Goal: Check status: Check status

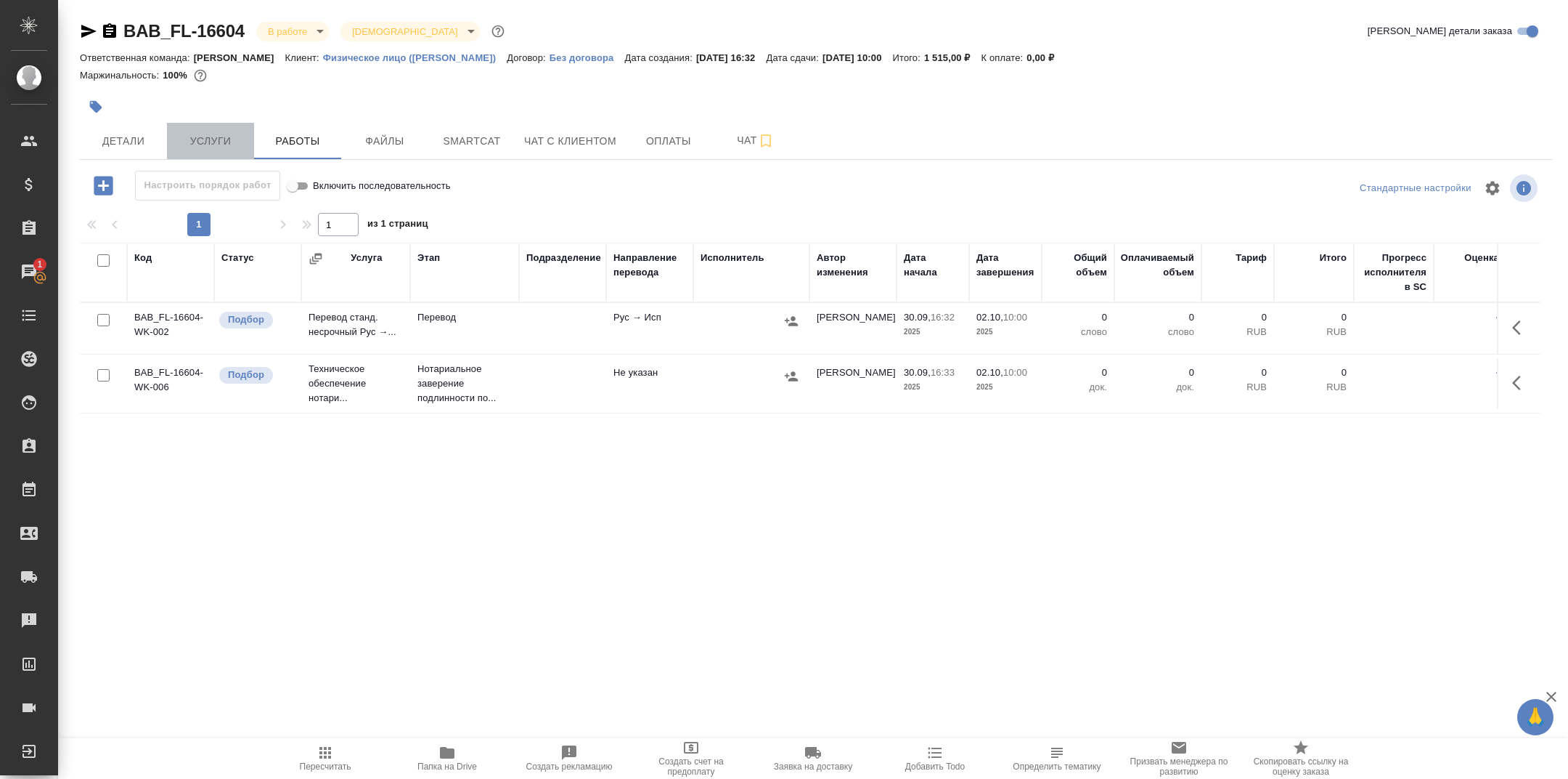
click at [226, 131] on button "Услуги" at bounding box center [211, 141] width 87 height 36
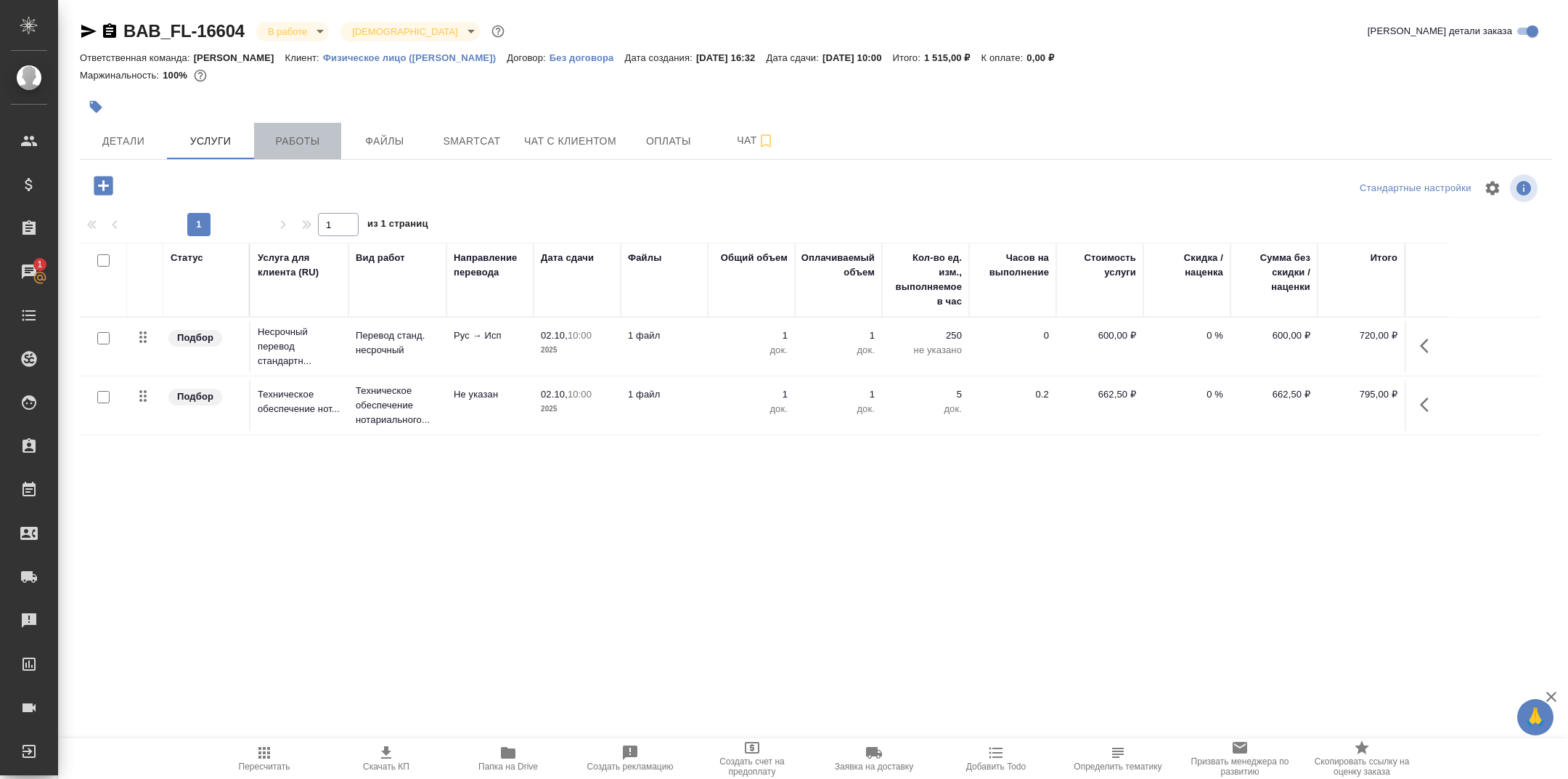
click at [296, 134] on span "Работы" at bounding box center [298, 141] width 70 height 18
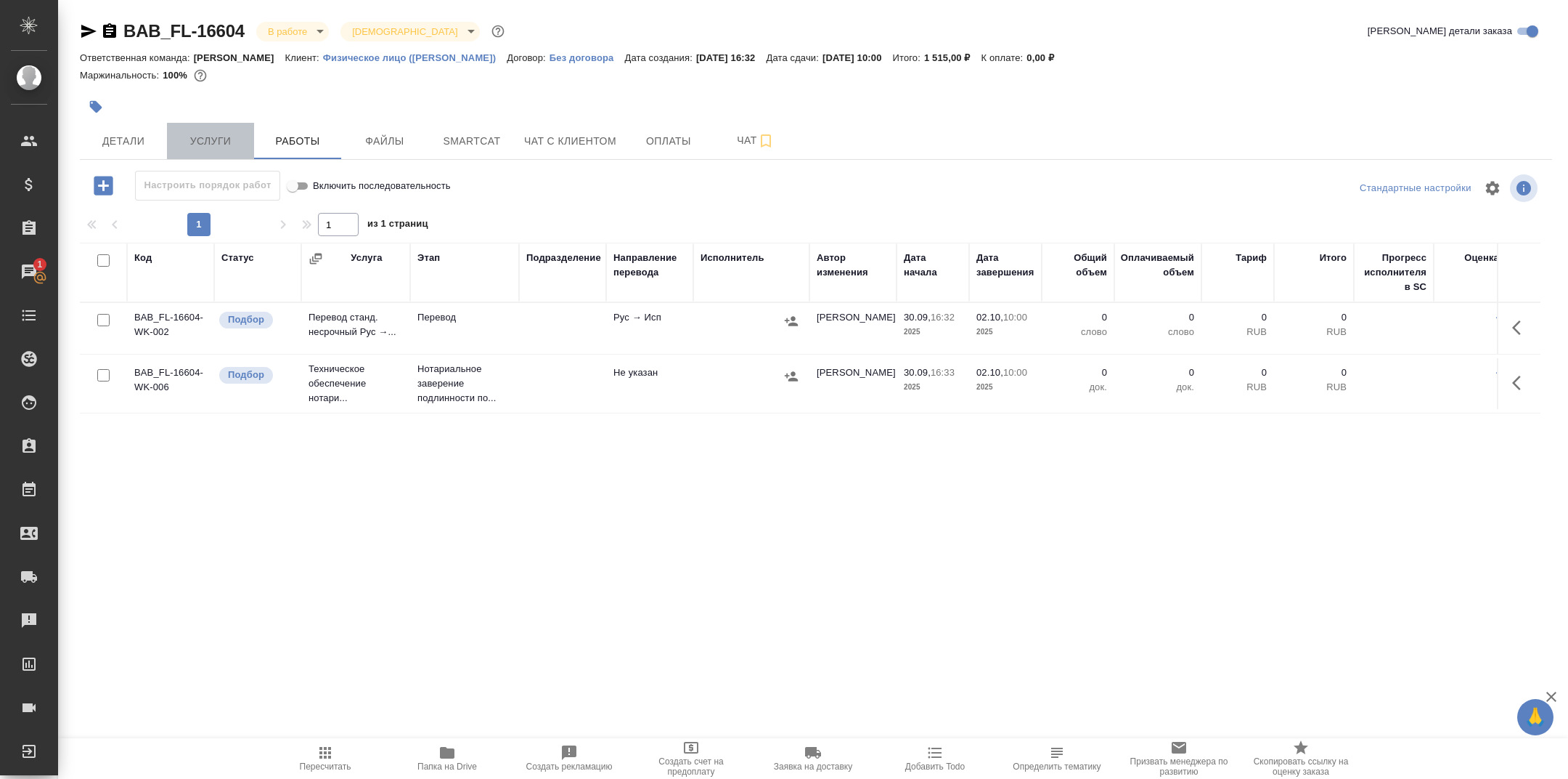
click at [221, 138] on span "Услуги" at bounding box center [211, 141] width 70 height 18
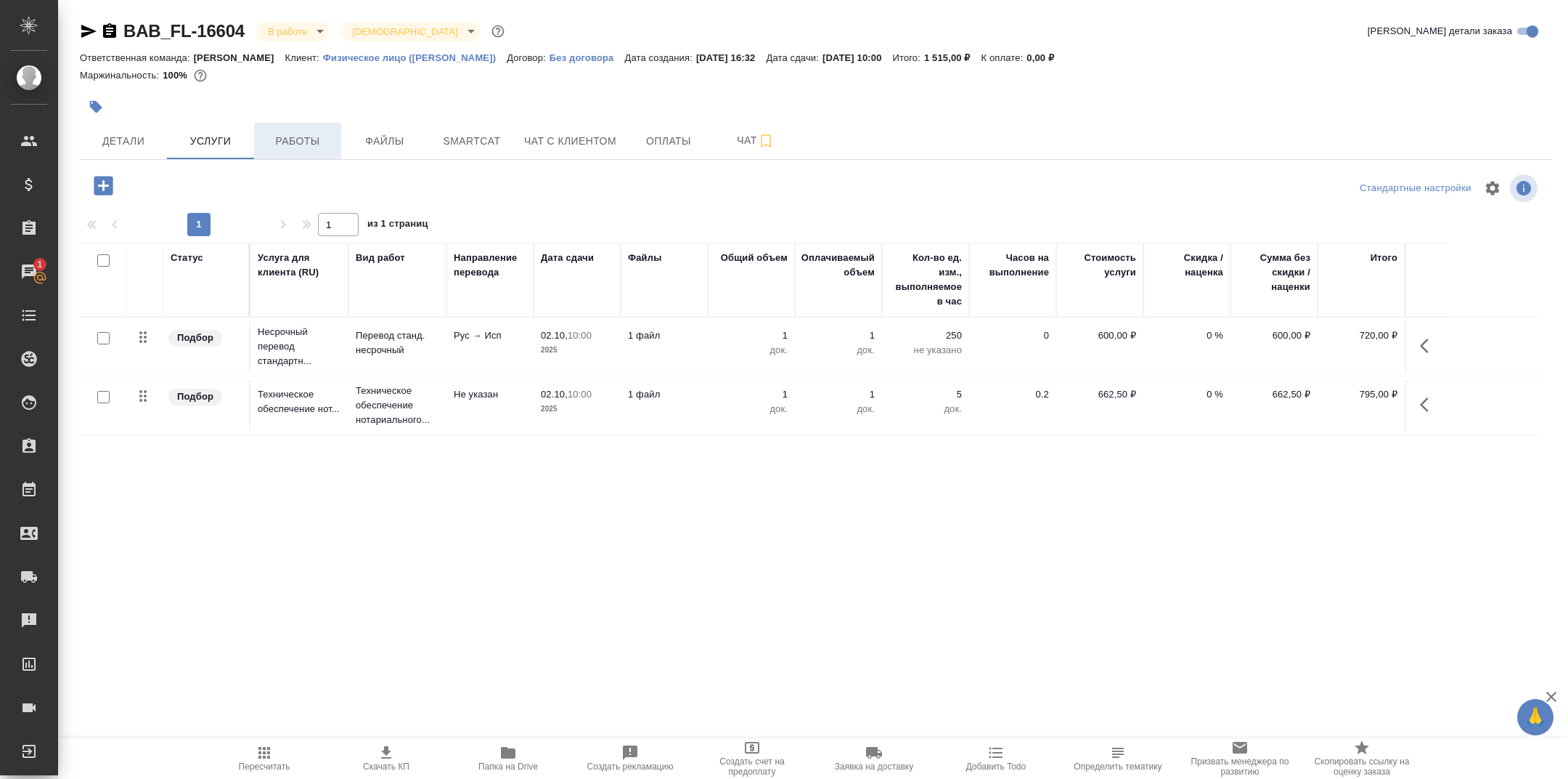
click at [290, 136] on span "Работы" at bounding box center [298, 141] width 70 height 18
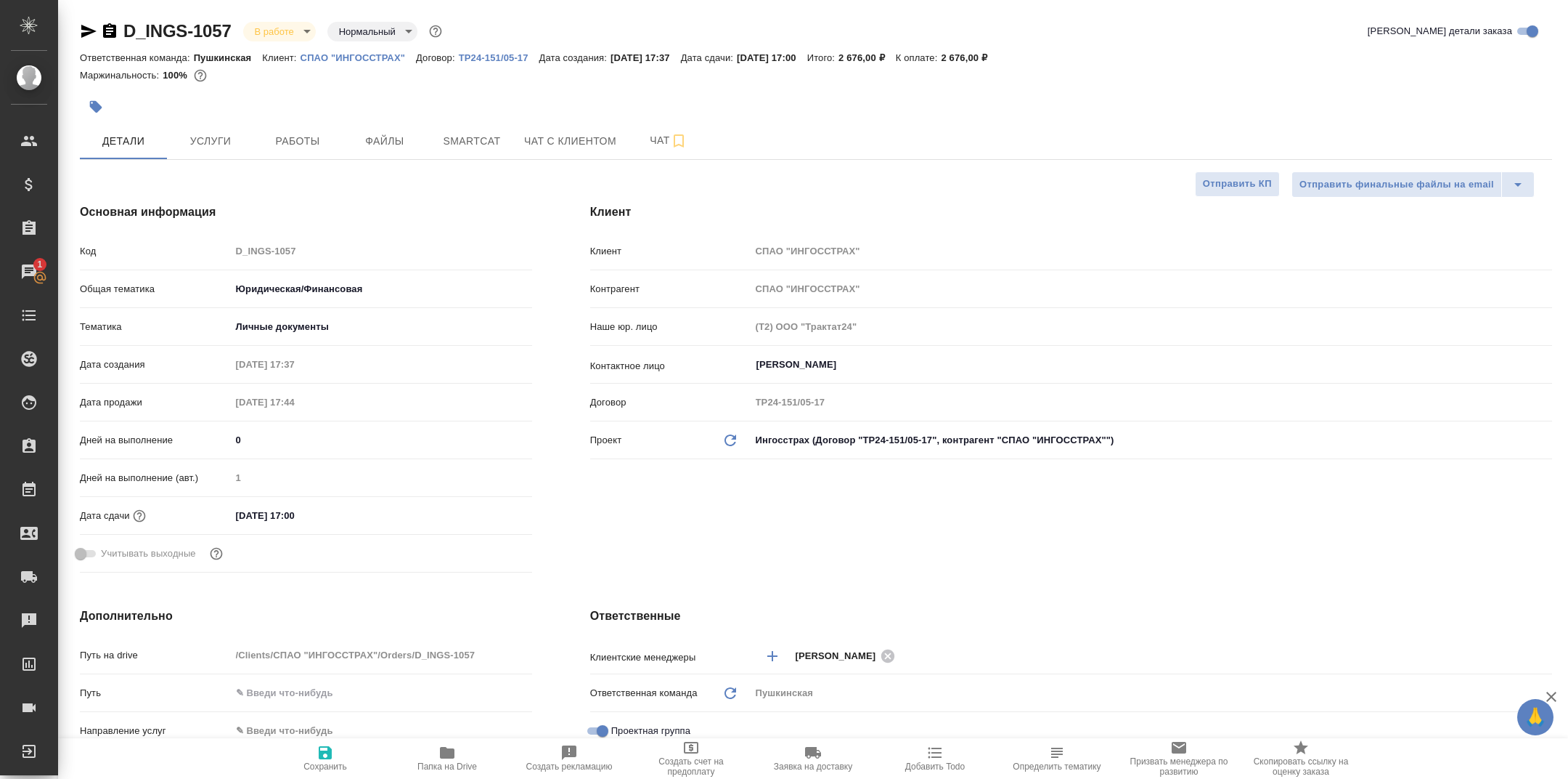
select select "RU"
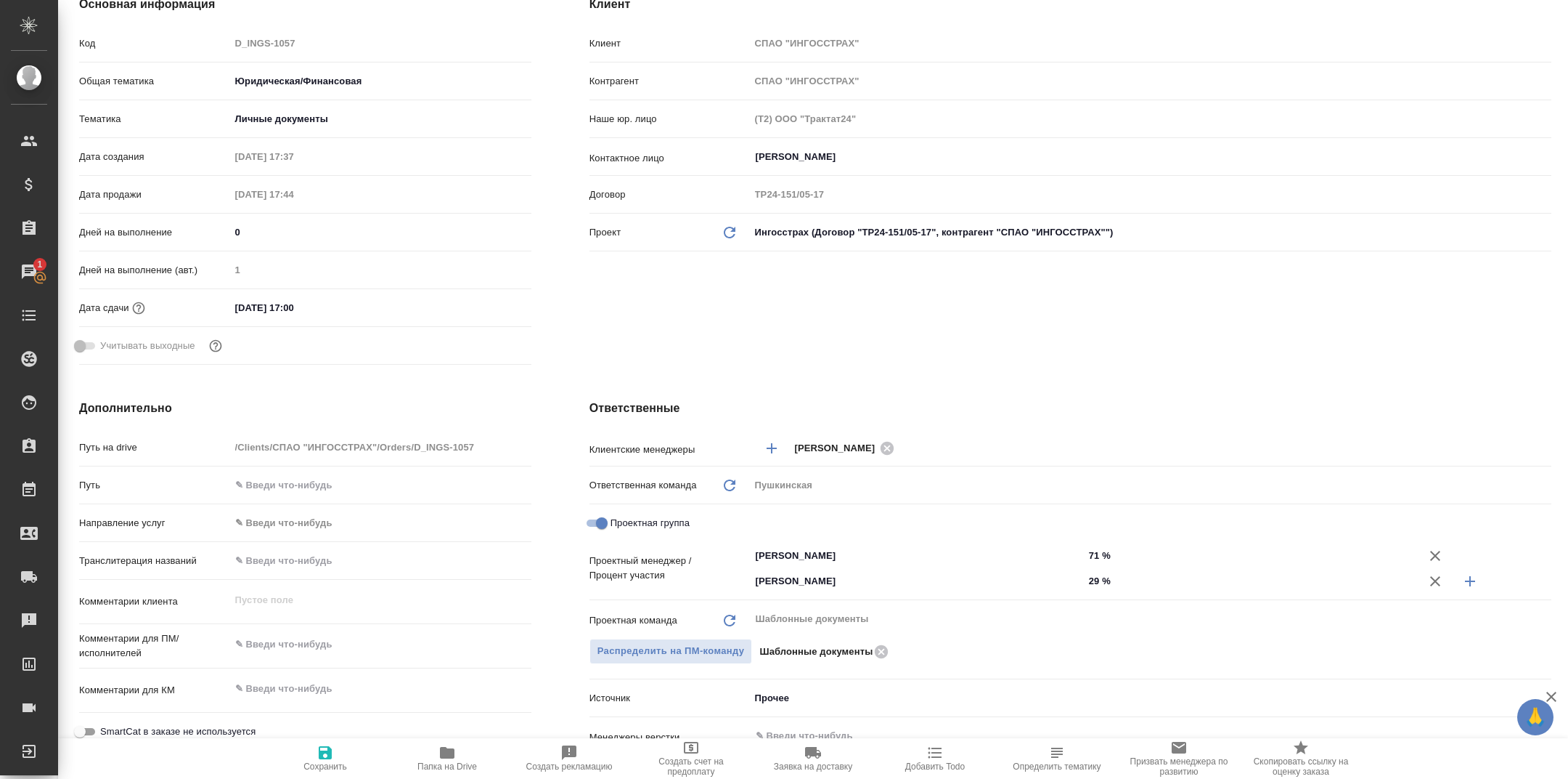
scroll to position [0, 1]
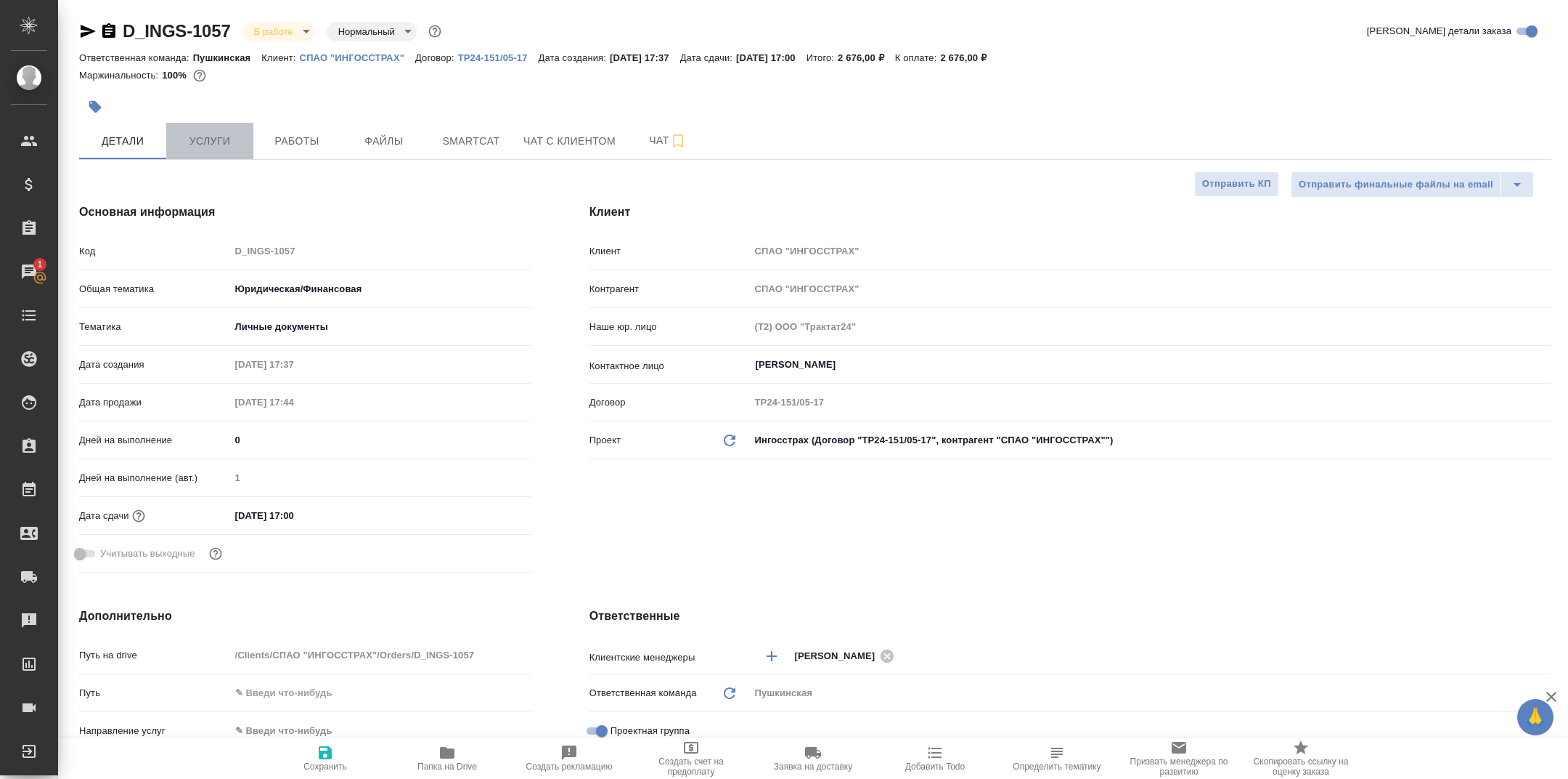
click at [217, 153] on button "Услуги" at bounding box center [210, 141] width 87 height 36
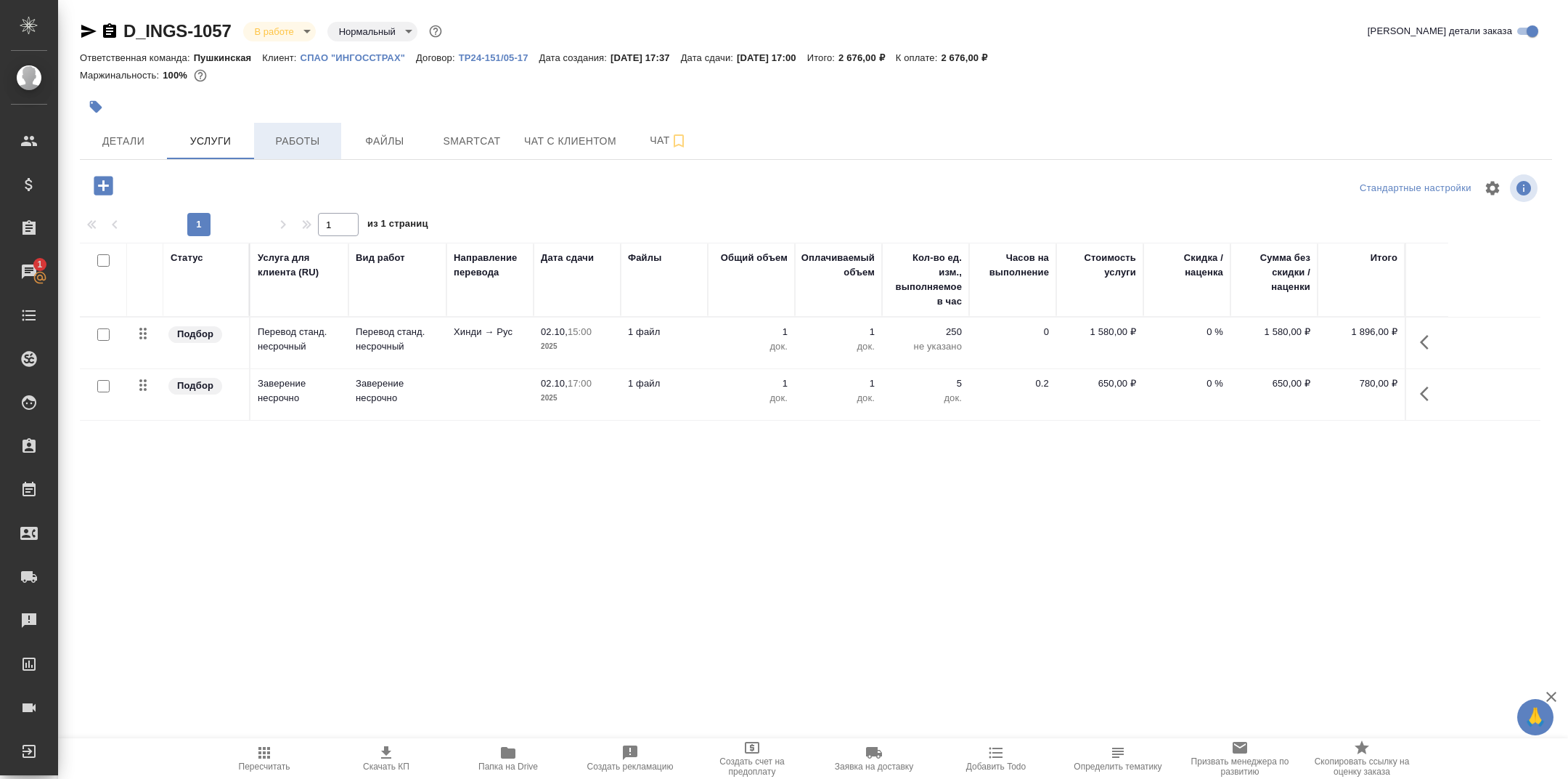
click at [304, 139] on span "Работы" at bounding box center [298, 141] width 70 height 18
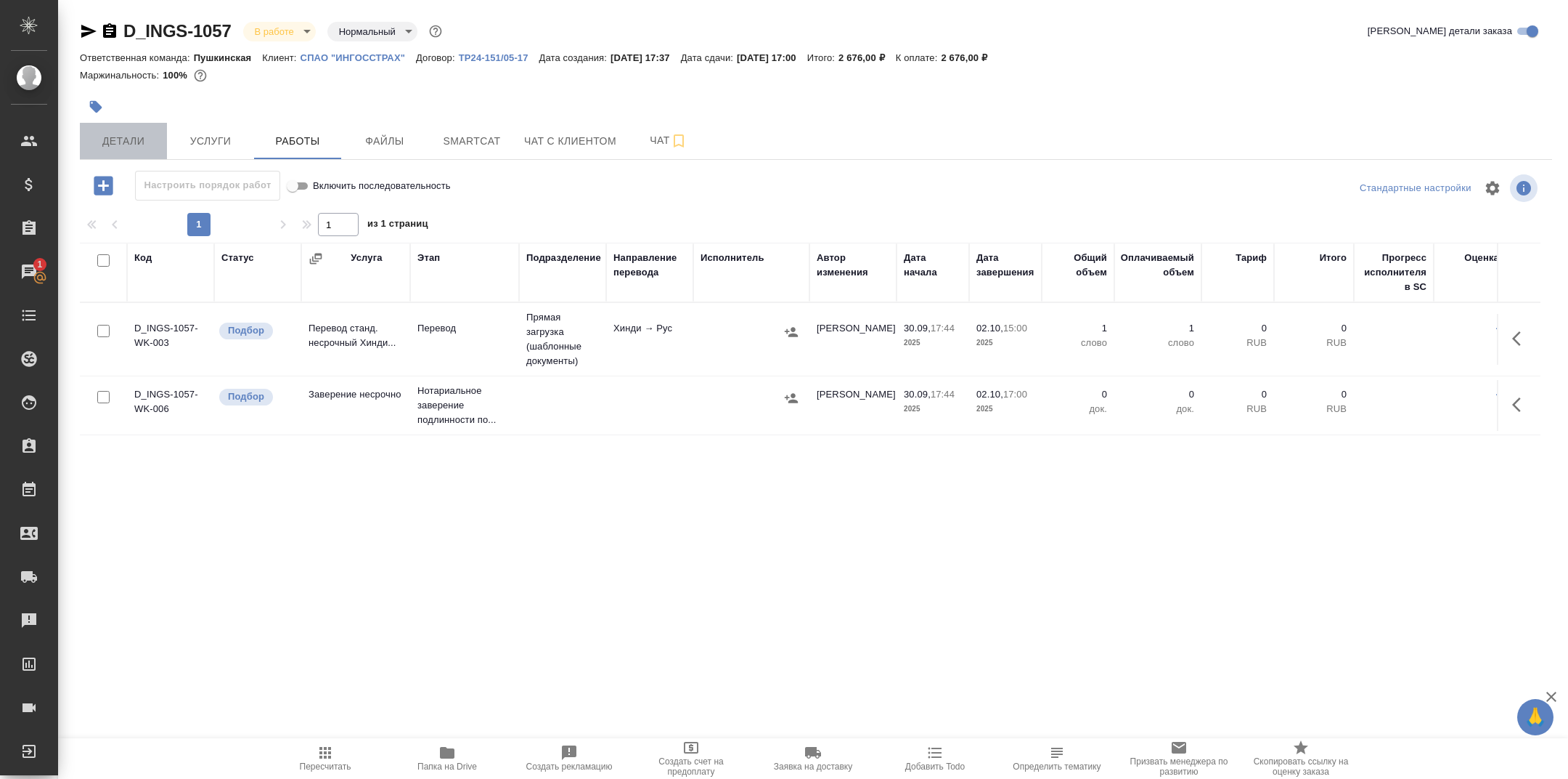
click at [101, 132] on span "Детали" at bounding box center [123, 141] width 70 height 18
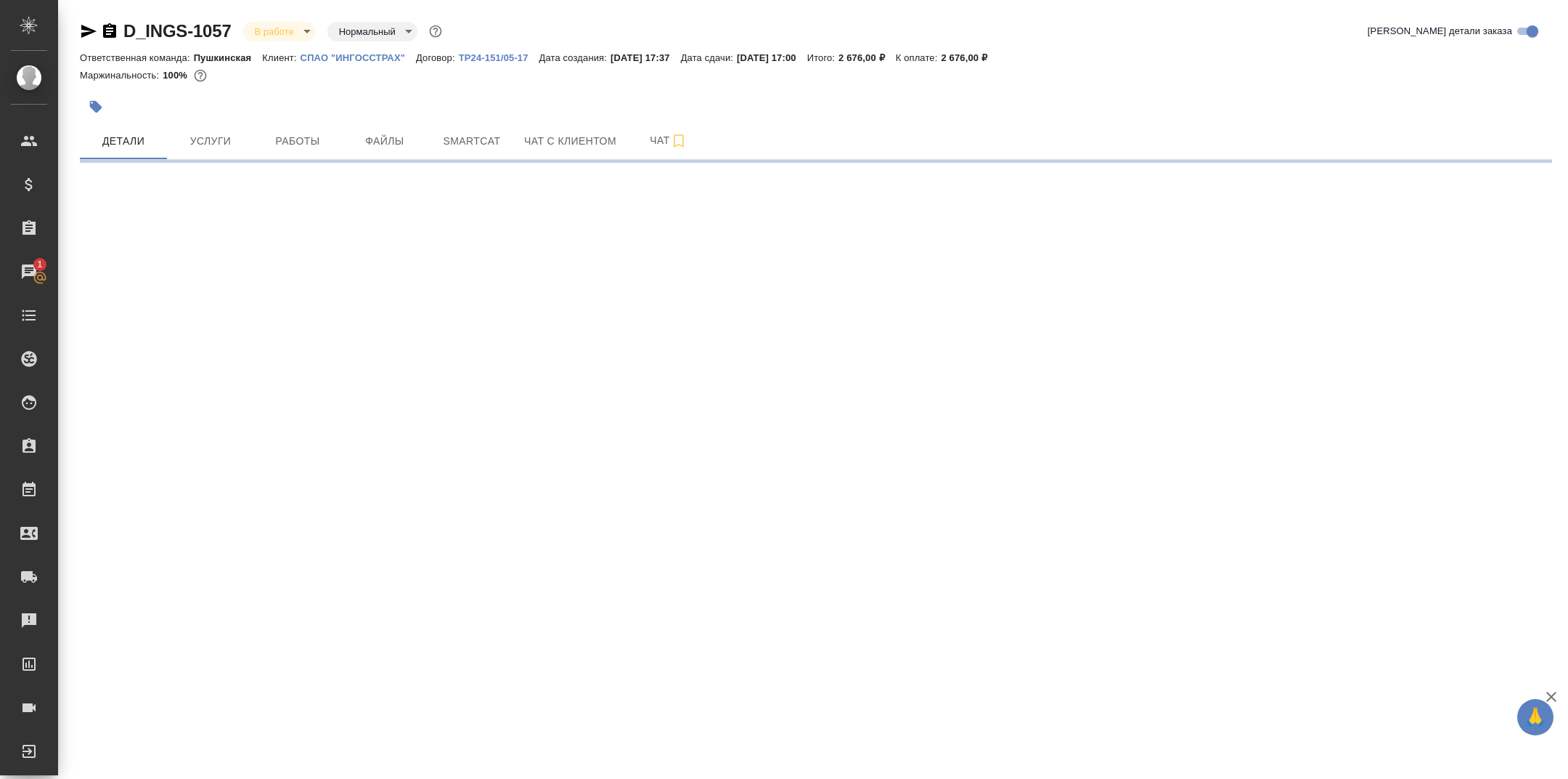
select select "RU"
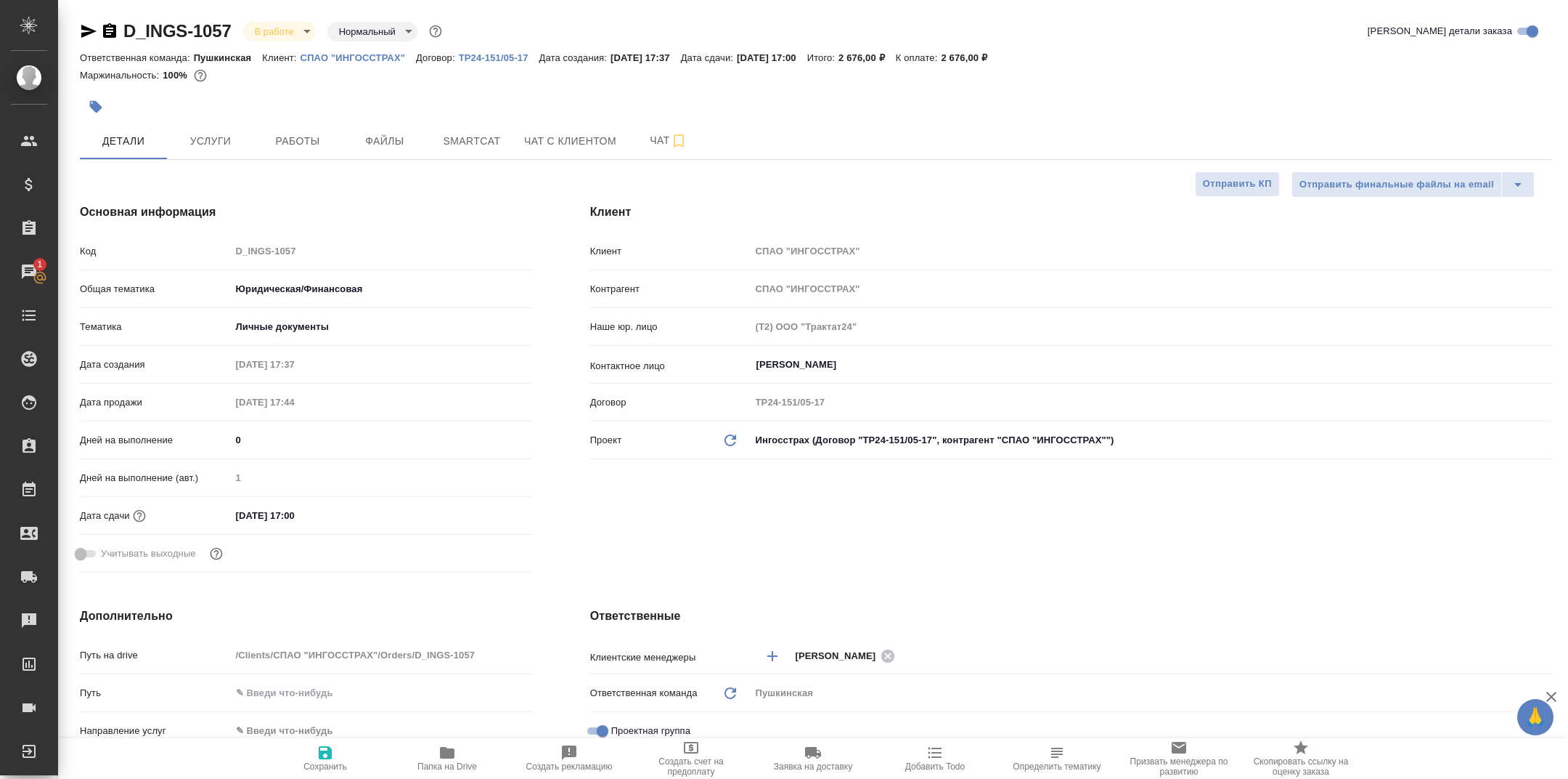
type textarea "x"
type input "[PERSON_NAME]"
type input "Булахова Елена"
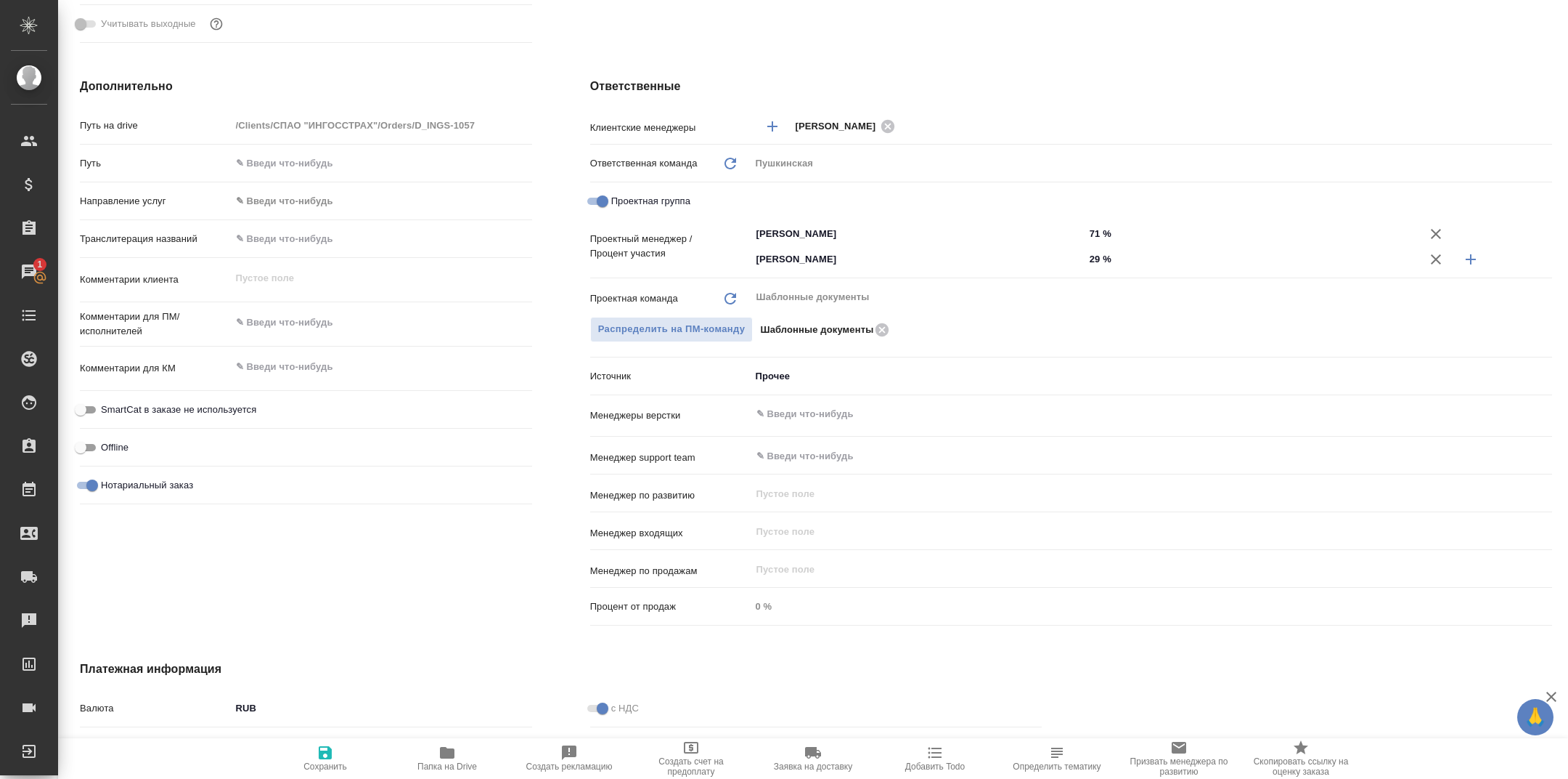
scroll to position [523, 0]
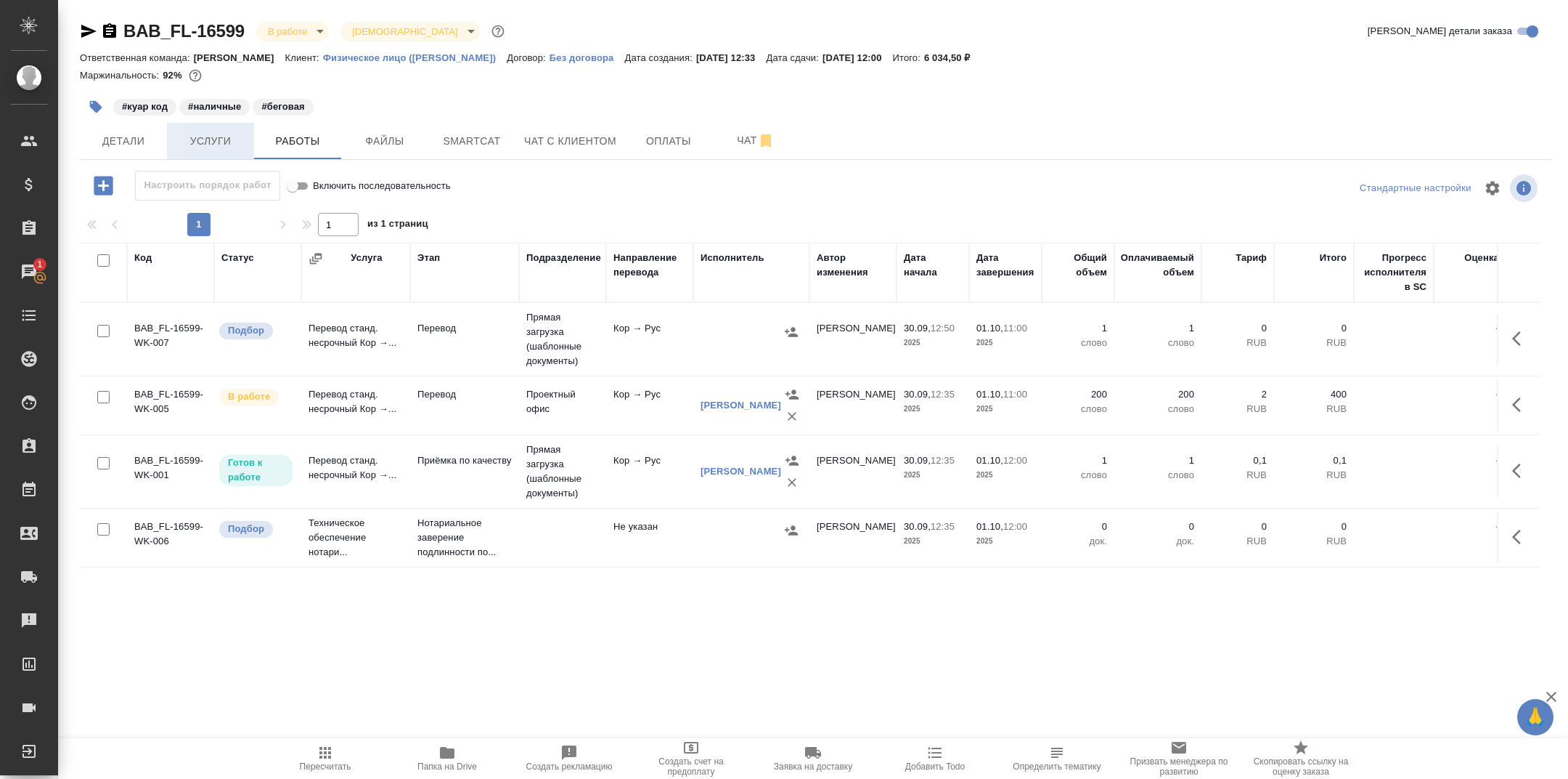
click at [212, 142] on span "Услуги" at bounding box center [211, 141] width 70 height 18
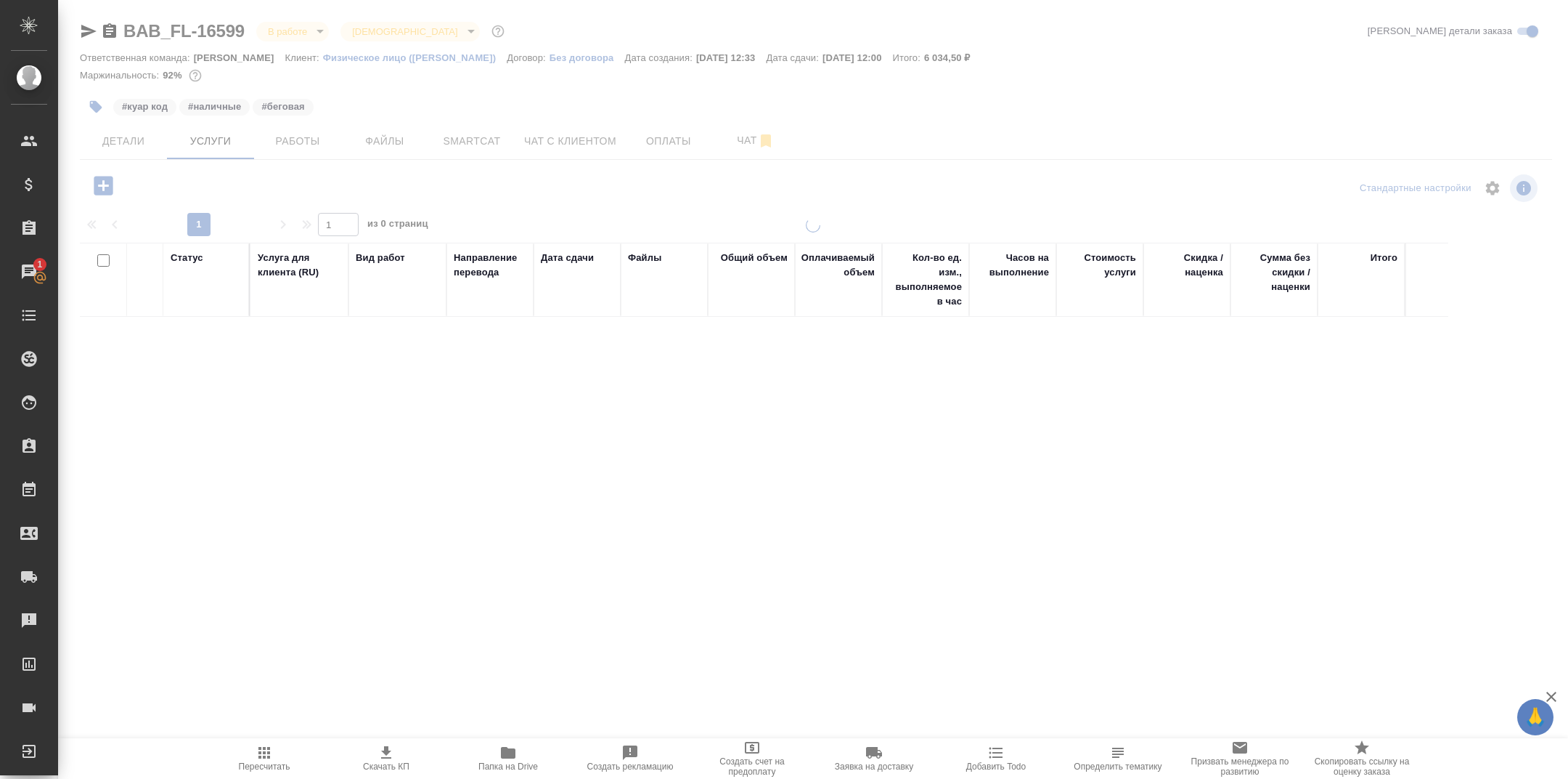
click at [300, 135] on span "Работы" at bounding box center [298, 141] width 70 height 18
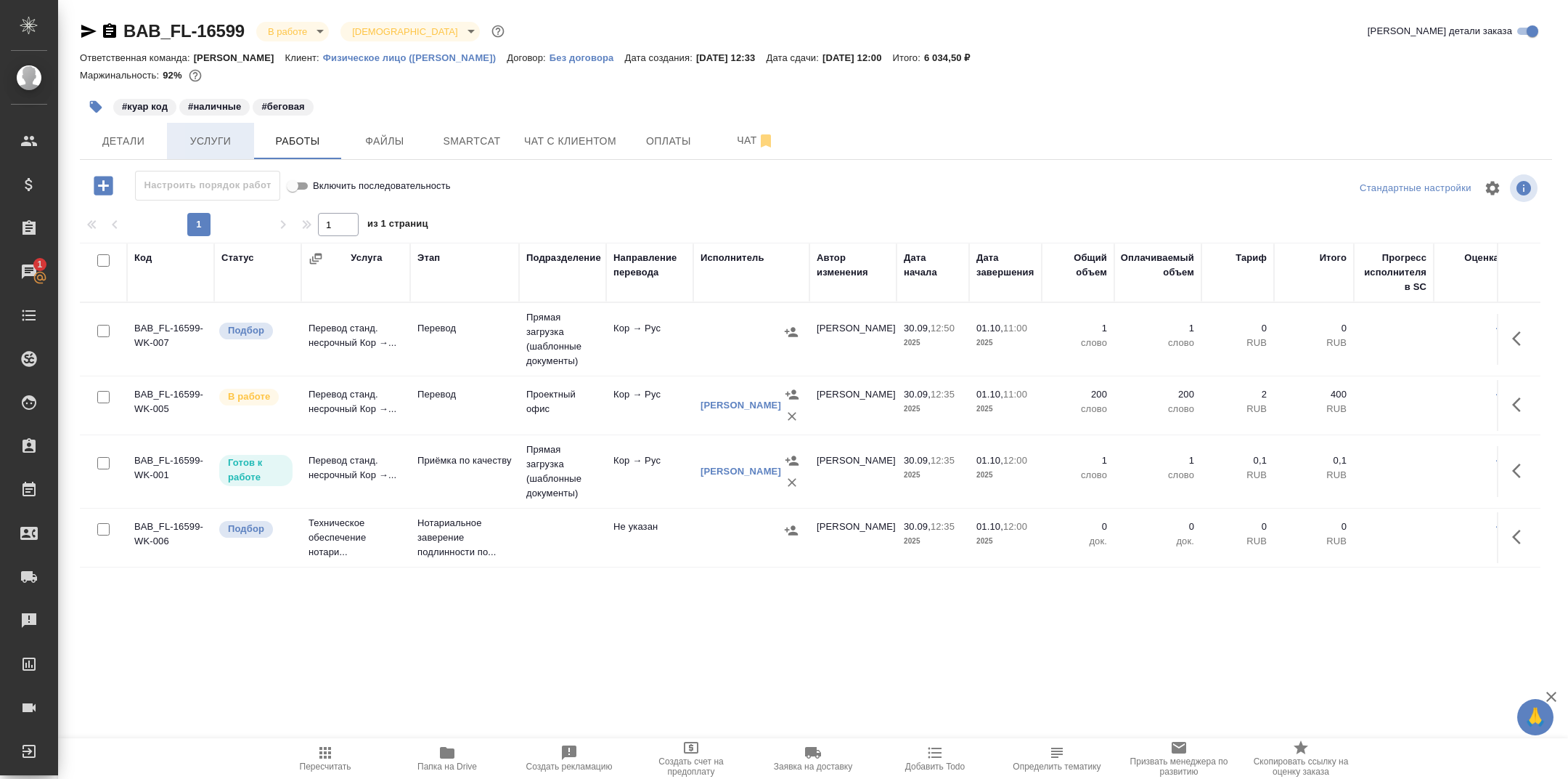
click at [231, 142] on span "Услуги" at bounding box center [211, 141] width 70 height 18
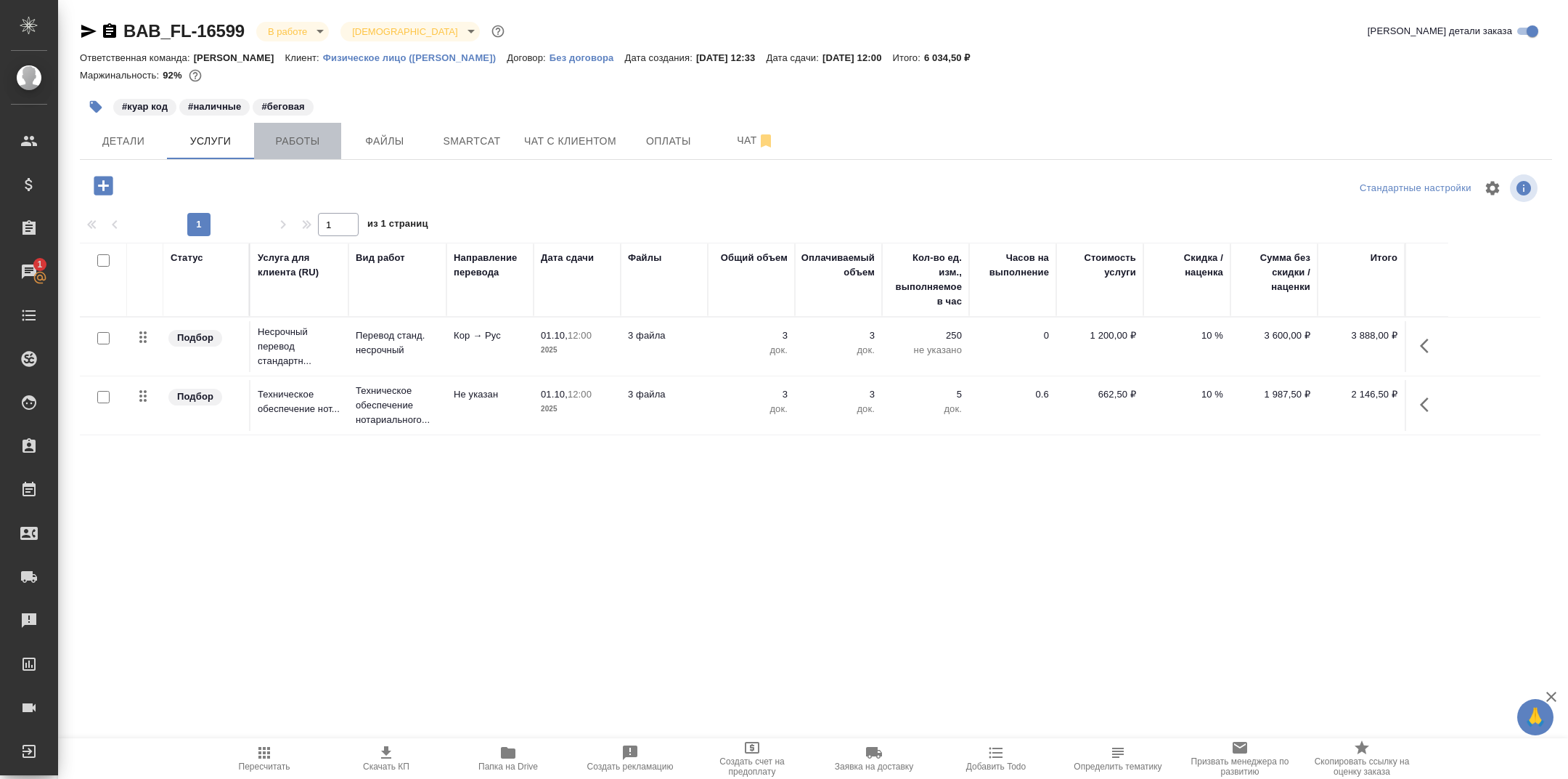
click at [306, 141] on span "Работы" at bounding box center [298, 141] width 70 height 18
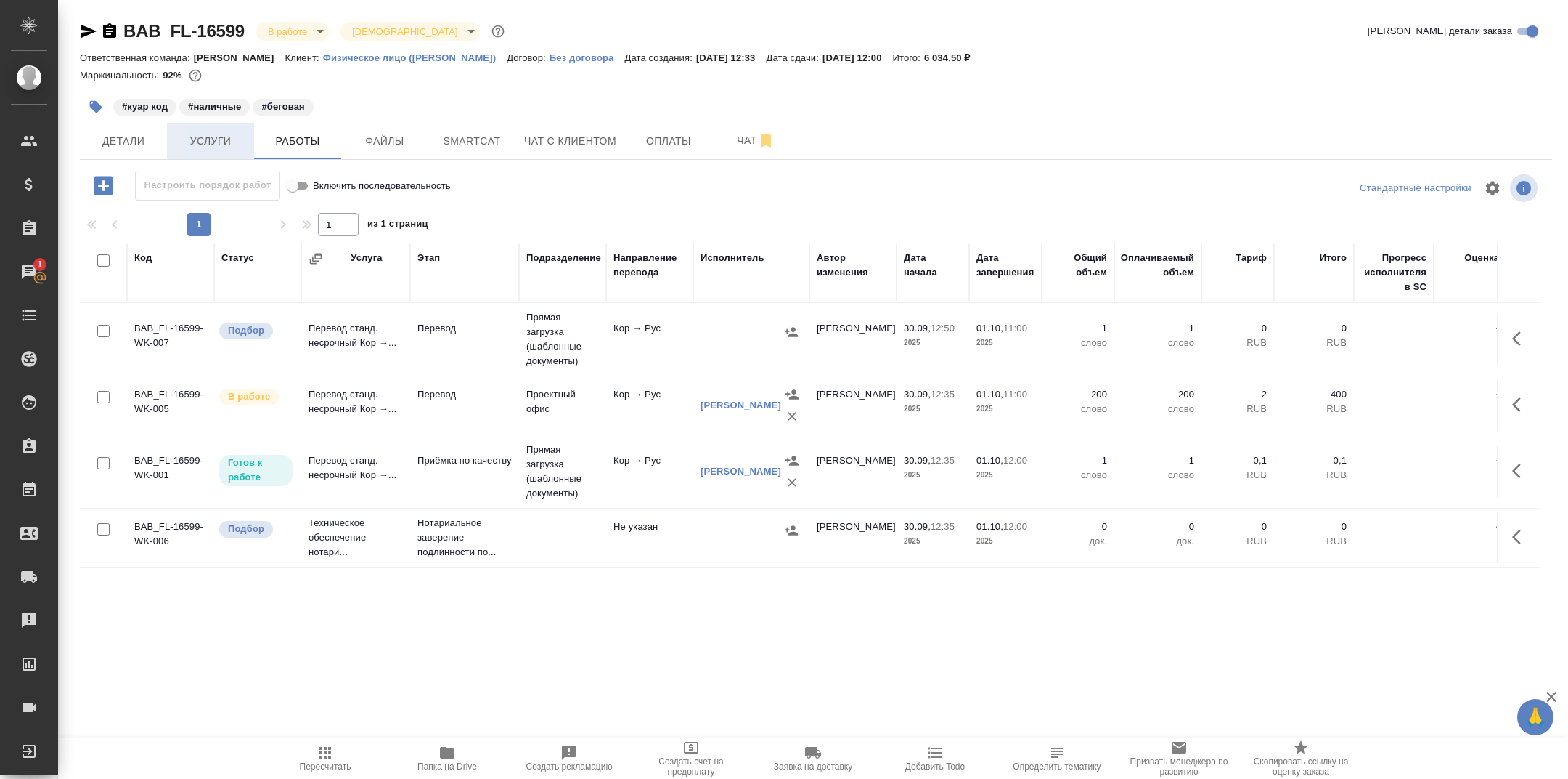
click at [229, 149] on span "Услуги" at bounding box center [211, 141] width 70 height 18
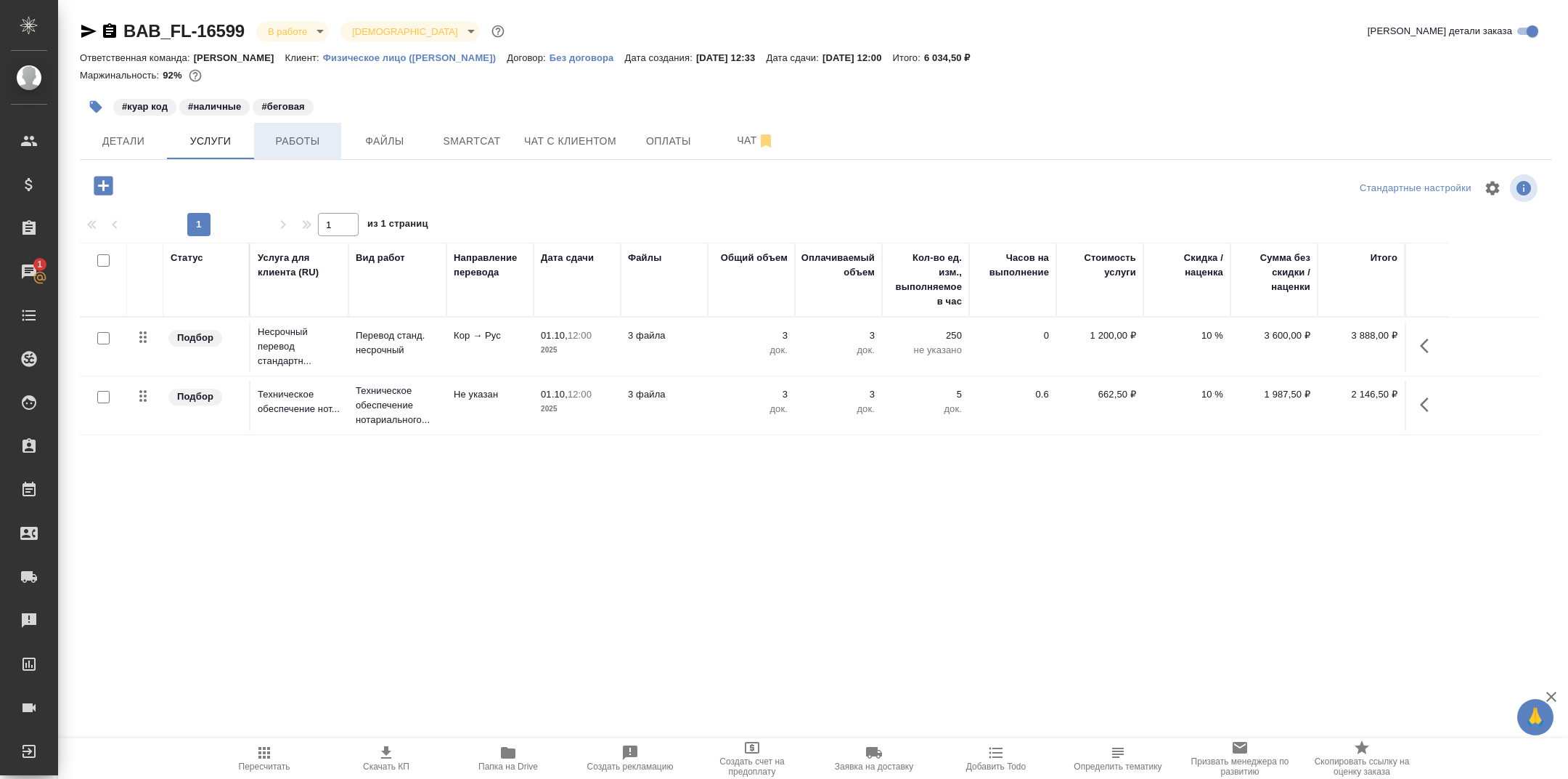
click at [294, 135] on span "Работы" at bounding box center [298, 141] width 70 height 18
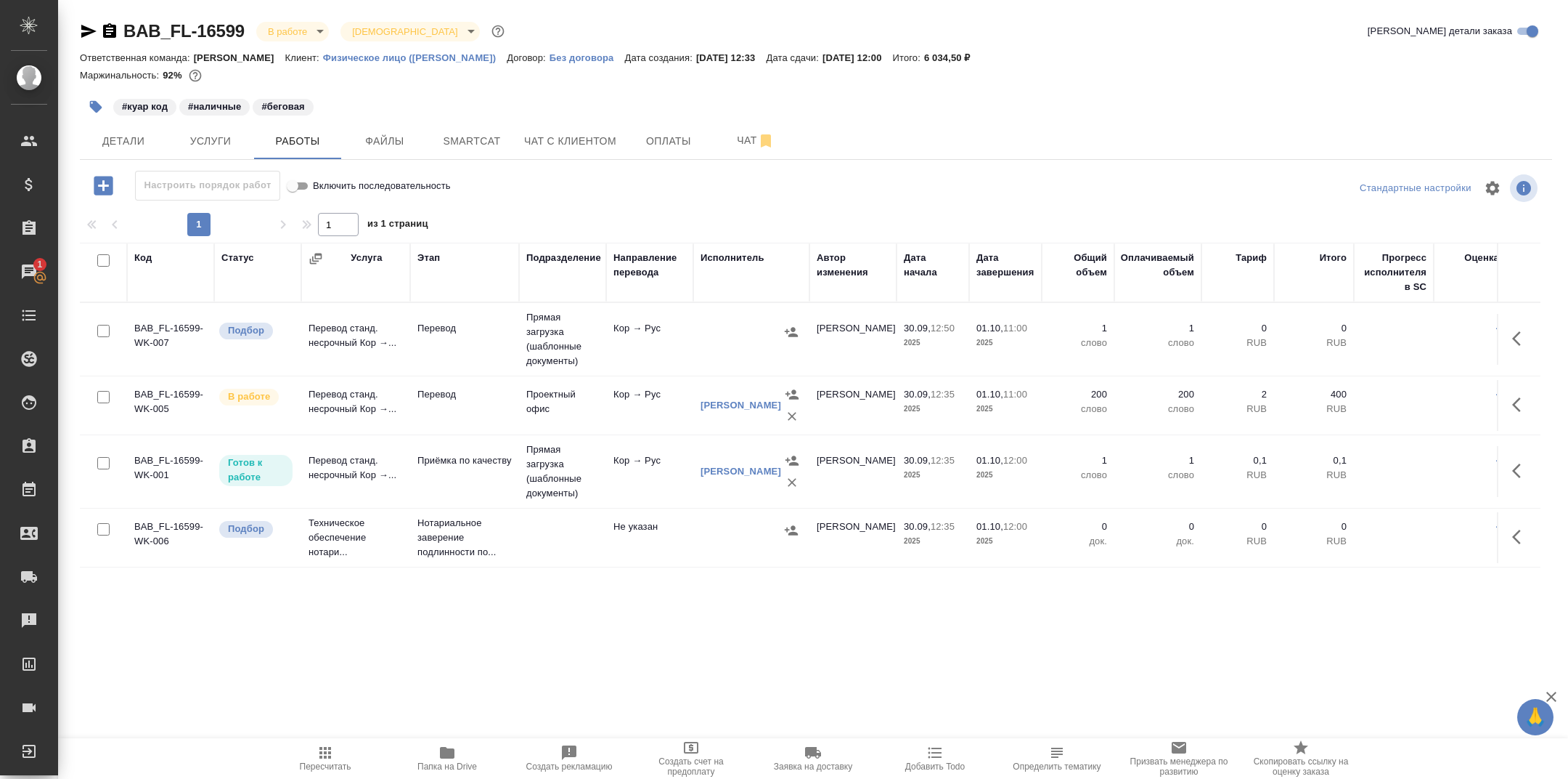
click at [456, 754] on span "Папка на Drive" at bounding box center [447, 758] width 104 height 28
click at [226, 155] on button "Услуги" at bounding box center [211, 141] width 87 height 36
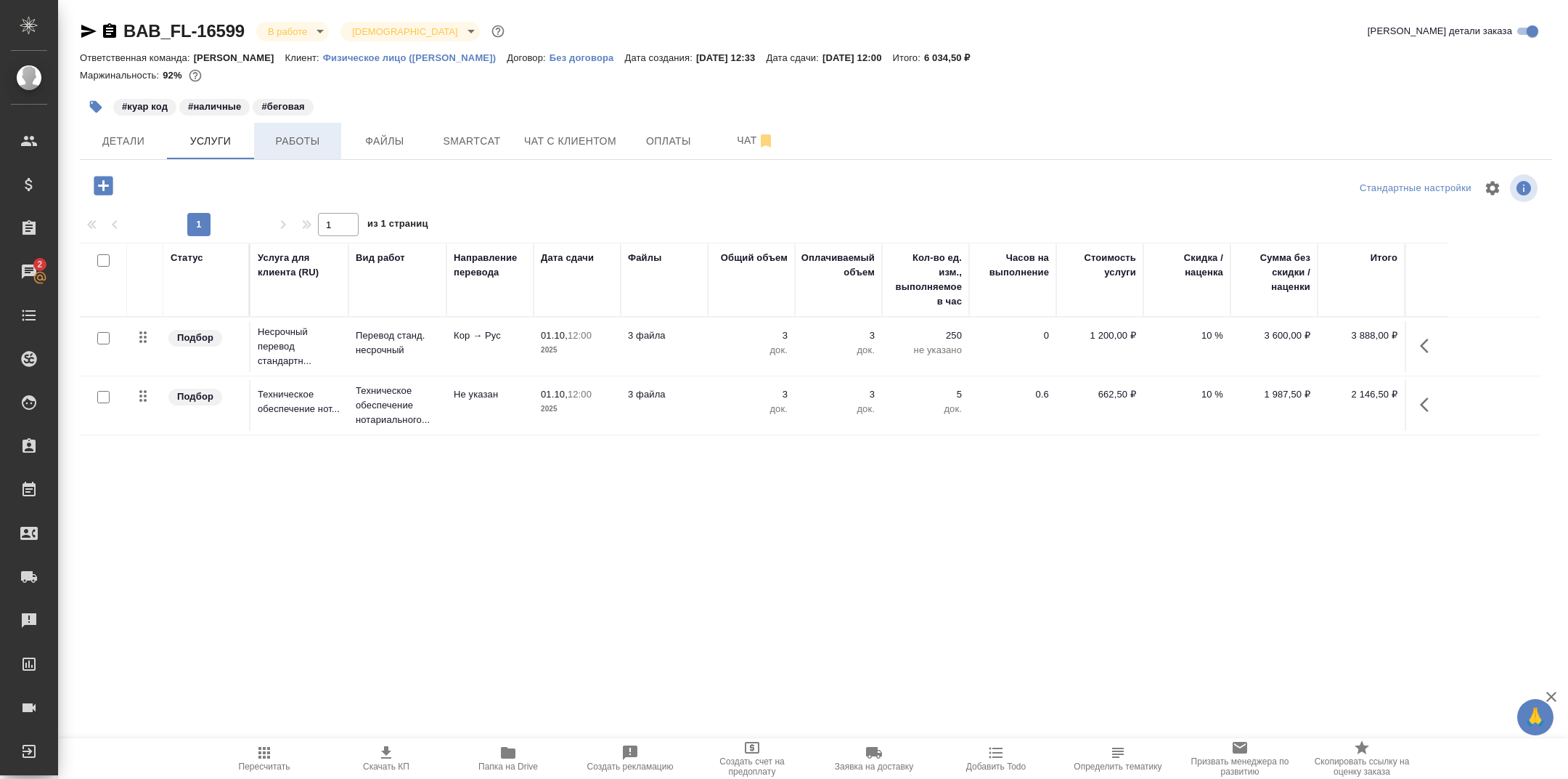
click at [293, 152] on button "Работы" at bounding box center [297, 141] width 87 height 36
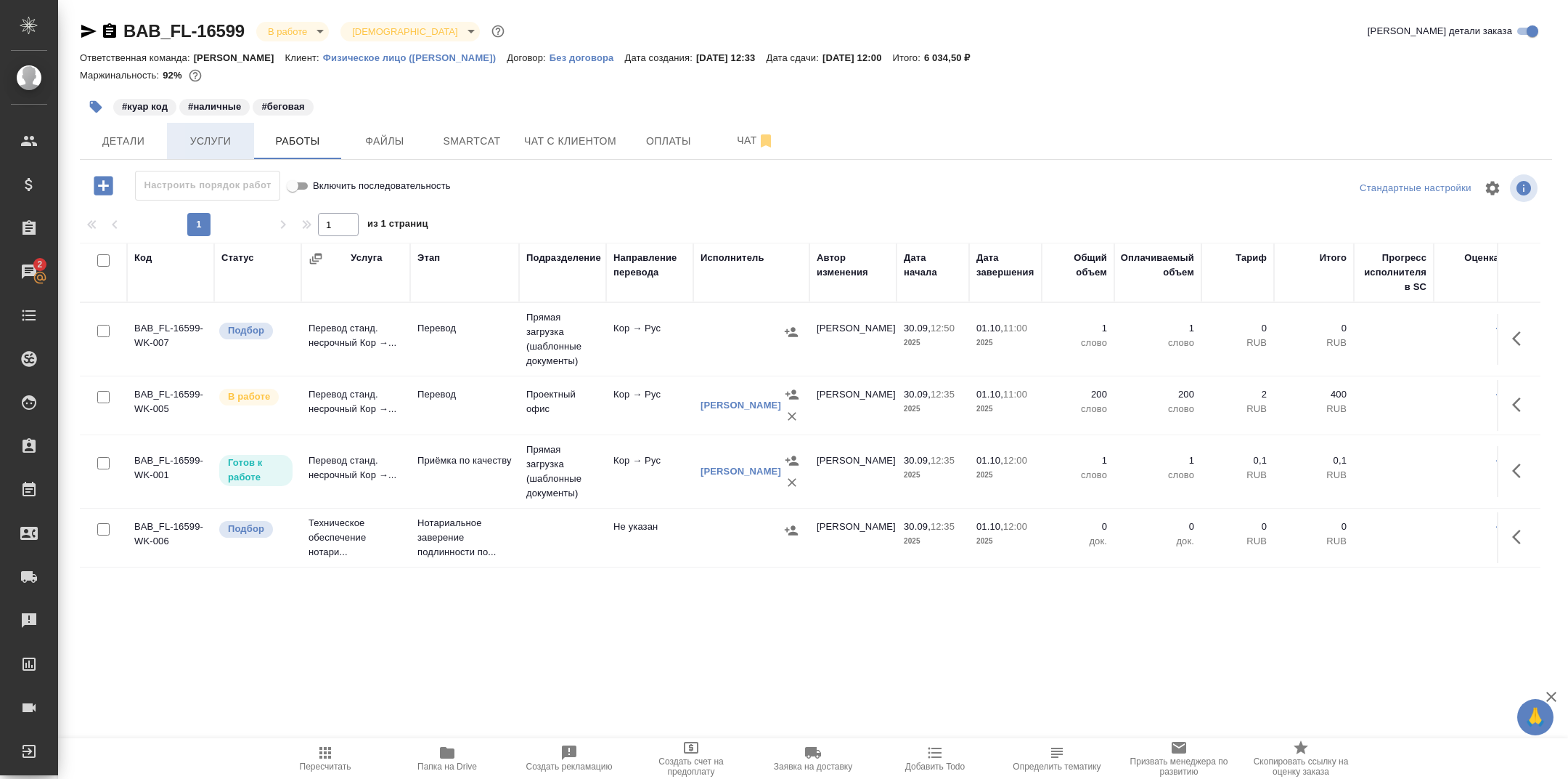
click at [211, 141] on span "Услуги" at bounding box center [211, 141] width 70 height 18
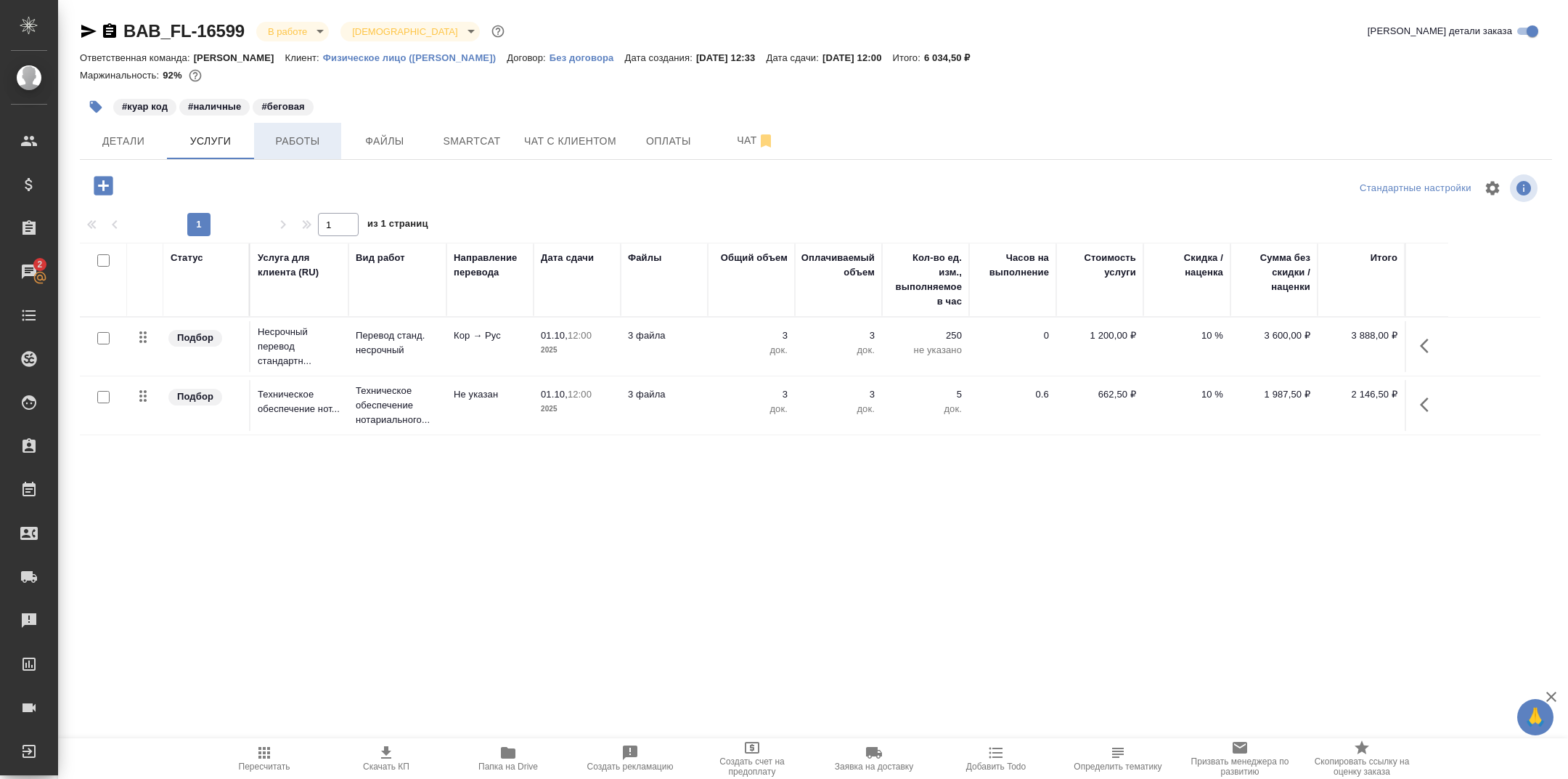
click at [309, 142] on span "Работы" at bounding box center [298, 141] width 70 height 18
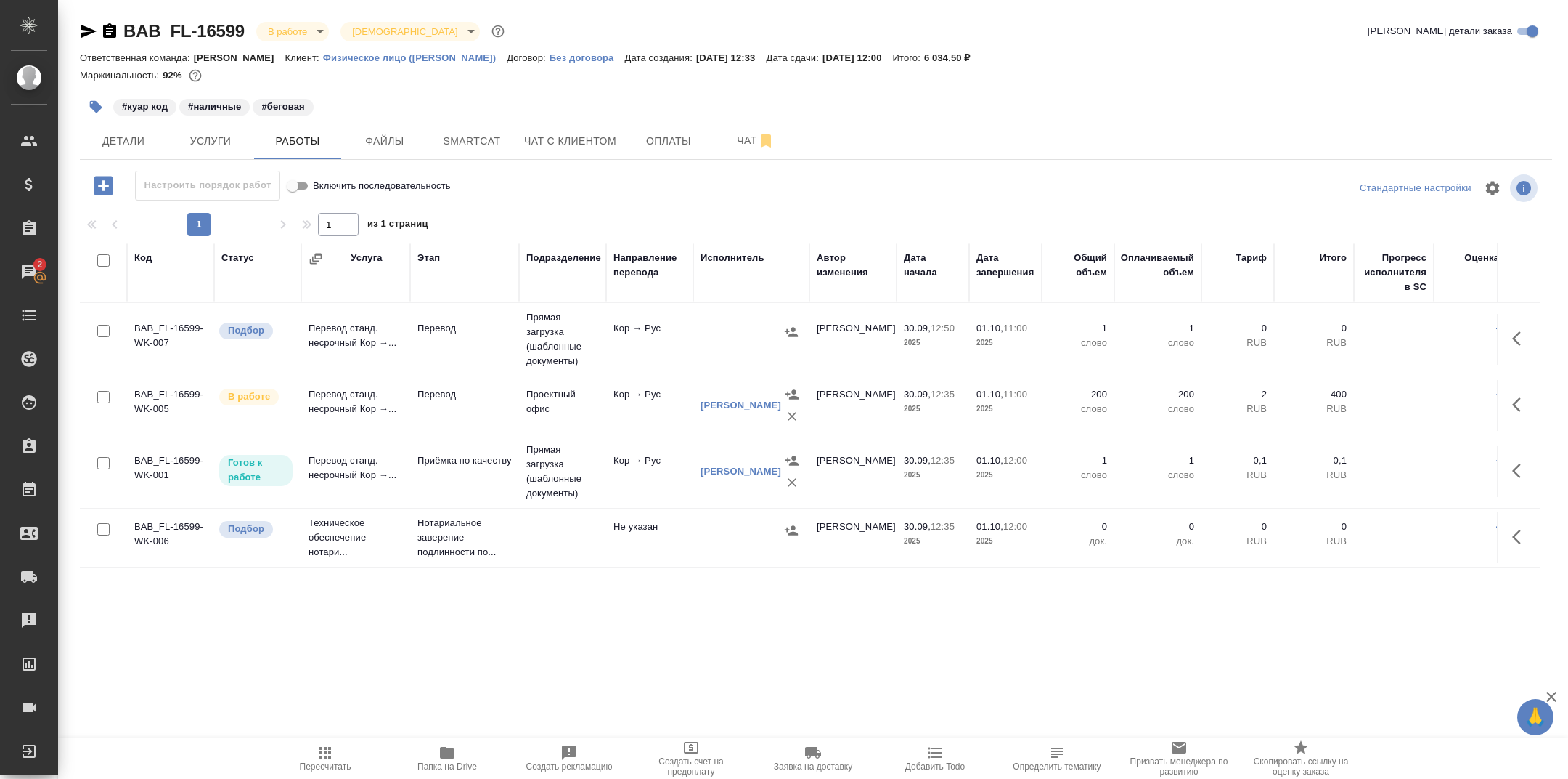
click at [537, 345] on td "Прямая загрузка (шаблонные документы)" at bounding box center [563, 339] width 87 height 73
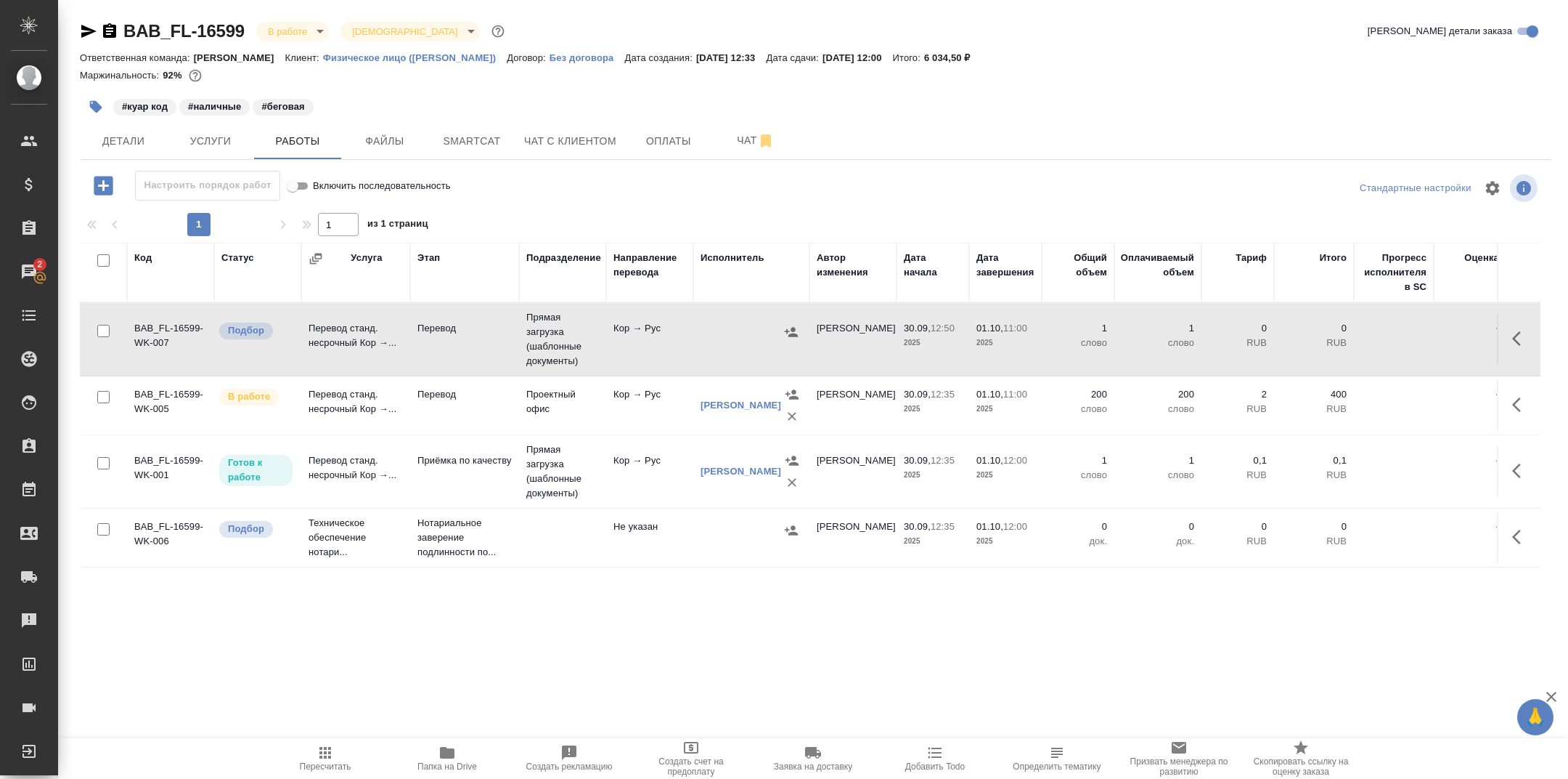
click at [537, 345] on td "Прямая загрузка (шаблонные документы)" at bounding box center [563, 339] width 87 height 73
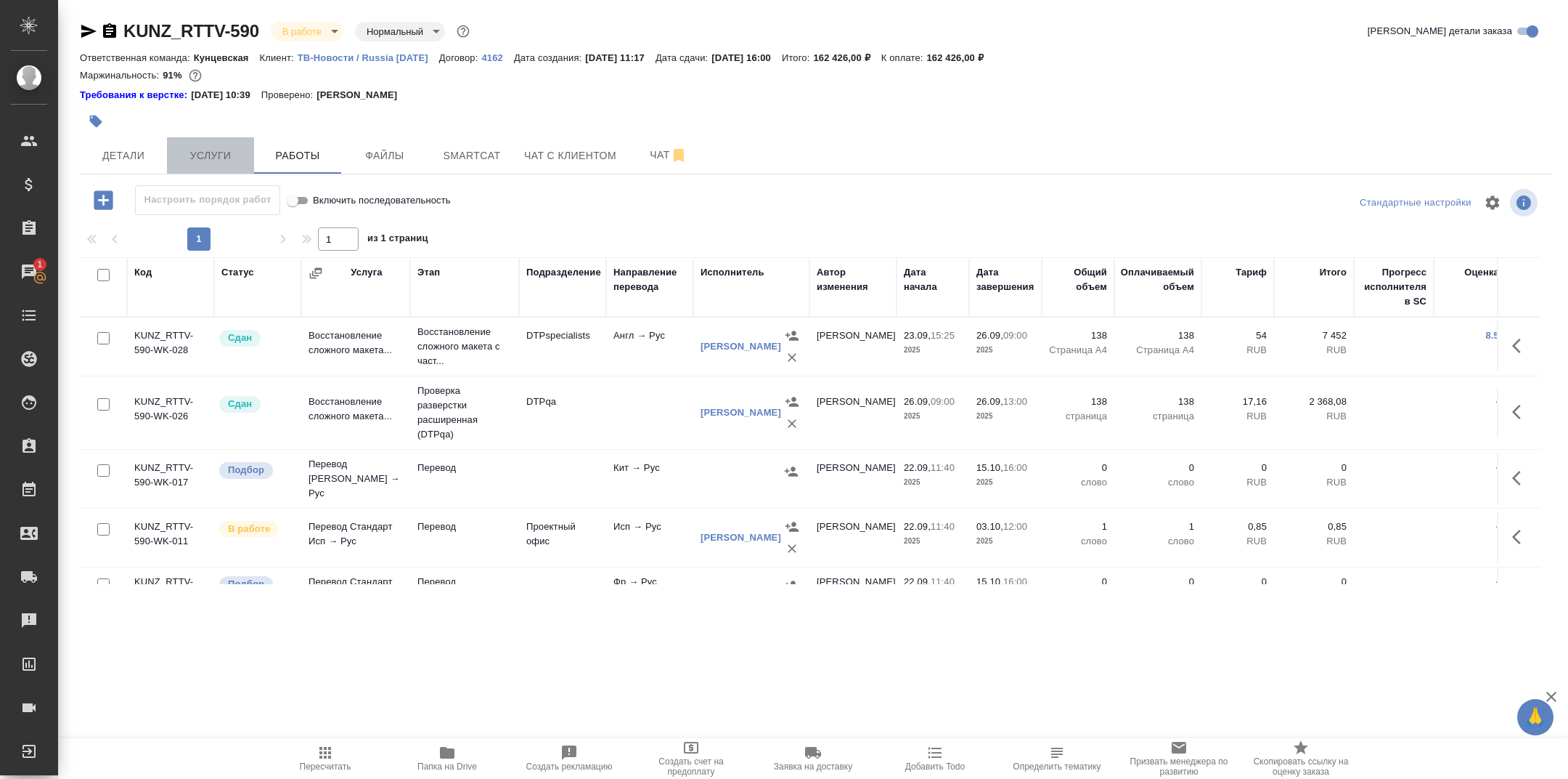
click at [225, 147] on span "Услуги" at bounding box center [211, 156] width 70 height 18
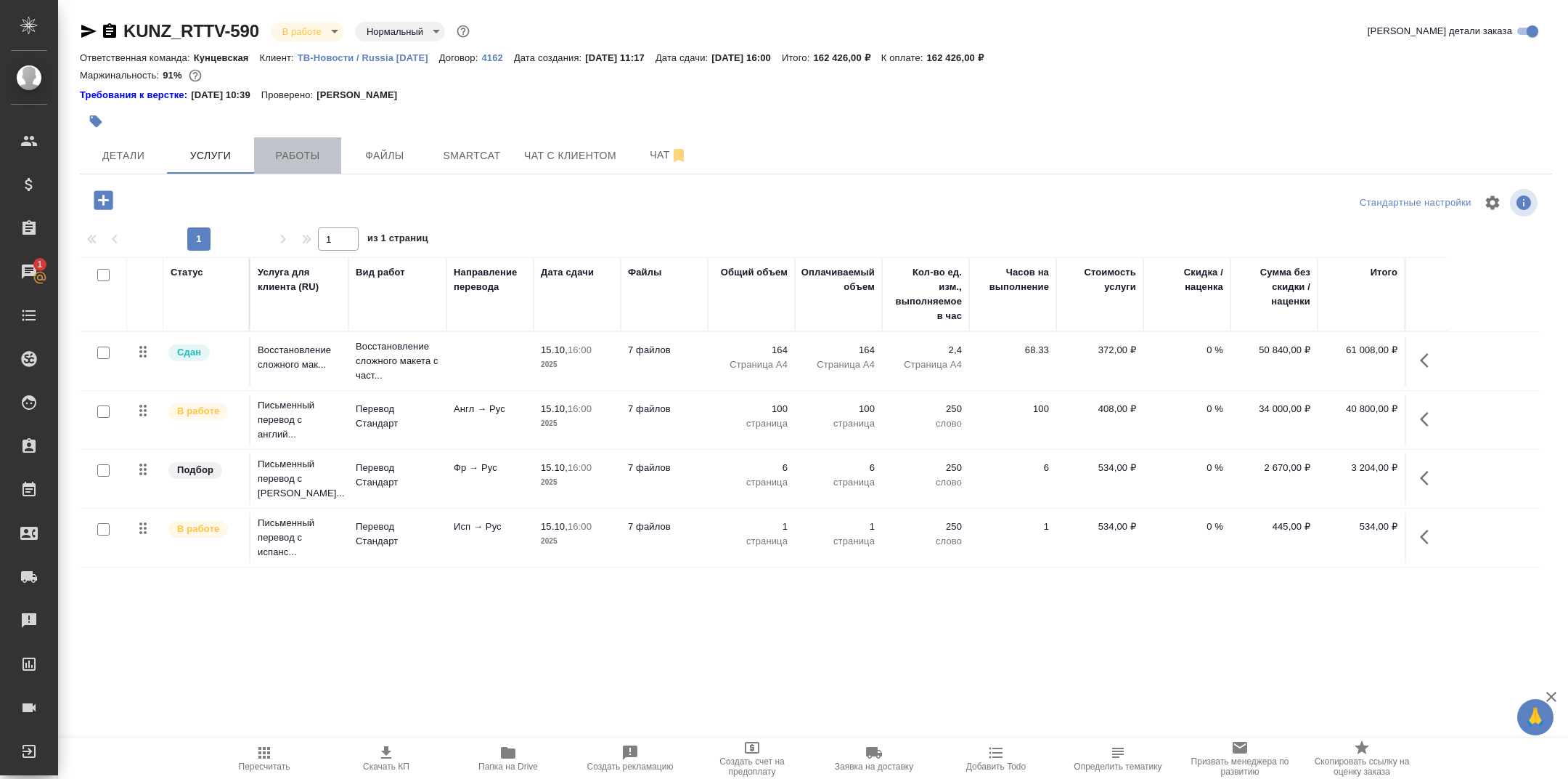
click at [291, 153] on span "Работы" at bounding box center [298, 156] width 70 height 18
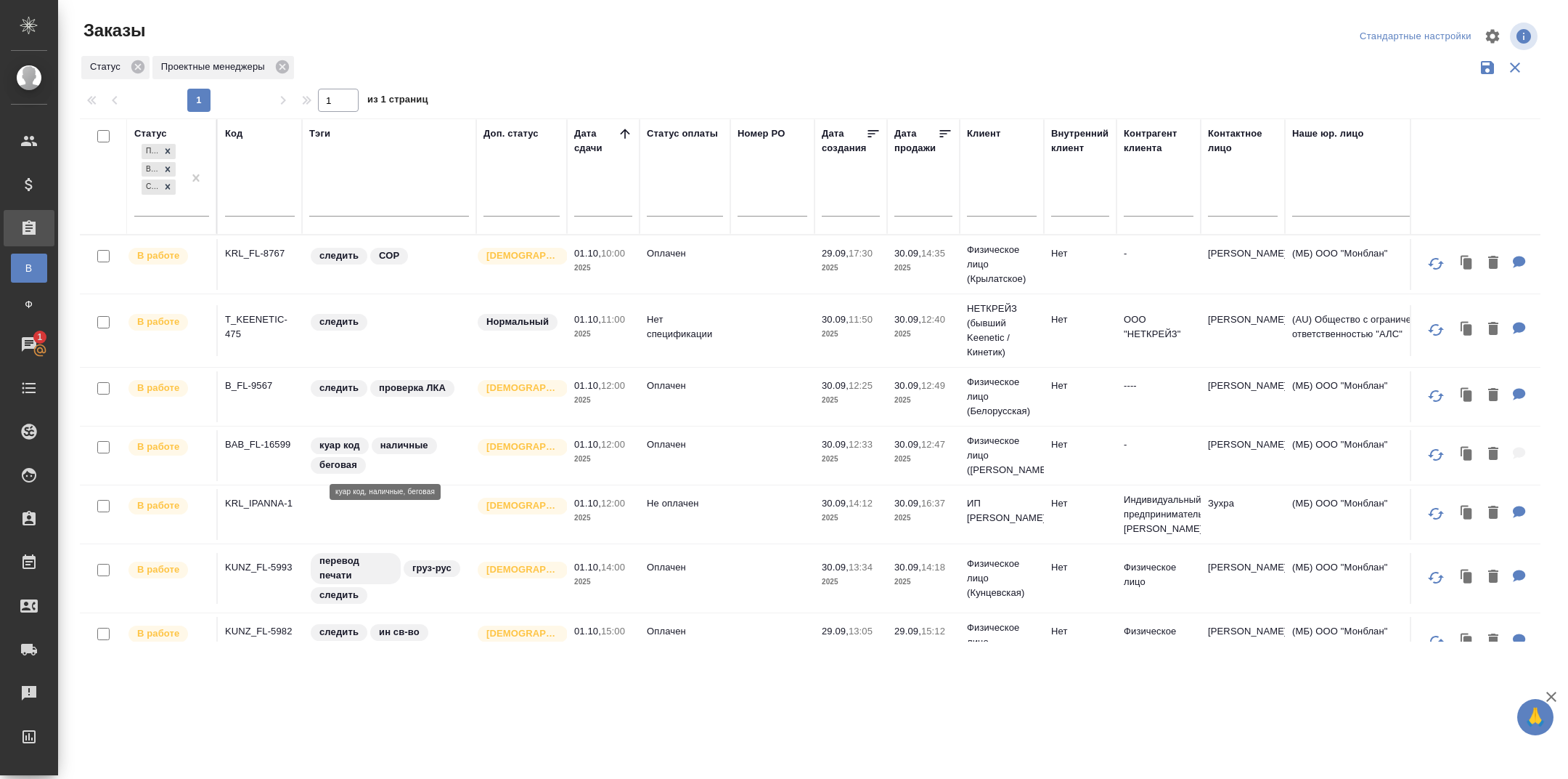
scroll to position [0, 2]
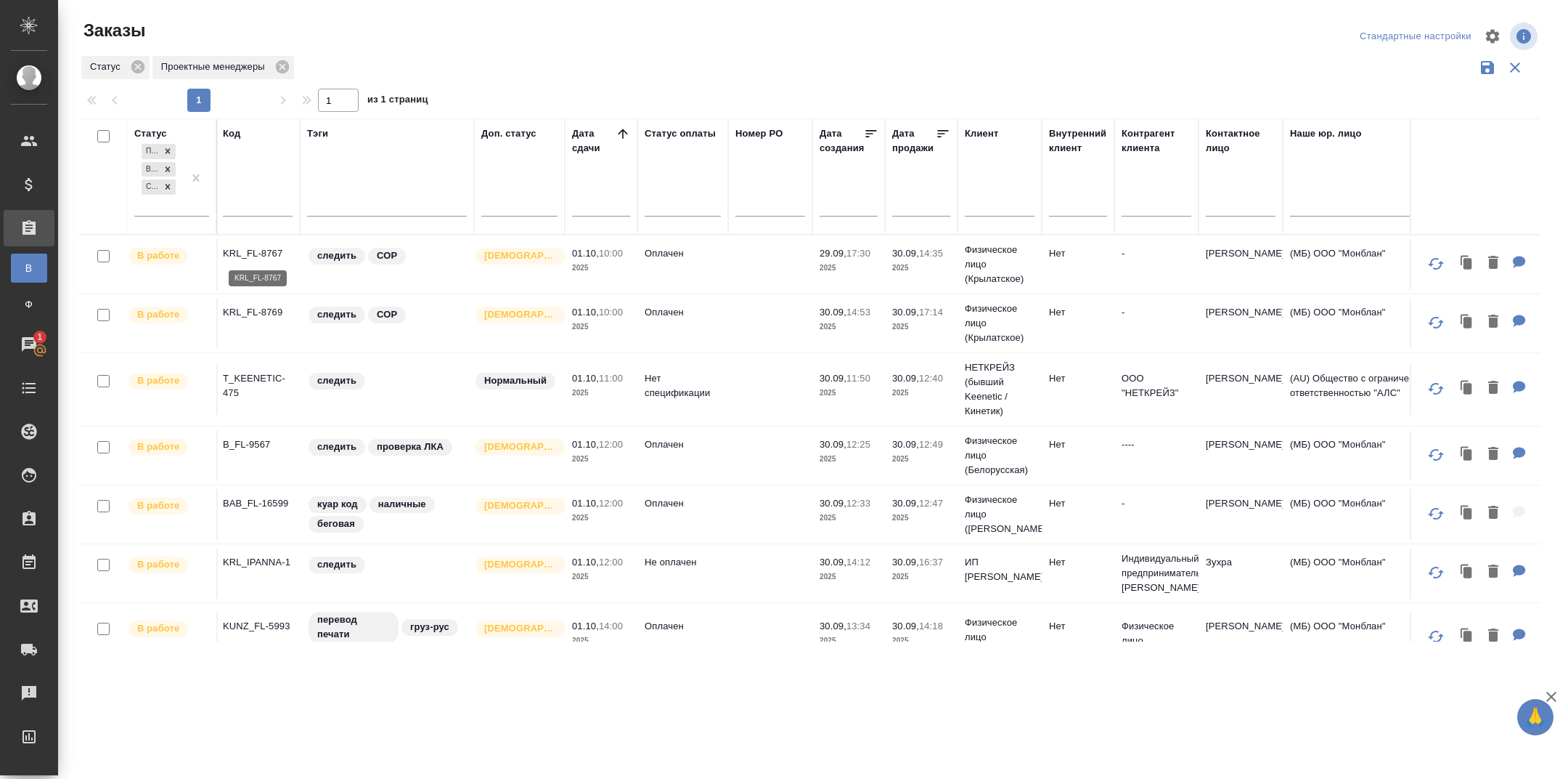
click at [272, 255] on p "KRL_FL-8767" at bounding box center [258, 253] width 70 height 15
click at [258, 307] on p "KRL_FL-8769" at bounding box center [258, 312] width 70 height 15
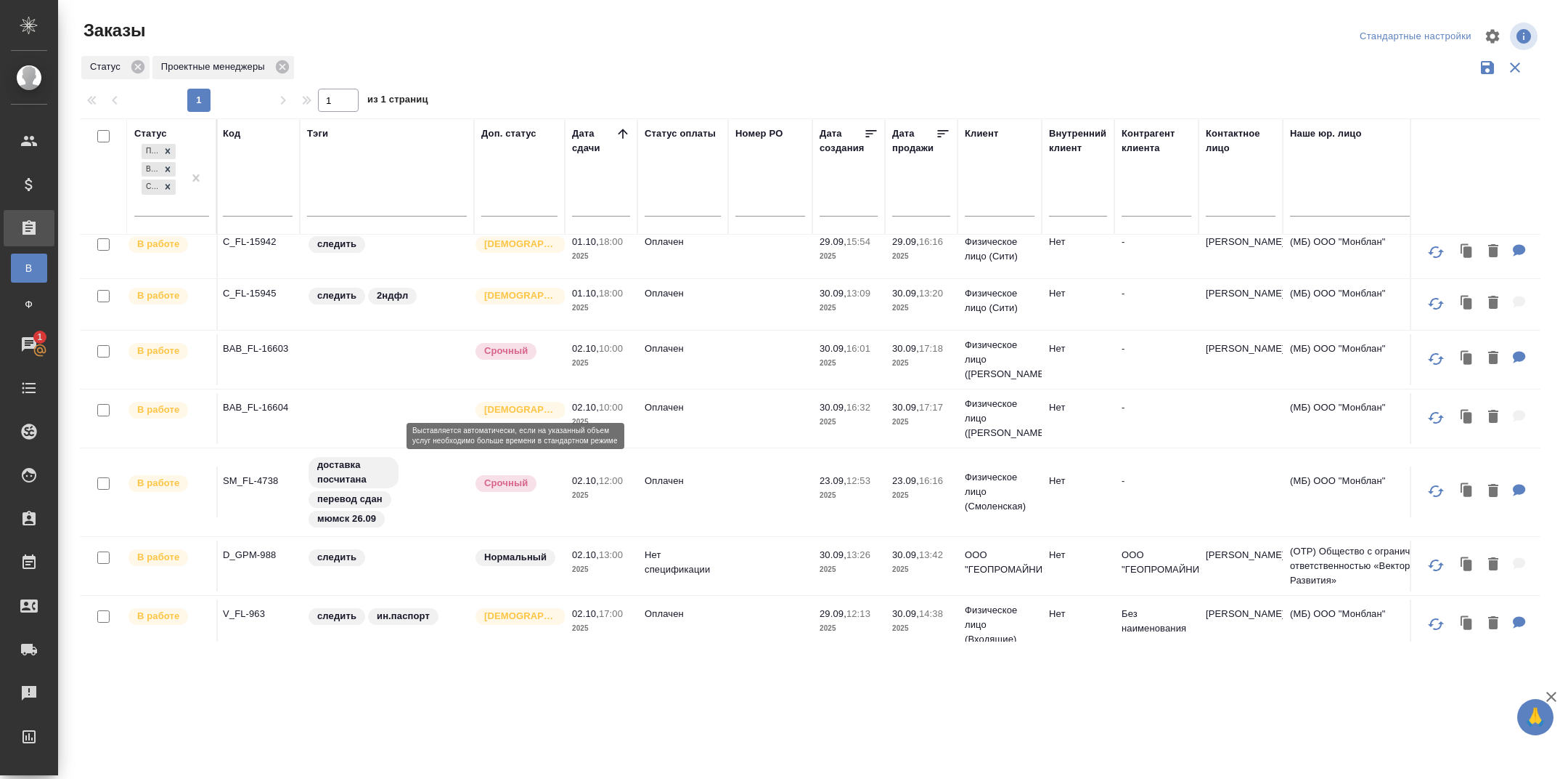
scroll to position [562, 2]
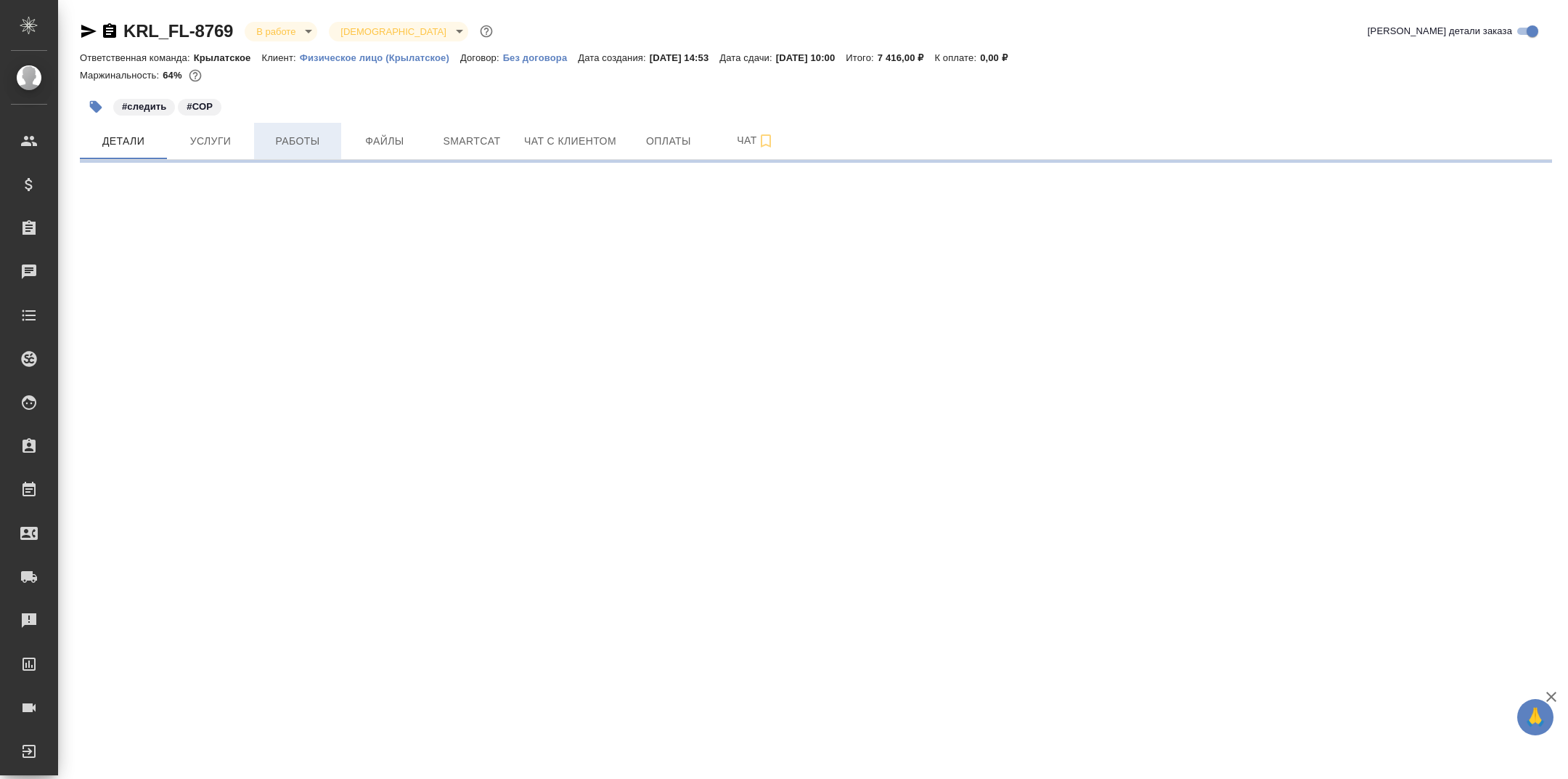
click at [297, 142] on span "Работы" at bounding box center [298, 141] width 70 height 18
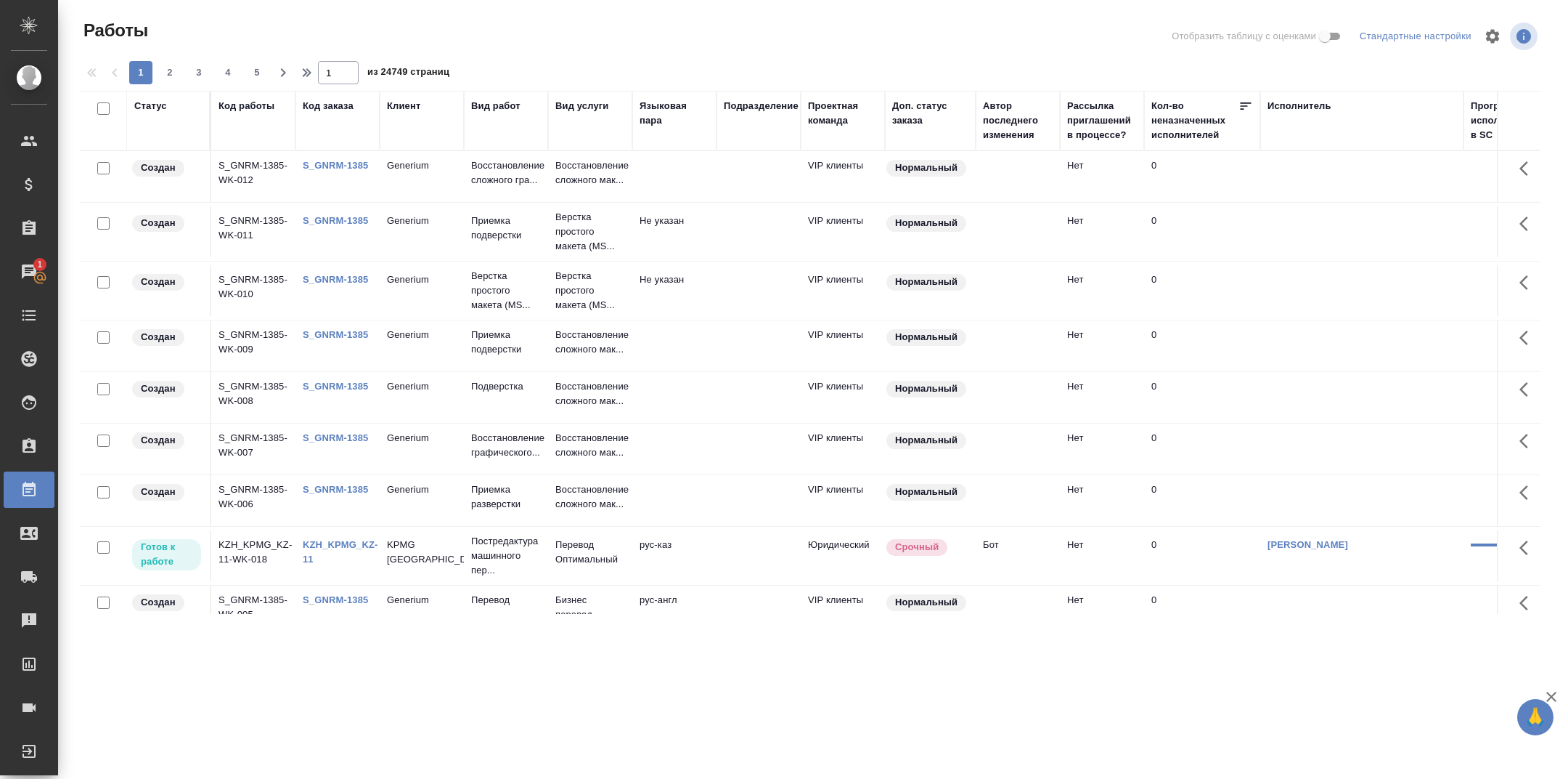
click at [827, 118] on div "Проектная команда" at bounding box center [843, 114] width 70 height 29
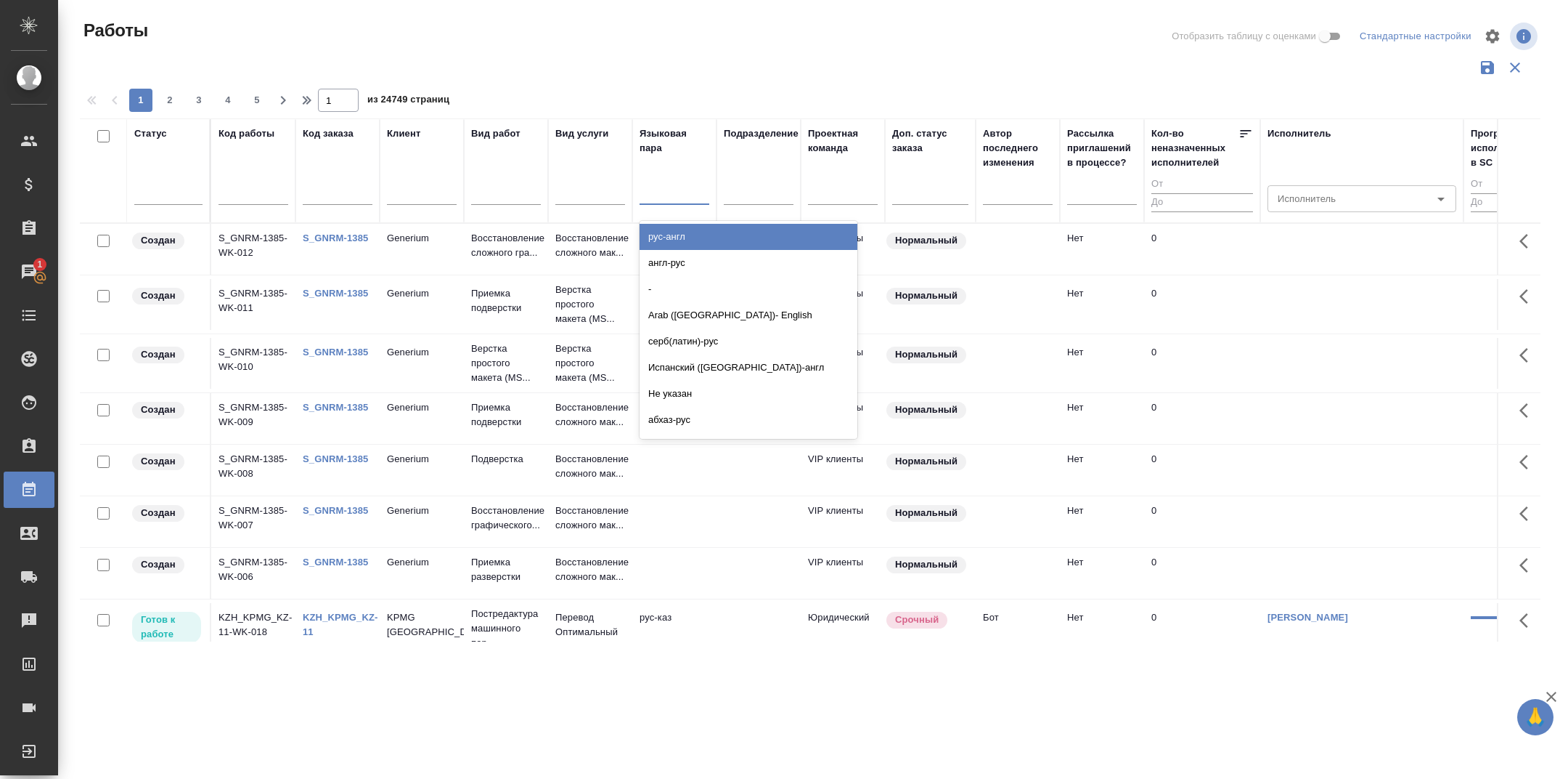
click at [663, 185] on div at bounding box center [674, 190] width 70 height 21
type input "кор-ру"
click at [718, 234] on div "кор-рус" at bounding box center [748, 237] width 217 height 26
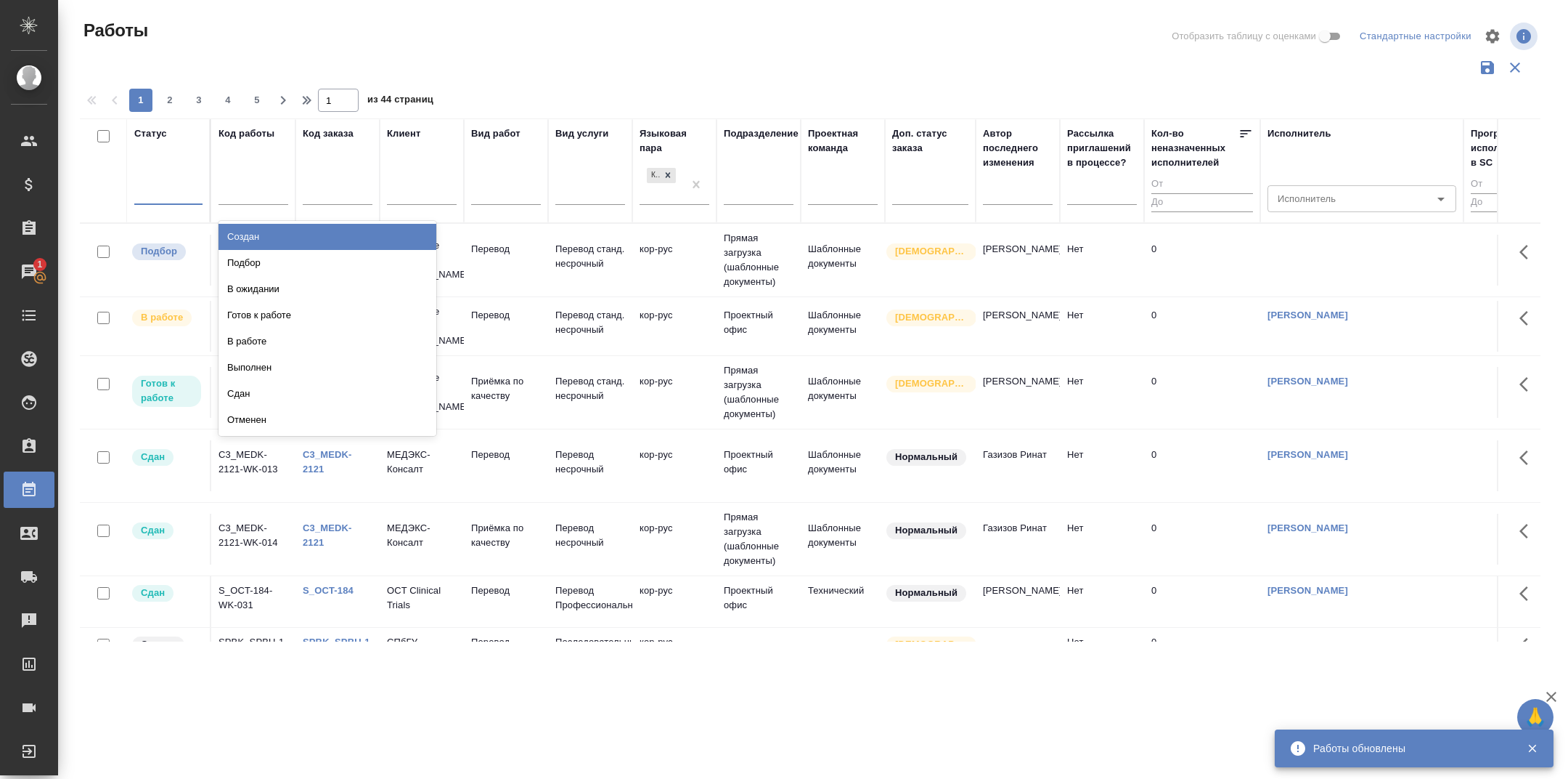
click at [180, 200] on div at bounding box center [169, 190] width 68 height 21
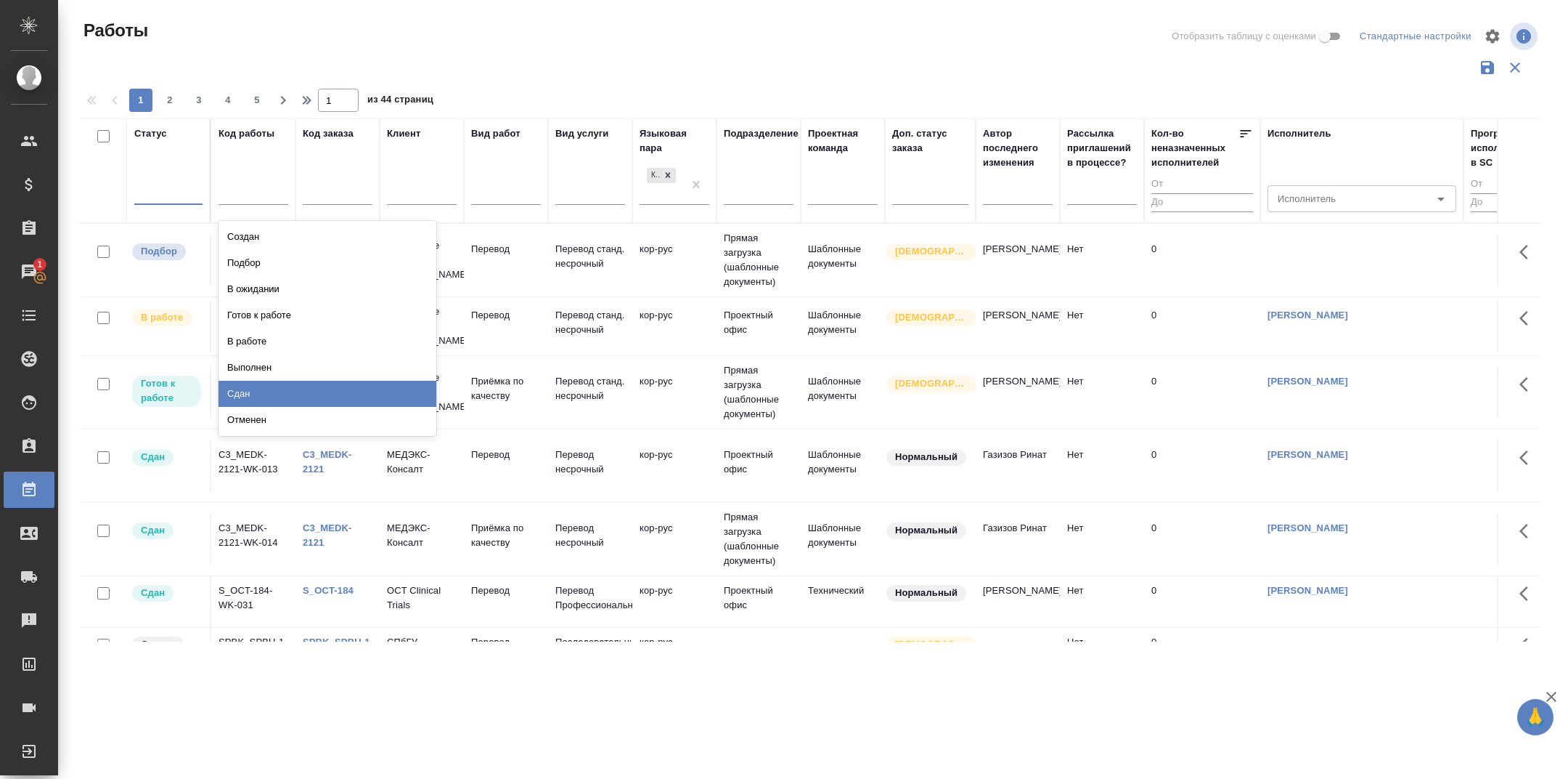
click at [262, 391] on div "Сдан" at bounding box center [327, 394] width 217 height 26
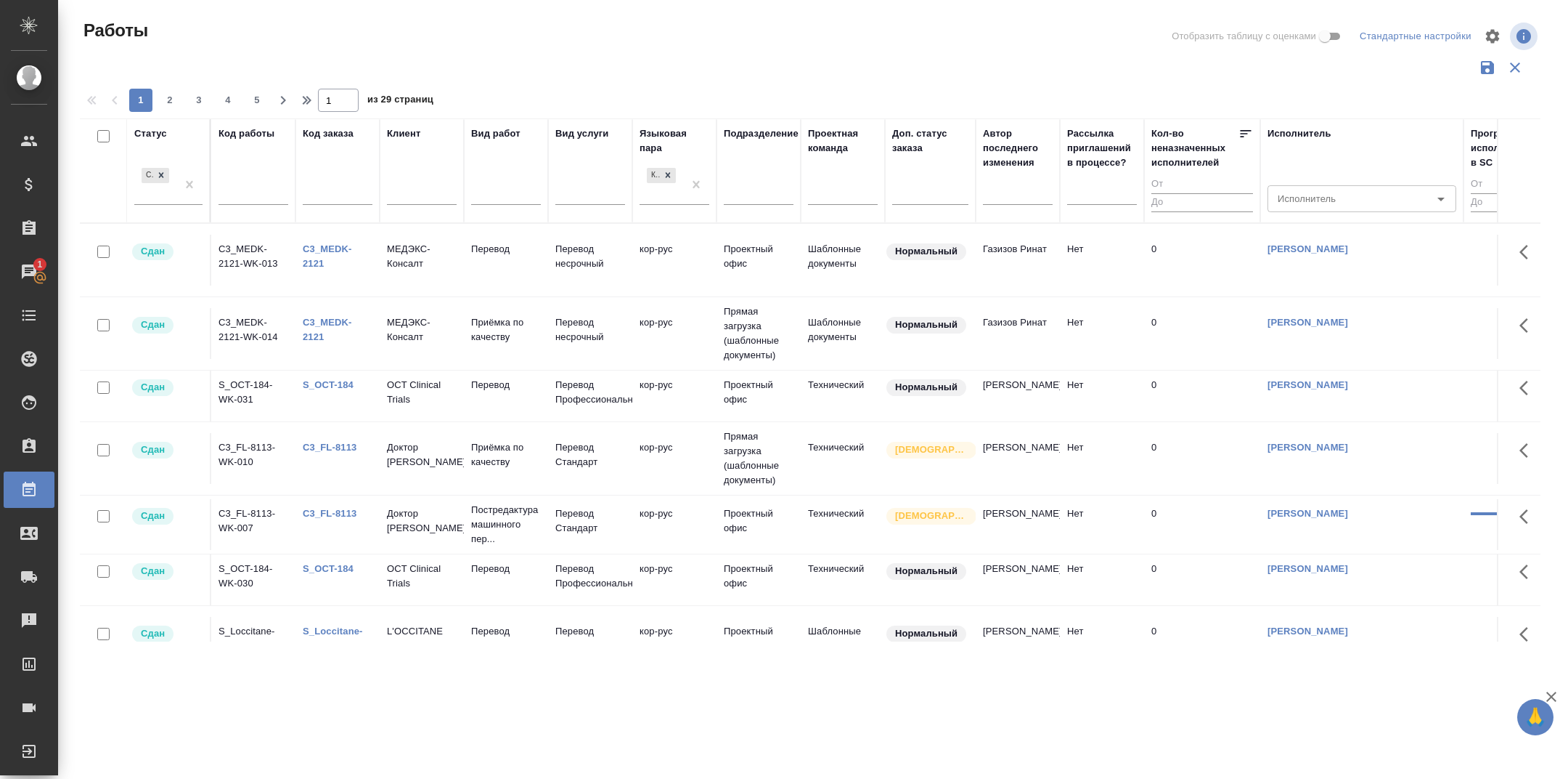
click at [802, 42] on div at bounding box center [816, 36] width 491 height 35
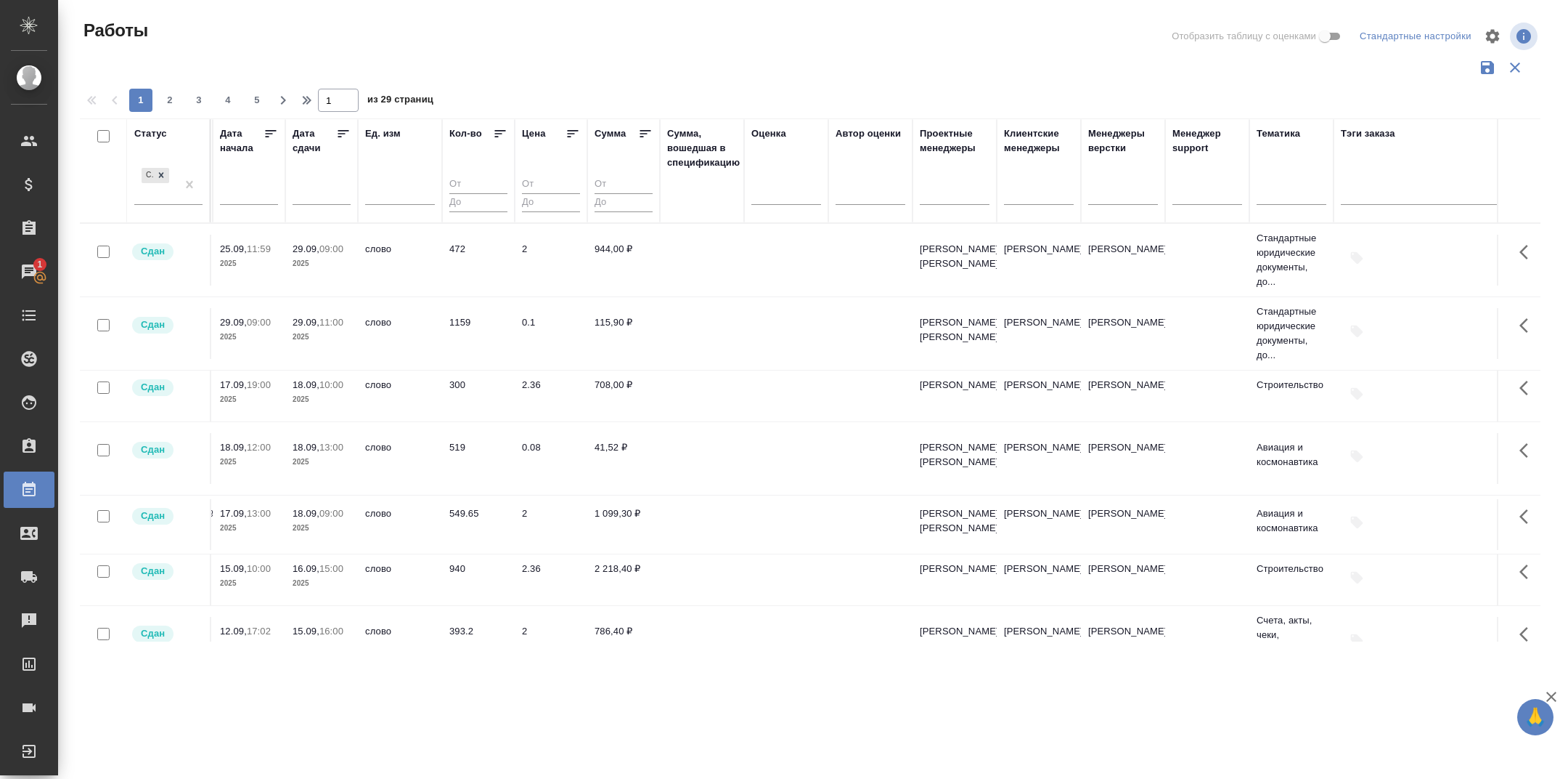
scroll to position [0, 1520]
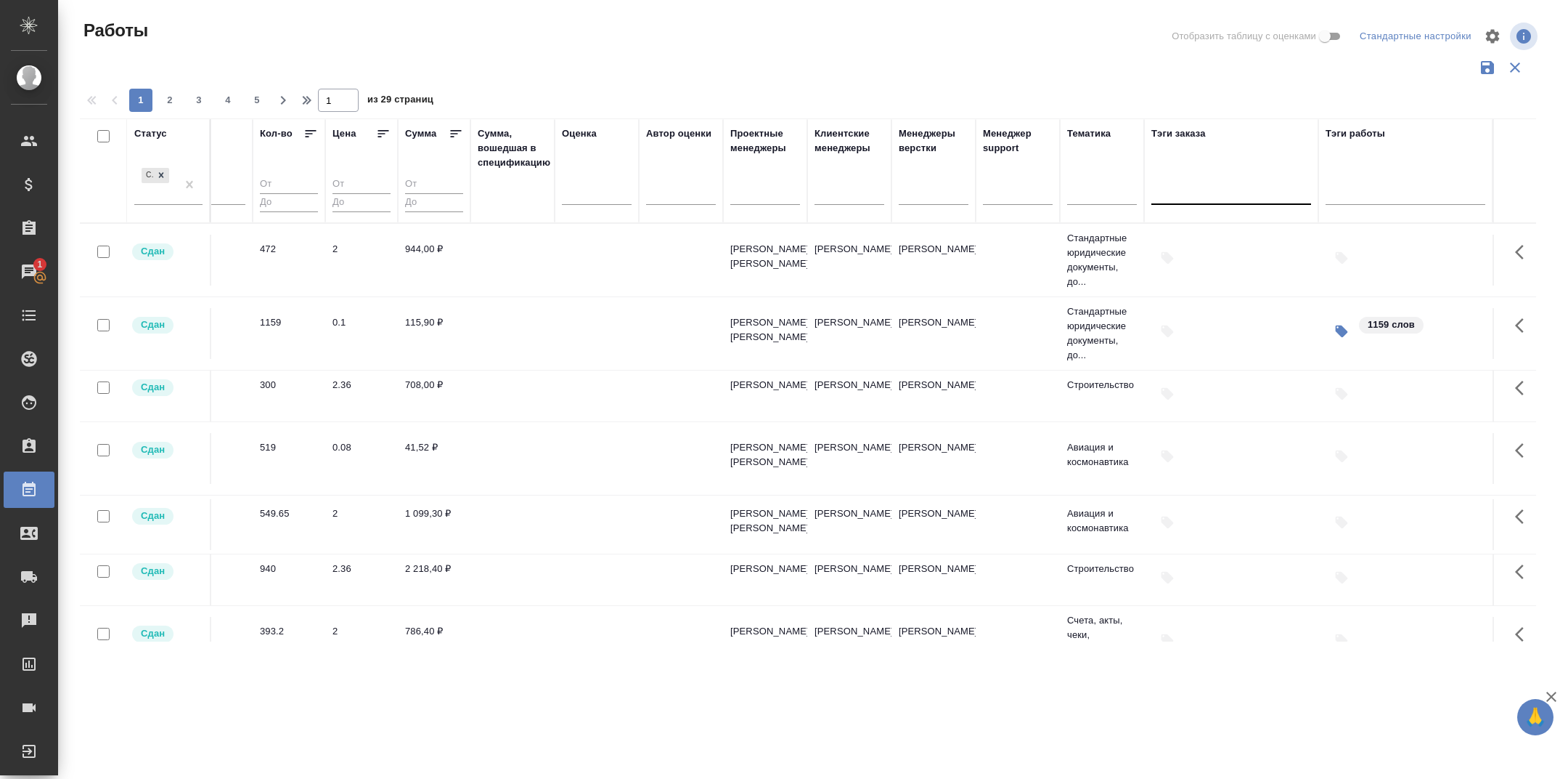
click at [1192, 201] on div at bounding box center [1231, 191] width 159 height 28
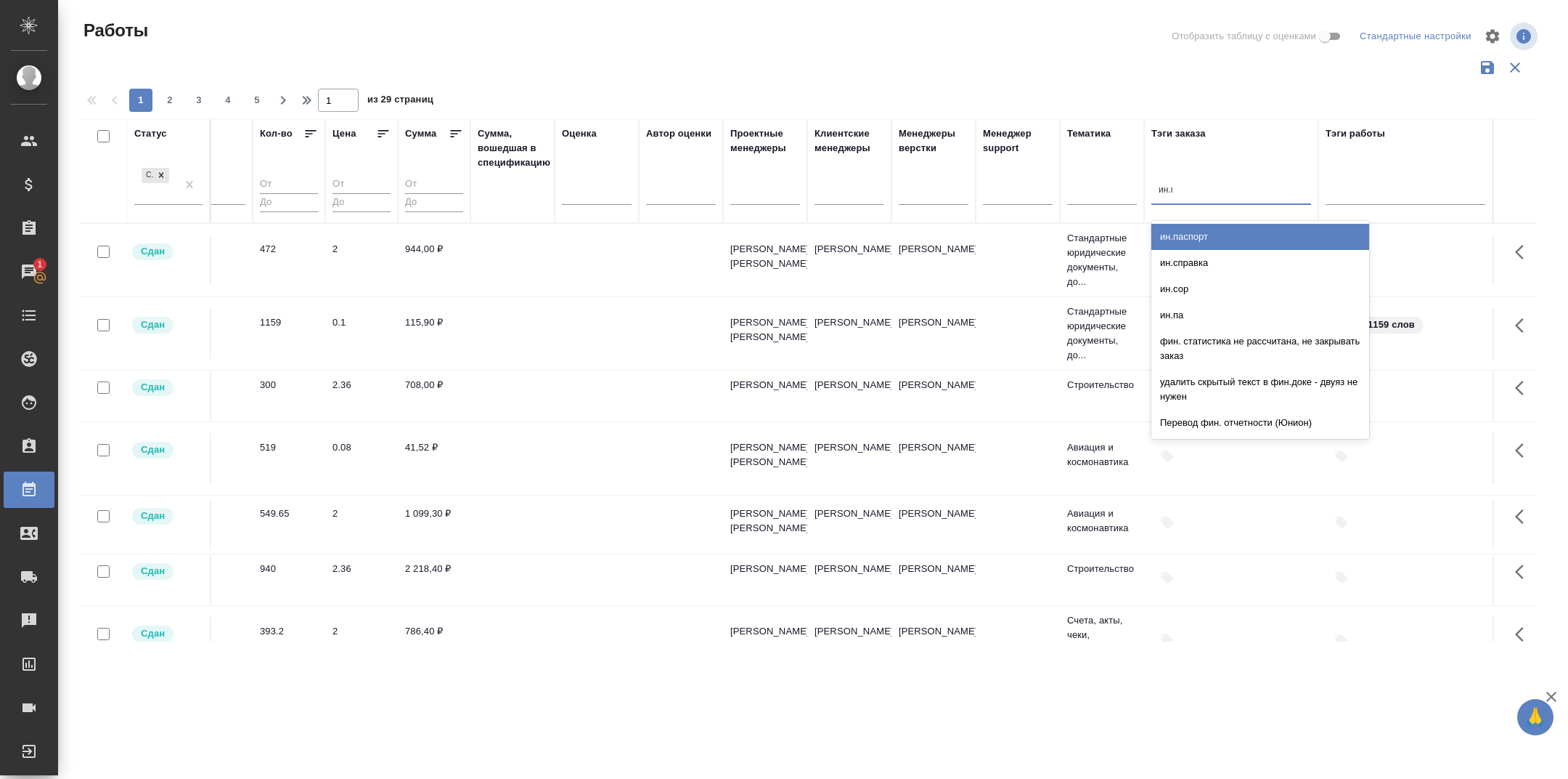
type input "ин.пас"
click at [1220, 228] on div "ин.паспорт" at bounding box center [1260, 237] width 217 height 26
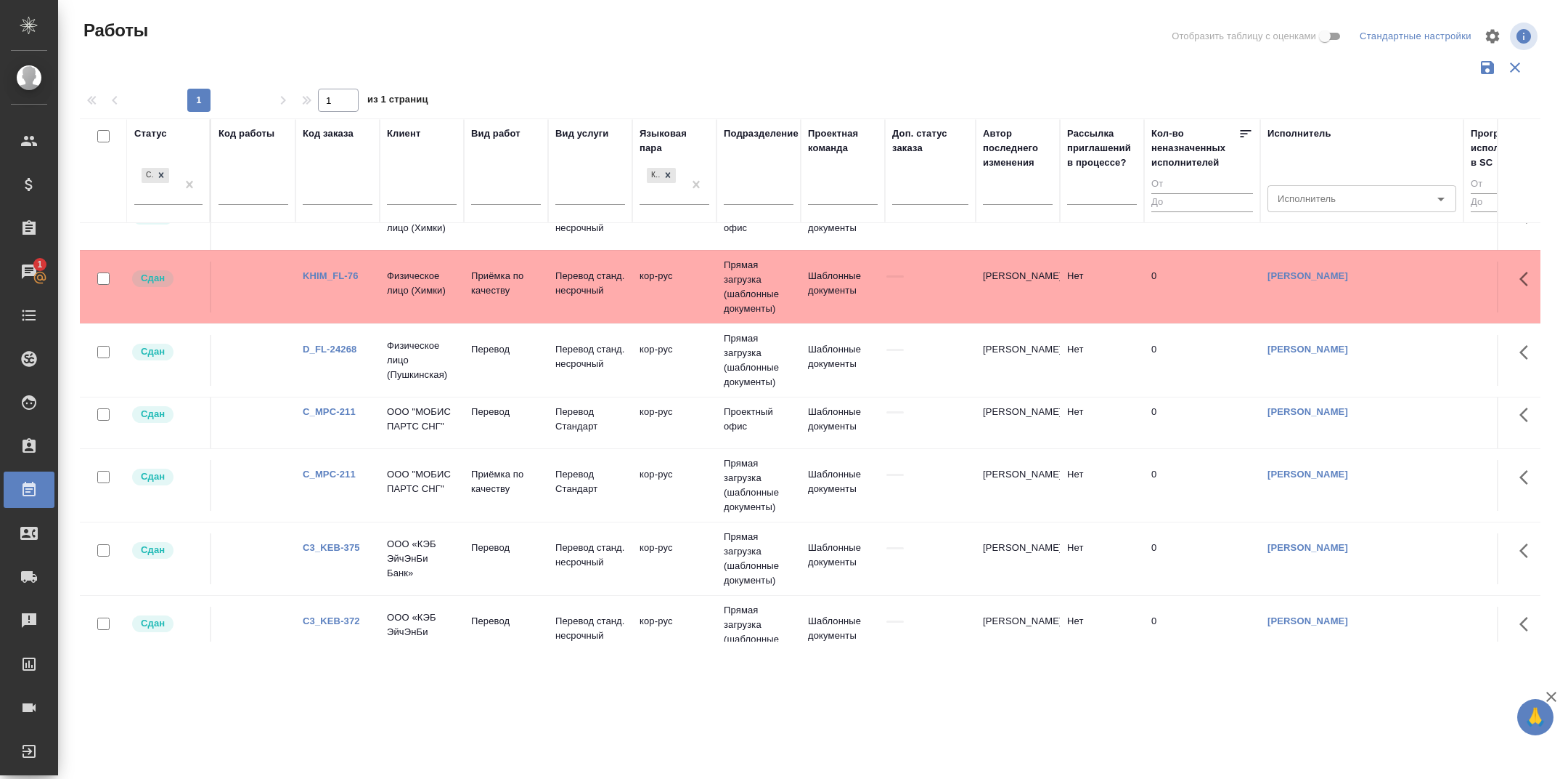
scroll to position [1397, 0]
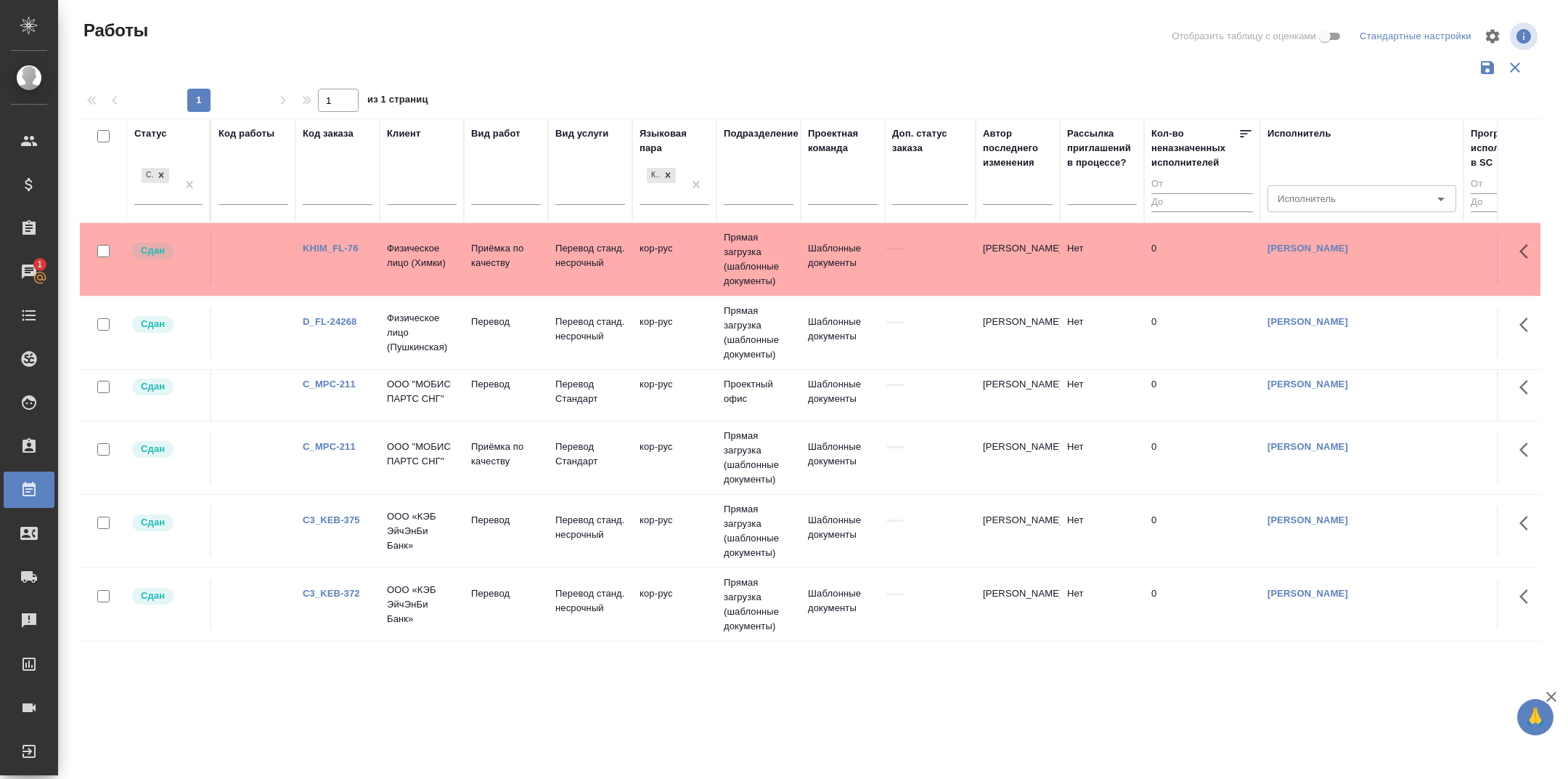
click at [337, 593] on link "C3_KEB-372" at bounding box center [331, 593] width 57 height 11
click at [348, 520] on link "C3_KEB-375" at bounding box center [331, 520] width 57 height 11
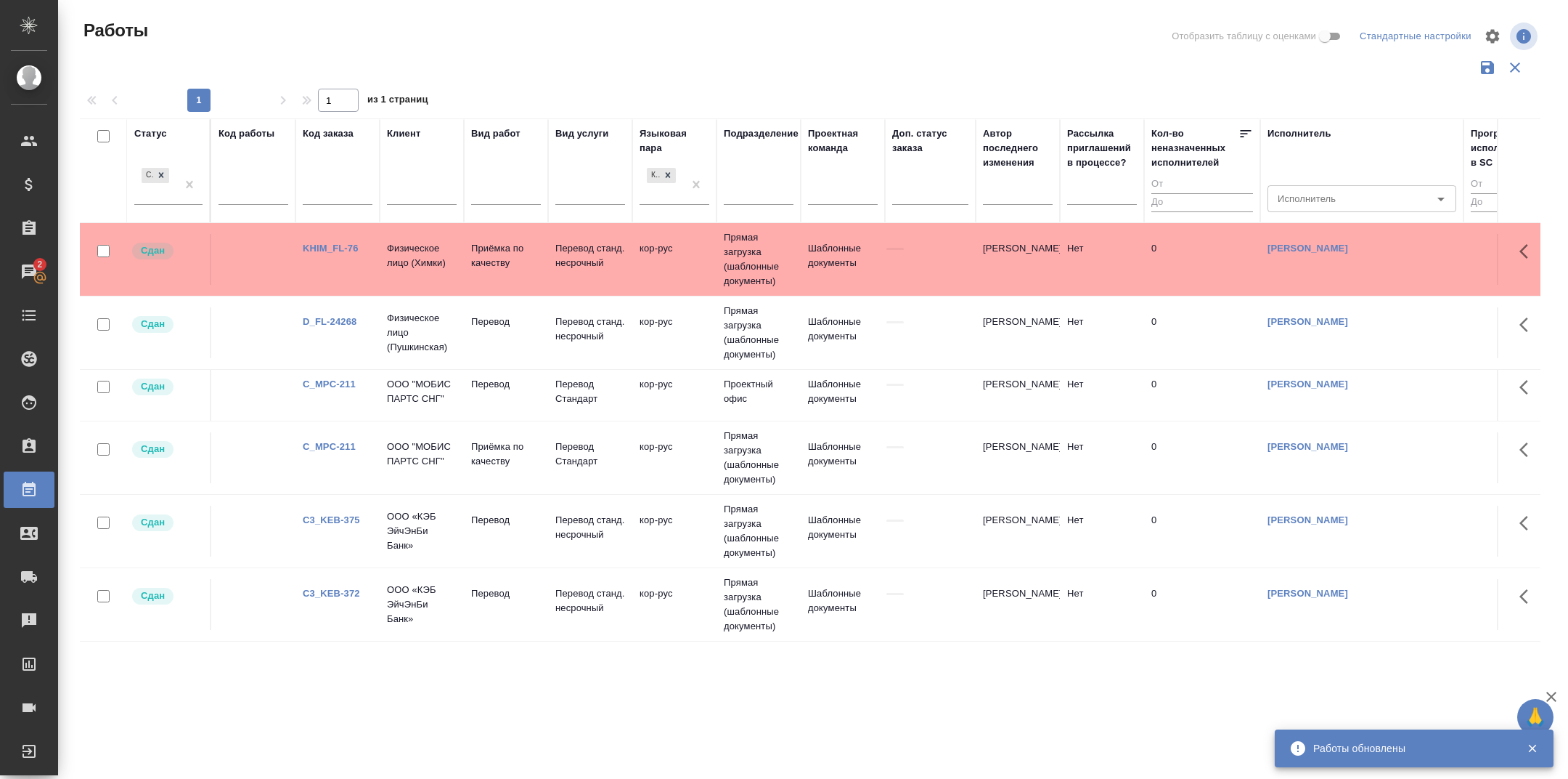
scroll to position [1352, 0]
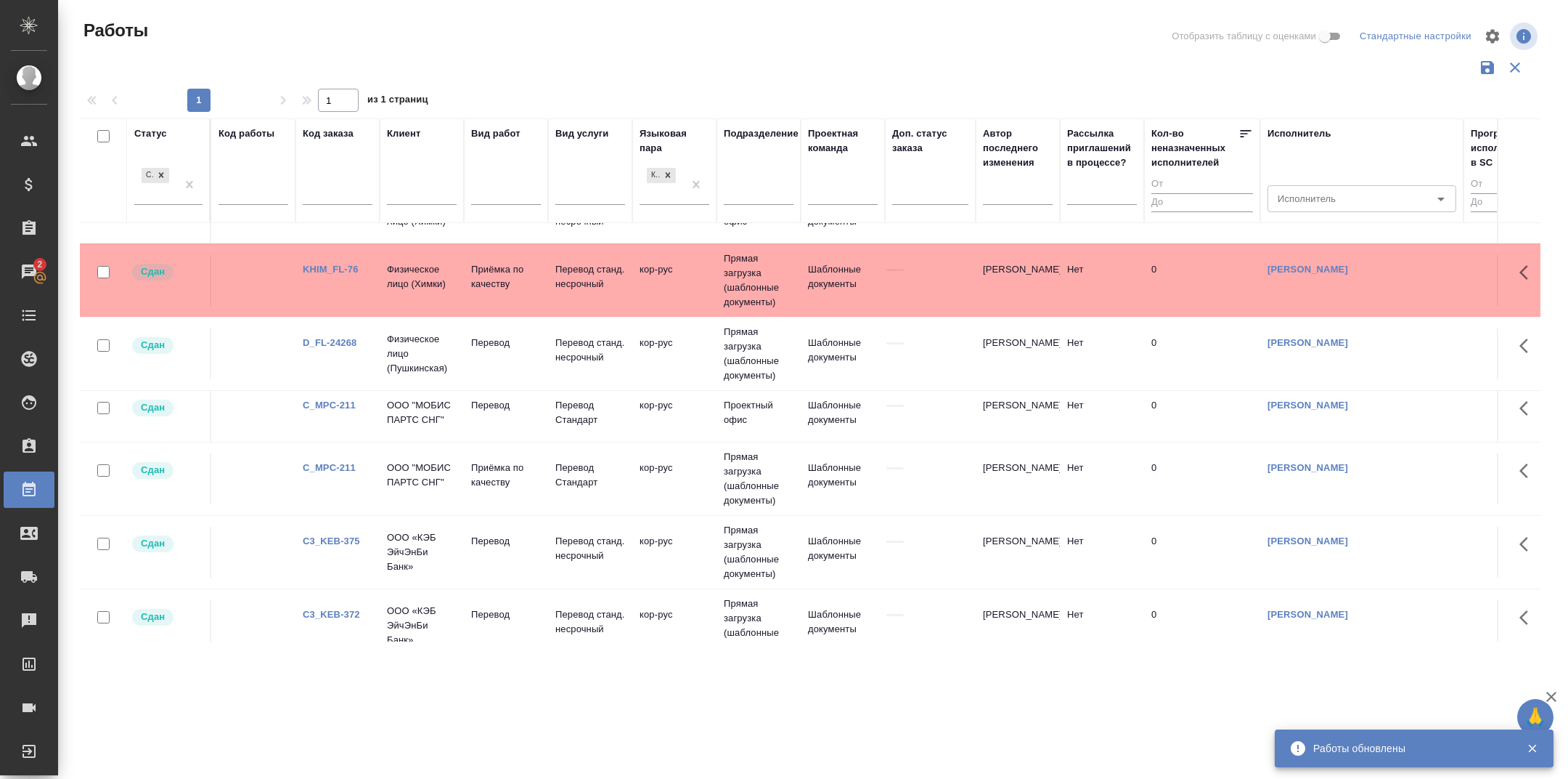
click at [330, 473] on link "C_MPC-211" at bounding box center [329, 468] width 53 height 11
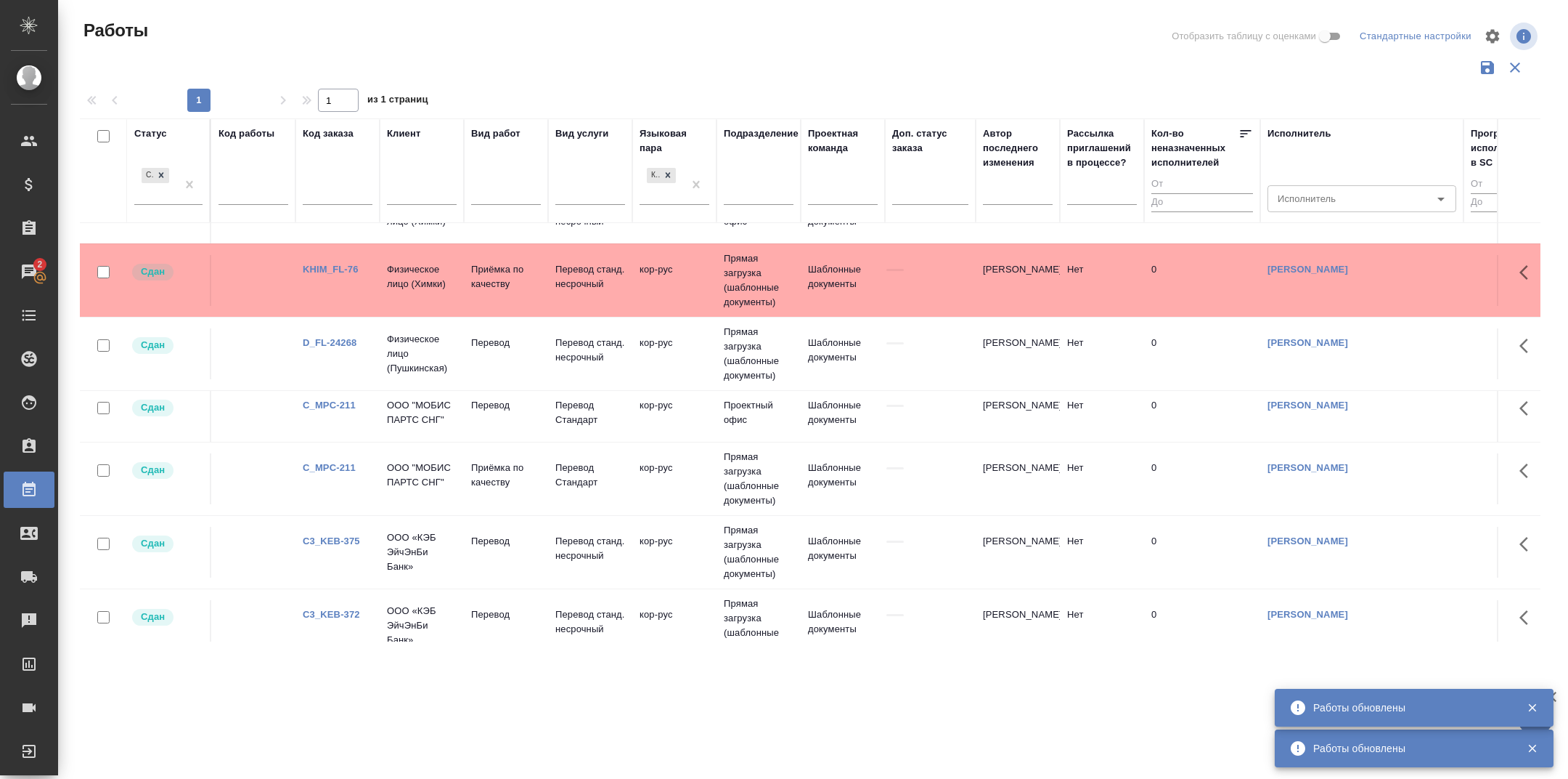
scroll to position [1249, 0]
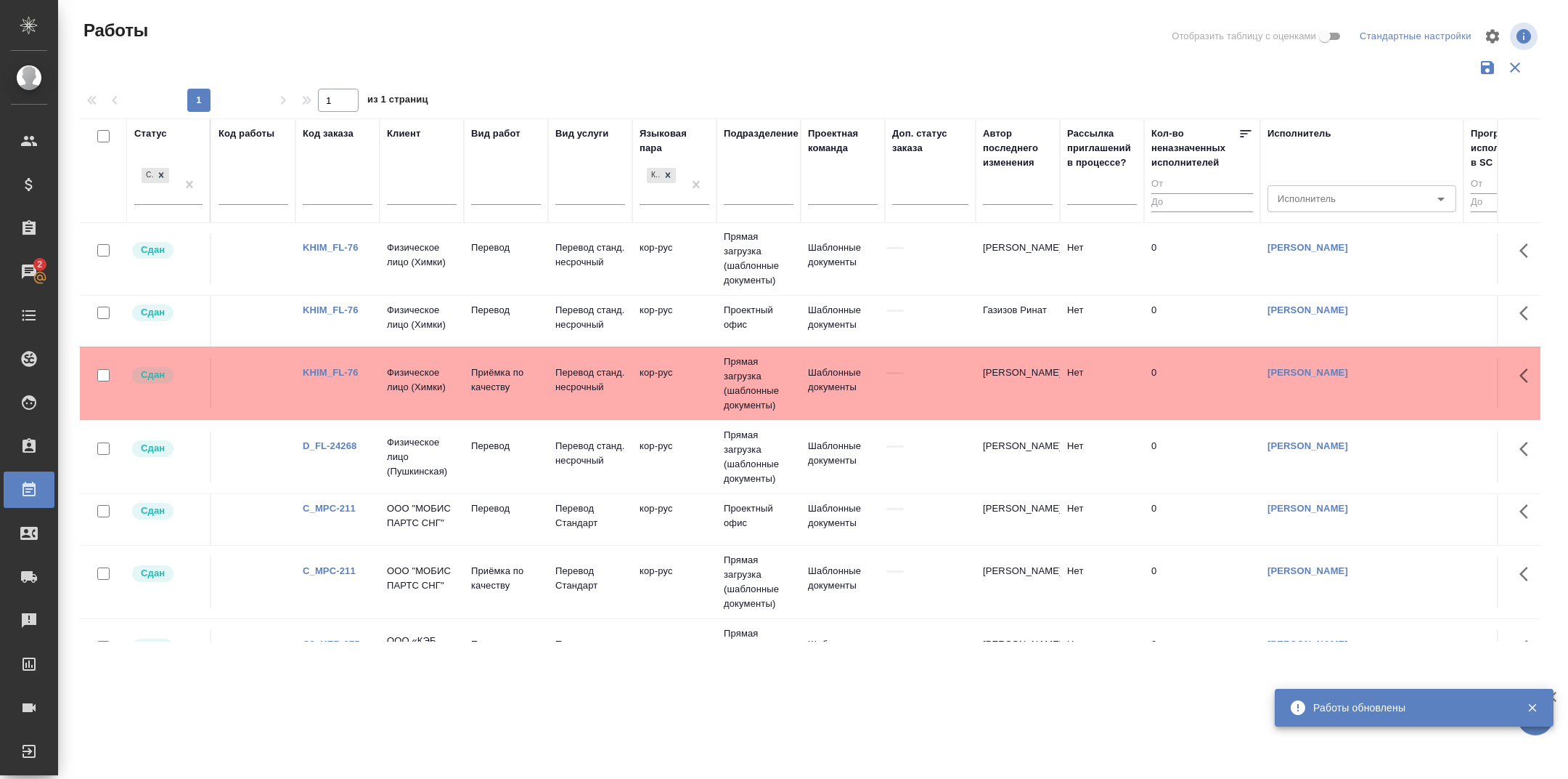
click at [328, 451] on link "D_FL-24268" at bounding box center [329, 446] width 53 height 11
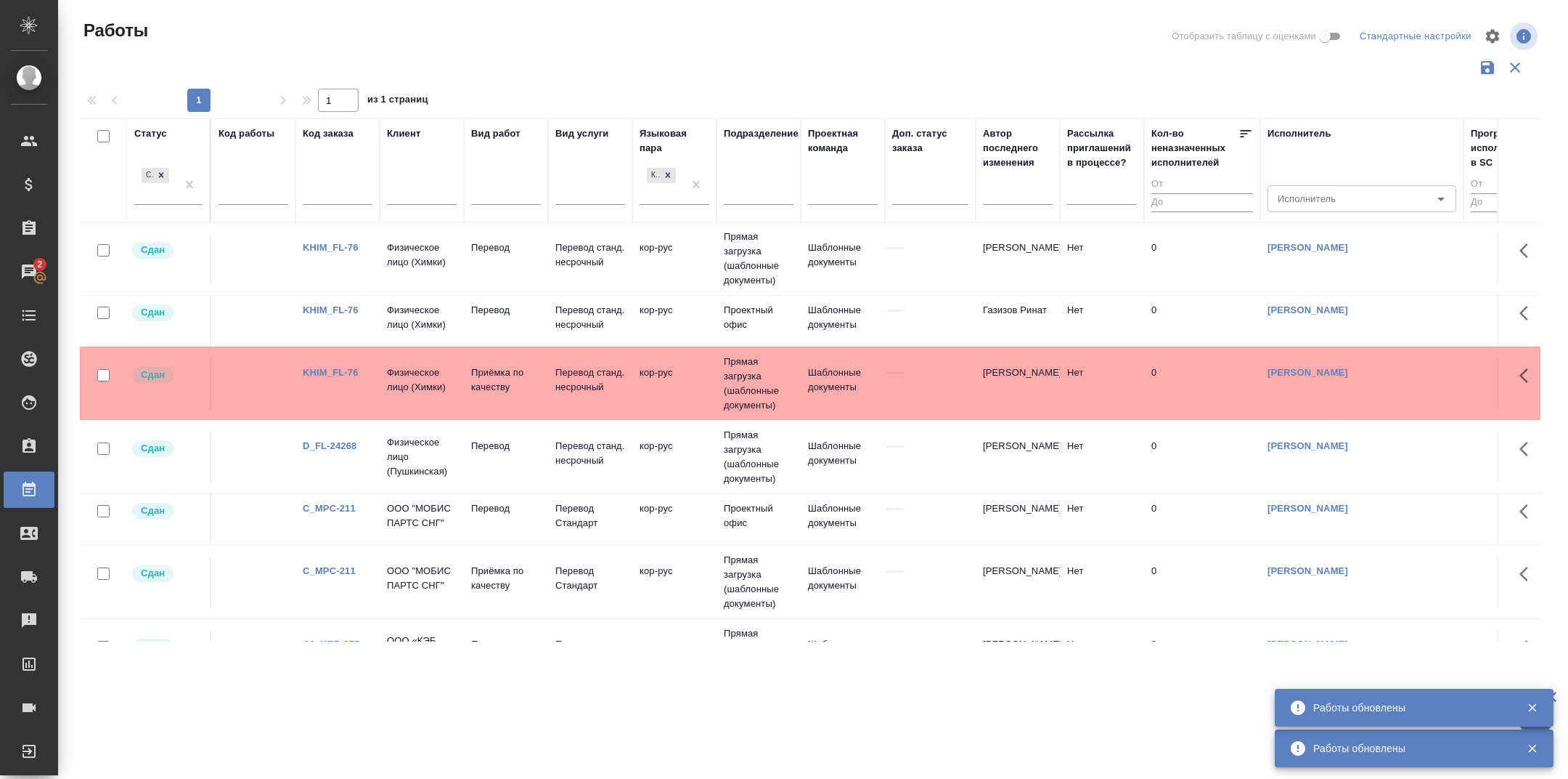
scroll to position [1151, 0]
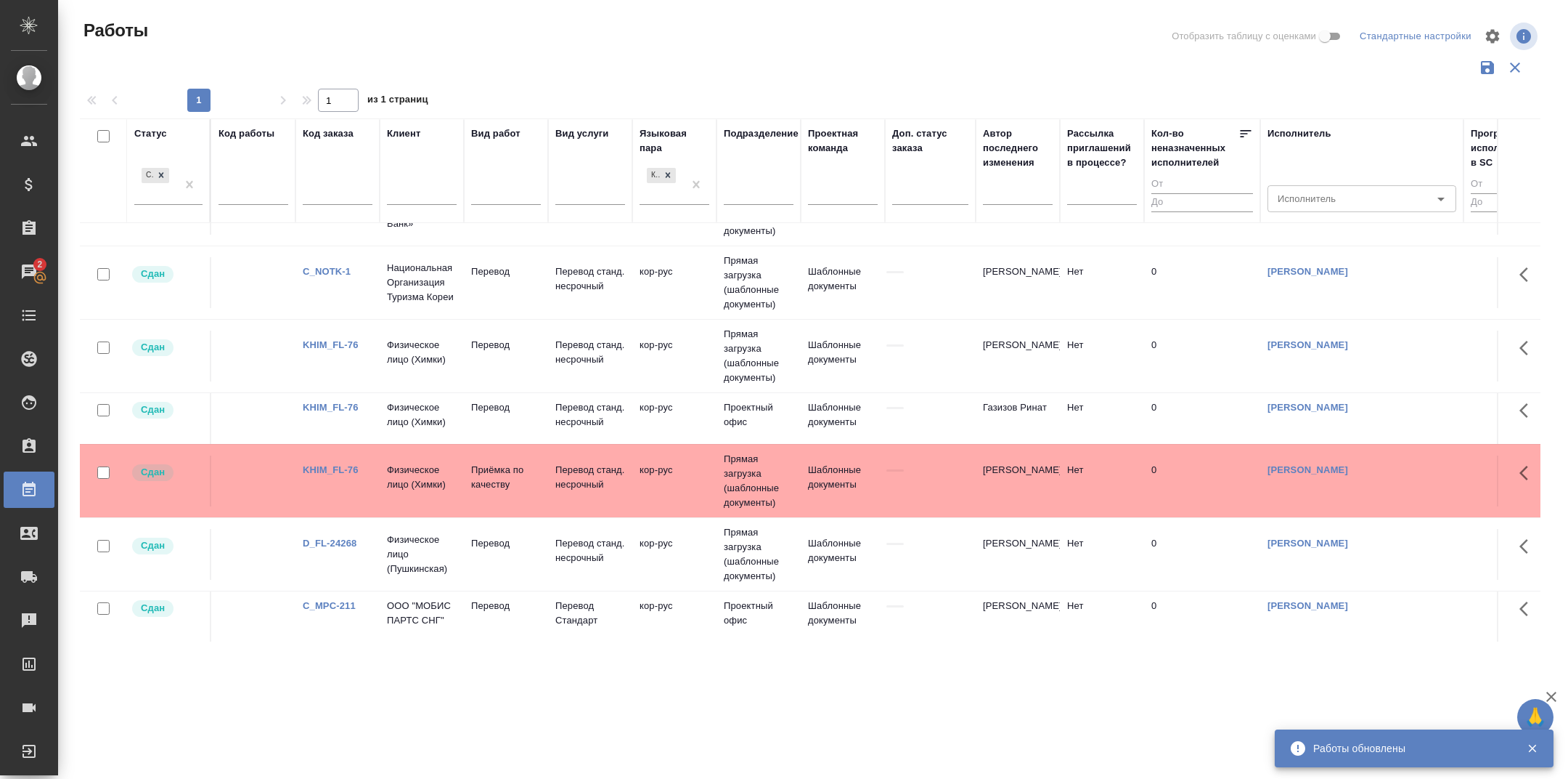
click at [330, 405] on link "KHIM_FL-76" at bounding box center [330, 407] width 56 height 11
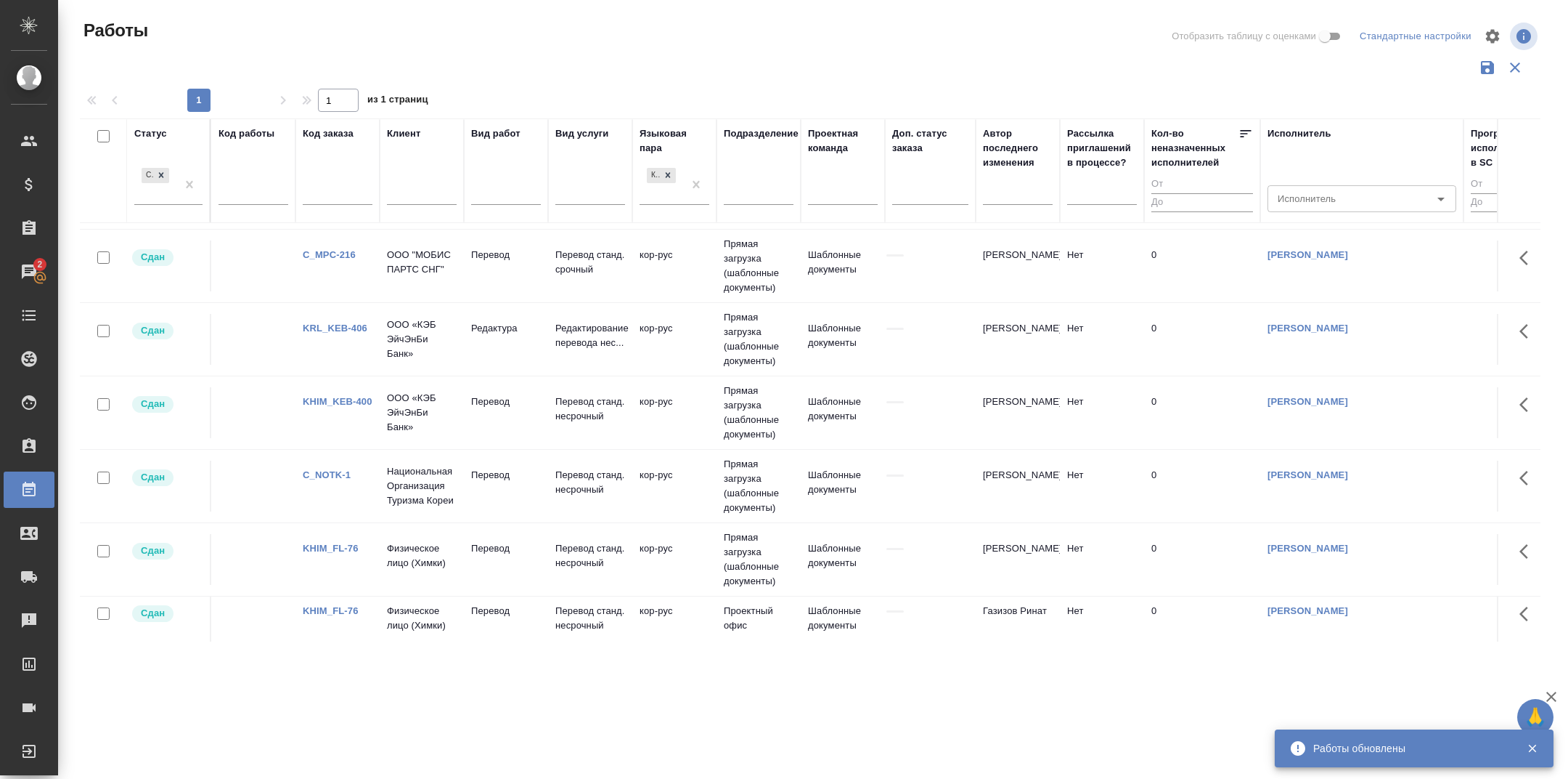
scroll to position [955, 0]
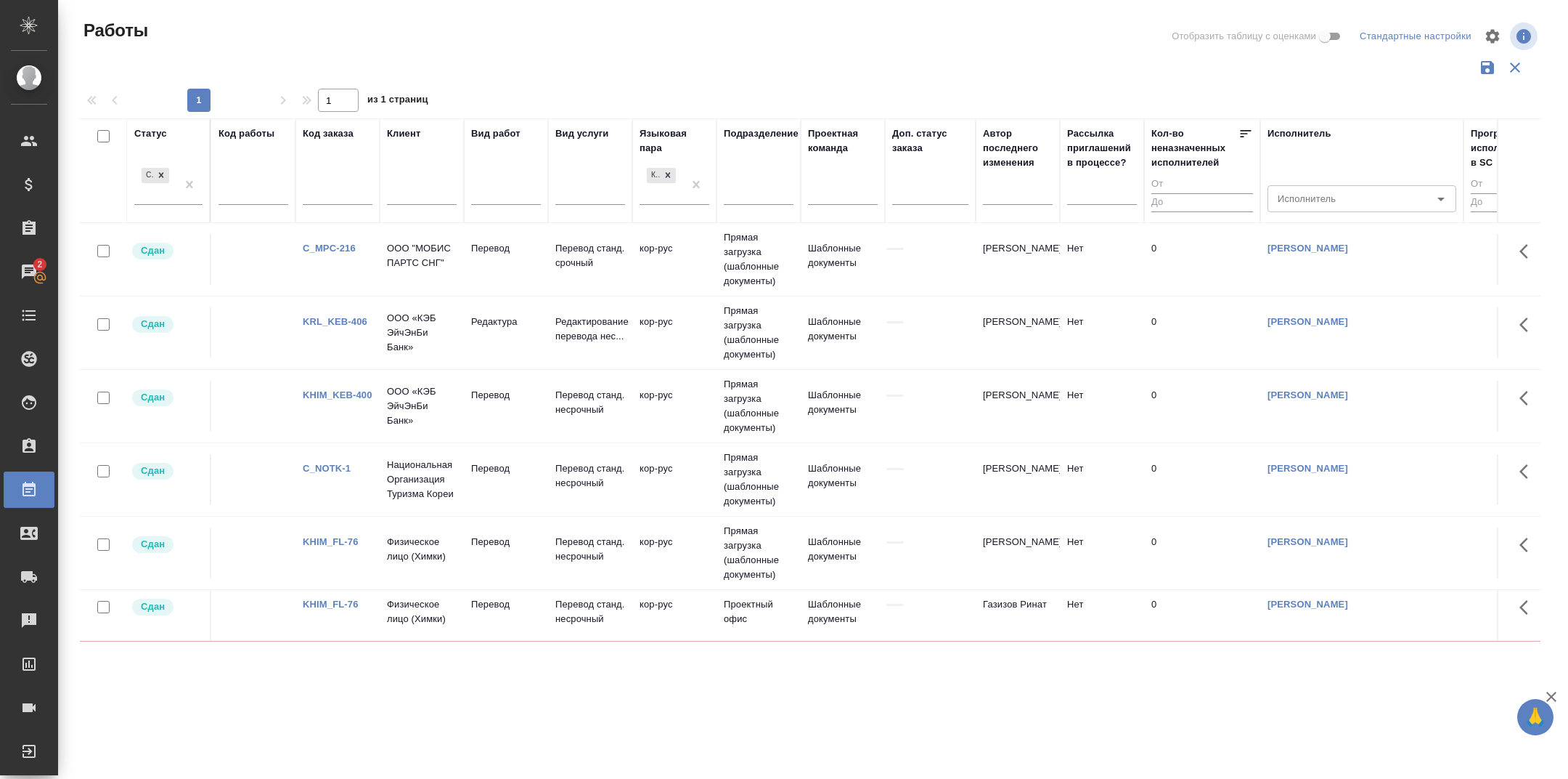
click at [334, 464] on link "C_NOTK-1" at bounding box center [327, 468] width 48 height 11
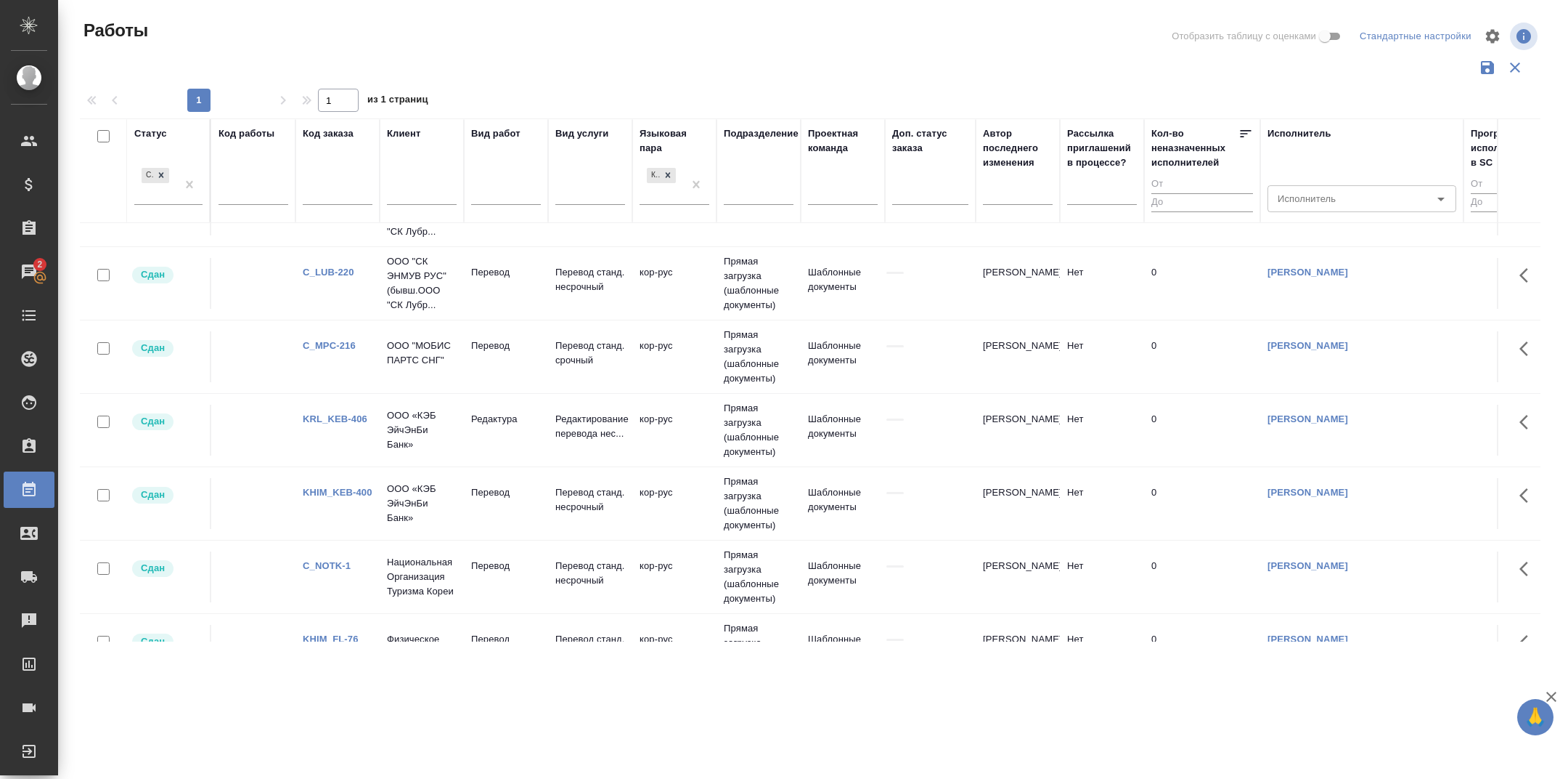
click at [345, 487] on link "KHIM_KEB-400" at bounding box center [337, 492] width 70 height 11
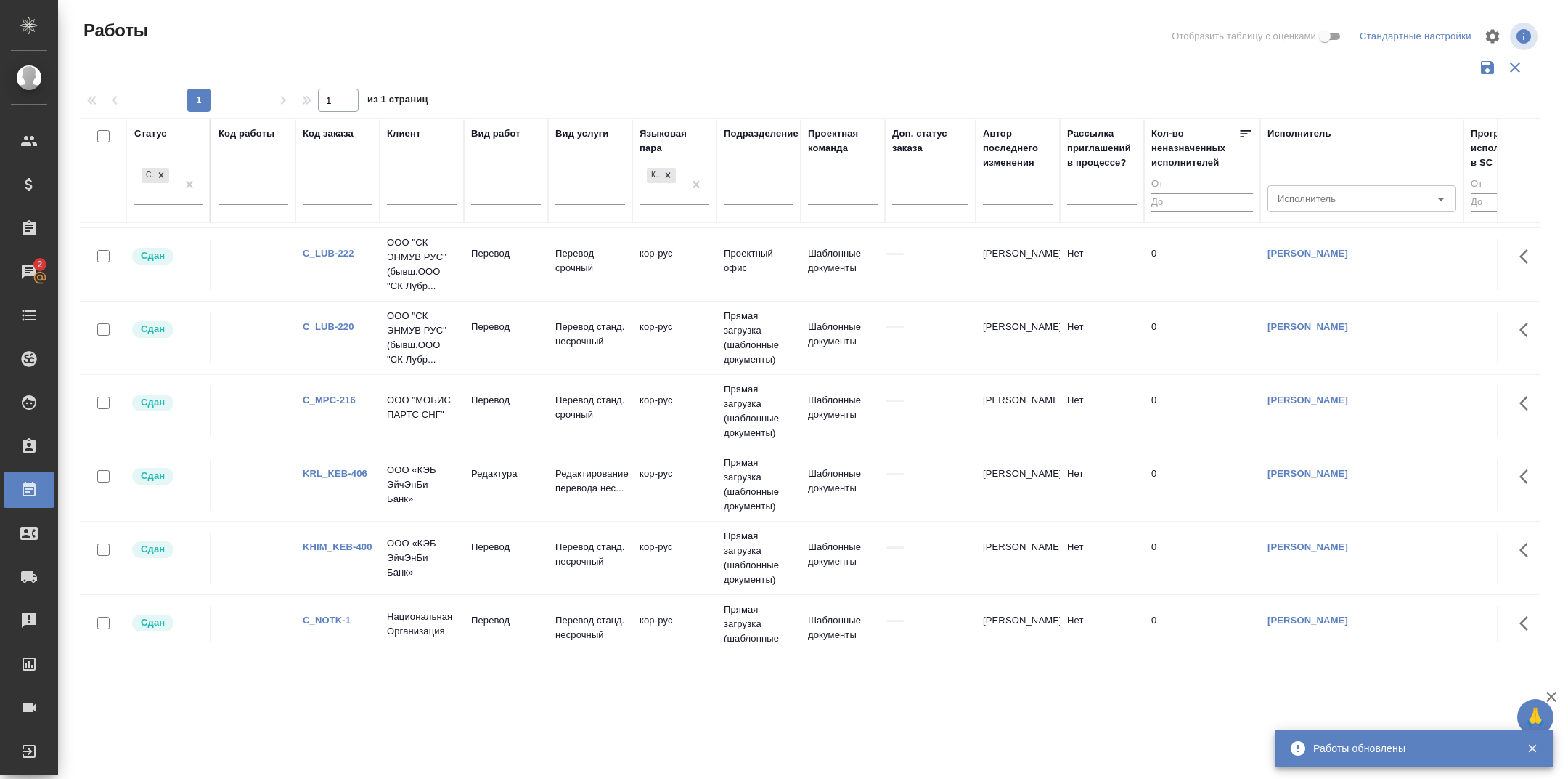
scroll to position [781, 0]
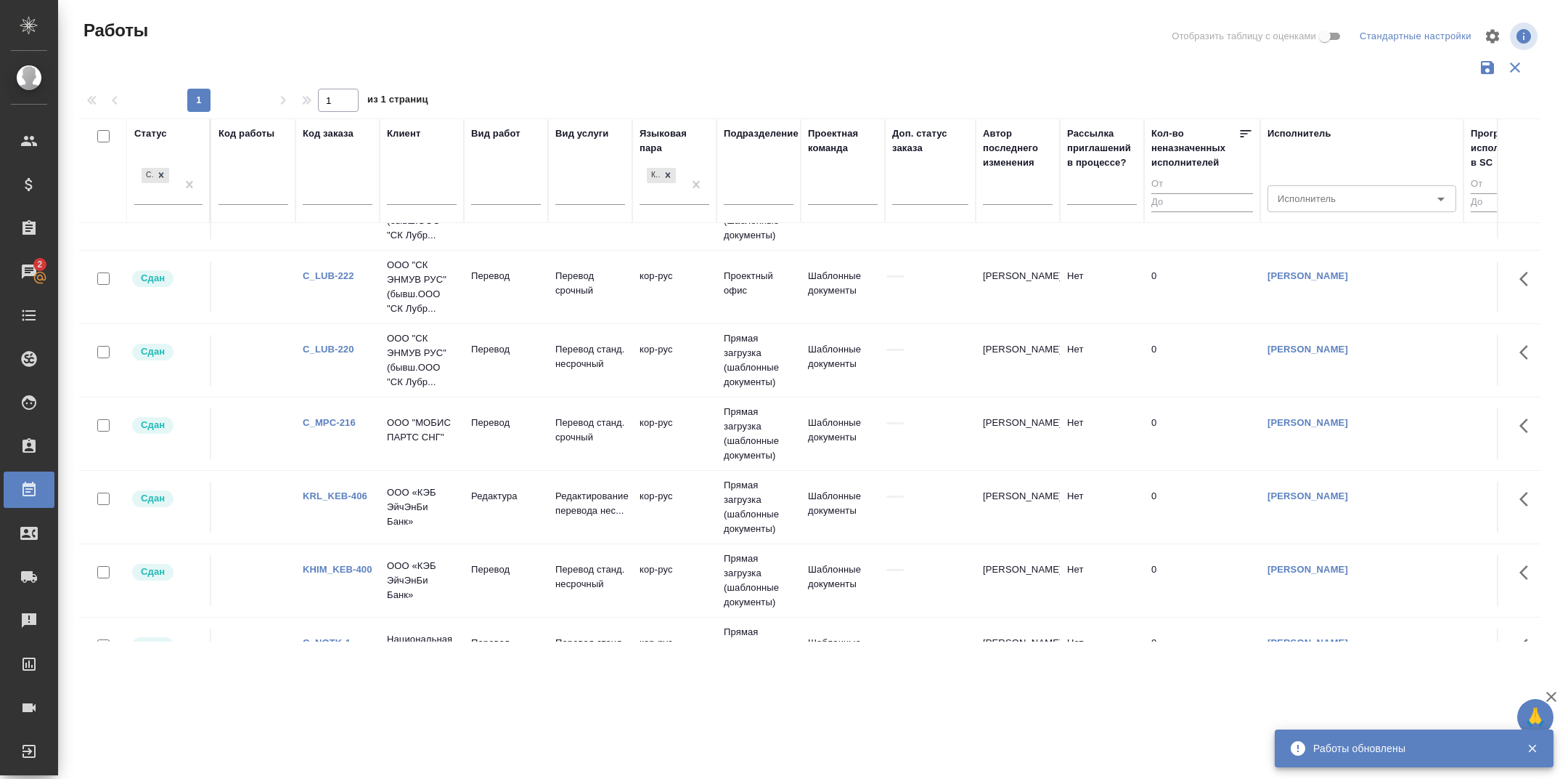
click at [341, 499] on div "KRL_KEB-406" at bounding box center [337, 496] width 70 height 15
click at [331, 492] on link "KRL_KEB-406" at bounding box center [334, 496] width 64 height 11
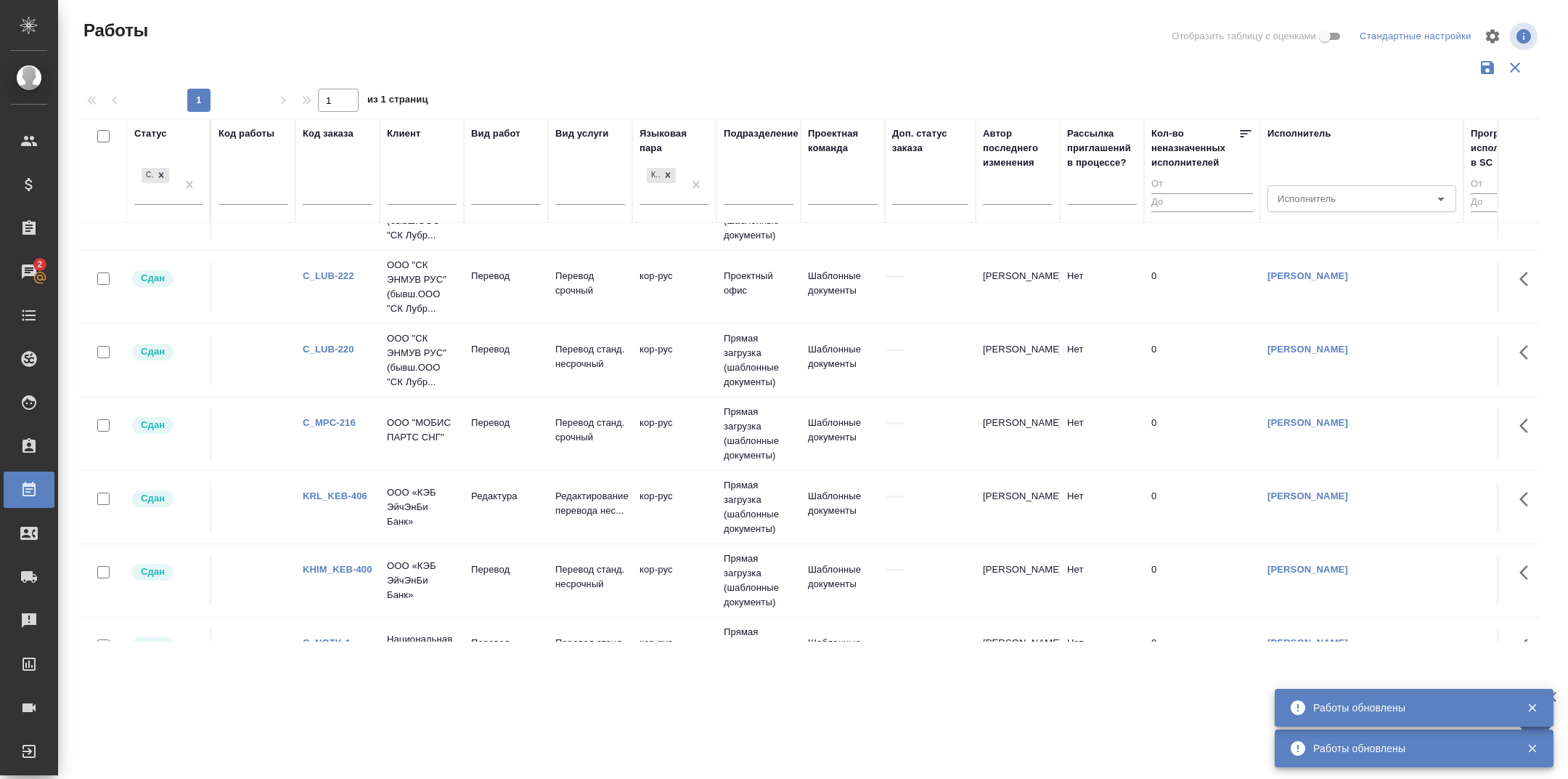
scroll to position [647, 0]
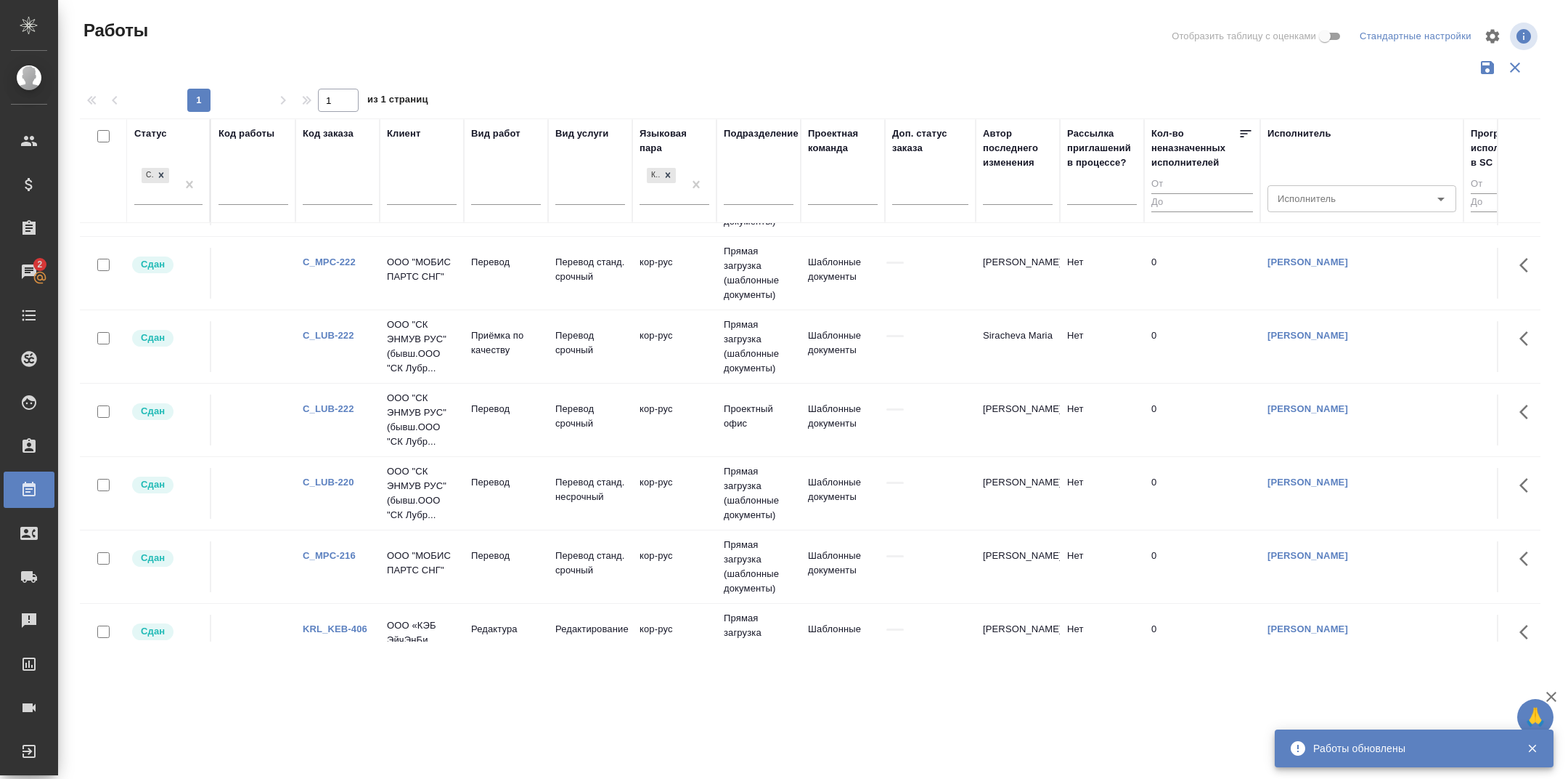
click at [331, 550] on link "C_MPC-216" at bounding box center [329, 555] width 53 height 11
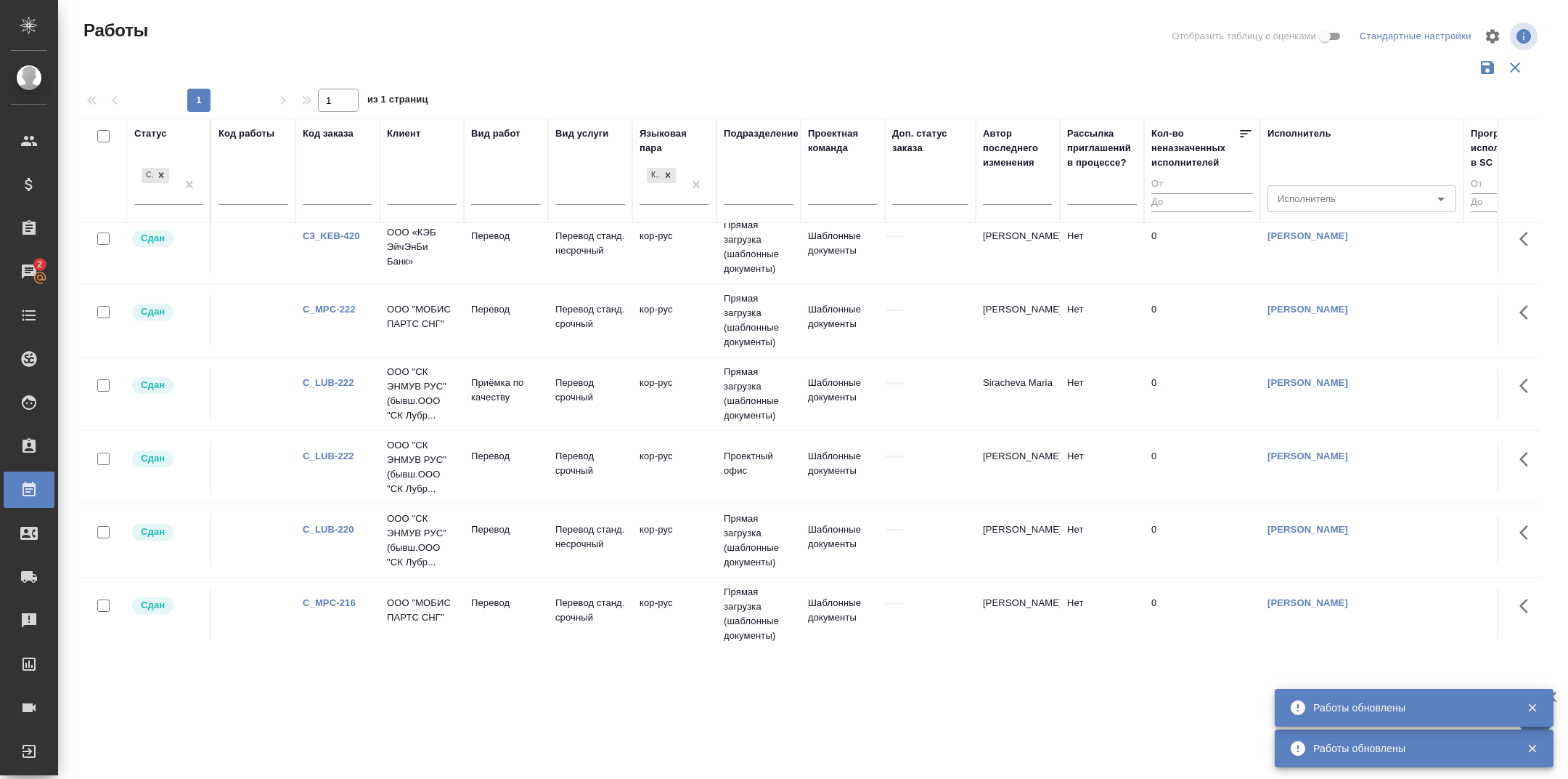
scroll to position [595, 0]
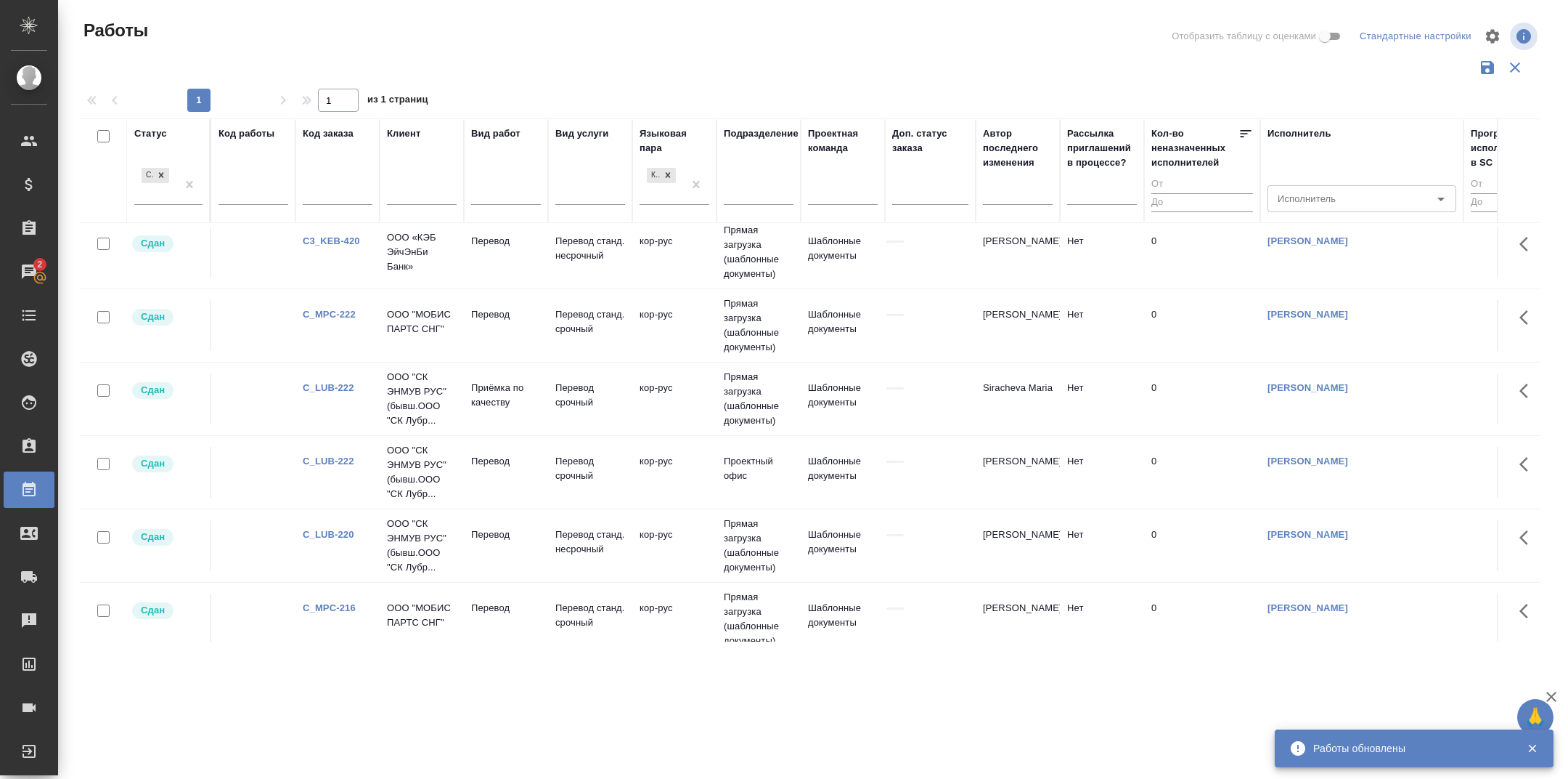
click at [334, 529] on link "C_LUB-220" at bounding box center [328, 534] width 52 height 11
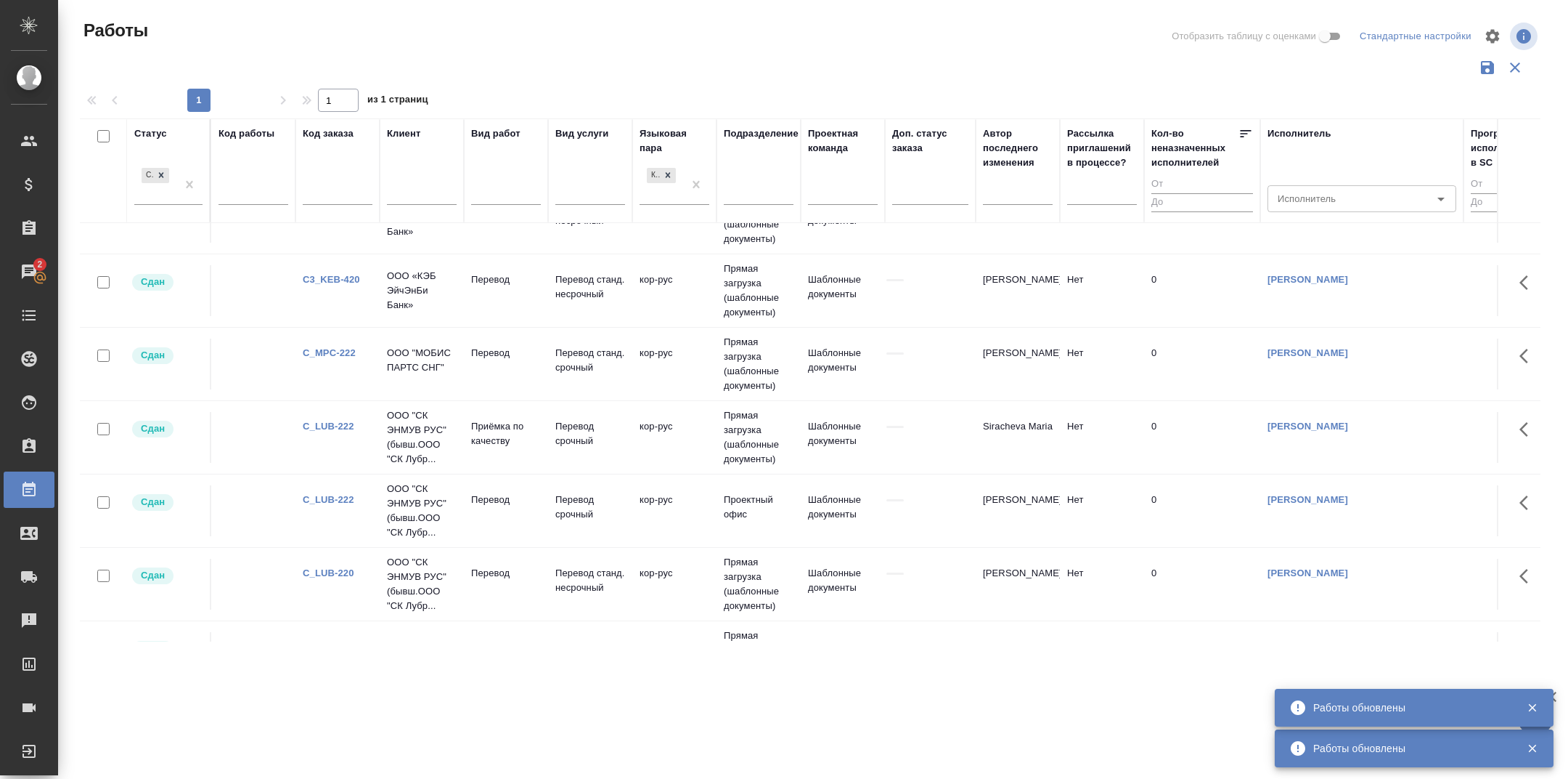
scroll to position [546, 0]
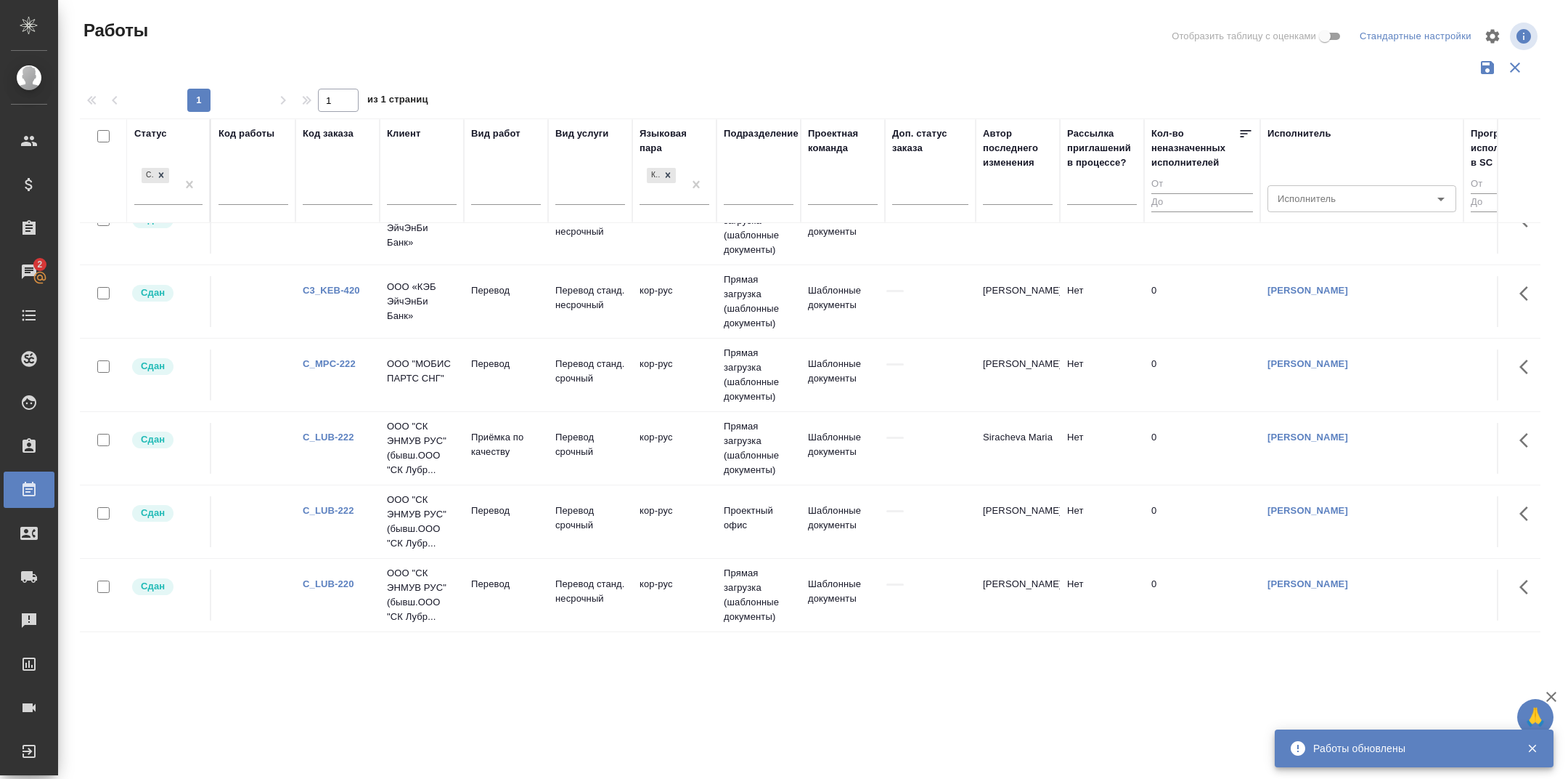
click at [339, 435] on link "C_LUB-222" at bounding box center [328, 437] width 52 height 11
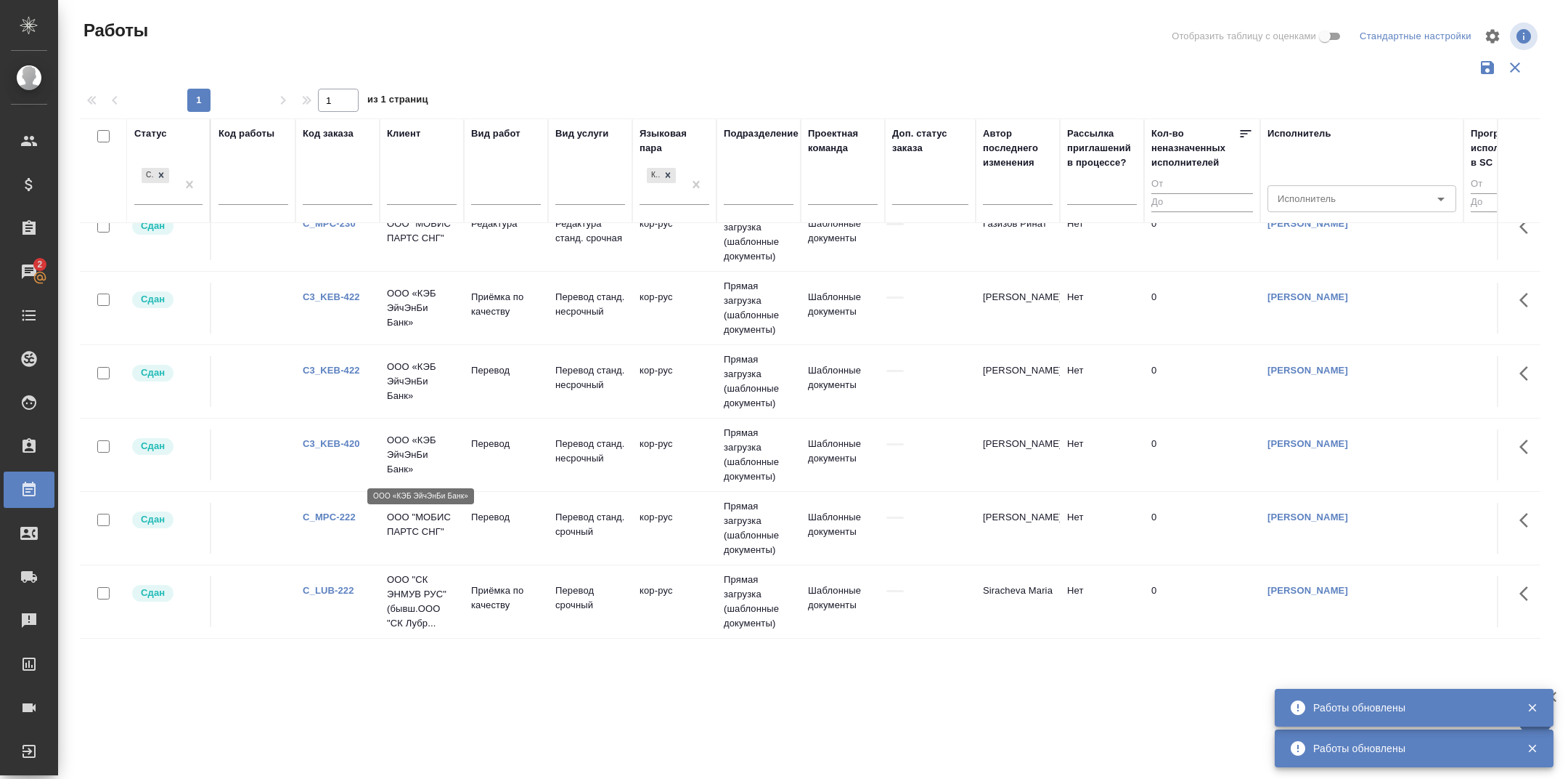
scroll to position [389, 0]
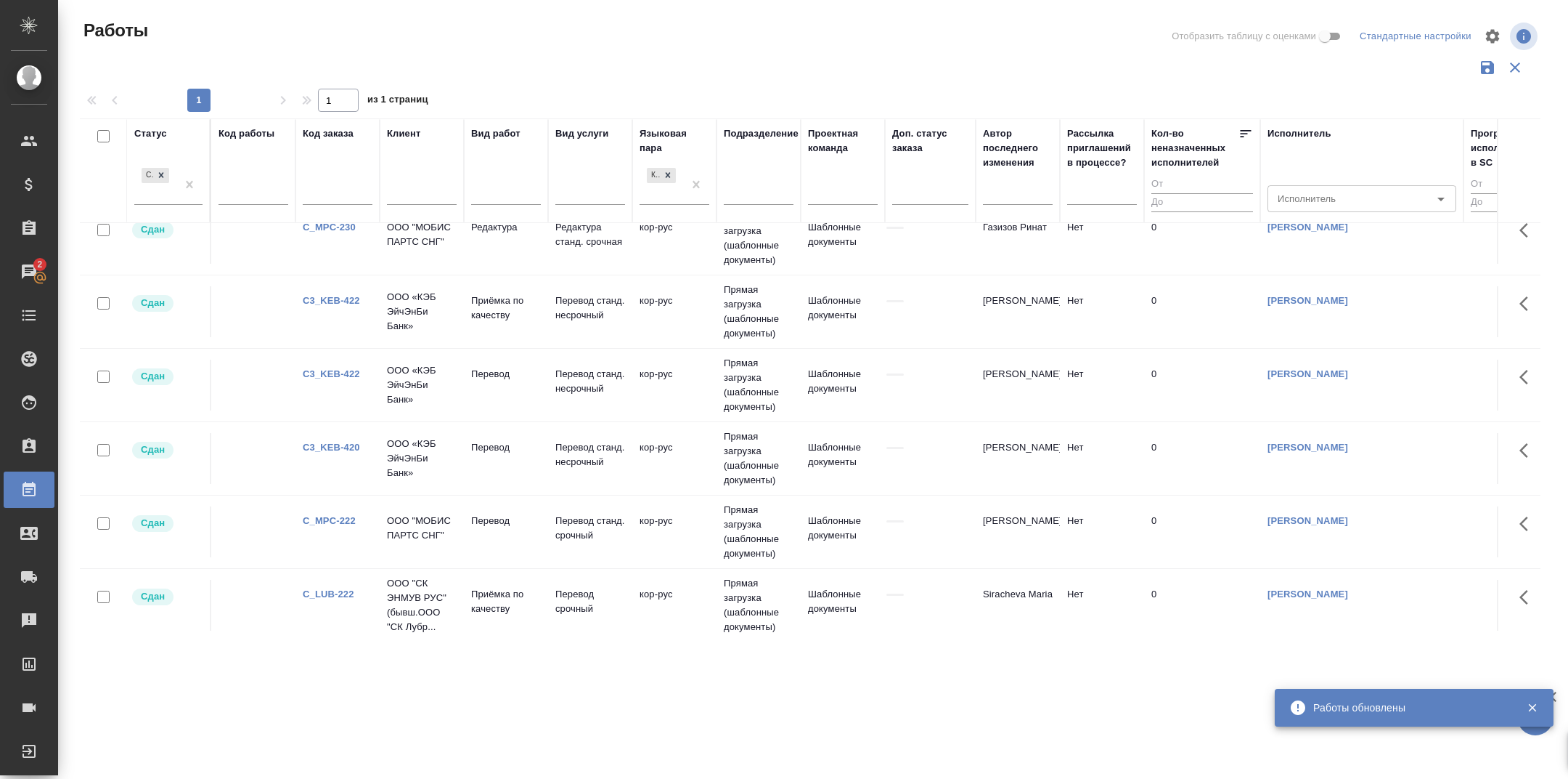
click at [333, 437] on td "C3_KEB-420" at bounding box center [337, 458] width 84 height 51
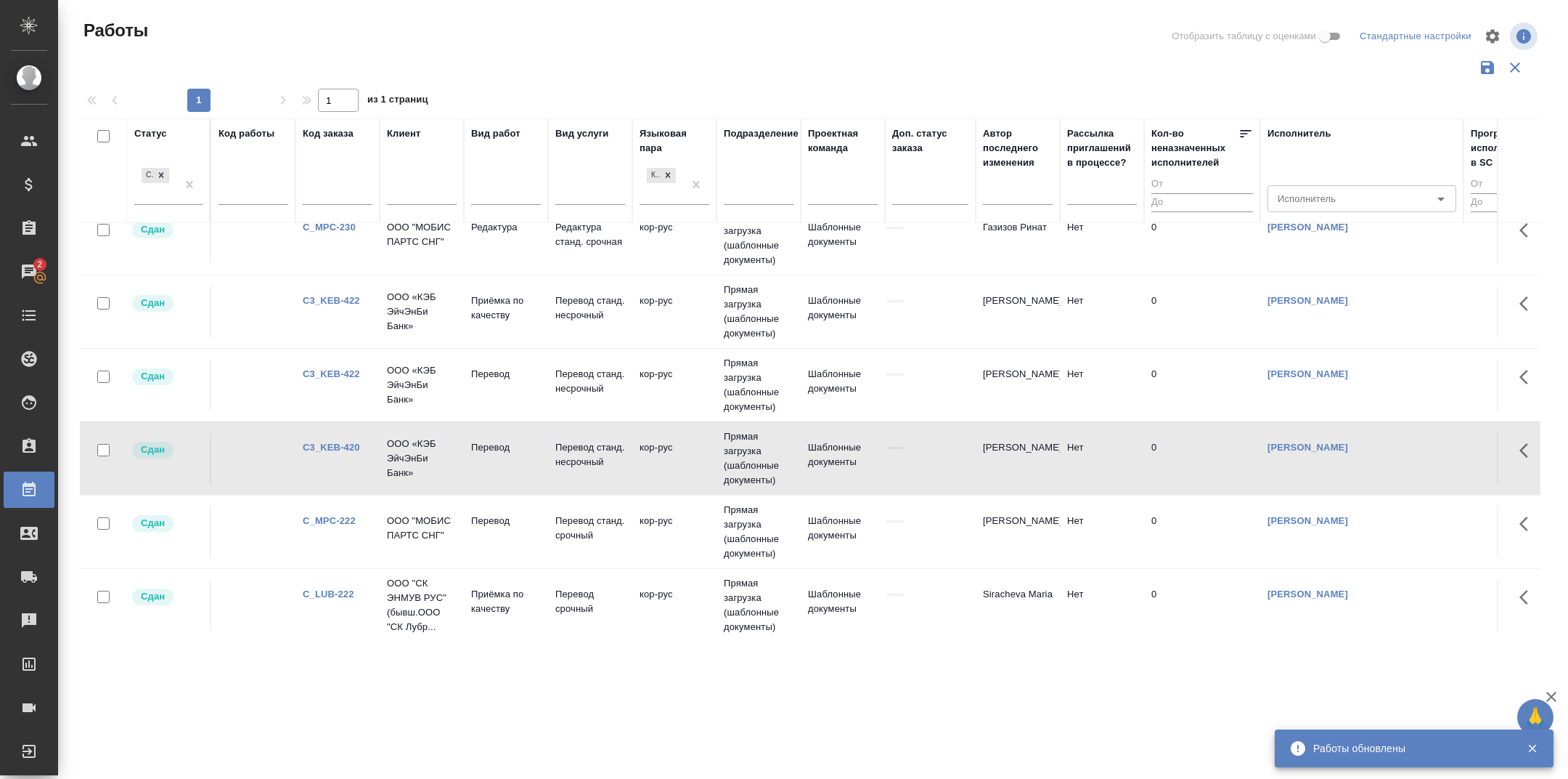
click at [347, 447] on link "C3_KEB-420" at bounding box center [331, 447] width 57 height 11
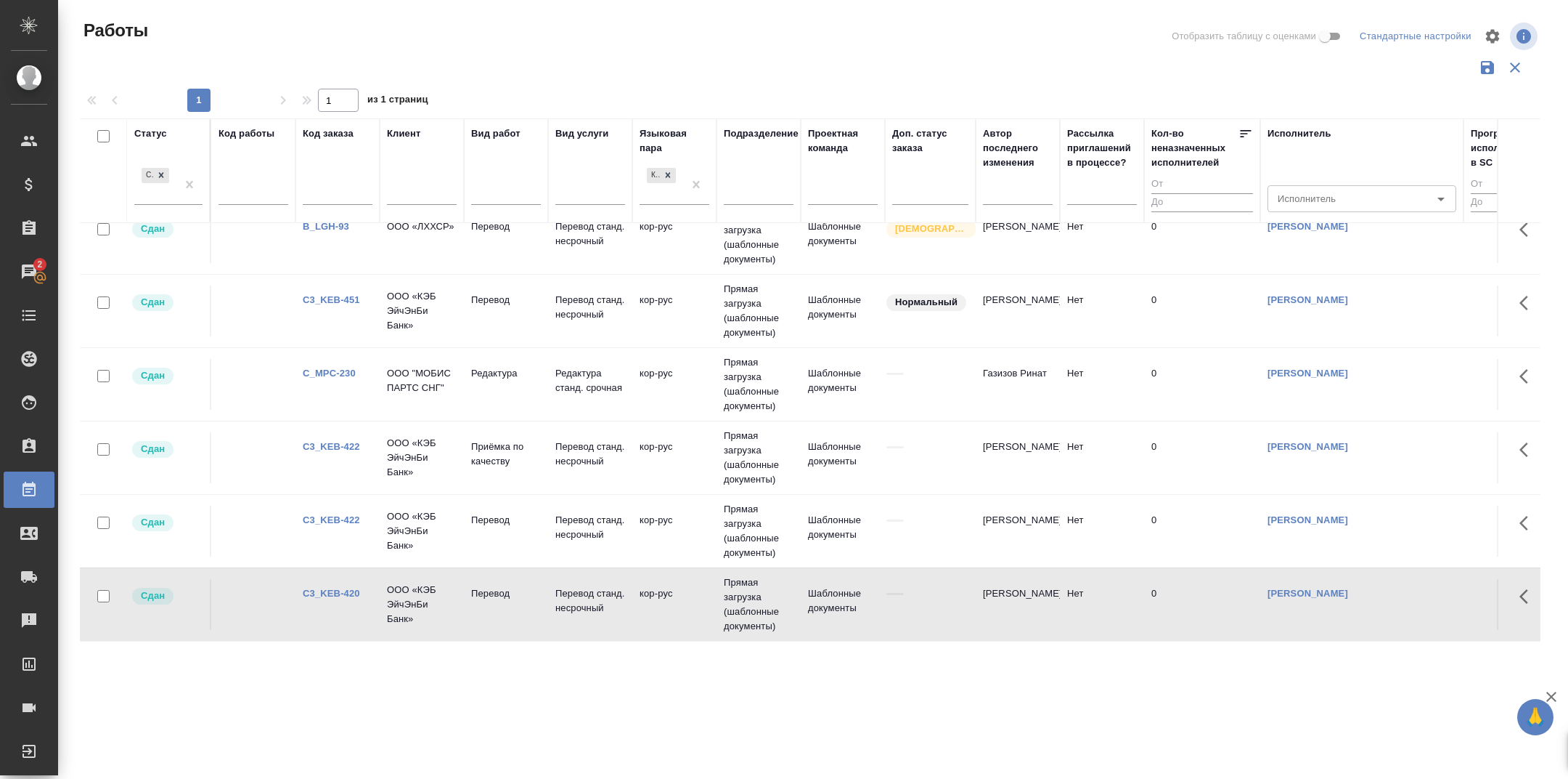
click at [346, 444] on link "C3_KEB-422" at bounding box center [331, 446] width 57 height 11
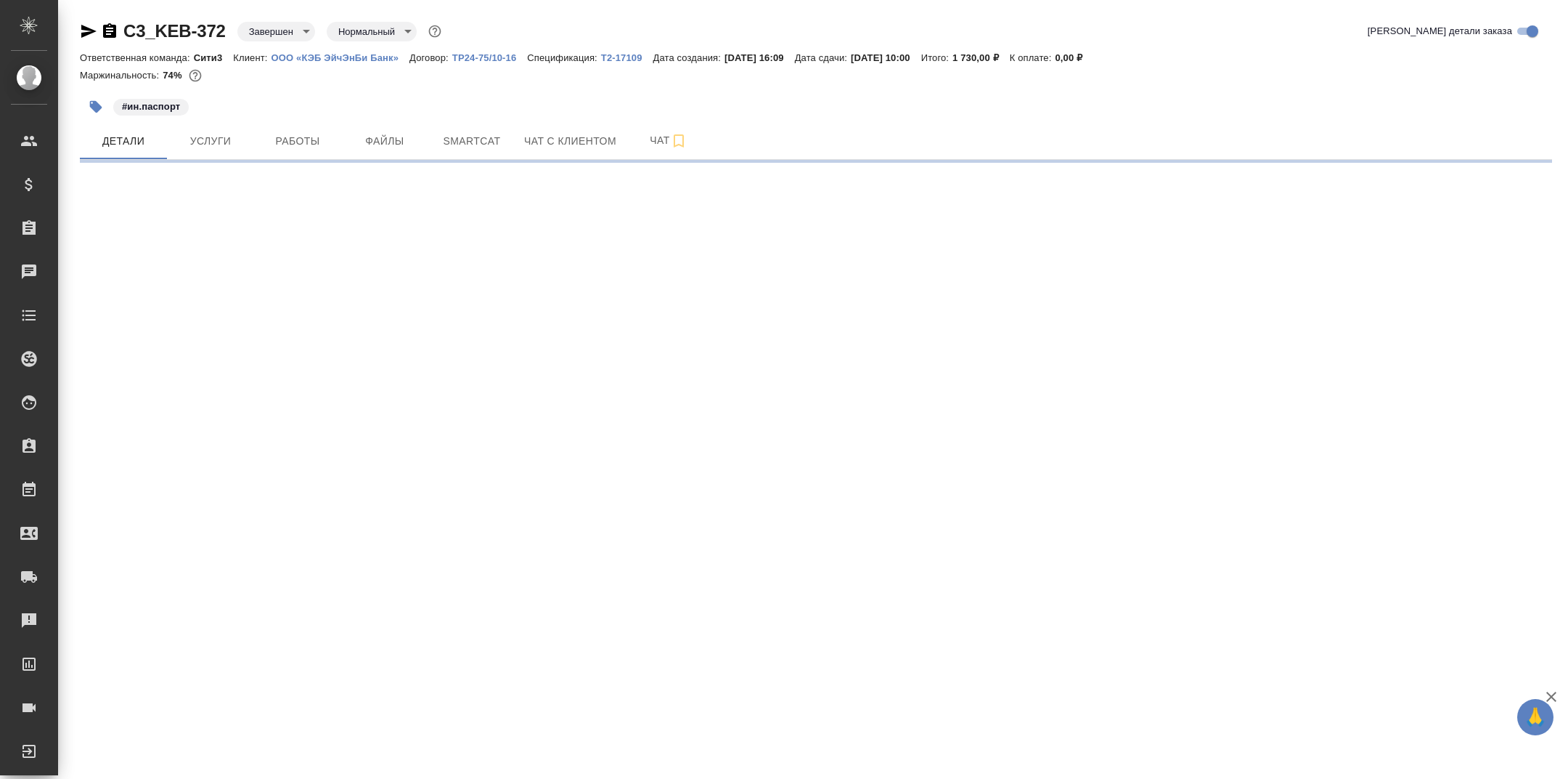
select select "RU"
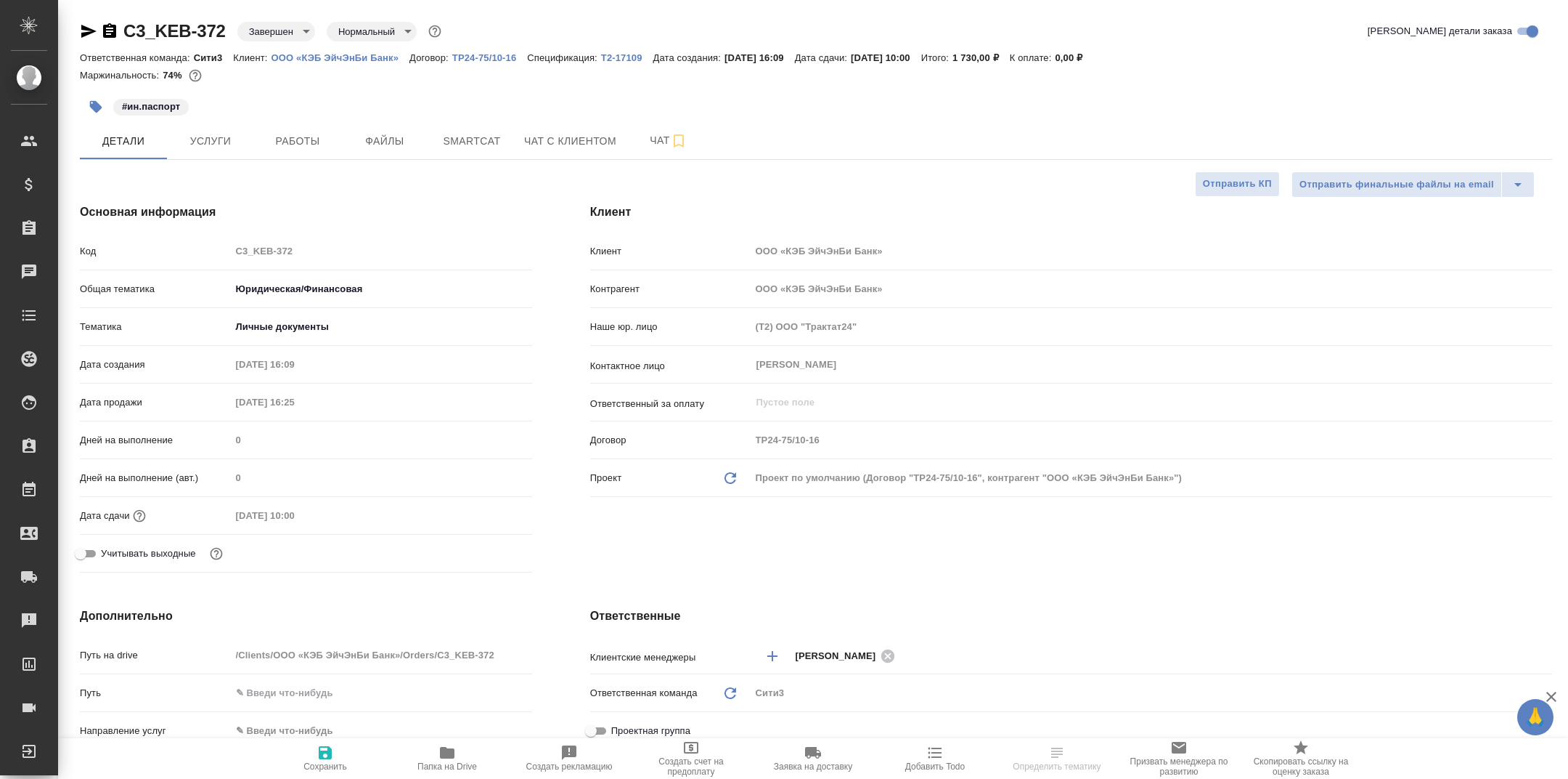
type textarea "x"
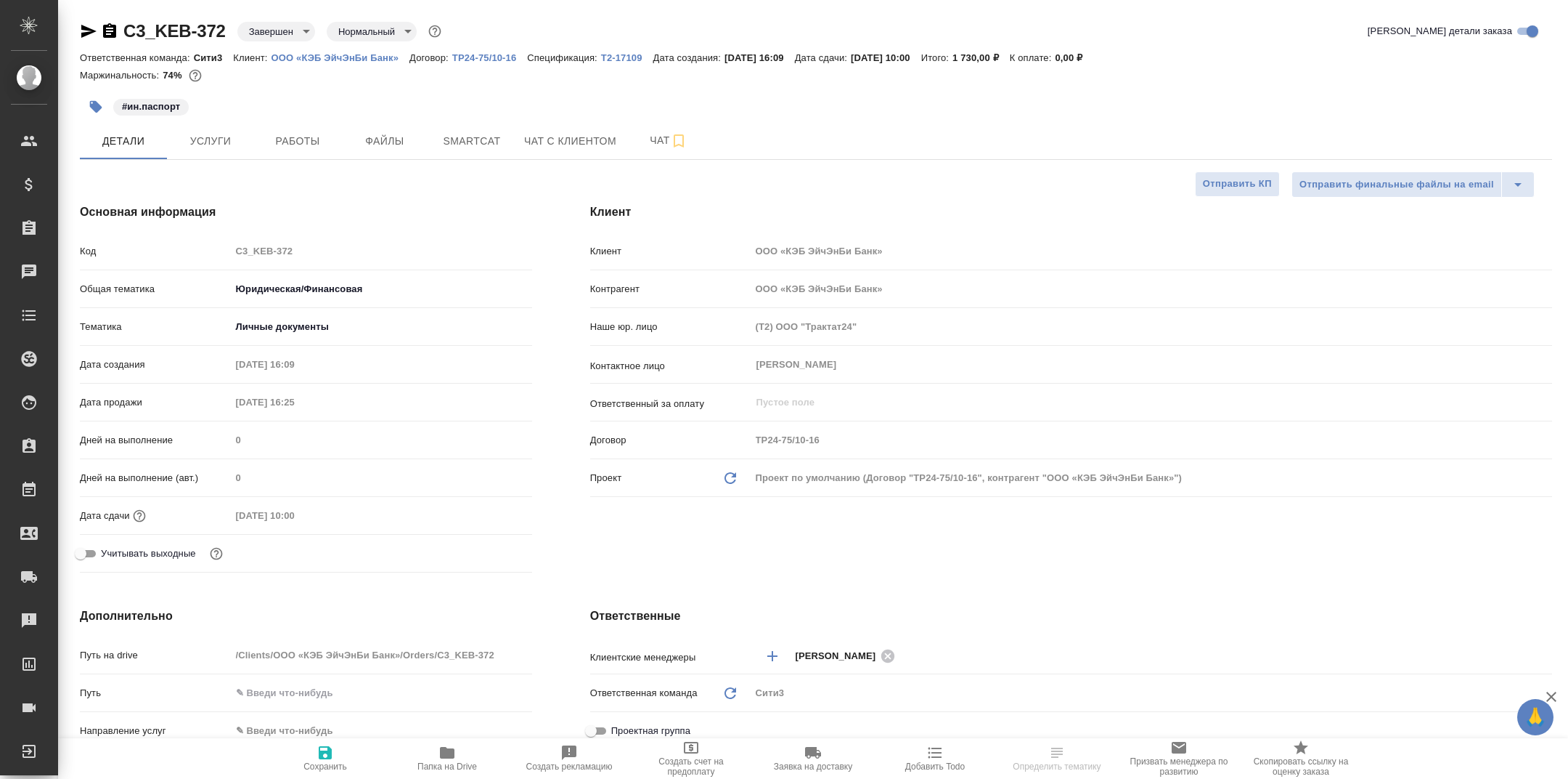
type textarea "x"
click at [436, 754] on span "Папка на Drive" at bounding box center [447, 758] width 104 height 28
type textarea "x"
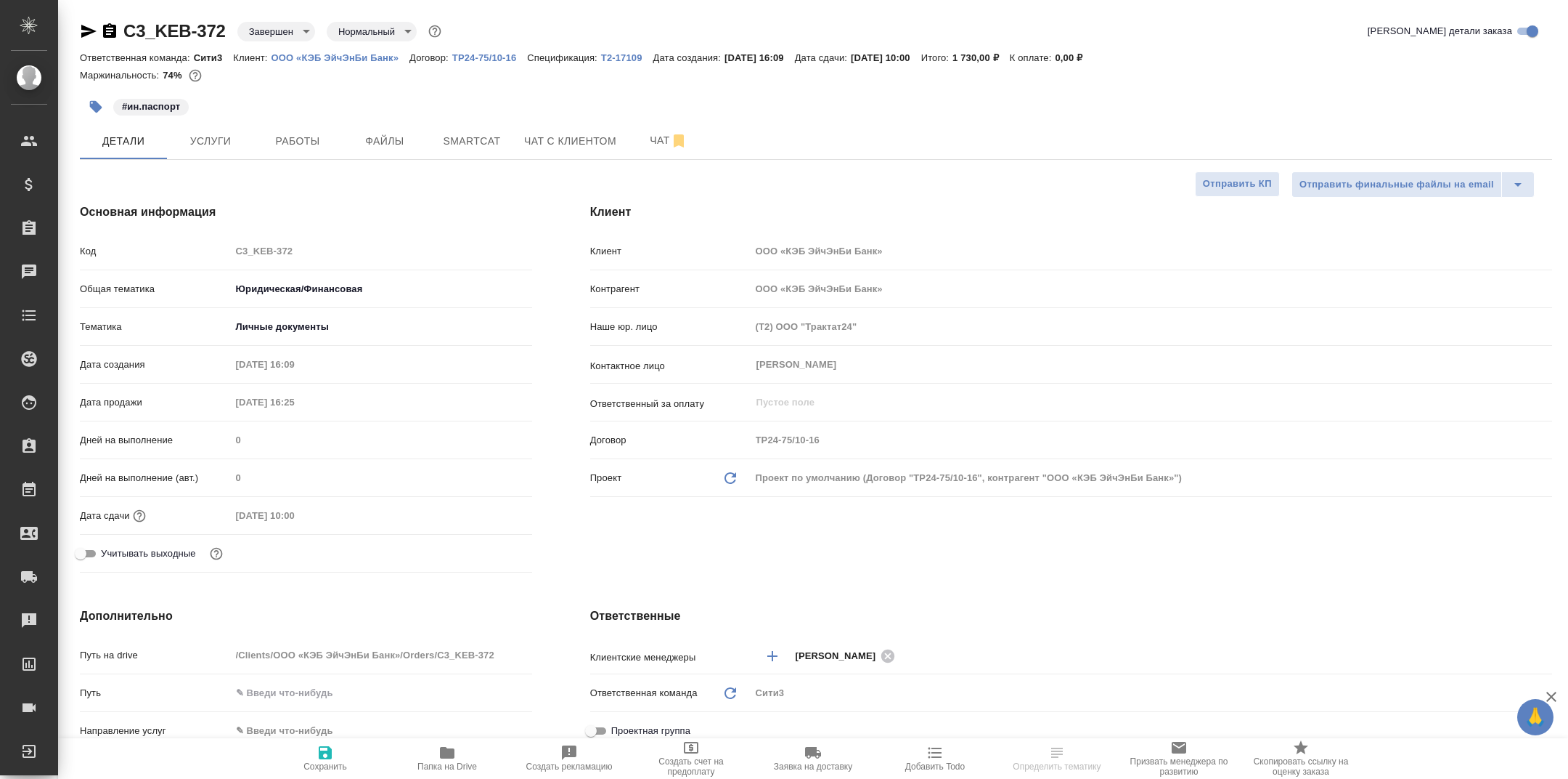
type textarea "x"
select select "RU"
type textarea "x"
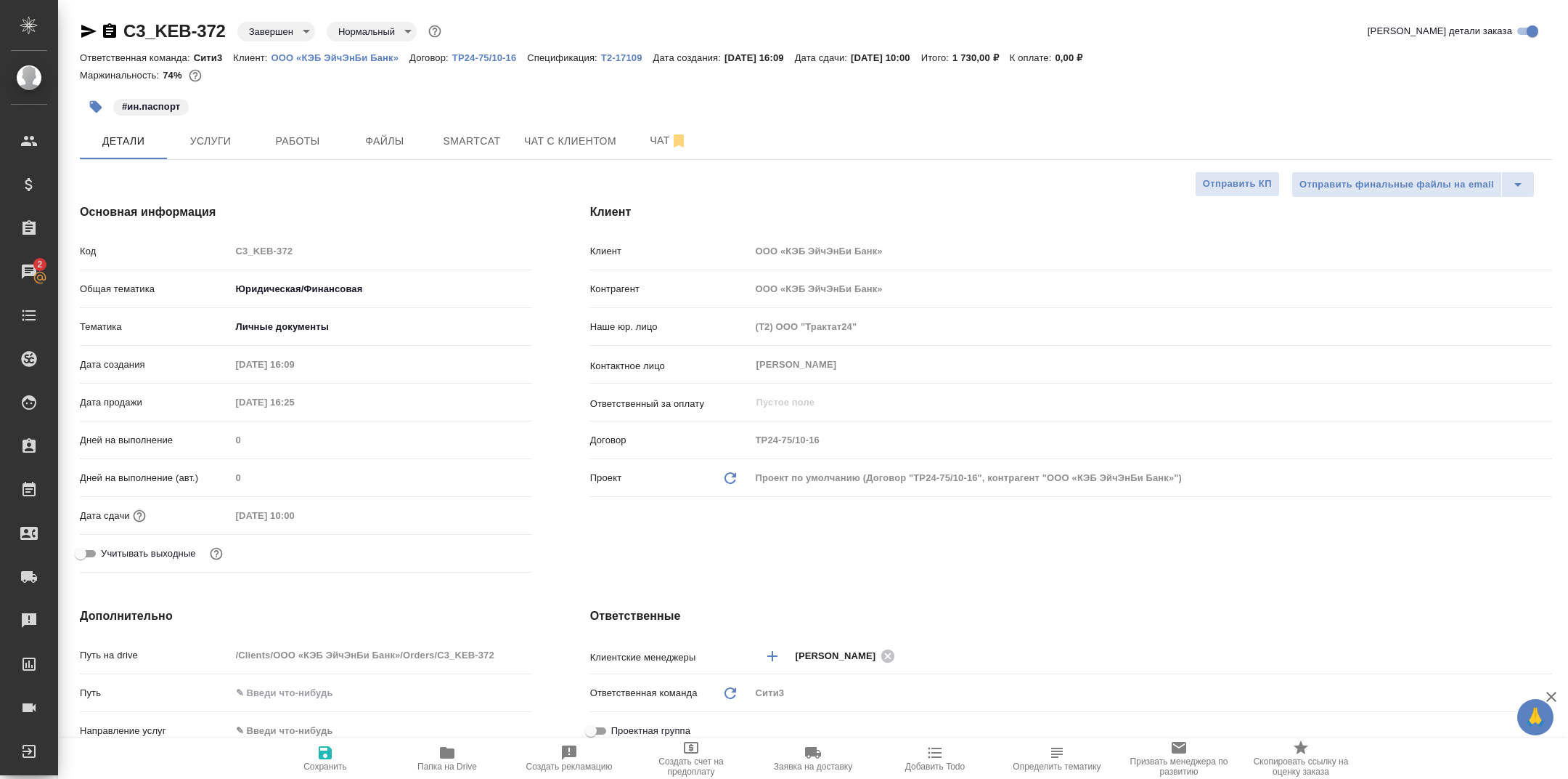
type textarea "x"
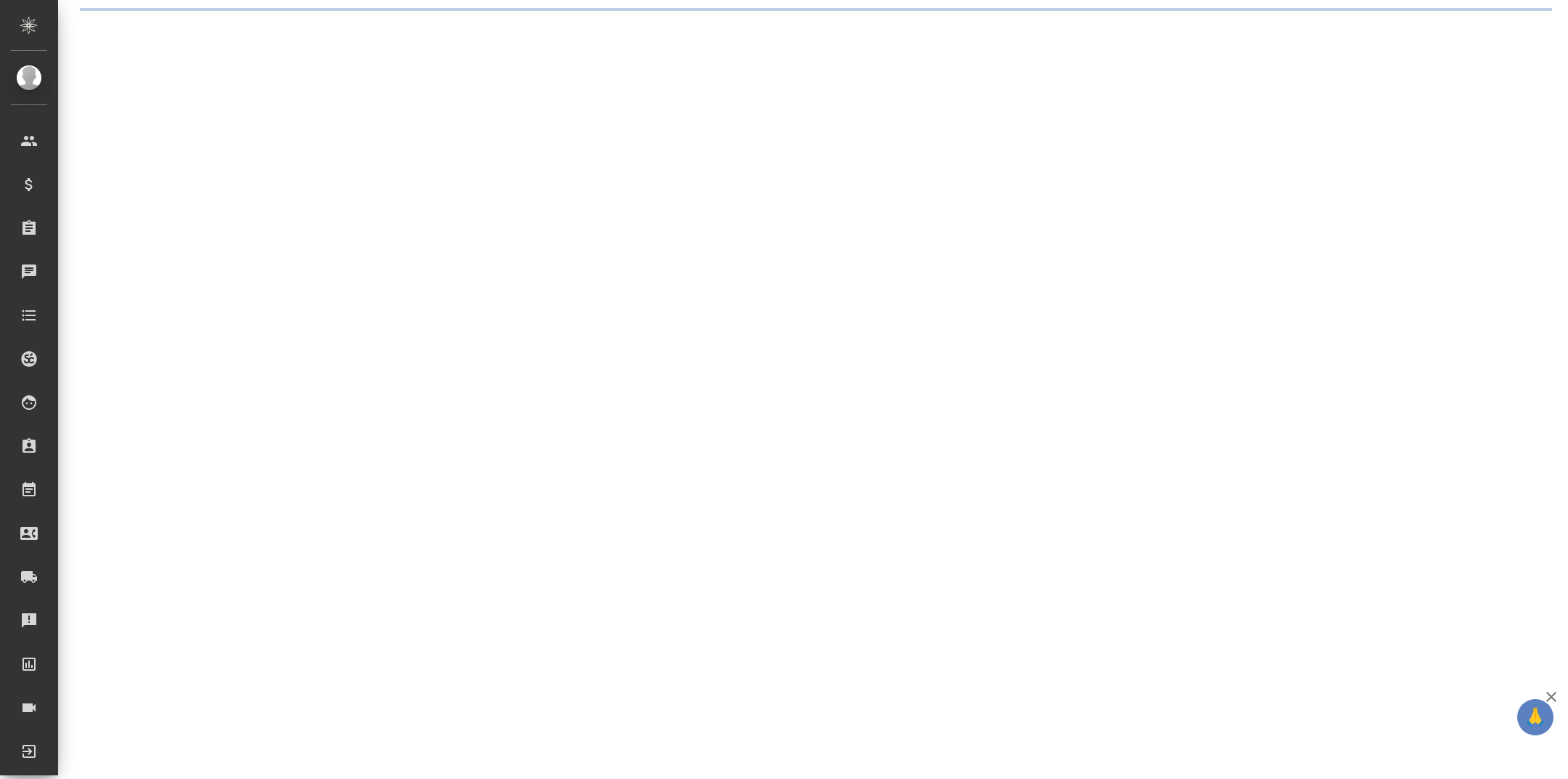
select select "RU"
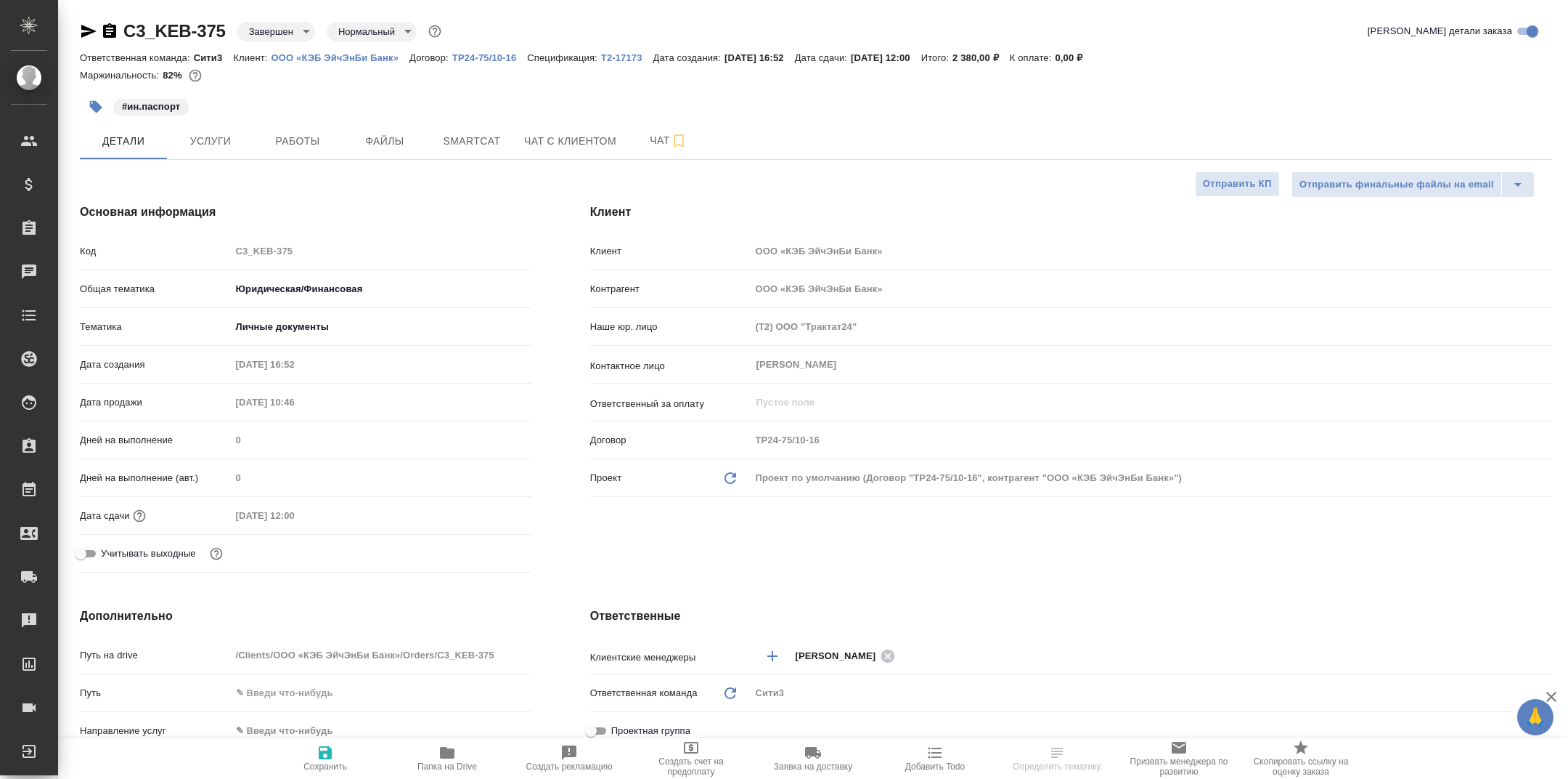
type textarea "x"
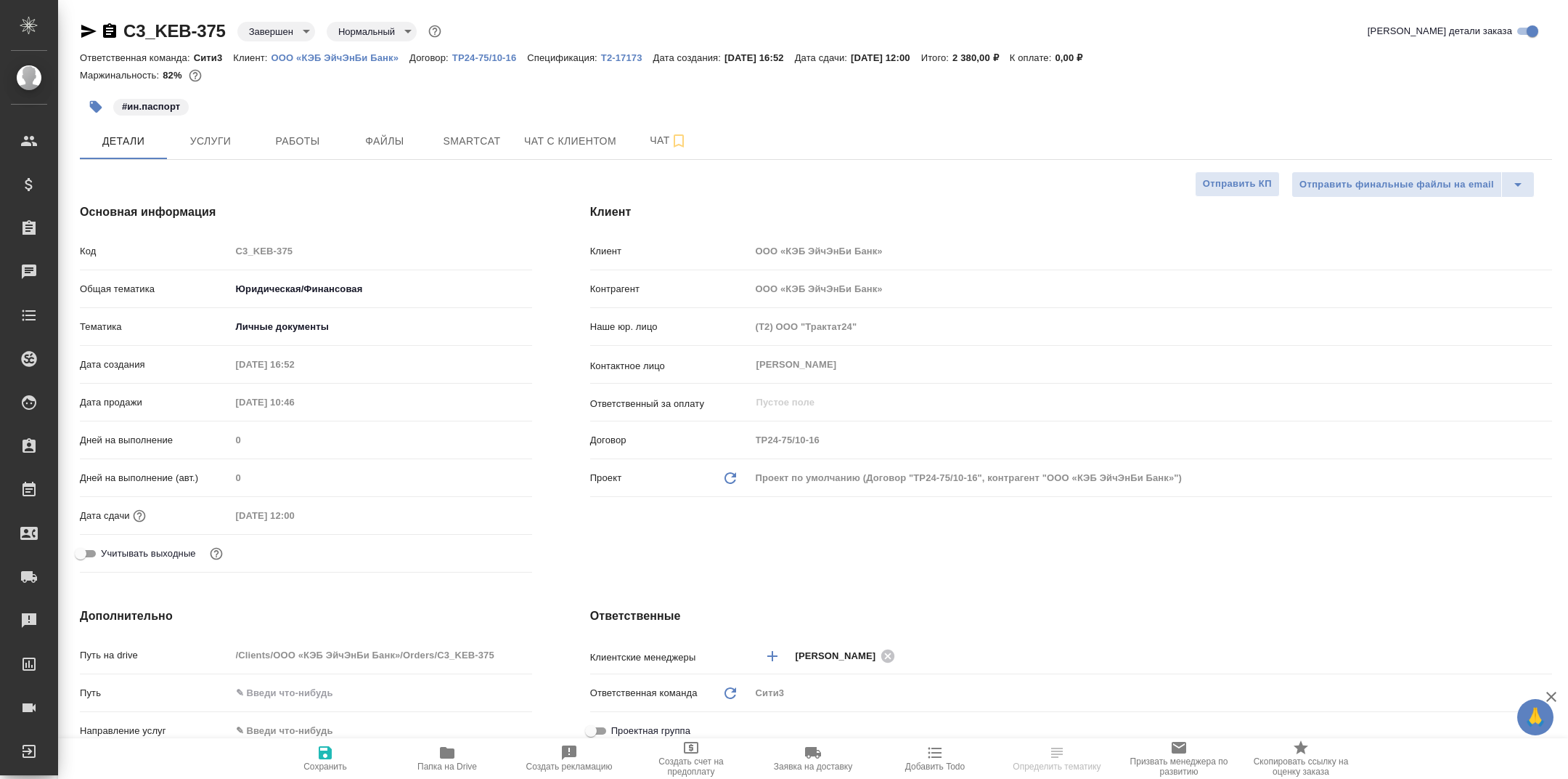
type textarea "x"
click at [442, 764] on span "Папка на Drive" at bounding box center [447, 766] width 60 height 10
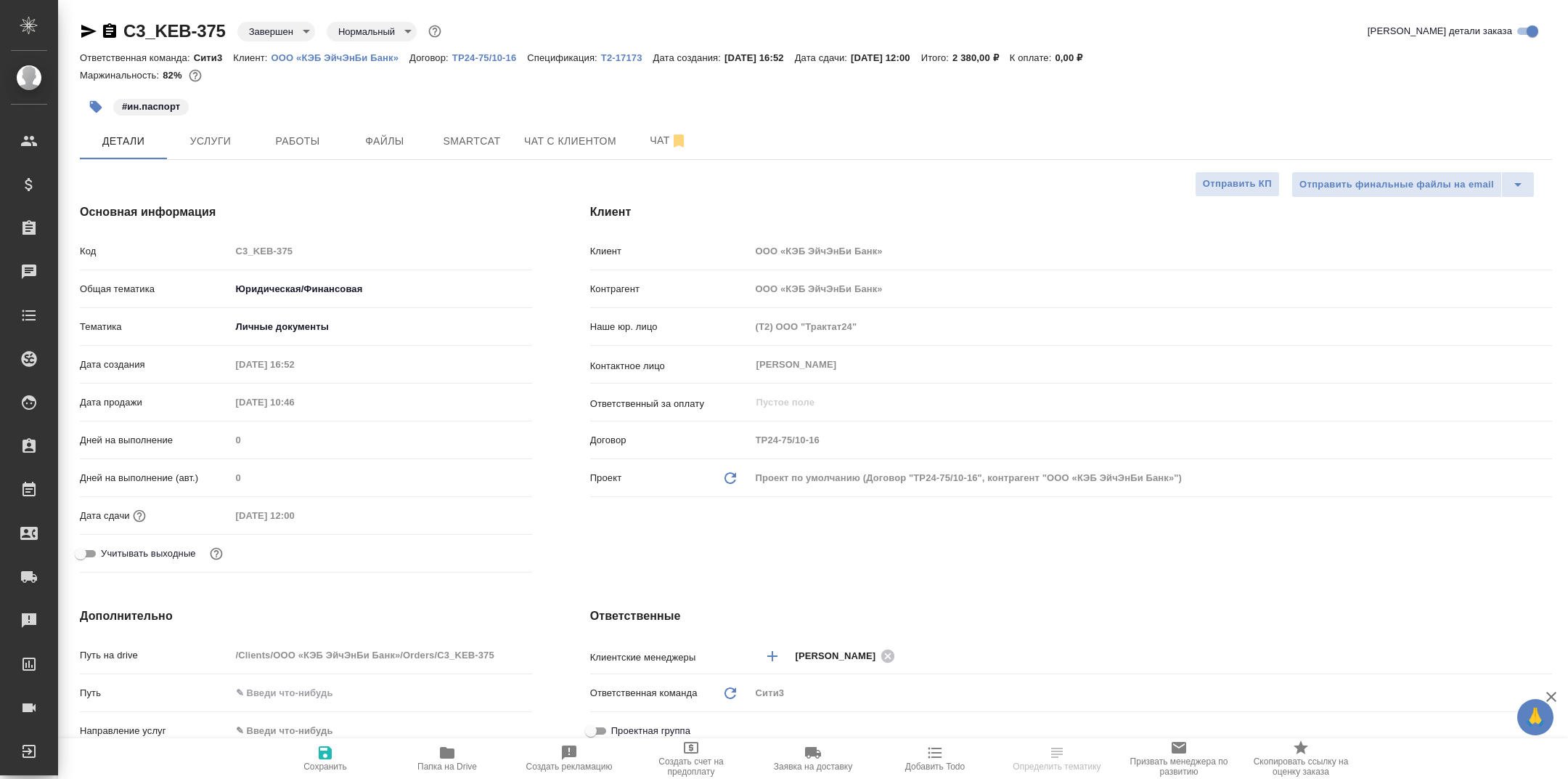
type textarea "x"
select select "RU"
type textarea "x"
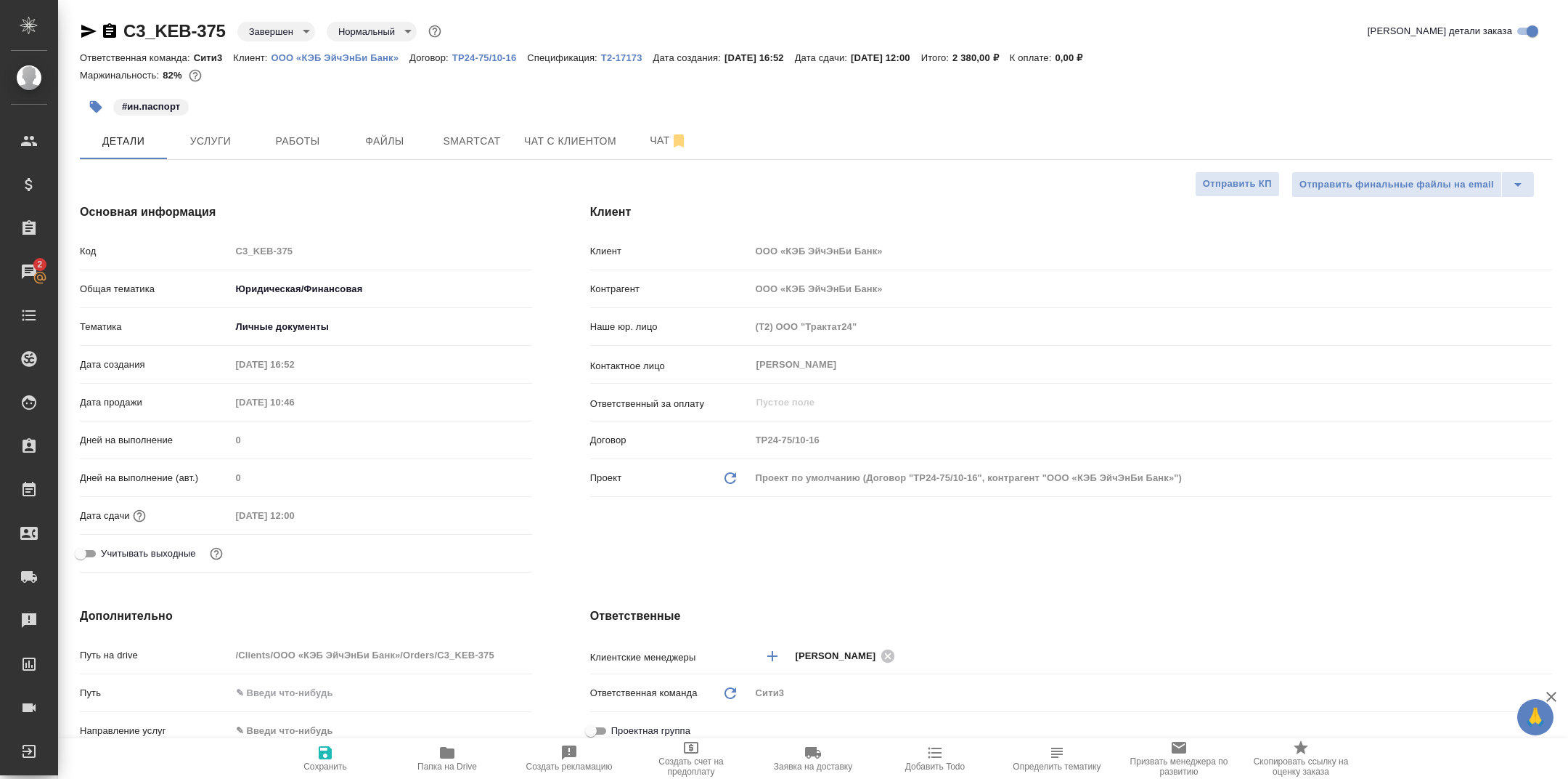
type textarea "x"
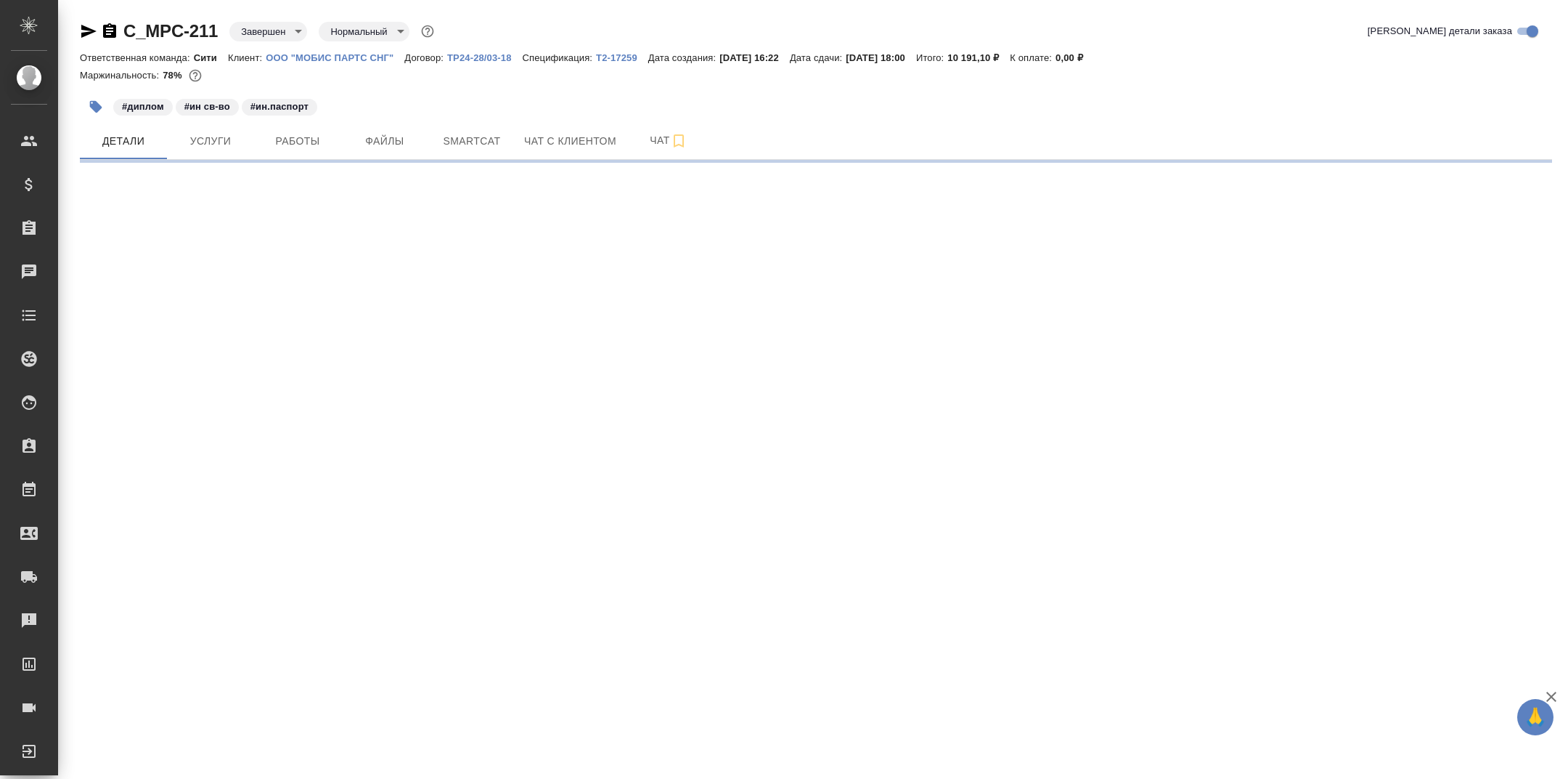
select select "RU"
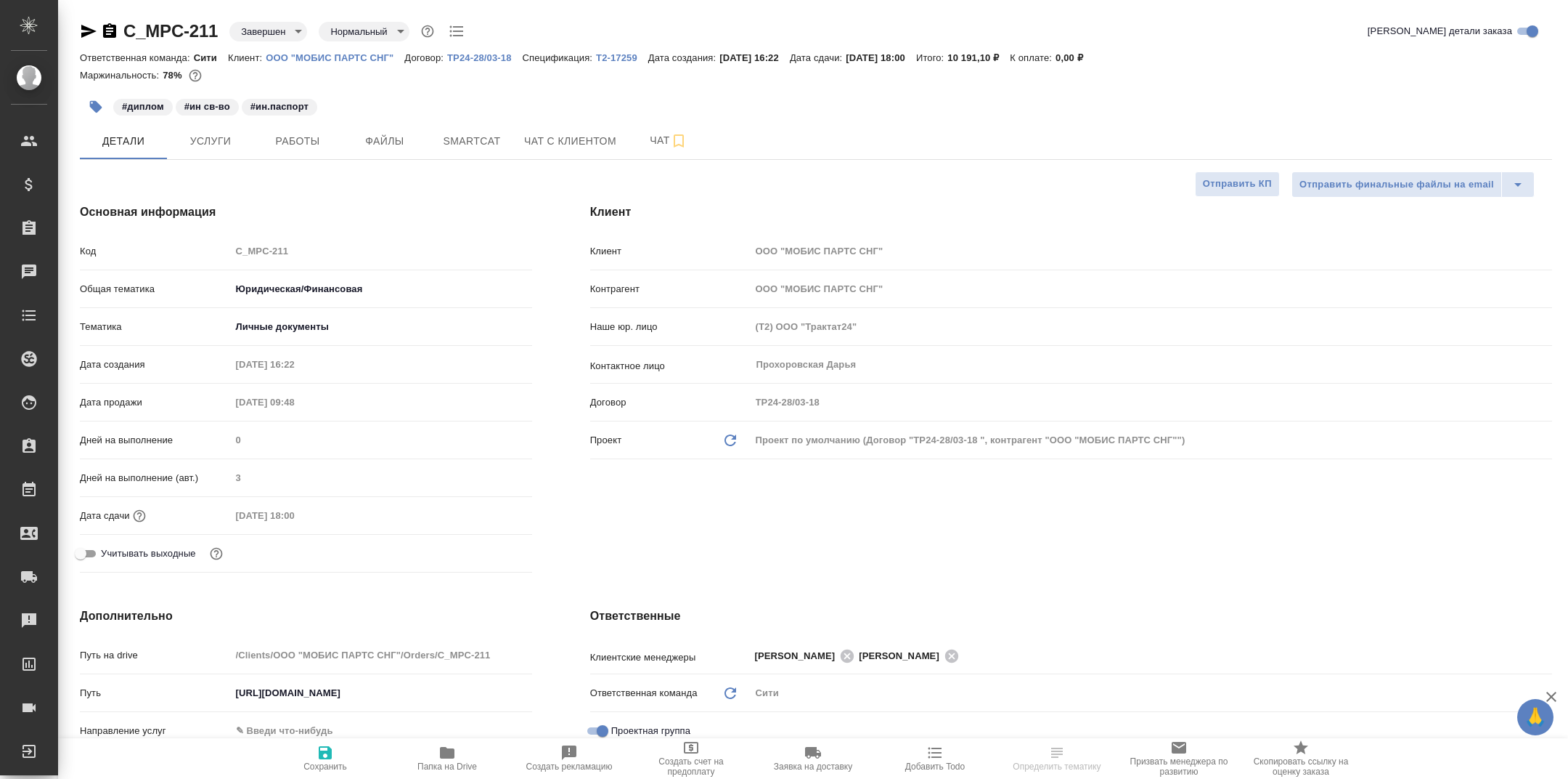
type textarea "x"
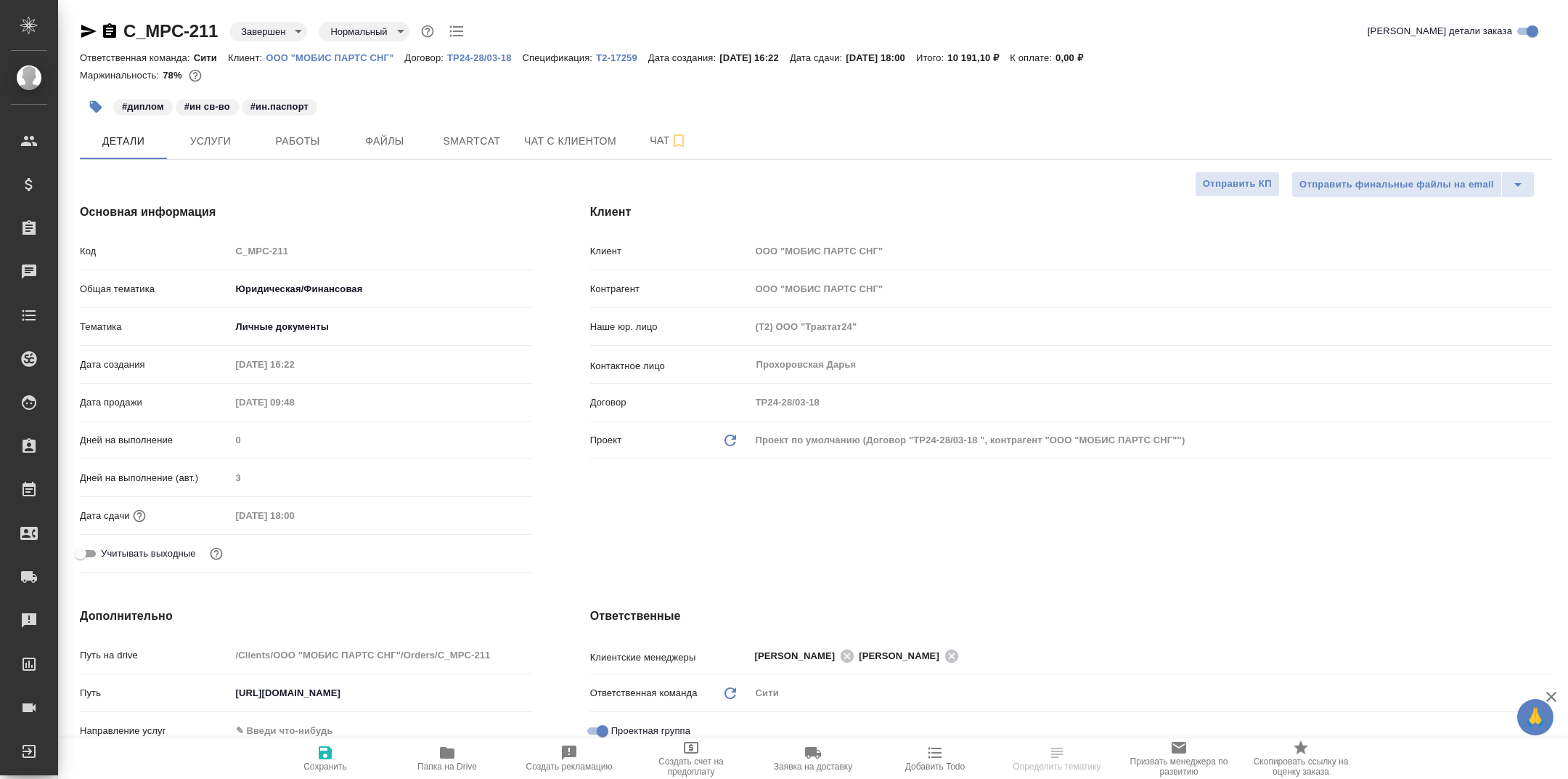
type textarea "x"
click at [433, 746] on span "Папка на Drive" at bounding box center [447, 758] width 104 height 28
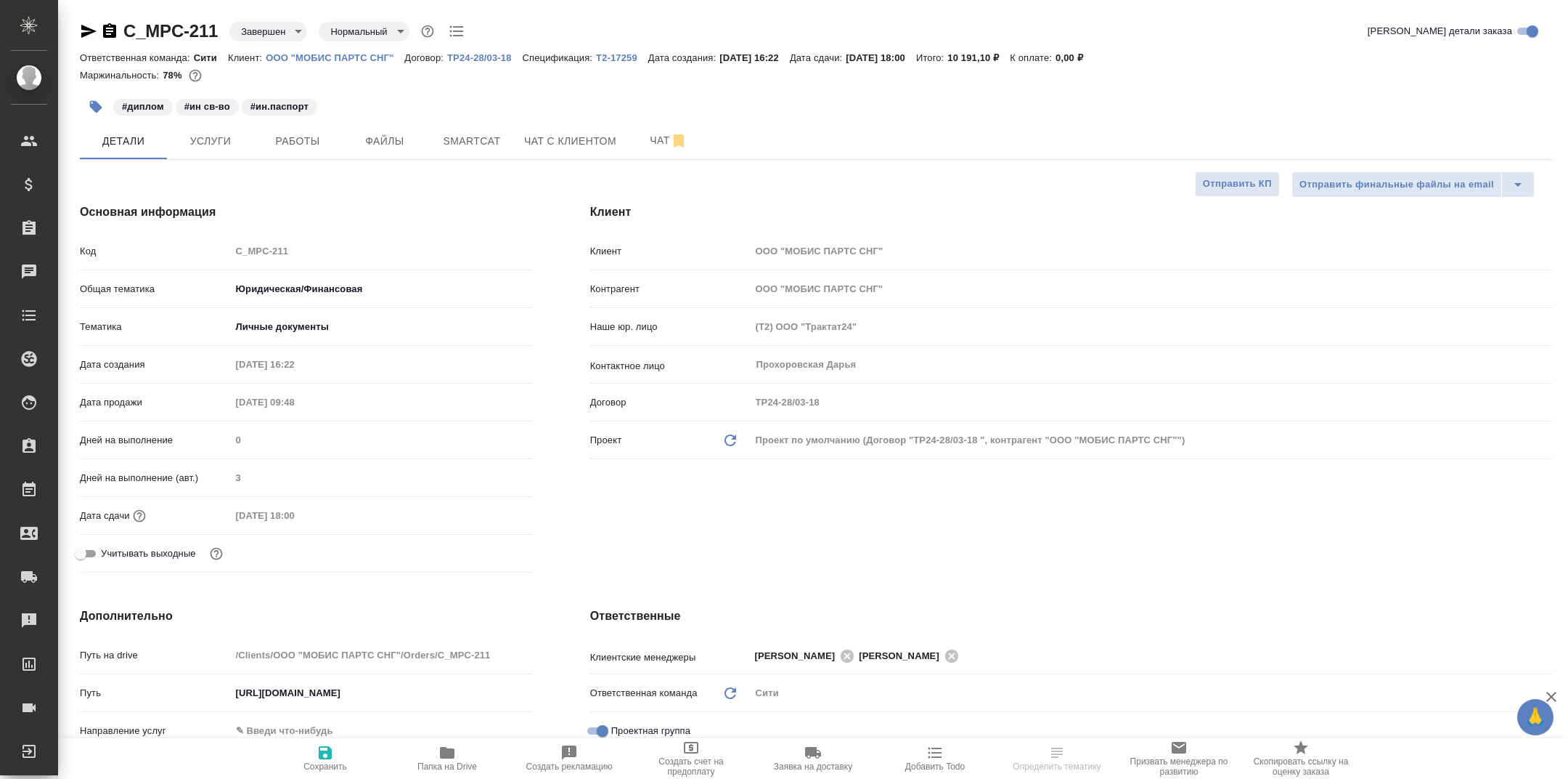
type textarea "x"
select select "RU"
type textarea "x"
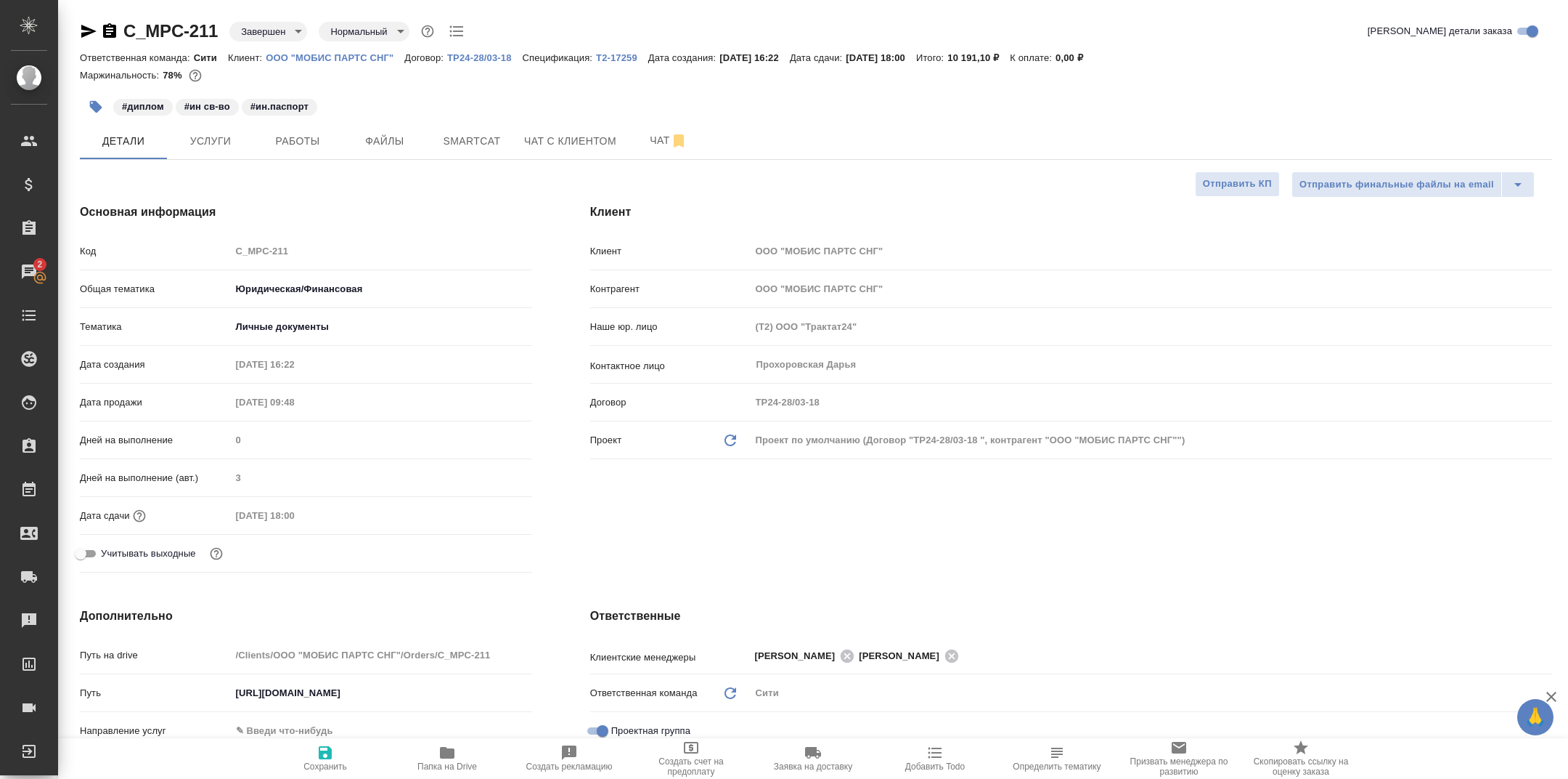
type textarea "x"
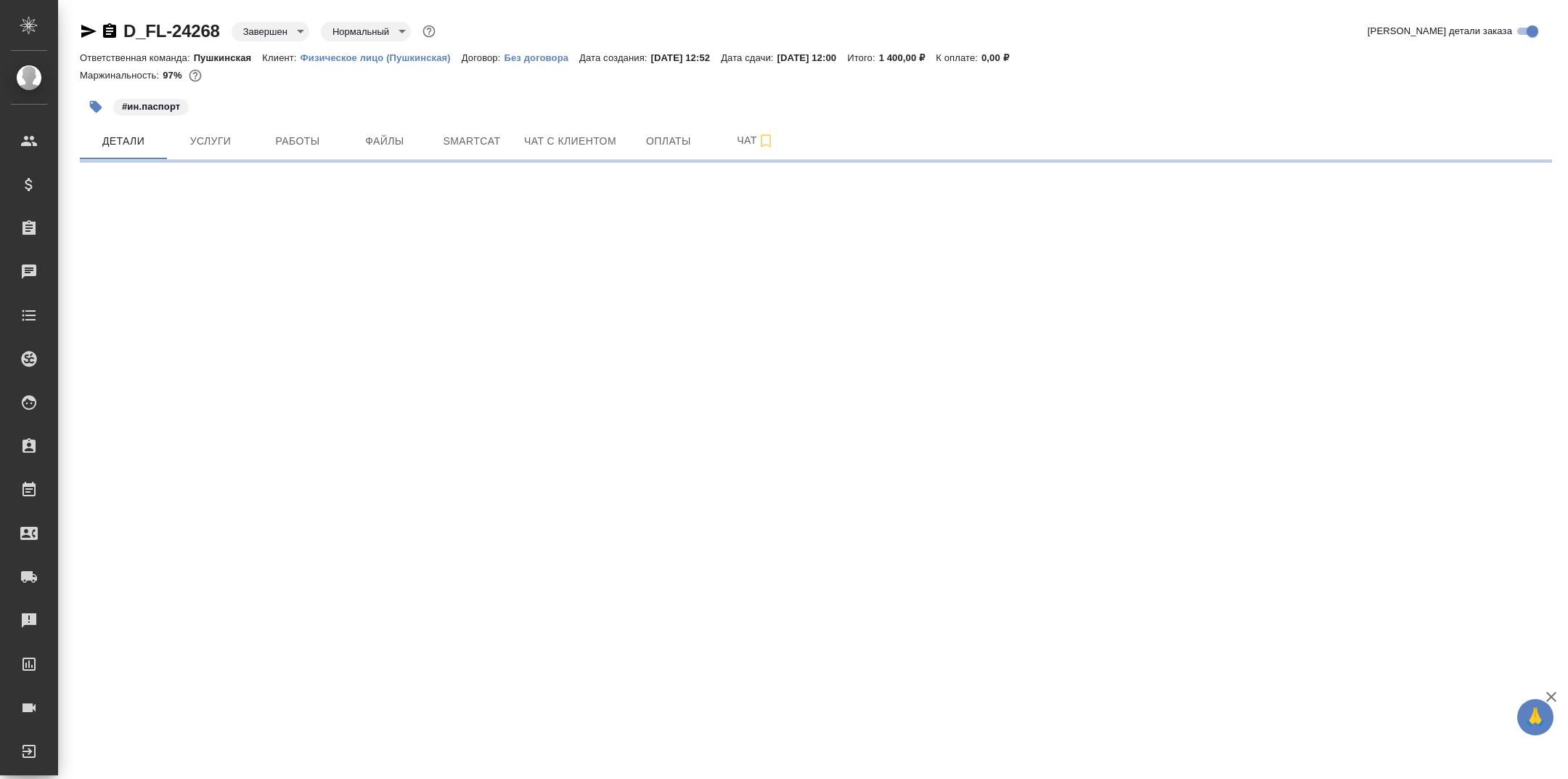
select select "RU"
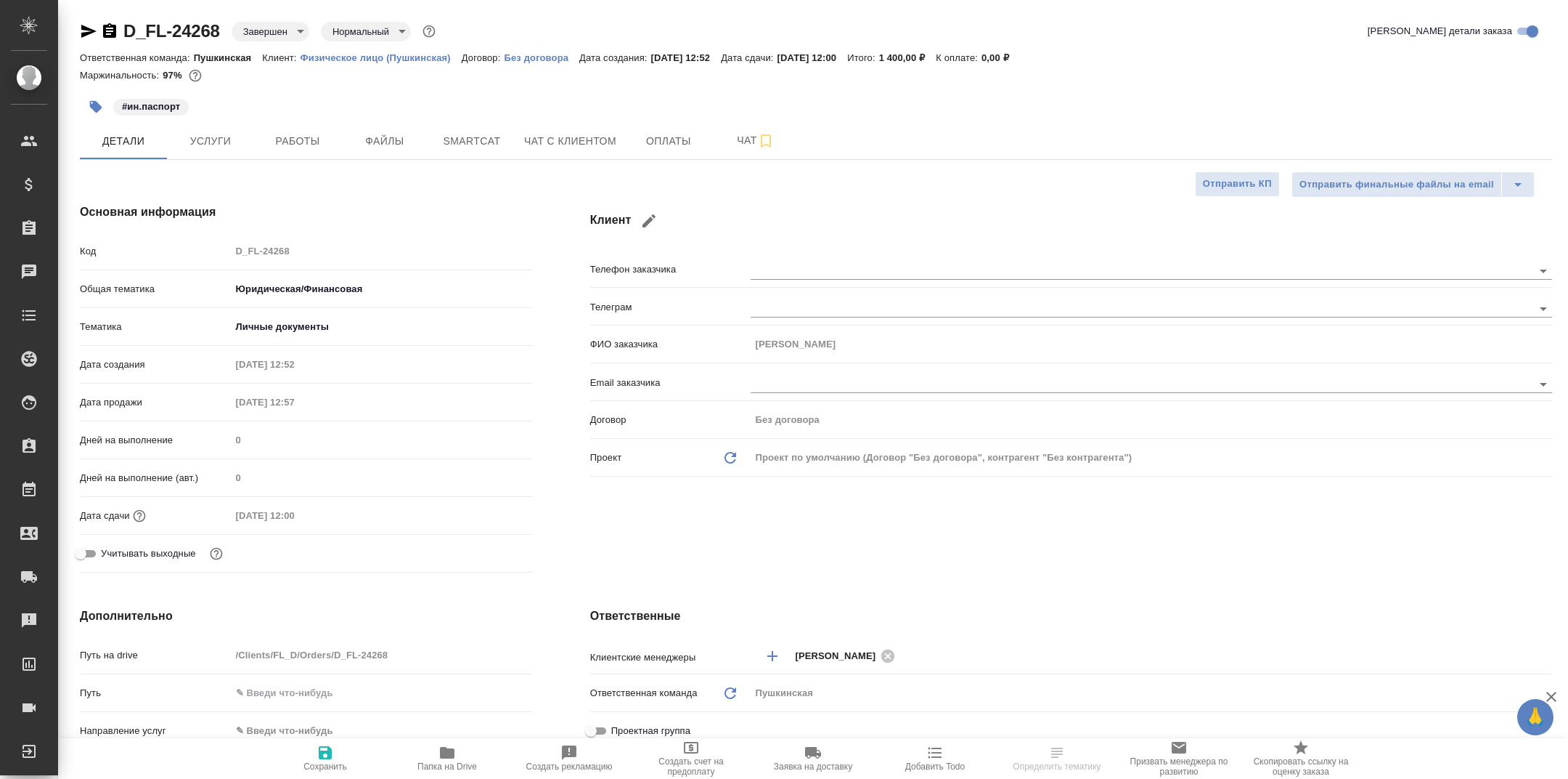
type textarea "x"
click at [440, 745] on icon "button" at bounding box center [447, 753] width 18 height 18
type textarea "x"
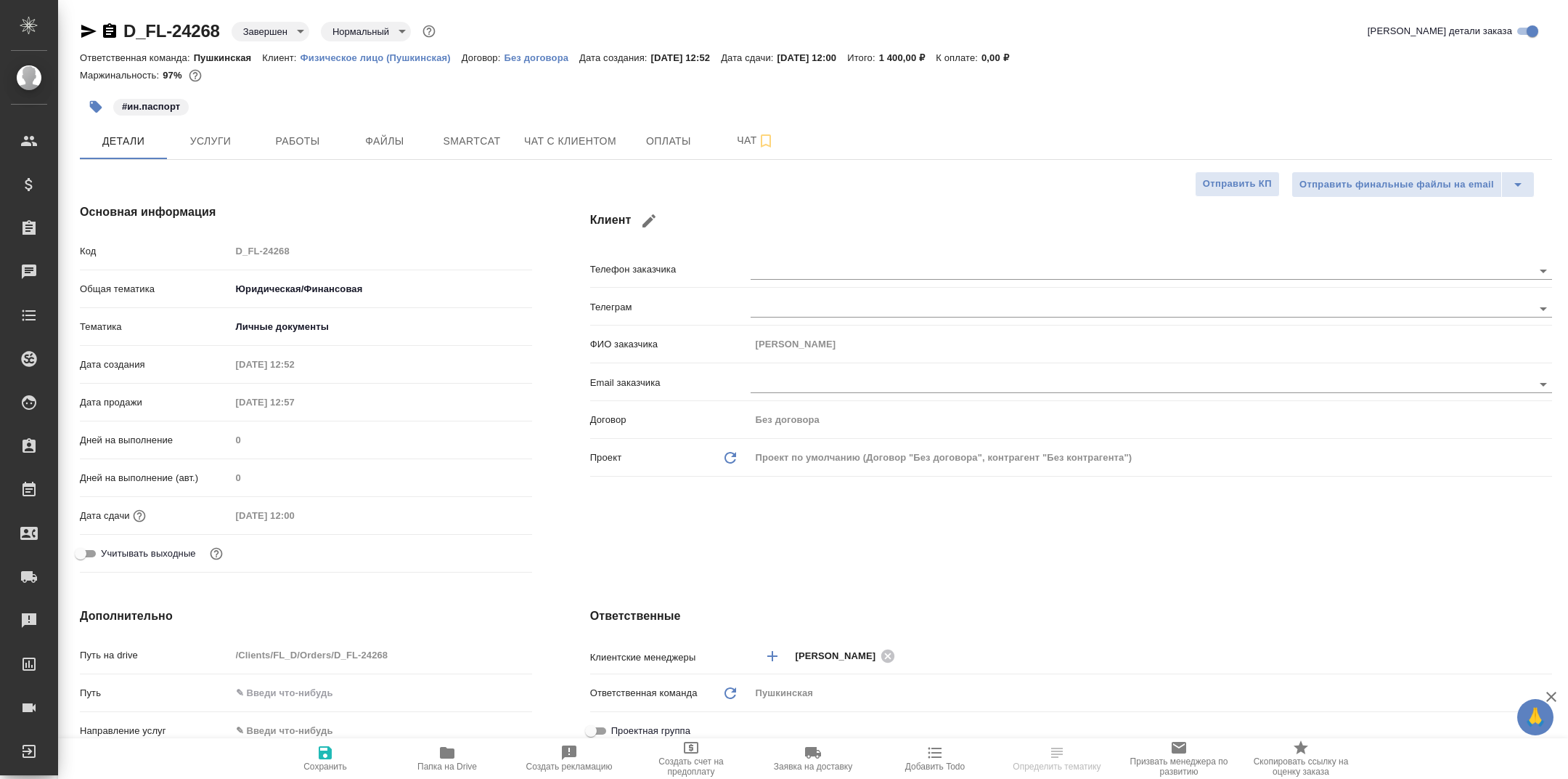
type textarea "x"
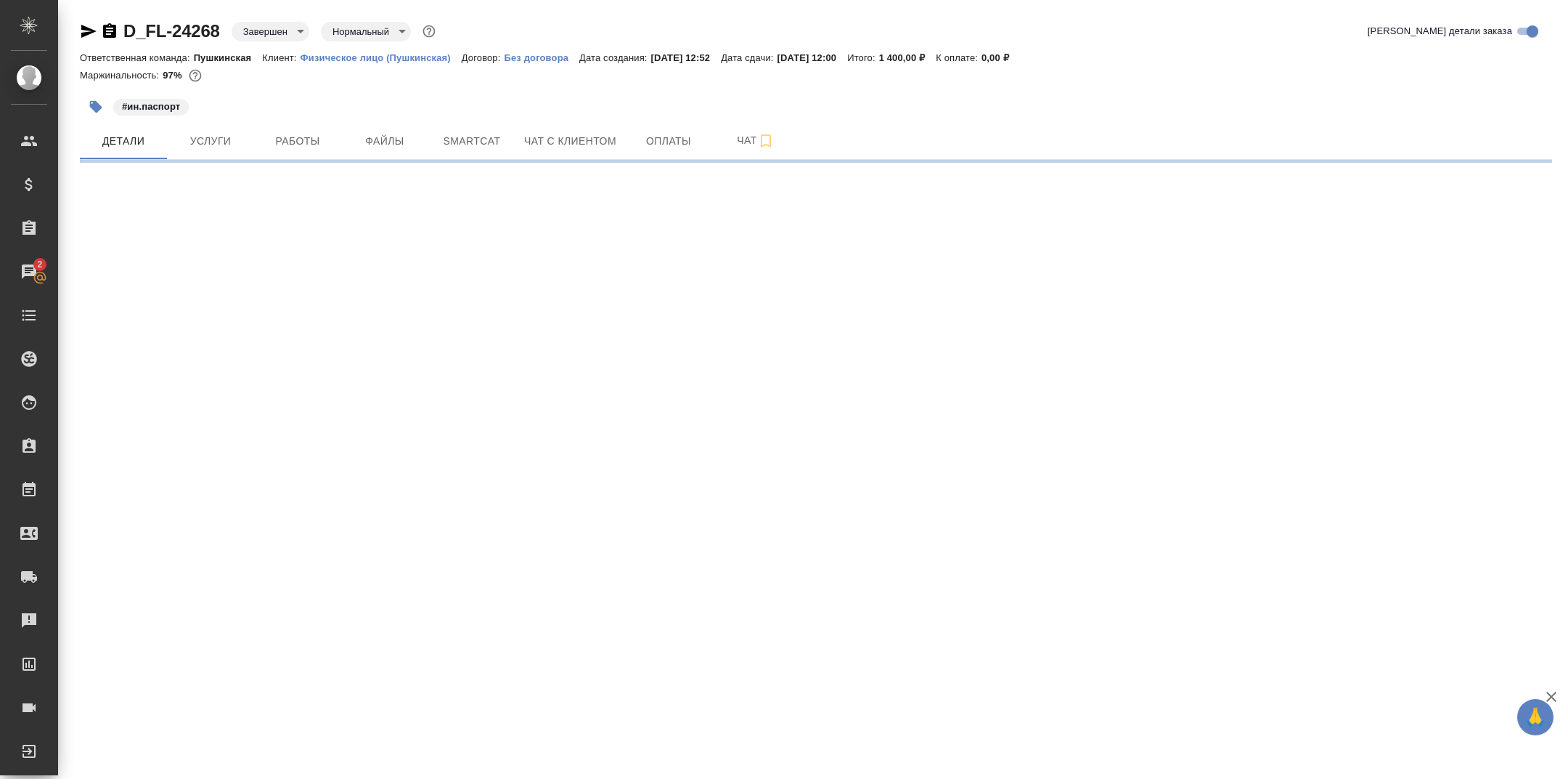
select select "RU"
click at [317, 141] on span "Работы" at bounding box center [298, 141] width 70 height 18
select select "RU"
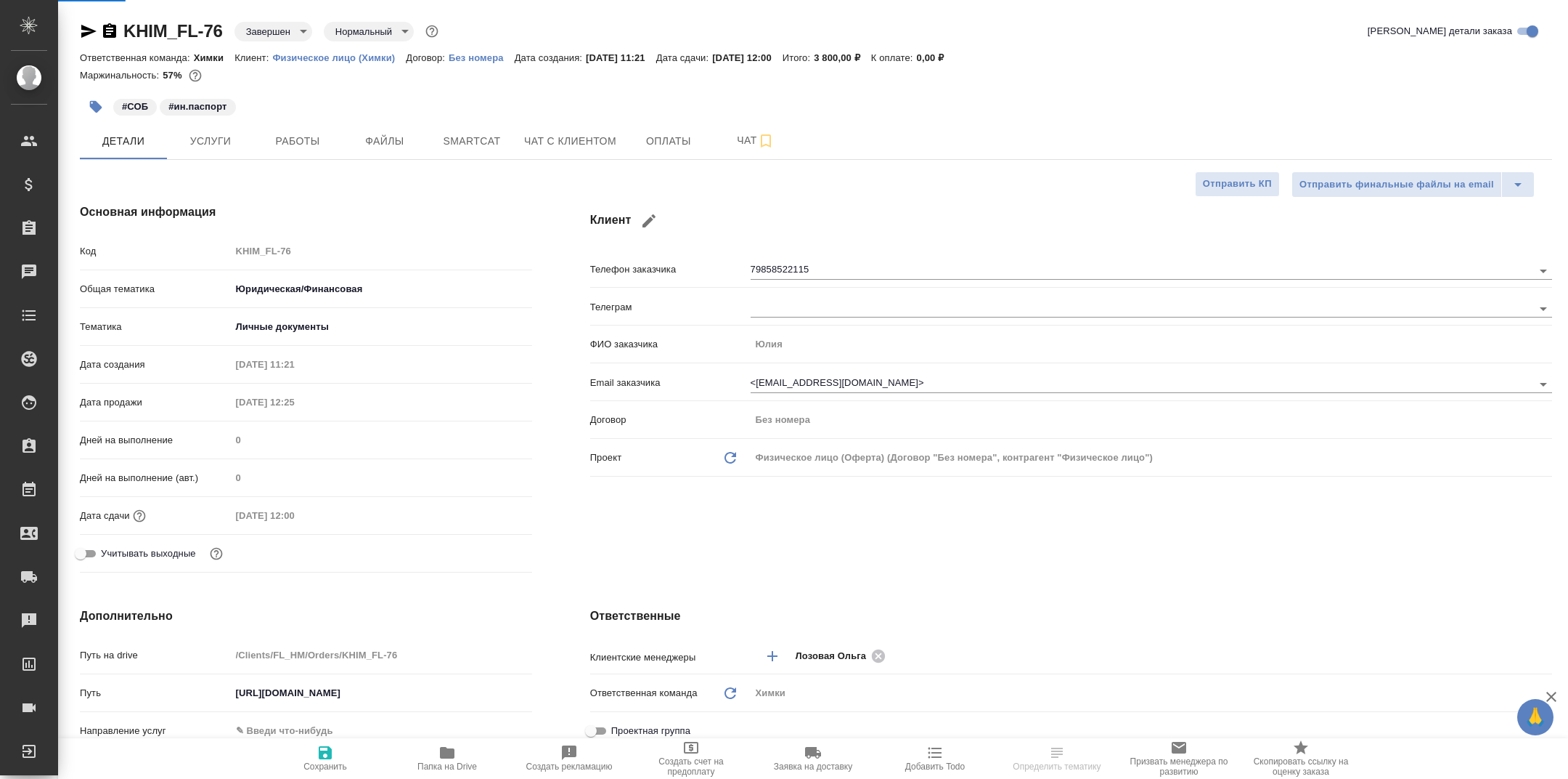
type textarea "x"
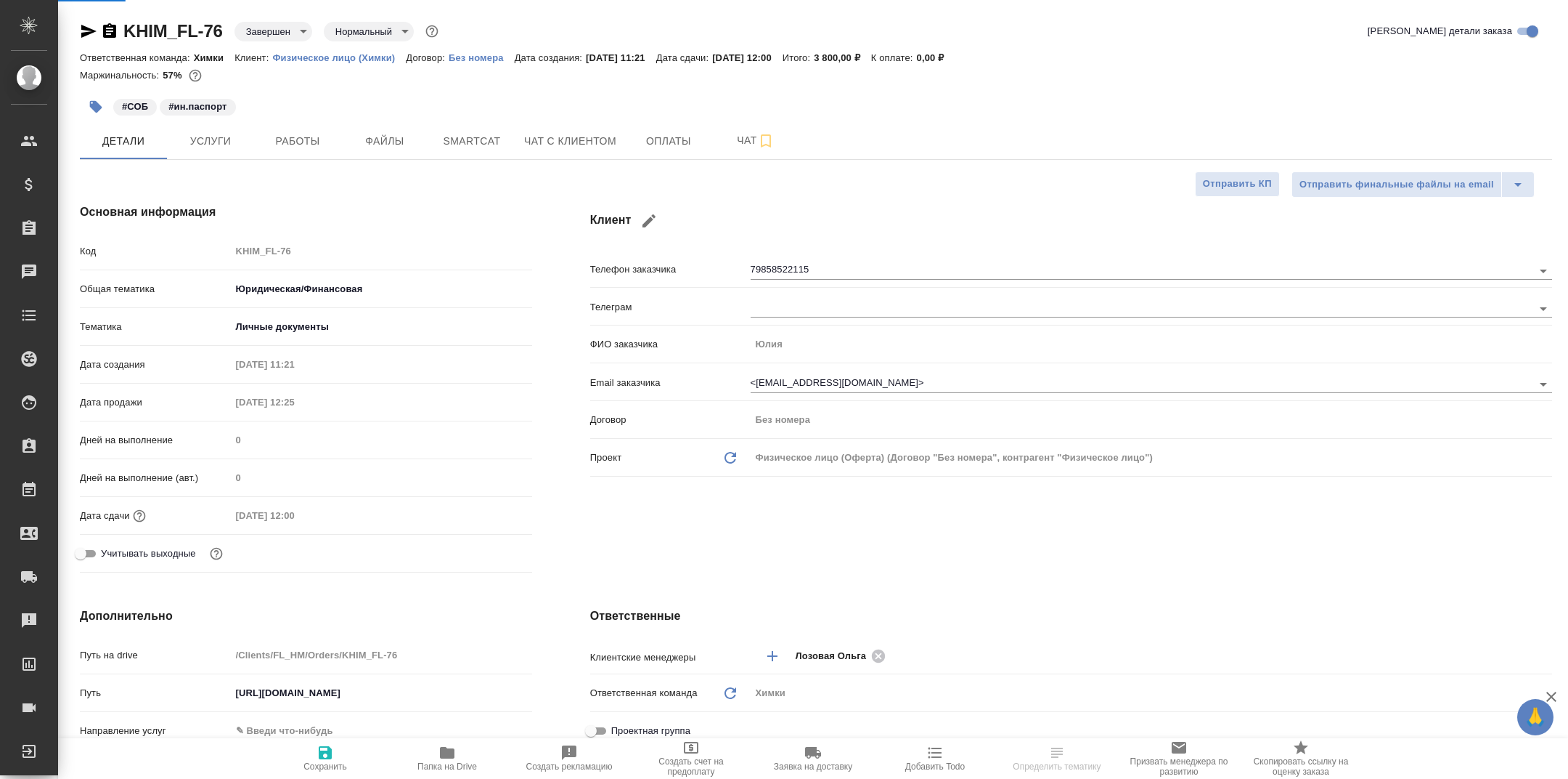
type textarea "x"
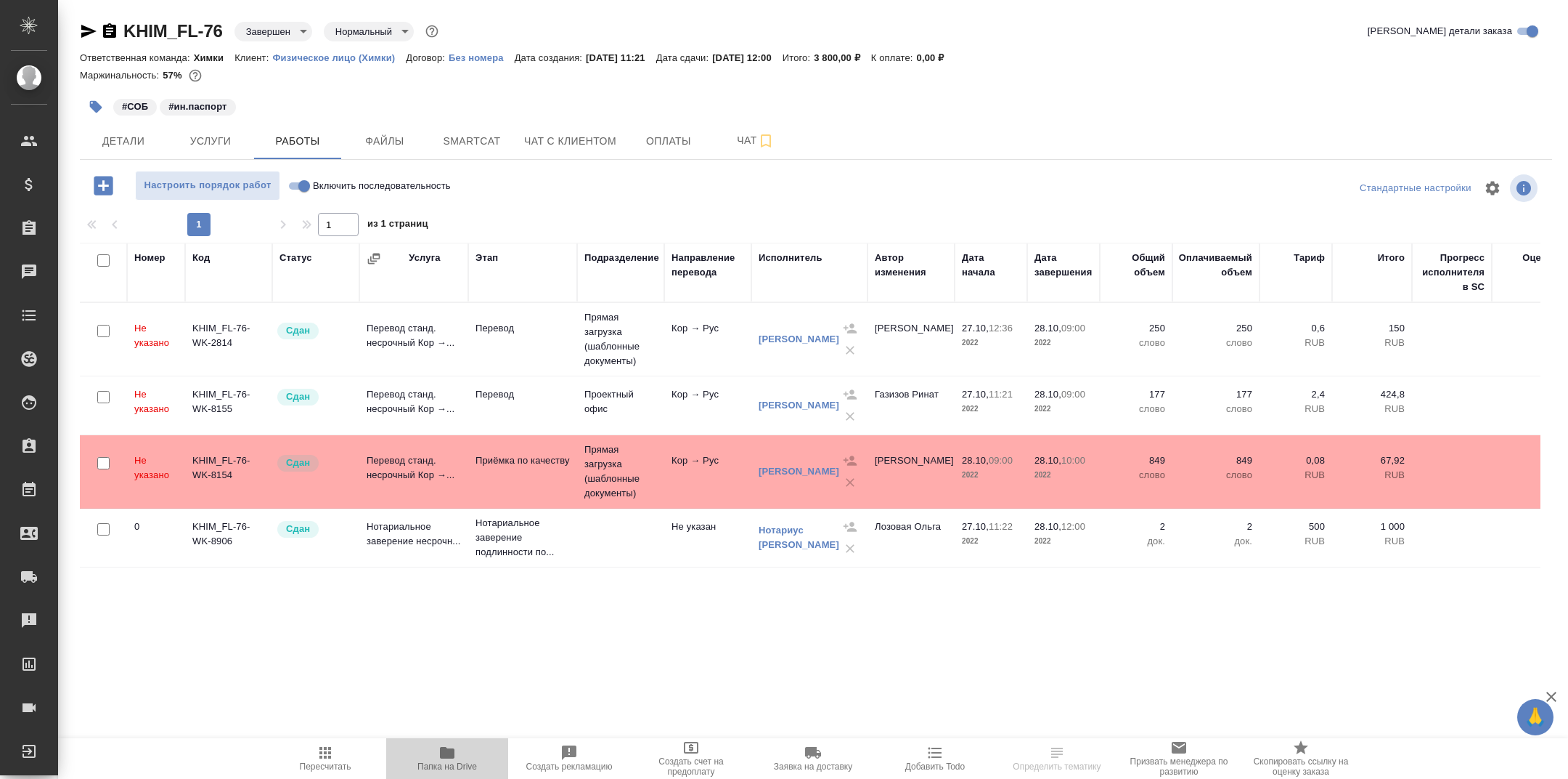
click at [455, 743] on button "Папка на Drive" at bounding box center [447, 758] width 122 height 41
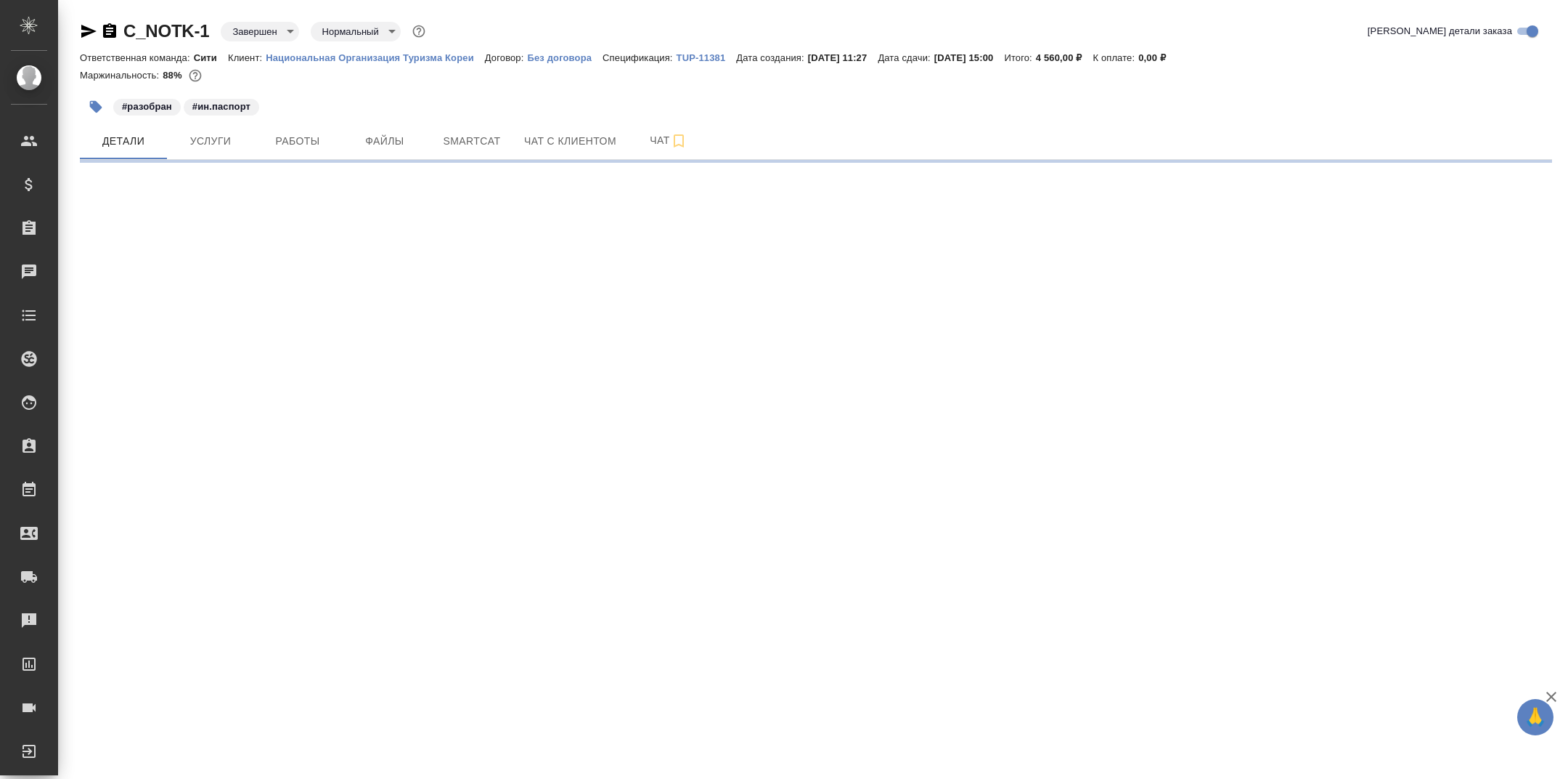
select select "RU"
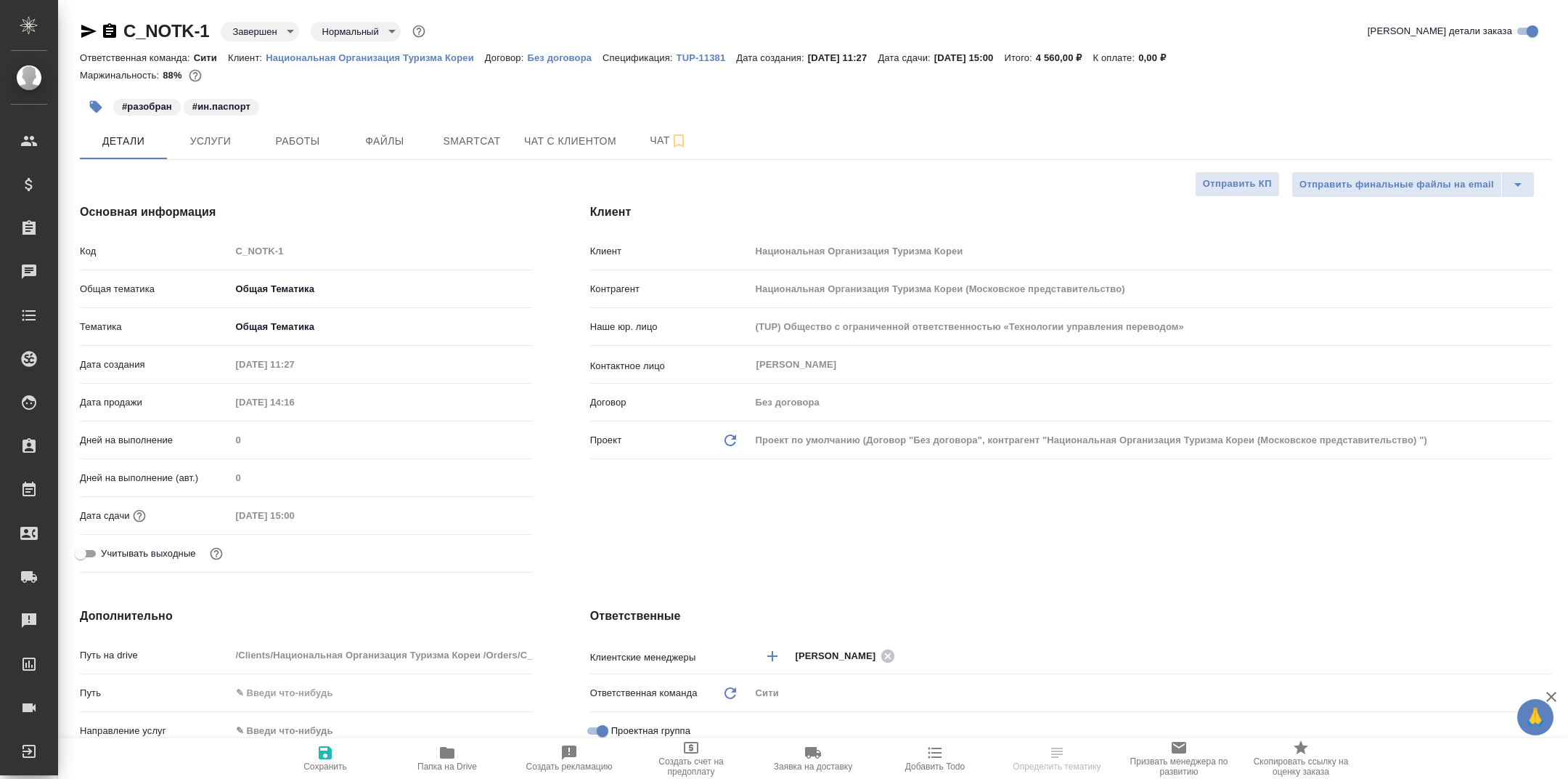
type textarea "x"
click at [447, 745] on icon "button" at bounding box center [447, 753] width 18 height 18
type textarea "x"
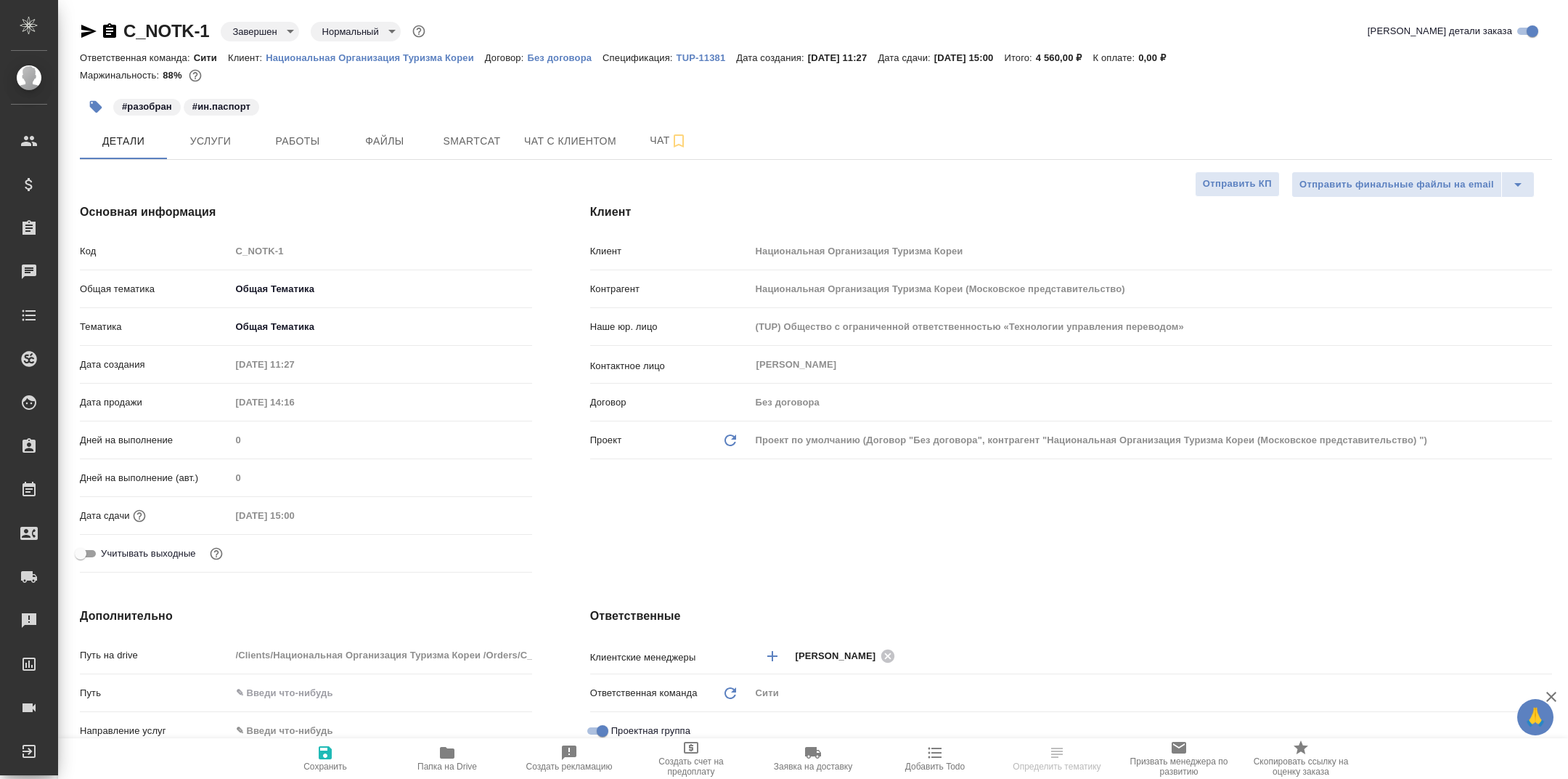
type textarea "x"
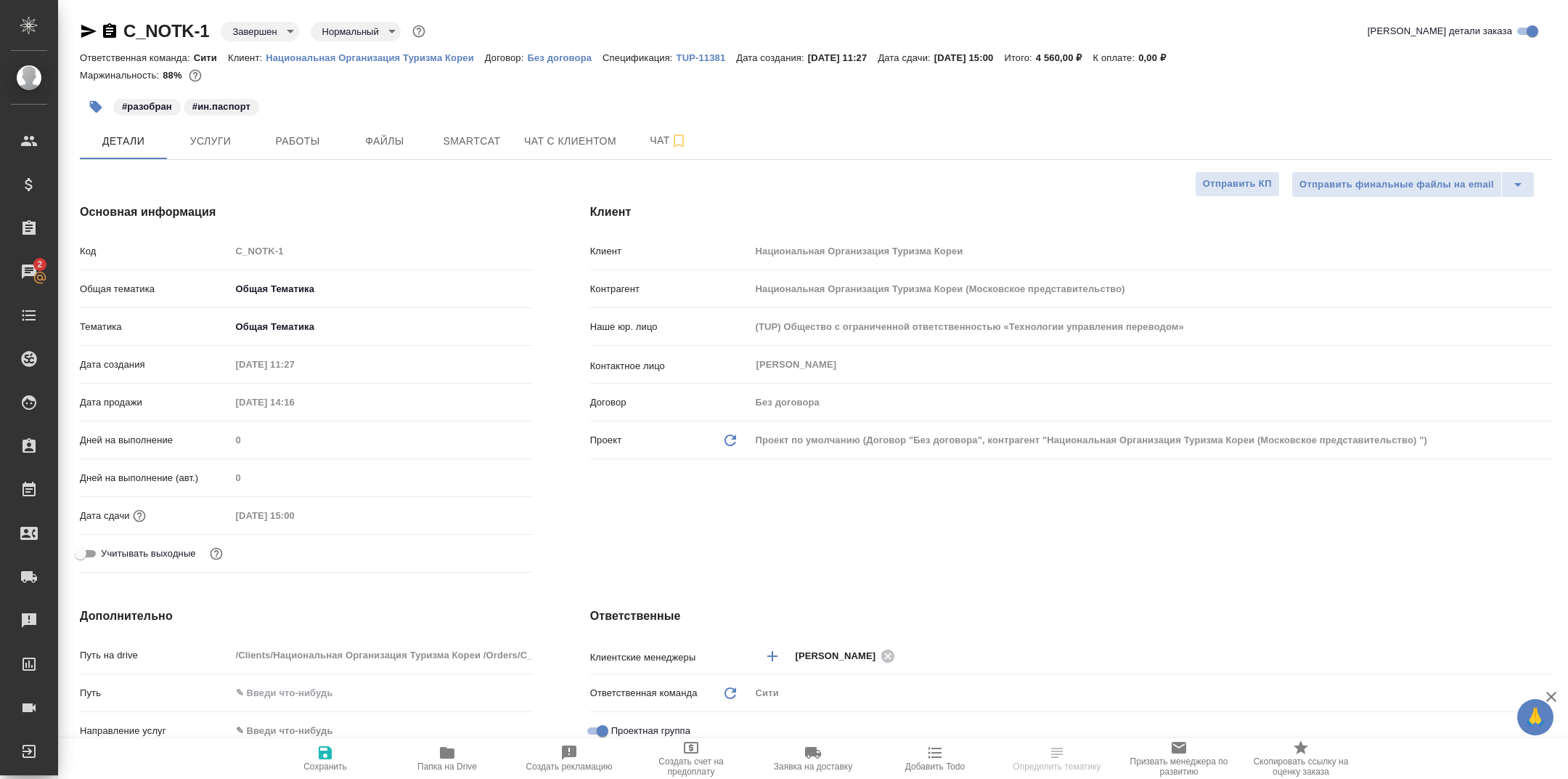
select select "RU"
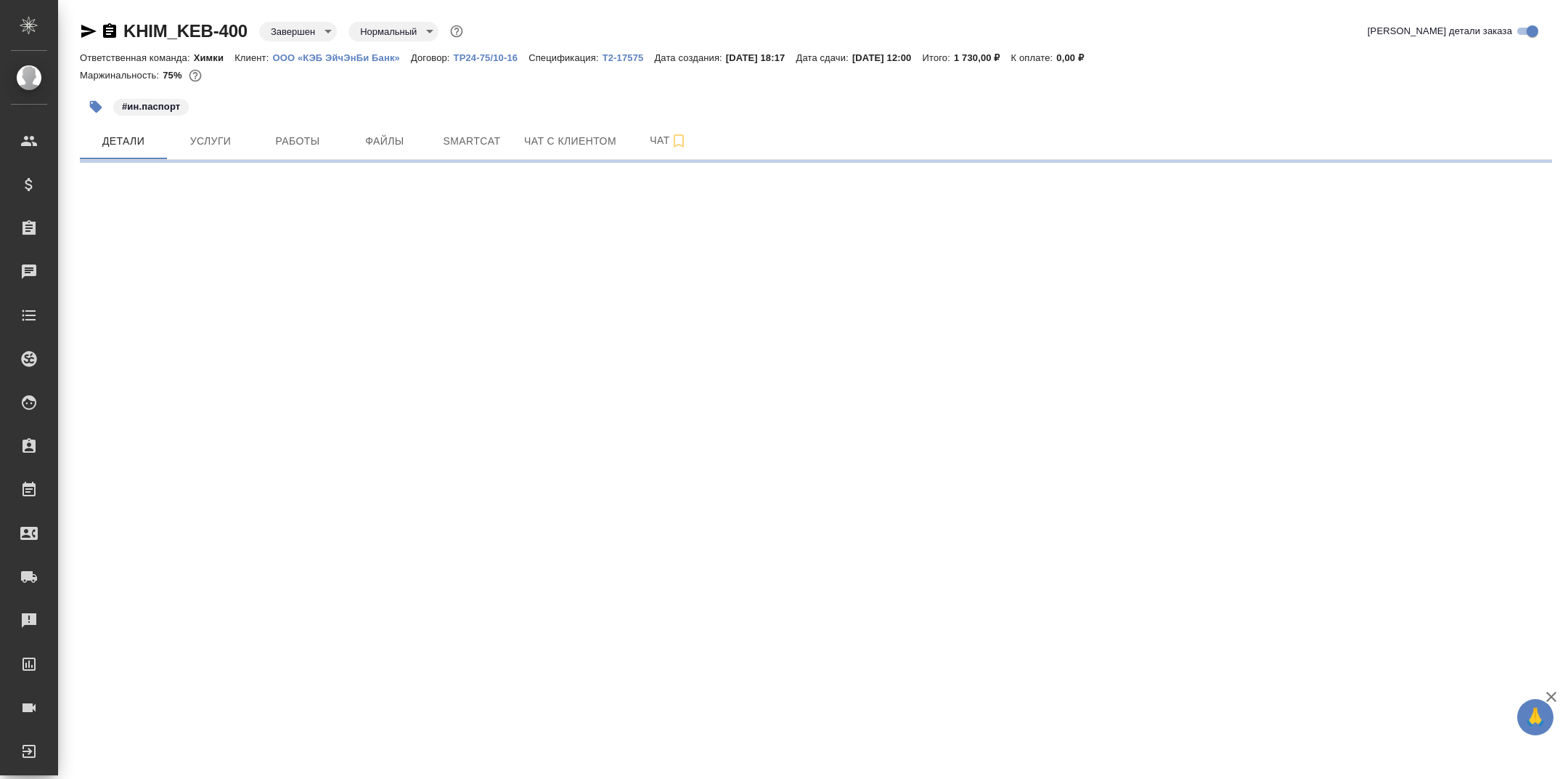
select select "RU"
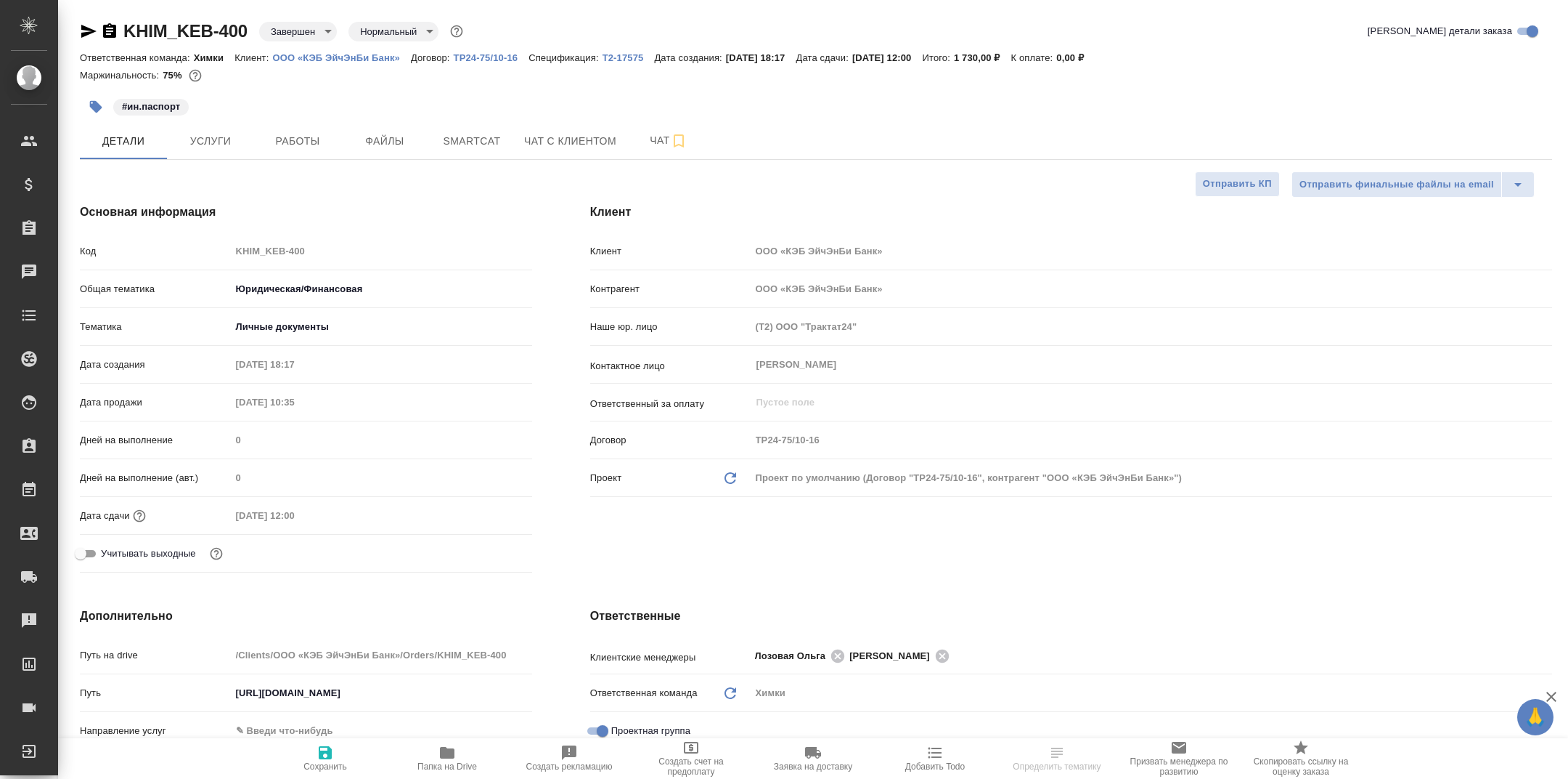
type textarea "x"
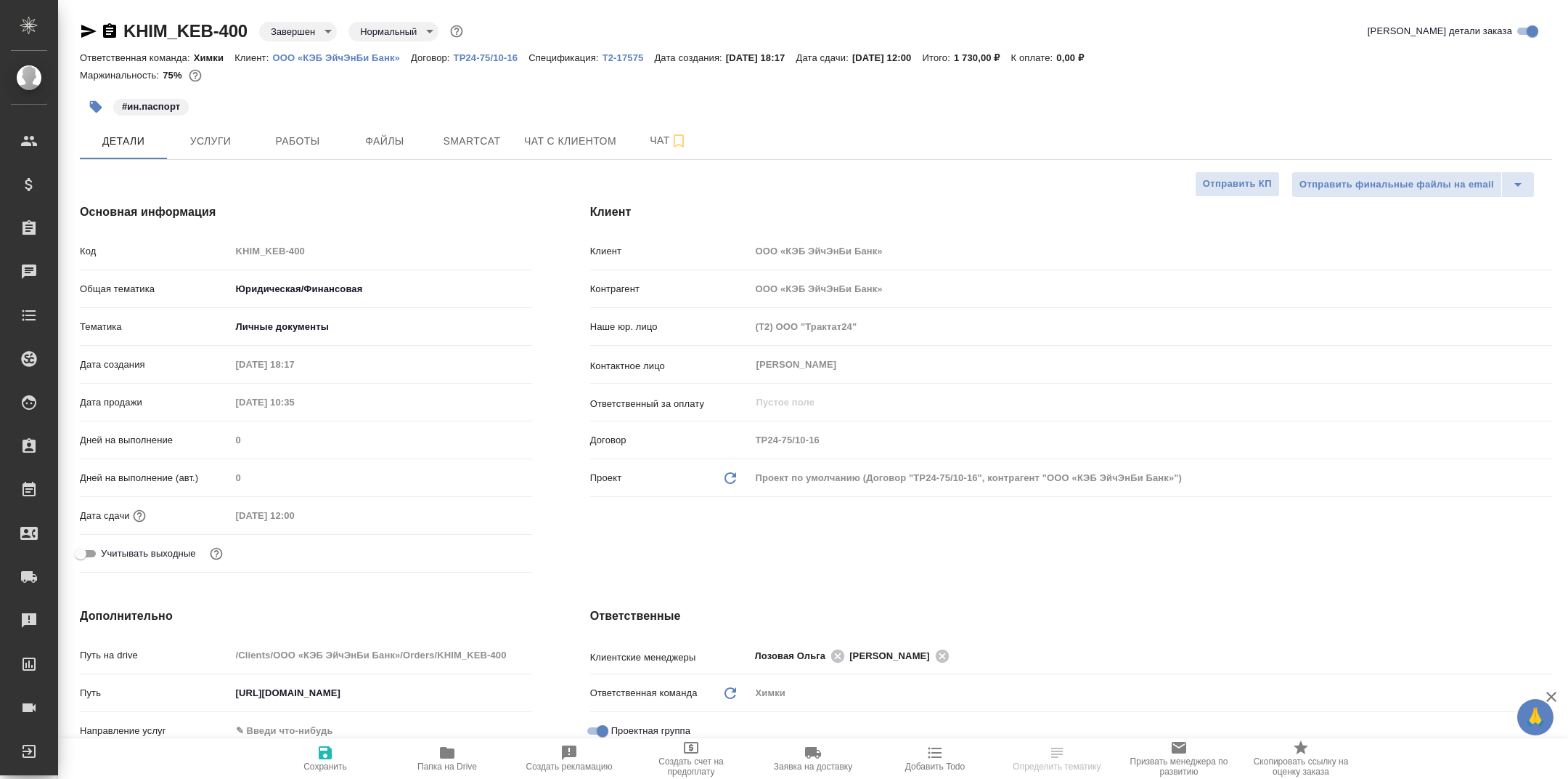
type textarea "x"
click at [433, 746] on span "Папка на Drive" at bounding box center [447, 758] width 104 height 28
type textarea "x"
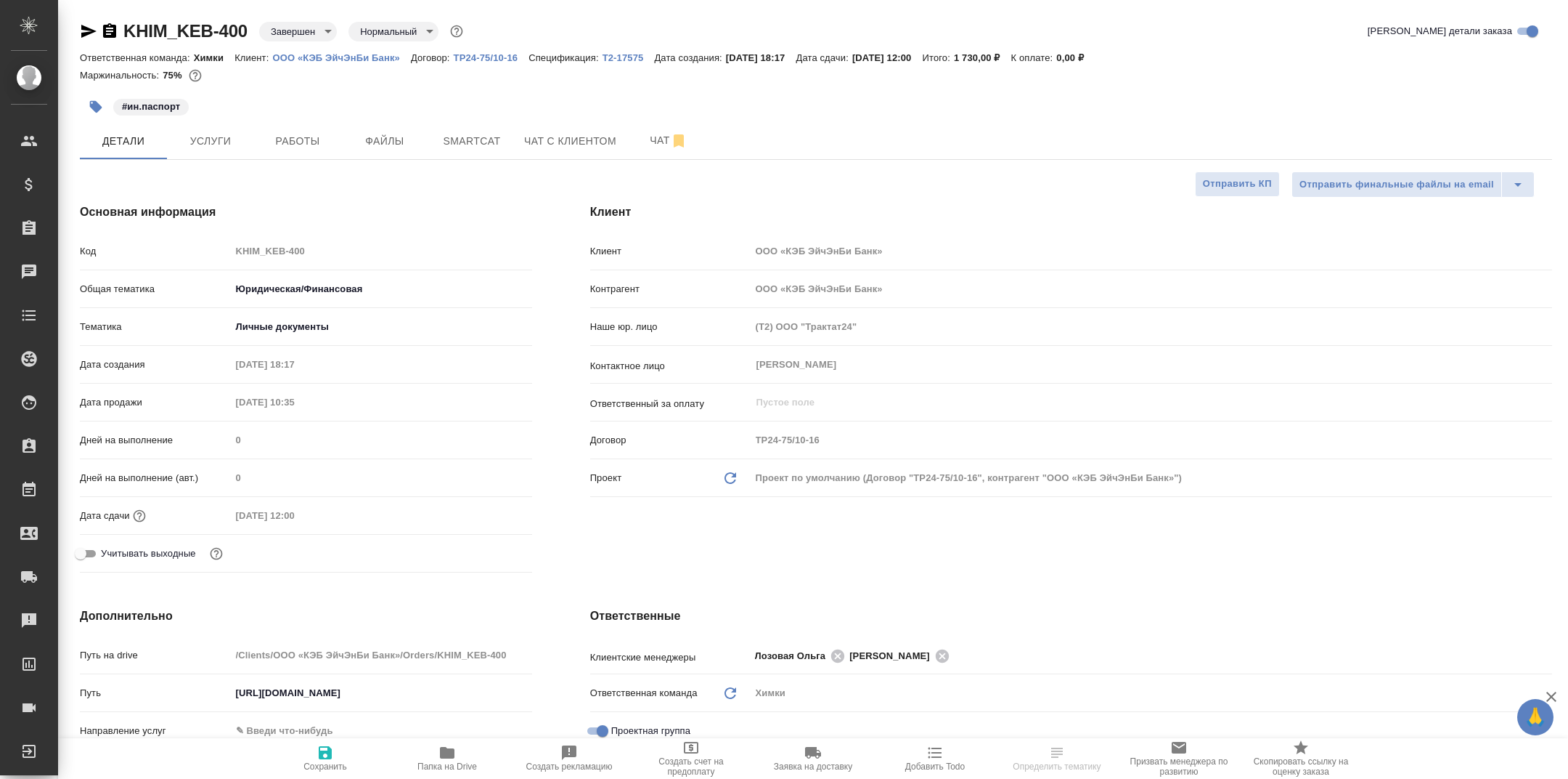
type textarea "x"
select select "RU"
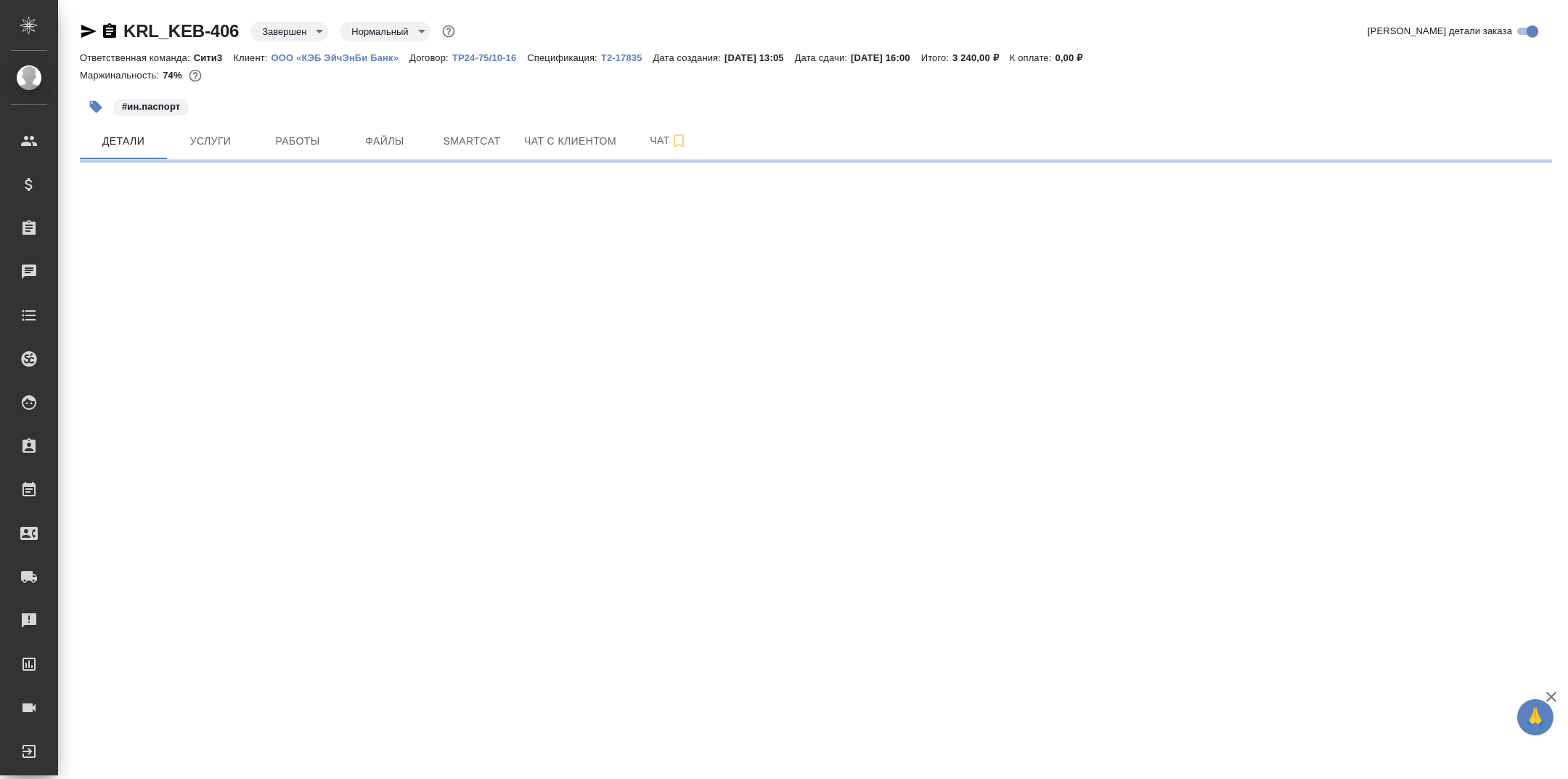
select select "RU"
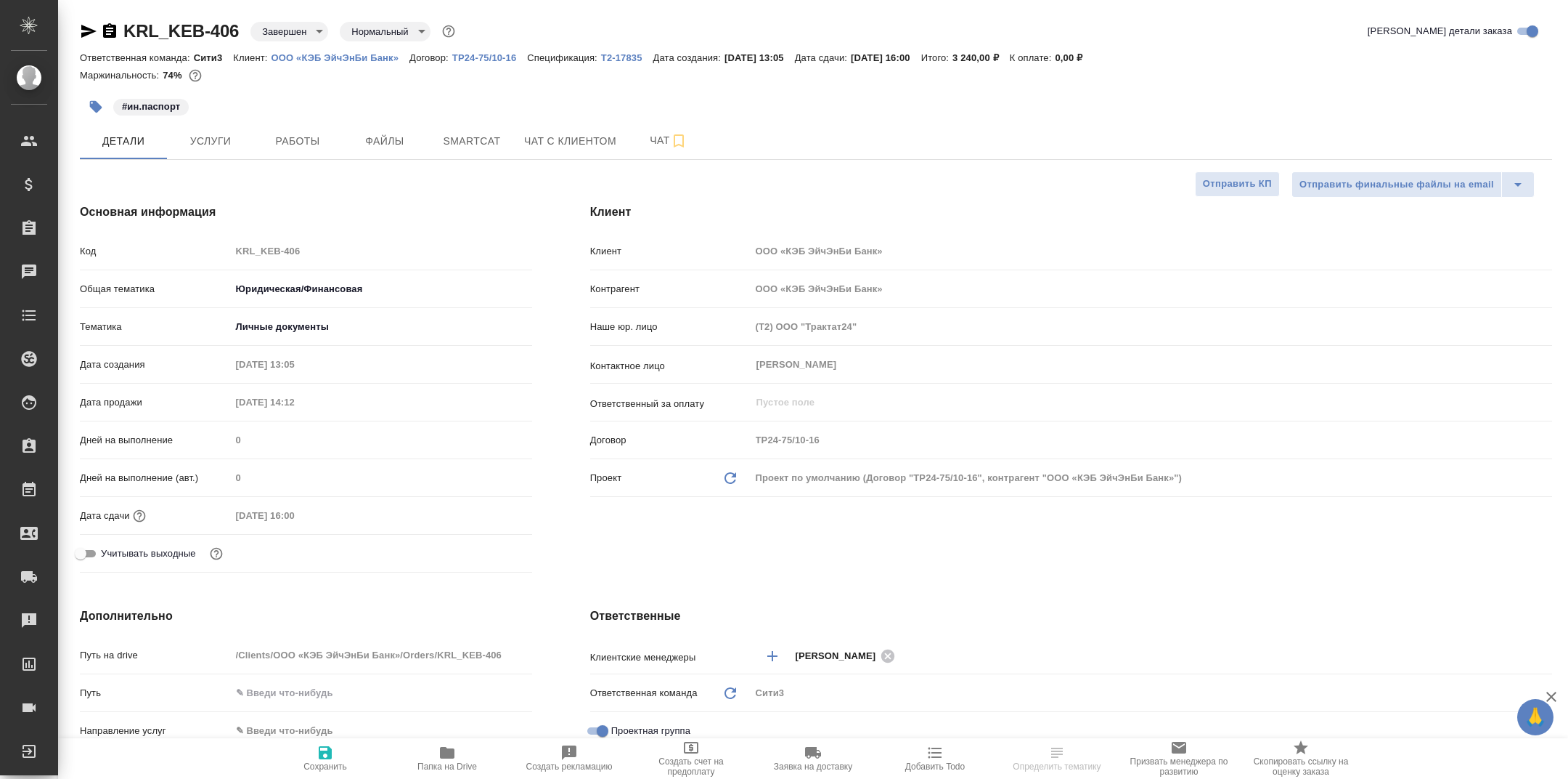
type textarea "x"
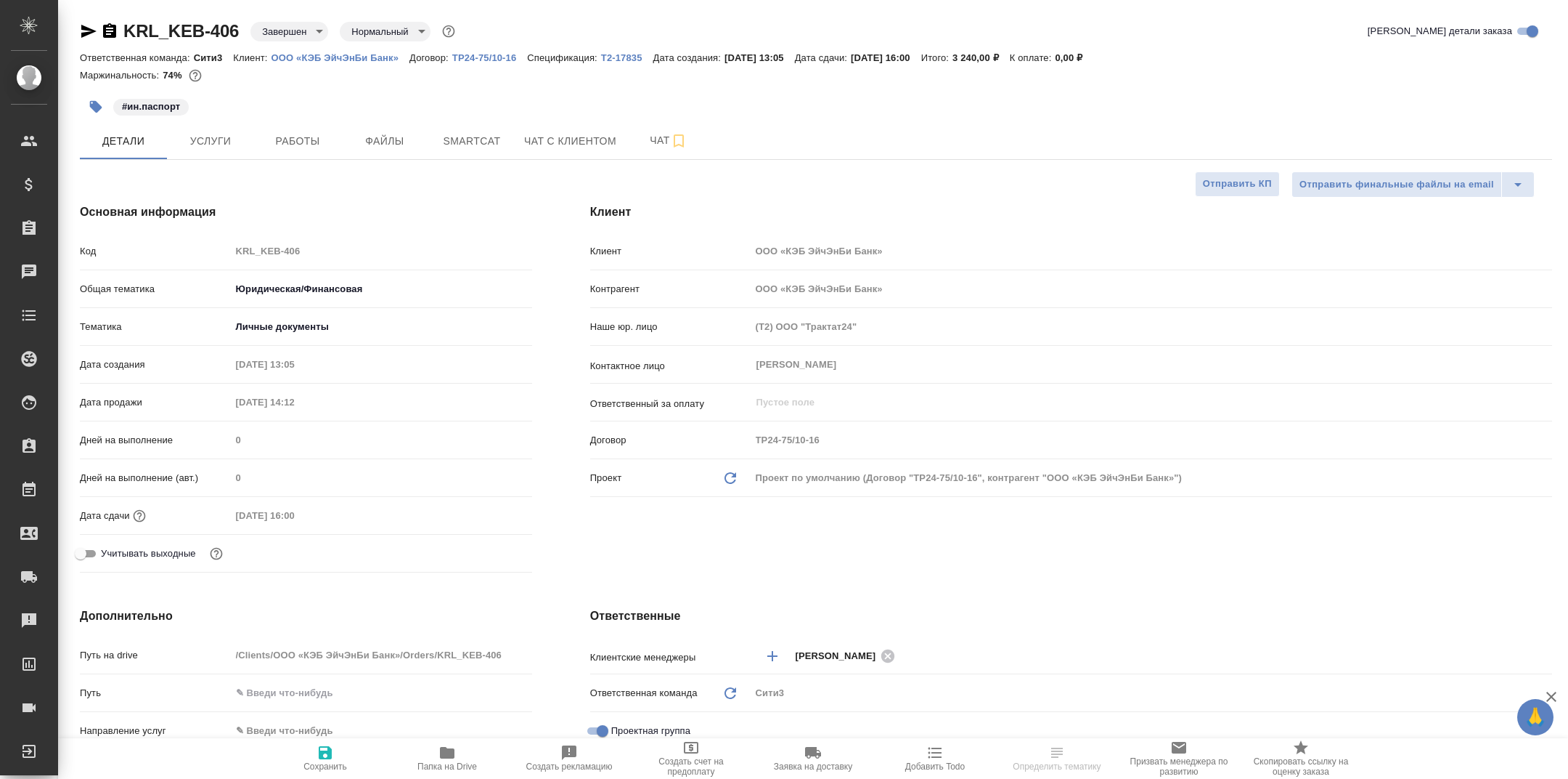
type textarea "x"
click at [417, 750] on span "Папка на Drive" at bounding box center [447, 758] width 104 height 28
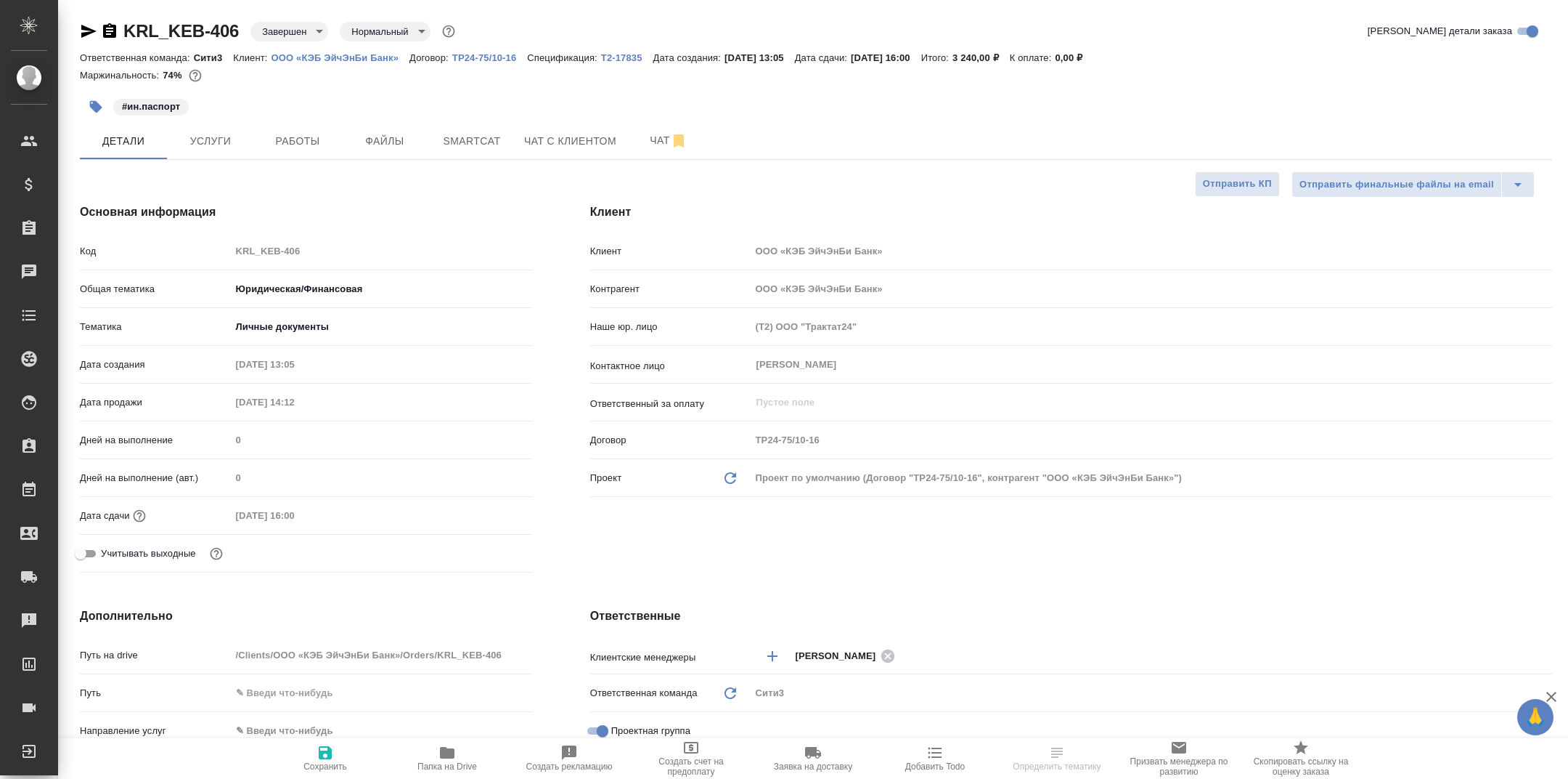
type textarea "x"
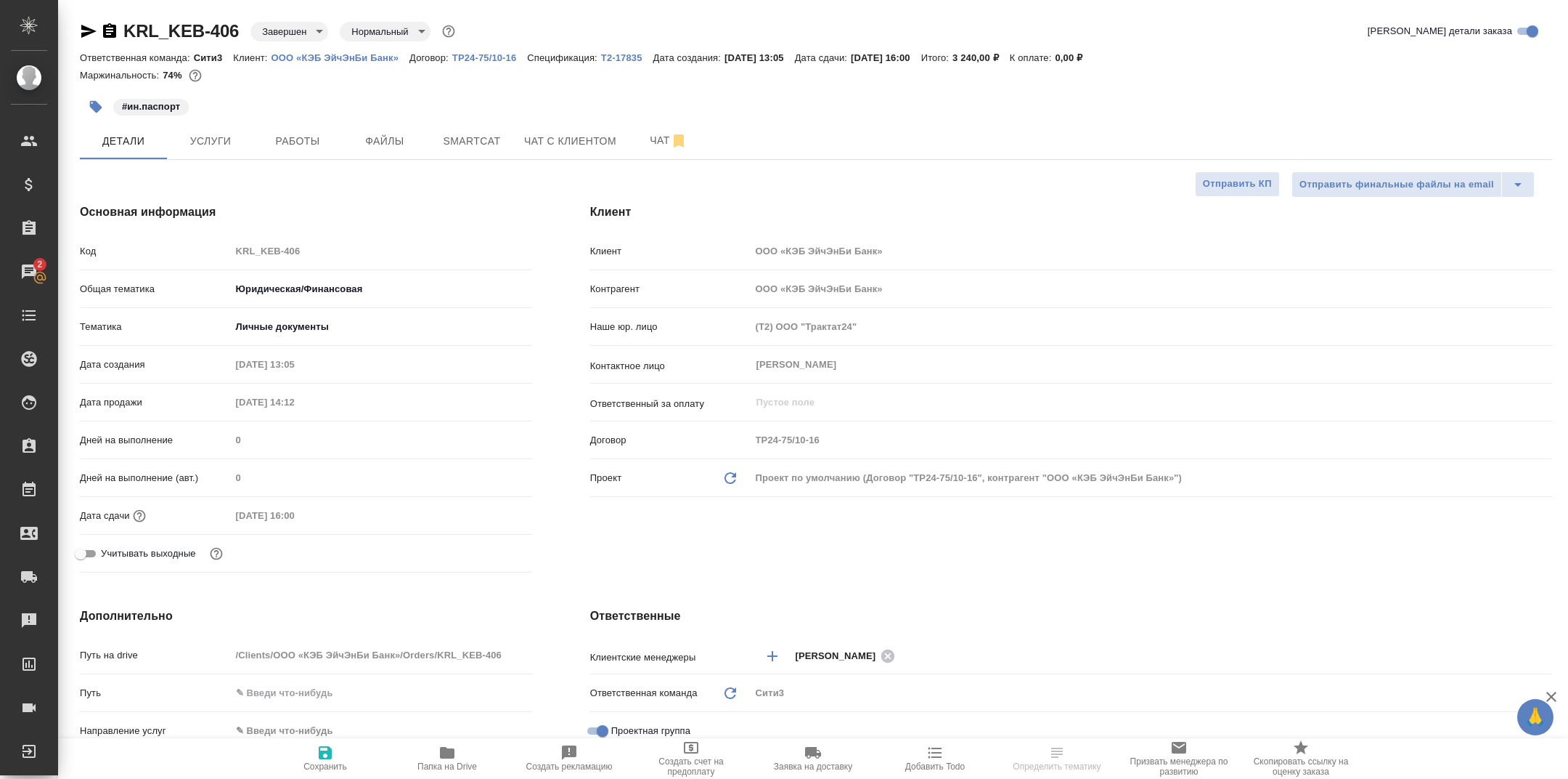
type textarea "x"
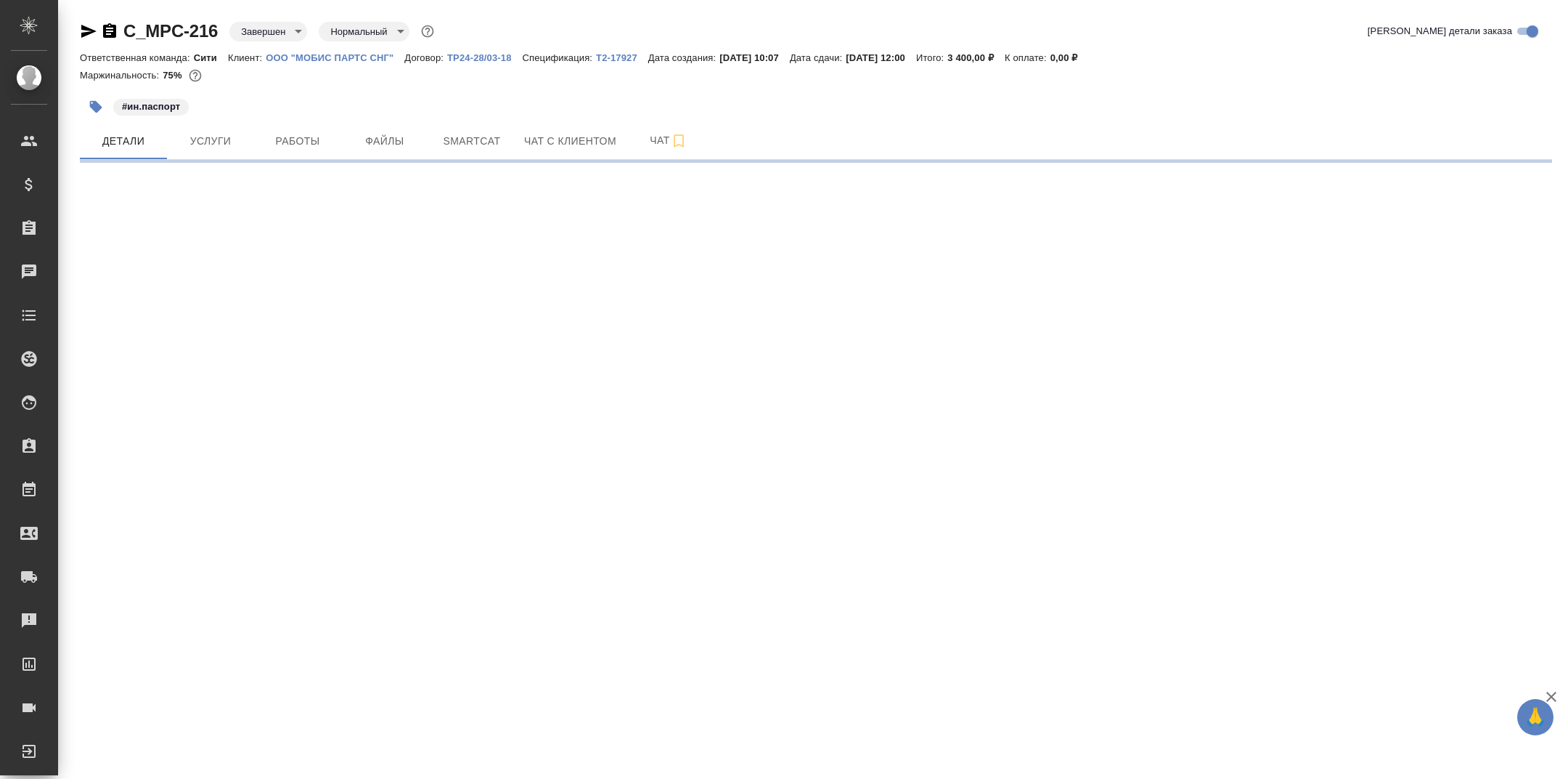
select select "RU"
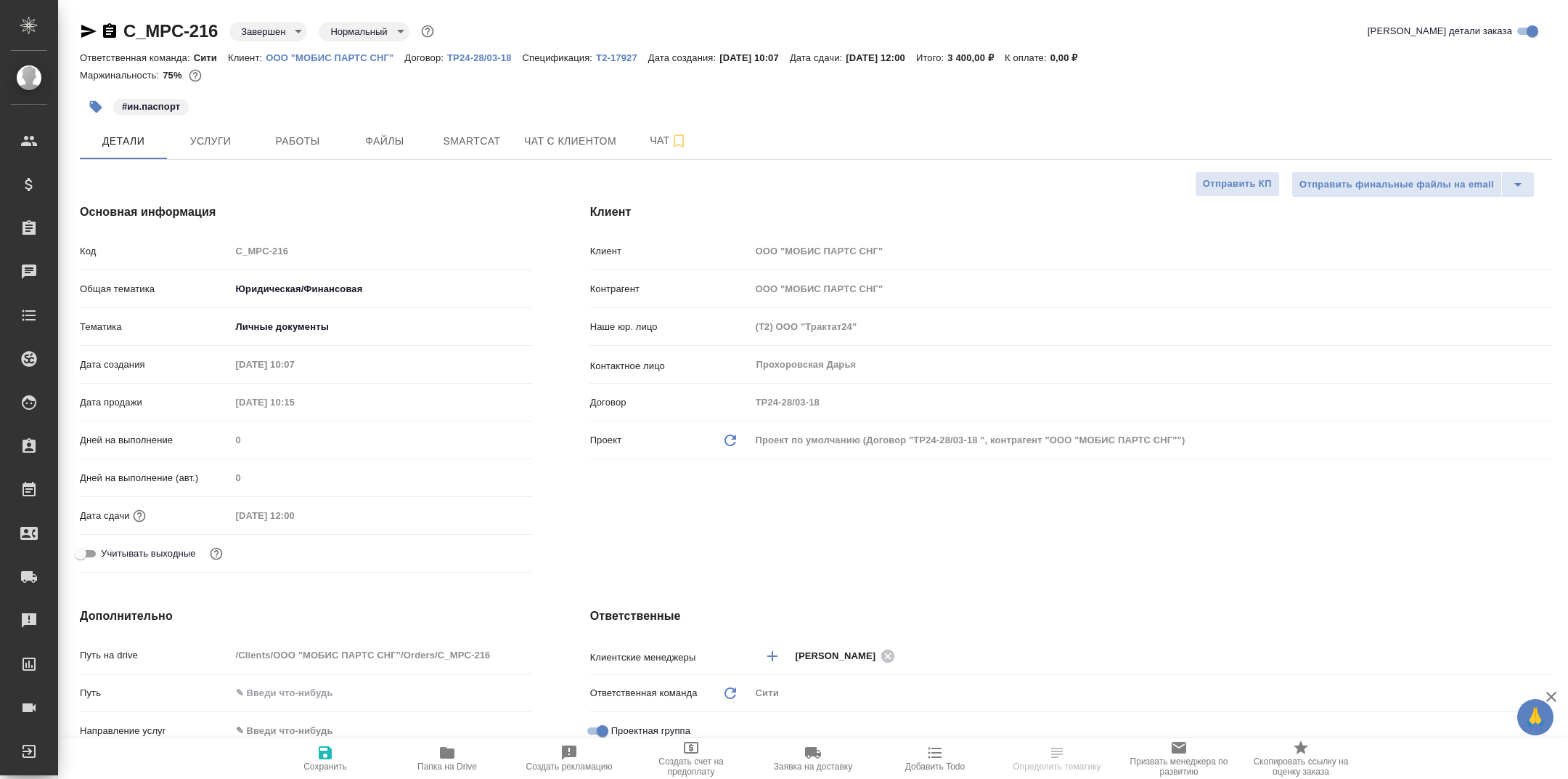
type textarea "x"
click at [443, 752] on icon "button" at bounding box center [447, 752] width 15 height 12
type textarea "x"
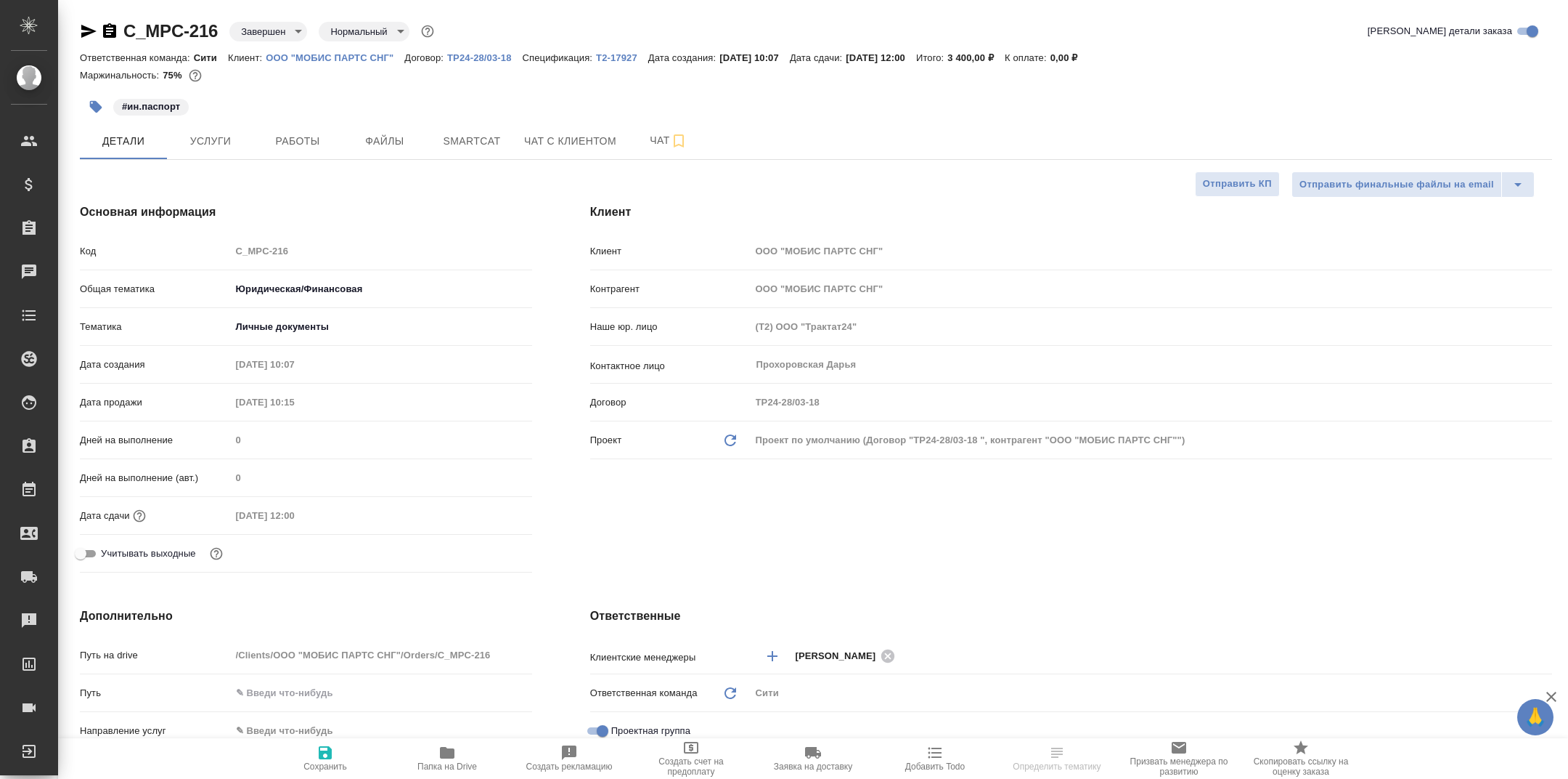
type textarea "x"
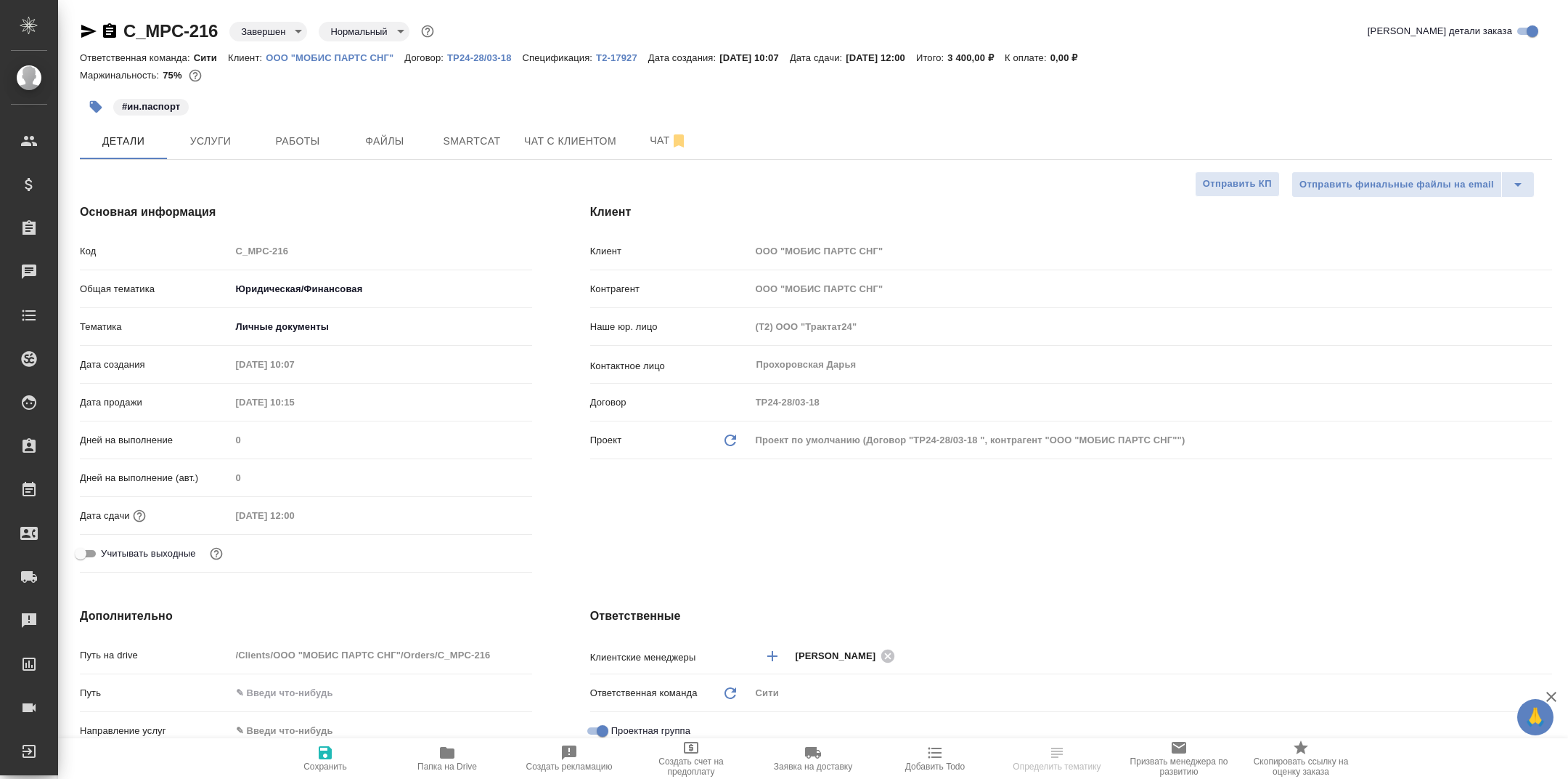
type textarea "x"
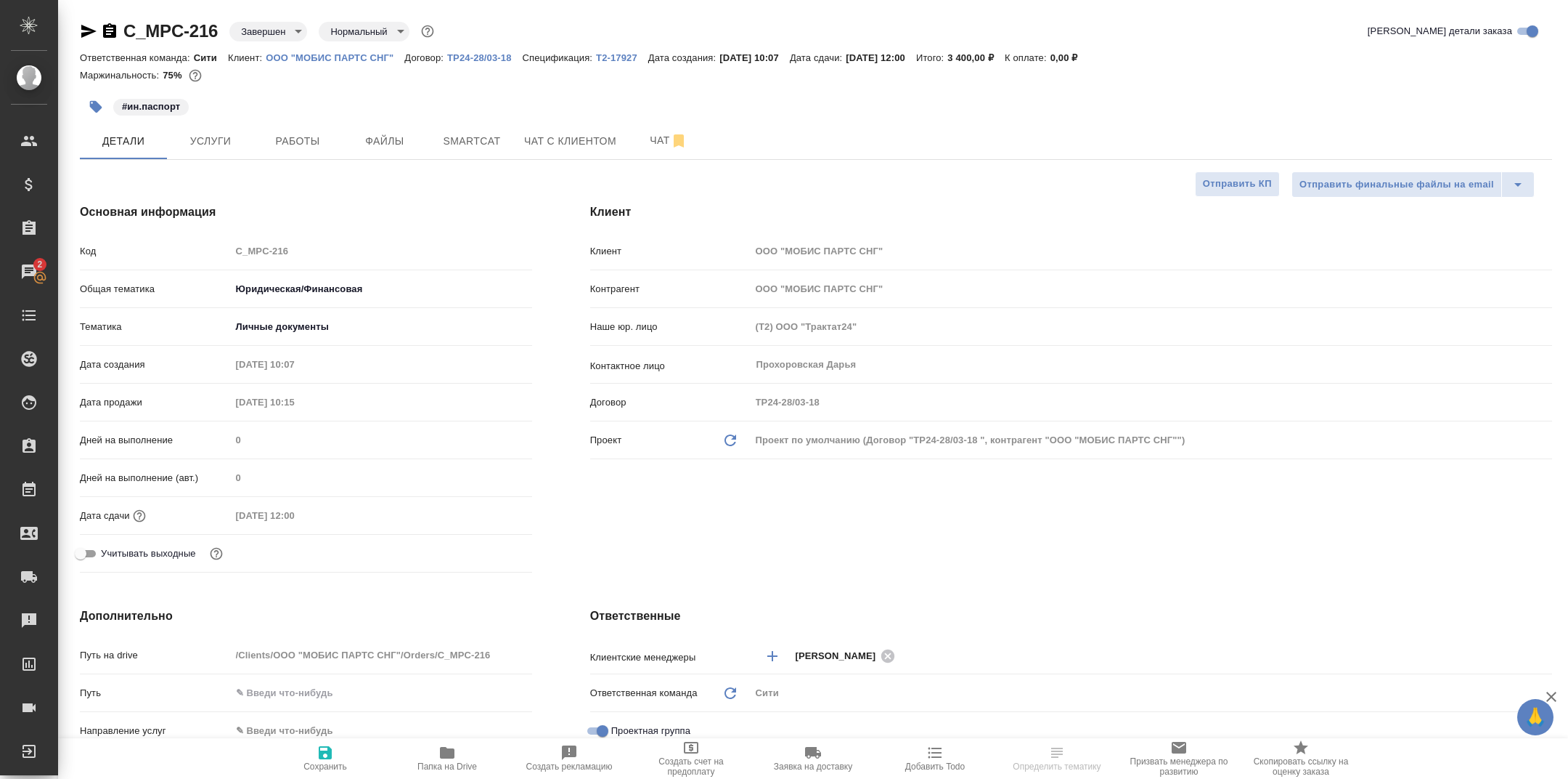
type textarea "x"
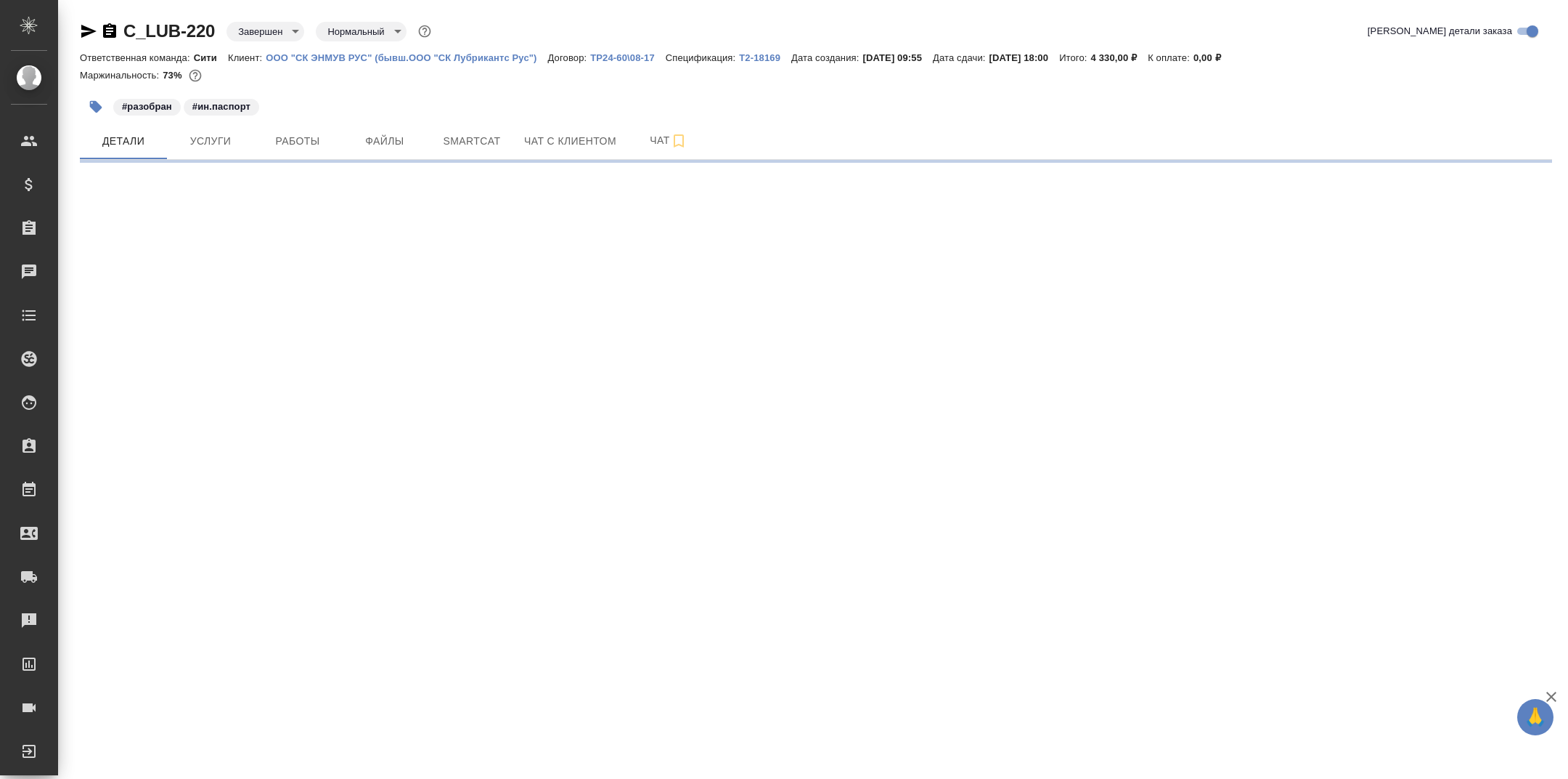
select select "RU"
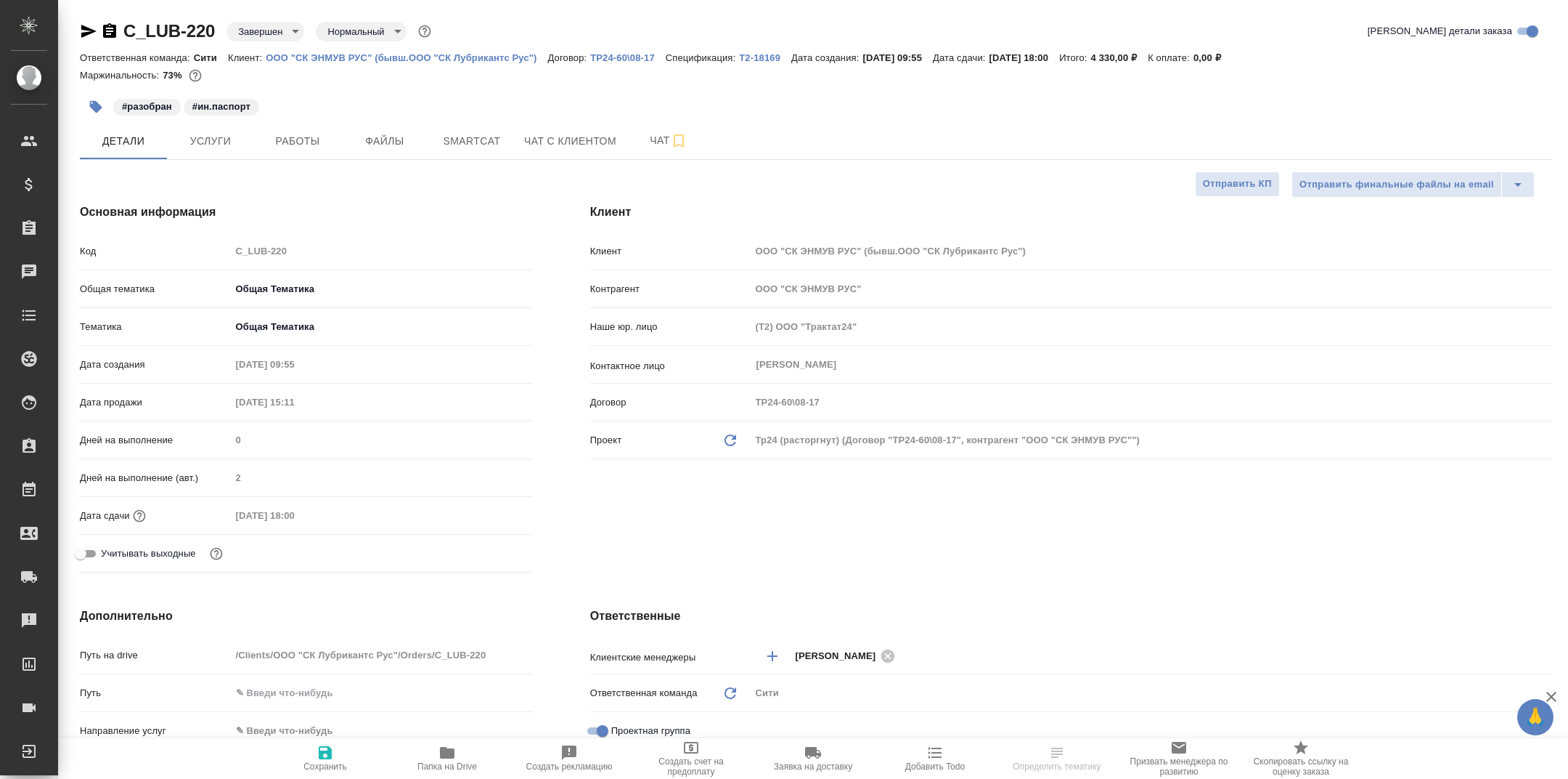
type textarea "x"
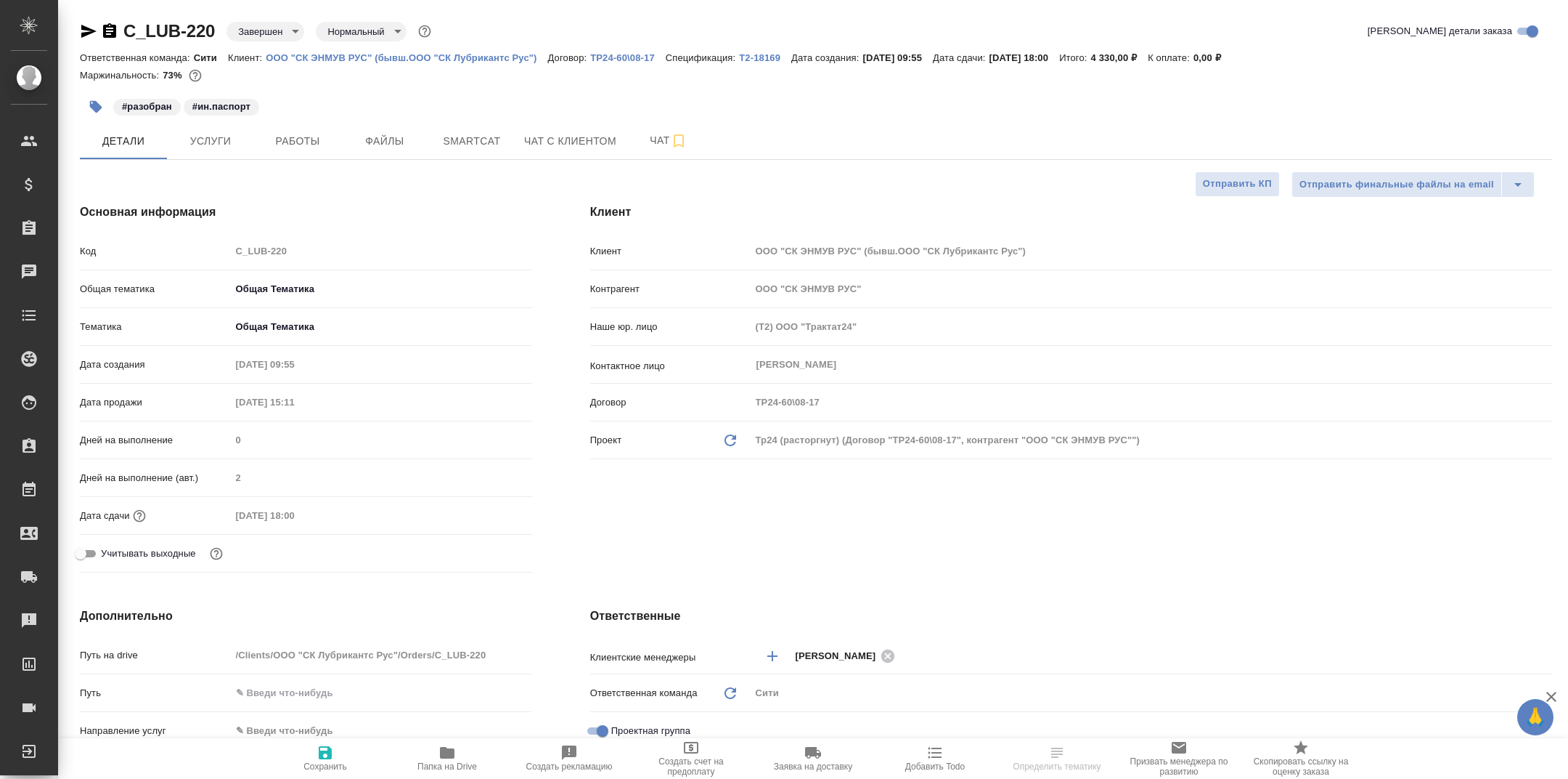
type textarea "x"
click at [452, 757] on icon "button" at bounding box center [447, 752] width 15 height 12
type textarea "x"
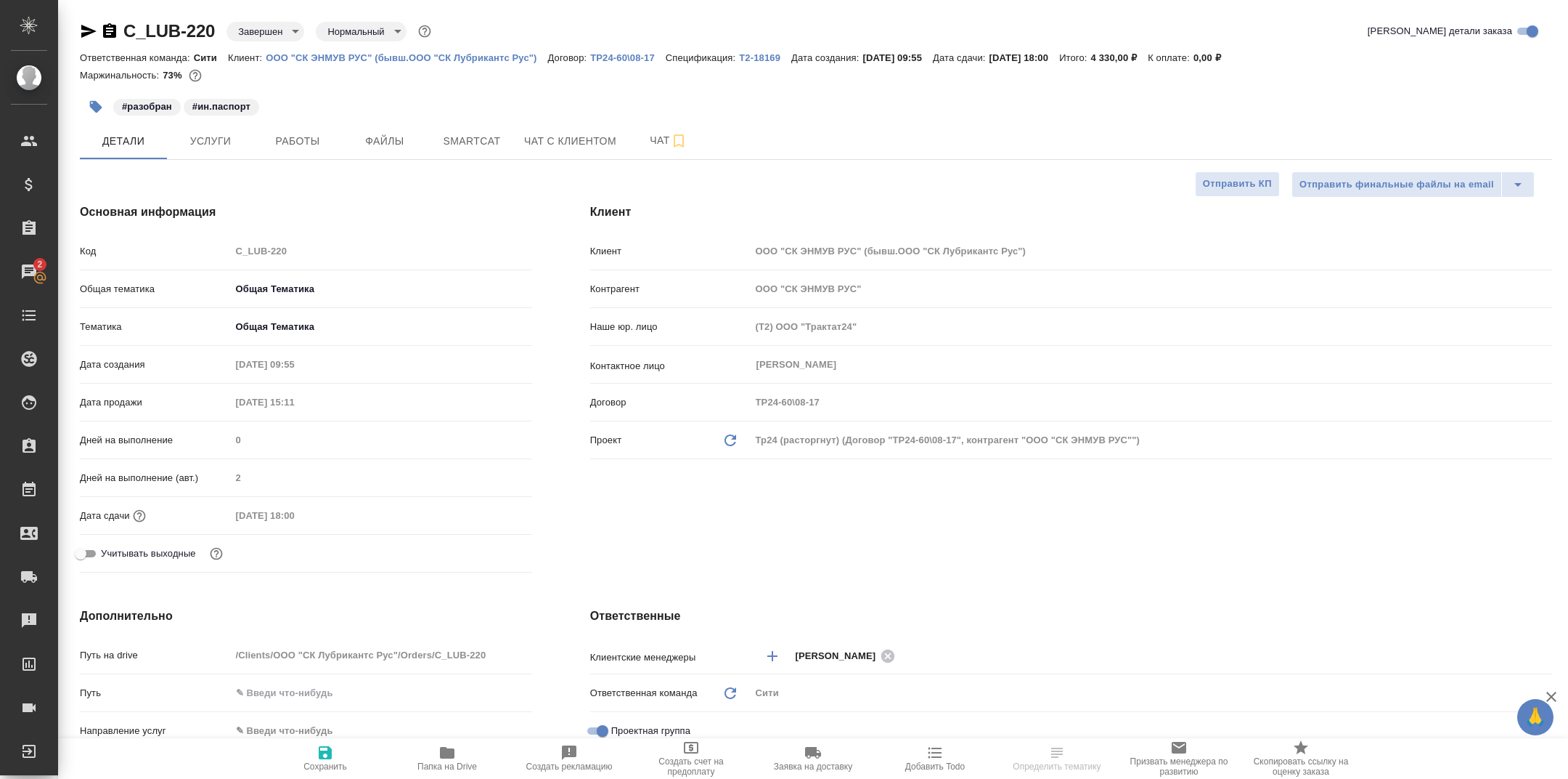
type textarea "x"
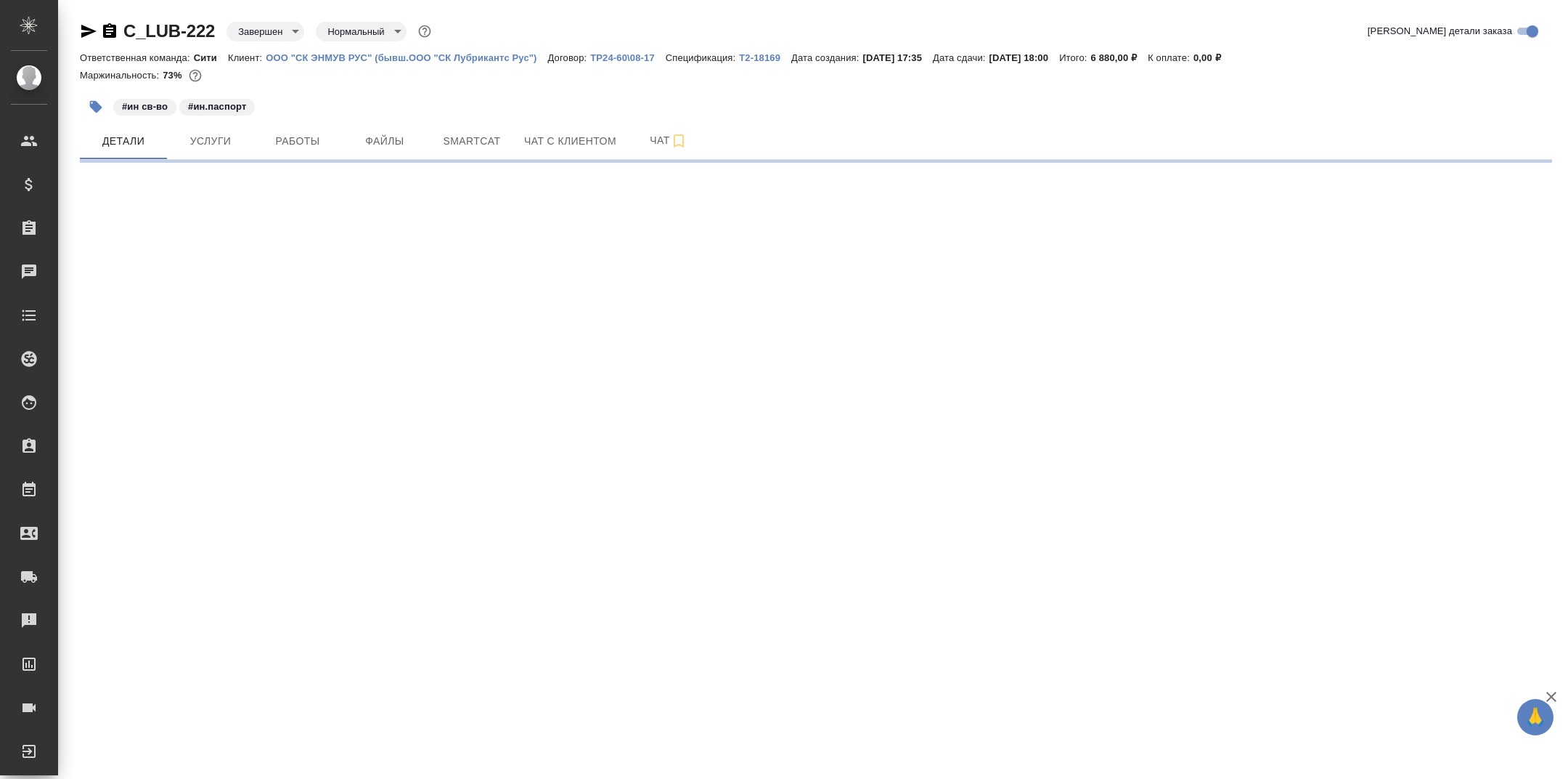
select select "RU"
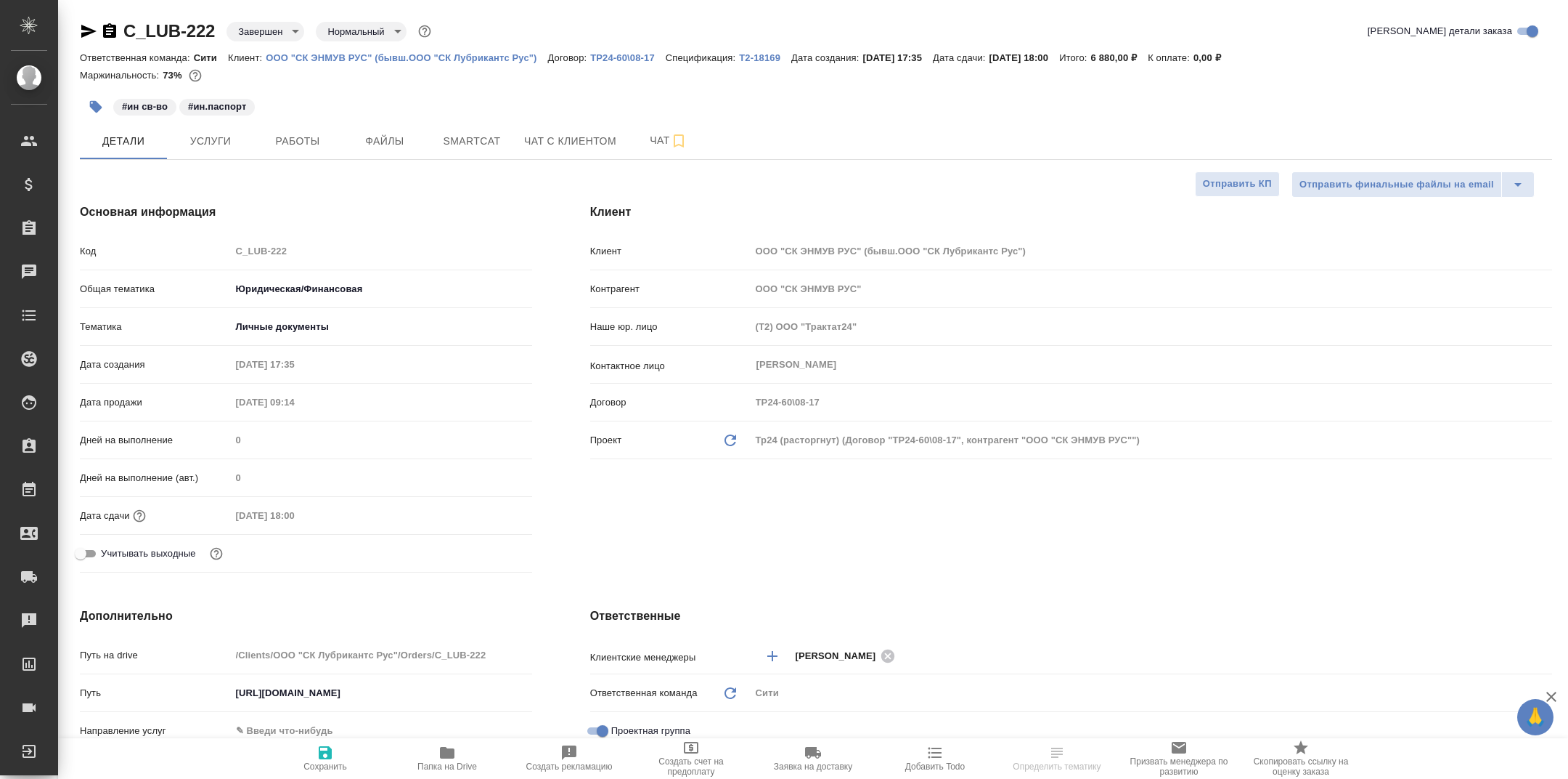
type textarea "x"
click at [449, 755] on icon "button" at bounding box center [447, 752] width 15 height 12
type textarea "x"
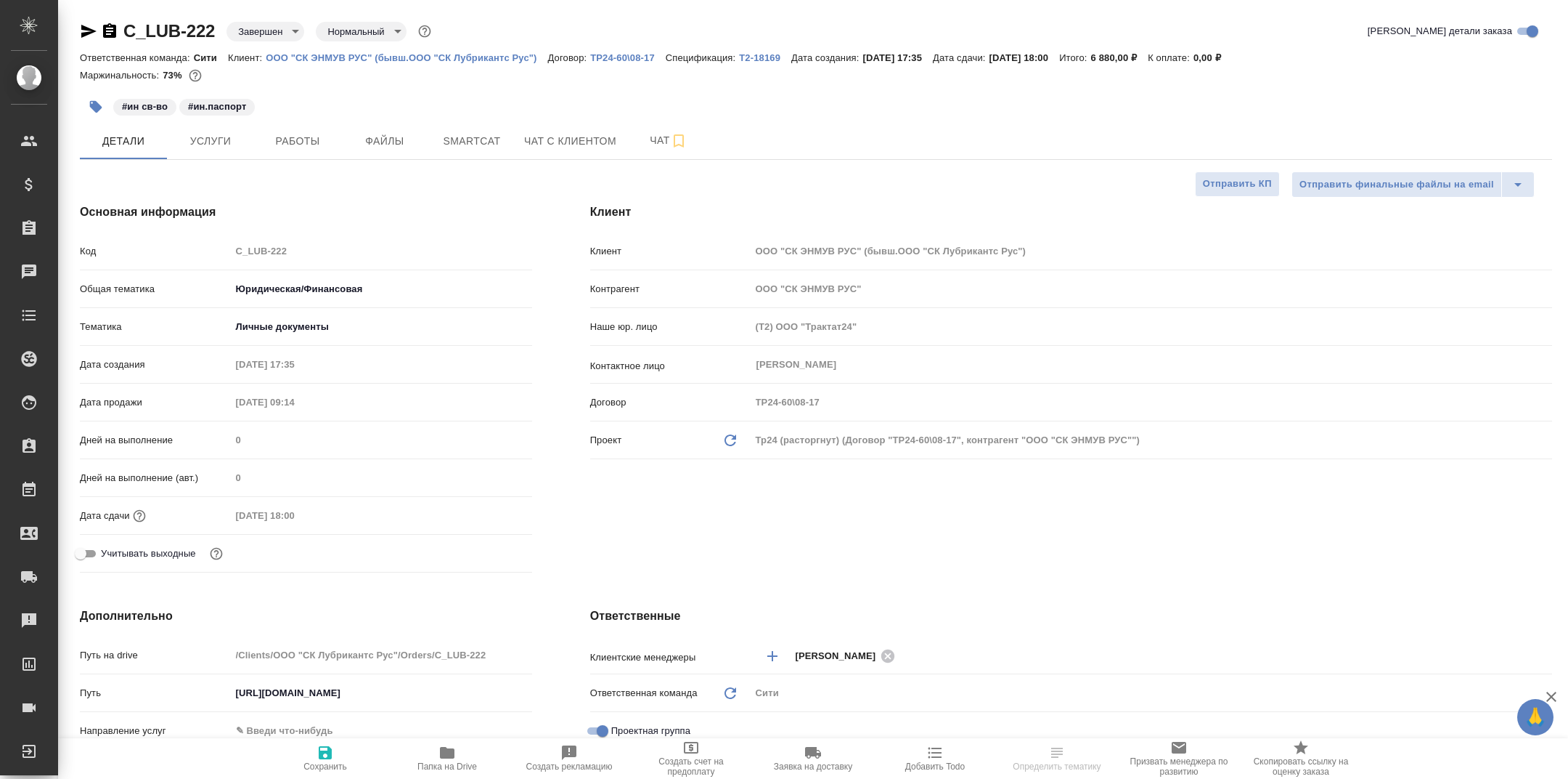
type textarea "x"
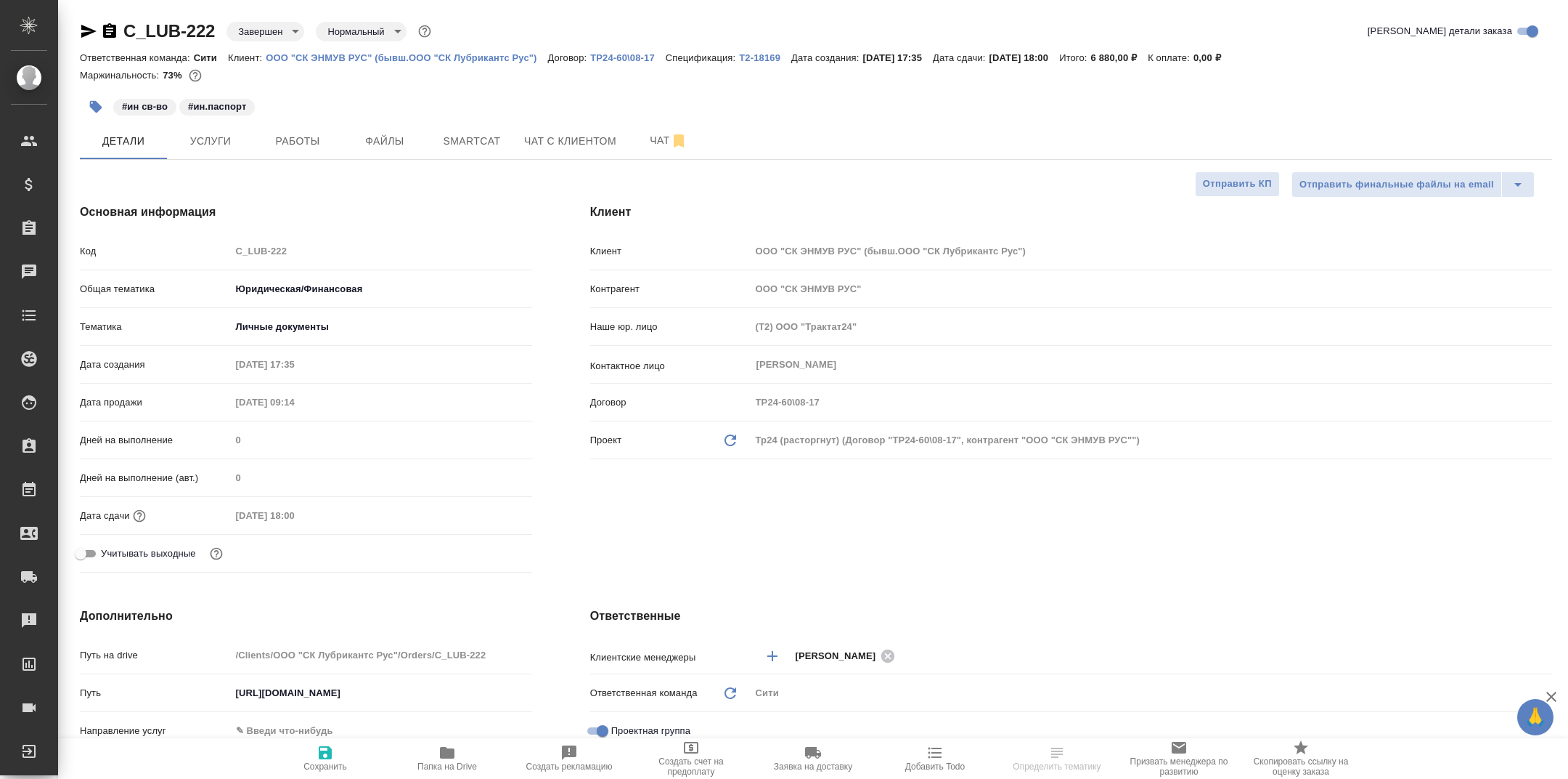
type textarea "x"
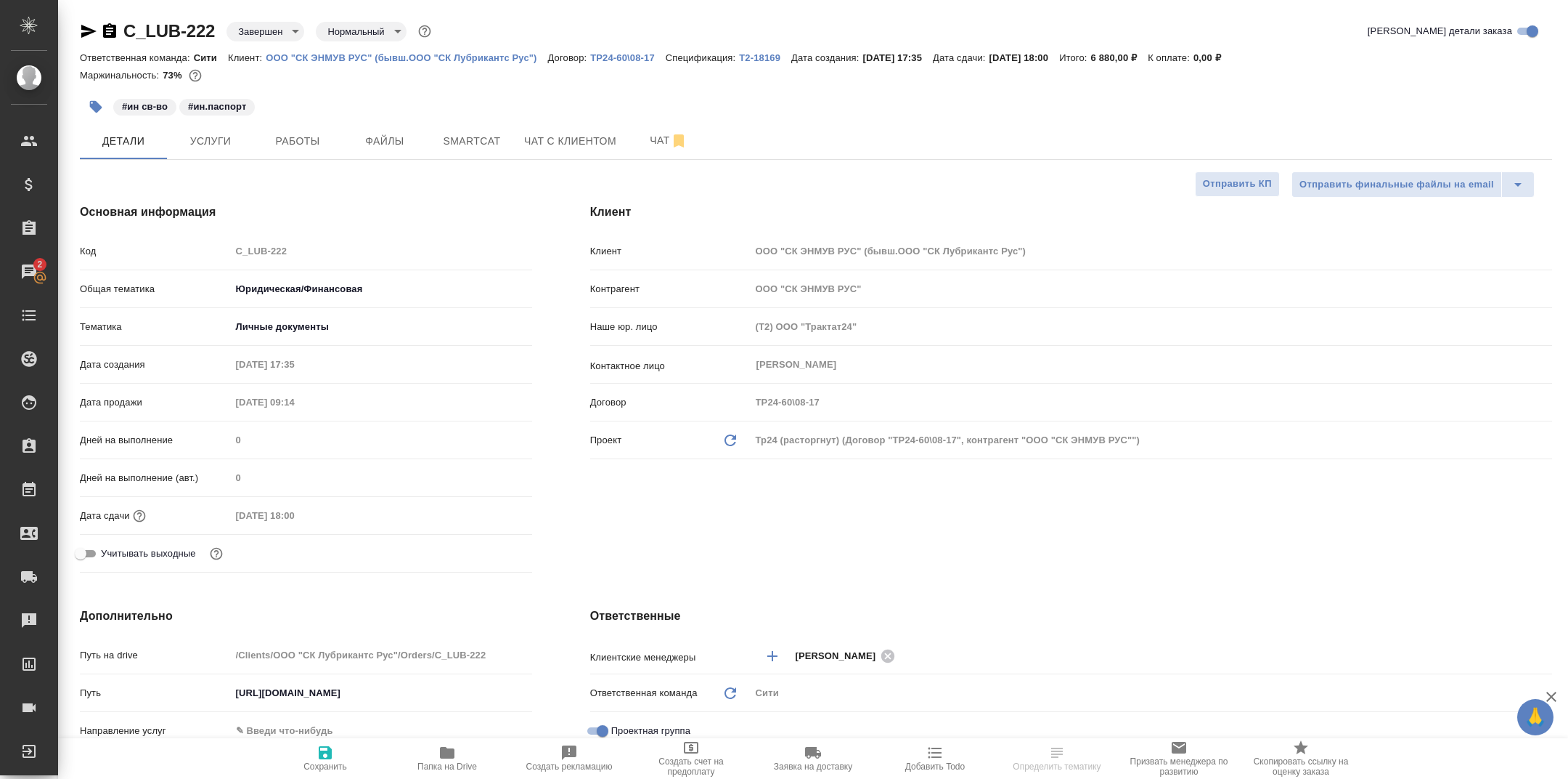
type textarea "x"
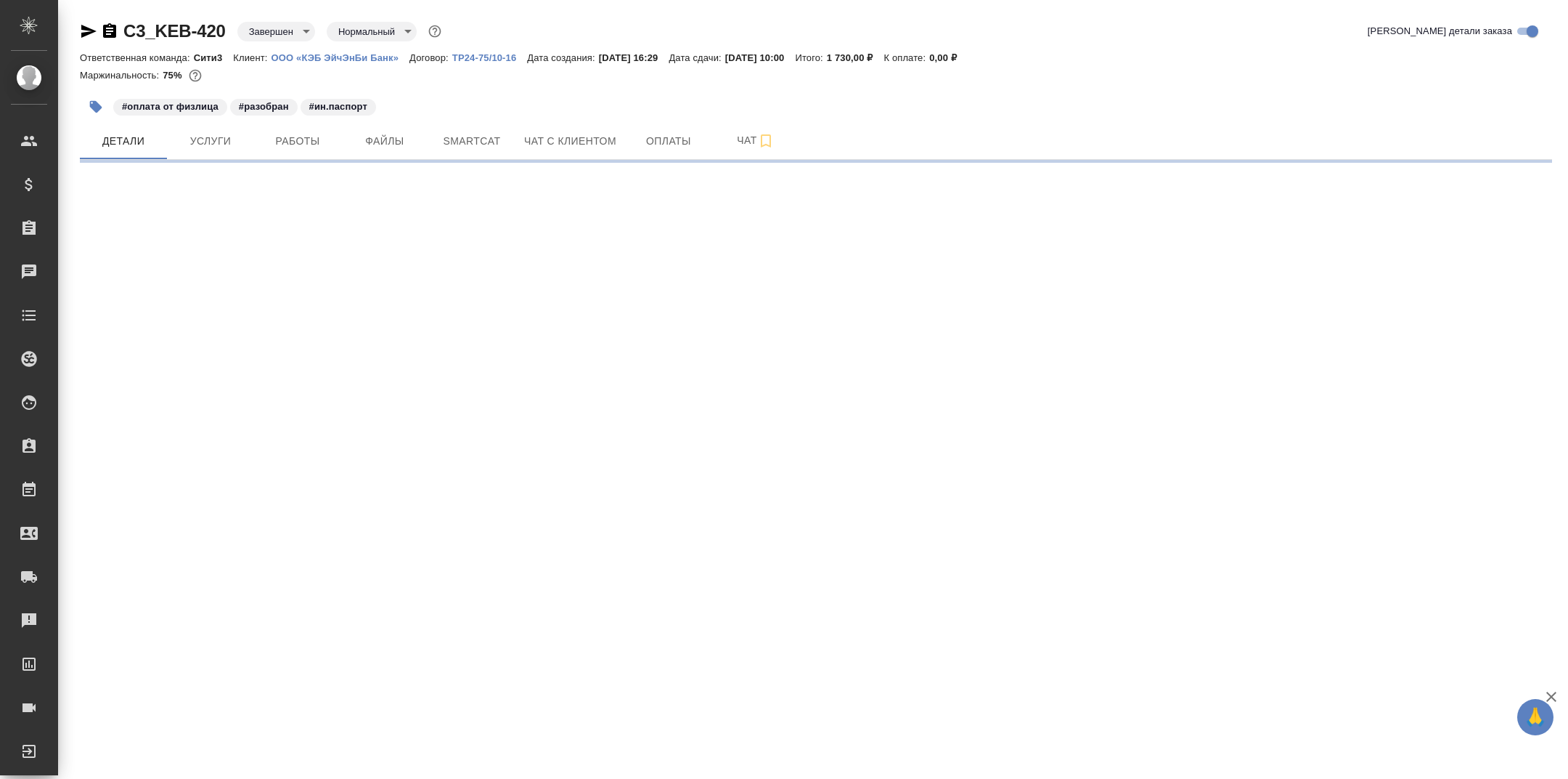
select select "RU"
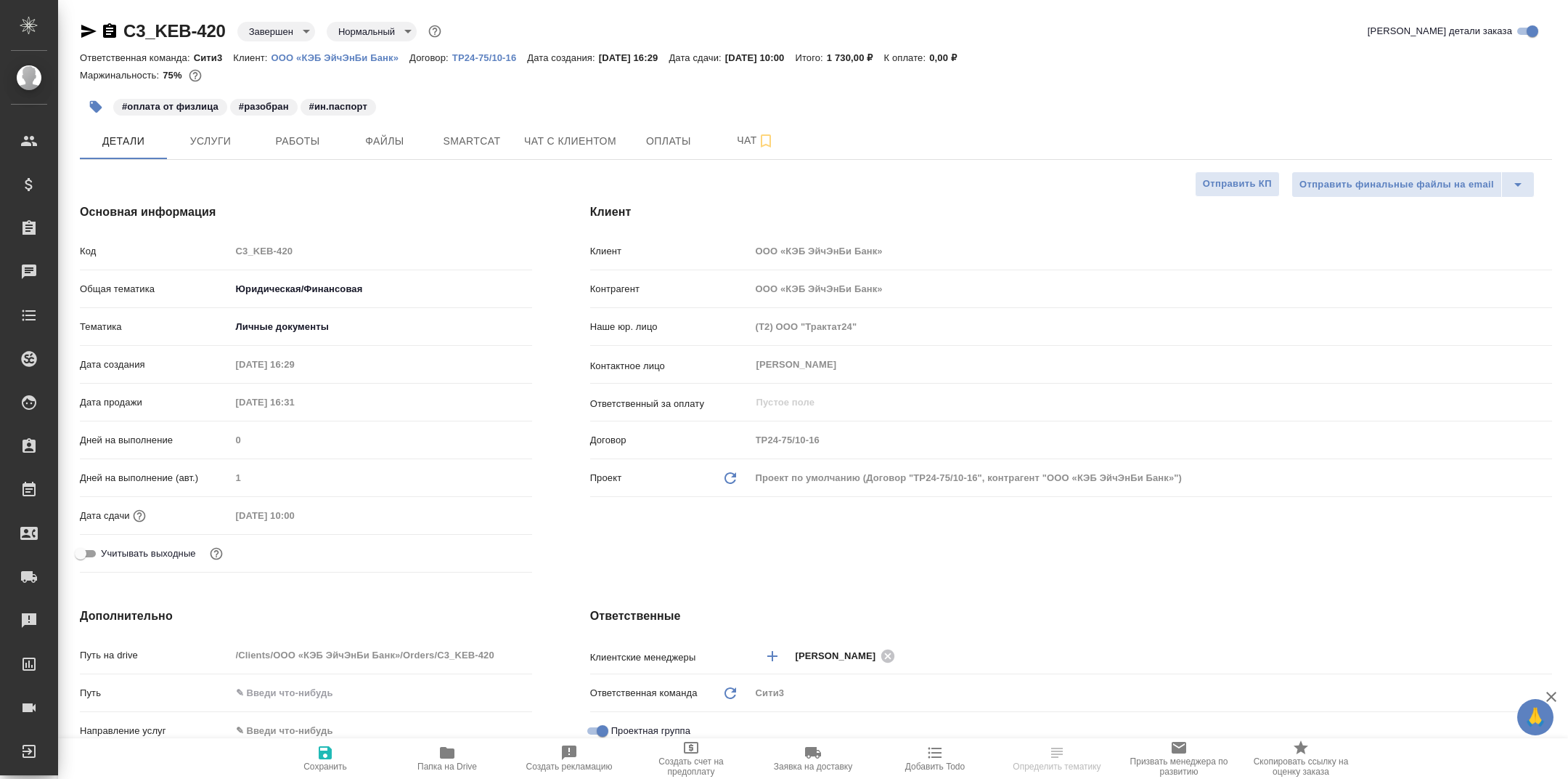
type textarea "x"
click at [440, 761] on span "Папка на Drive" at bounding box center [447, 766] width 60 height 10
type textarea "x"
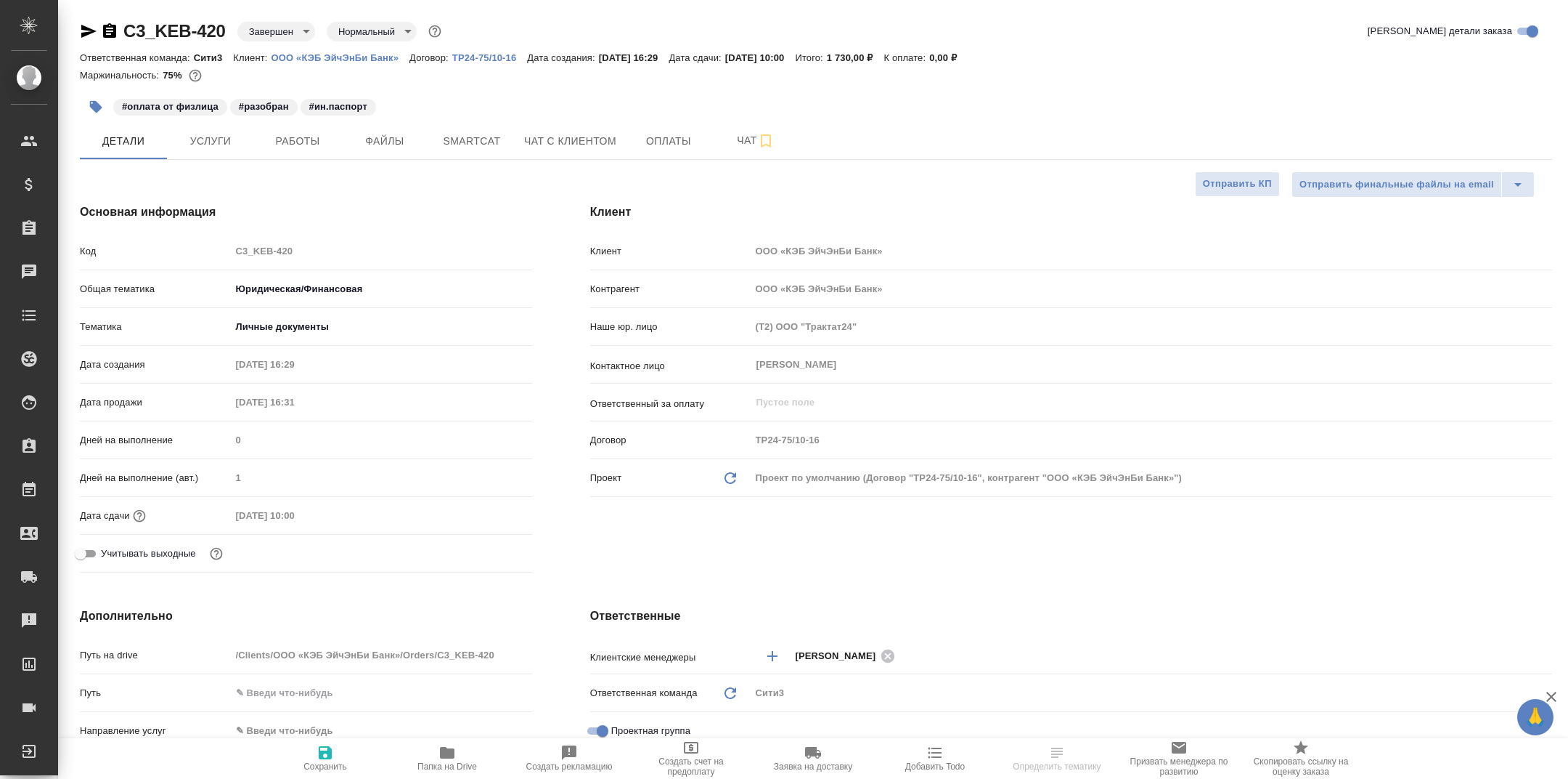
type textarea "x"
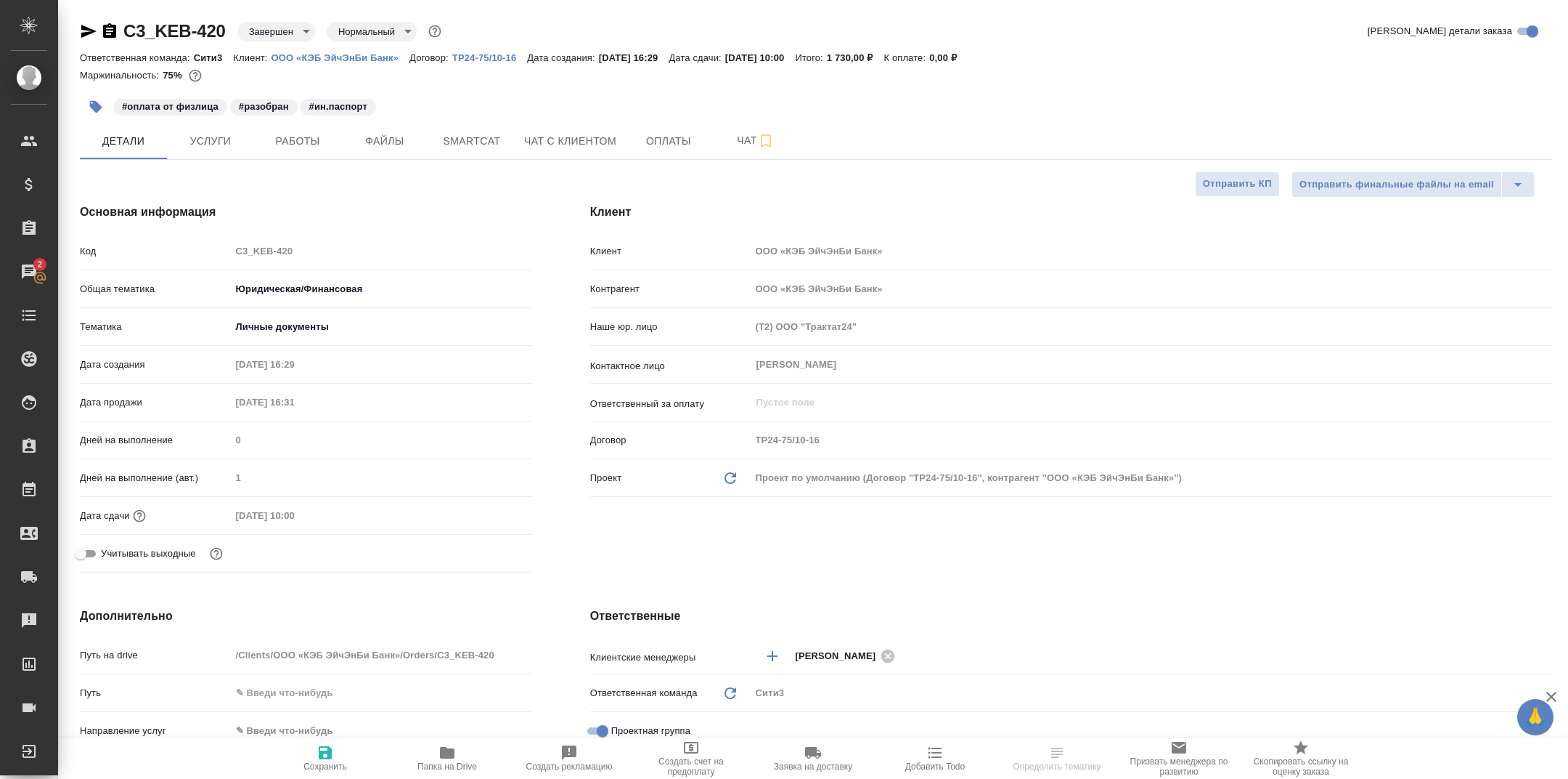
type textarea "x"
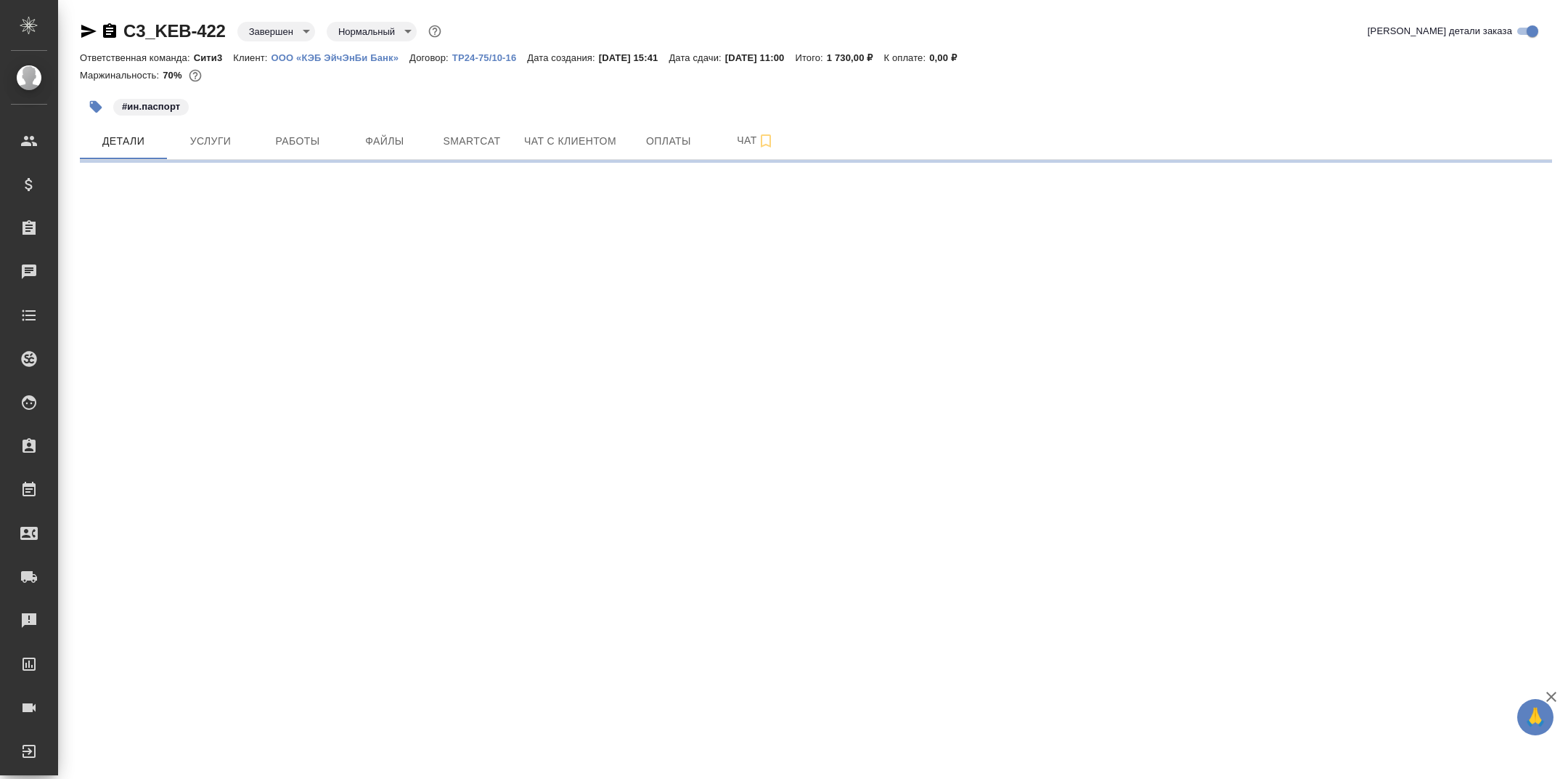
select select "RU"
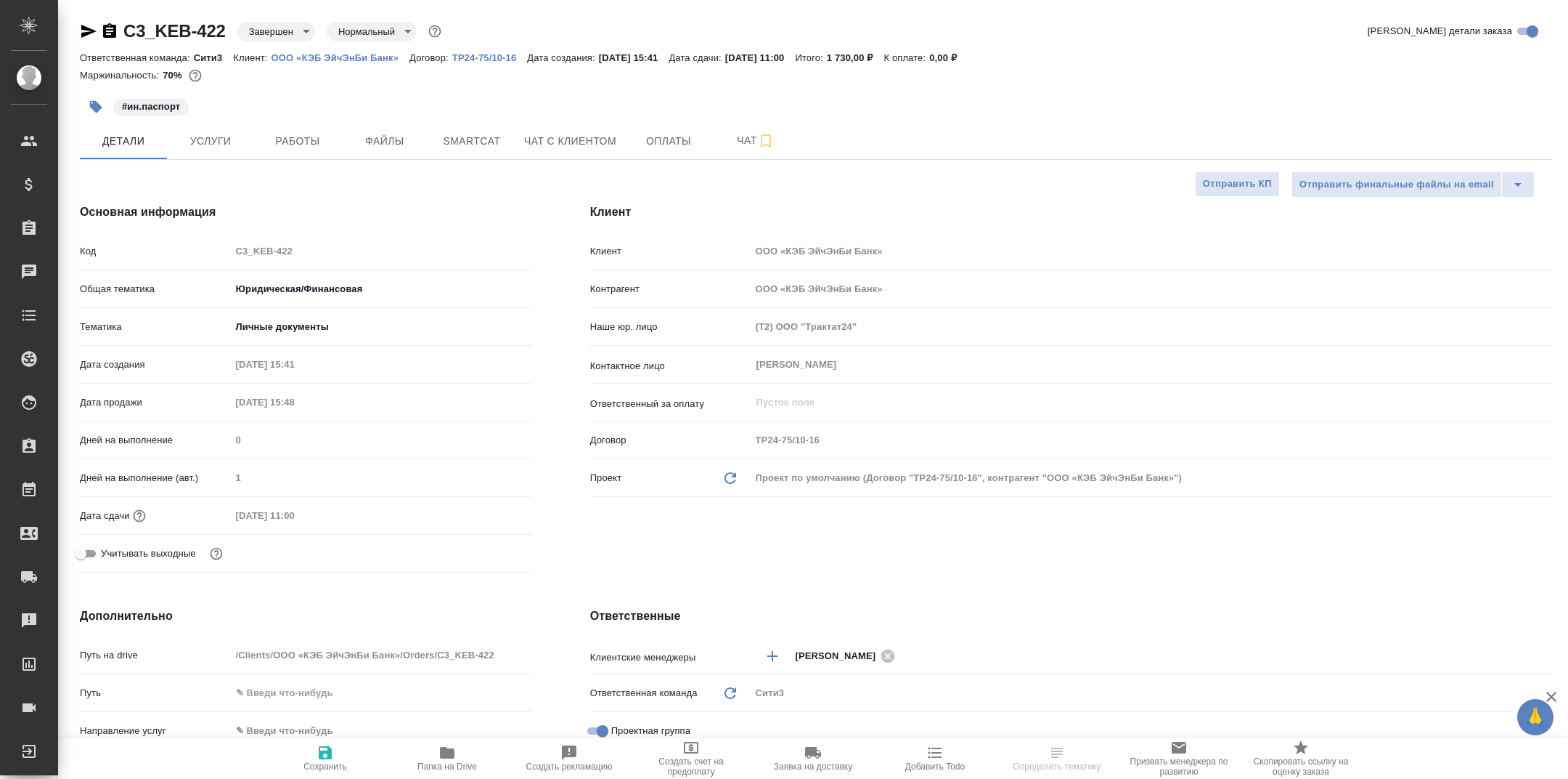
type textarea "x"
click at [457, 752] on span "Папка на Drive" at bounding box center [447, 758] width 104 height 28
type textarea "x"
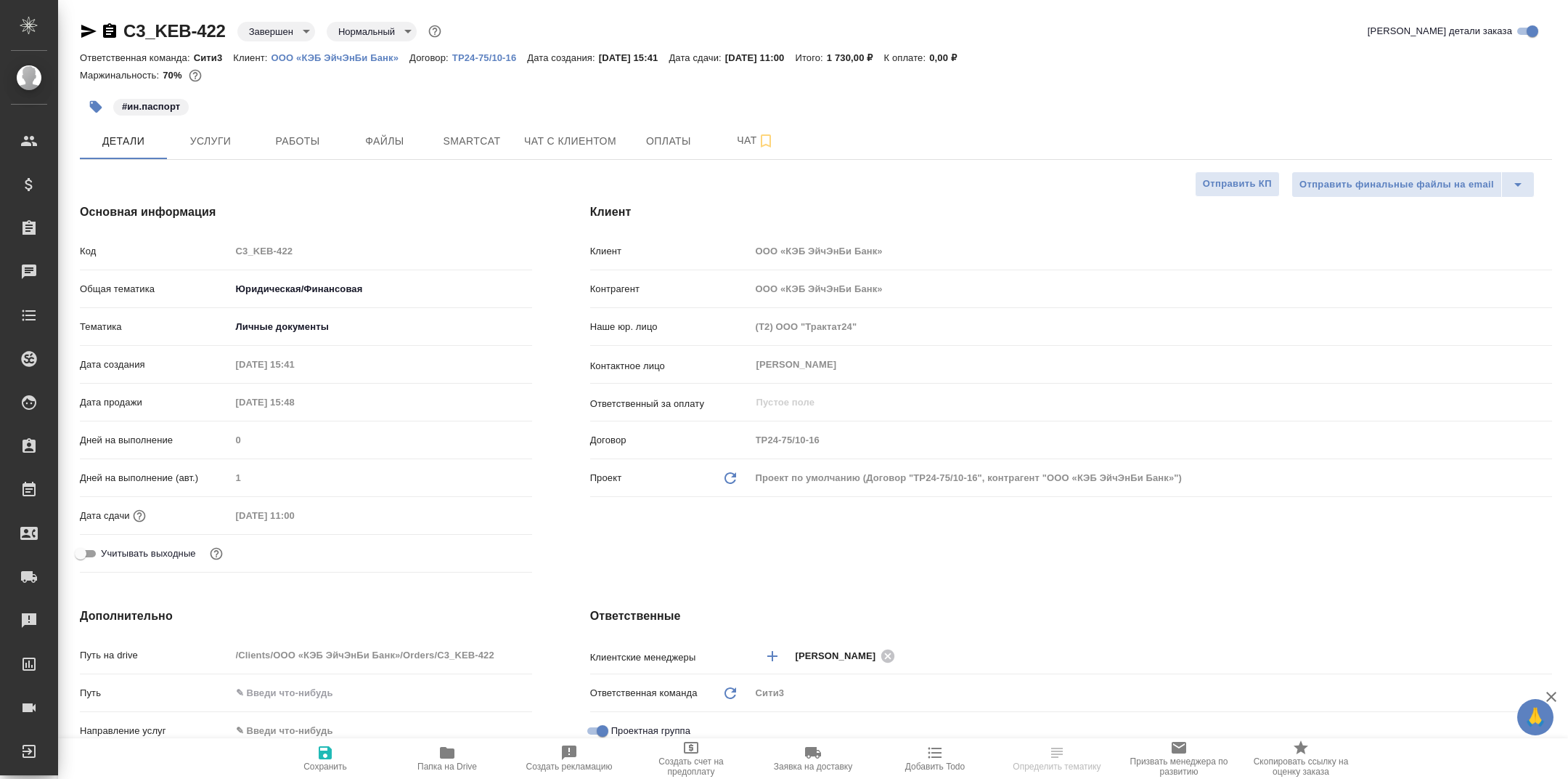
type textarea "x"
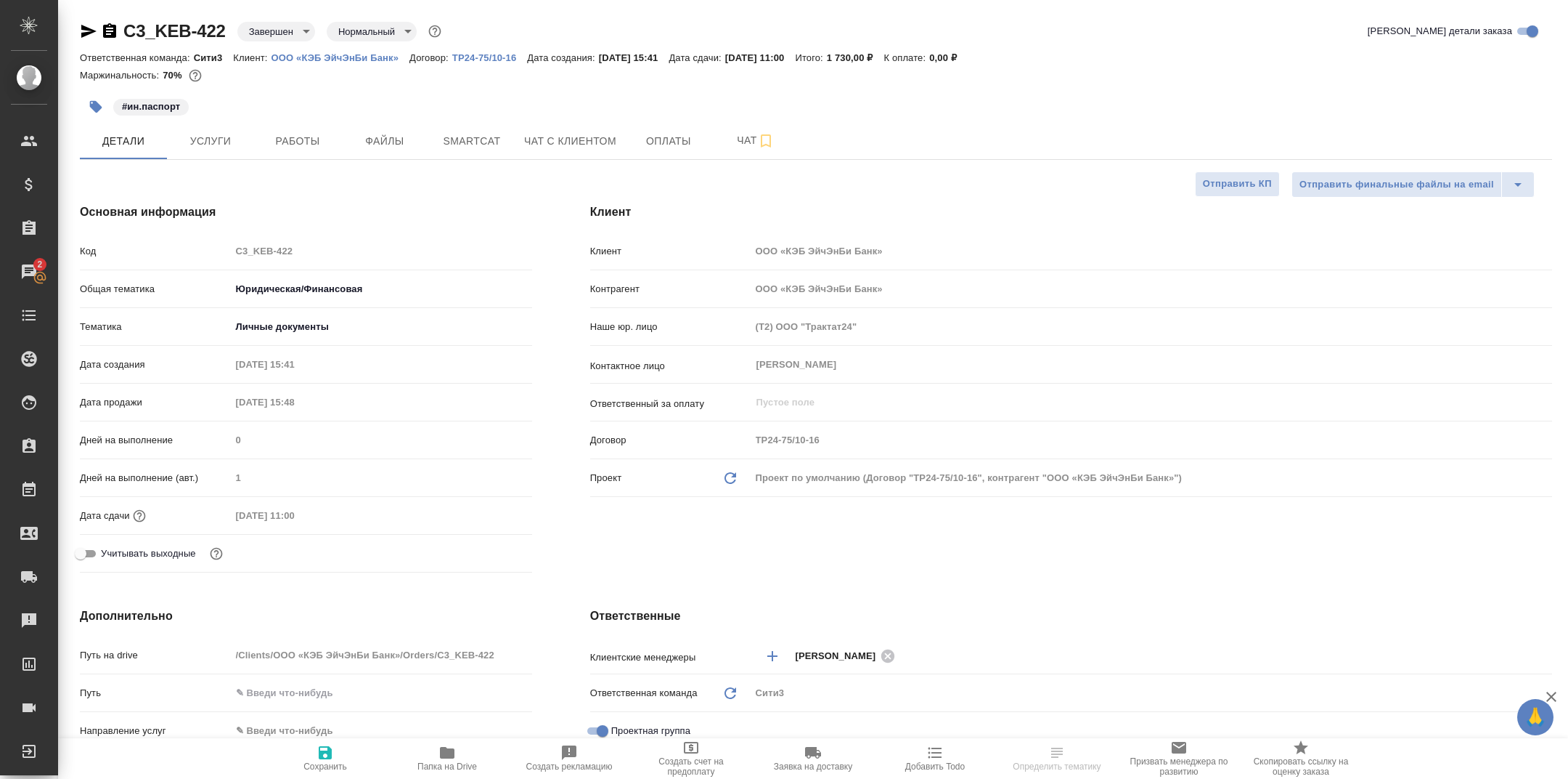
type textarea "x"
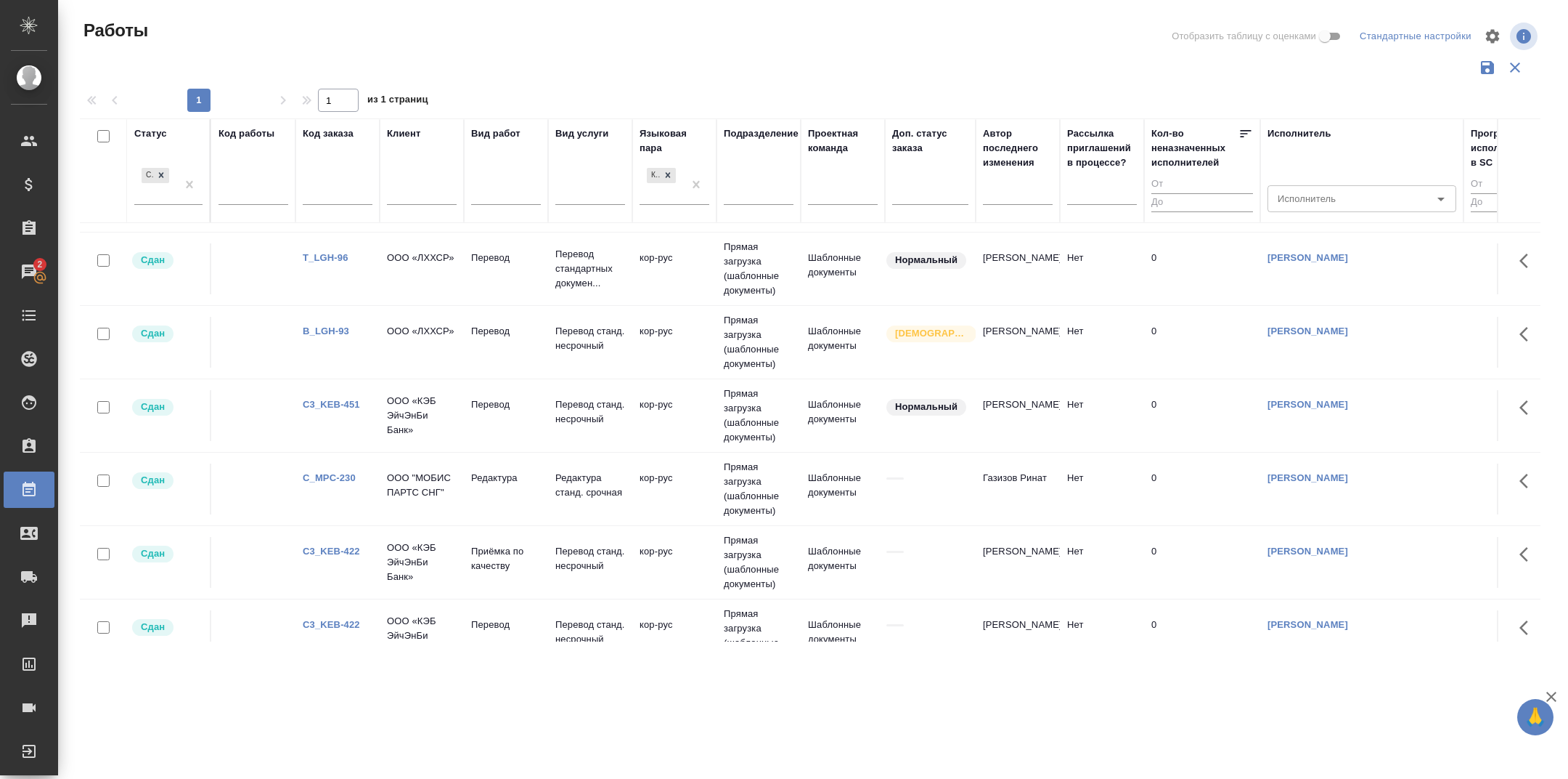
scroll to position [107, 0]
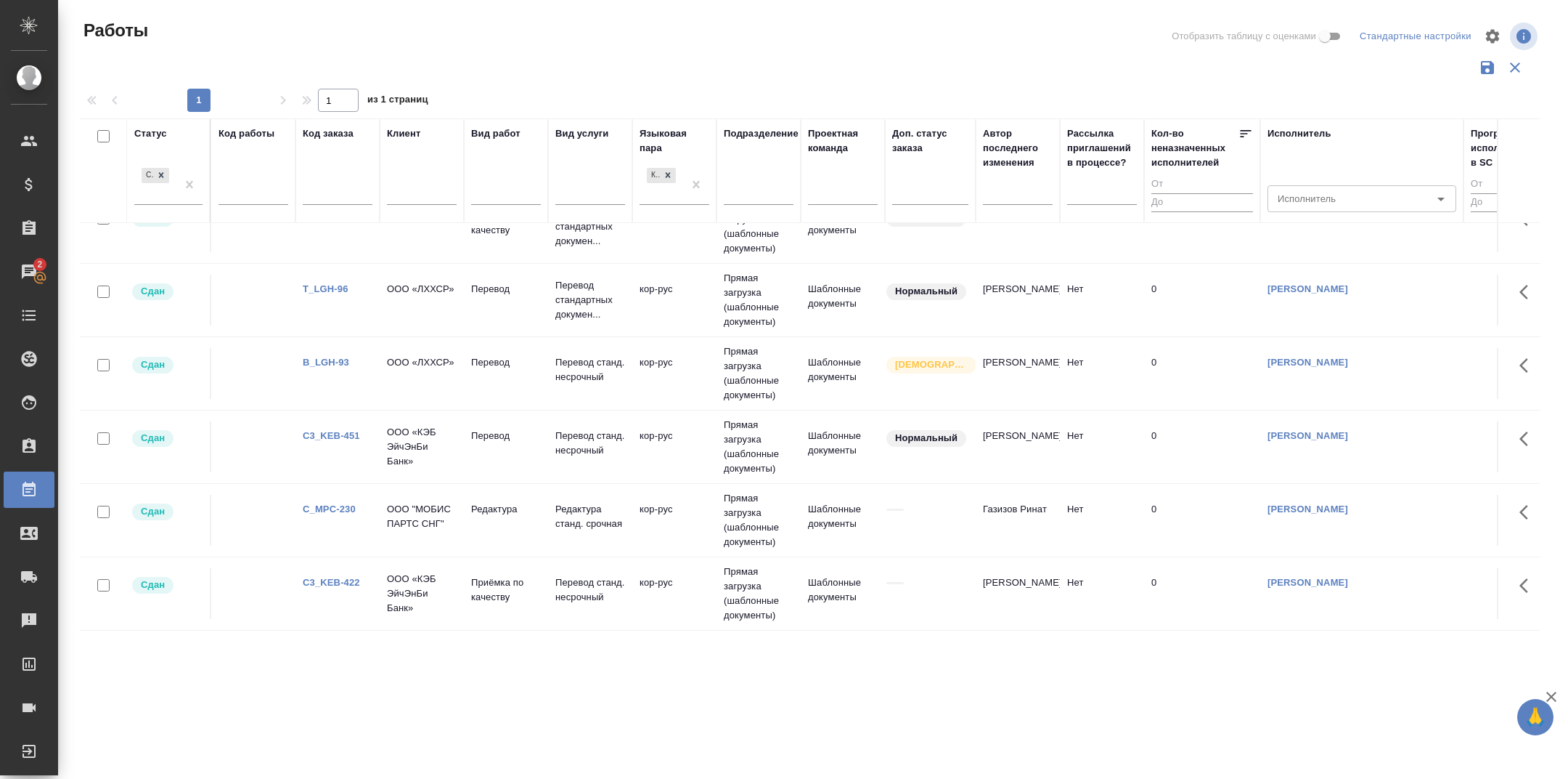
click at [341, 508] on link "C_MPC-230" at bounding box center [329, 509] width 53 height 11
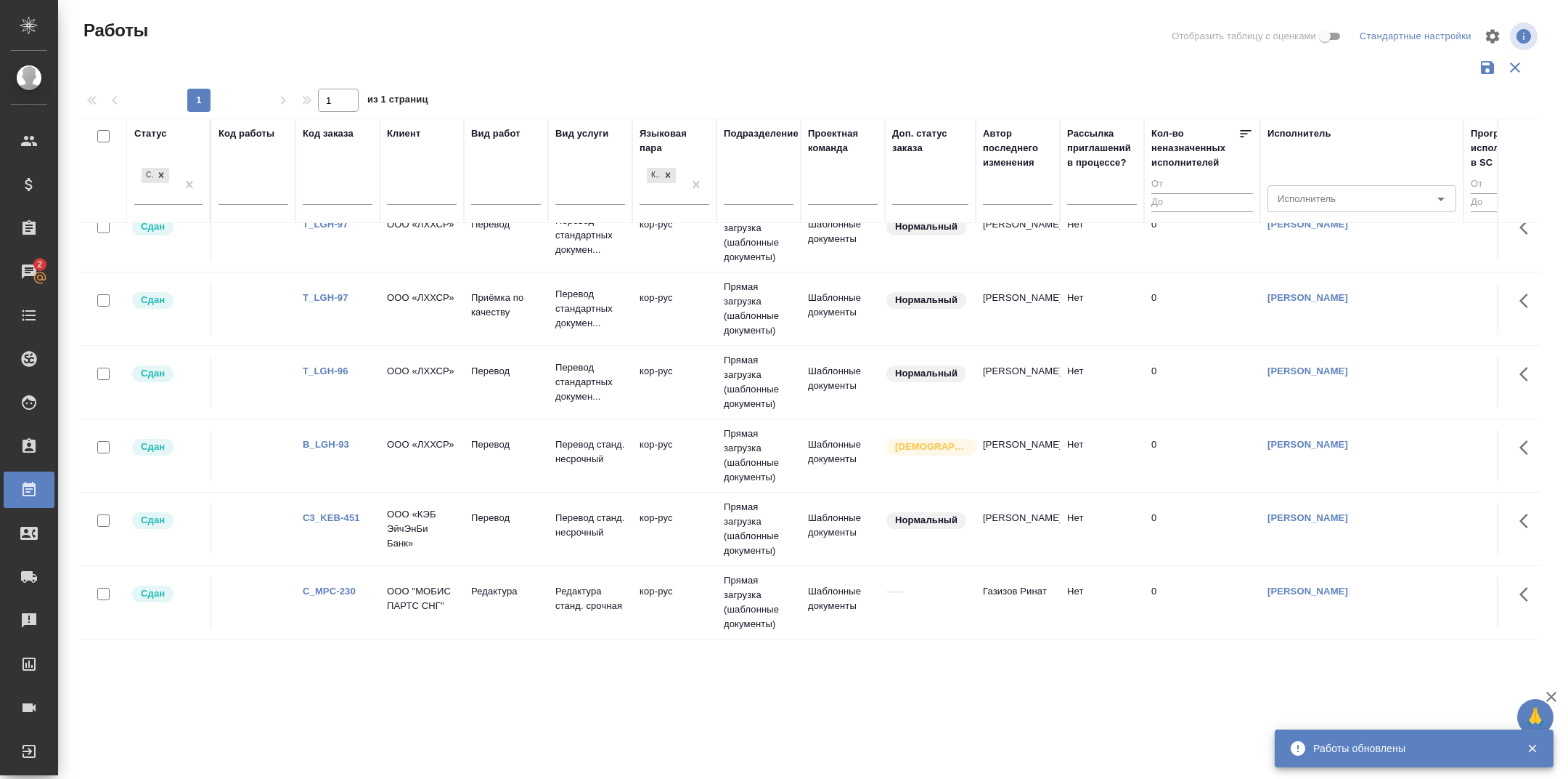
scroll to position [18, 0]
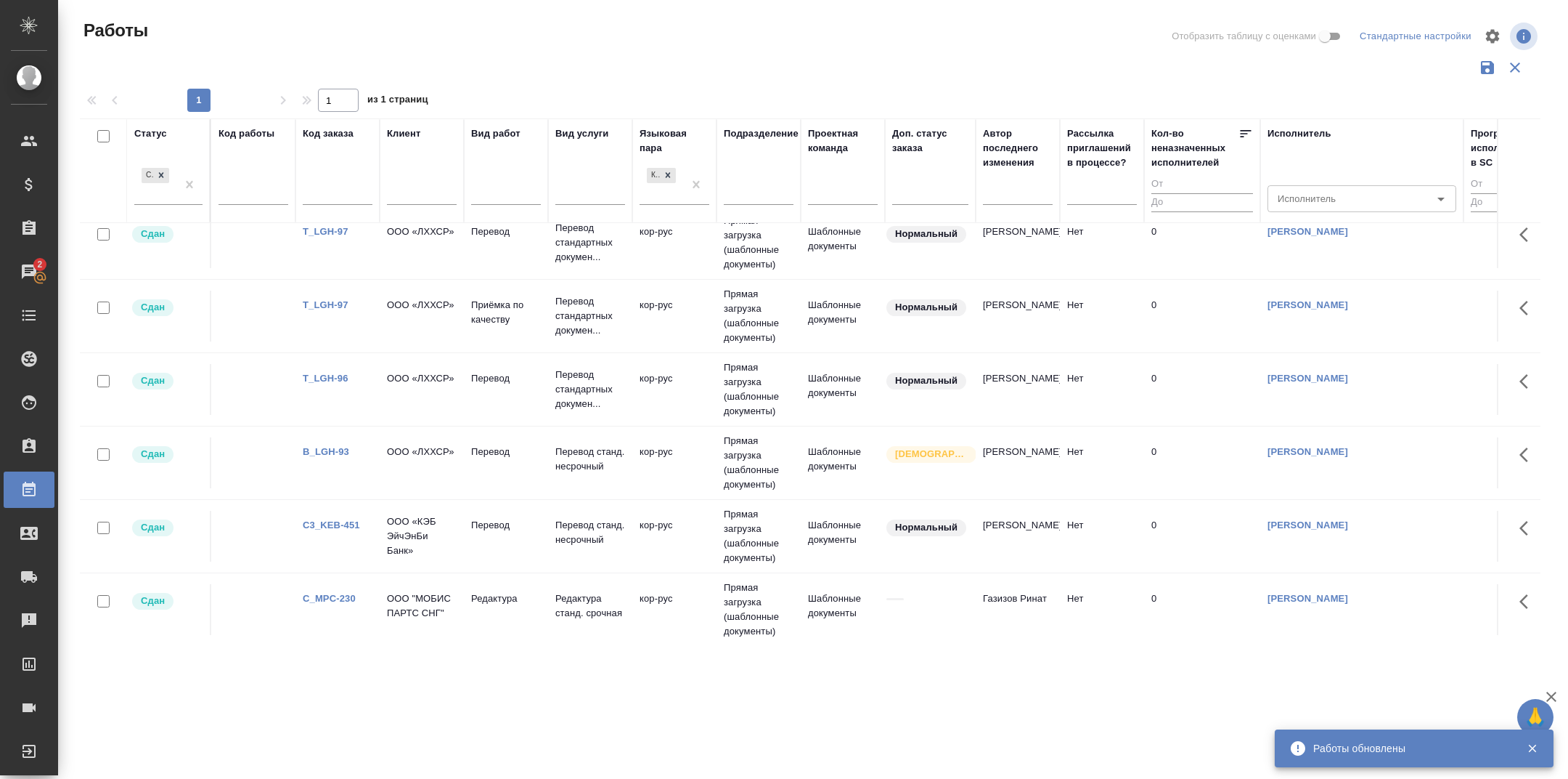
click at [333, 524] on link "C3_KEB-451" at bounding box center [331, 525] width 57 height 11
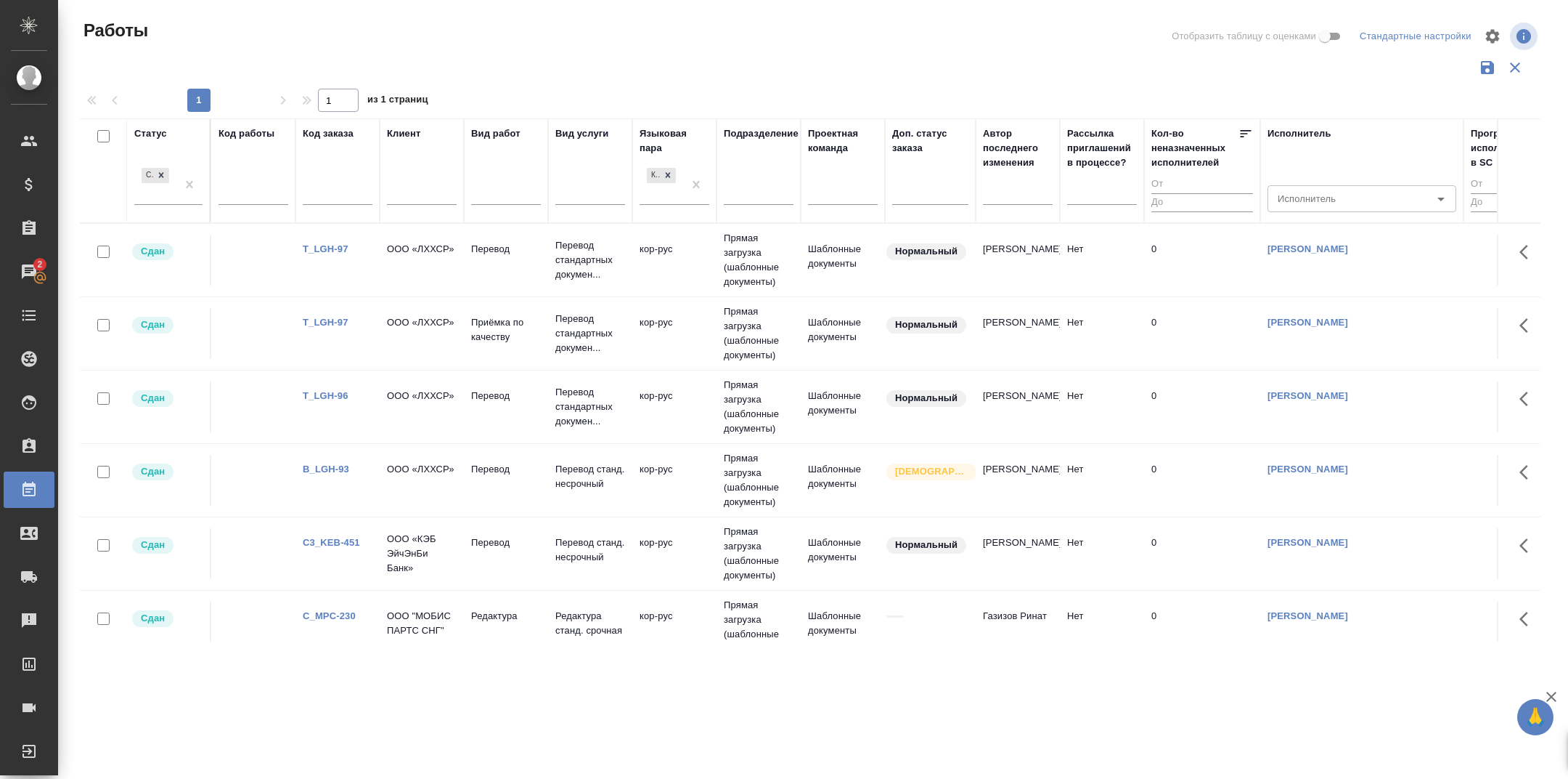
click at [334, 468] on link "B_LGH-93" at bounding box center [326, 469] width 46 height 11
click at [334, 393] on link "T_LGH-96" at bounding box center [325, 396] width 46 height 11
click at [334, 322] on link "T_LGH-97" at bounding box center [325, 322] width 46 height 11
click at [327, 249] on link "T_LGH-97" at bounding box center [325, 249] width 46 height 11
click at [327, 251] on link "T_LGH-97" at bounding box center [325, 249] width 46 height 11
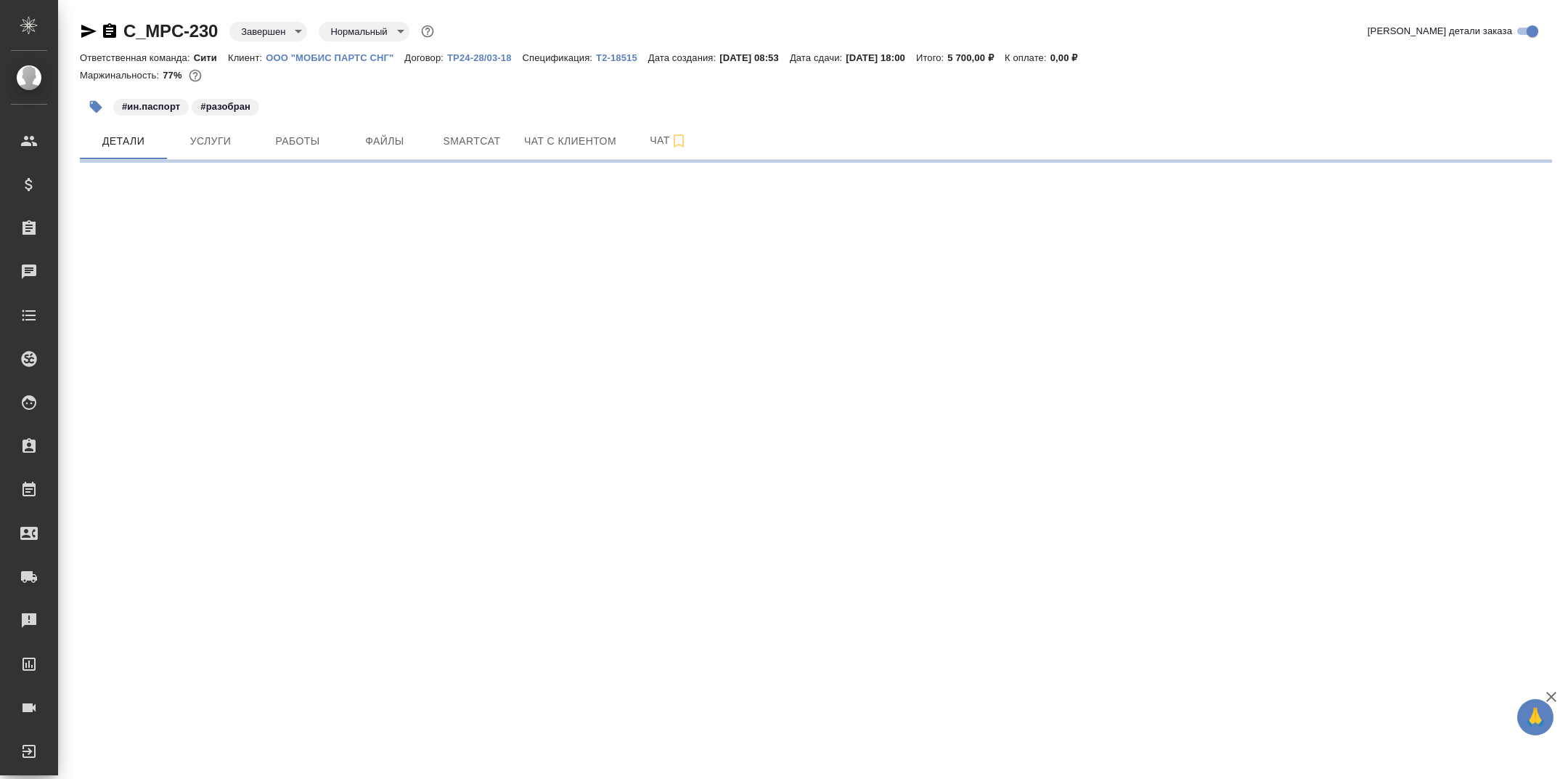
select select "RU"
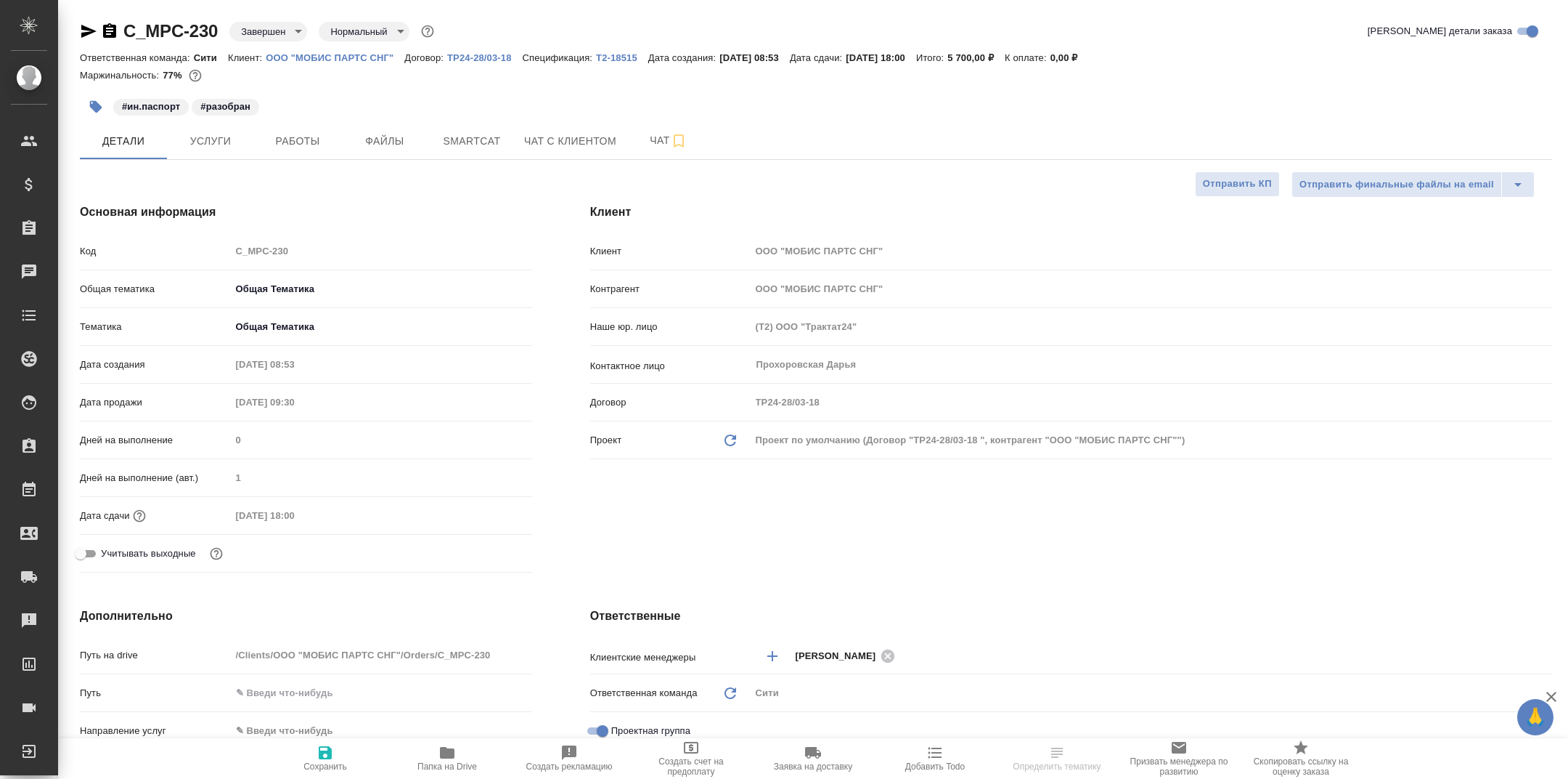
type textarea "x"
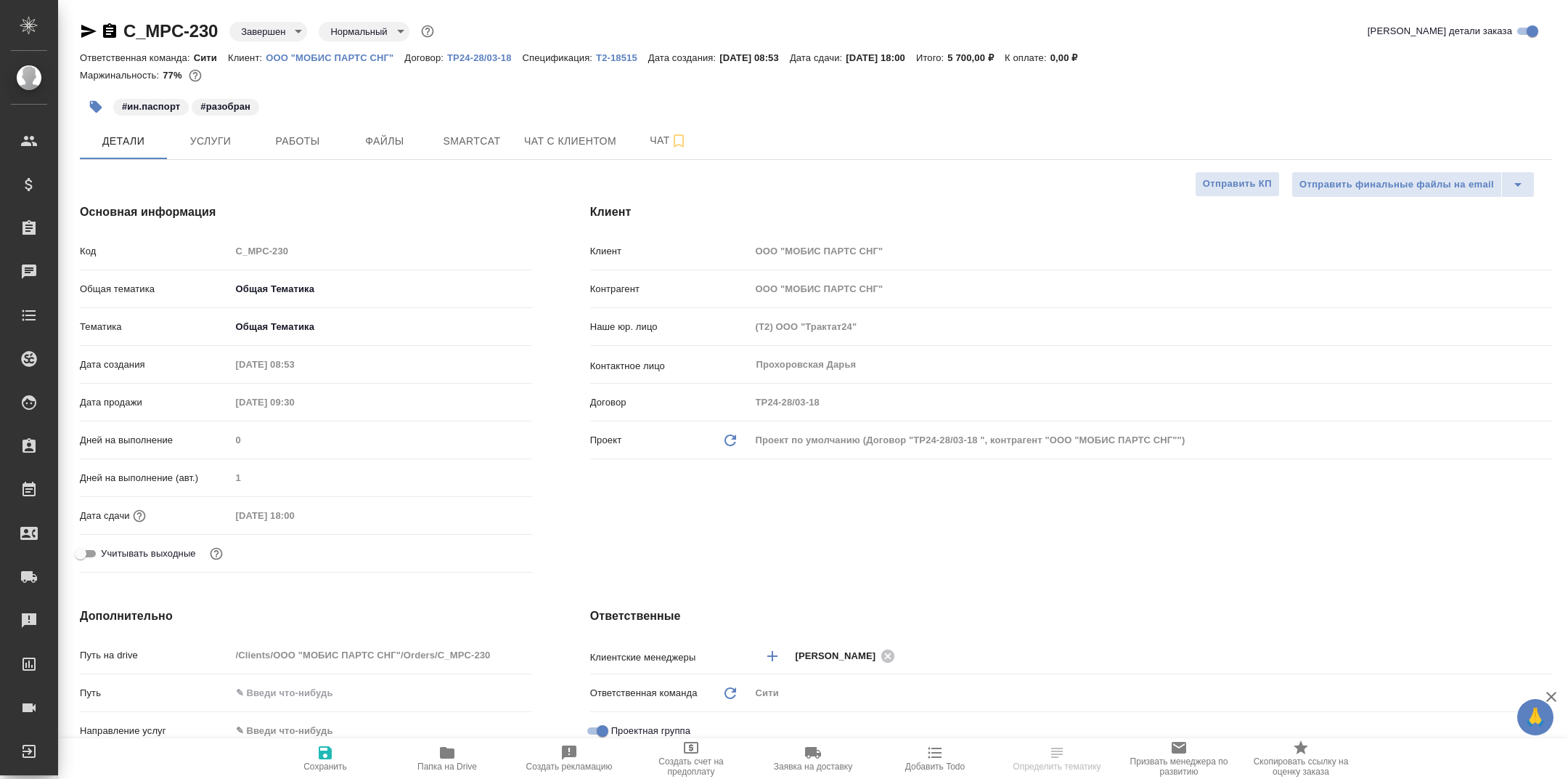
type textarea "x"
click at [439, 747] on icon "button" at bounding box center [447, 753] width 18 height 18
type textarea "x"
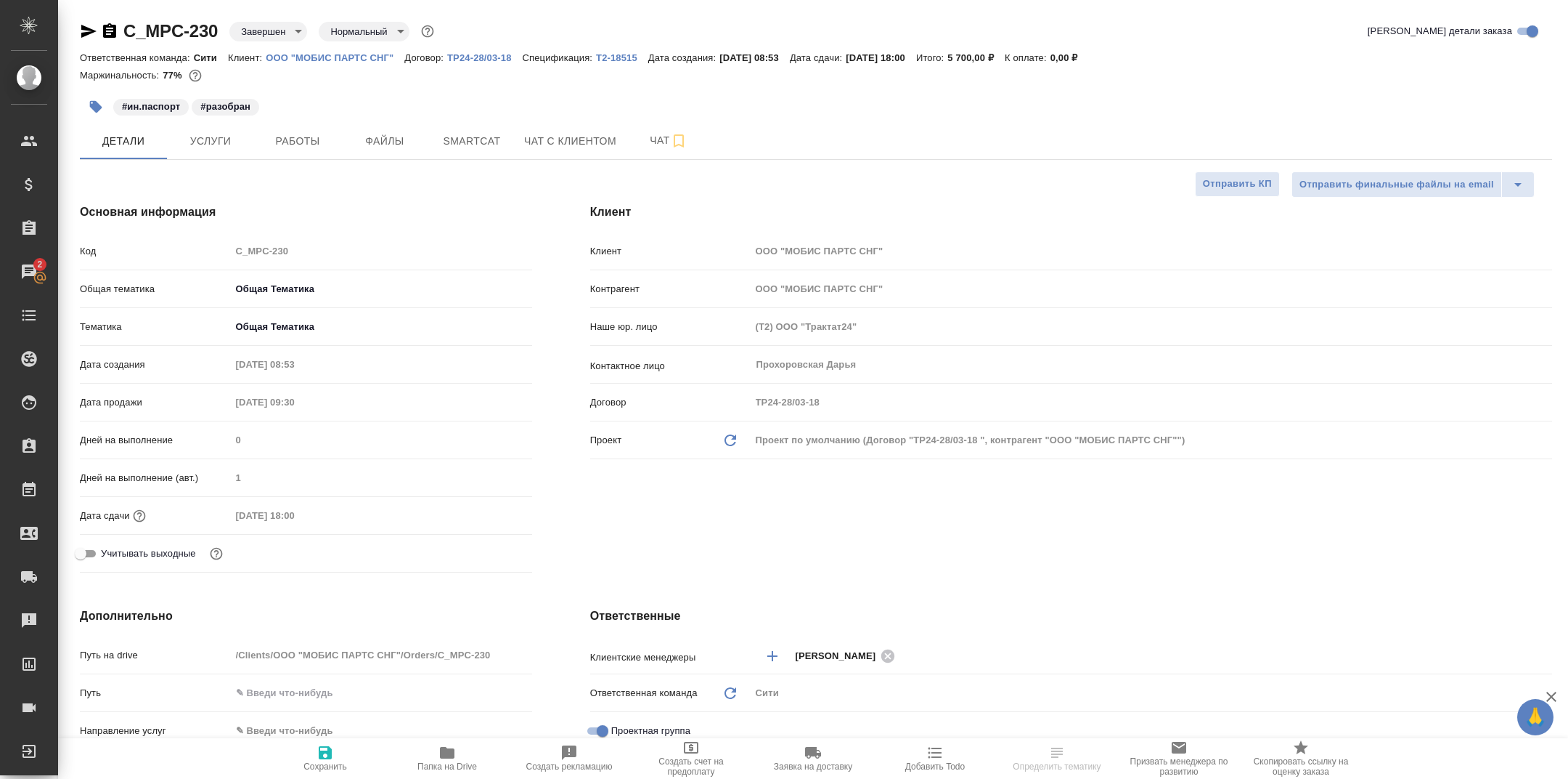
type textarea "x"
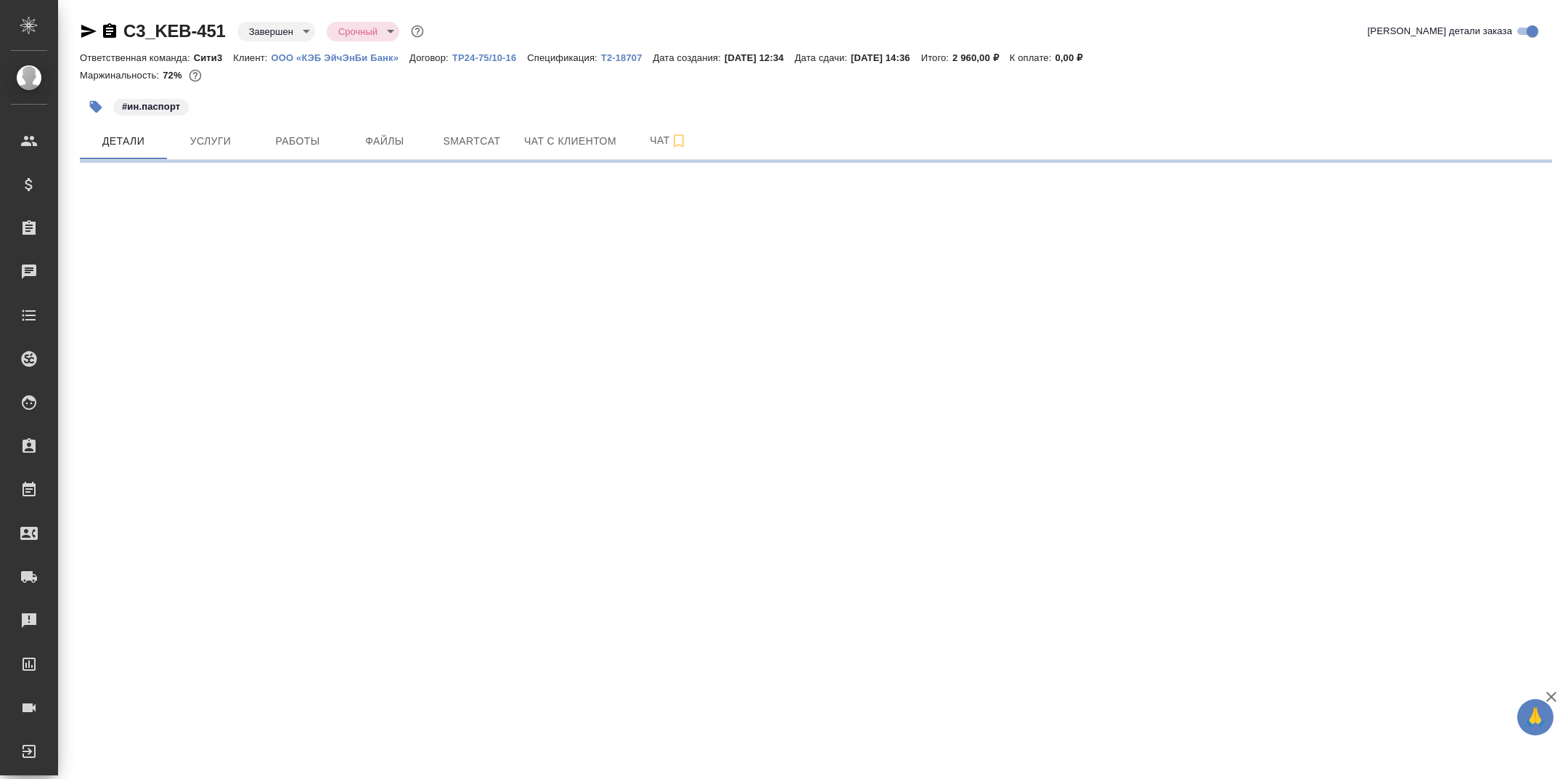
select select "RU"
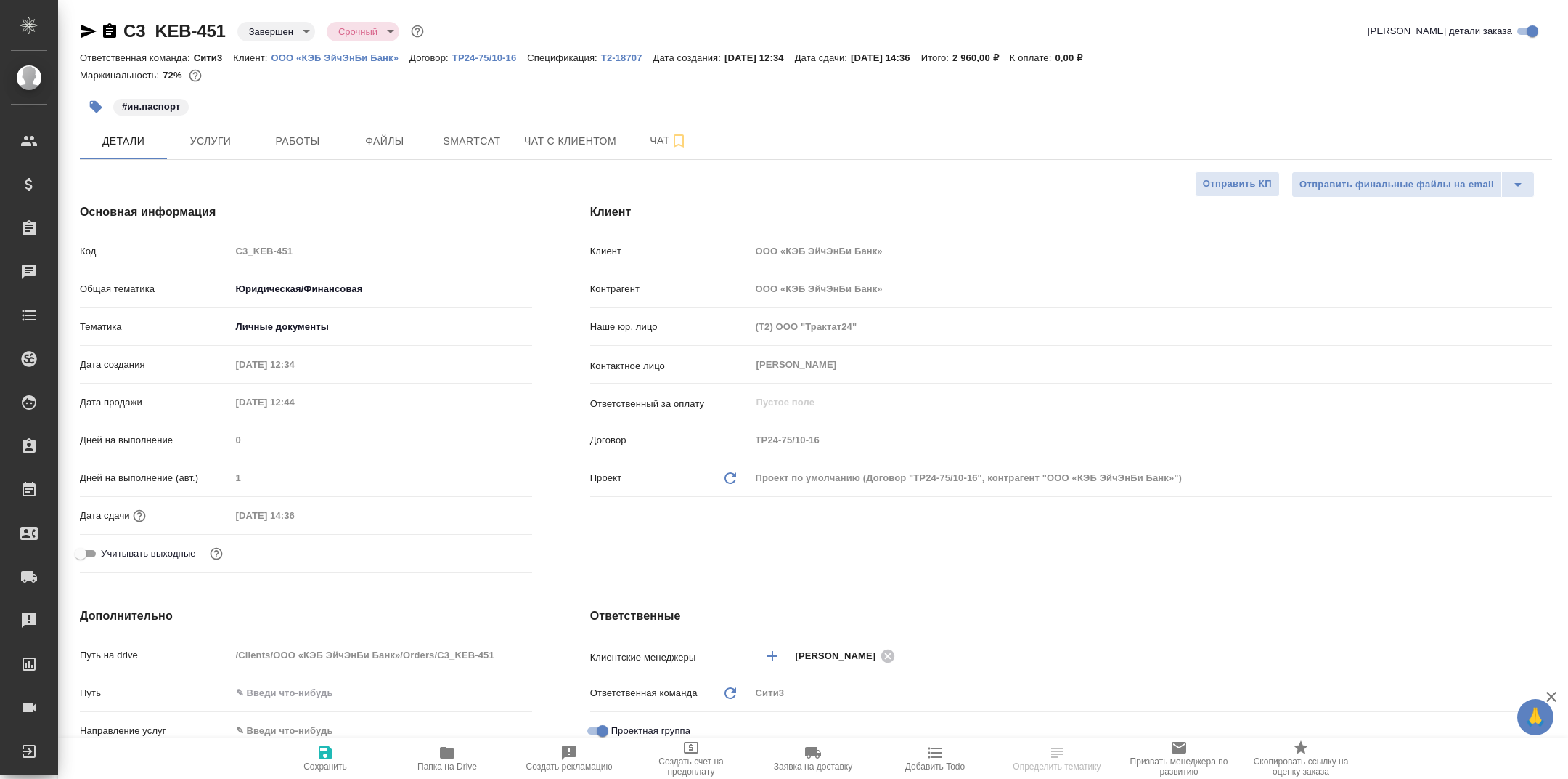
type textarea "x"
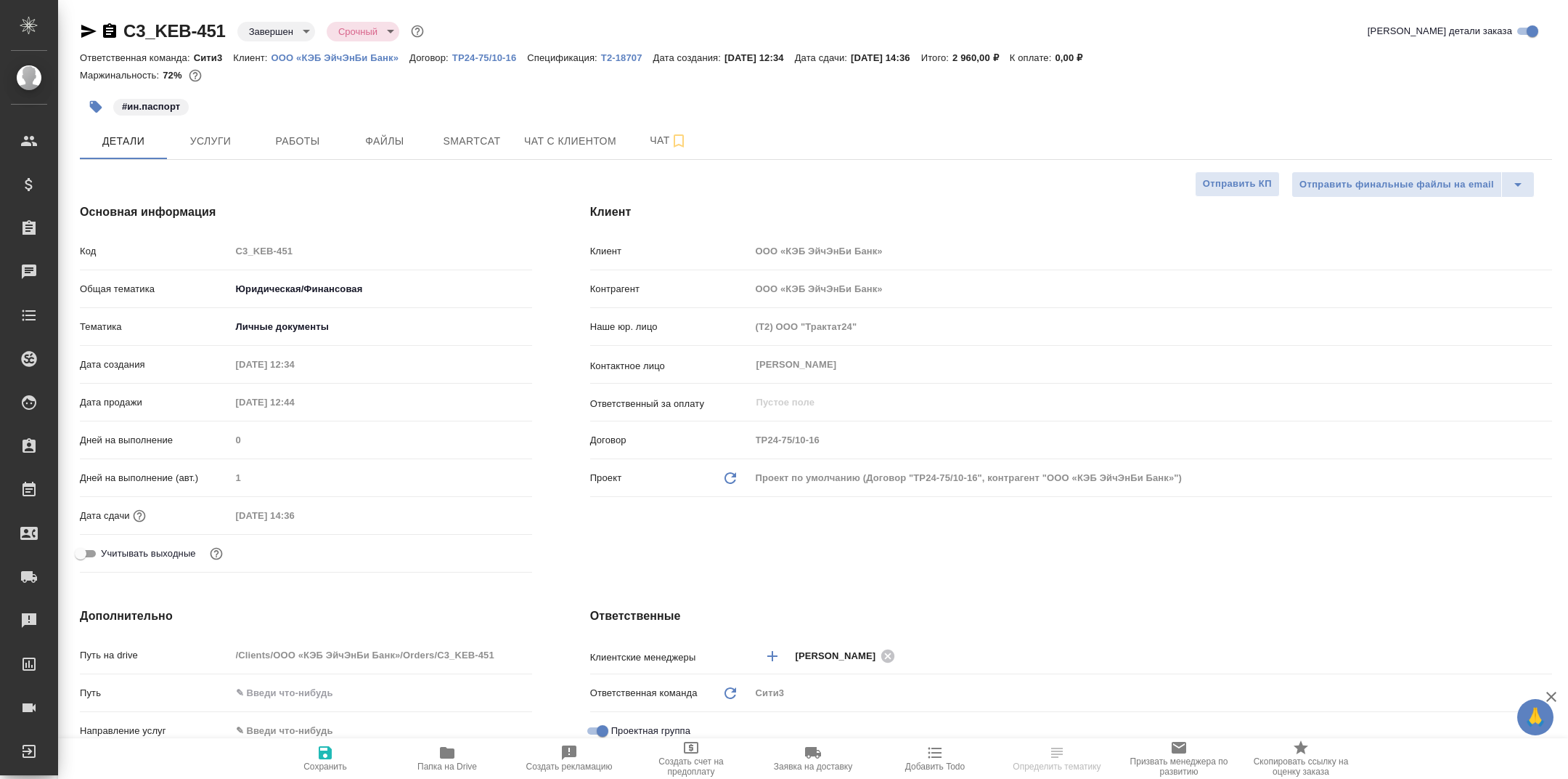
type textarea "x"
click at [442, 750] on icon "button" at bounding box center [447, 752] width 15 height 12
type textarea "x"
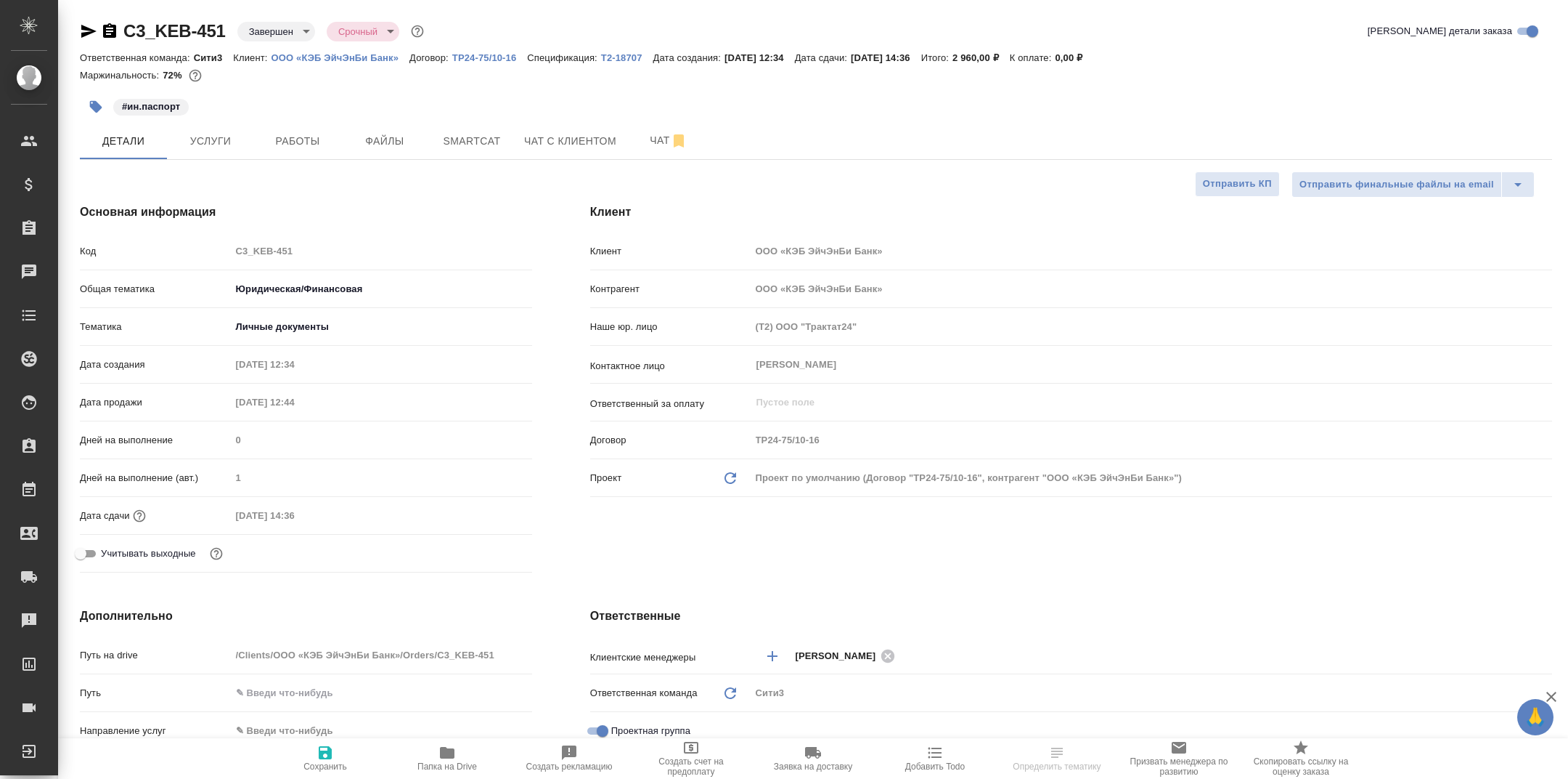
type textarea "x"
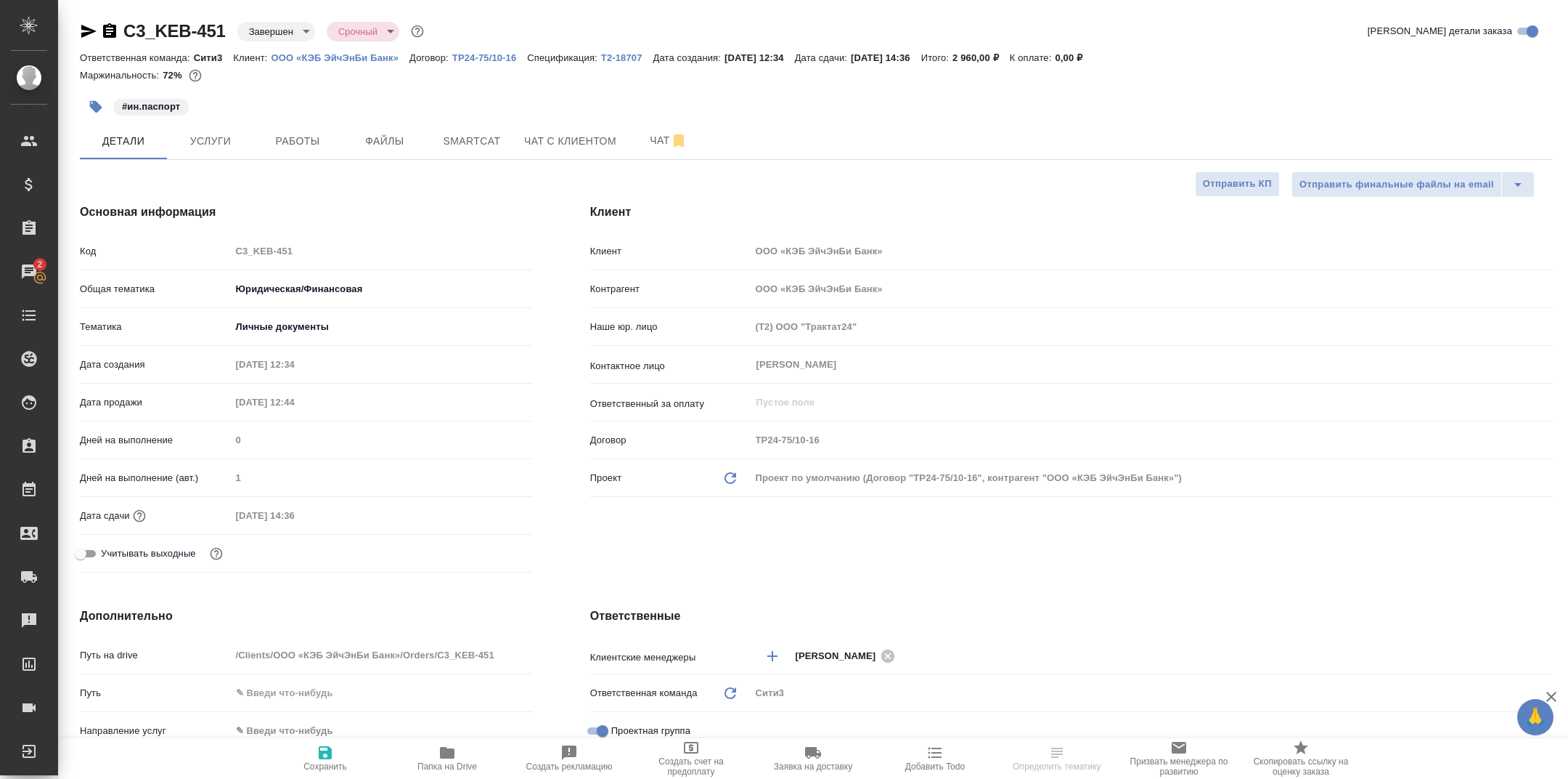
type textarea "x"
select select "RU"
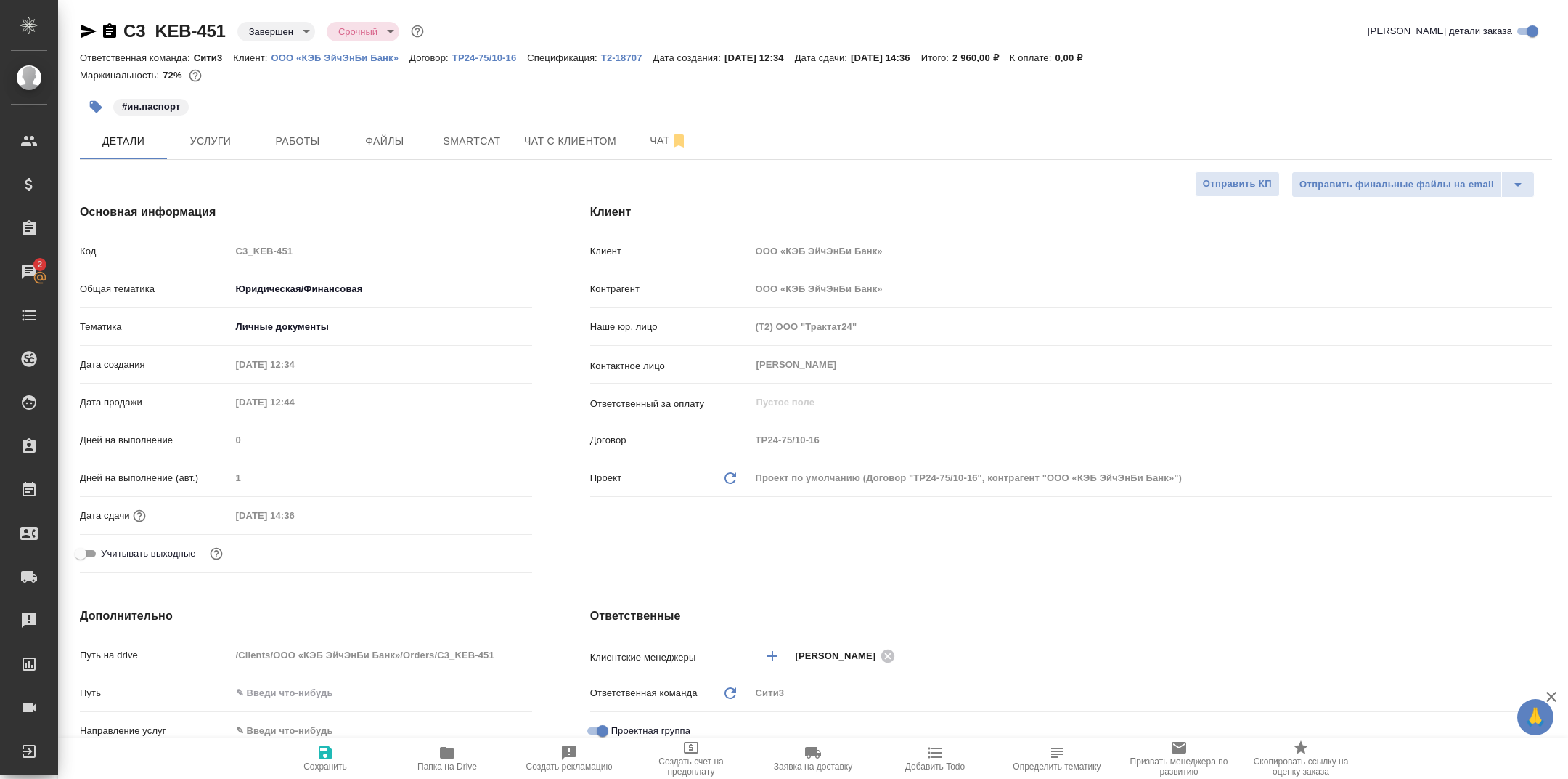
type textarea "x"
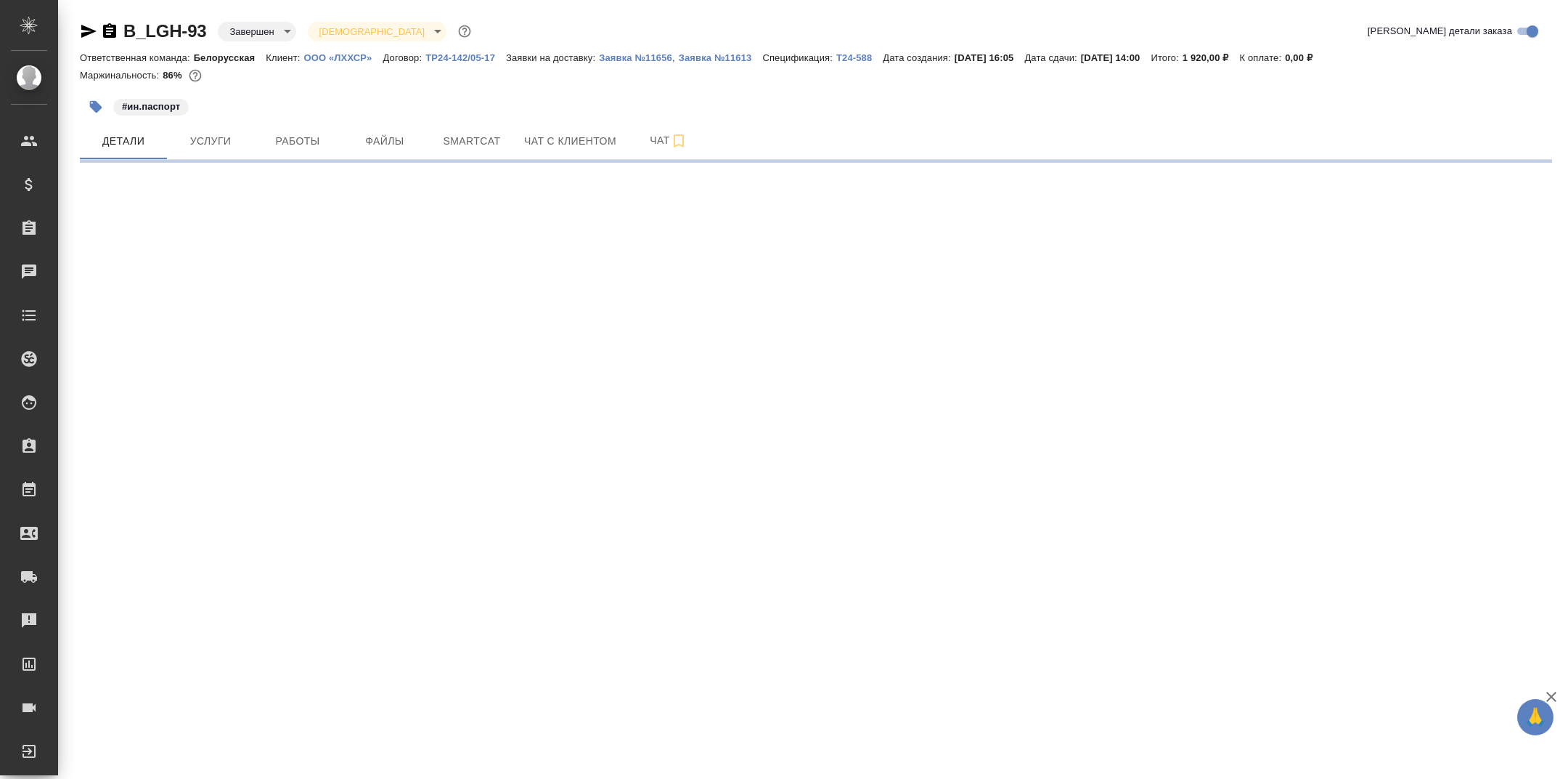
select select "RU"
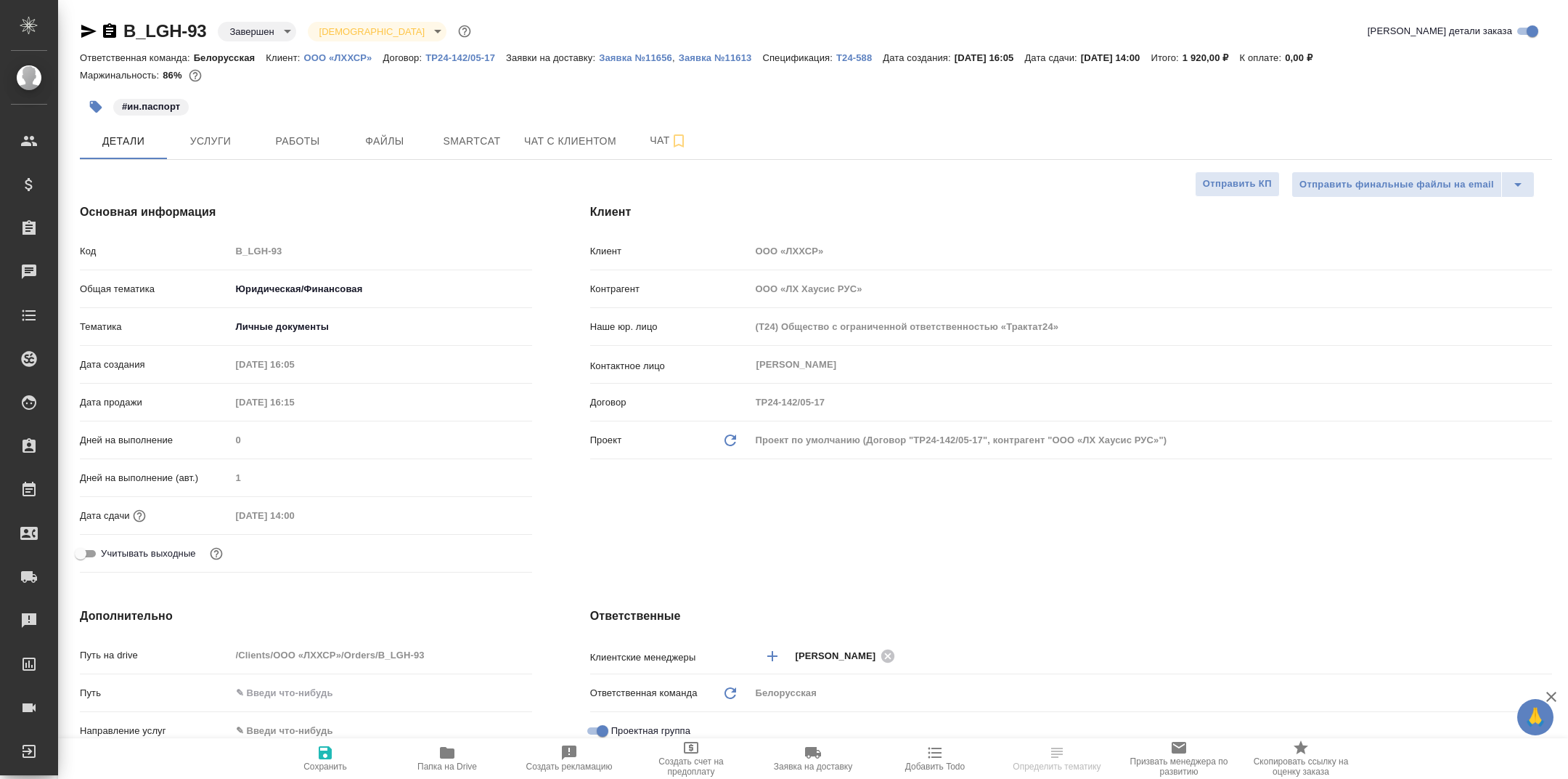
type textarea "x"
click at [436, 744] on span "Папка на Drive" at bounding box center [447, 758] width 104 height 28
type textarea "x"
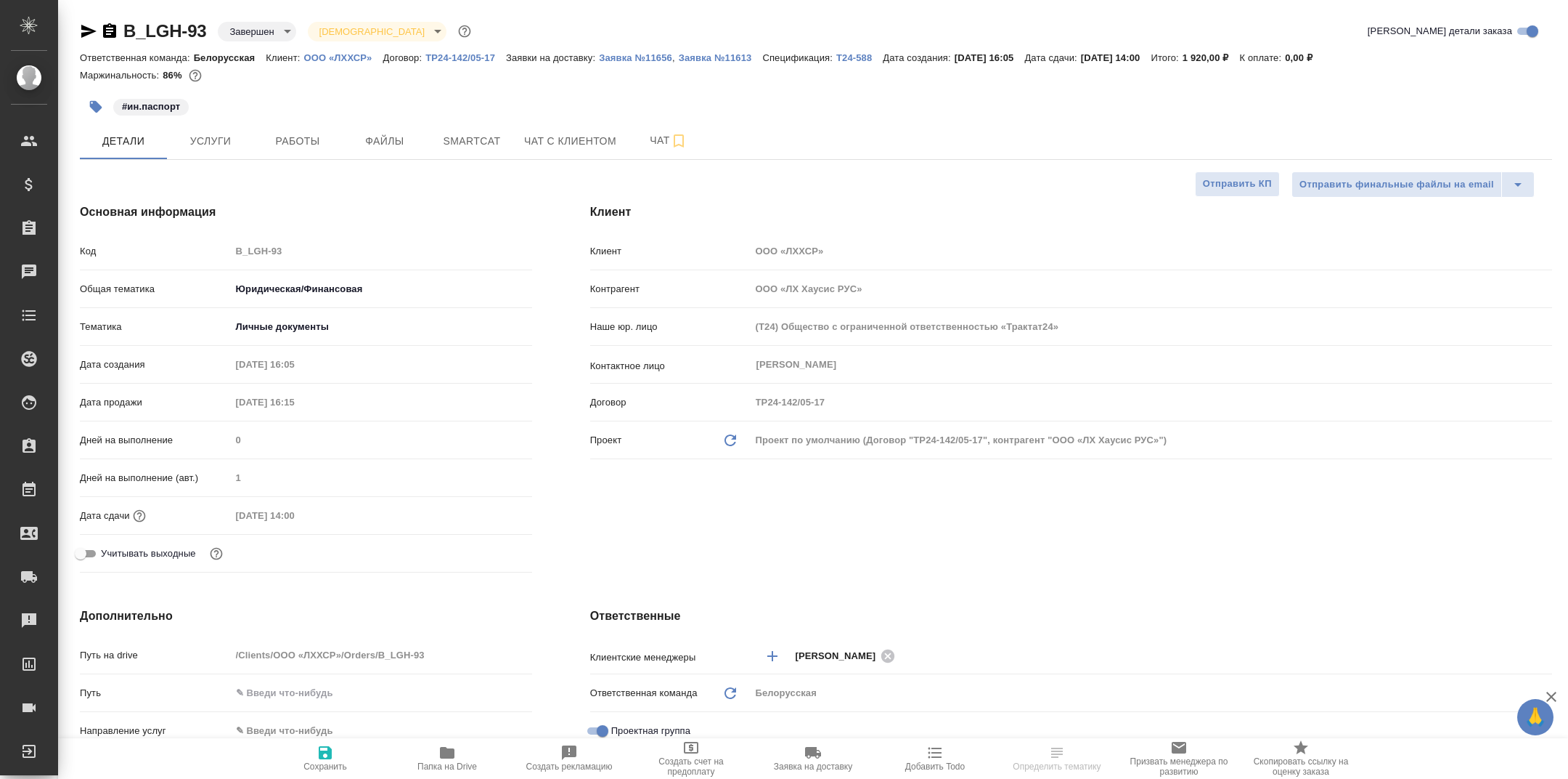
type textarea "x"
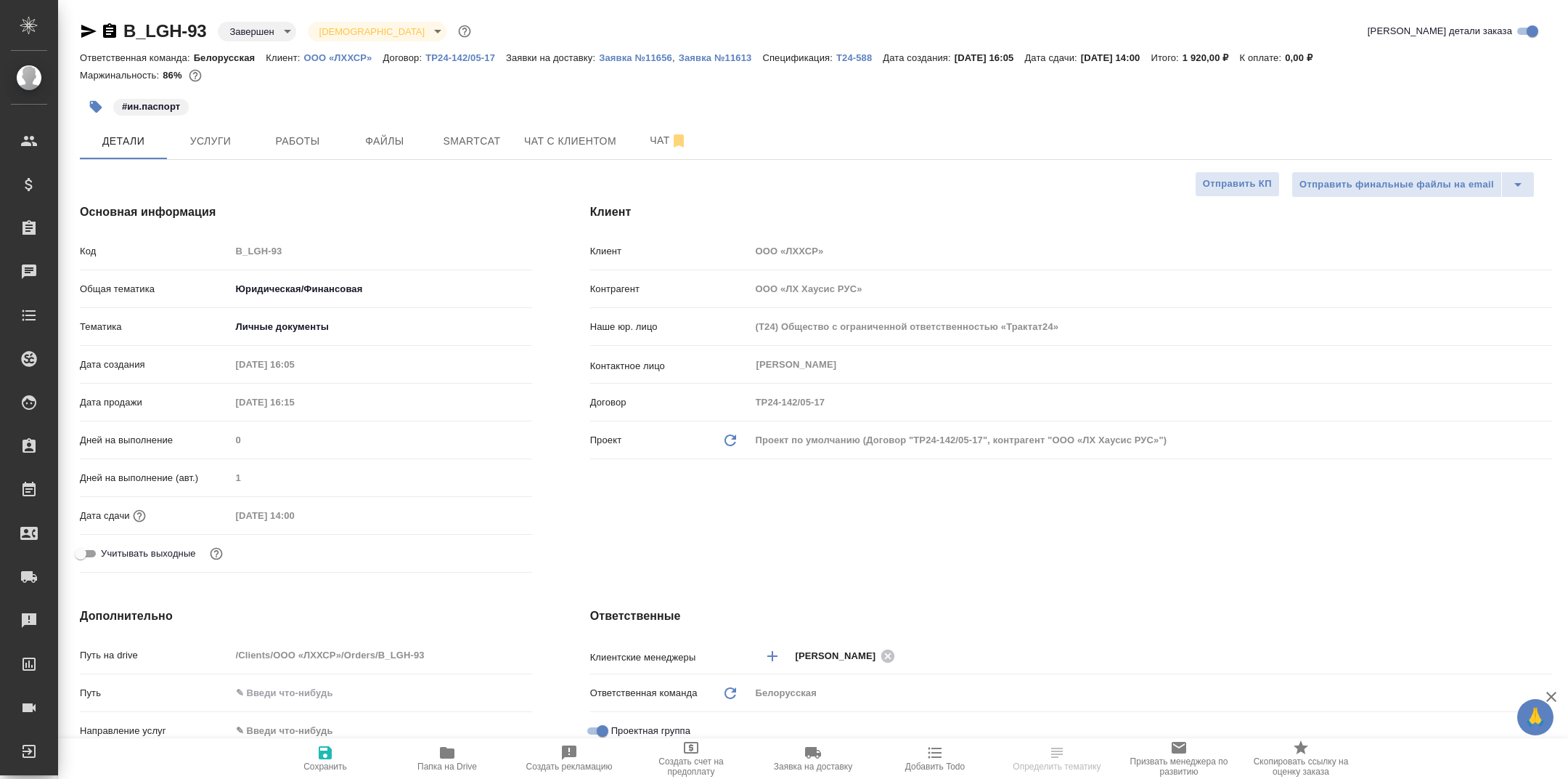
type textarea "x"
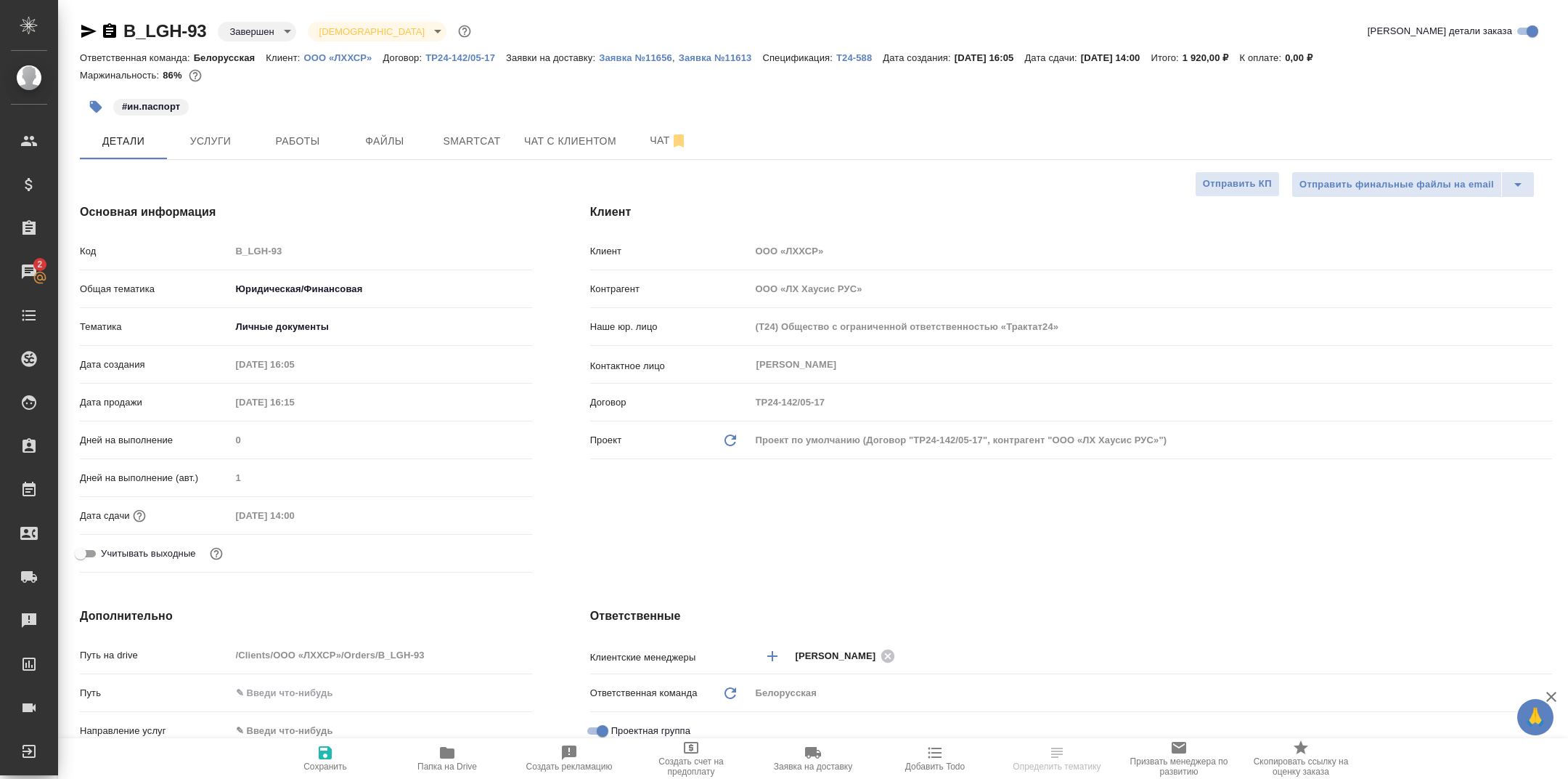
type textarea "x"
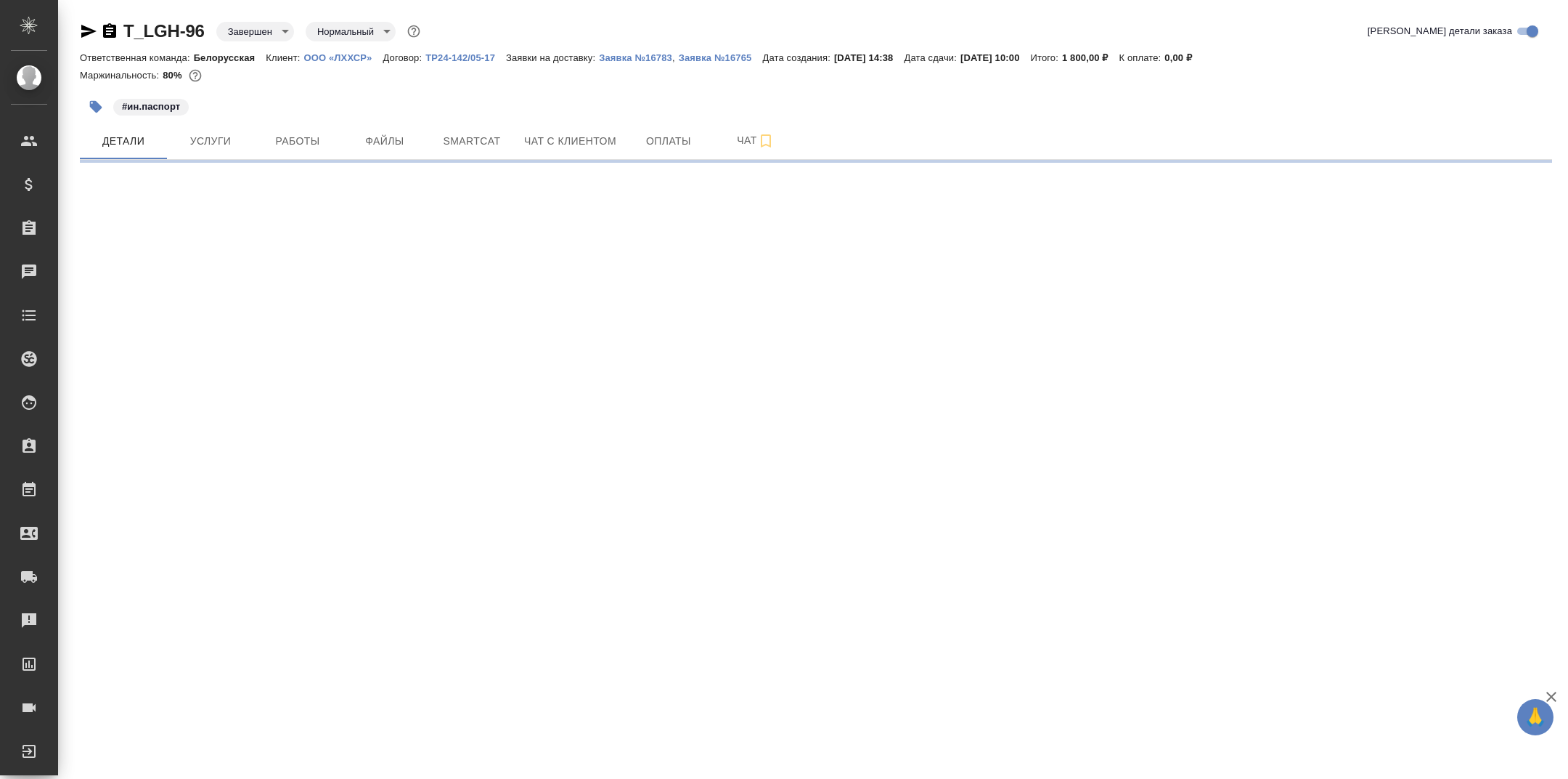
select select "RU"
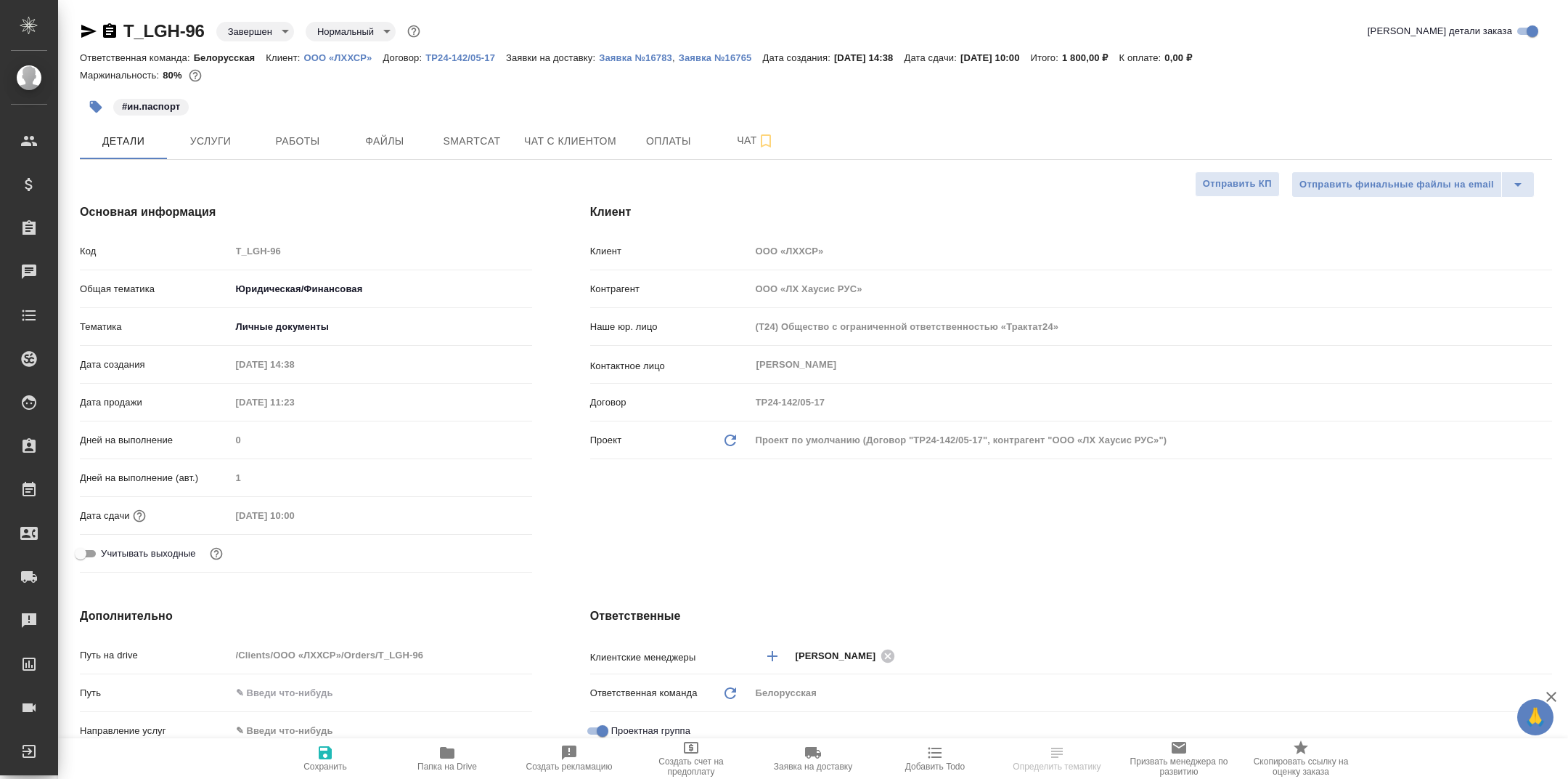
type textarea "x"
click at [458, 753] on span "Папка на Drive" at bounding box center [447, 758] width 104 height 28
type textarea "x"
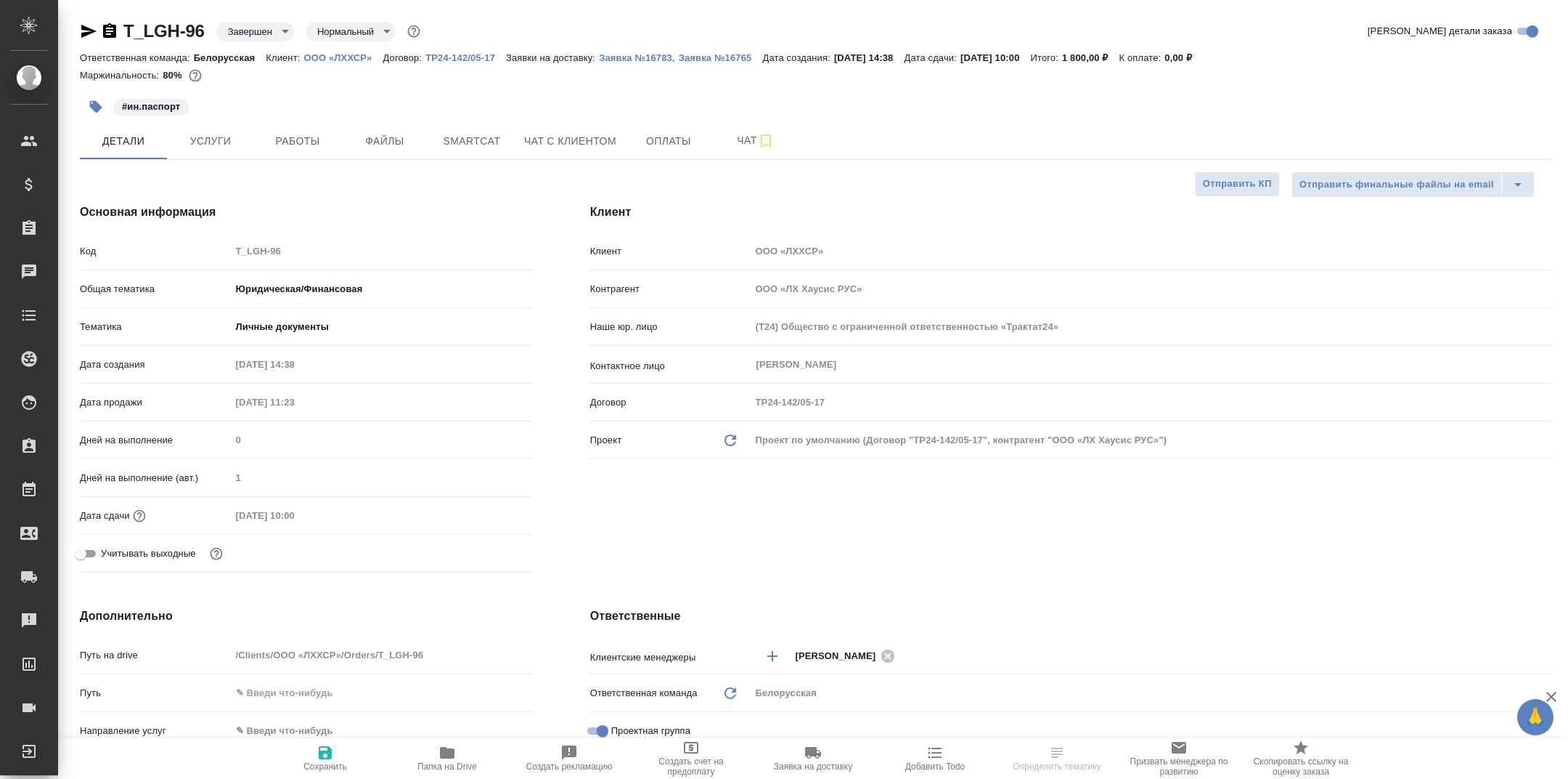
type textarea "x"
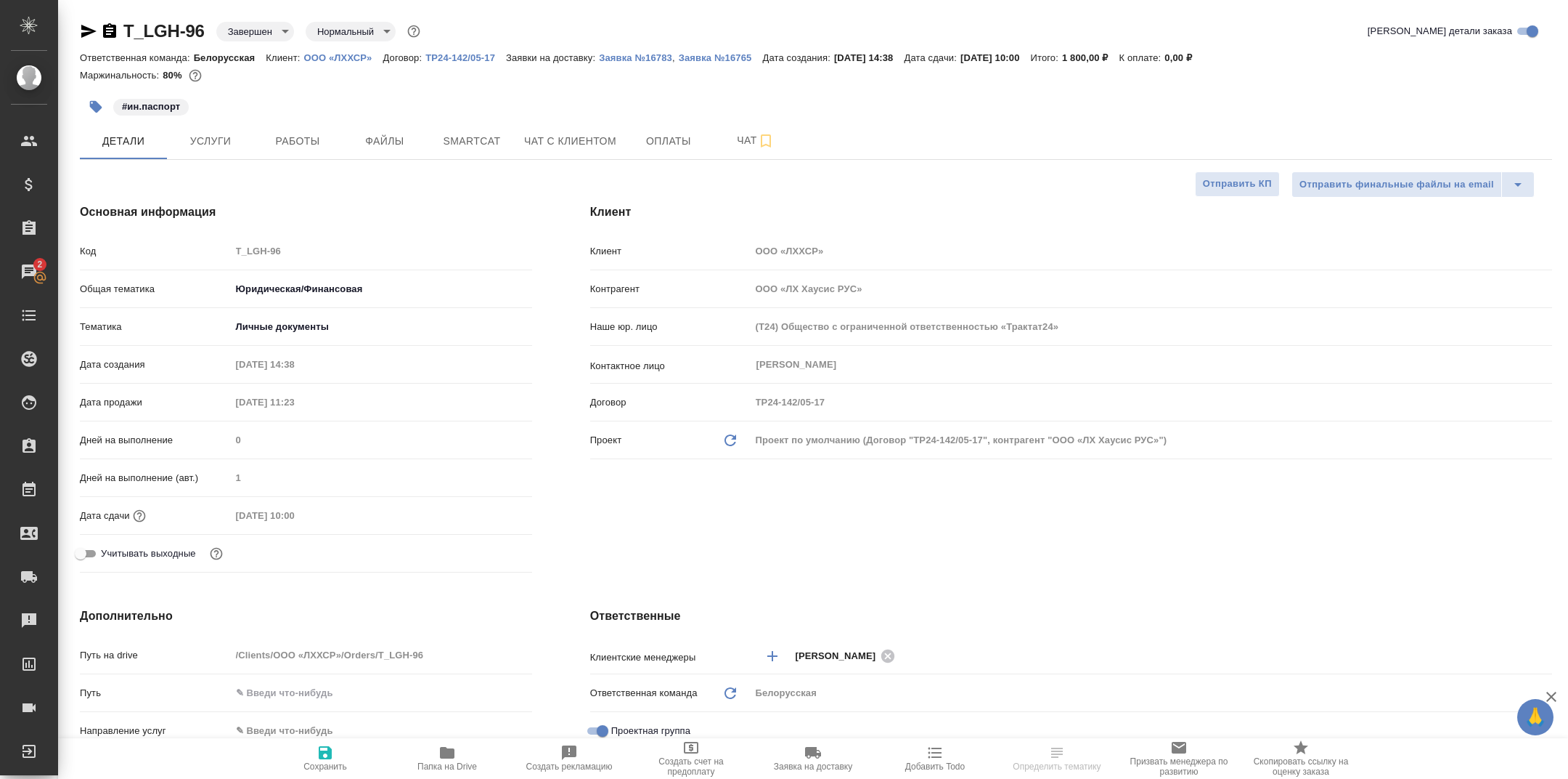
type textarea "x"
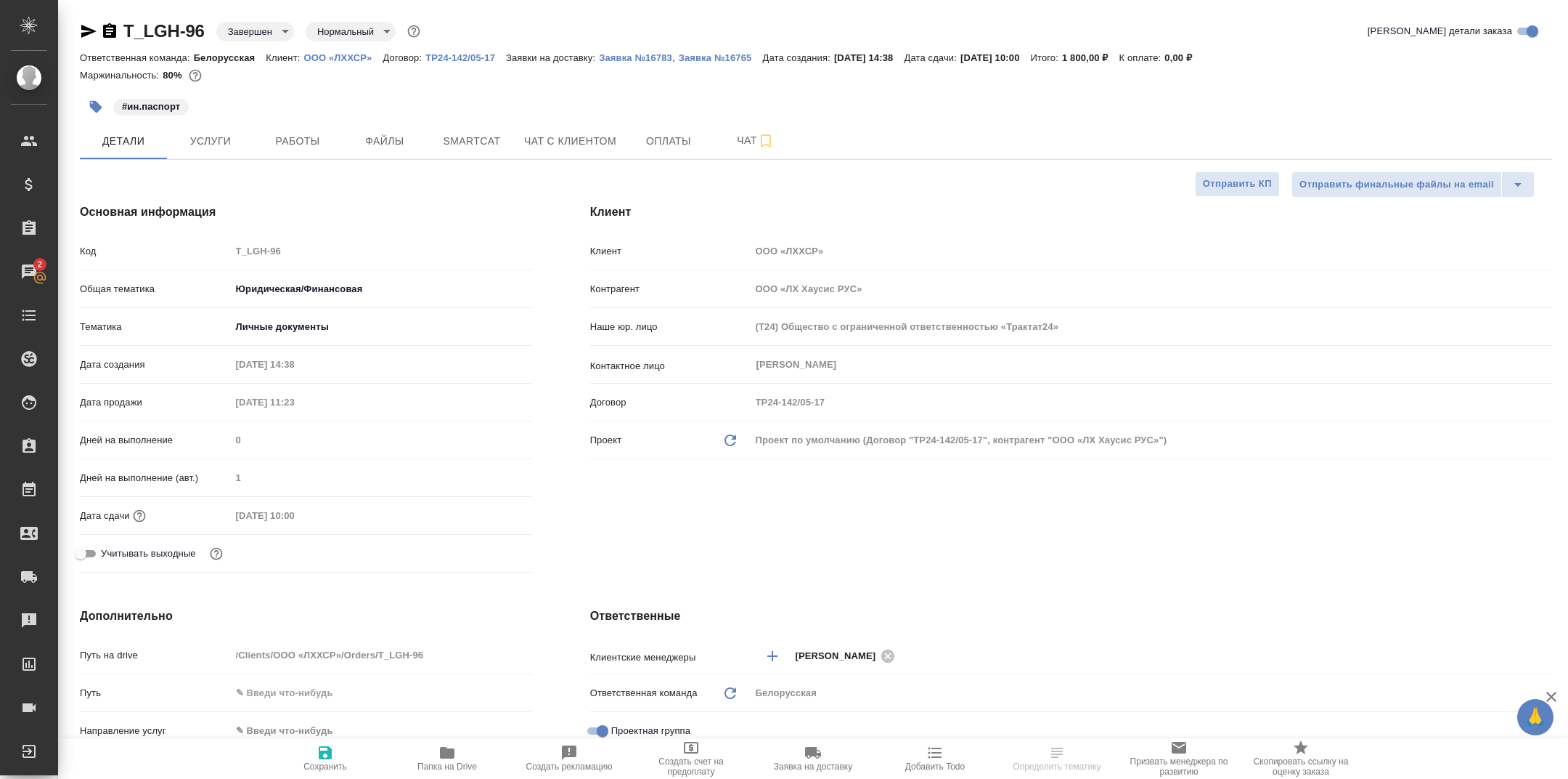
type textarea "x"
select select "RU"
type textarea "x"
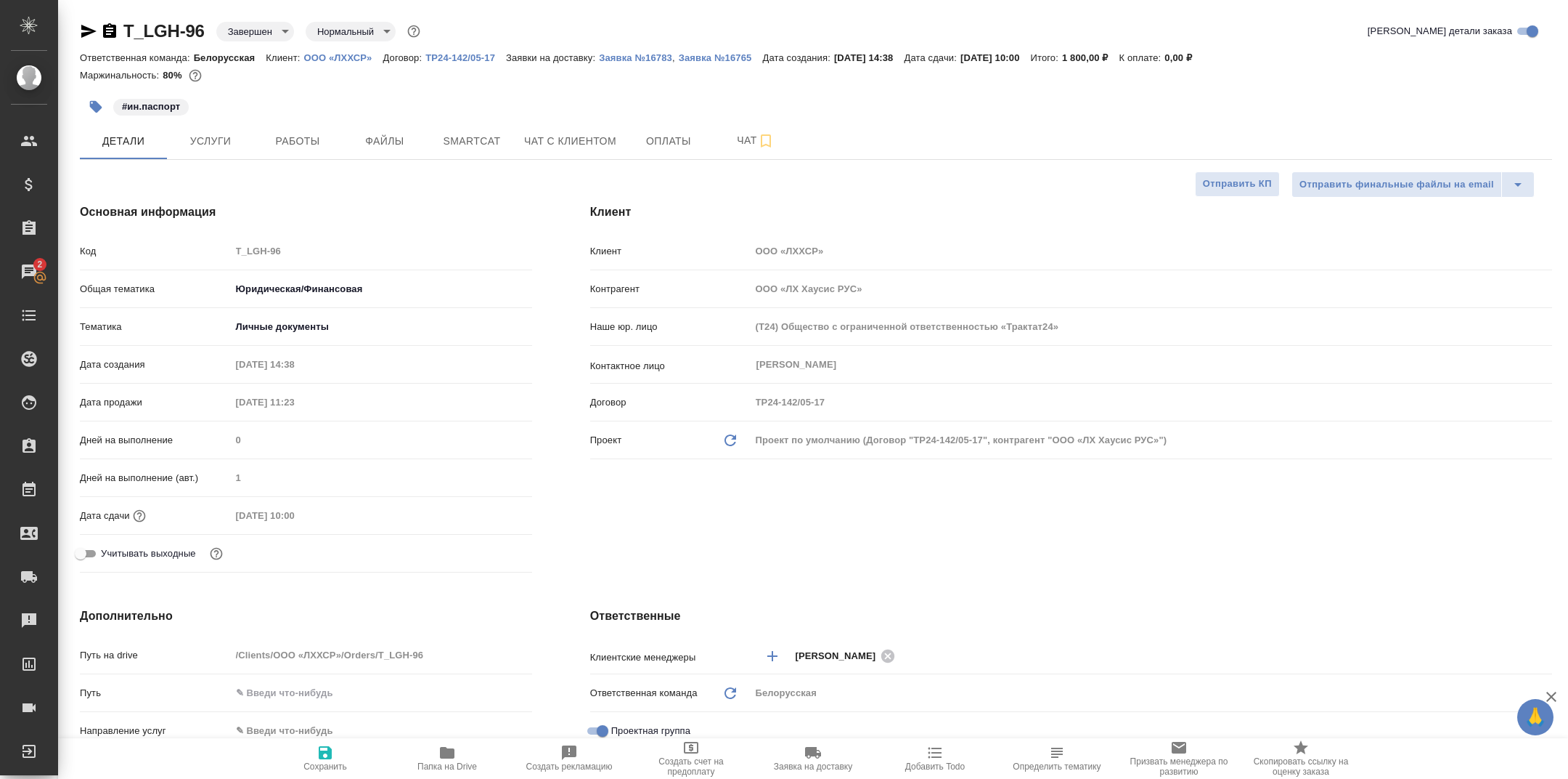
type textarea "x"
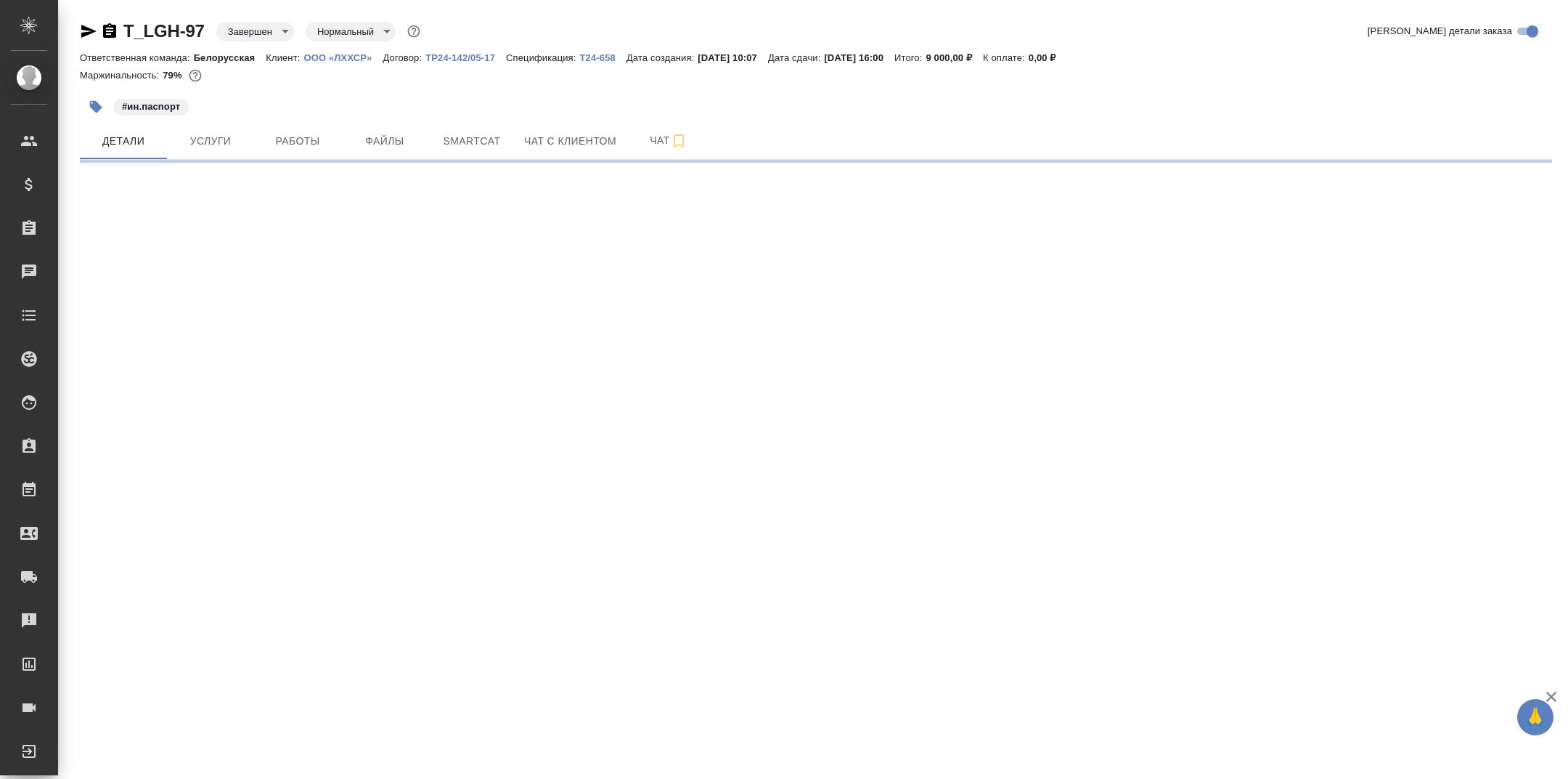
select select "RU"
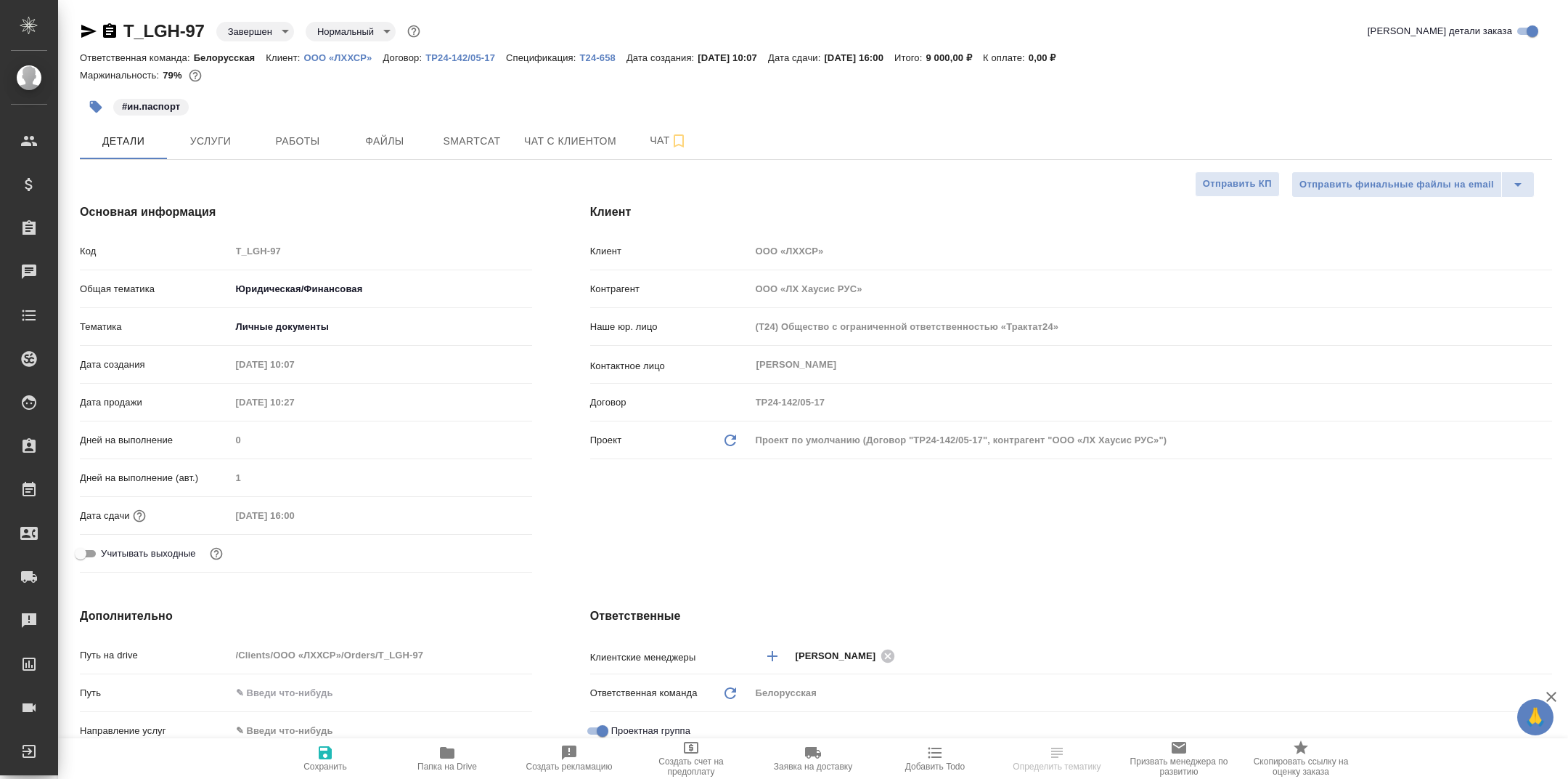
type textarea "x"
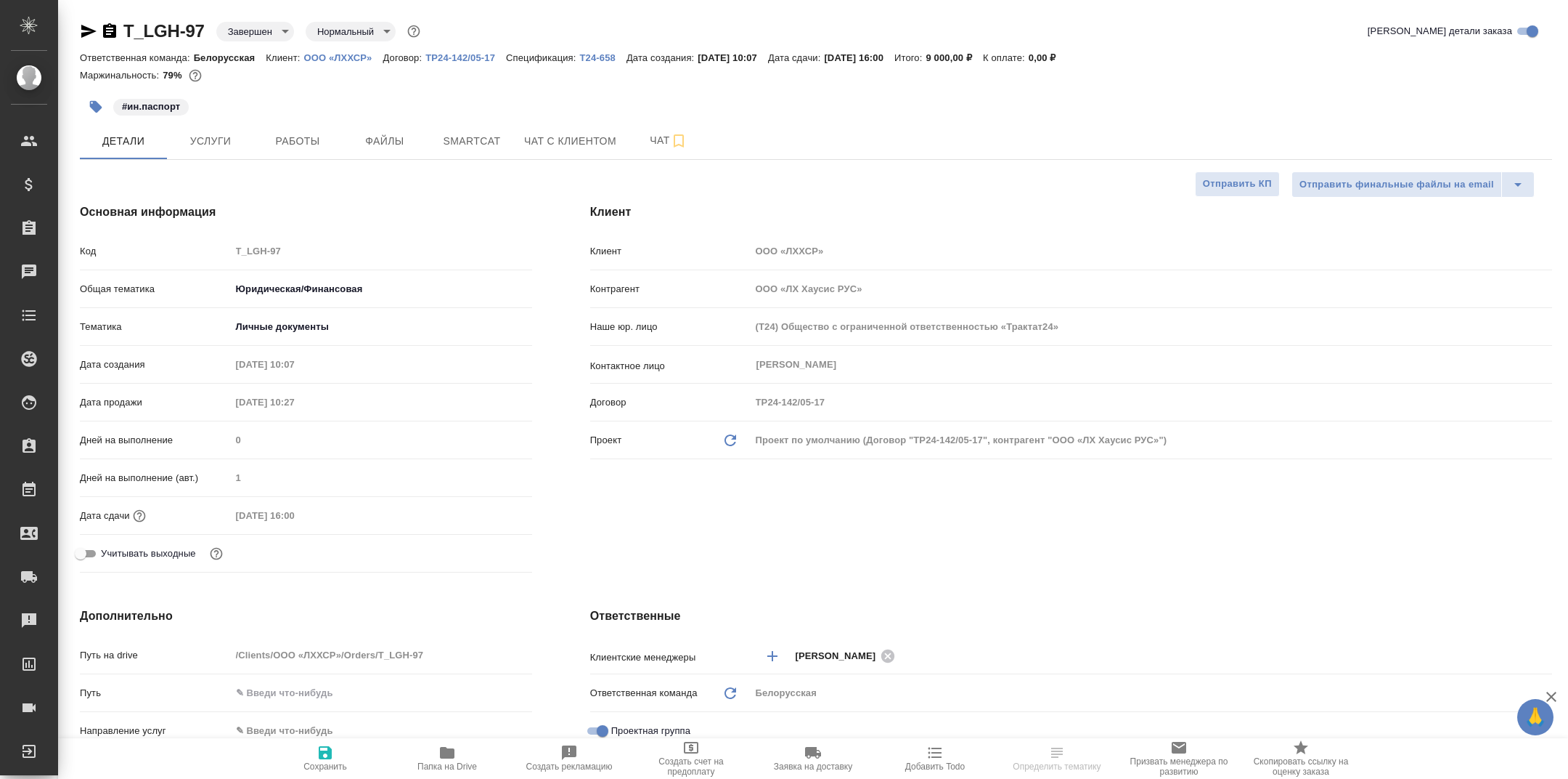
type textarea "x"
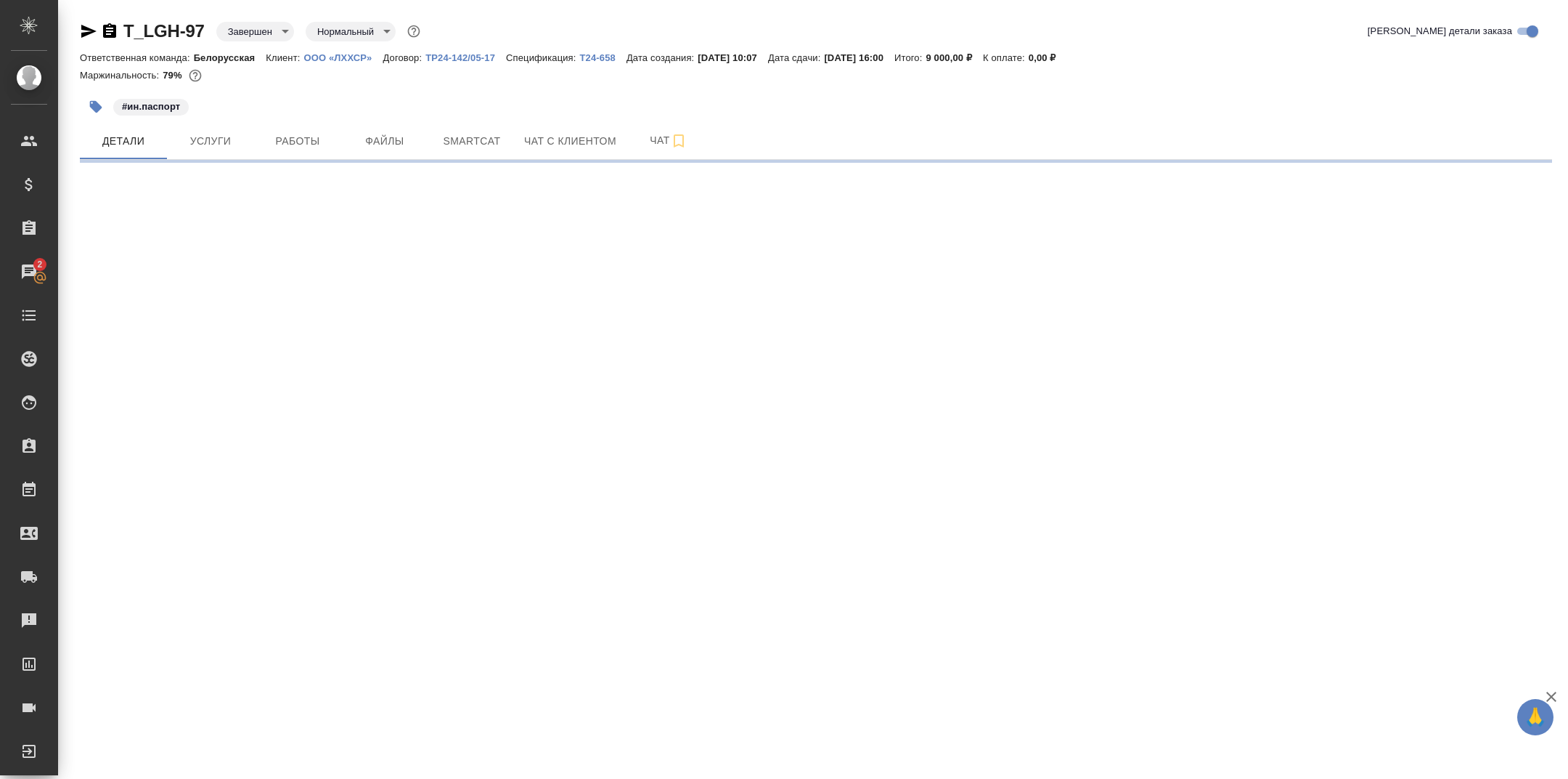
select select "RU"
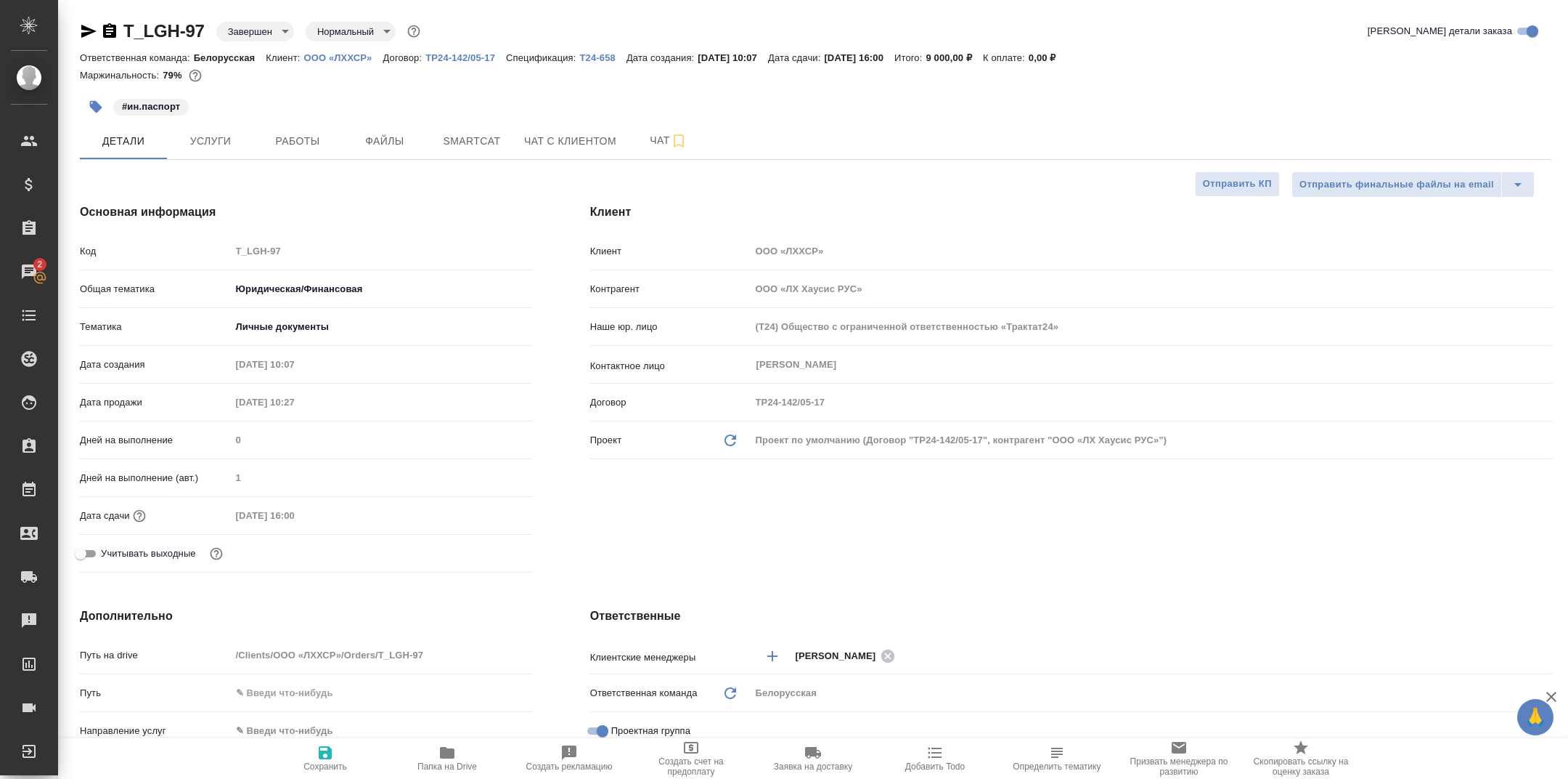
type textarea "x"
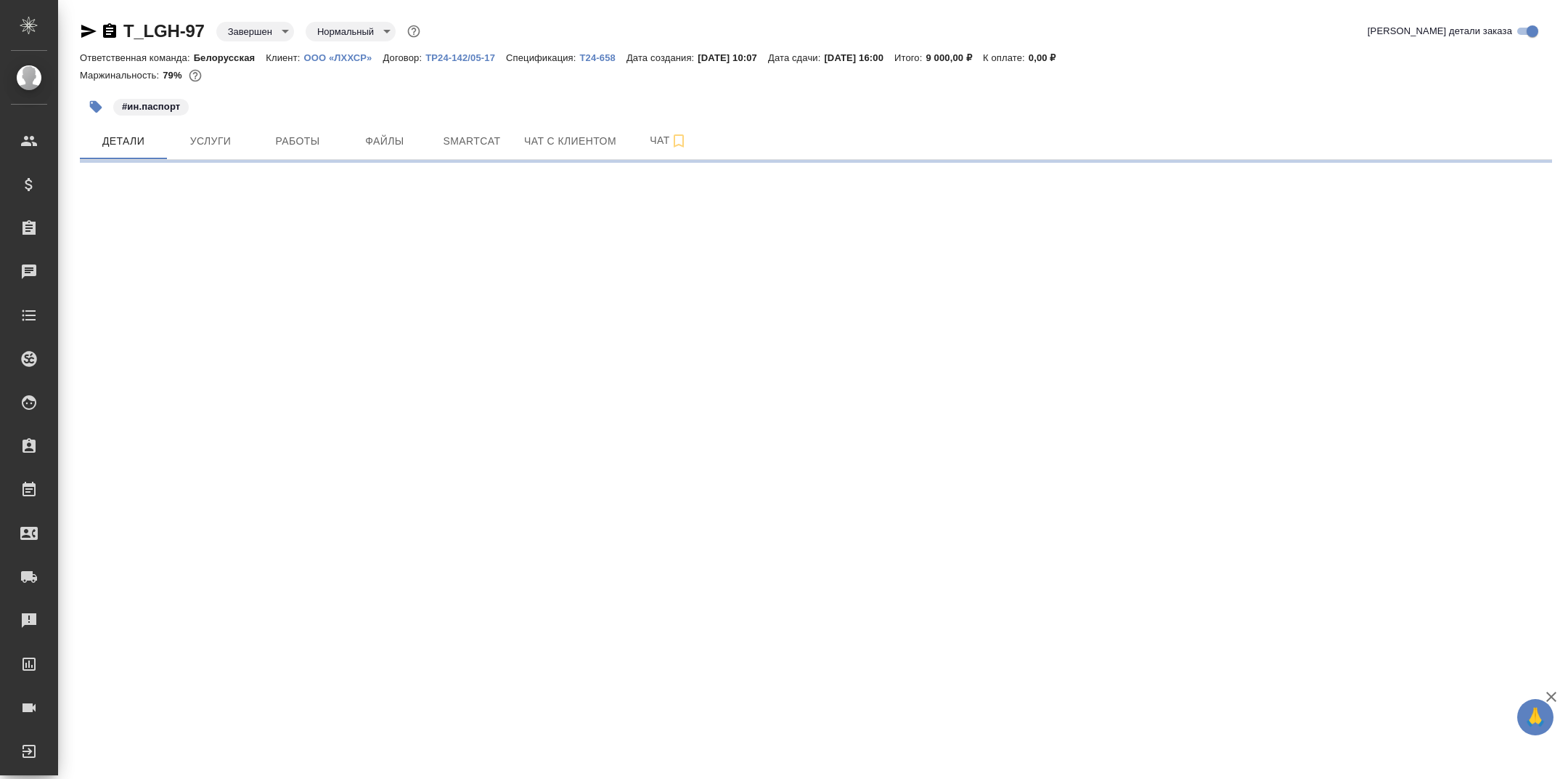
select select "RU"
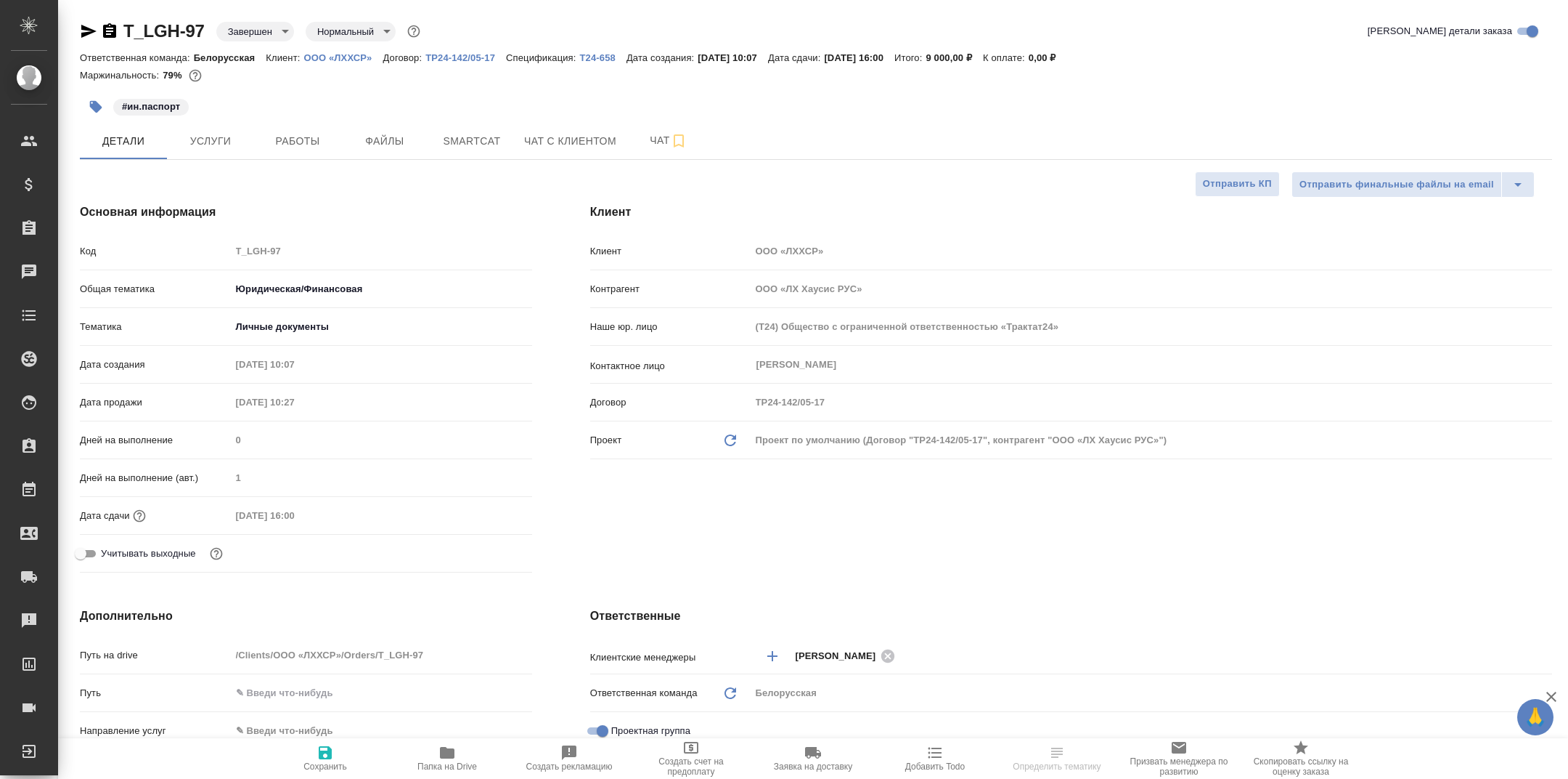
type textarea "x"
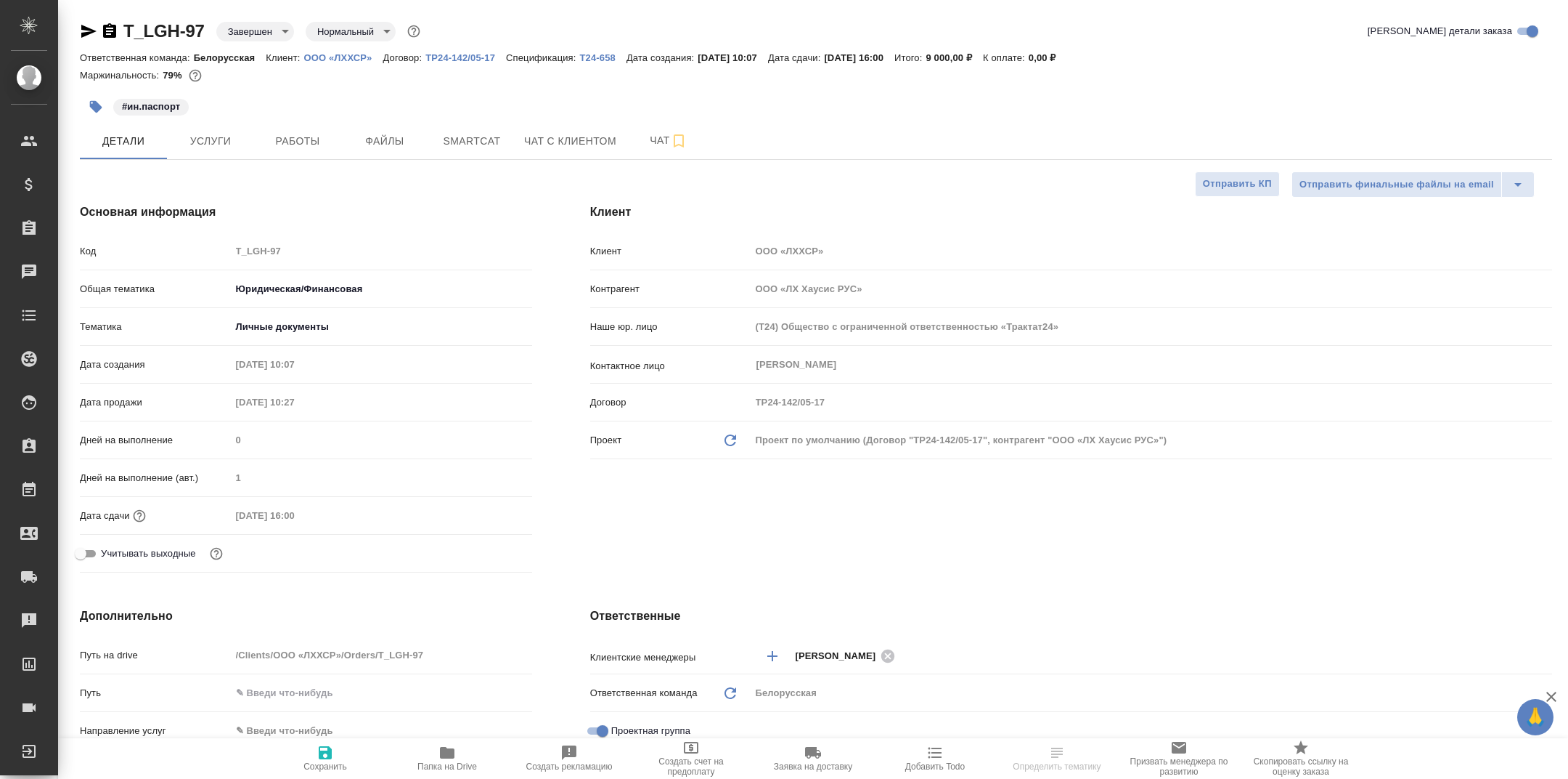
type textarea "x"
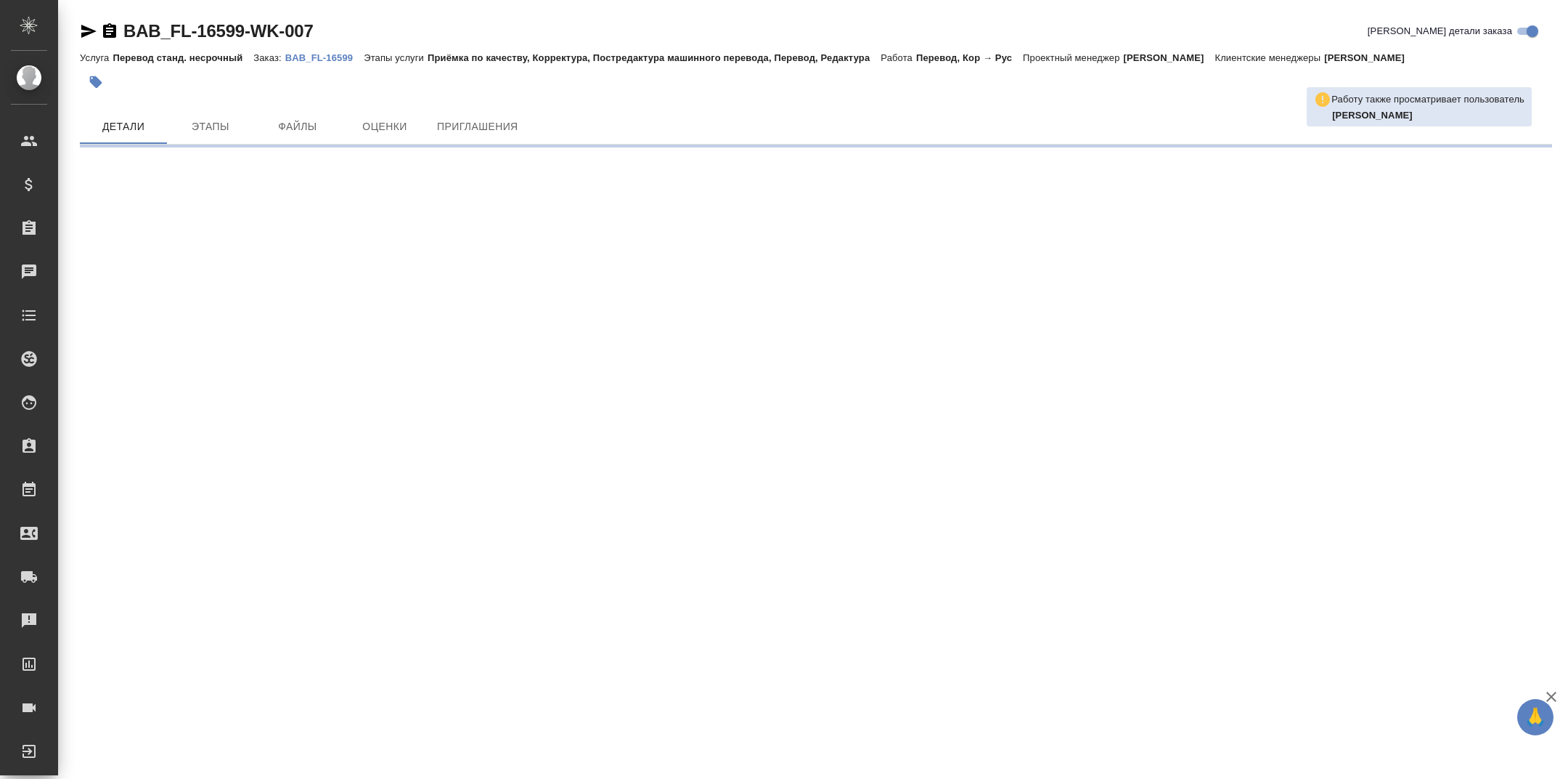
click at [91, 29] on icon "button" at bounding box center [89, 31] width 15 height 13
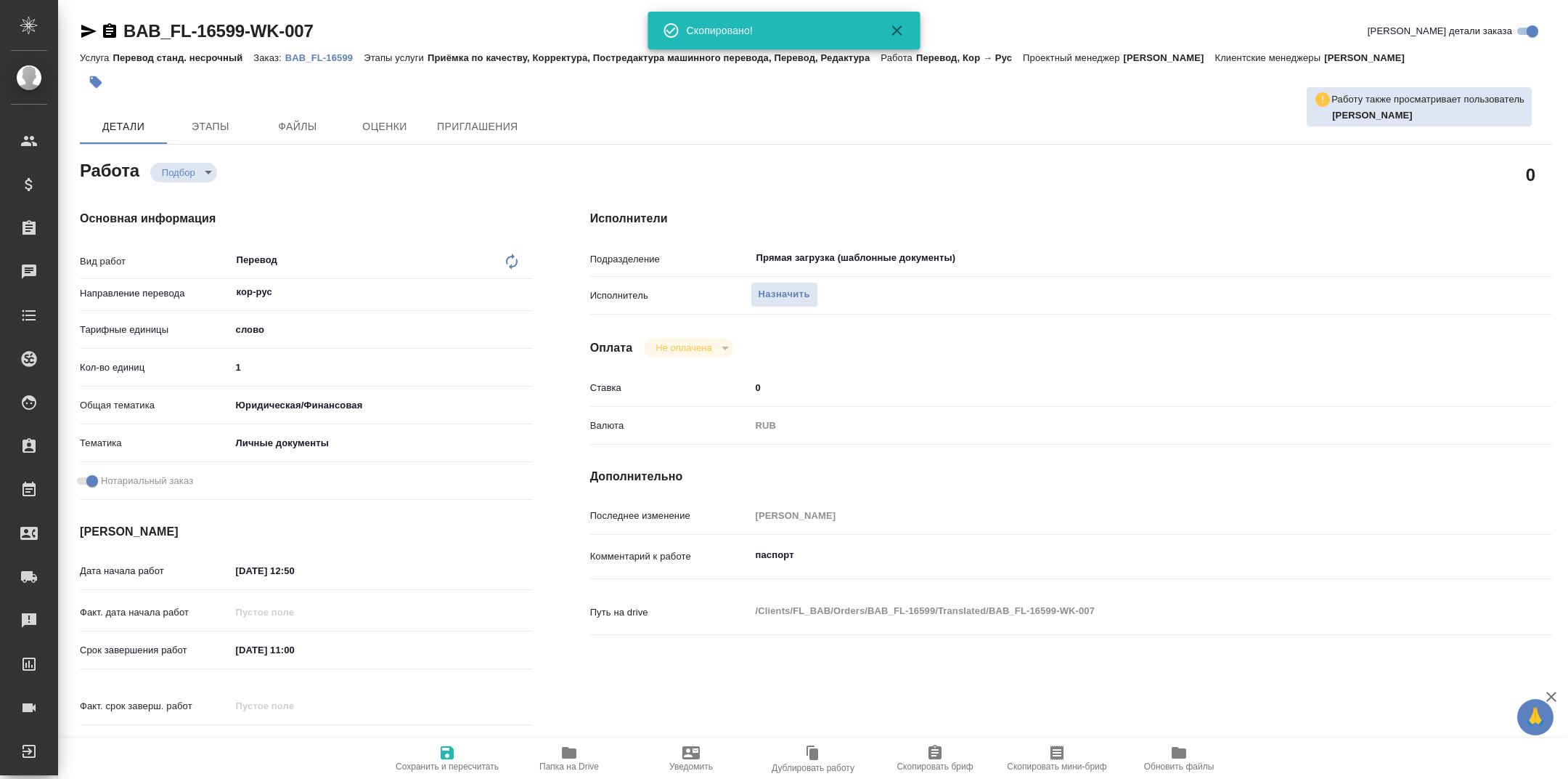
type textarea "x"
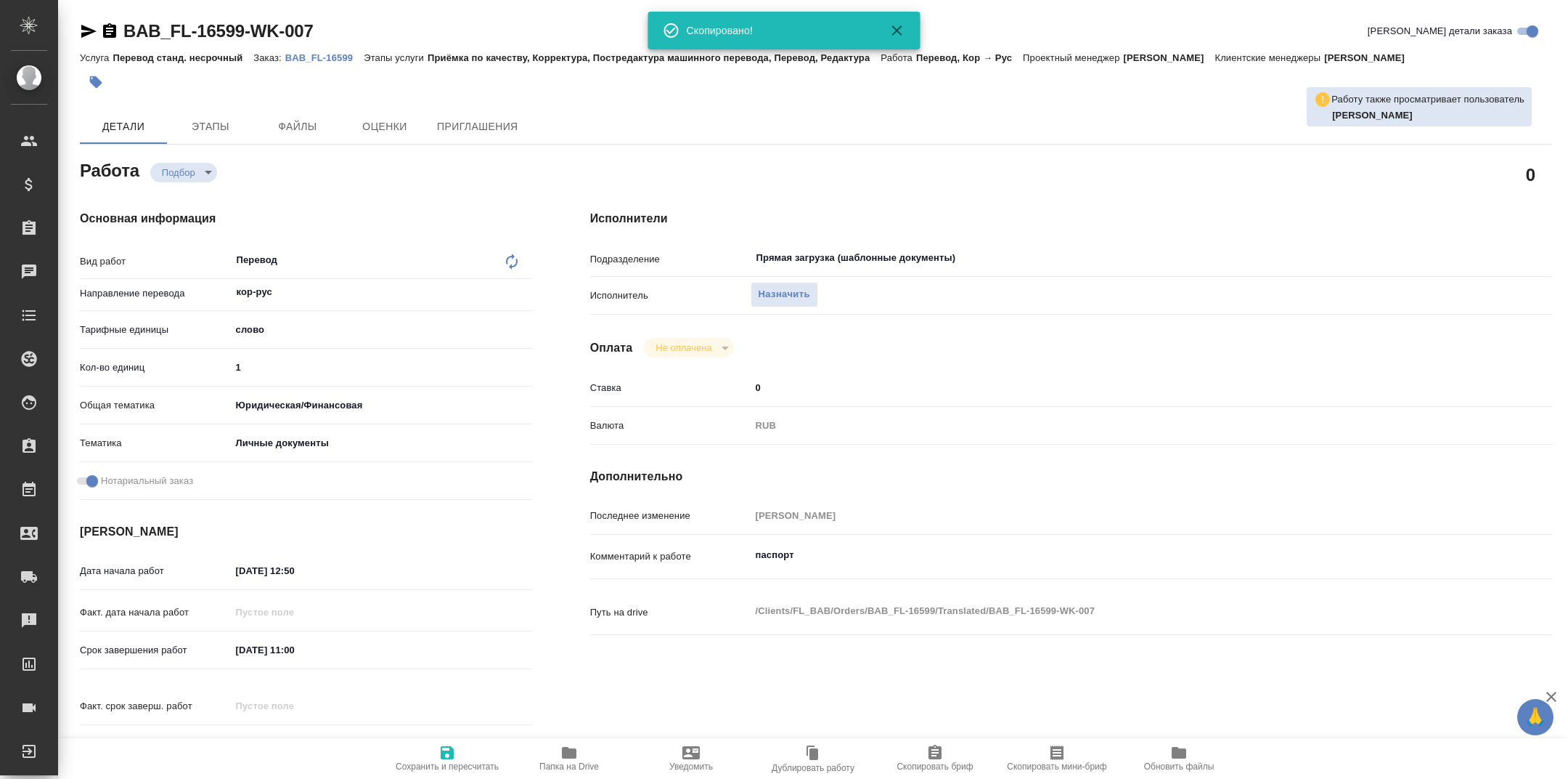
type textarea "x"
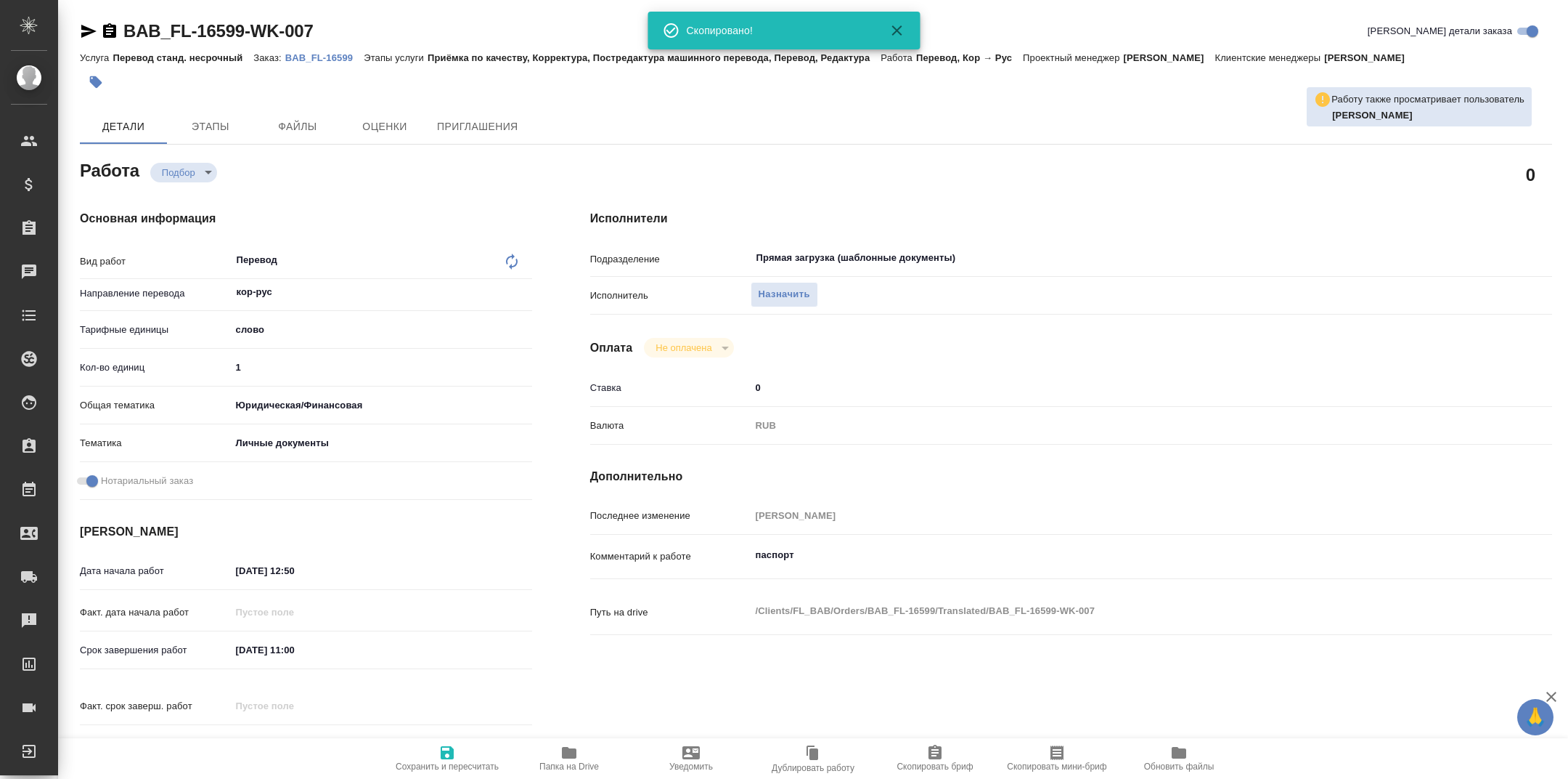
type textarea "x"
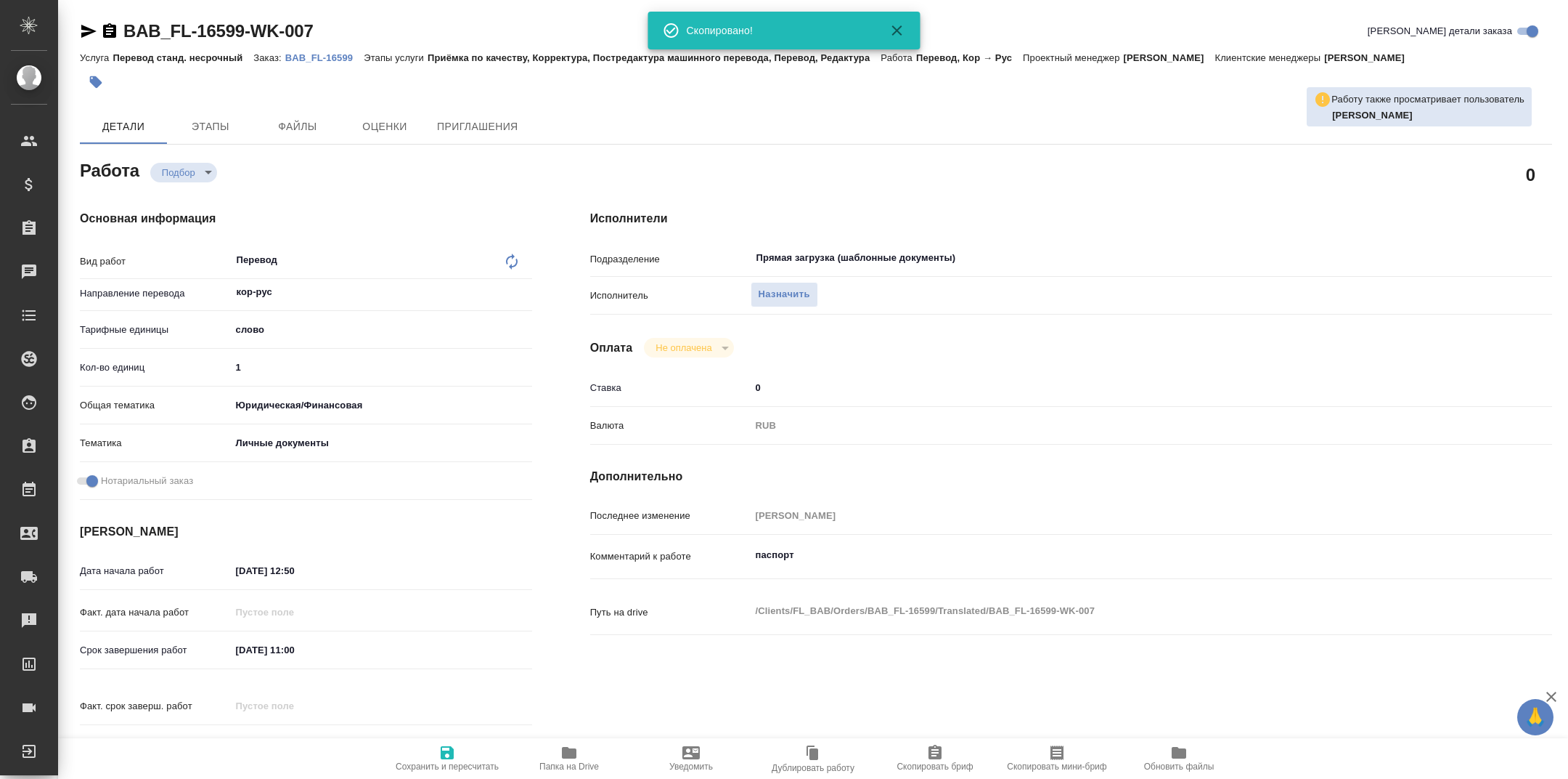
type textarea "x"
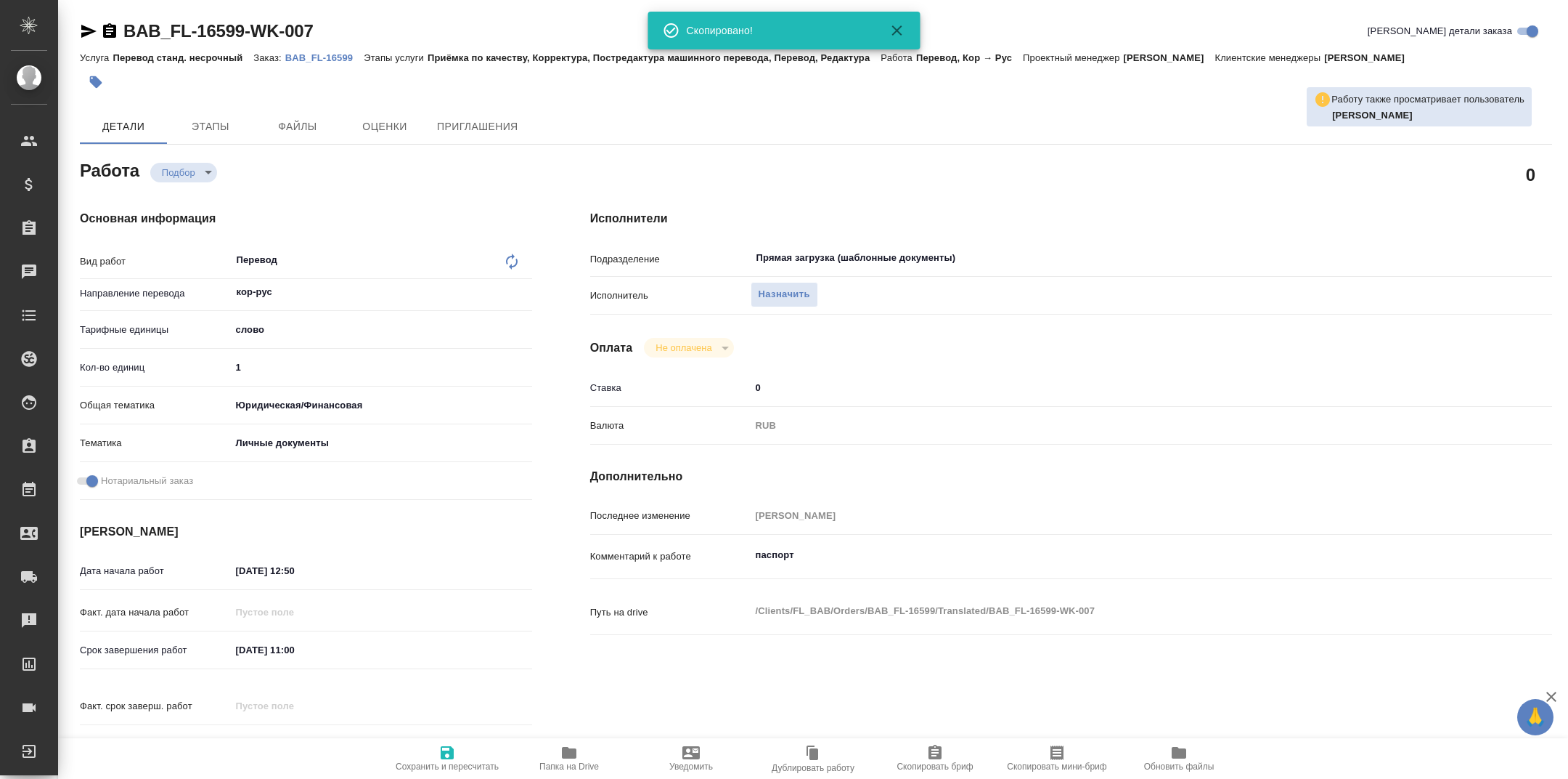
type textarea "x"
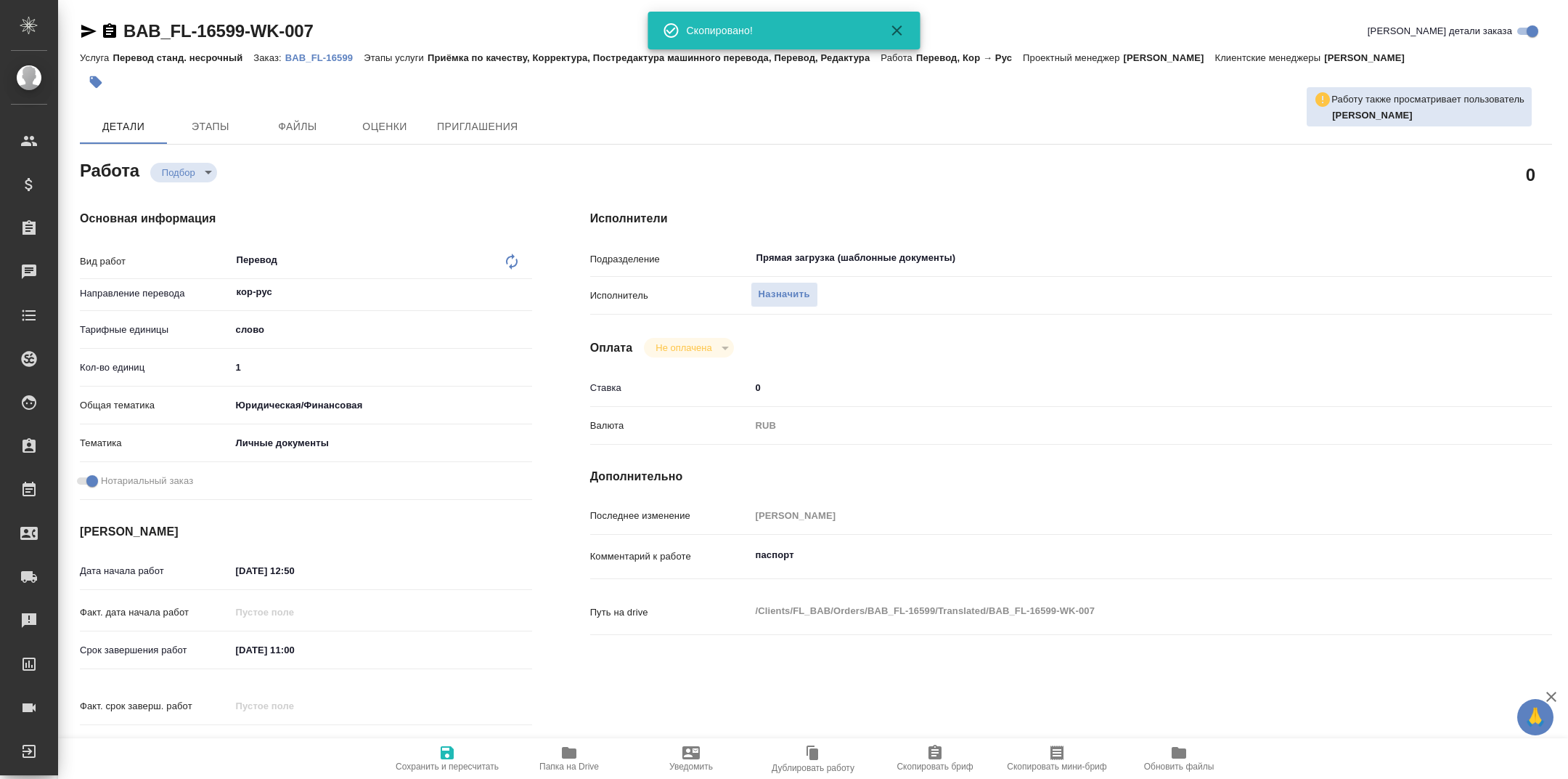
type textarea "x"
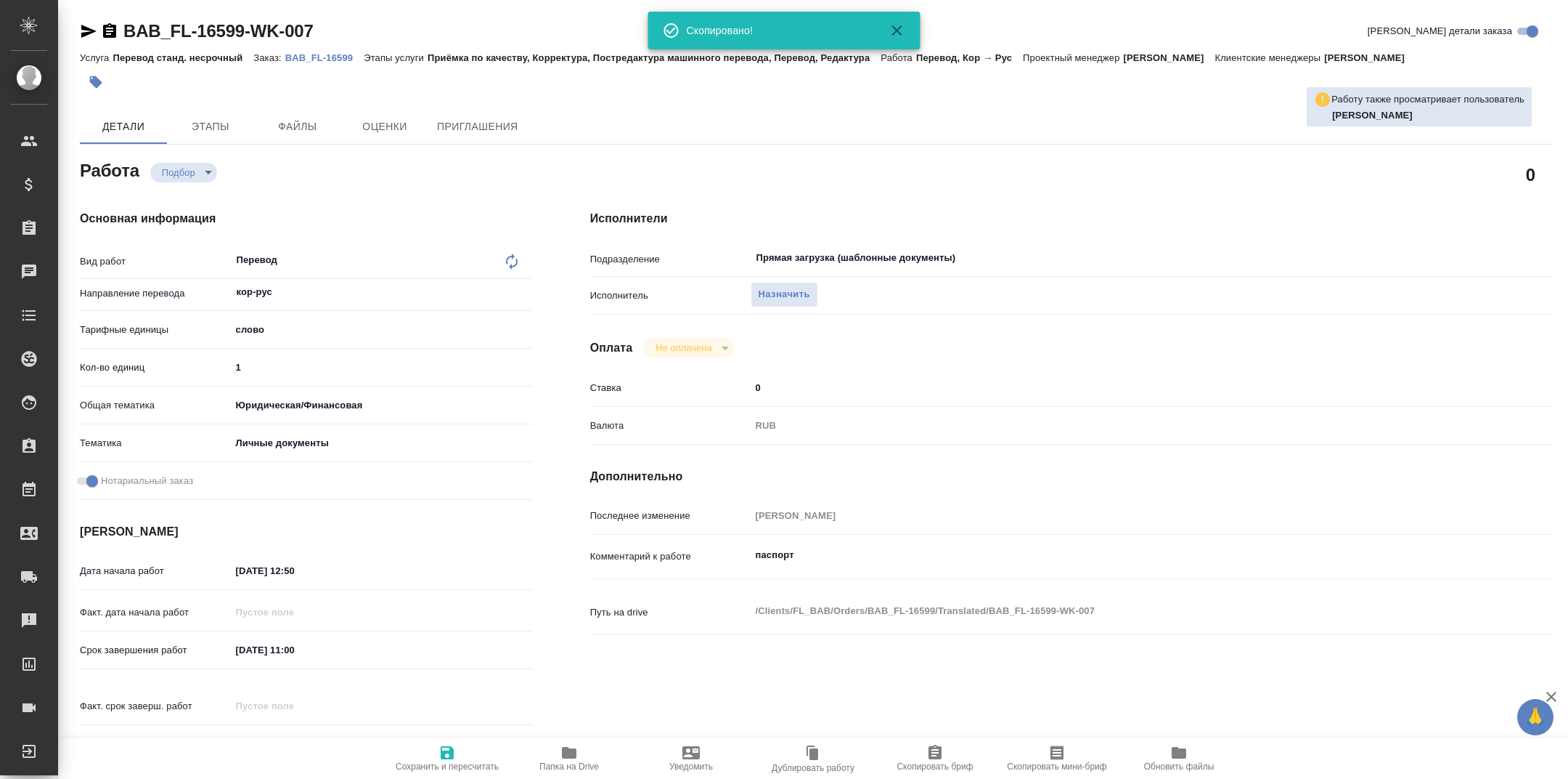
type textarea "x"
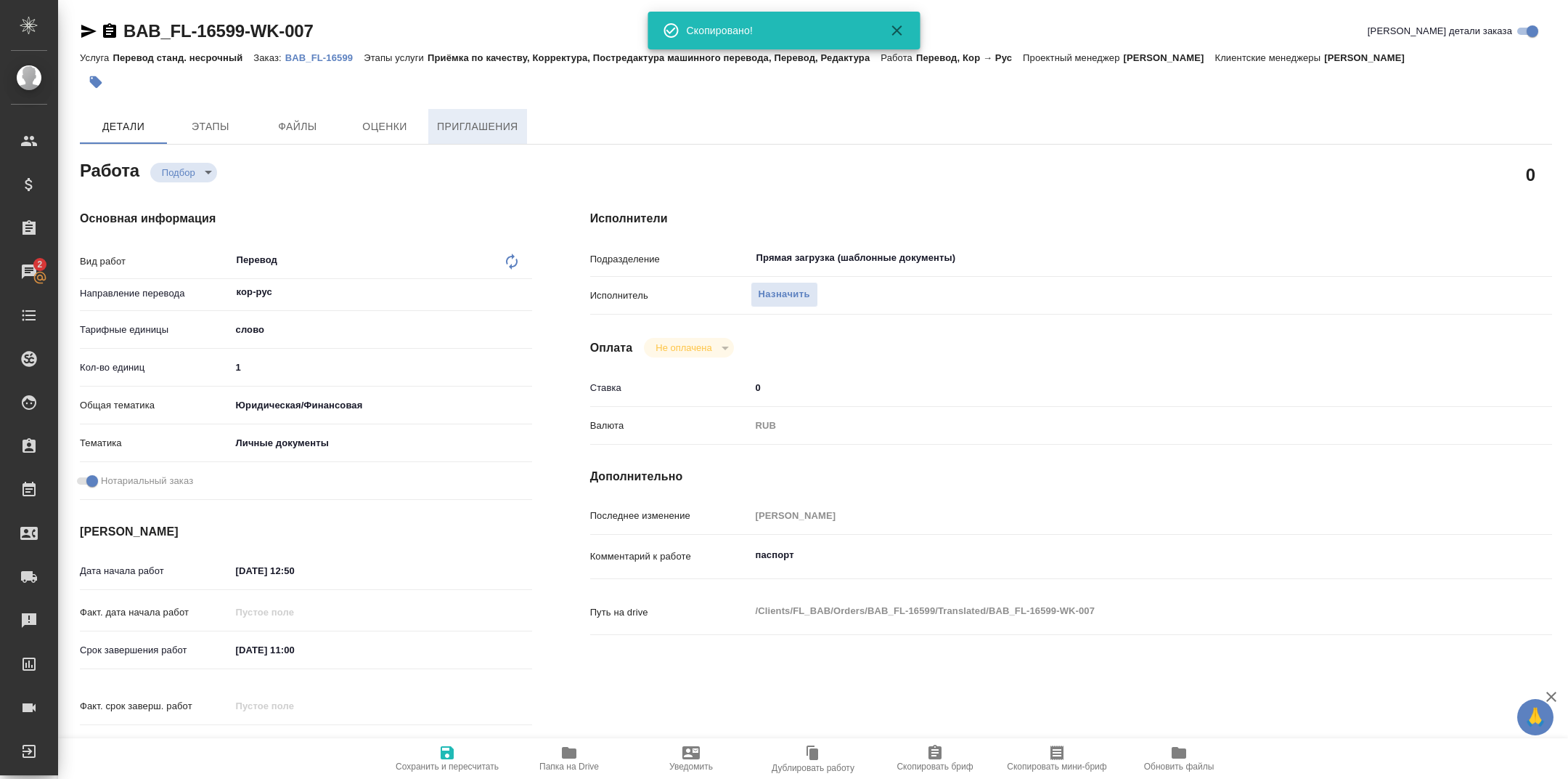
click at [457, 133] on span "Приглашения" at bounding box center [478, 126] width 81 height 18
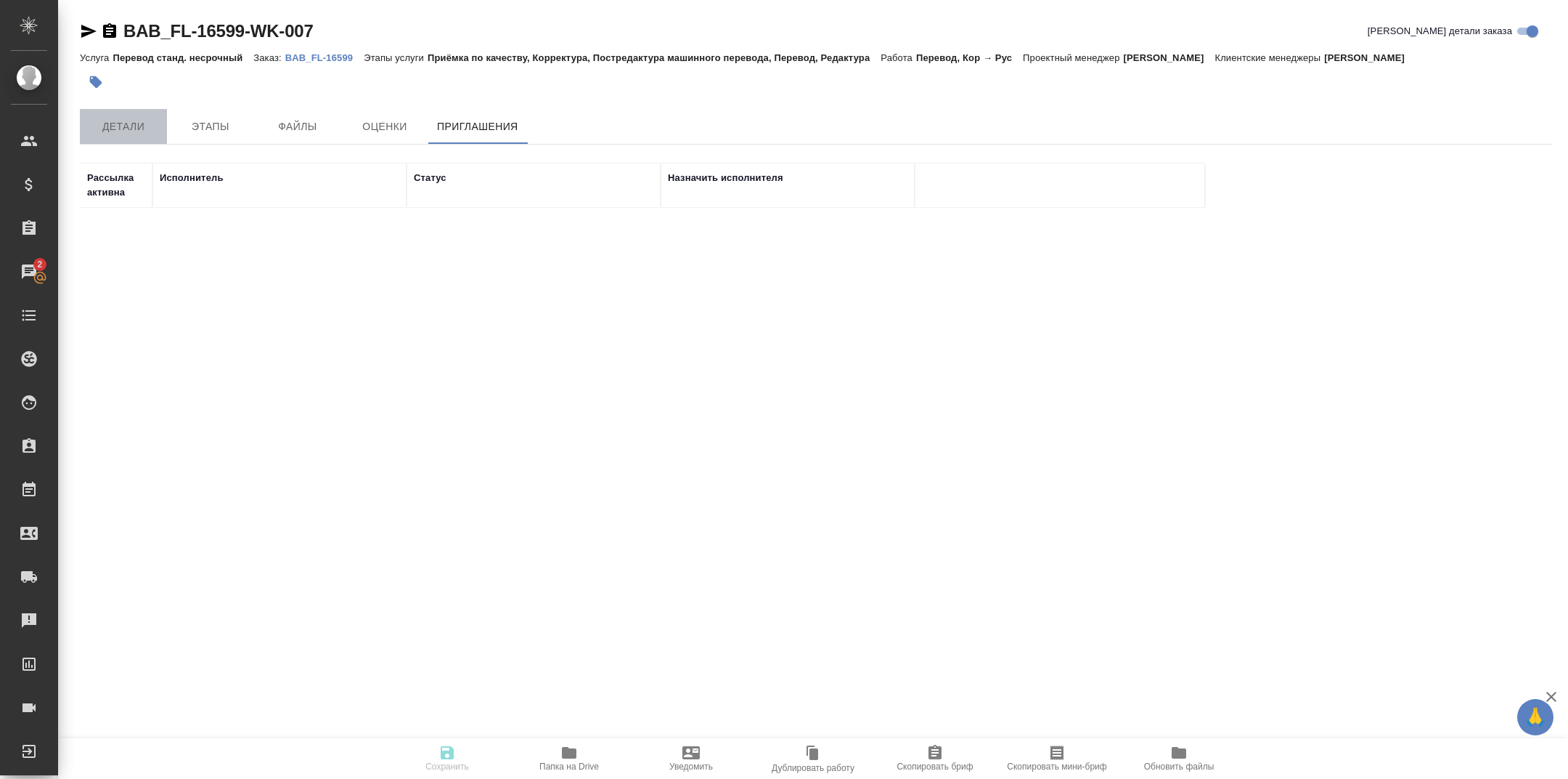
click at [127, 127] on span "Детали" at bounding box center [123, 126] width 70 height 18
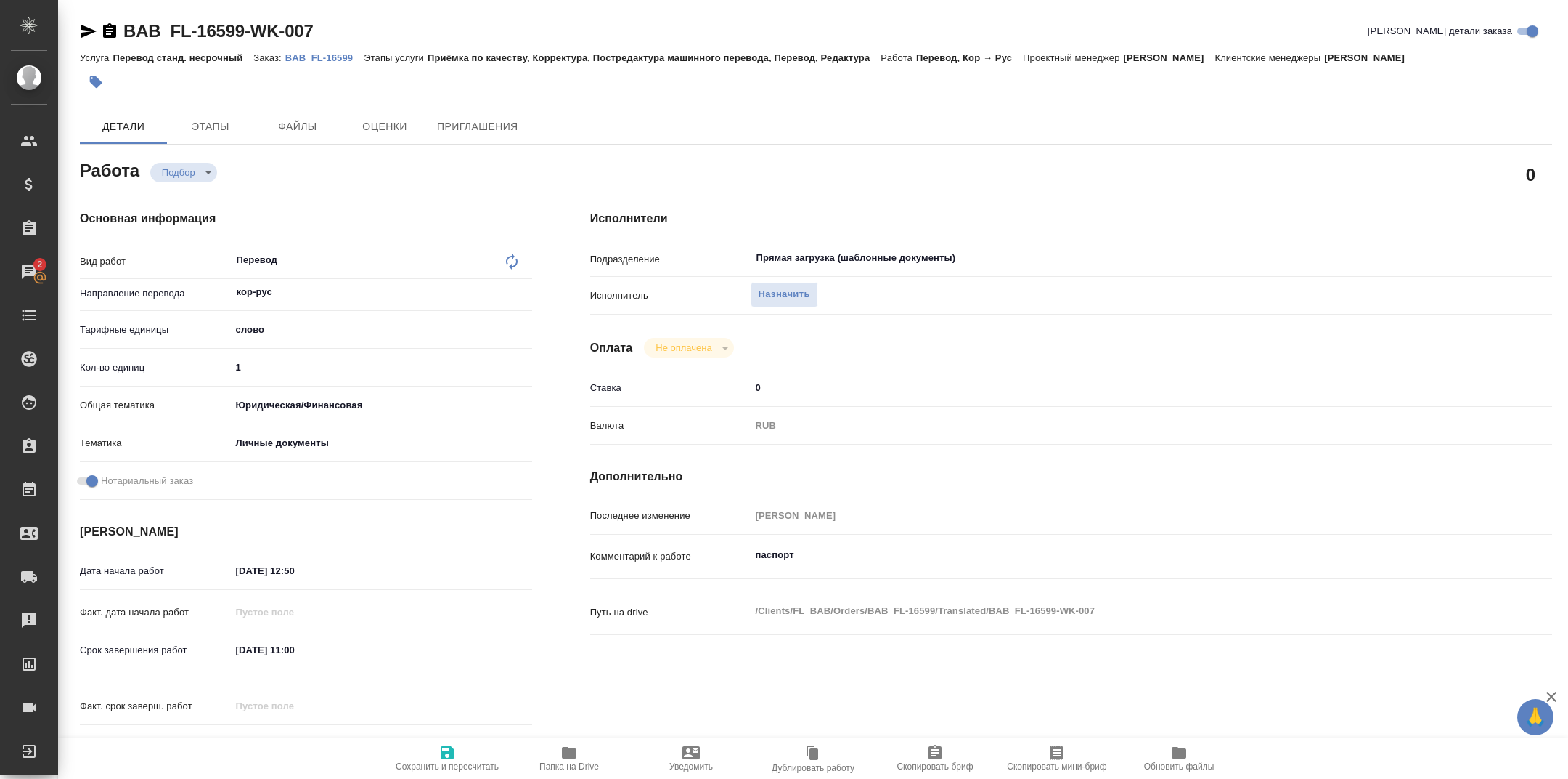
type textarea "x"
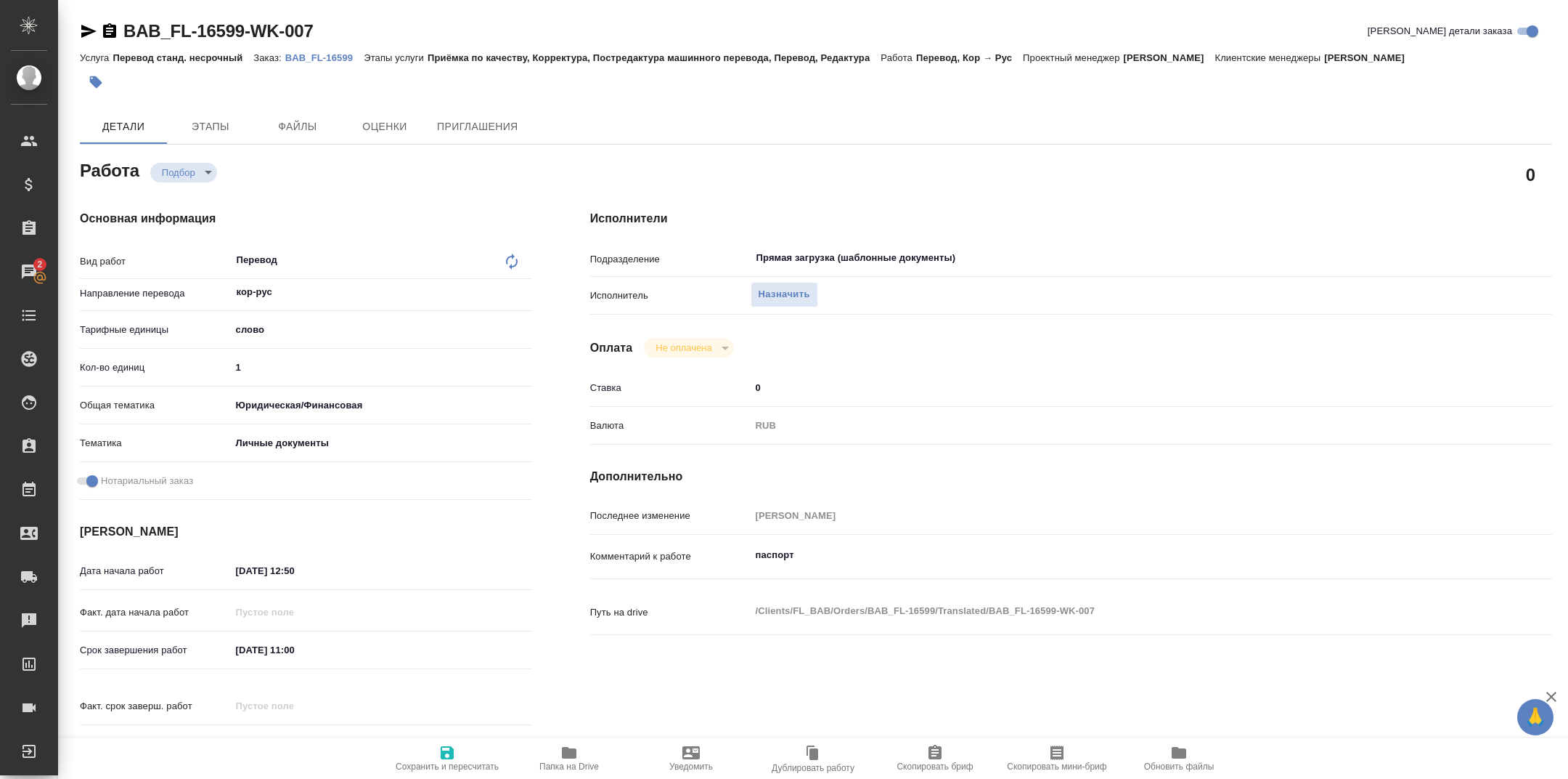
type textarea "x"
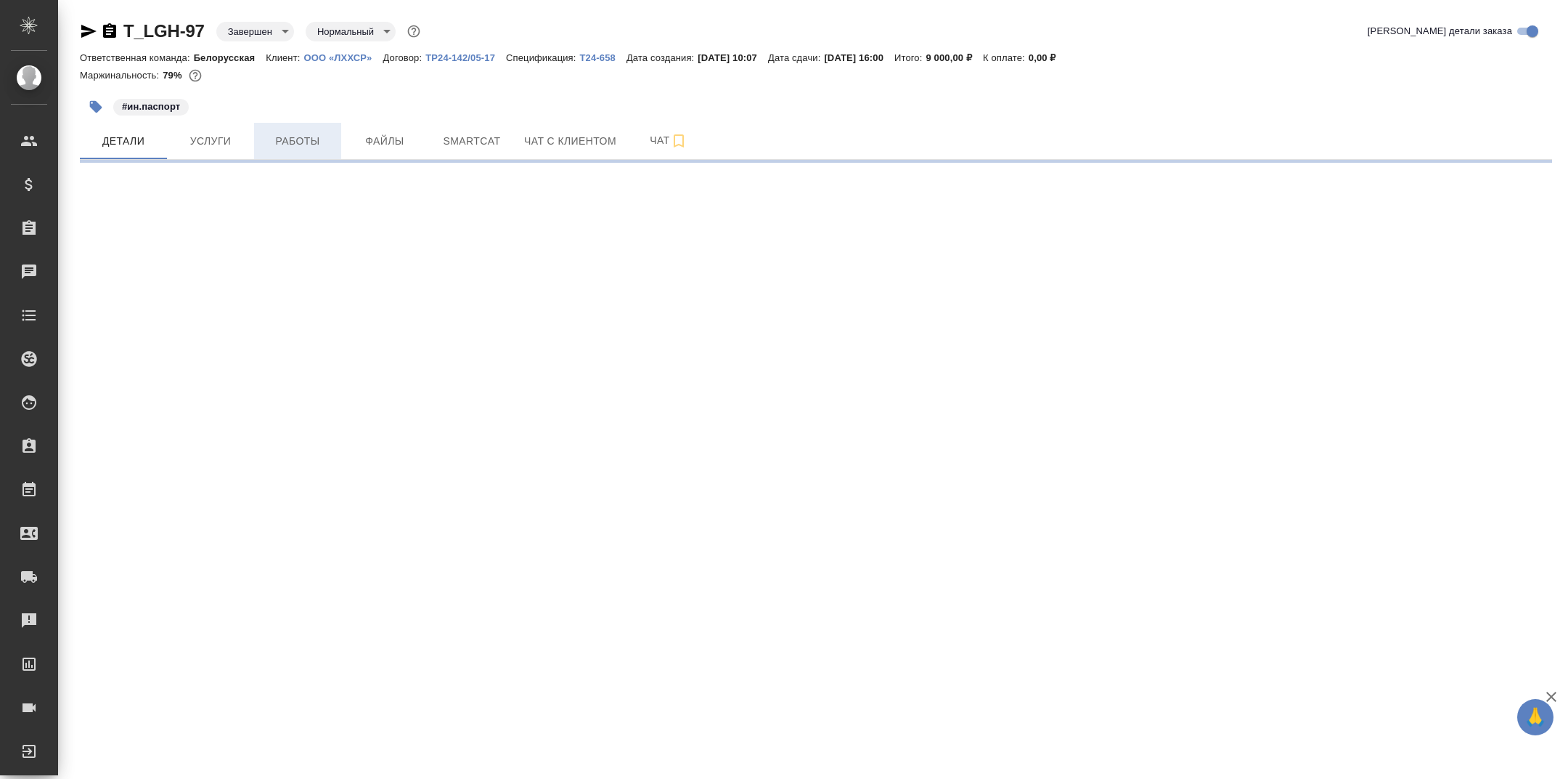
select select "RU"
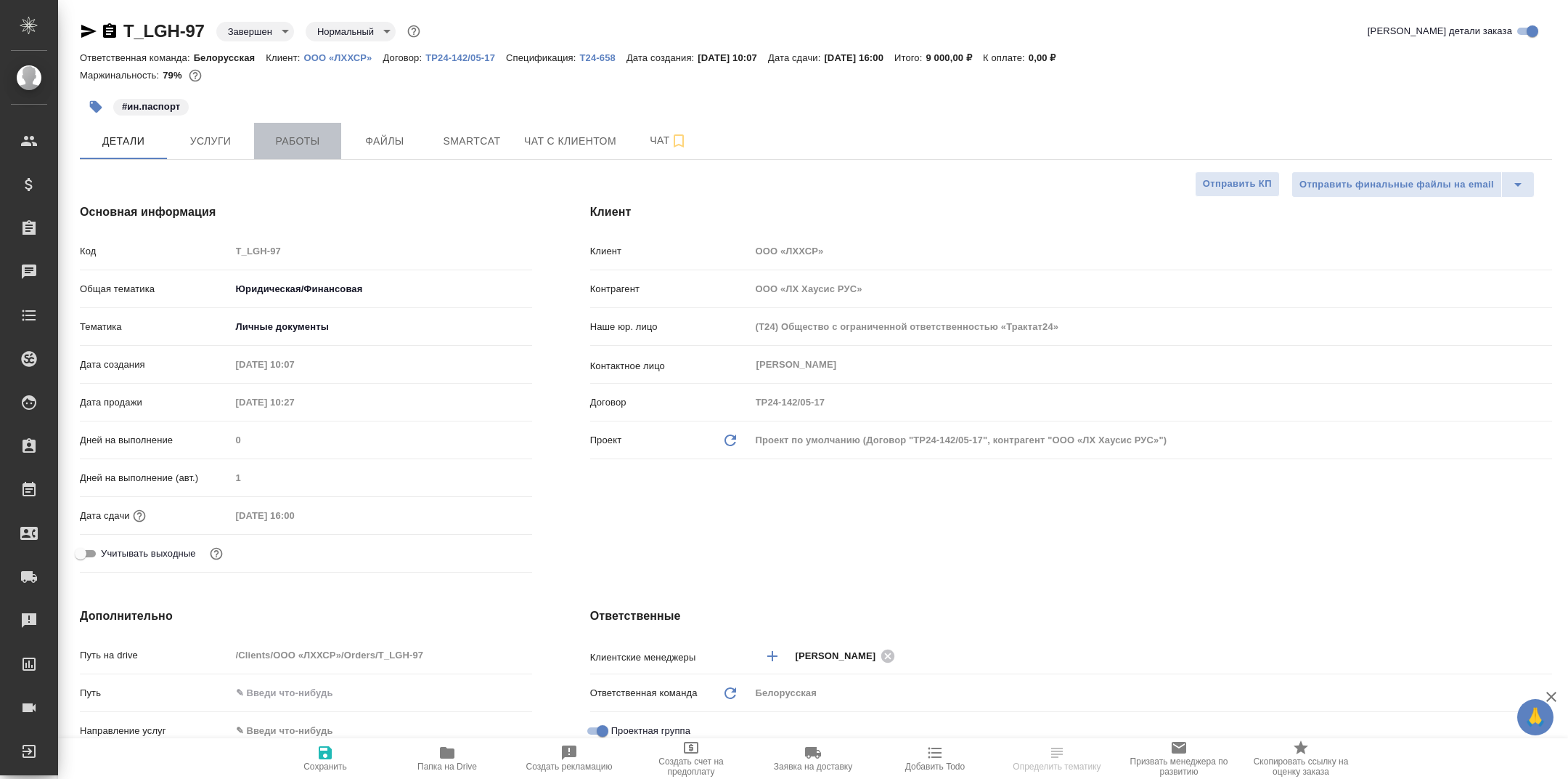
click at [296, 157] on button "Работы" at bounding box center [297, 141] width 87 height 36
type textarea "x"
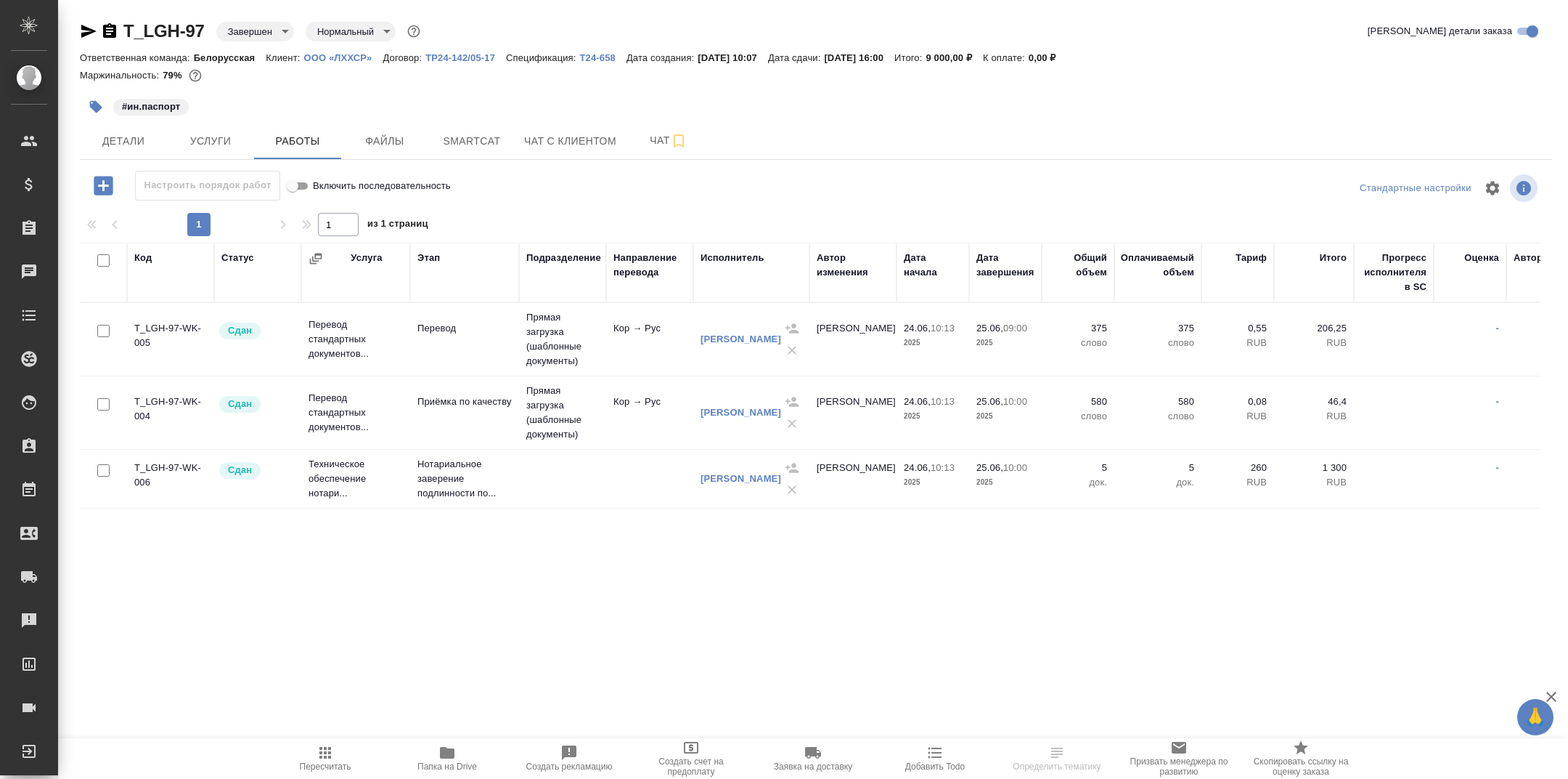
click at [440, 746] on icon "button" at bounding box center [447, 753] width 18 height 18
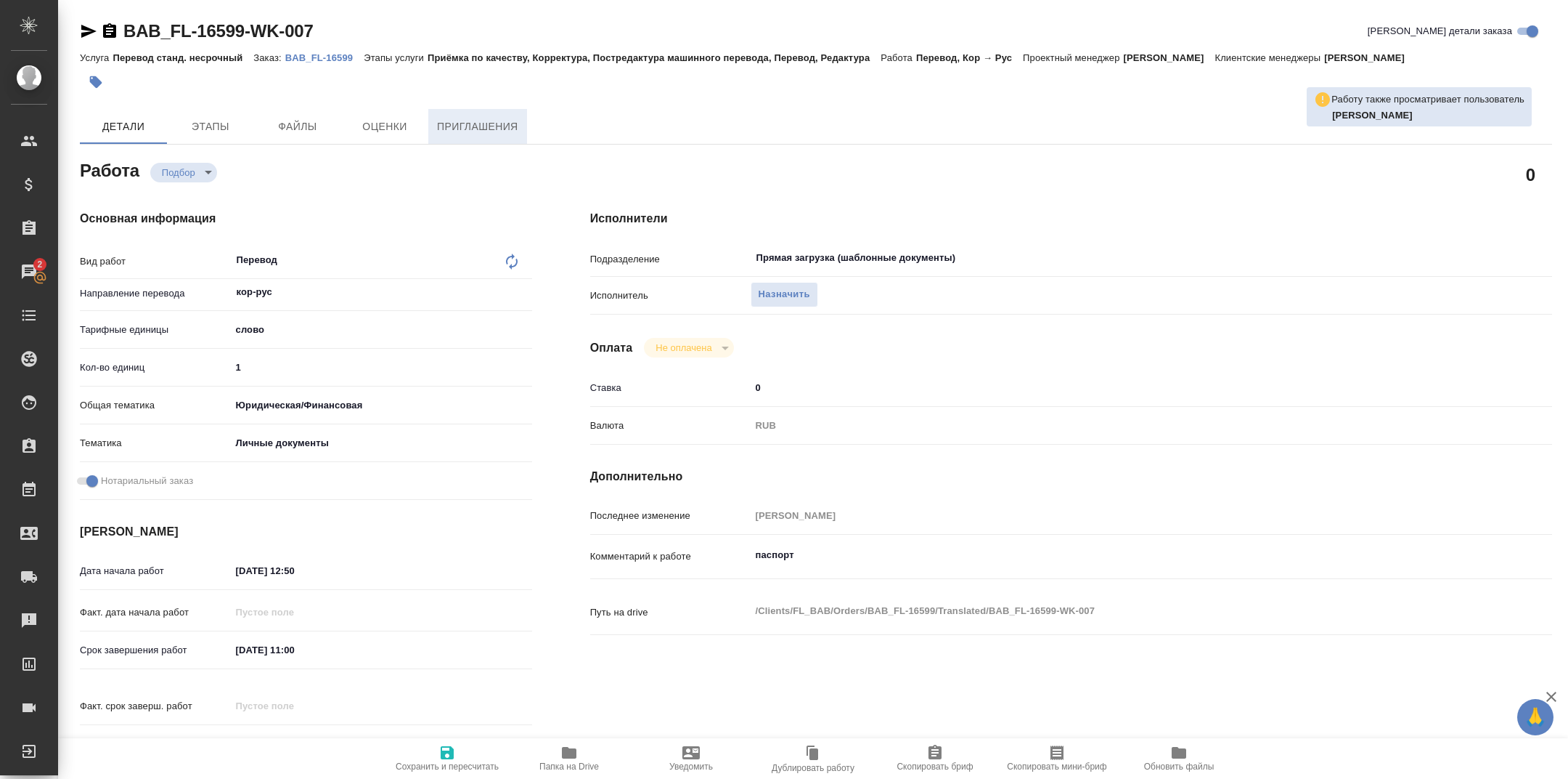
click at [451, 125] on span "Приглашения" at bounding box center [478, 126] width 81 height 18
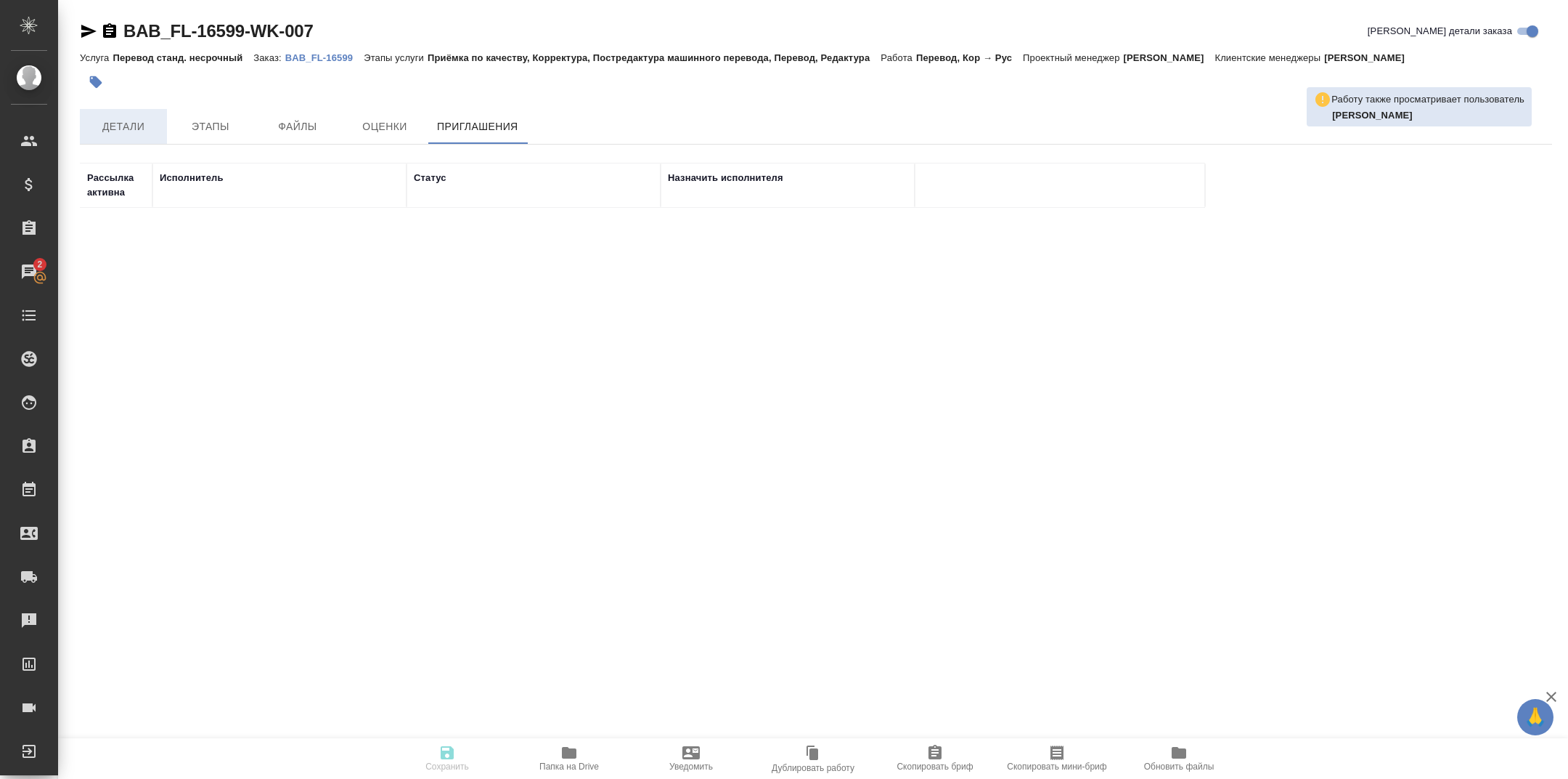
click at [112, 129] on span "Детали" at bounding box center [123, 126] width 70 height 18
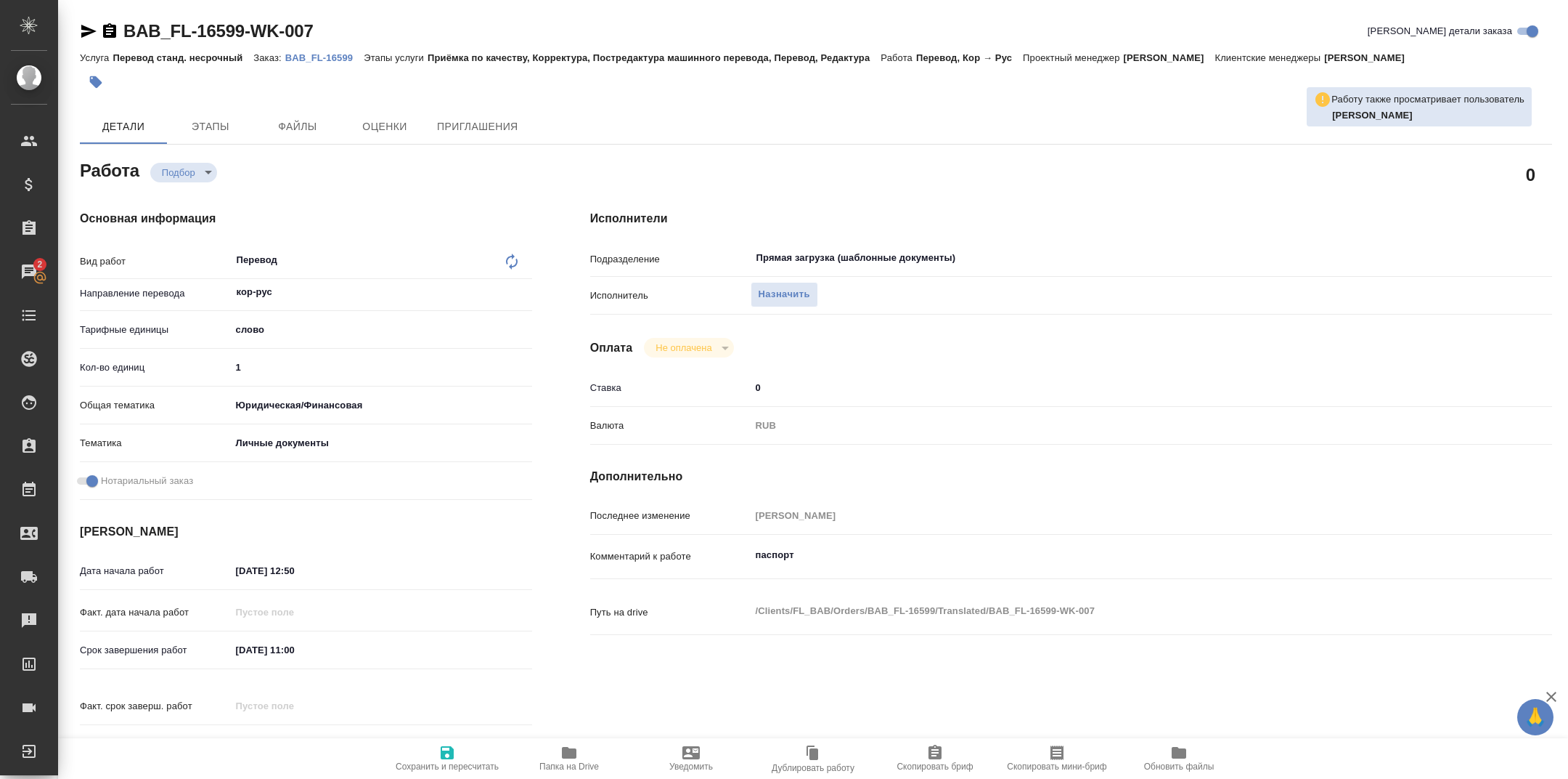
type textarea "x"
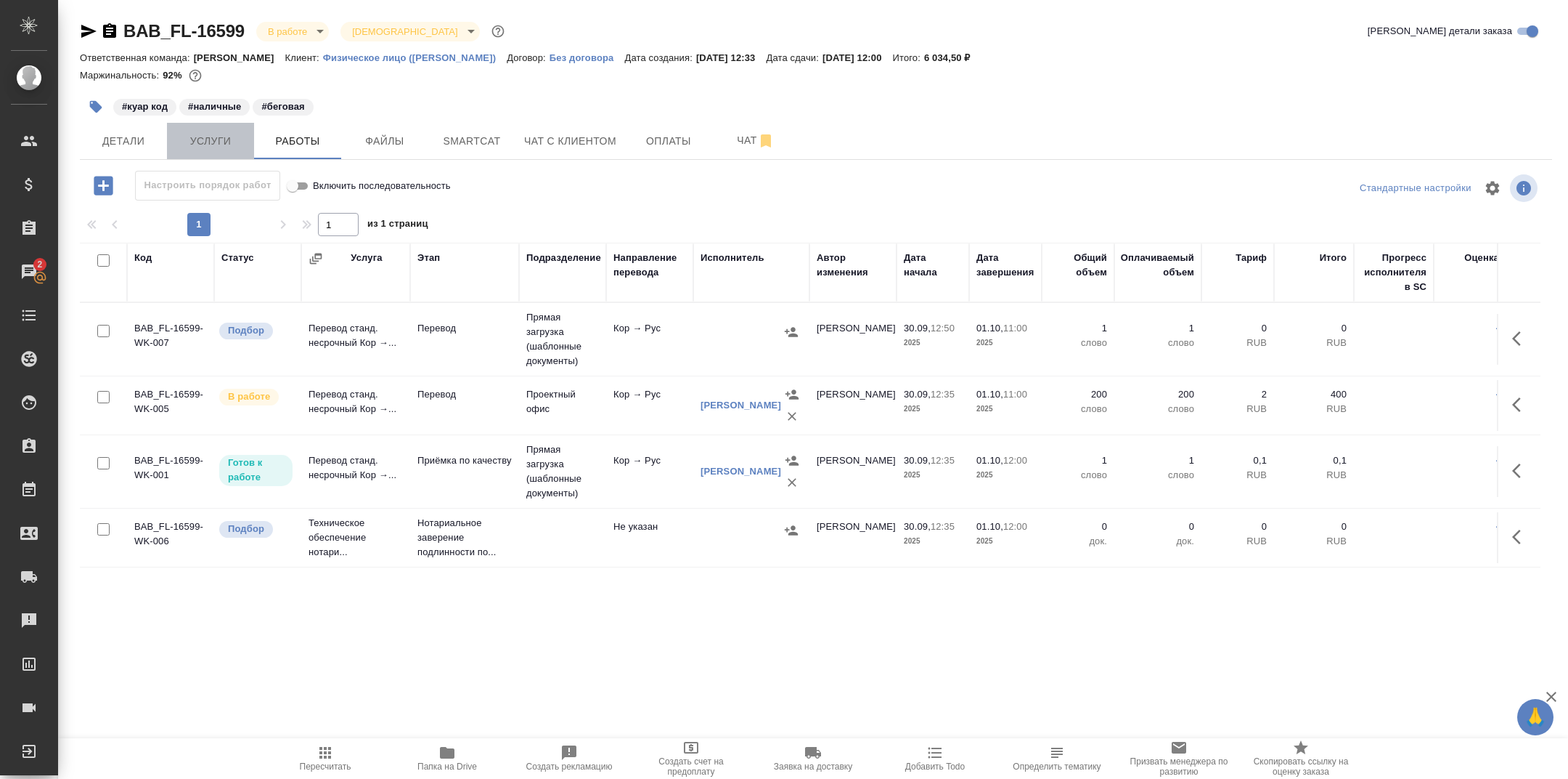
click at [217, 146] on span "Услуги" at bounding box center [211, 141] width 70 height 18
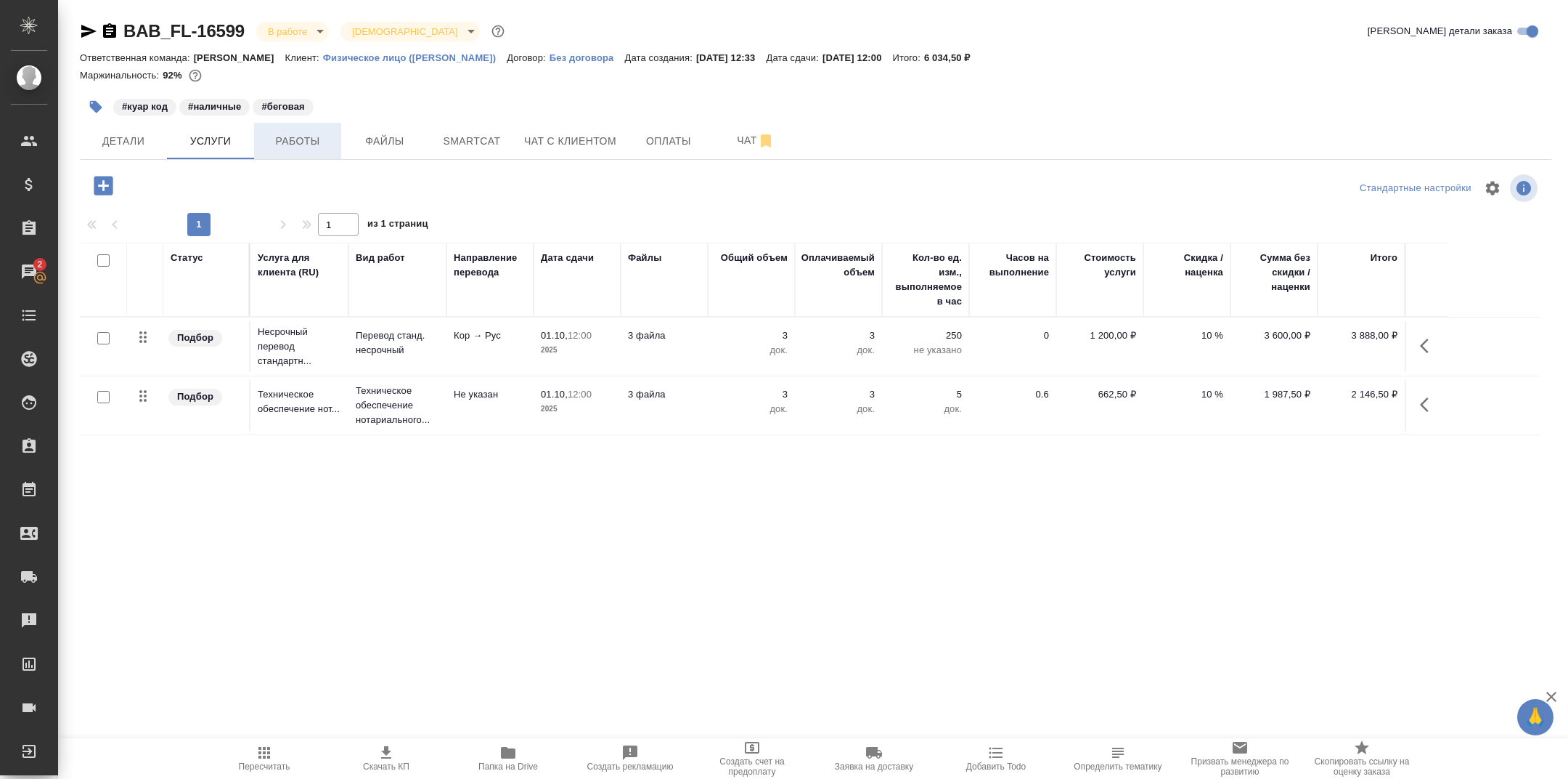
click at [298, 139] on span "Работы" at bounding box center [298, 141] width 70 height 18
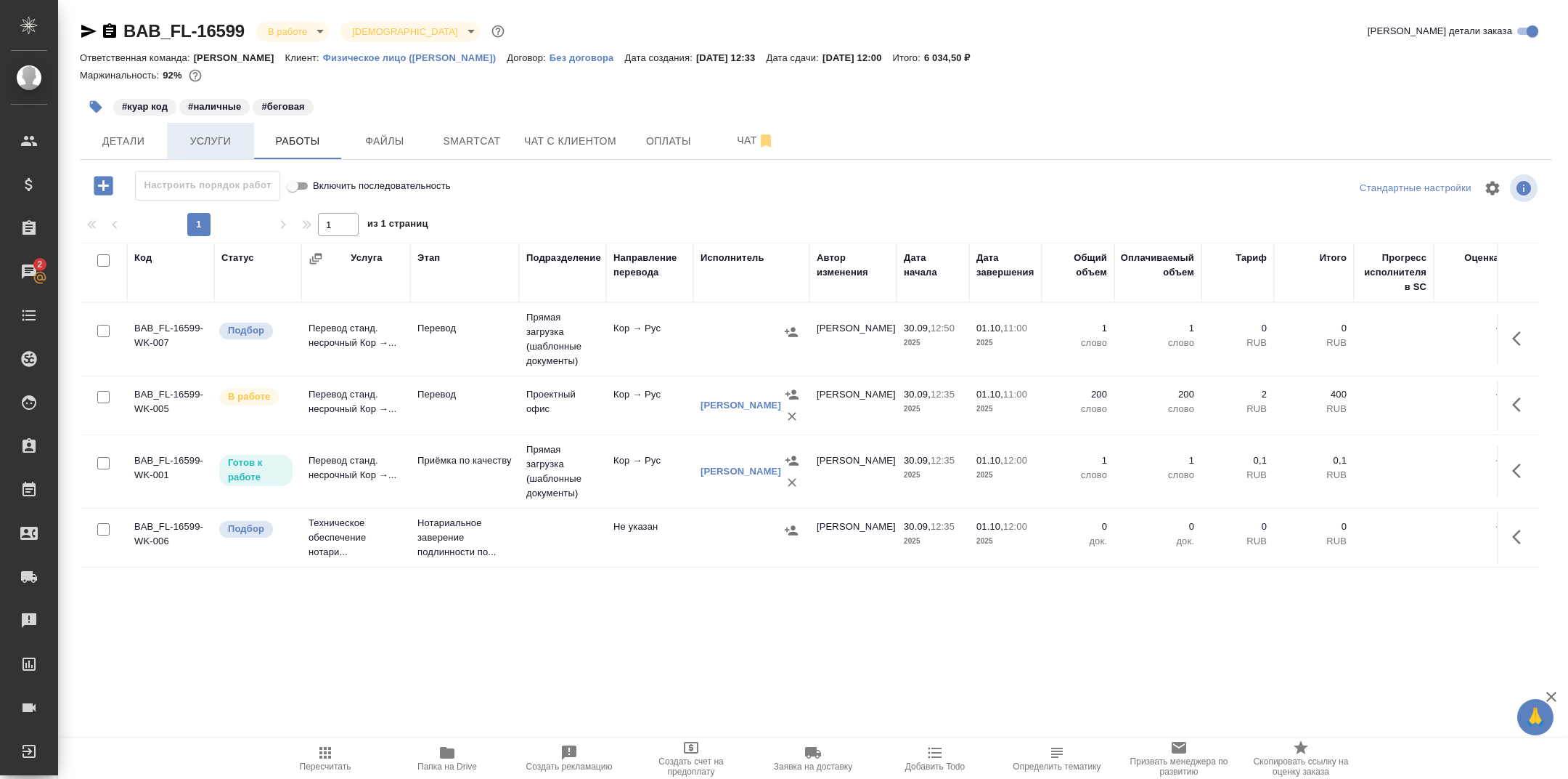
click at [231, 146] on span "Услуги" at bounding box center [211, 141] width 70 height 18
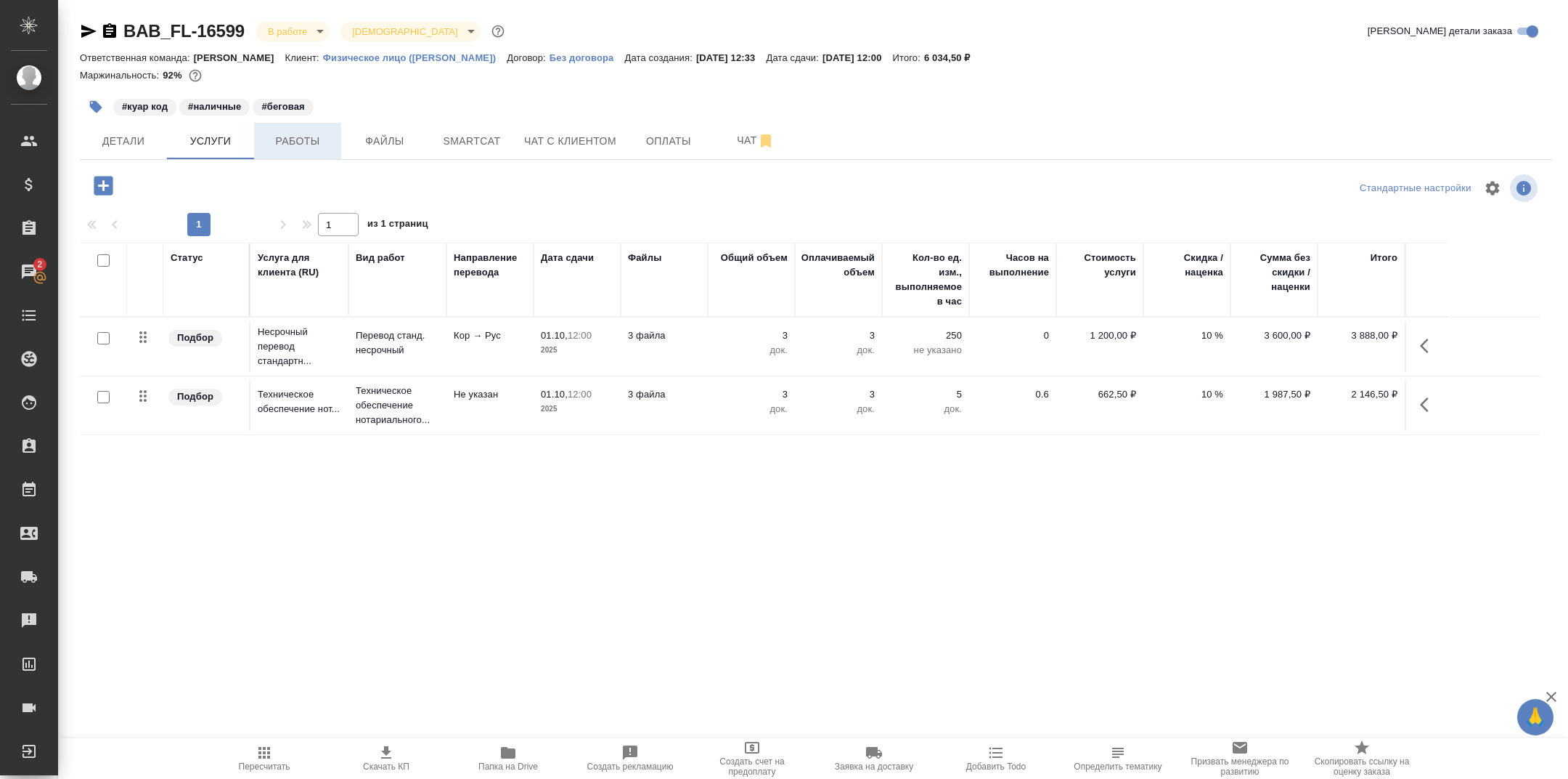
click at [281, 147] on span "Работы" at bounding box center [298, 141] width 70 height 18
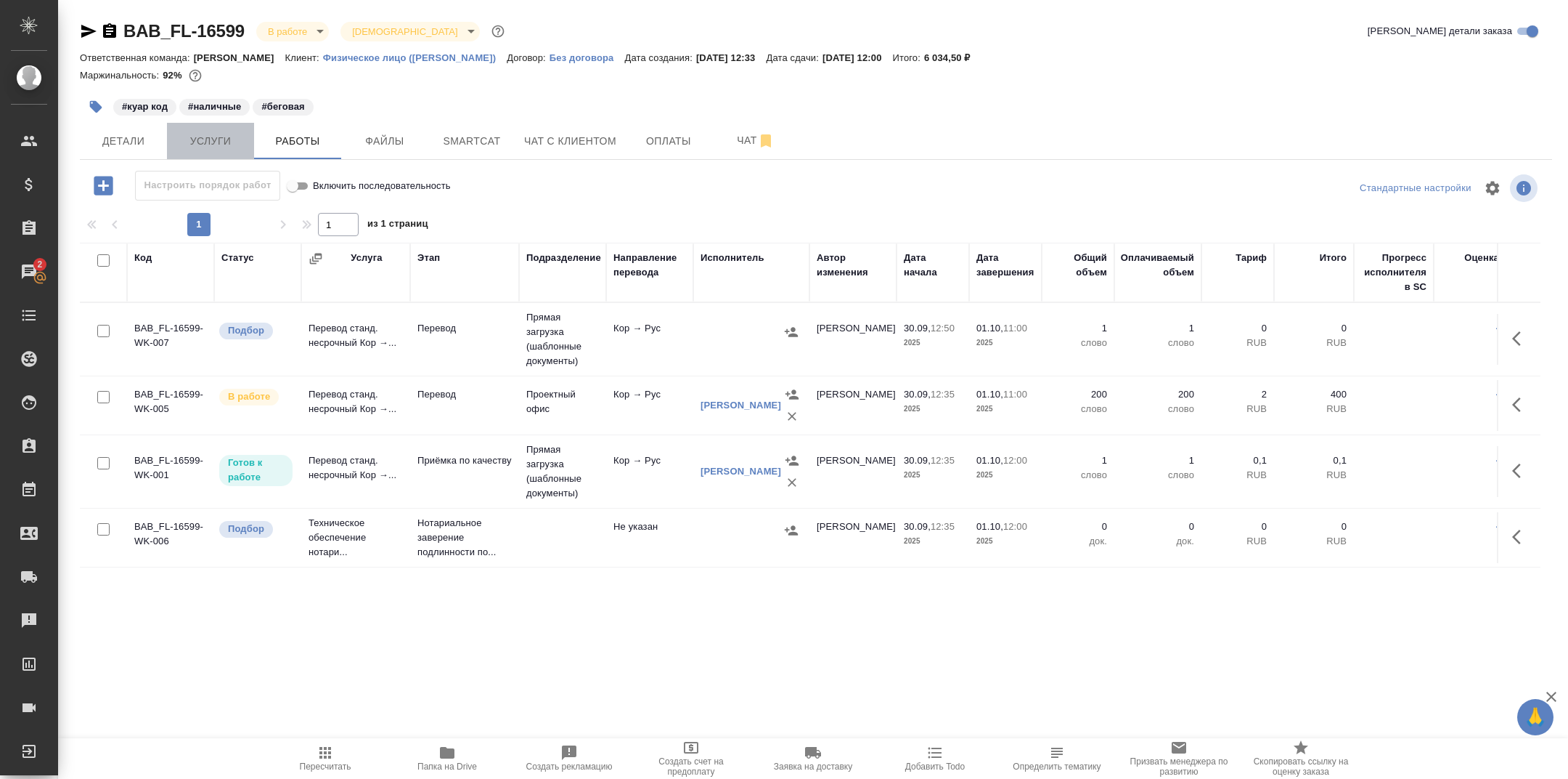
click at [219, 139] on span "Услуги" at bounding box center [211, 141] width 70 height 18
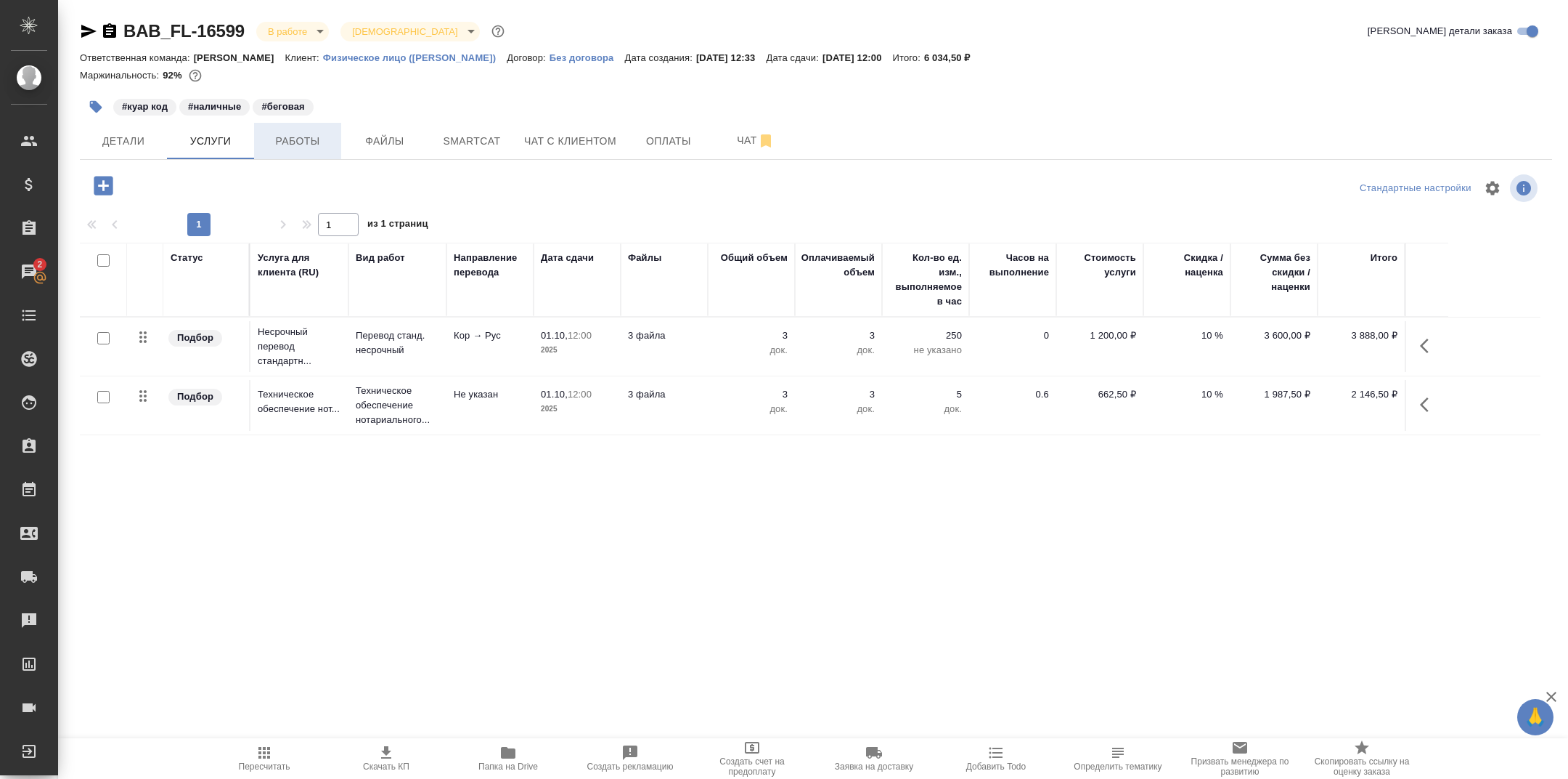
click at [300, 145] on span "Работы" at bounding box center [298, 141] width 70 height 18
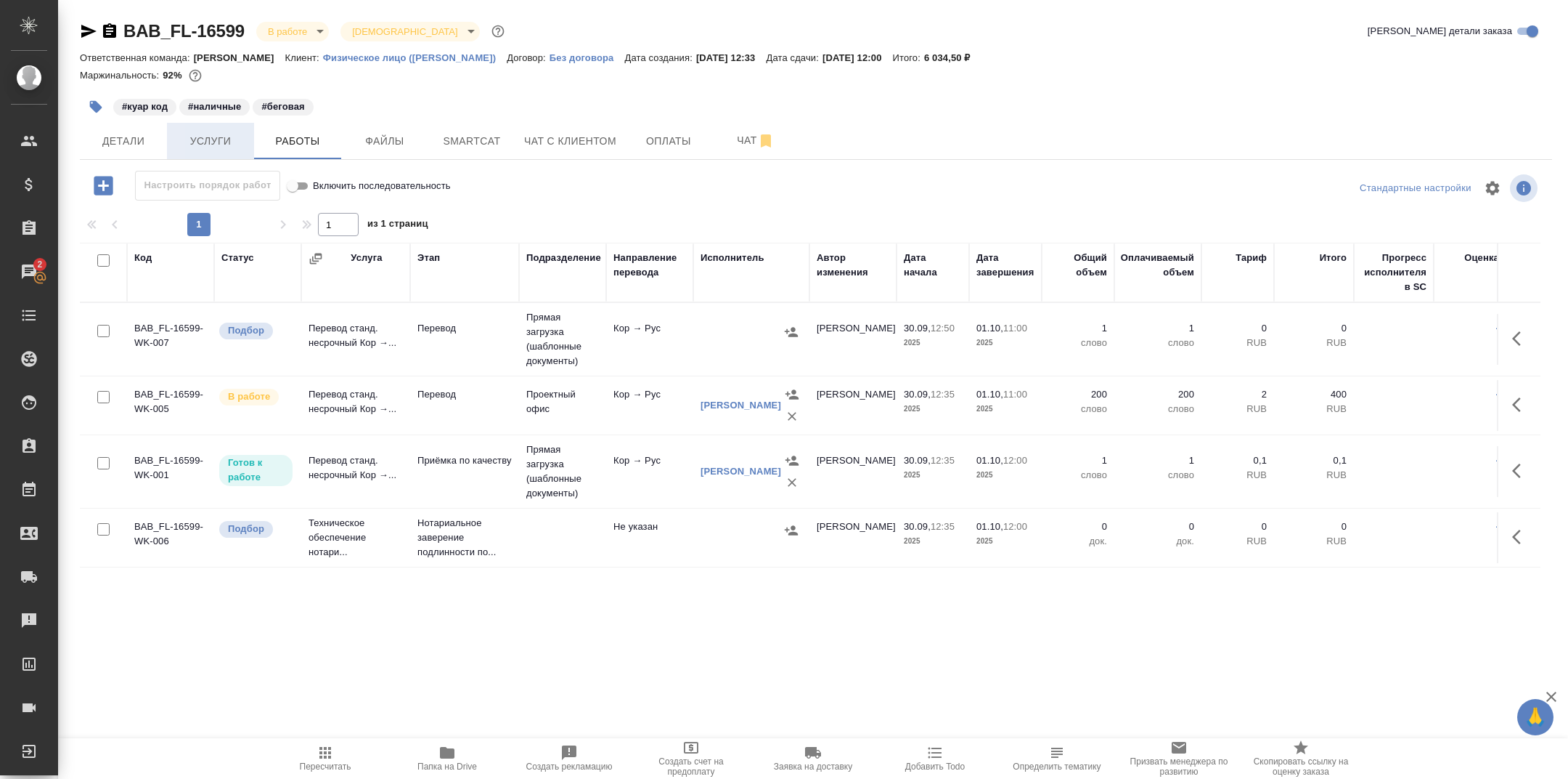
click at [221, 144] on span "Услуги" at bounding box center [211, 141] width 70 height 18
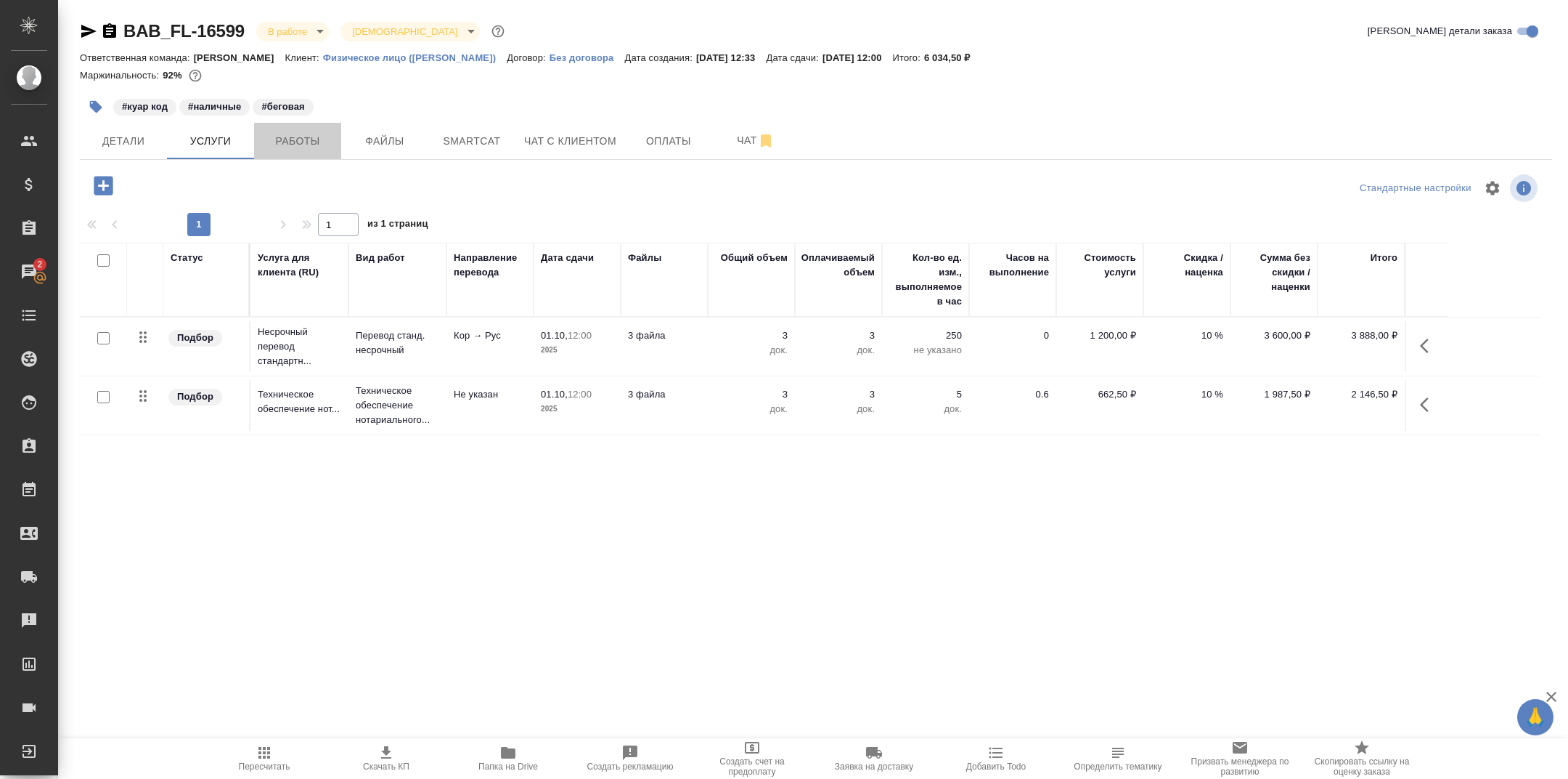
click at [327, 143] on span "Работы" at bounding box center [298, 141] width 70 height 18
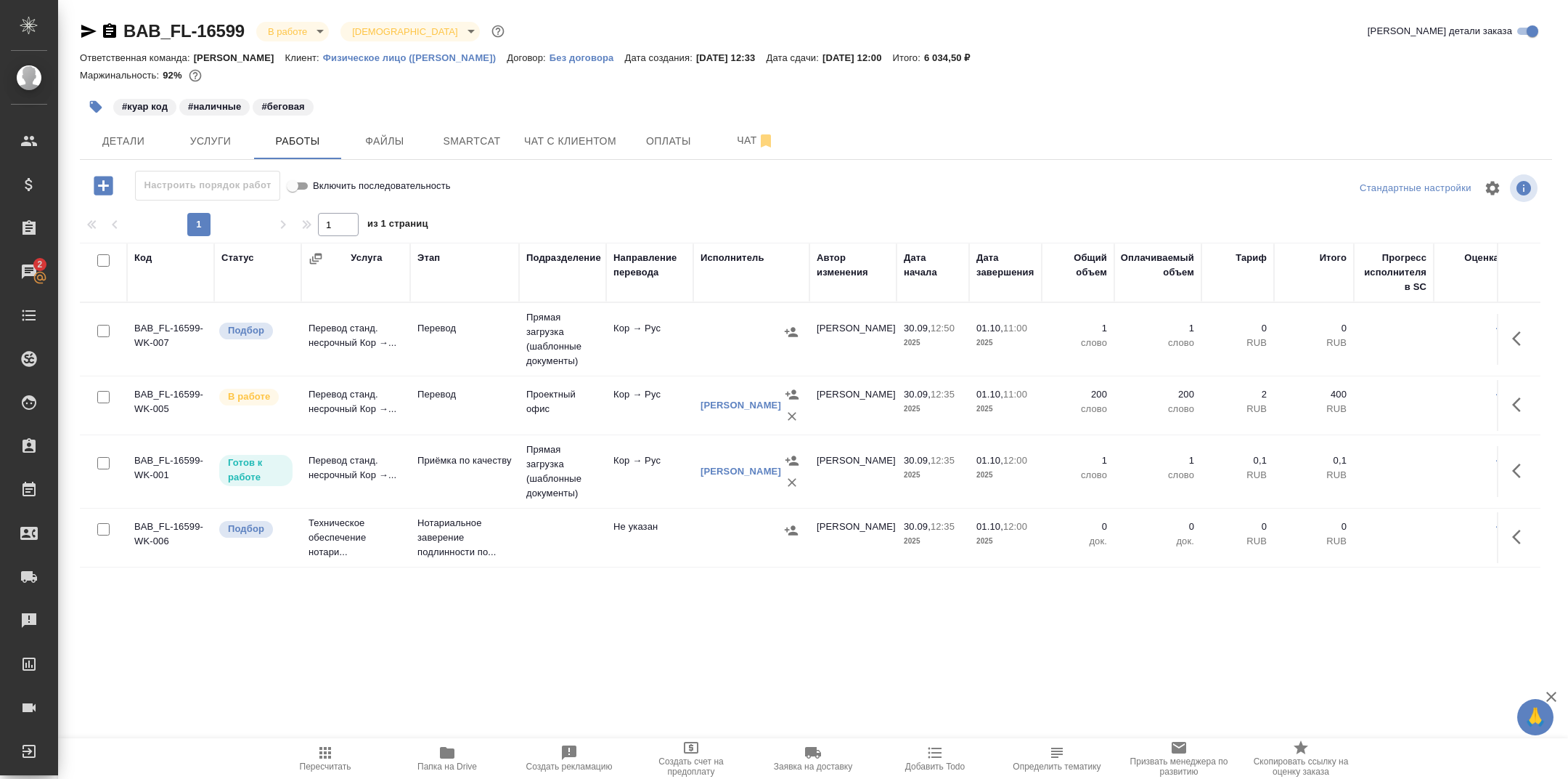
click at [561, 346] on td "Прямая загрузка (шаблонные документы)" at bounding box center [563, 339] width 87 height 73
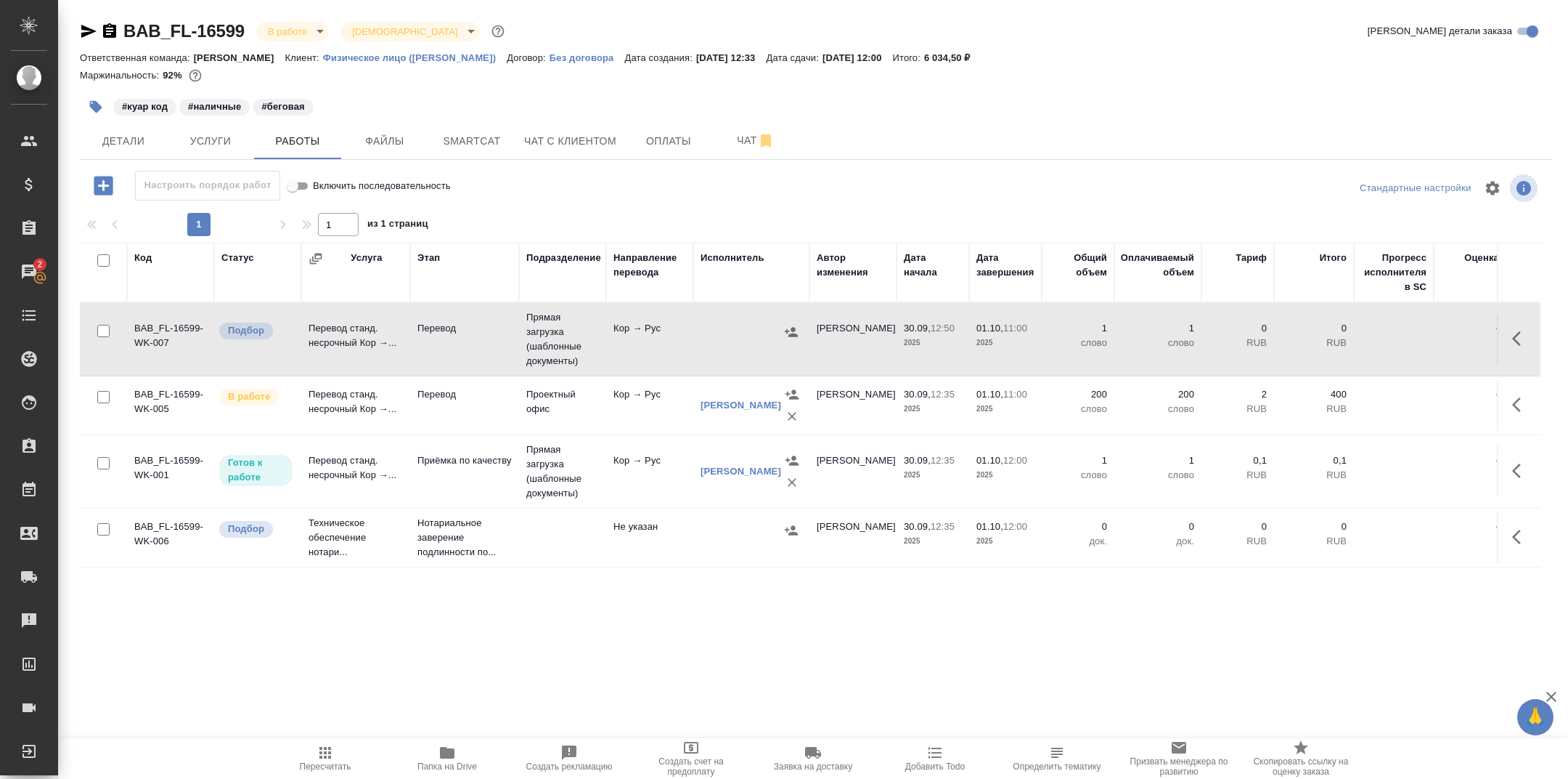
click at [561, 346] on td "Прямая загрузка (шаблонные документы)" at bounding box center [563, 339] width 87 height 73
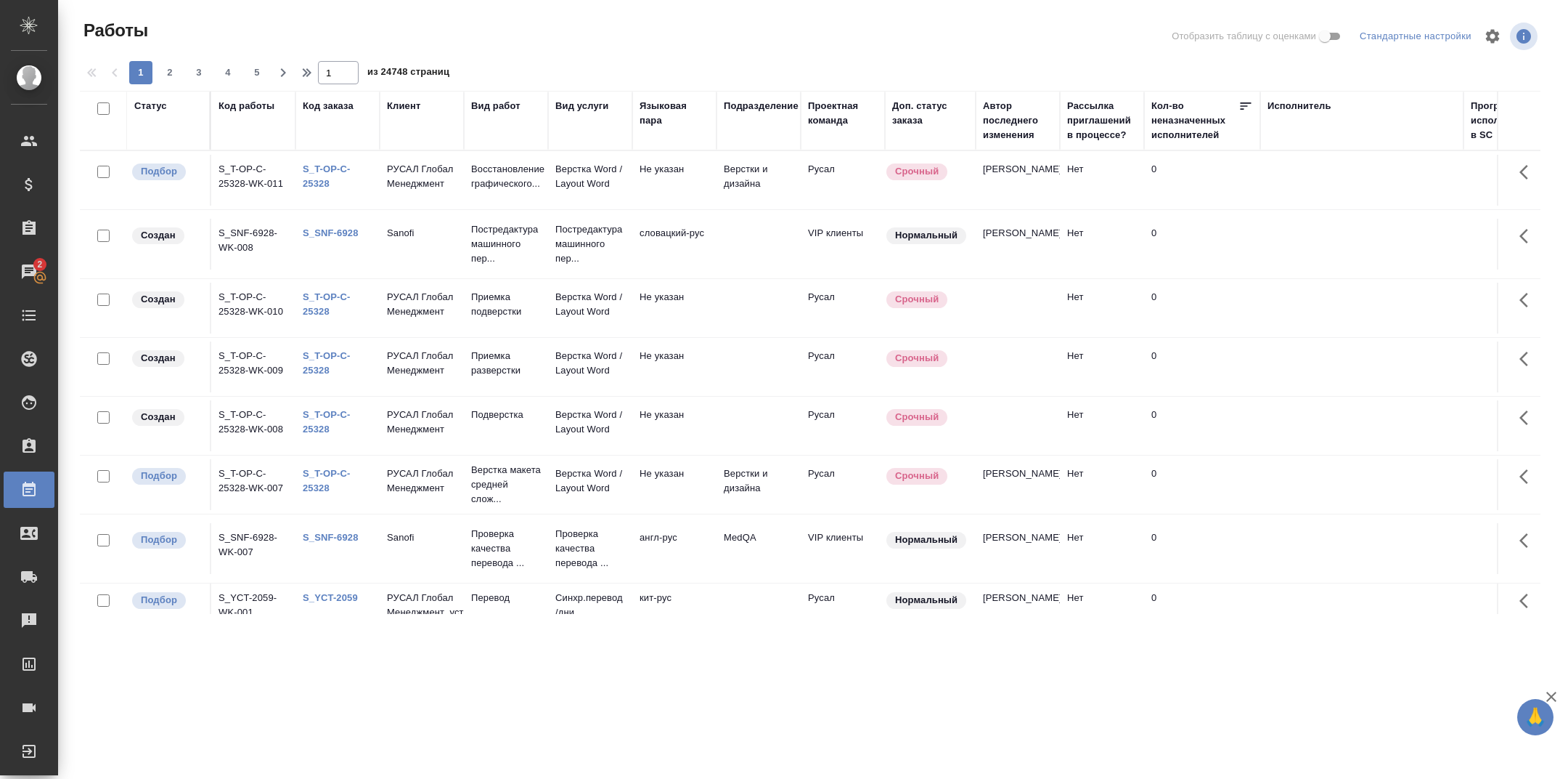
click at [411, 106] on div "Клиент" at bounding box center [403, 106] width 33 height 15
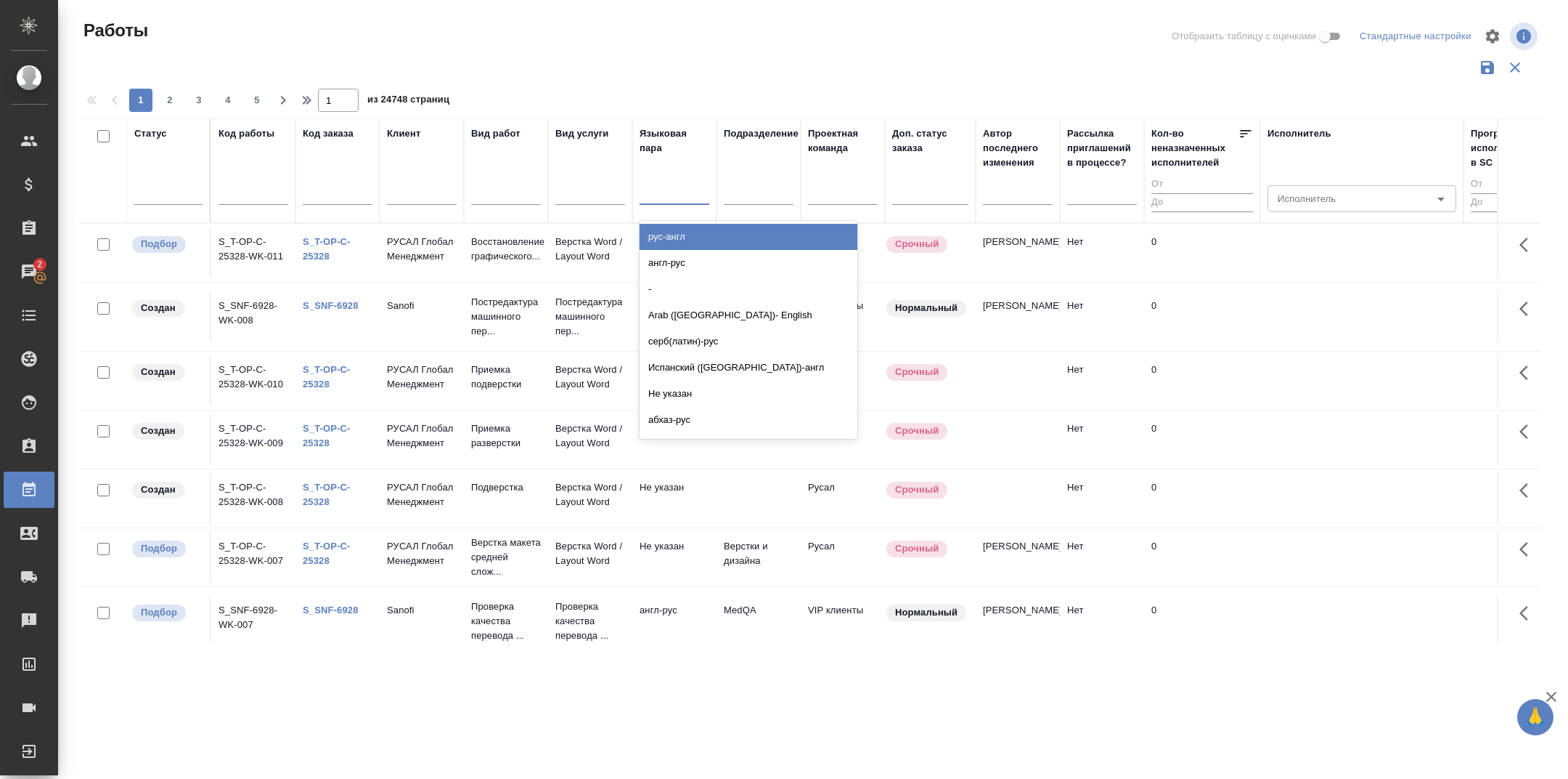
click at [676, 196] on div at bounding box center [674, 190] width 70 height 21
type input "кор-ру"
click at [707, 239] on div "кор-рус" at bounding box center [748, 237] width 217 height 26
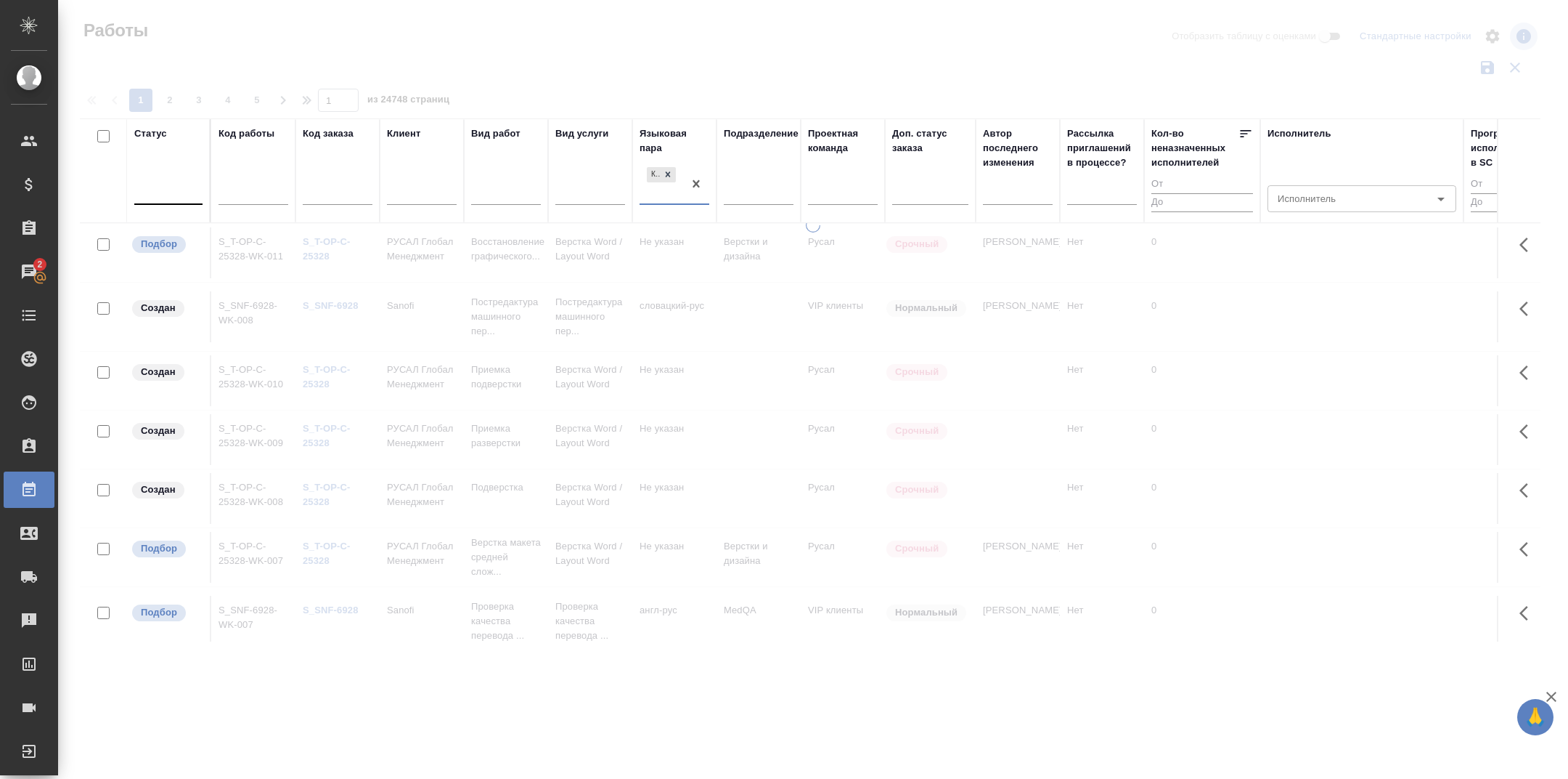
click at [169, 194] on div at bounding box center [169, 190] width 68 height 21
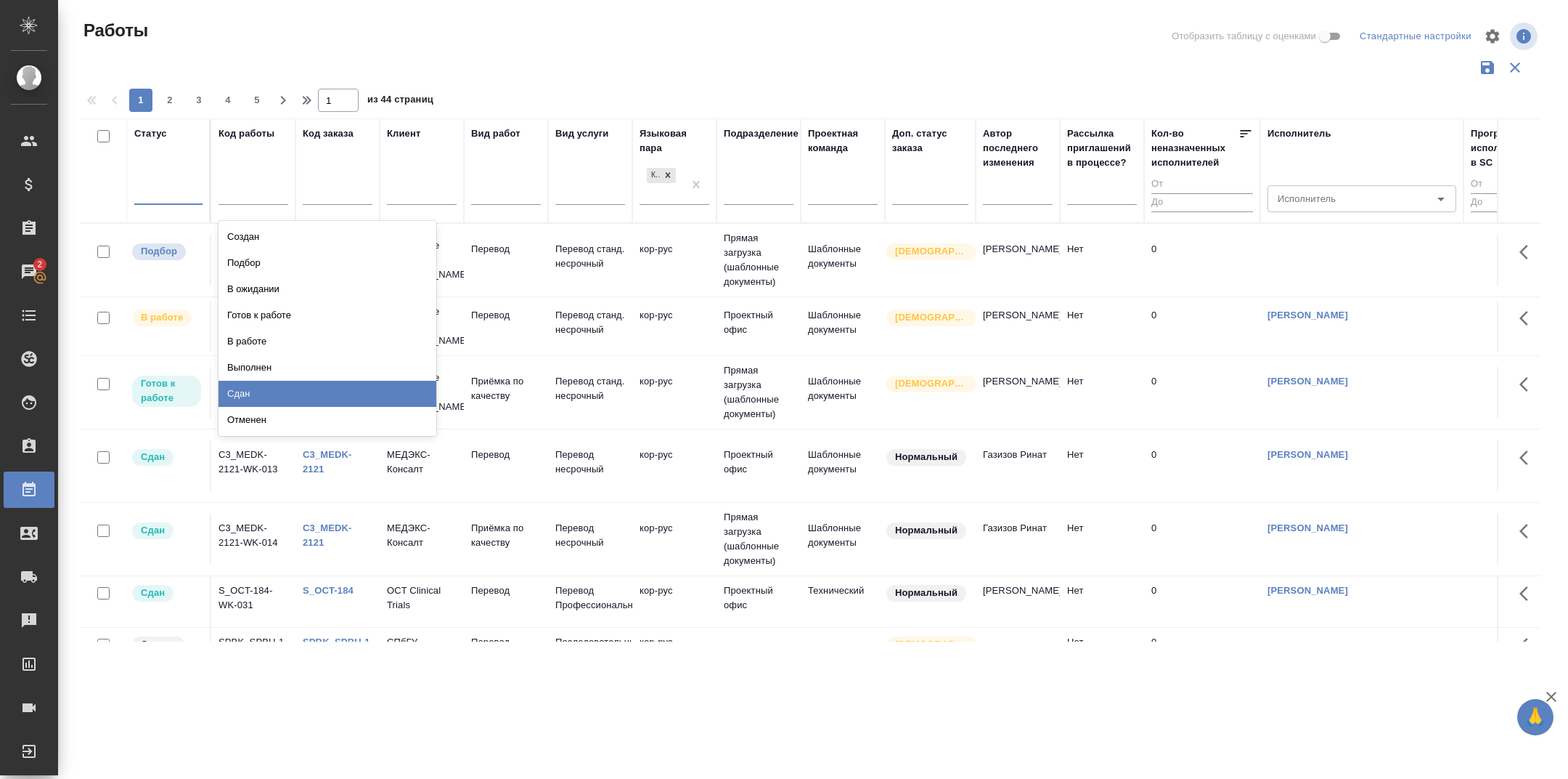
click at [251, 396] on div "Сдан" at bounding box center [327, 394] width 217 height 26
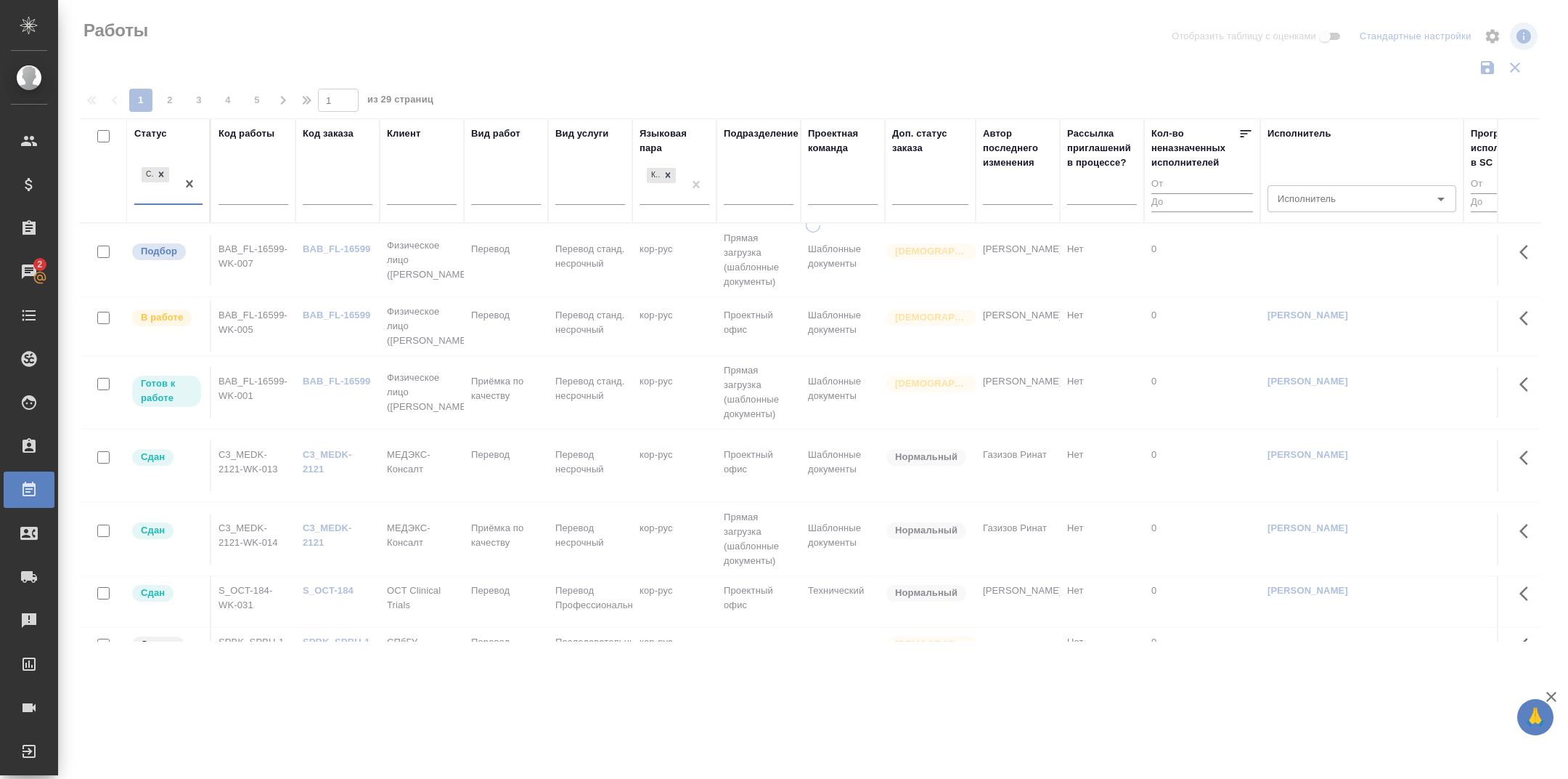
click at [770, 36] on div at bounding box center [816, 36] width 491 height 35
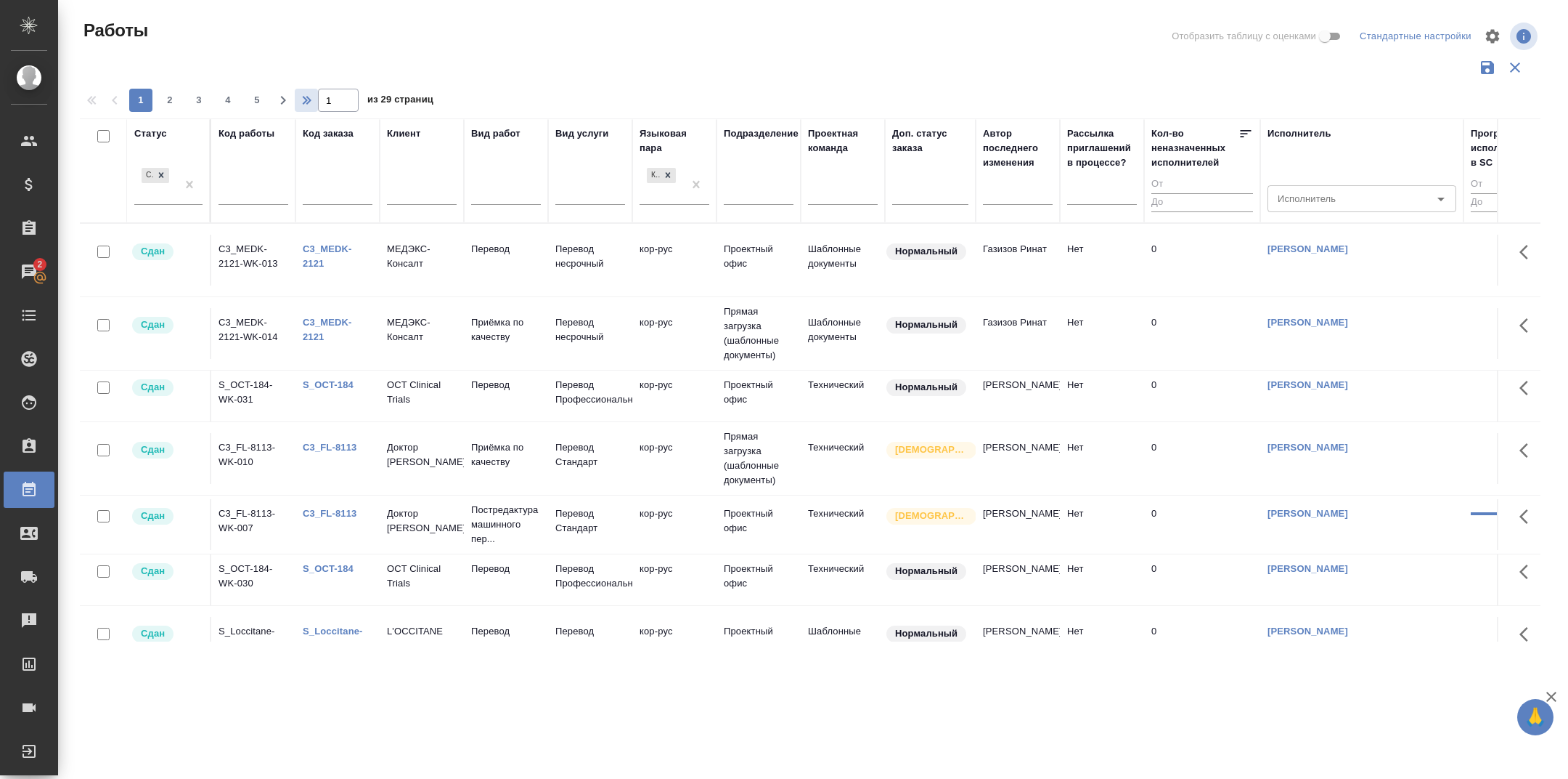
click at [301, 99] on icon "button" at bounding box center [308, 100] width 18 height 18
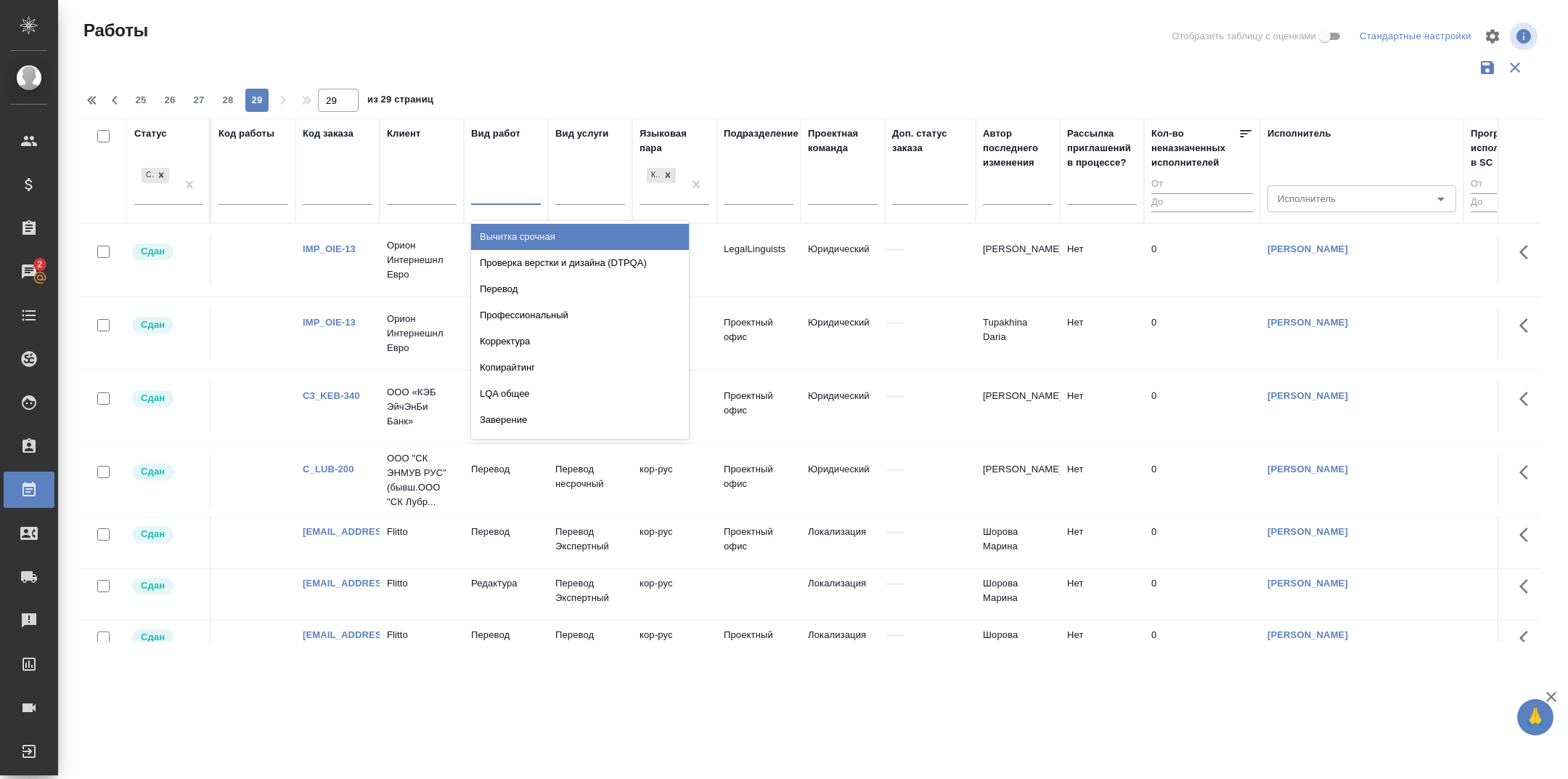
click at [502, 196] on div at bounding box center [506, 190] width 70 height 21
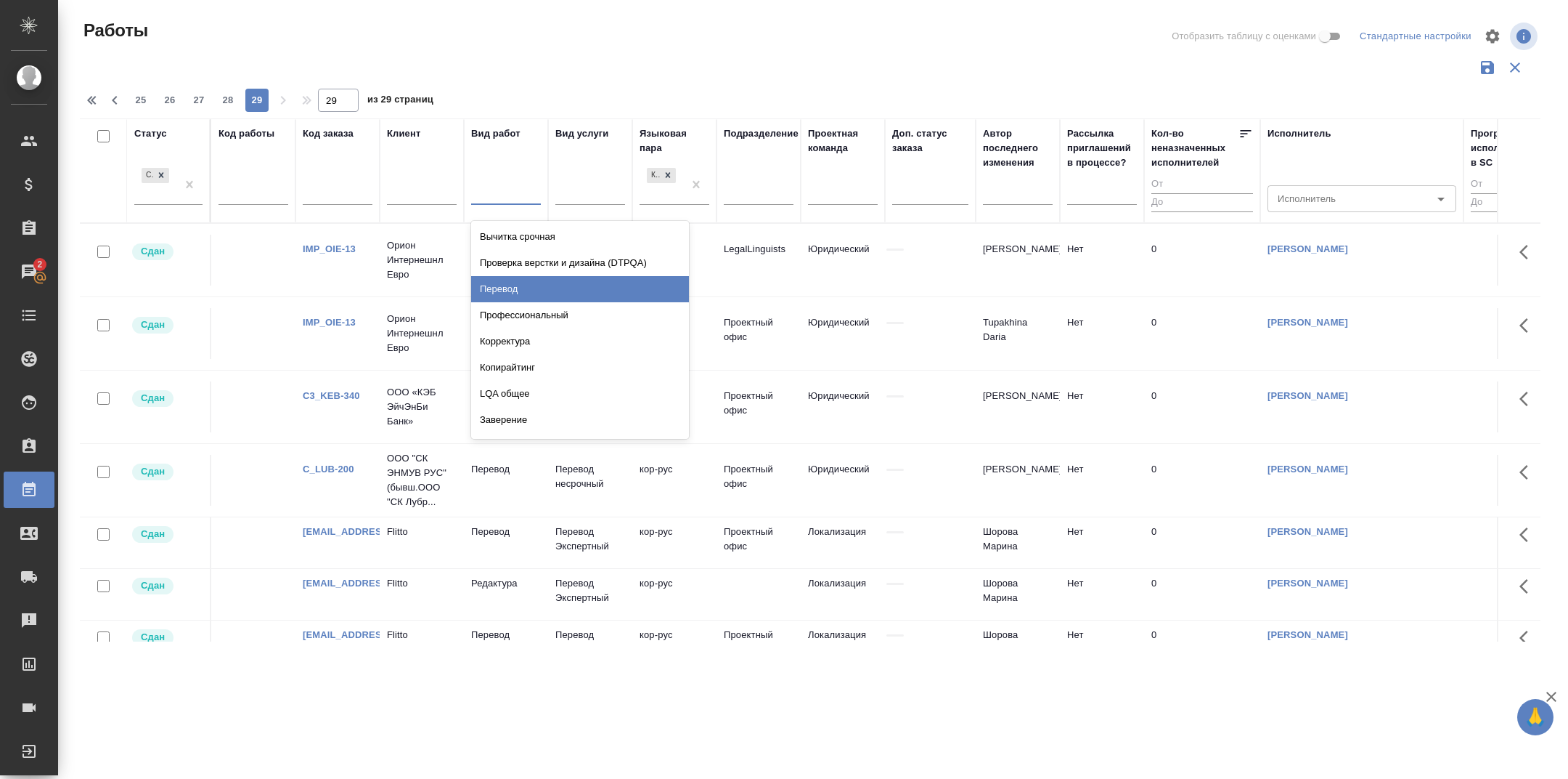
drag, startPoint x: 519, startPoint y: 283, endPoint x: 331, endPoint y: 190, distance: 209.7
click at [519, 283] on div "Перевод" at bounding box center [580, 289] width 217 height 26
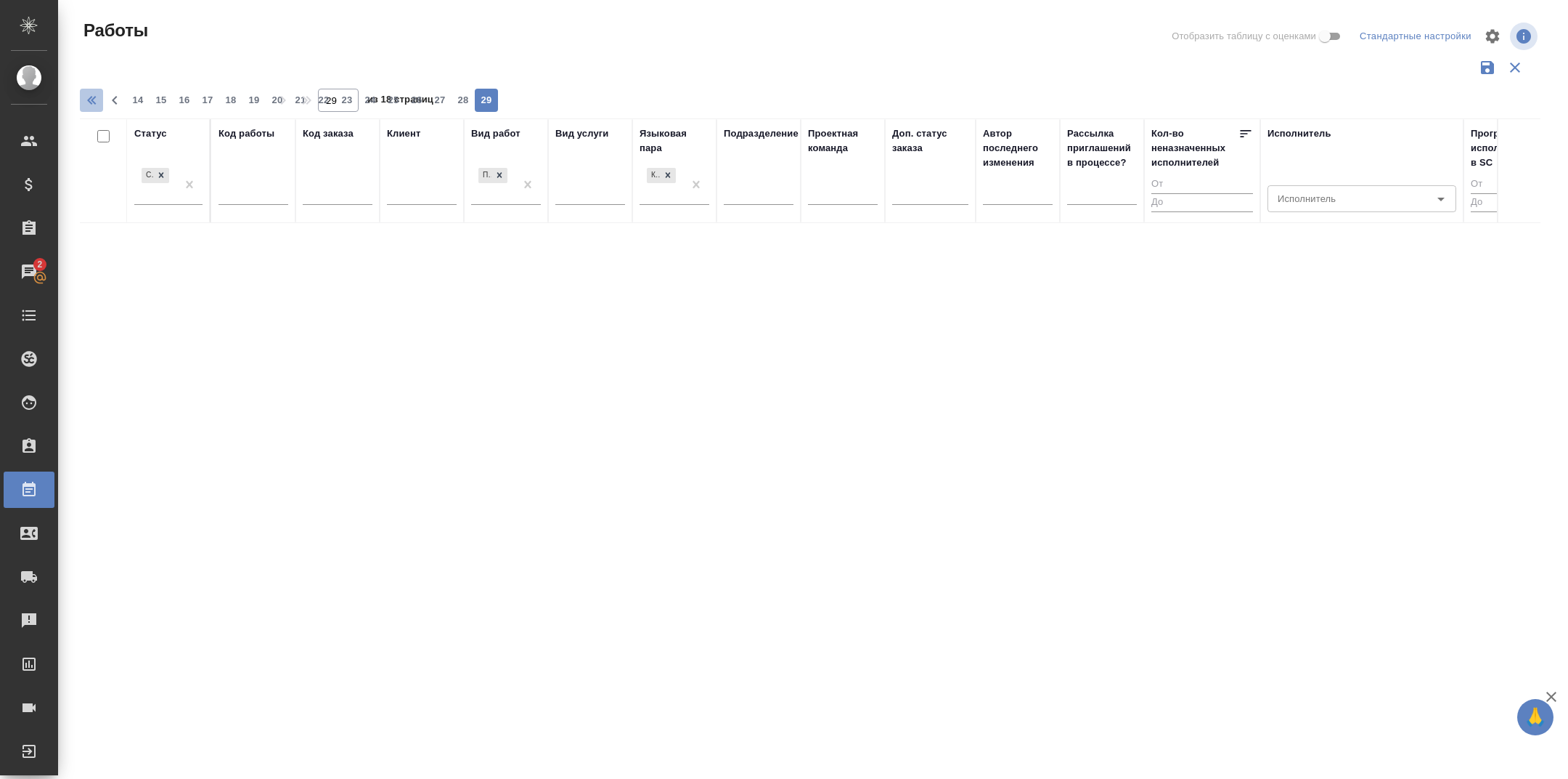
click at [94, 101] on icon "button" at bounding box center [93, 100] width 5 height 9
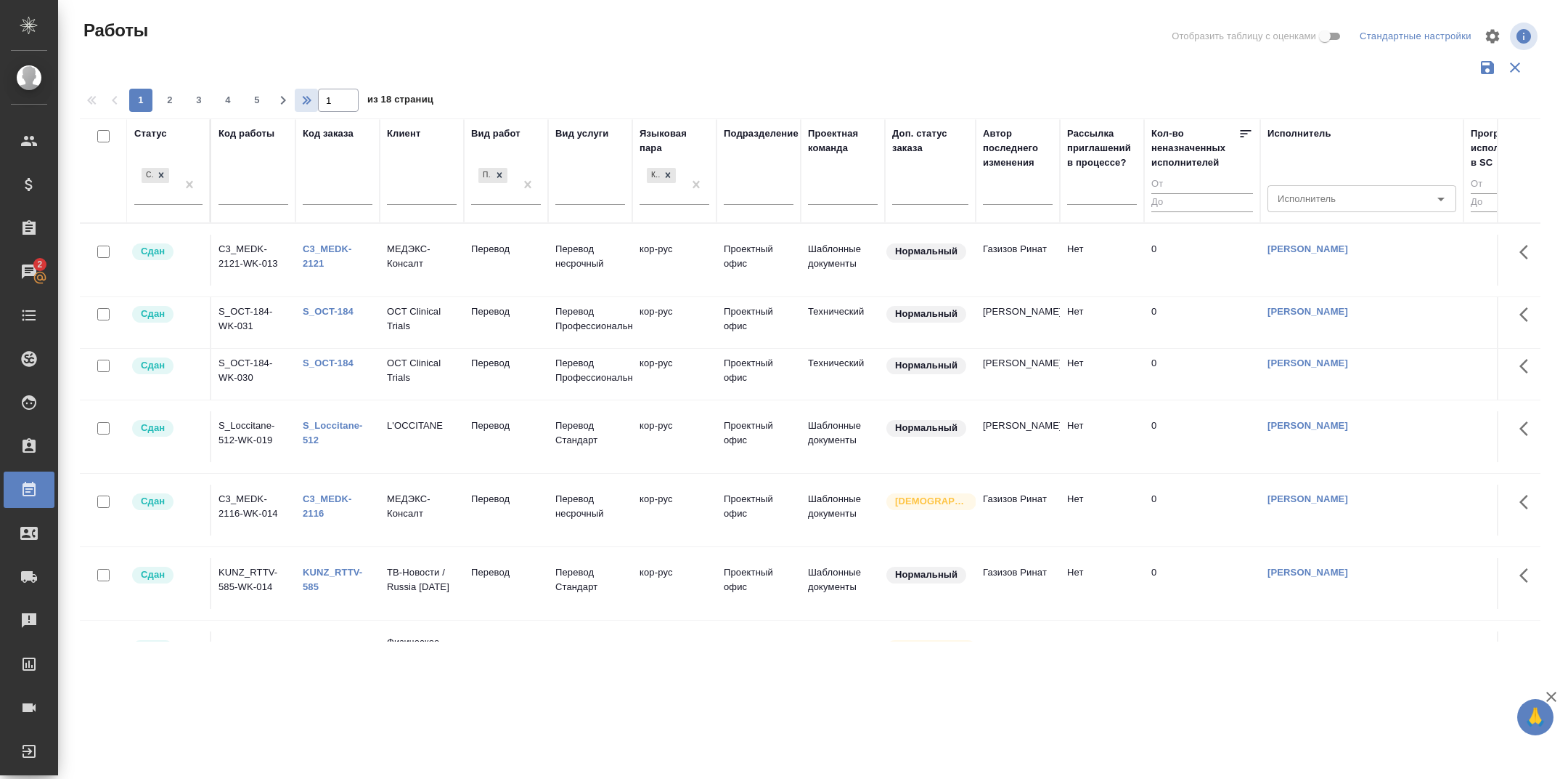
click at [305, 108] on icon "button" at bounding box center [308, 100] width 18 height 18
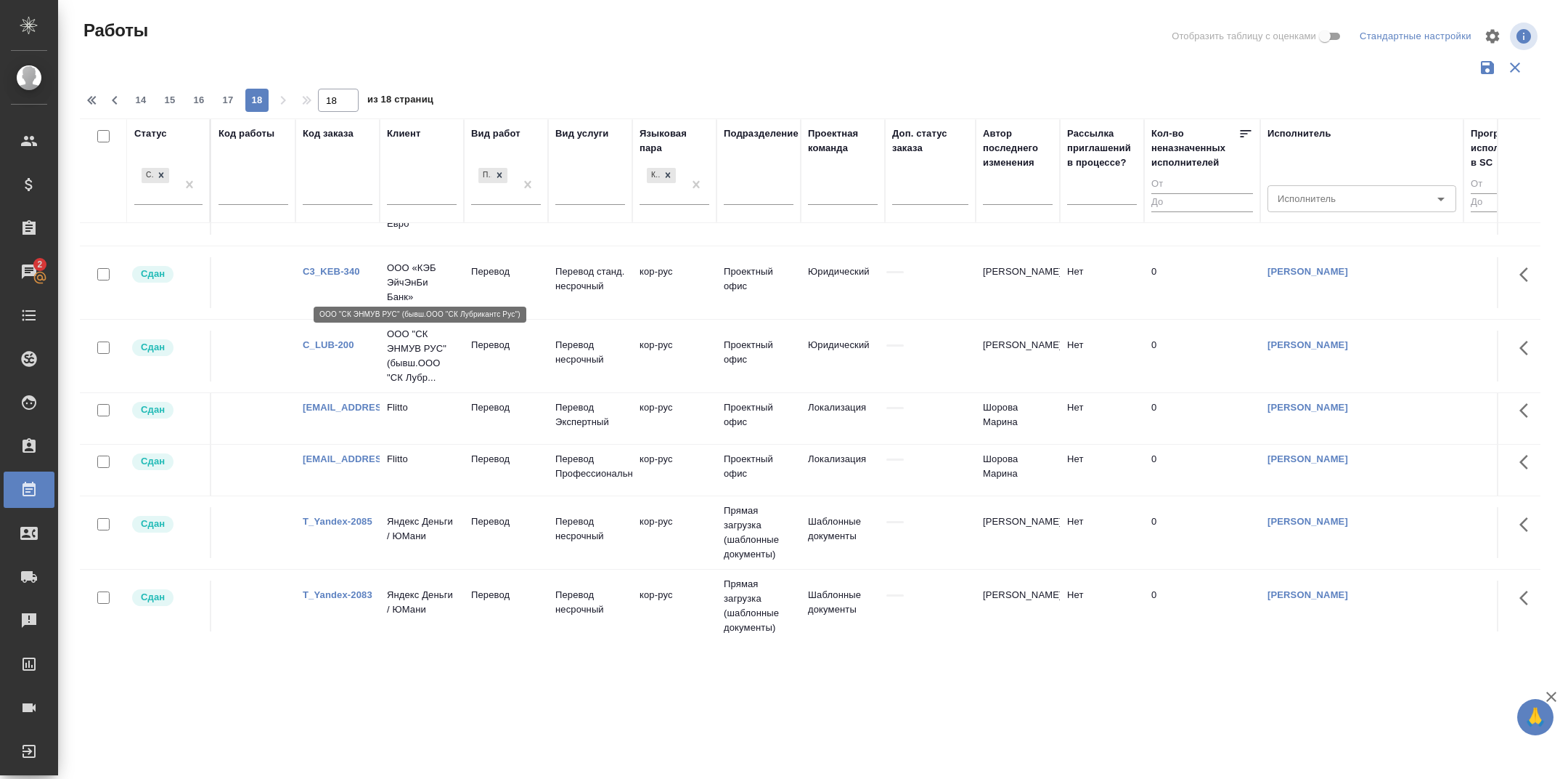
scroll to position [431, 0]
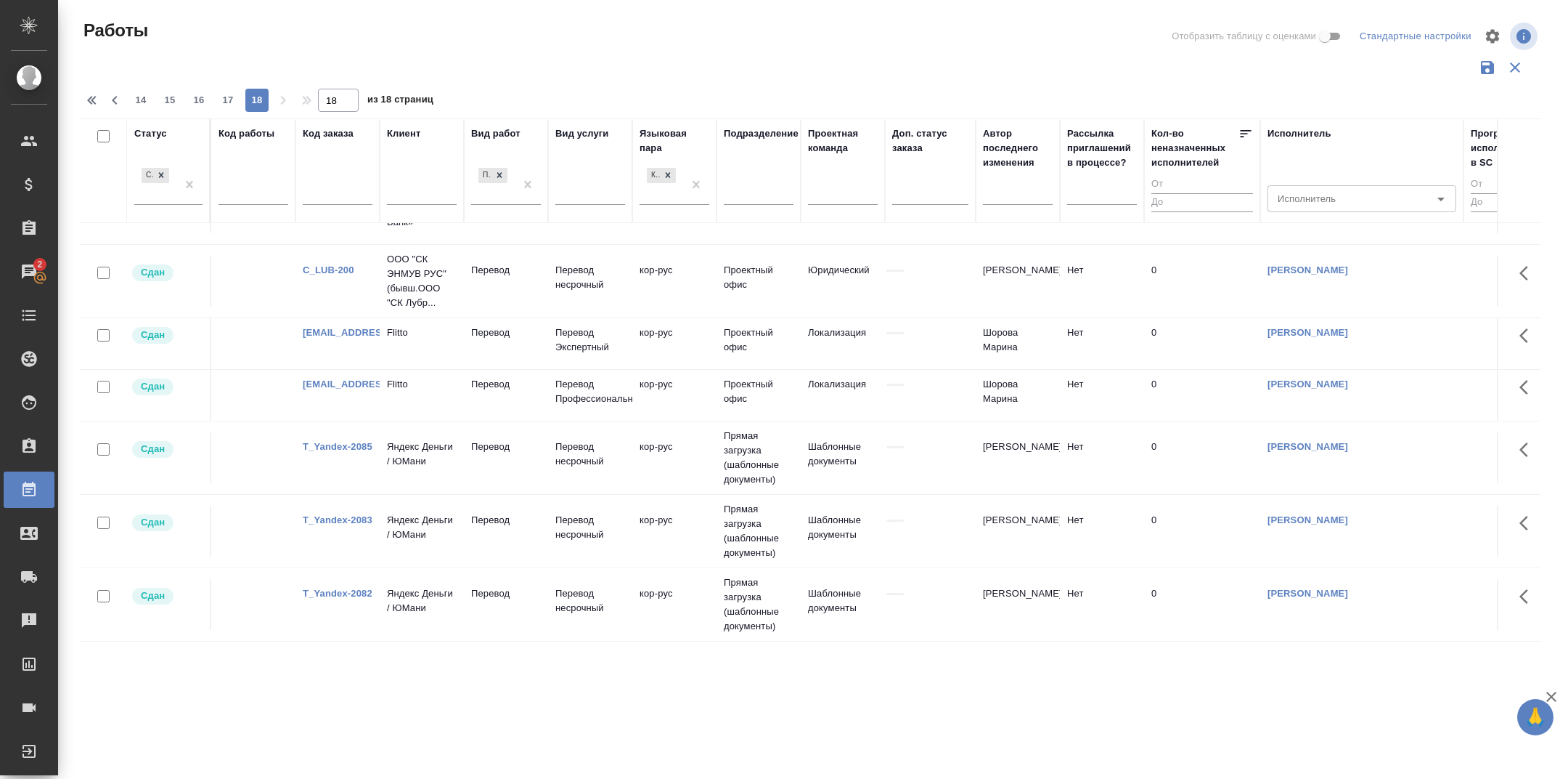
click at [354, 593] on link "T_Yandex-2082" at bounding box center [337, 593] width 70 height 11
click at [355, 520] on link "T_Yandex-2083" at bounding box center [337, 520] width 70 height 11
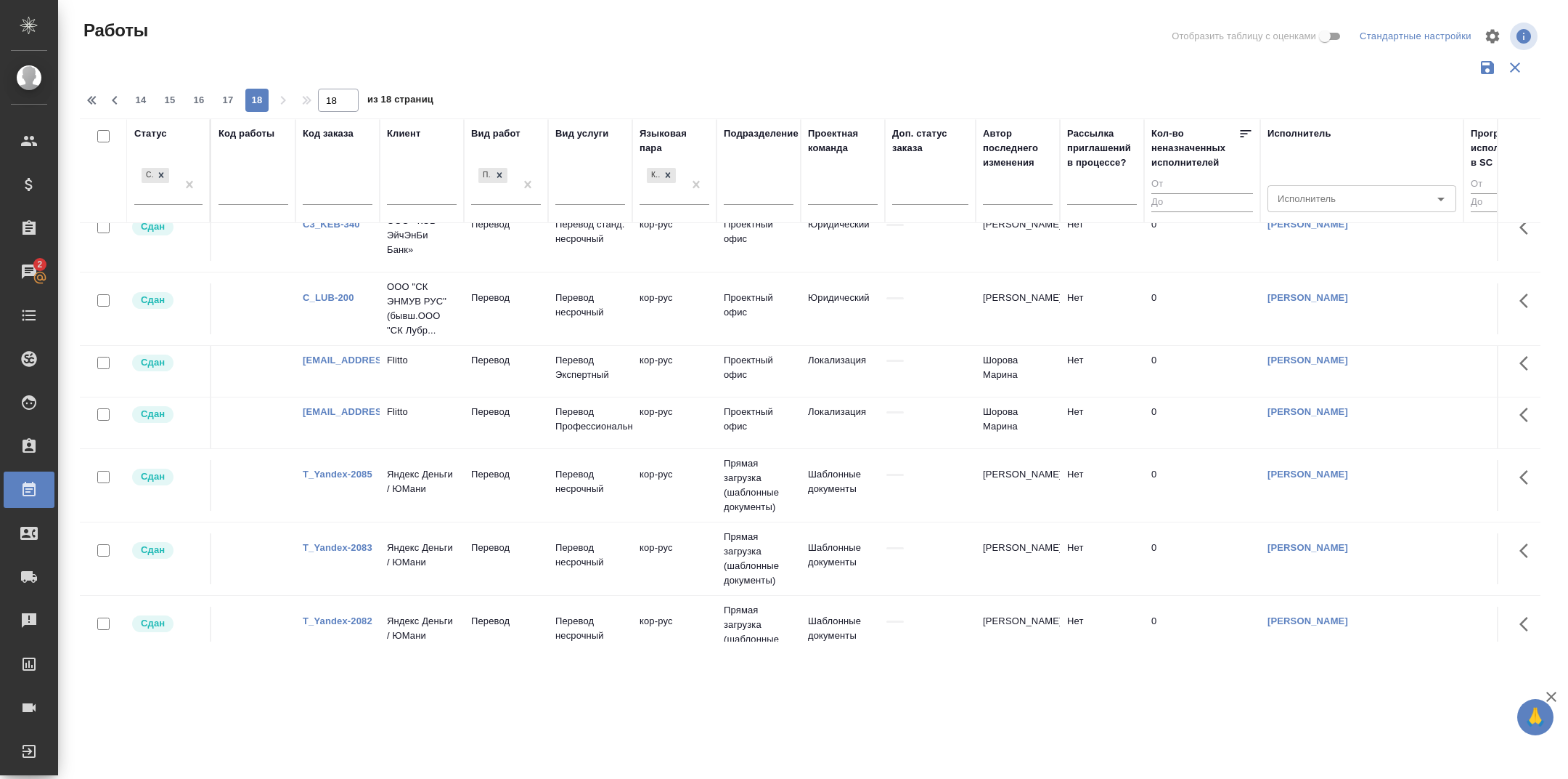
scroll to position [365, 0]
click at [353, 484] on link "T_Yandex-2085" at bounding box center [337, 479] width 70 height 11
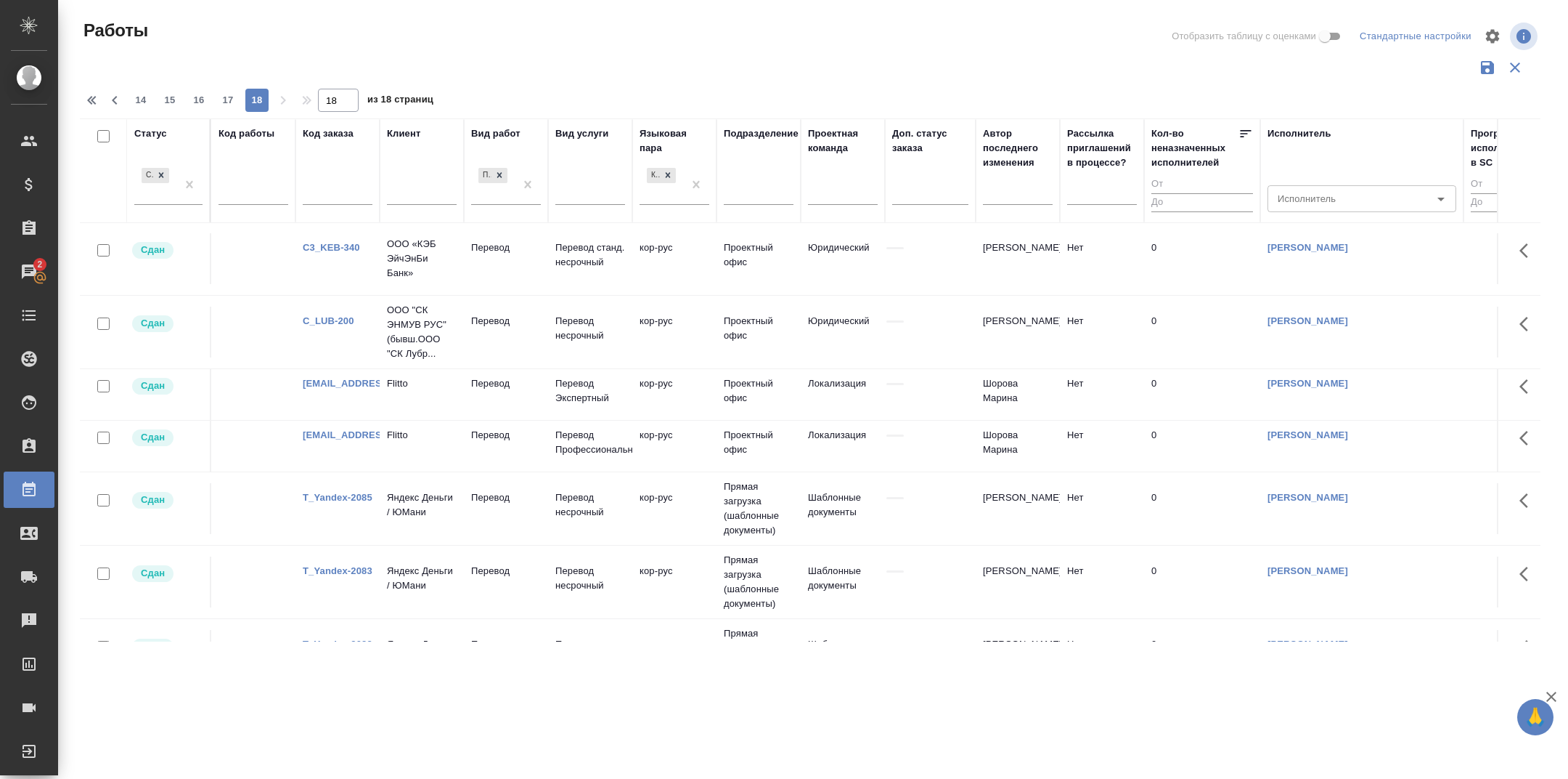
scroll to position [342, 0]
click at [347, 444] on link "S_dinara@flitto.com-1" at bounding box center [347, 439] width 88 height 11
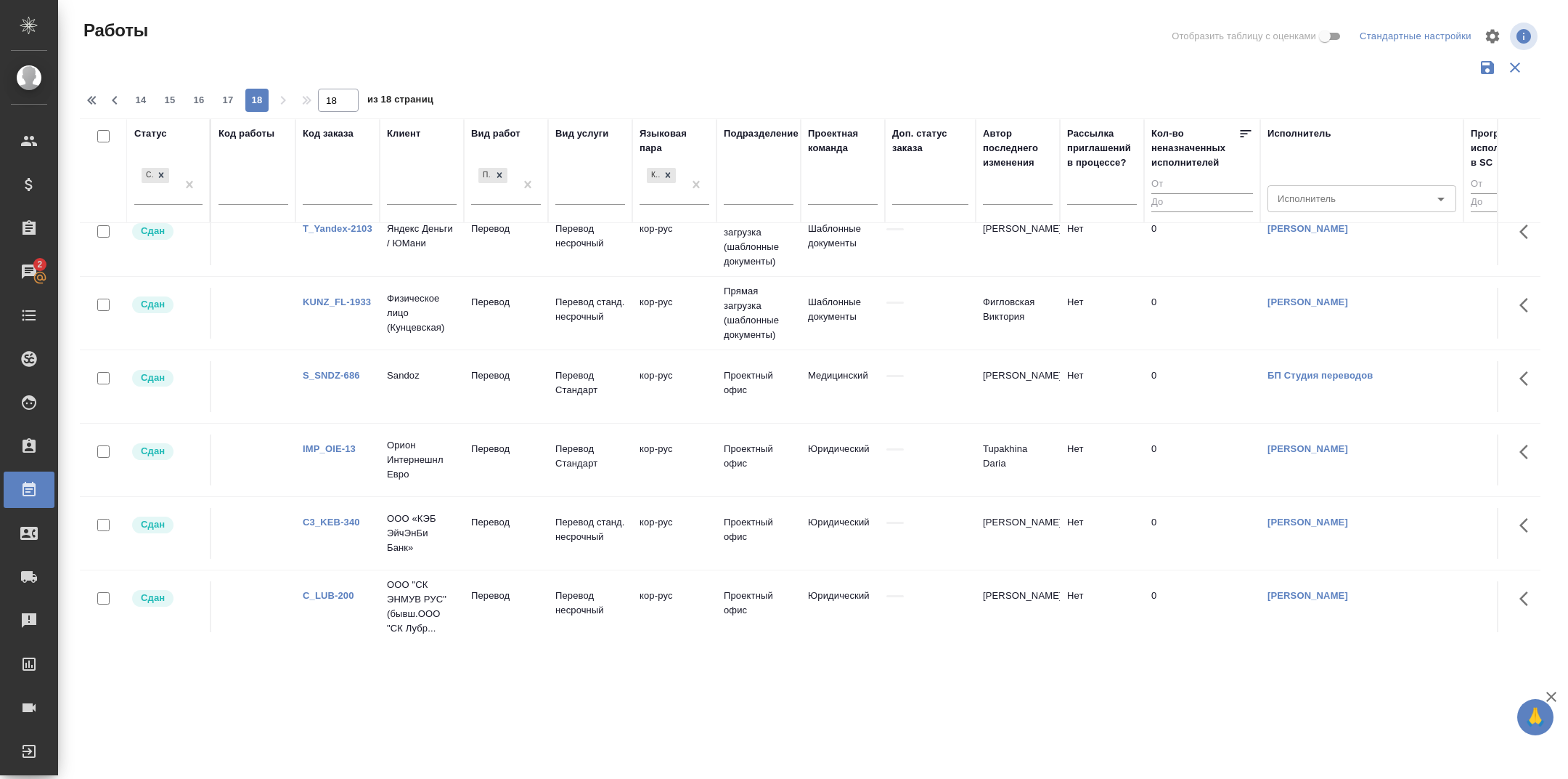
scroll to position [0, 0]
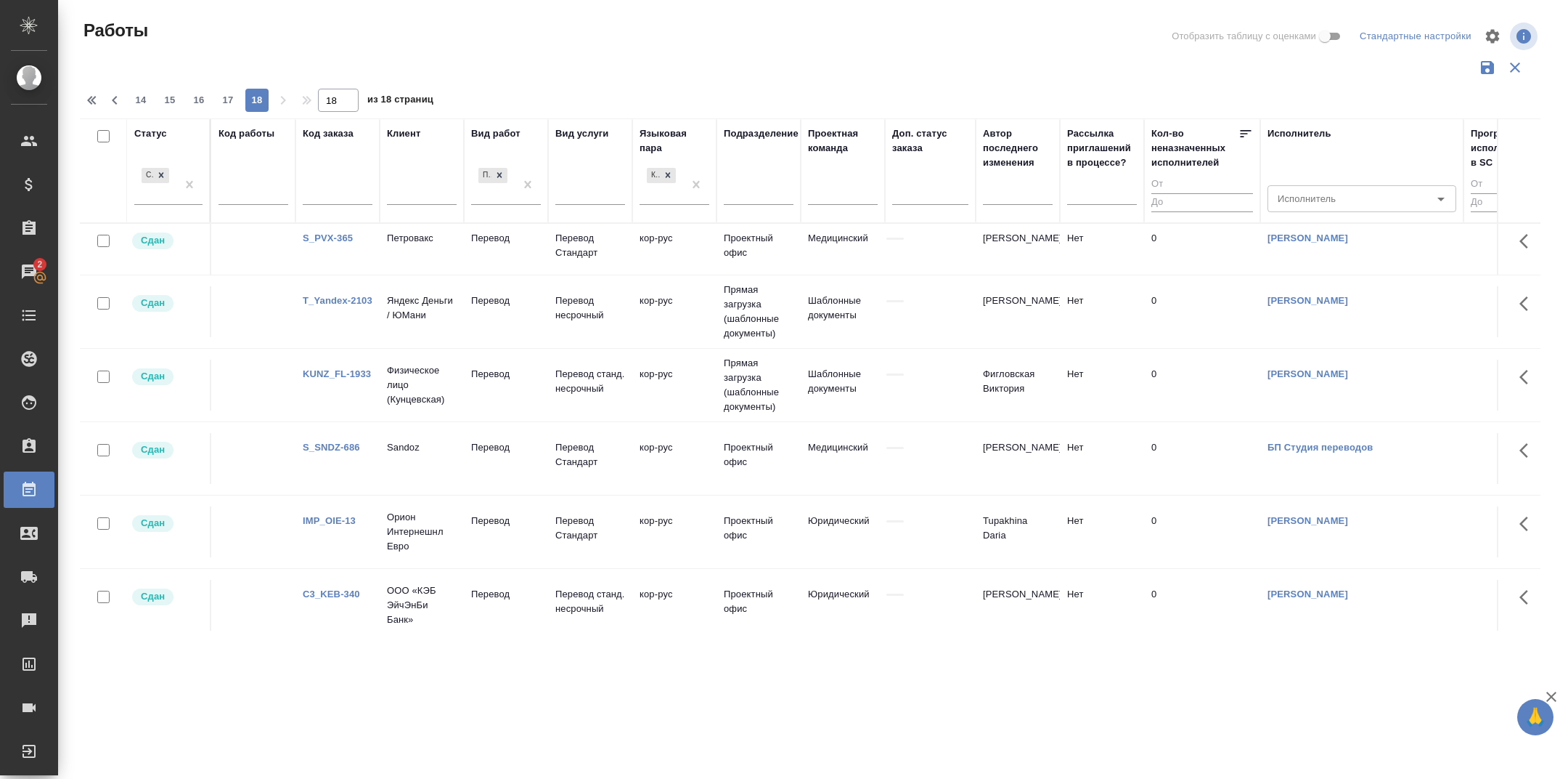
click at [352, 306] on link "T_Yandex-2103" at bounding box center [337, 300] width 70 height 11
click at [227, 101] on span "17" at bounding box center [228, 100] width 23 height 15
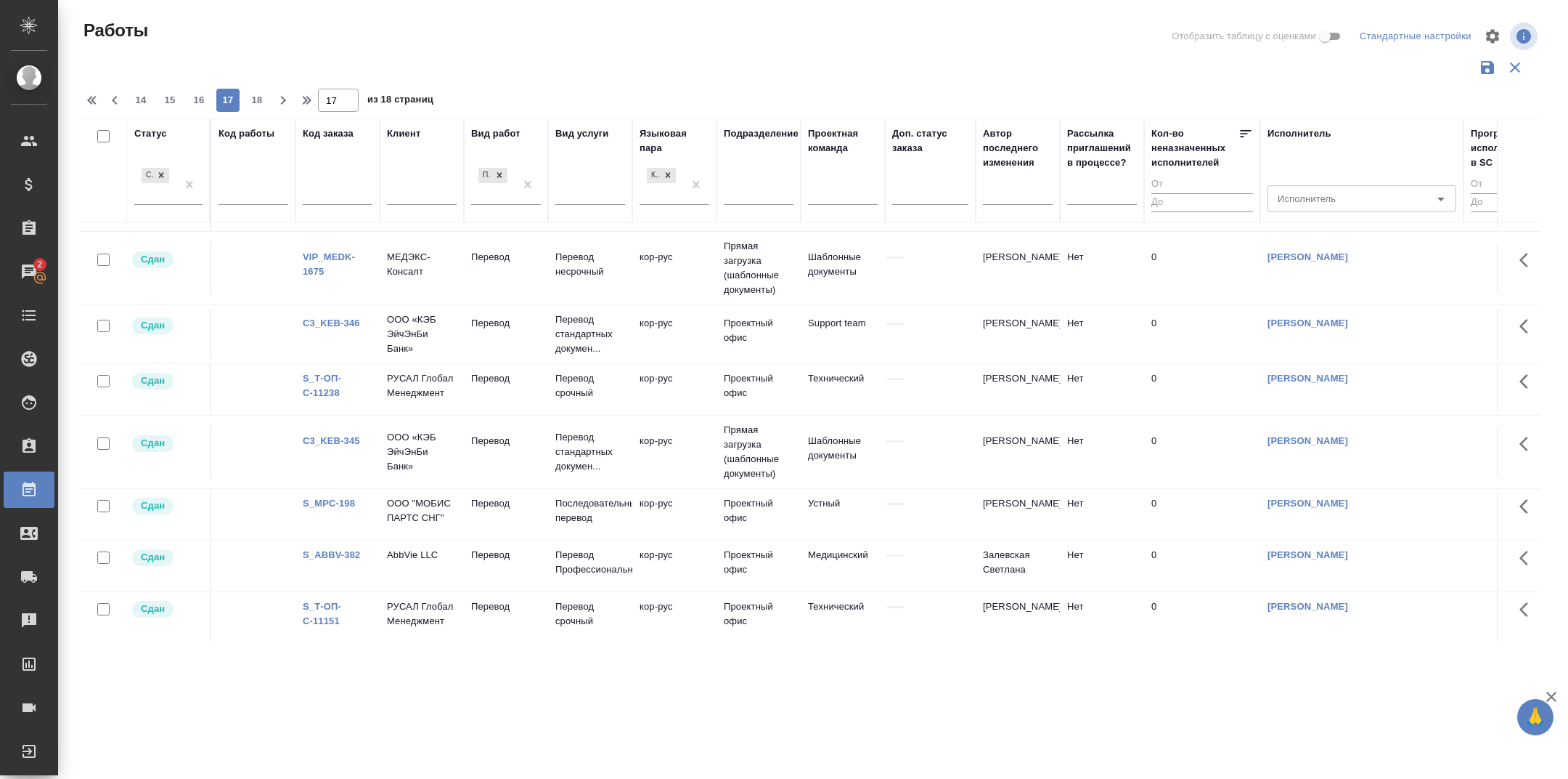
scroll to position [1041, 0]
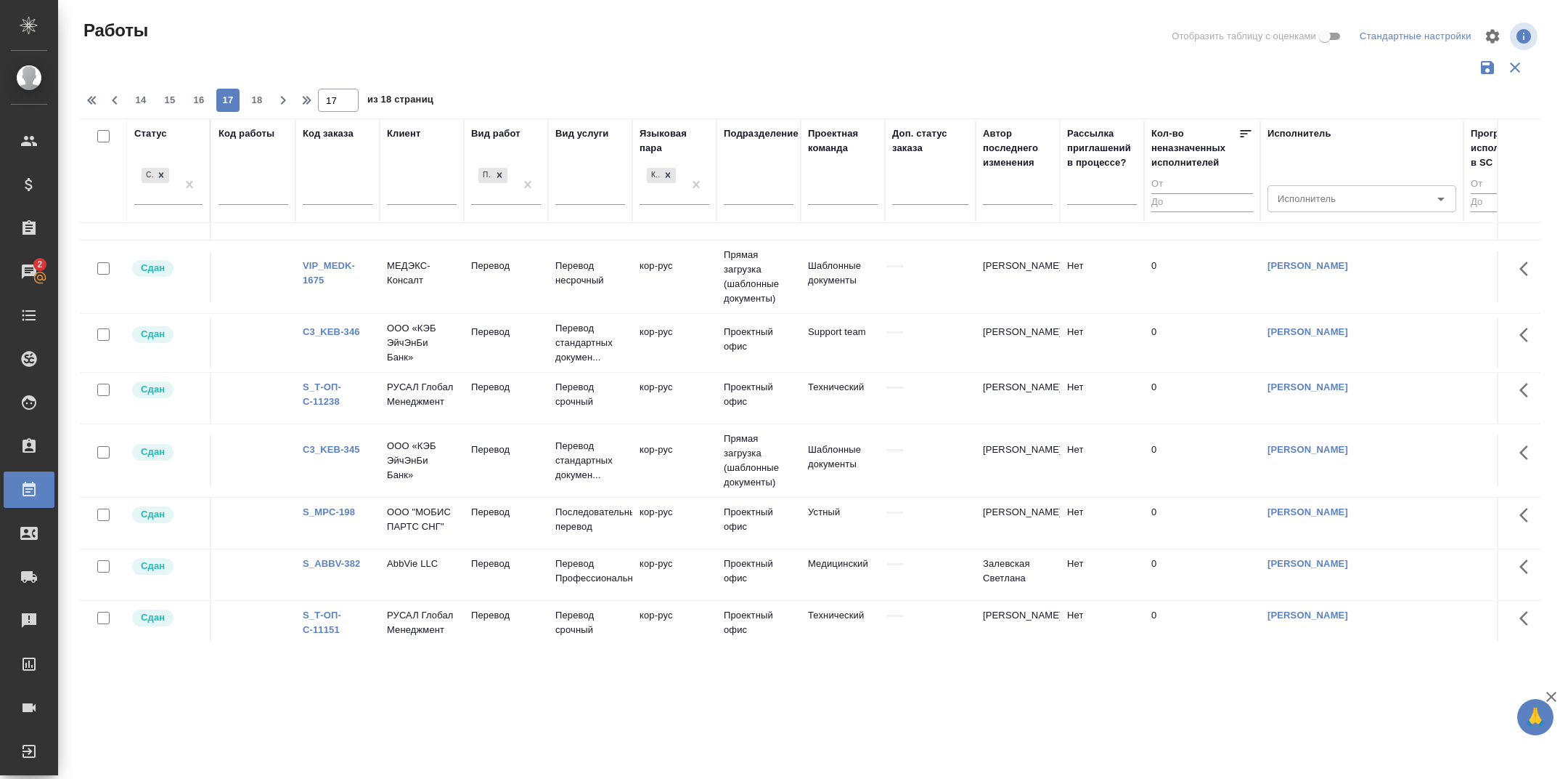
click at [320, 451] on link "C3_KEB-345" at bounding box center [331, 449] width 57 height 11
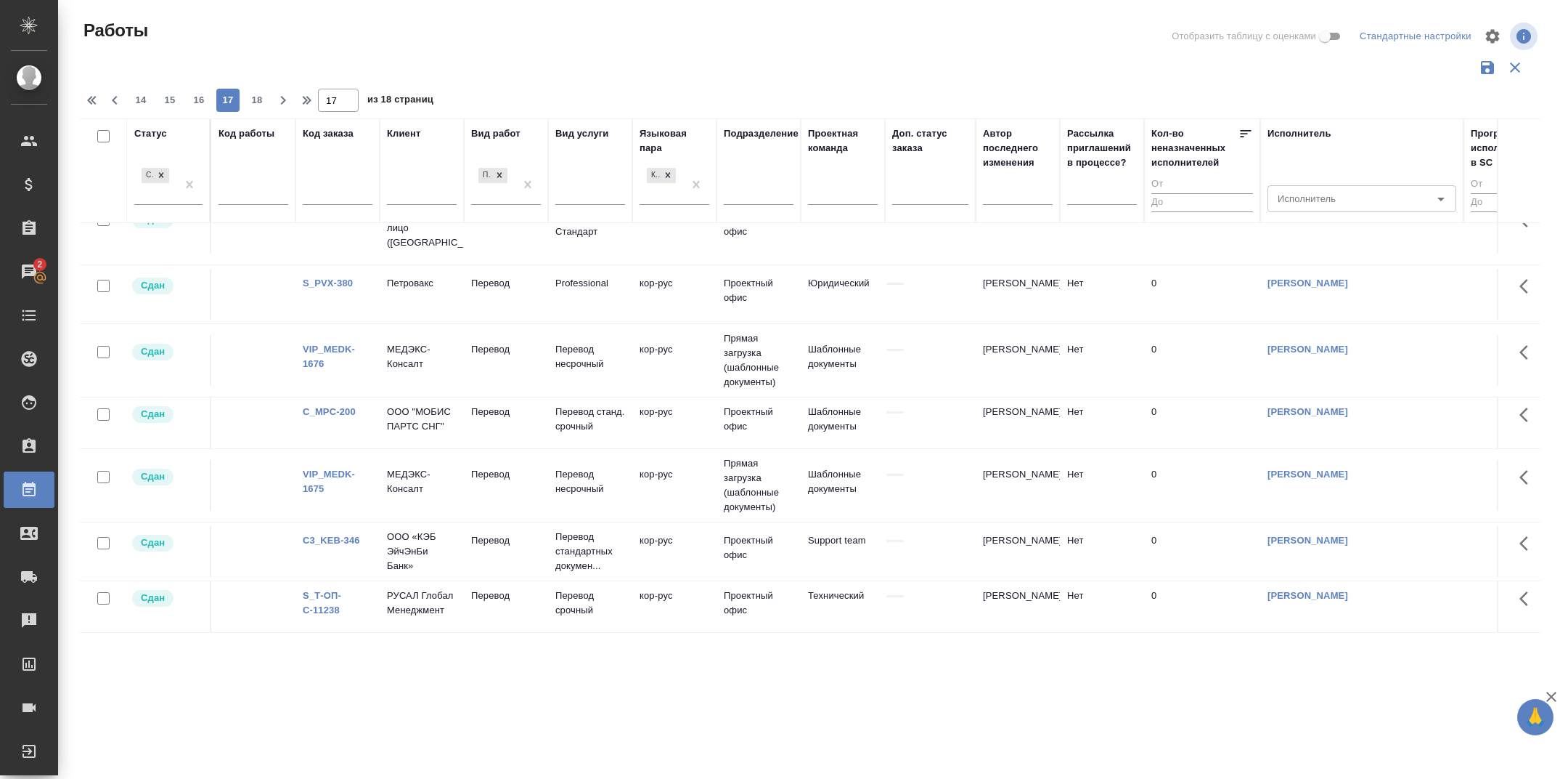
scroll to position [829, 0]
click at [317, 481] on link "VIP_MEDK-1675" at bounding box center [329, 484] width 53 height 26
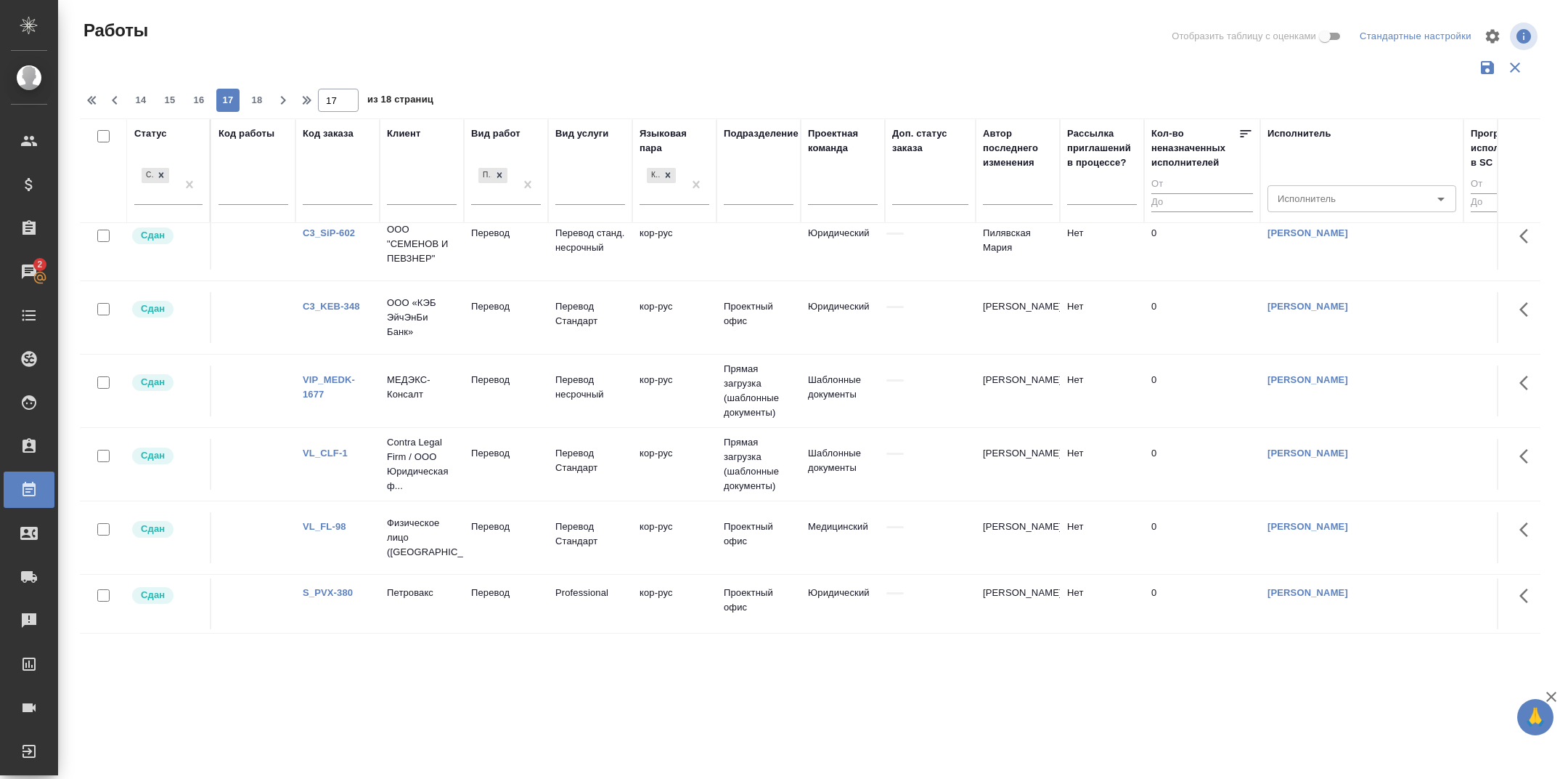
scroll to position [499, 0]
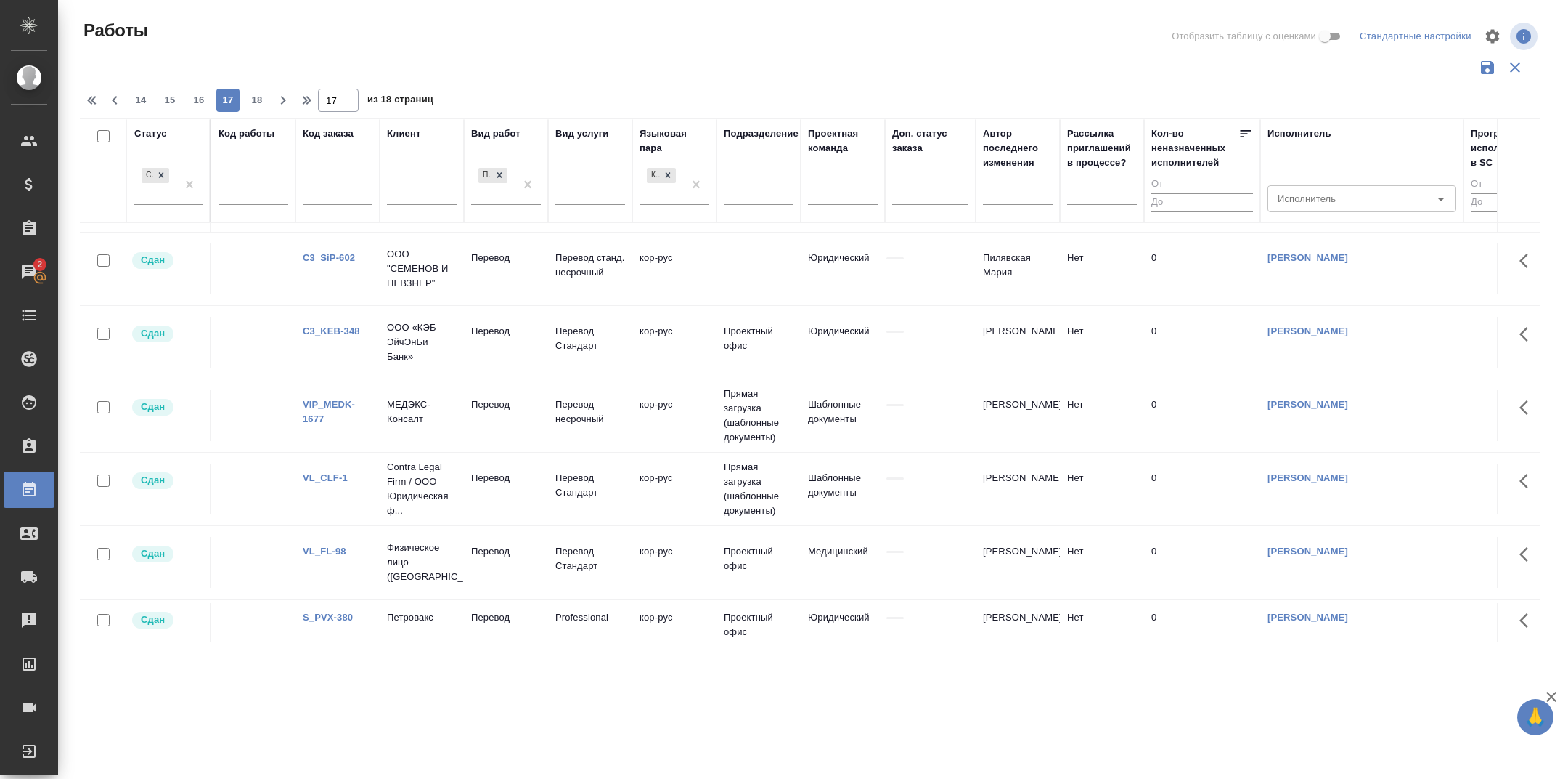
click at [330, 475] on link "VL_CLF-1" at bounding box center [325, 478] width 45 height 11
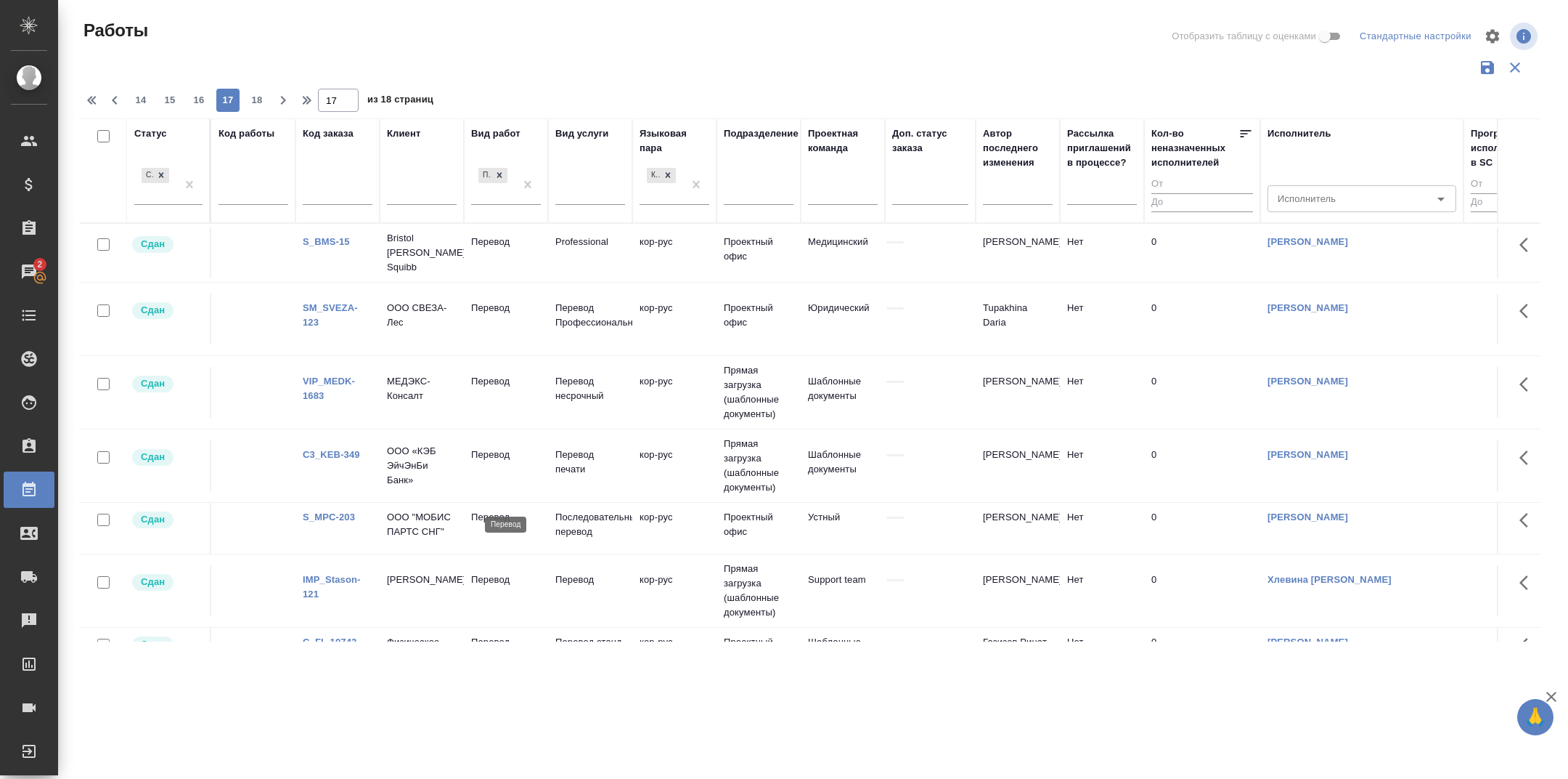
scroll to position [0, 0]
click at [321, 449] on link "C3_KEB-349" at bounding box center [331, 455] width 57 height 11
click at [196, 100] on span "16" at bounding box center [199, 100] width 23 height 15
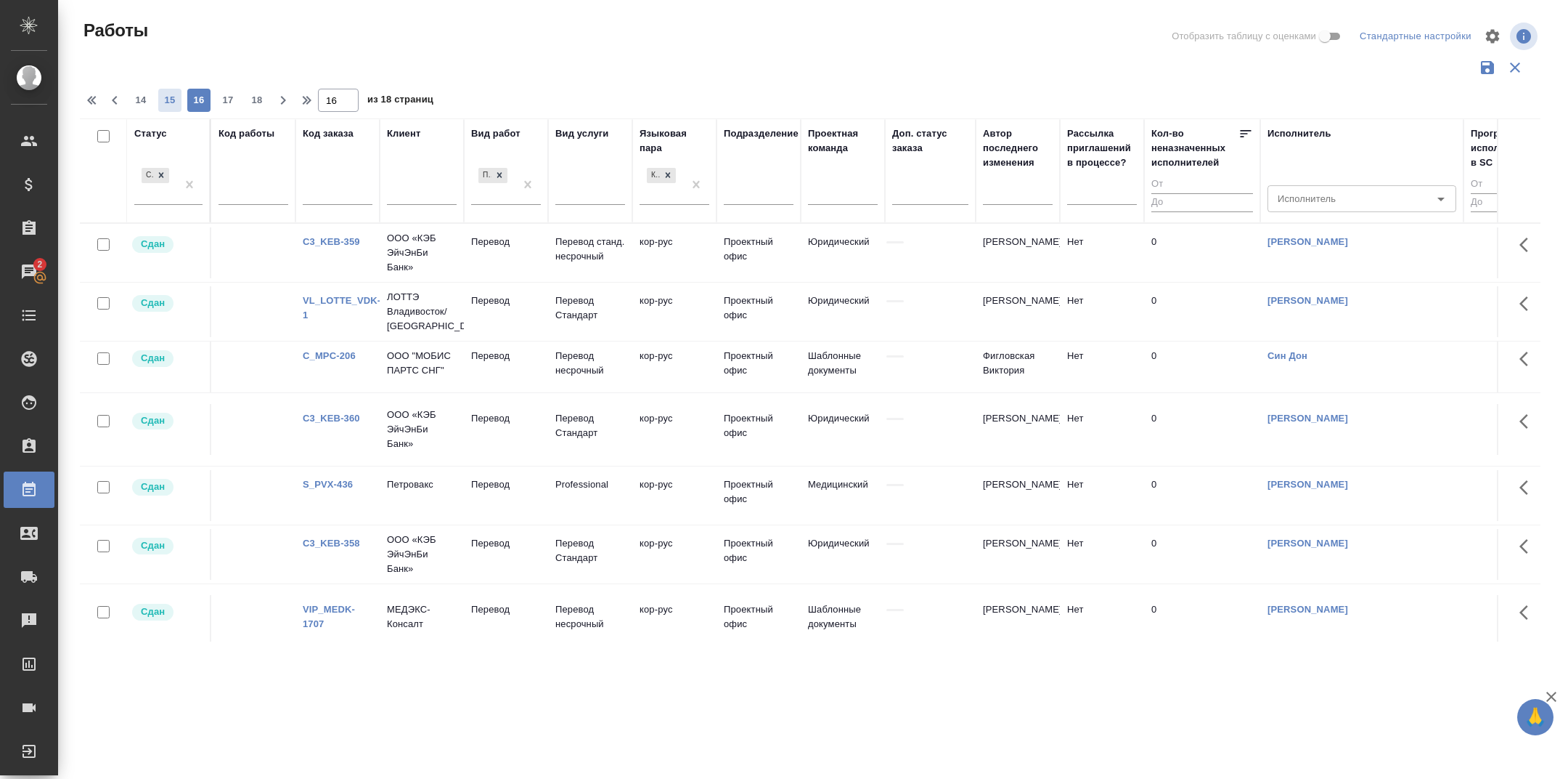
click at [166, 99] on span "15" at bounding box center [170, 100] width 23 height 15
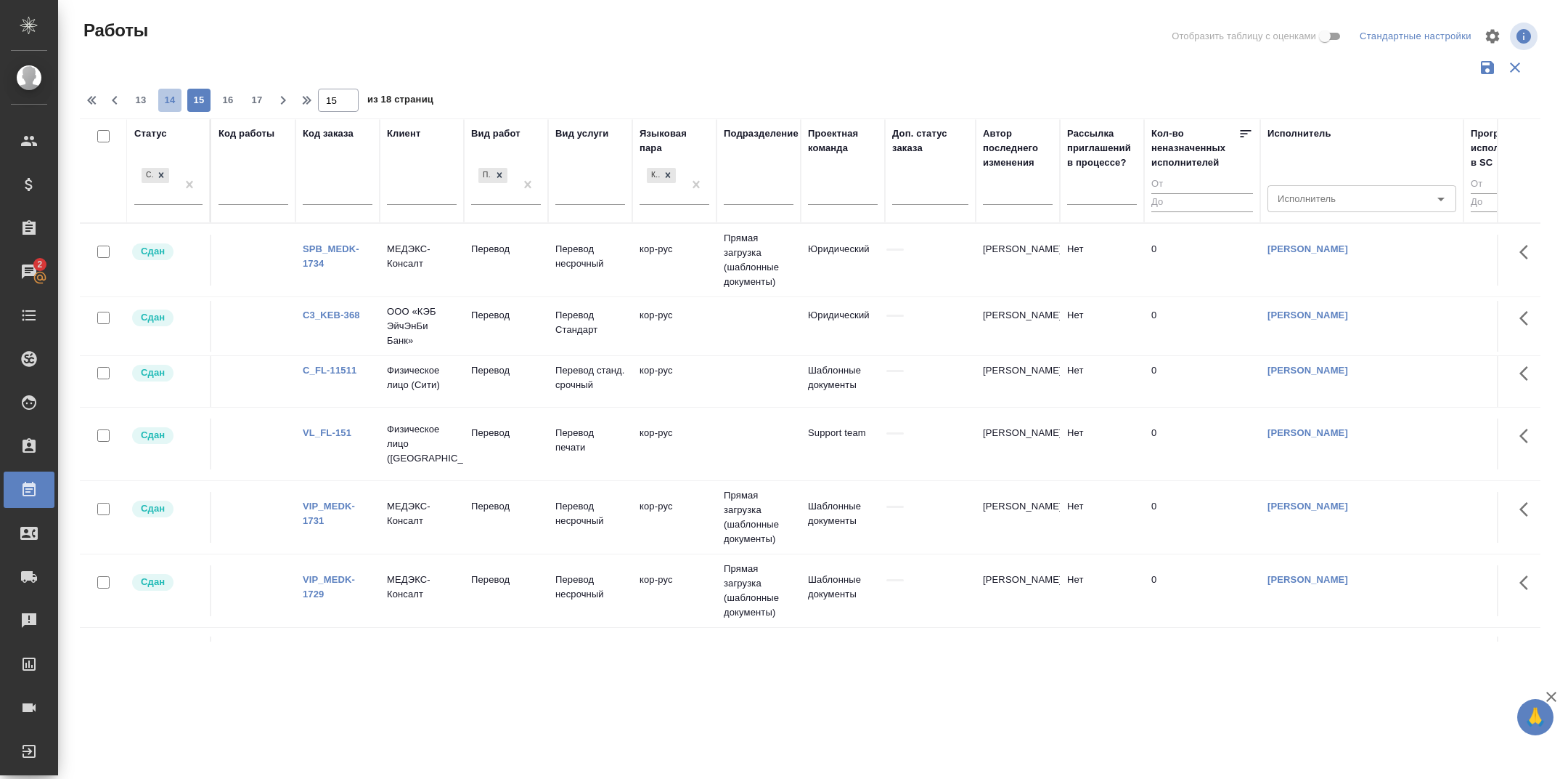
click at [168, 98] on span "14" at bounding box center [170, 100] width 23 height 15
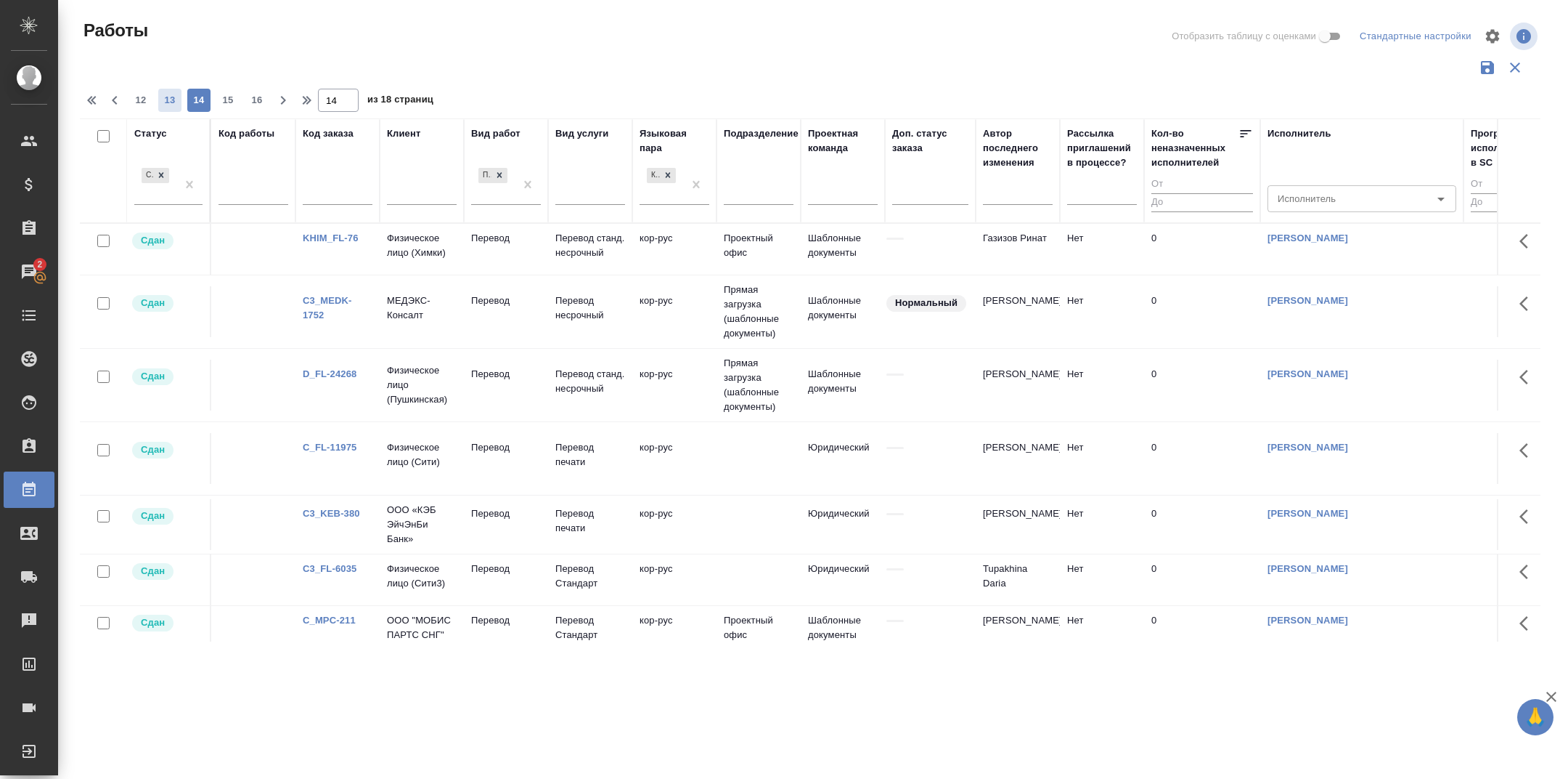
click at [167, 98] on span "13" at bounding box center [170, 100] width 23 height 15
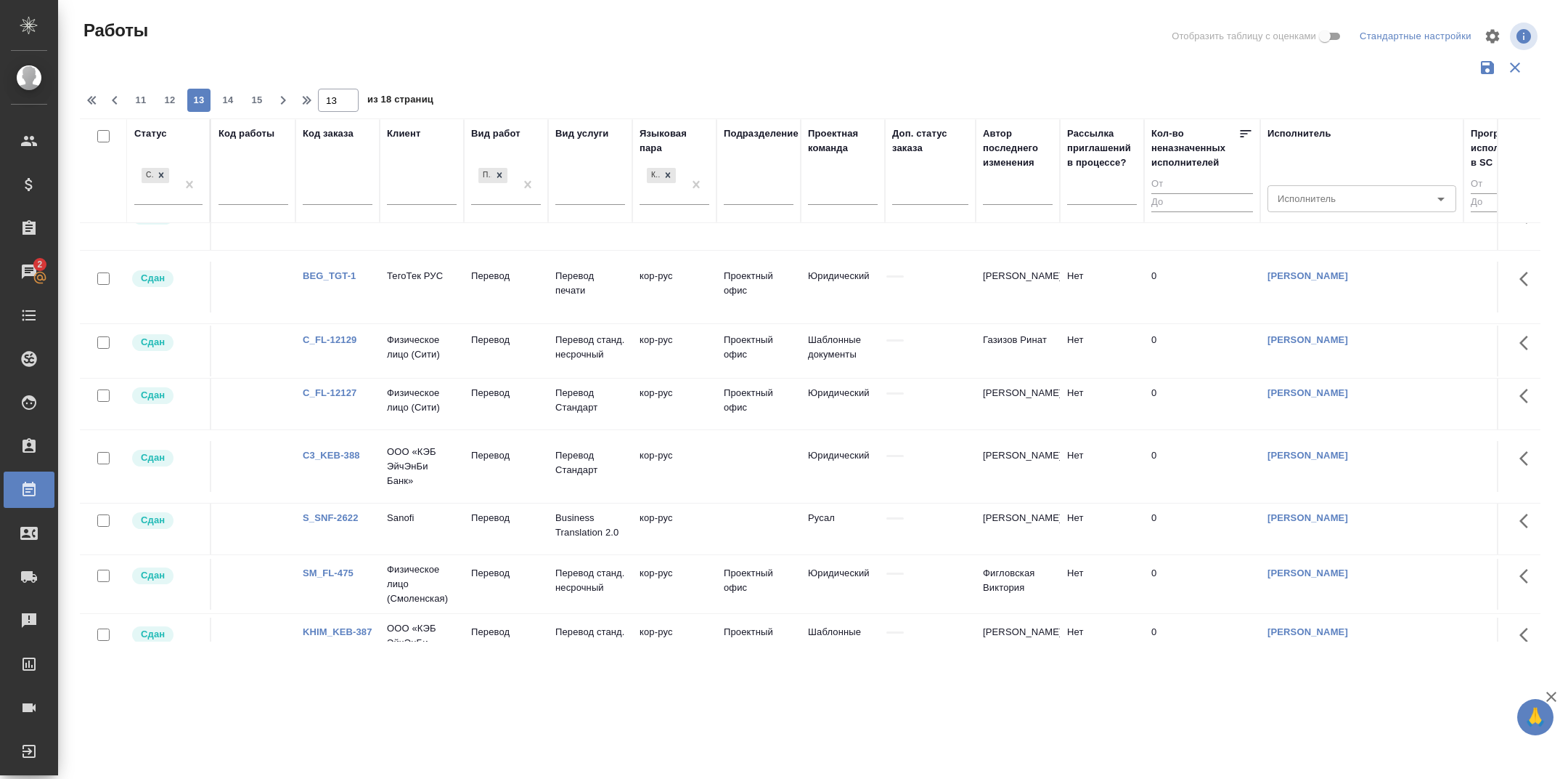
scroll to position [1281, 0]
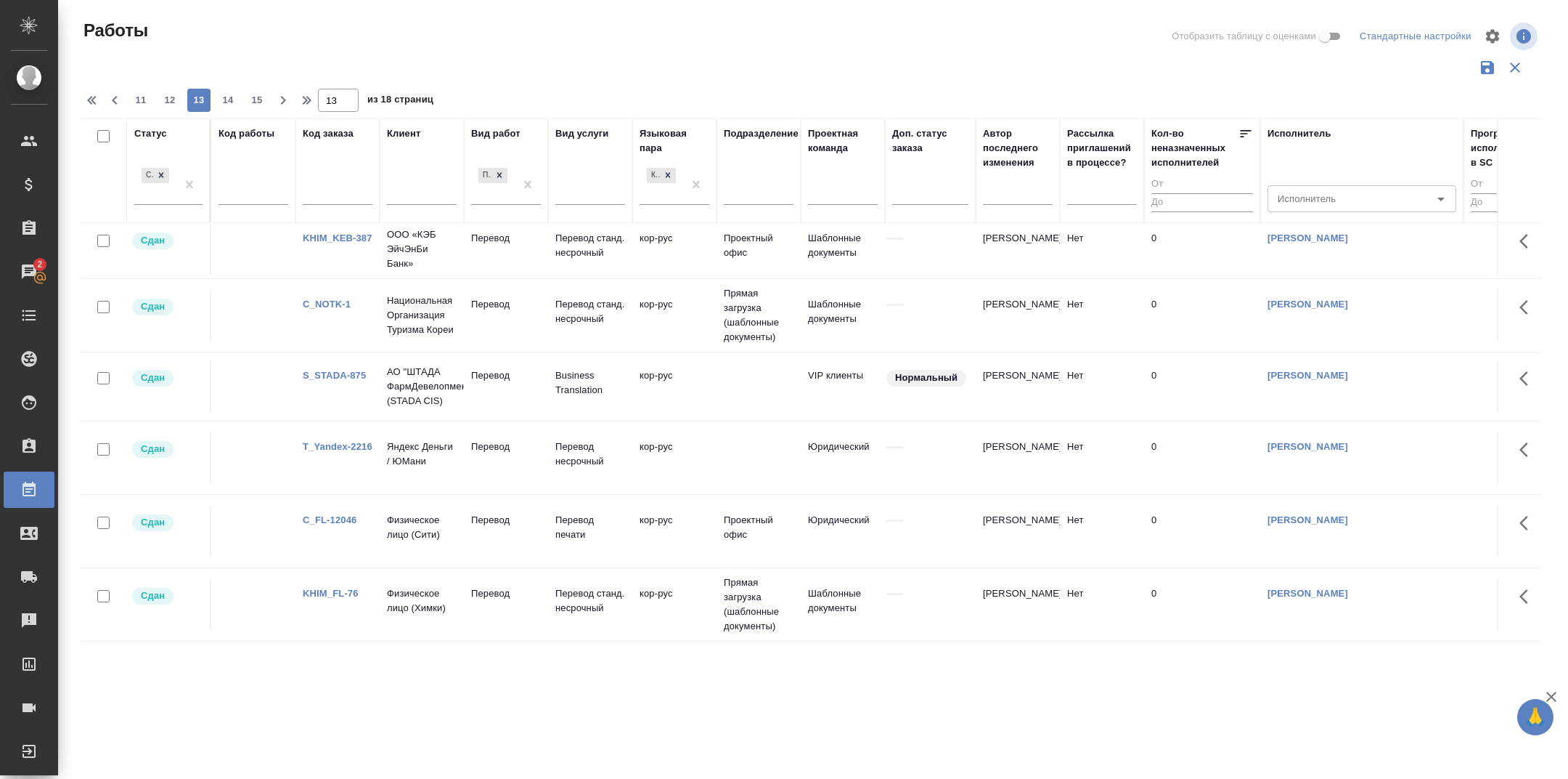
click at [334, 595] on link "KHIM_FL-76" at bounding box center [330, 593] width 56 height 11
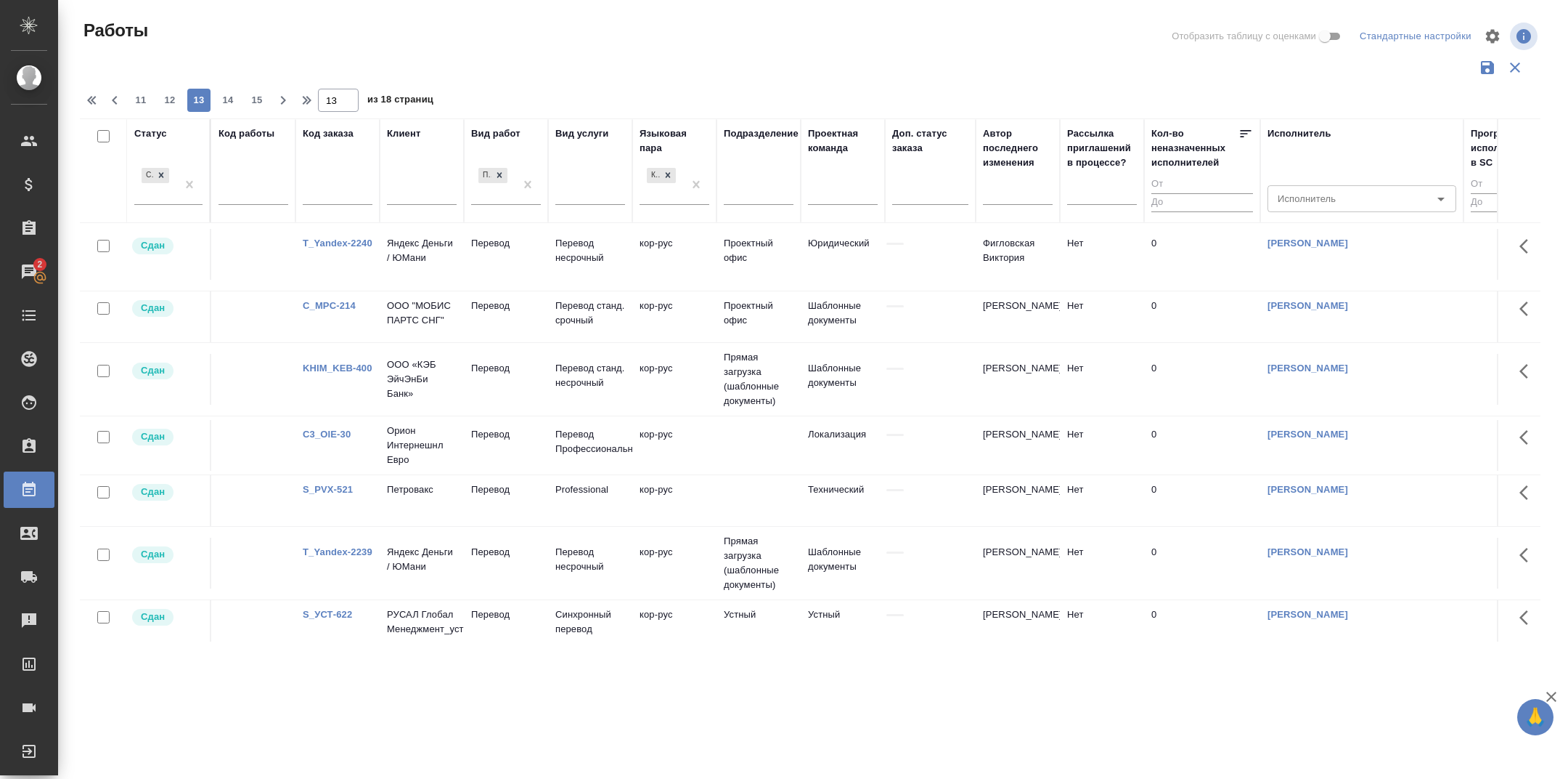
scroll to position [0, 0]
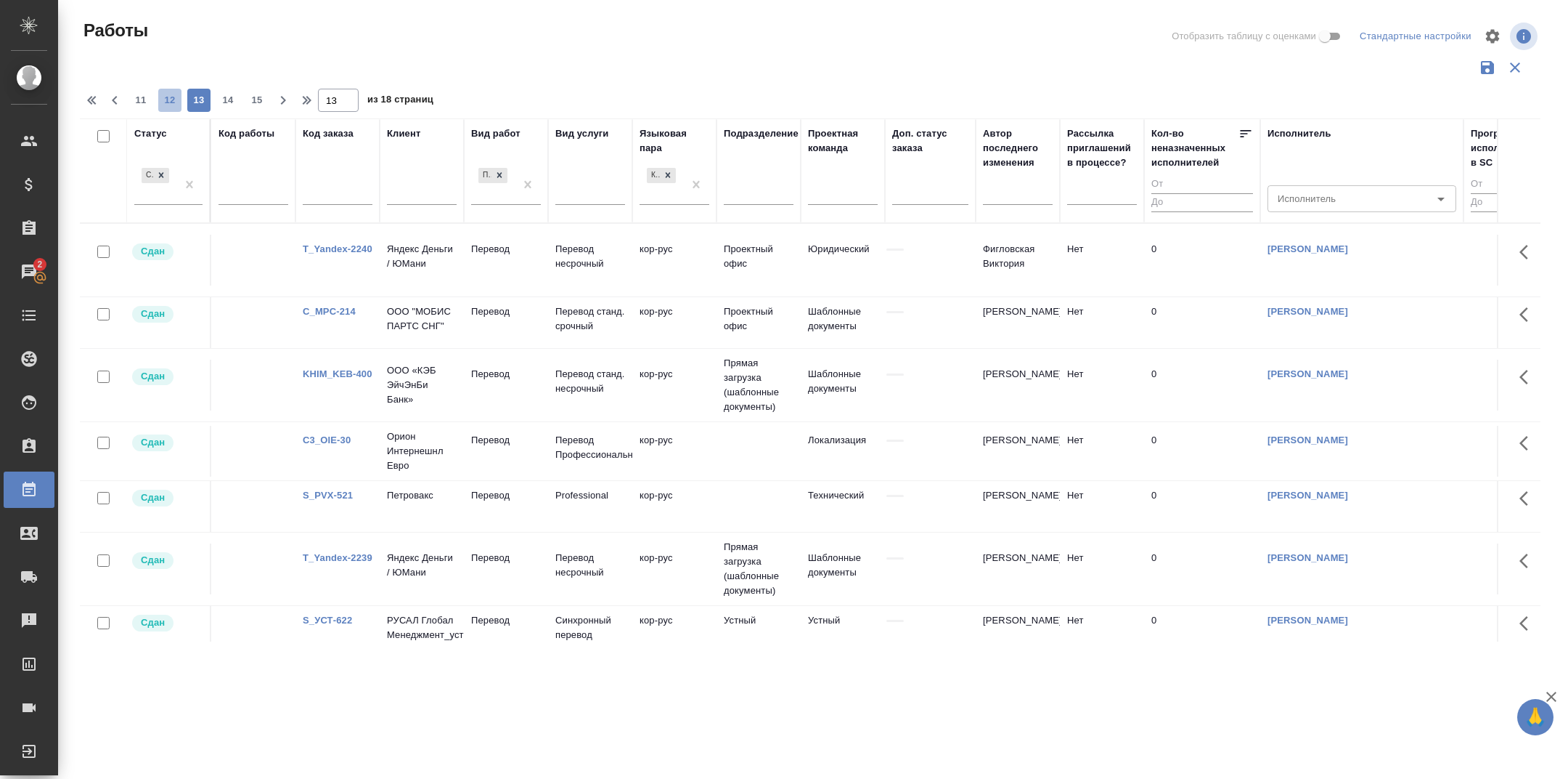
click at [173, 101] on span "12" at bounding box center [170, 100] width 23 height 15
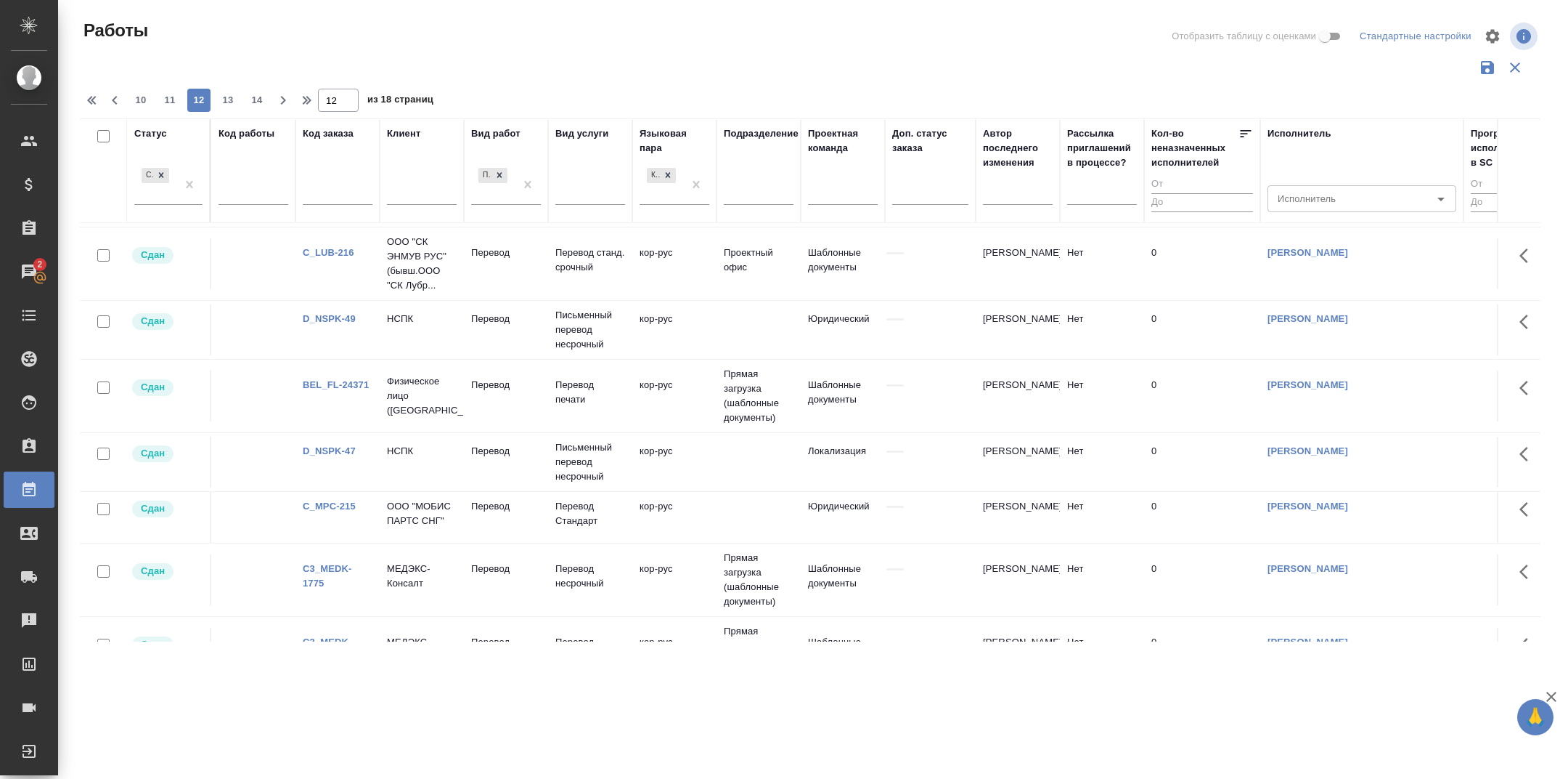
scroll to position [944, 0]
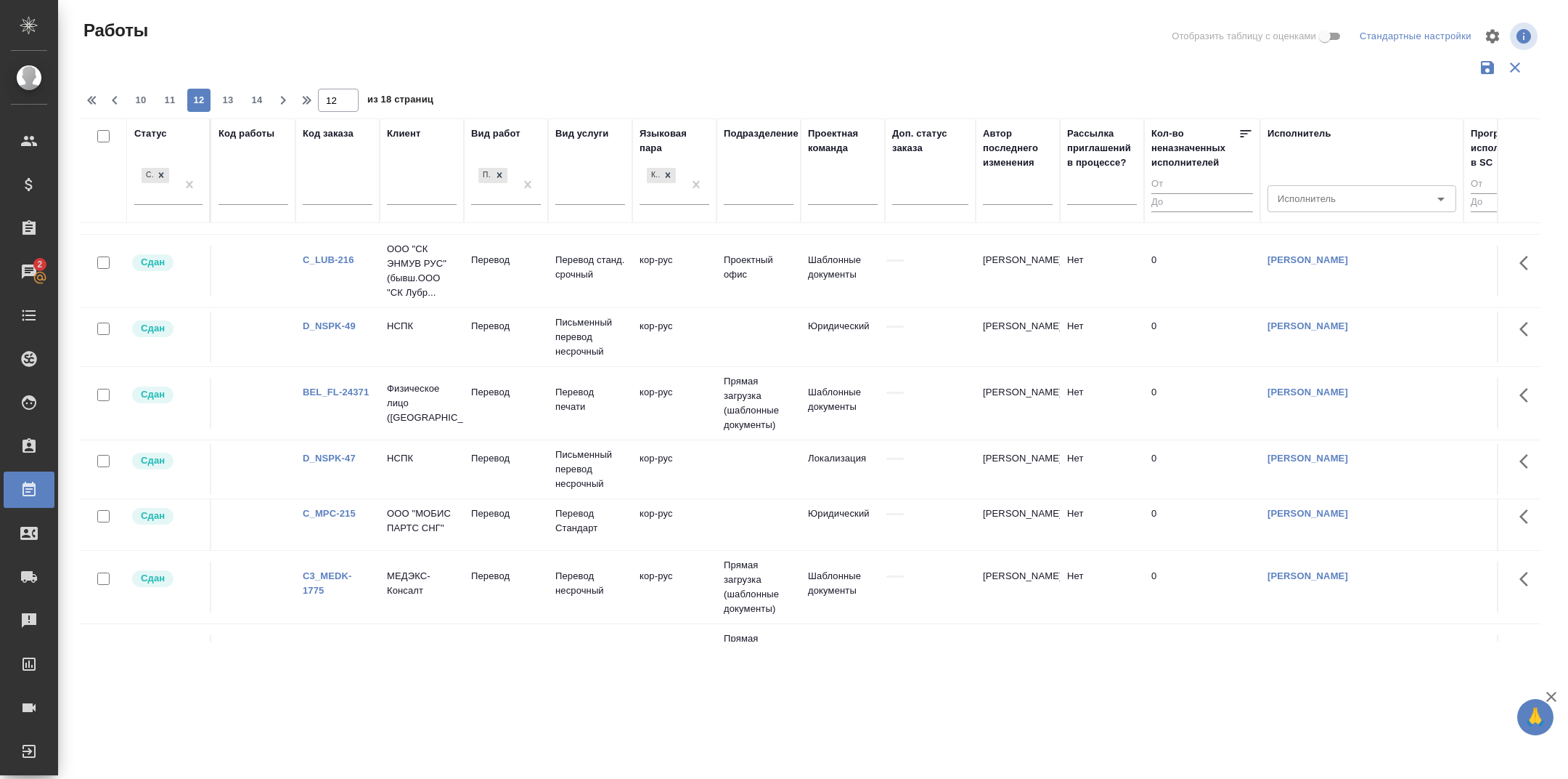
click at [328, 396] on div "BEL_FL-24371" at bounding box center [337, 392] width 70 height 15
click at [355, 400] on div "BEL_FL-24371" at bounding box center [337, 392] width 70 height 15
click at [346, 397] on link "BEL_FL-24371" at bounding box center [335, 392] width 66 height 11
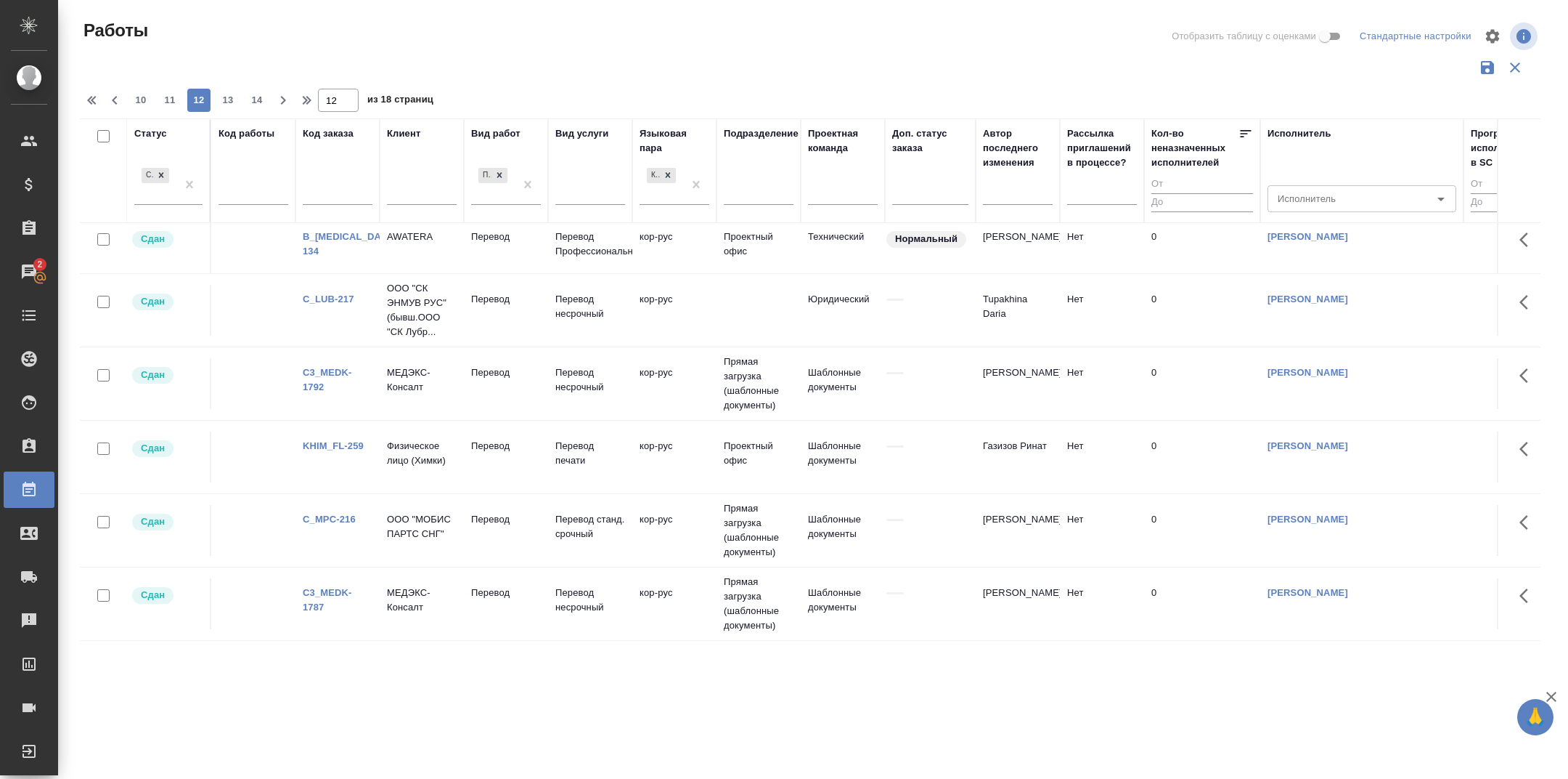
scroll to position [0, 0]
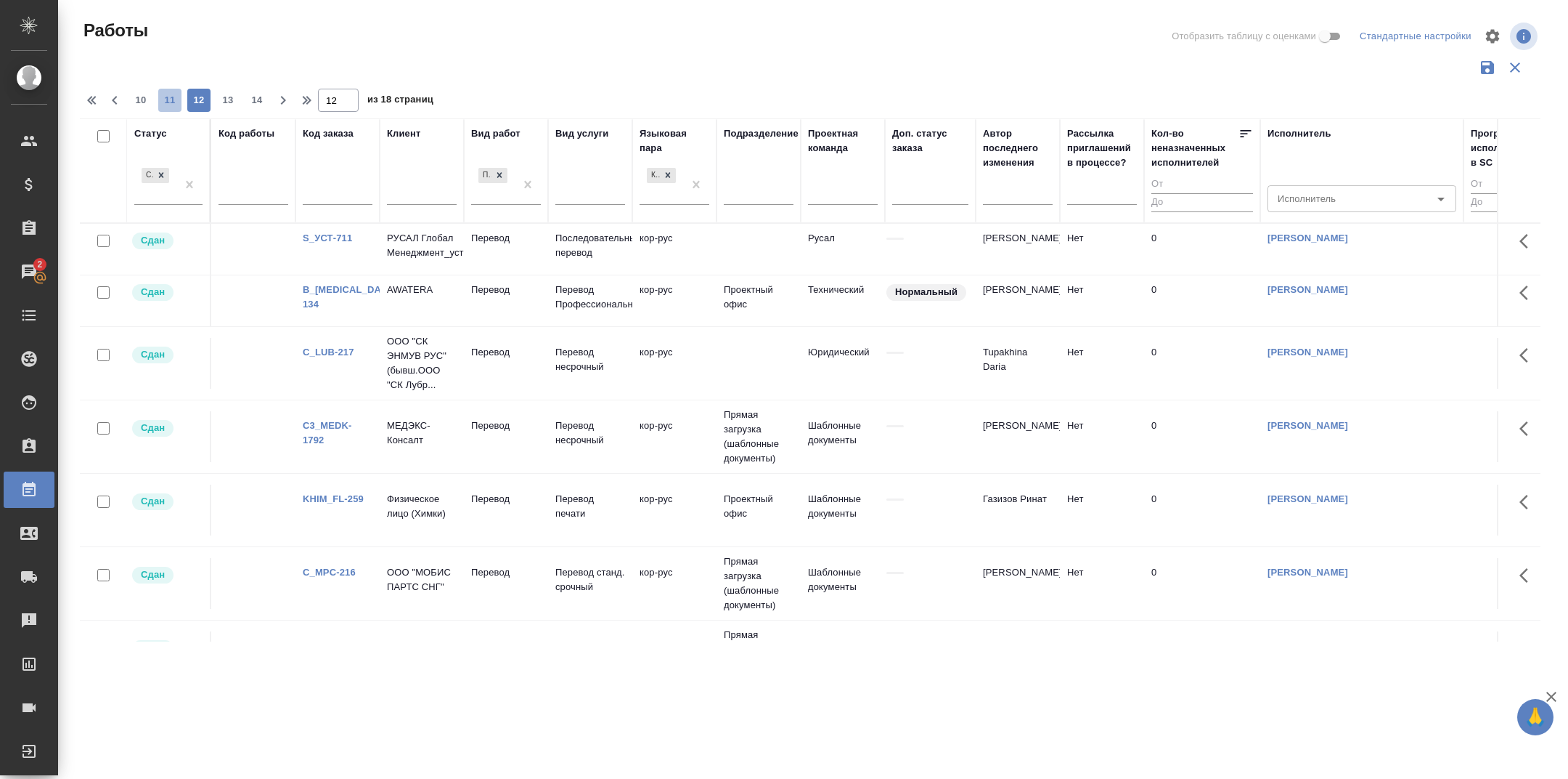
click at [173, 95] on span "11" at bounding box center [170, 100] width 23 height 15
type input "11"
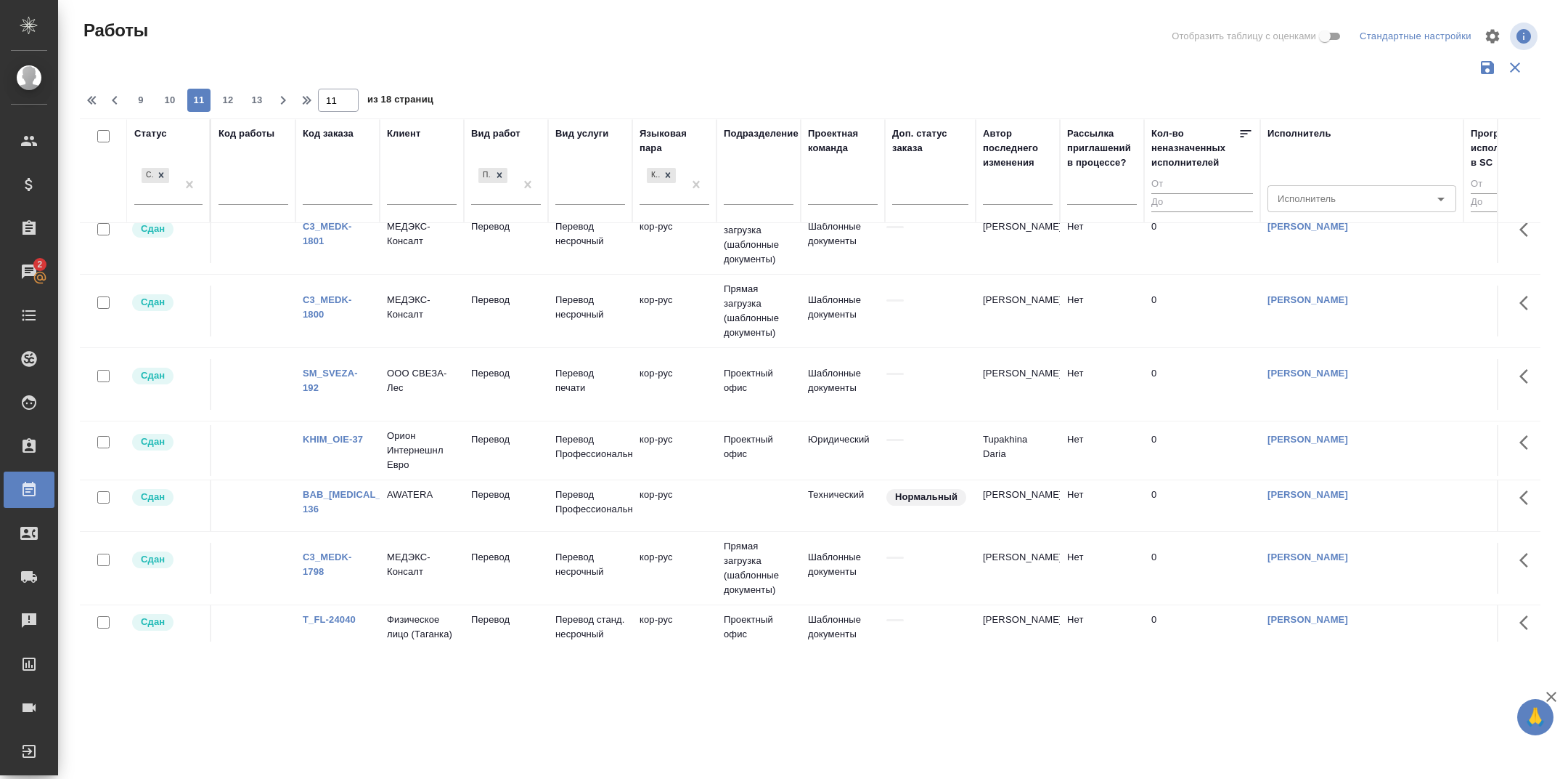
scroll to position [1302, 0]
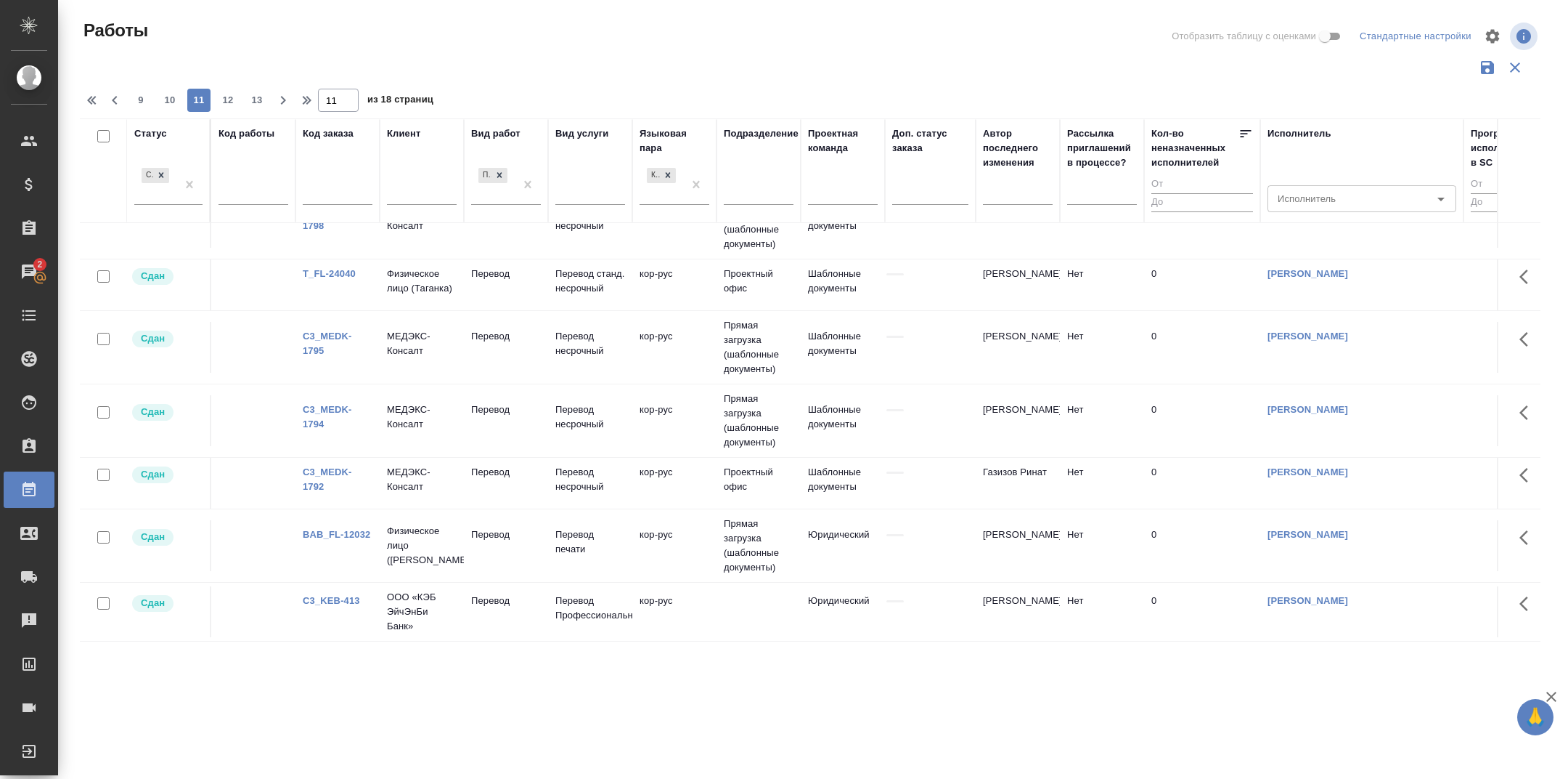
click at [345, 529] on link "BAB_FL-12032" at bounding box center [336, 534] width 67 height 11
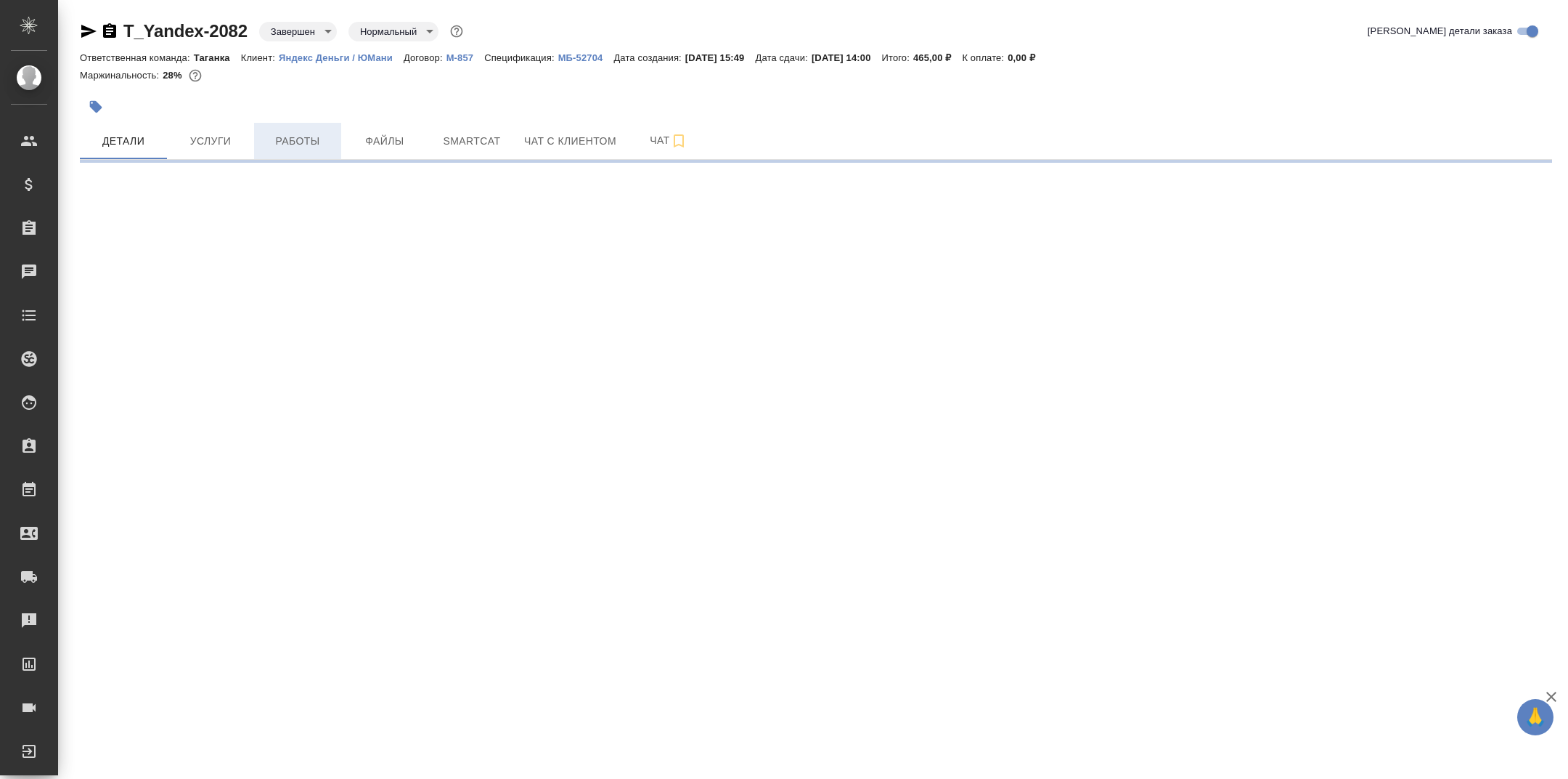
click at [290, 139] on span "Работы" at bounding box center [298, 141] width 70 height 18
select select "RU"
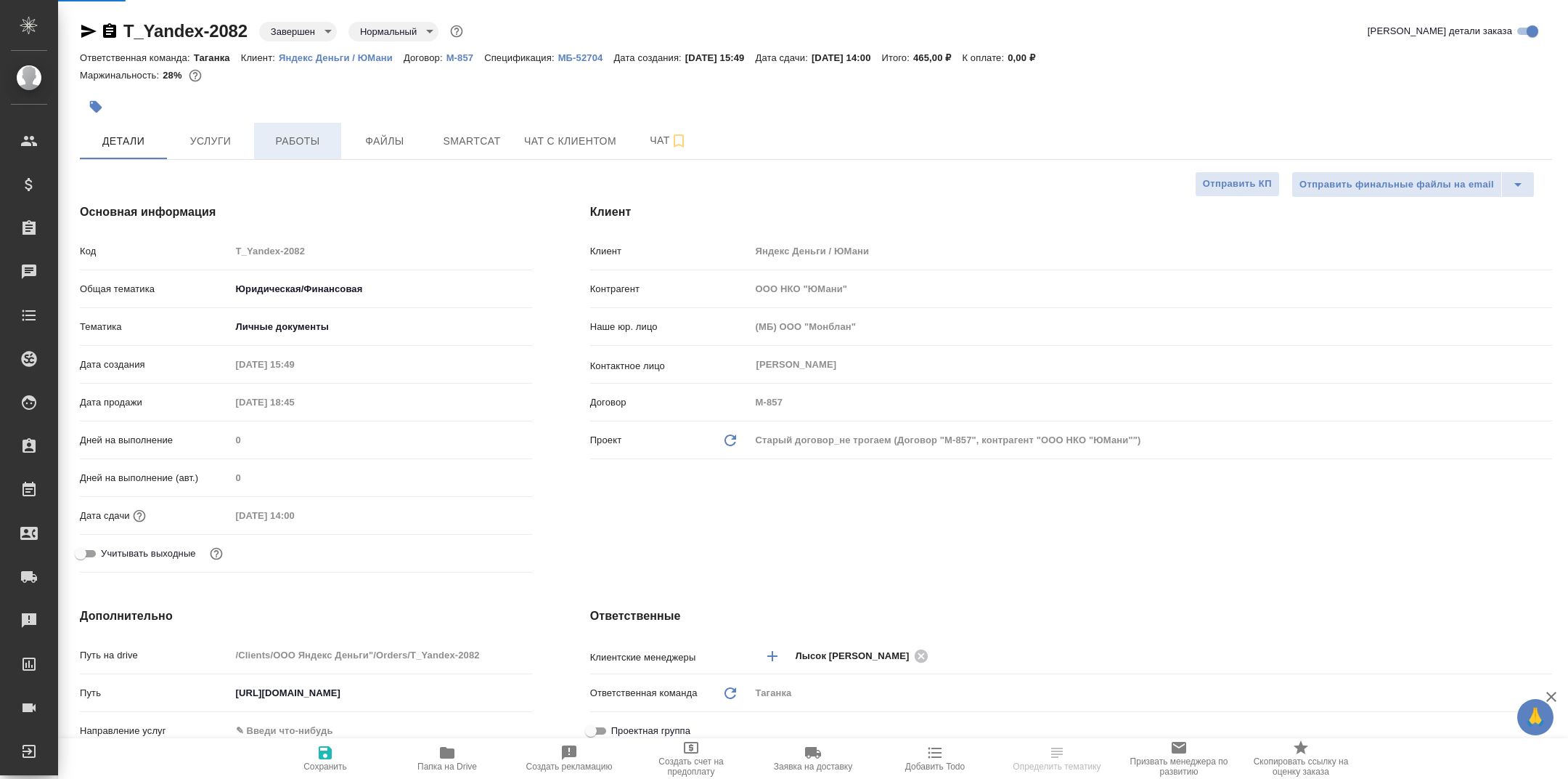
type textarea "x"
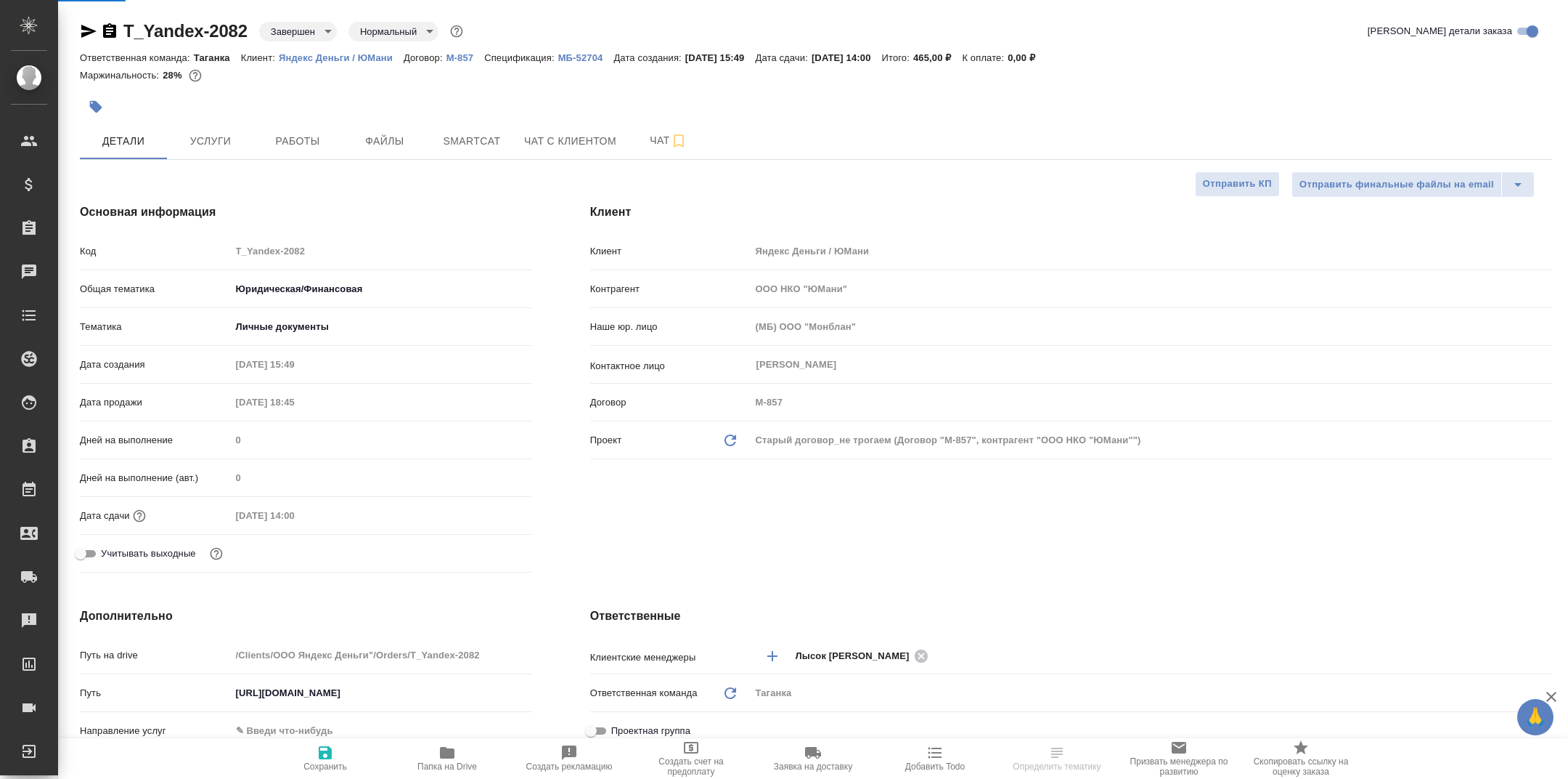
type textarea "x"
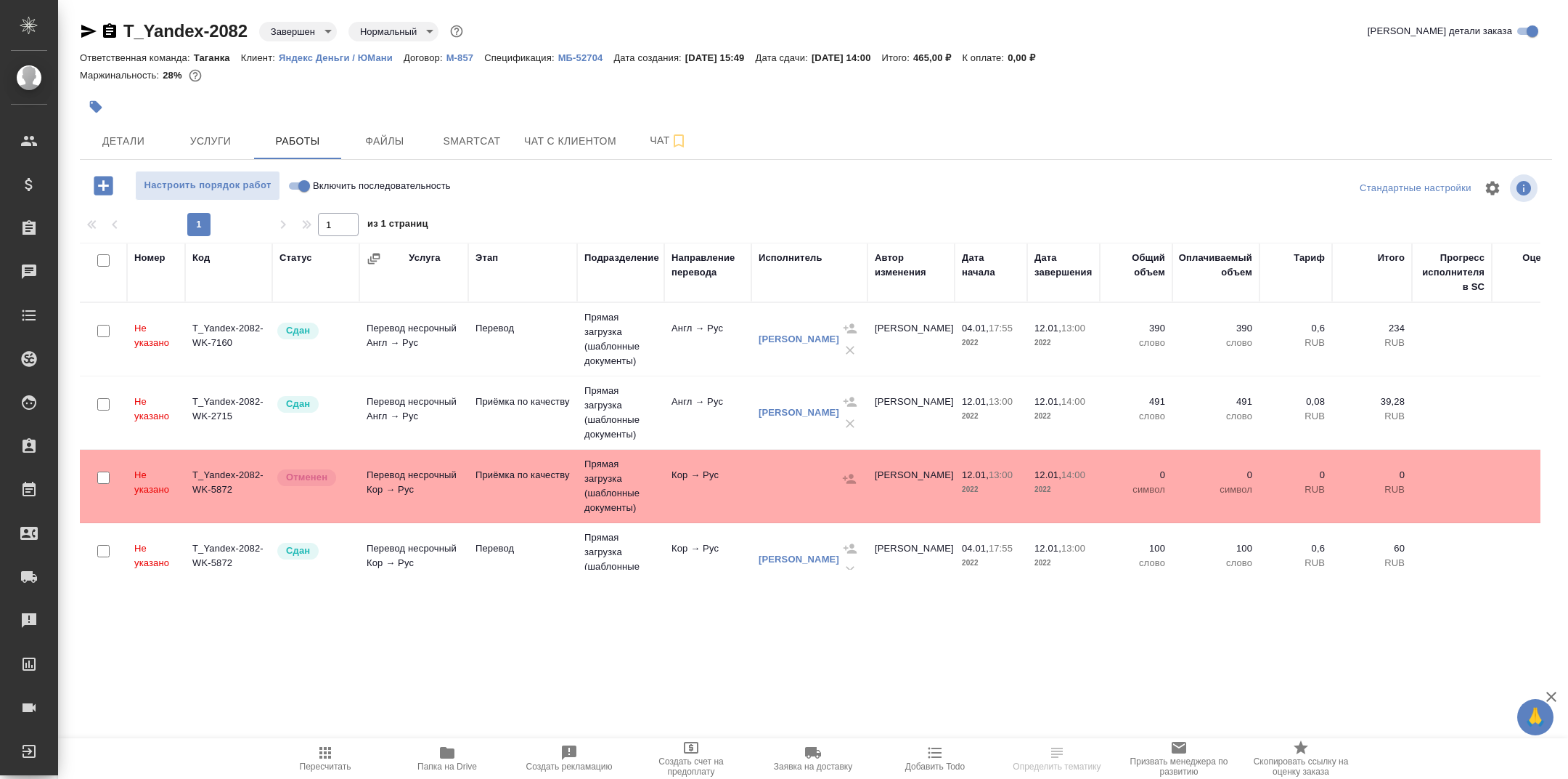
click at [448, 760] on icon "button" at bounding box center [447, 753] width 18 height 18
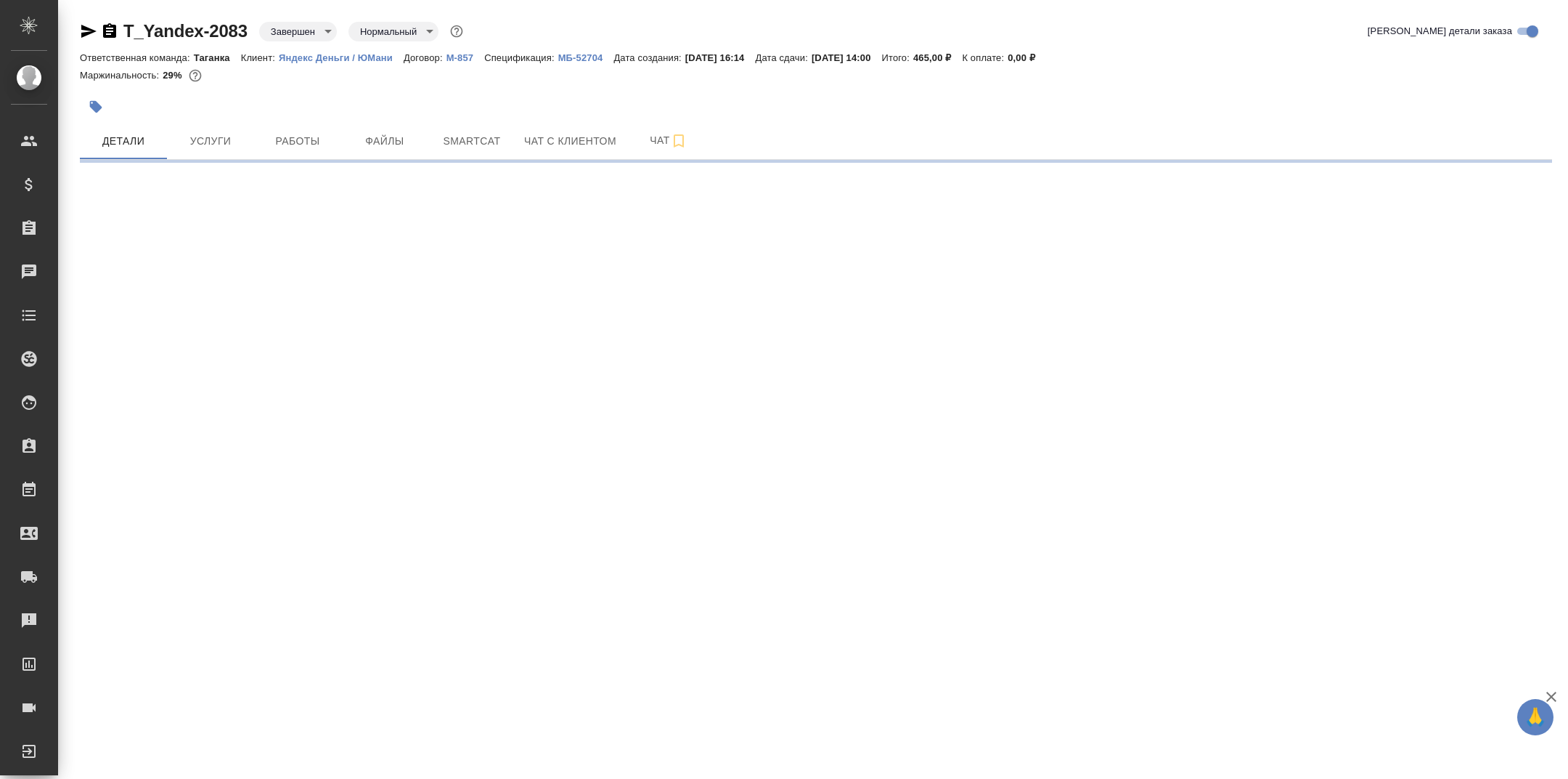
select select "RU"
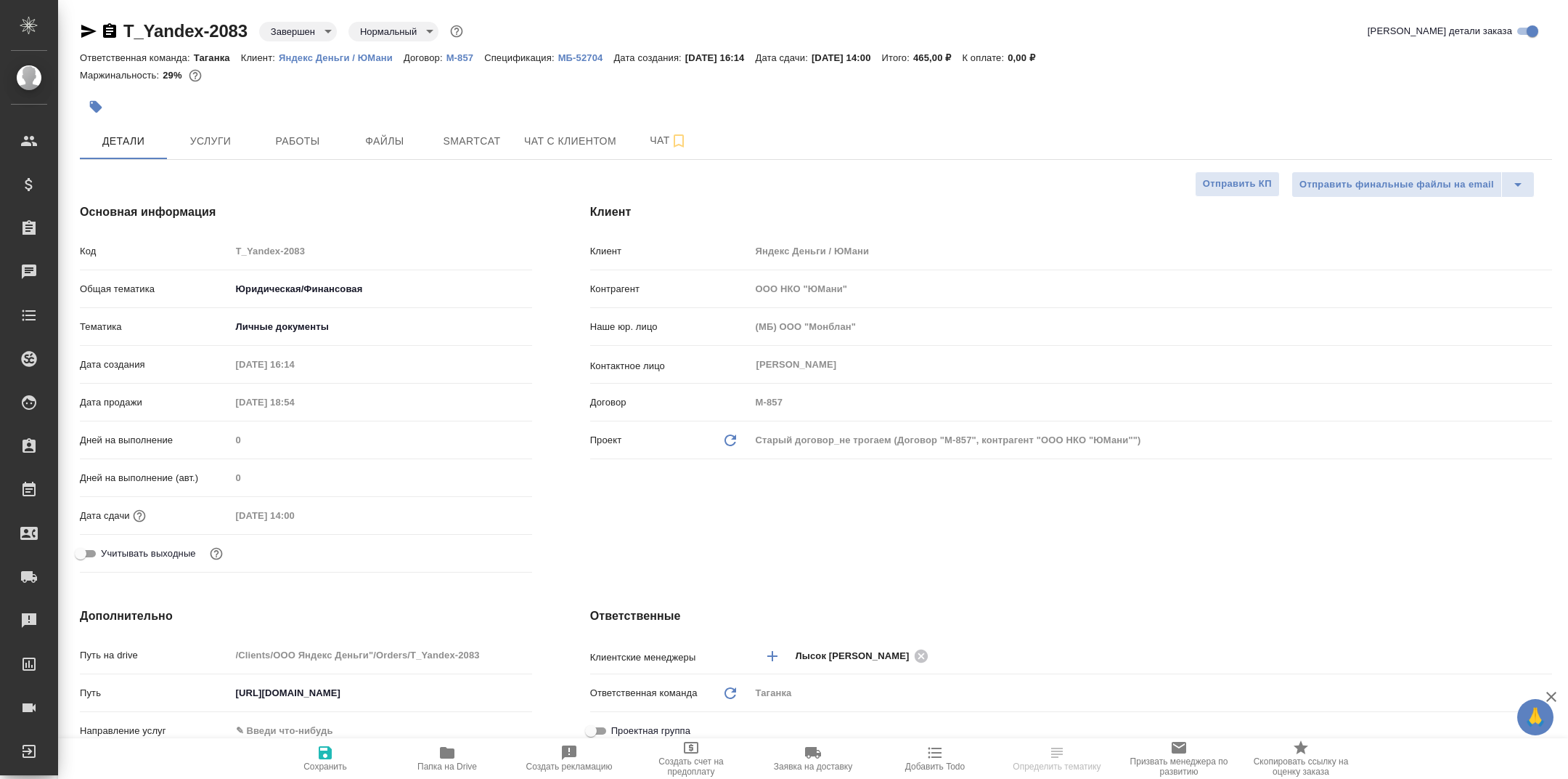
type textarea "x"
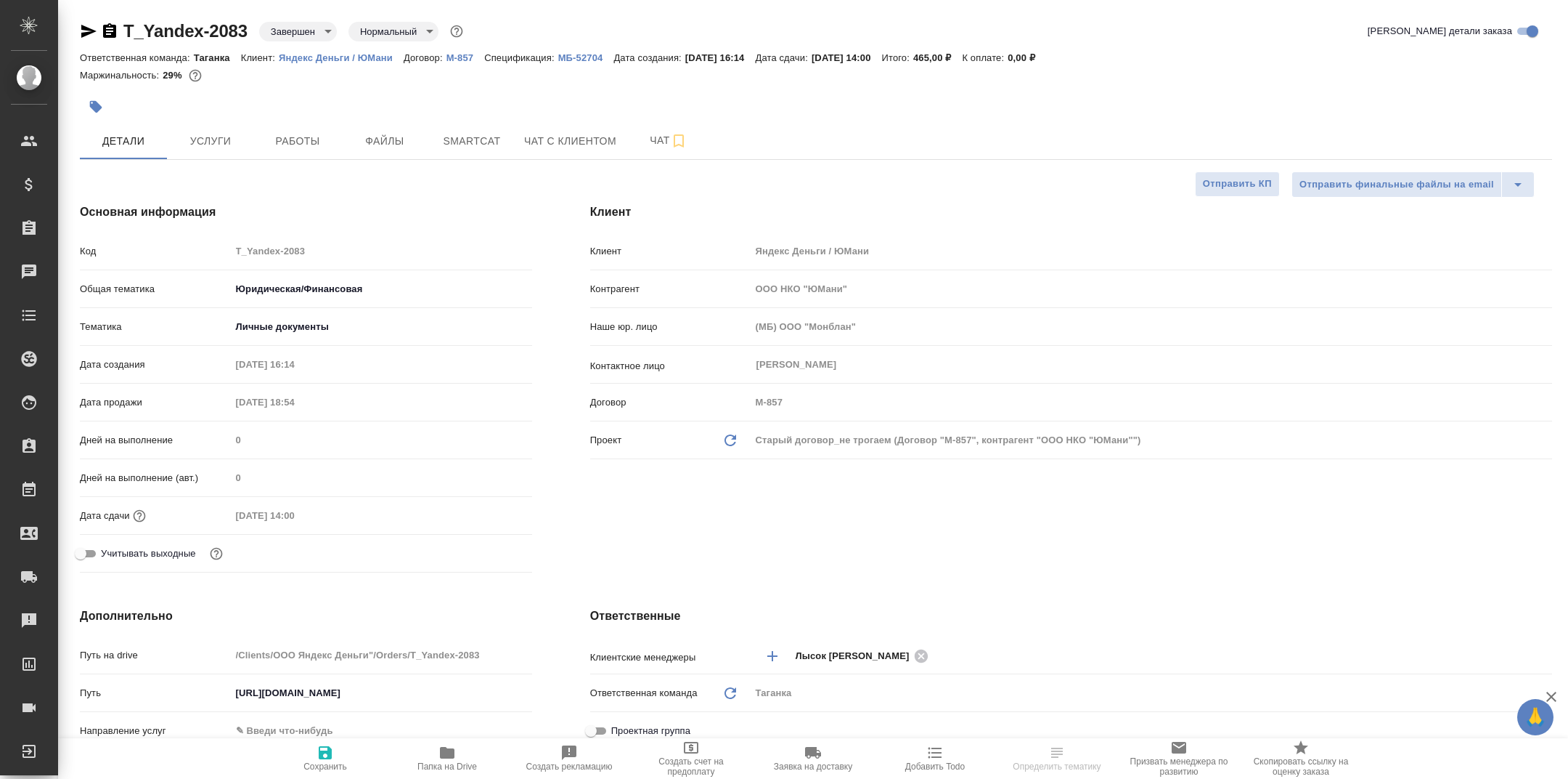
type textarea "x"
click at [443, 746] on icon "button" at bounding box center [447, 753] width 18 height 18
type textarea "x"
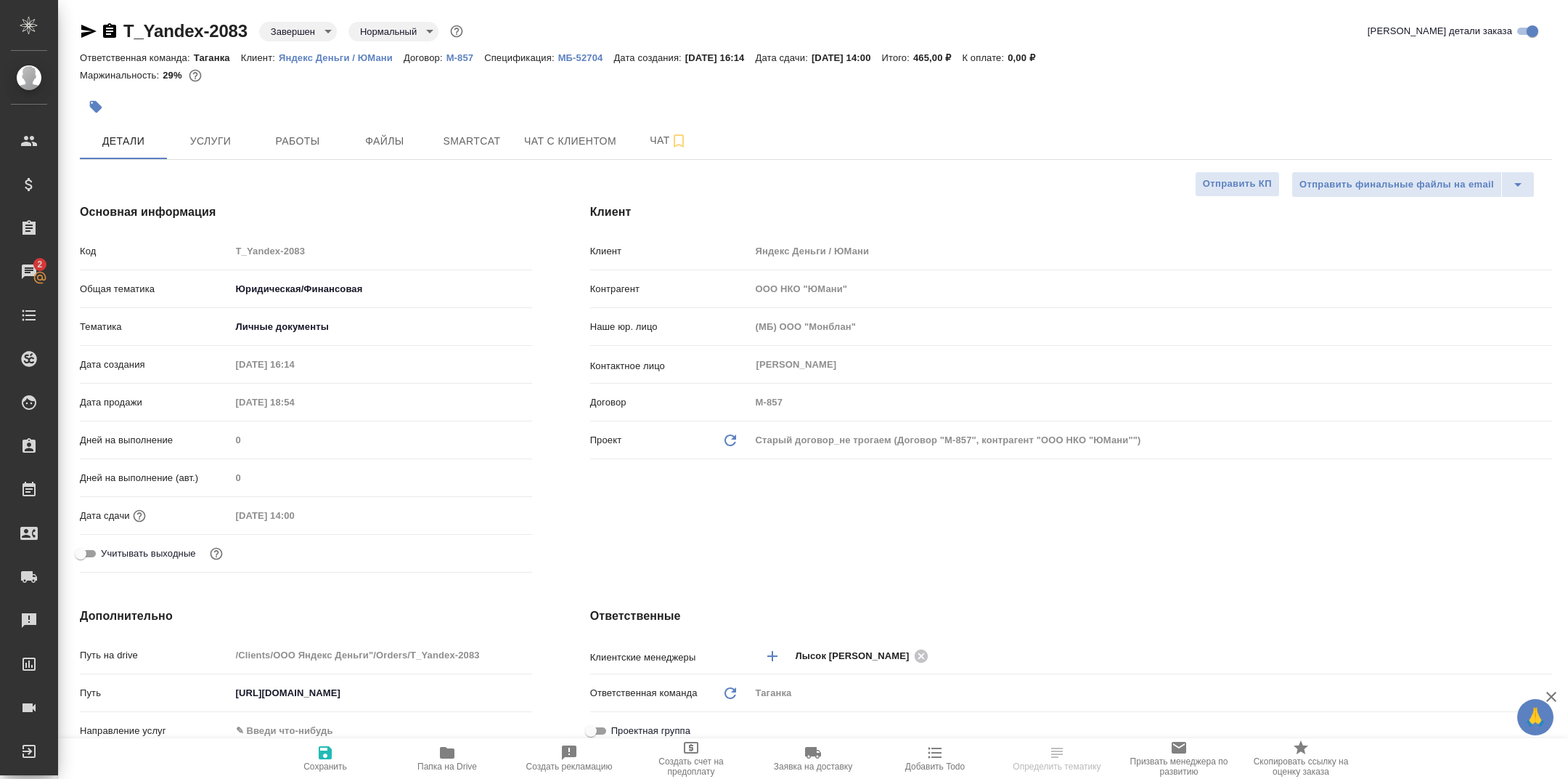
type textarea "x"
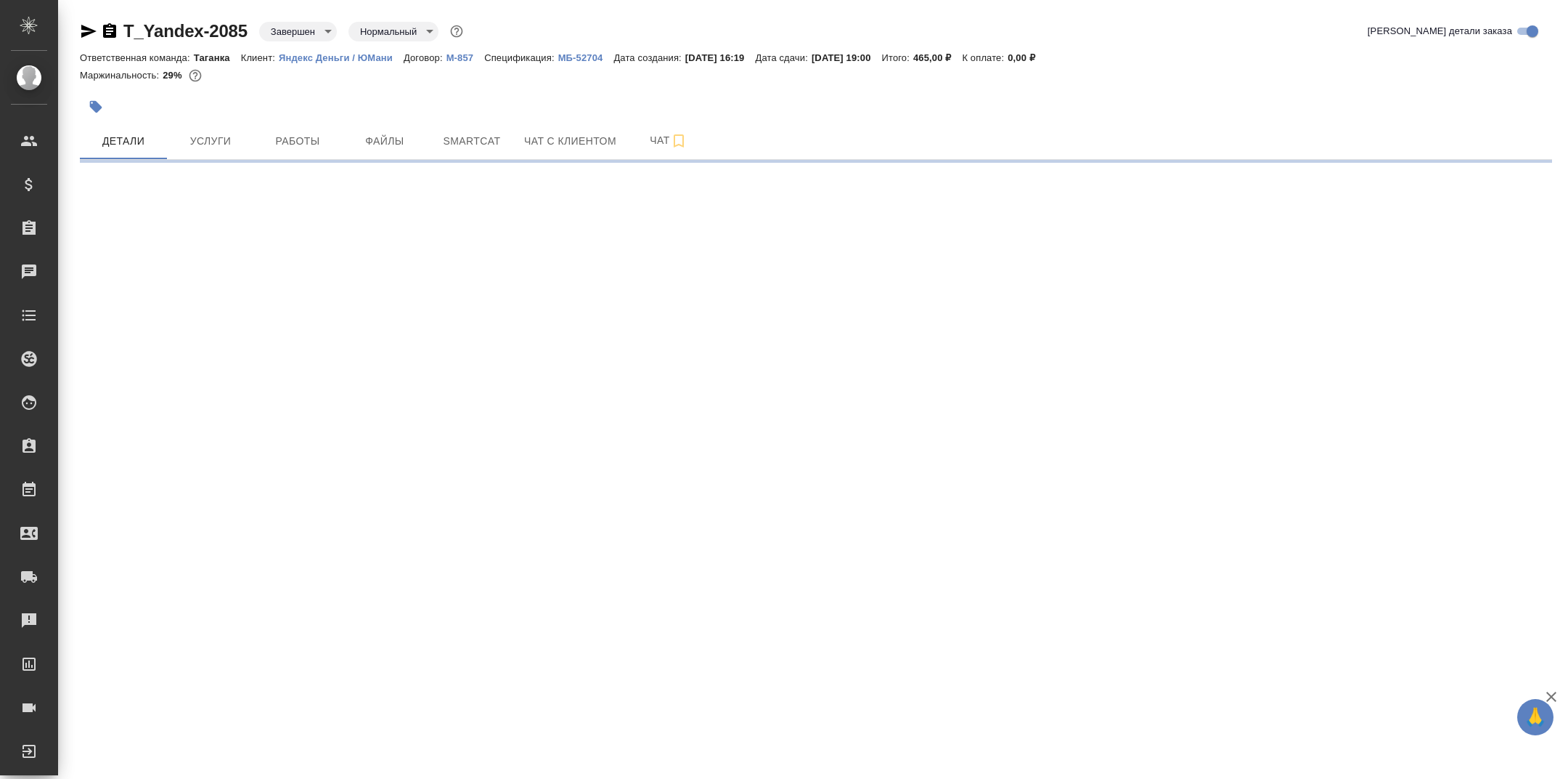
select select "RU"
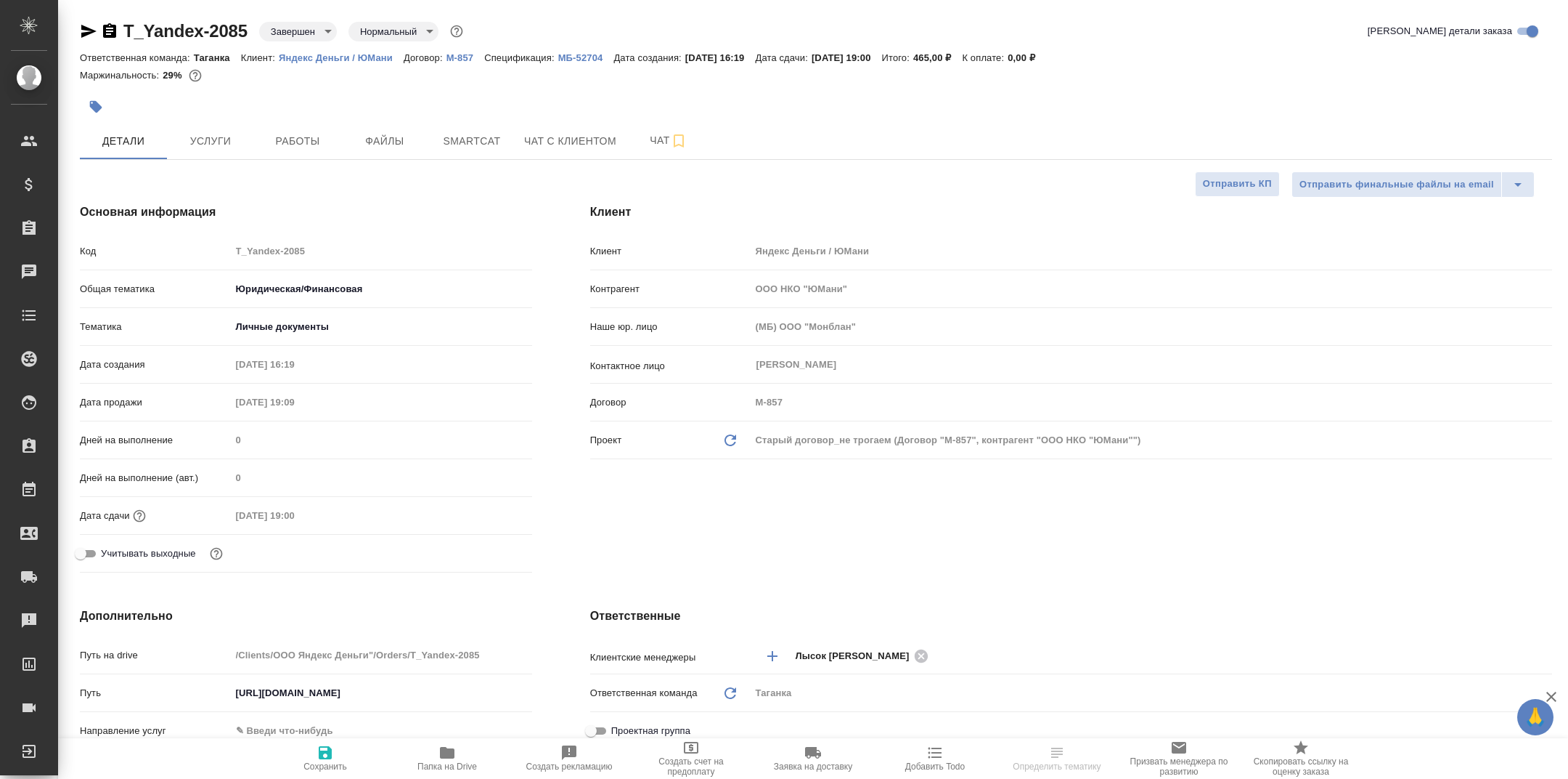
type textarea "x"
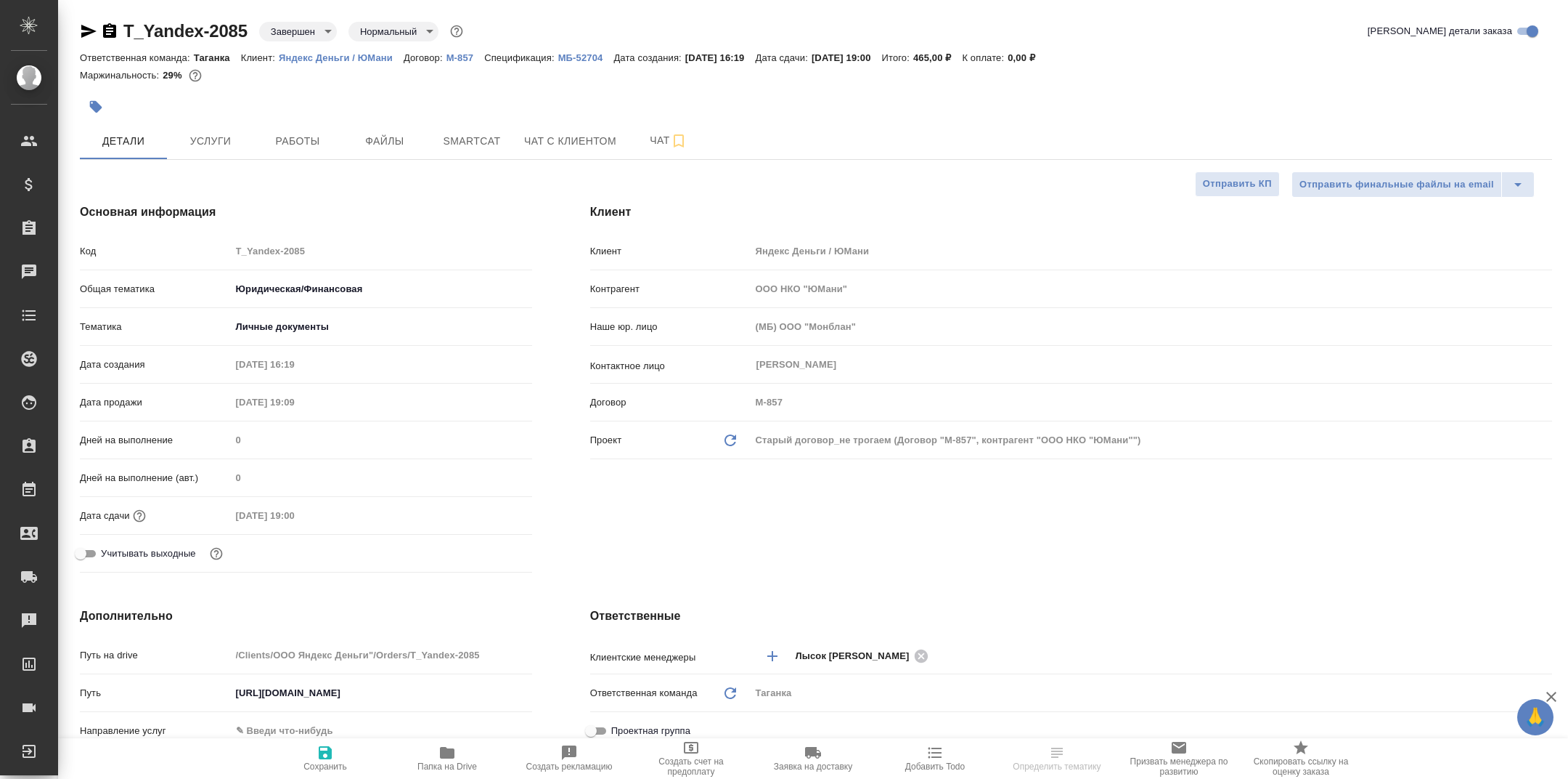
type textarea "x"
click at [454, 754] on icon "button" at bounding box center [447, 753] width 18 height 18
type textarea "x"
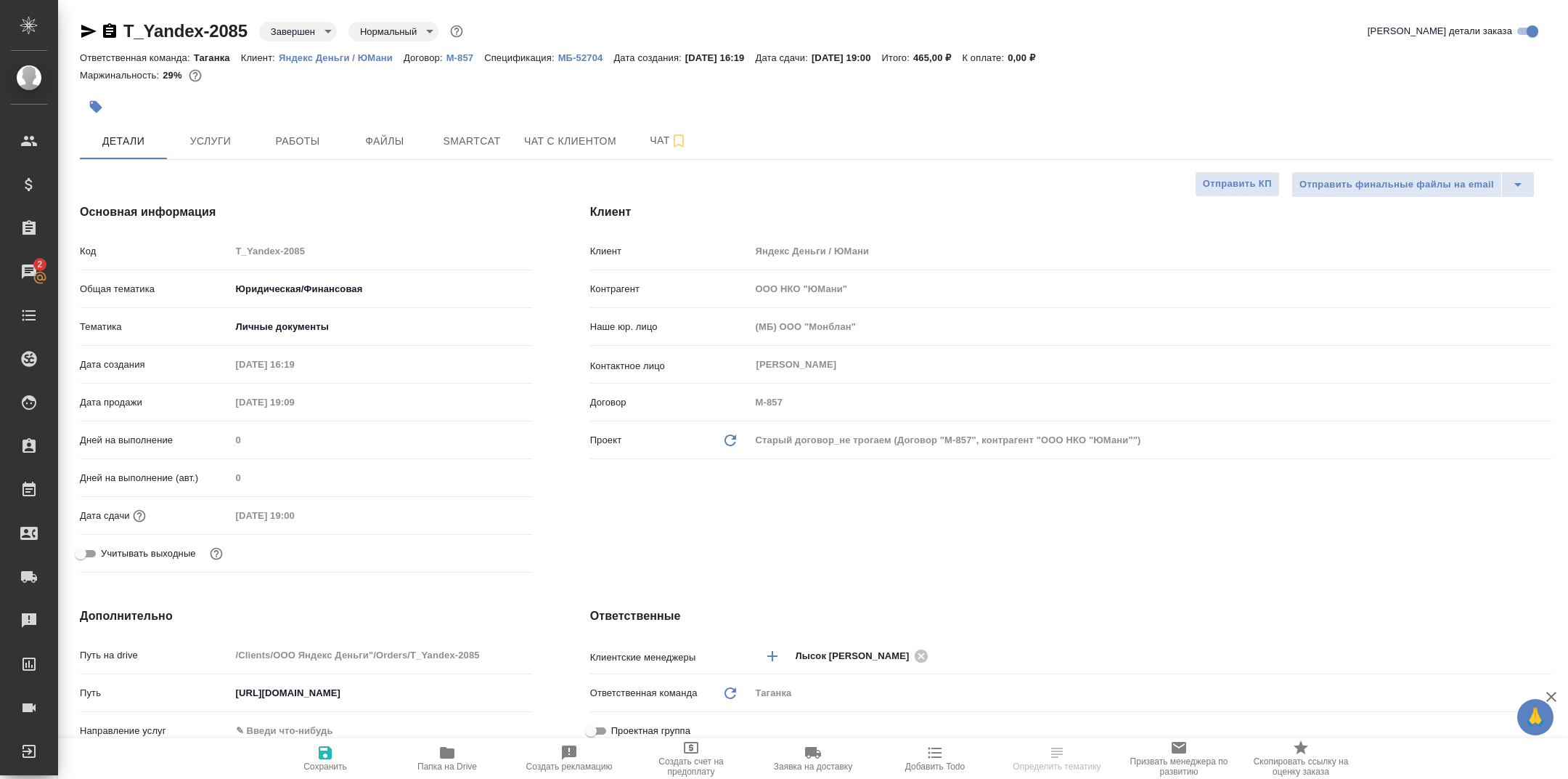
type textarea "x"
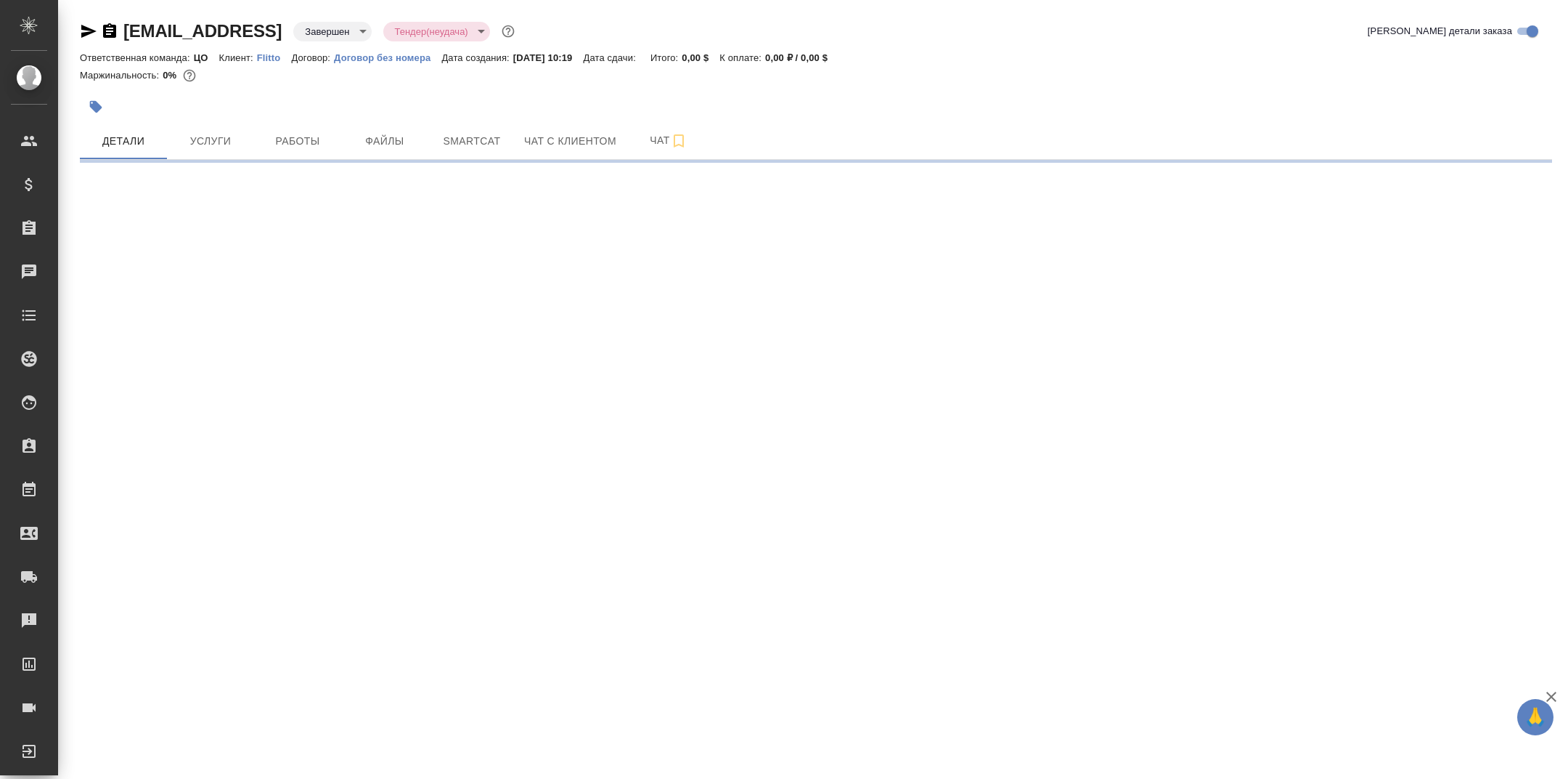
select select "RU"
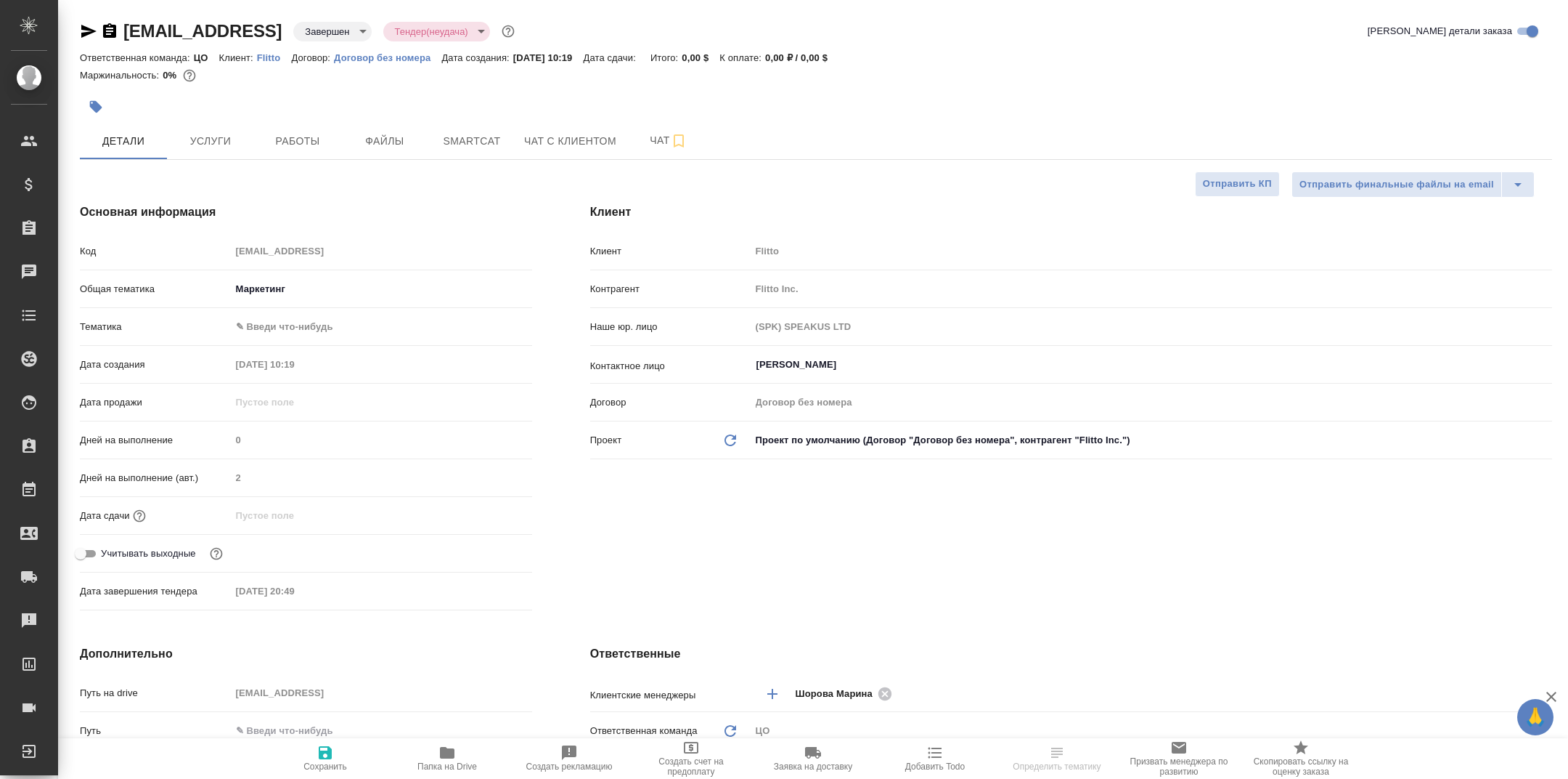
type textarea "x"
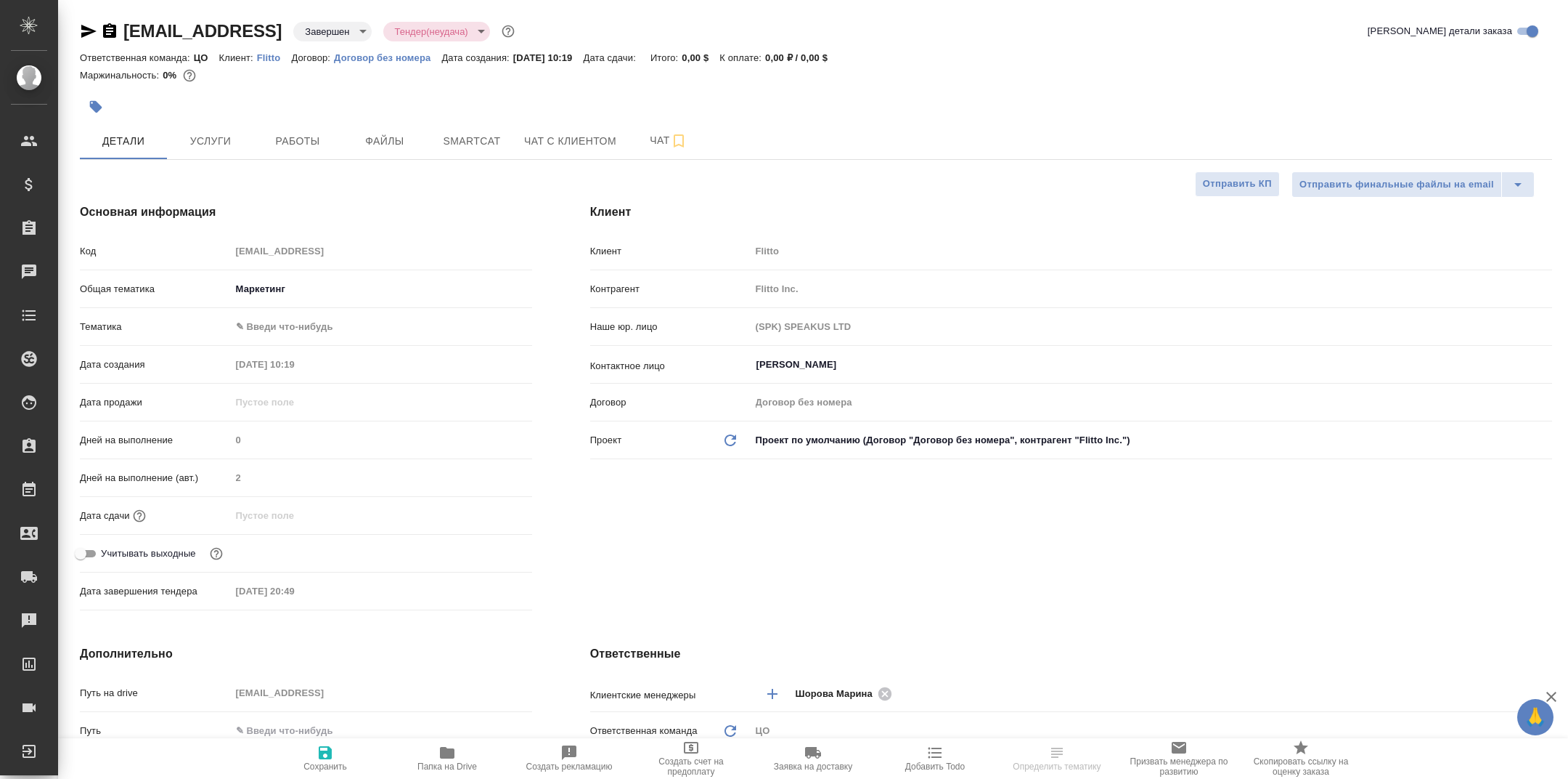
type textarea "x"
click at [446, 764] on span "Папка на Drive" at bounding box center [447, 766] width 60 height 10
type textarea "x"
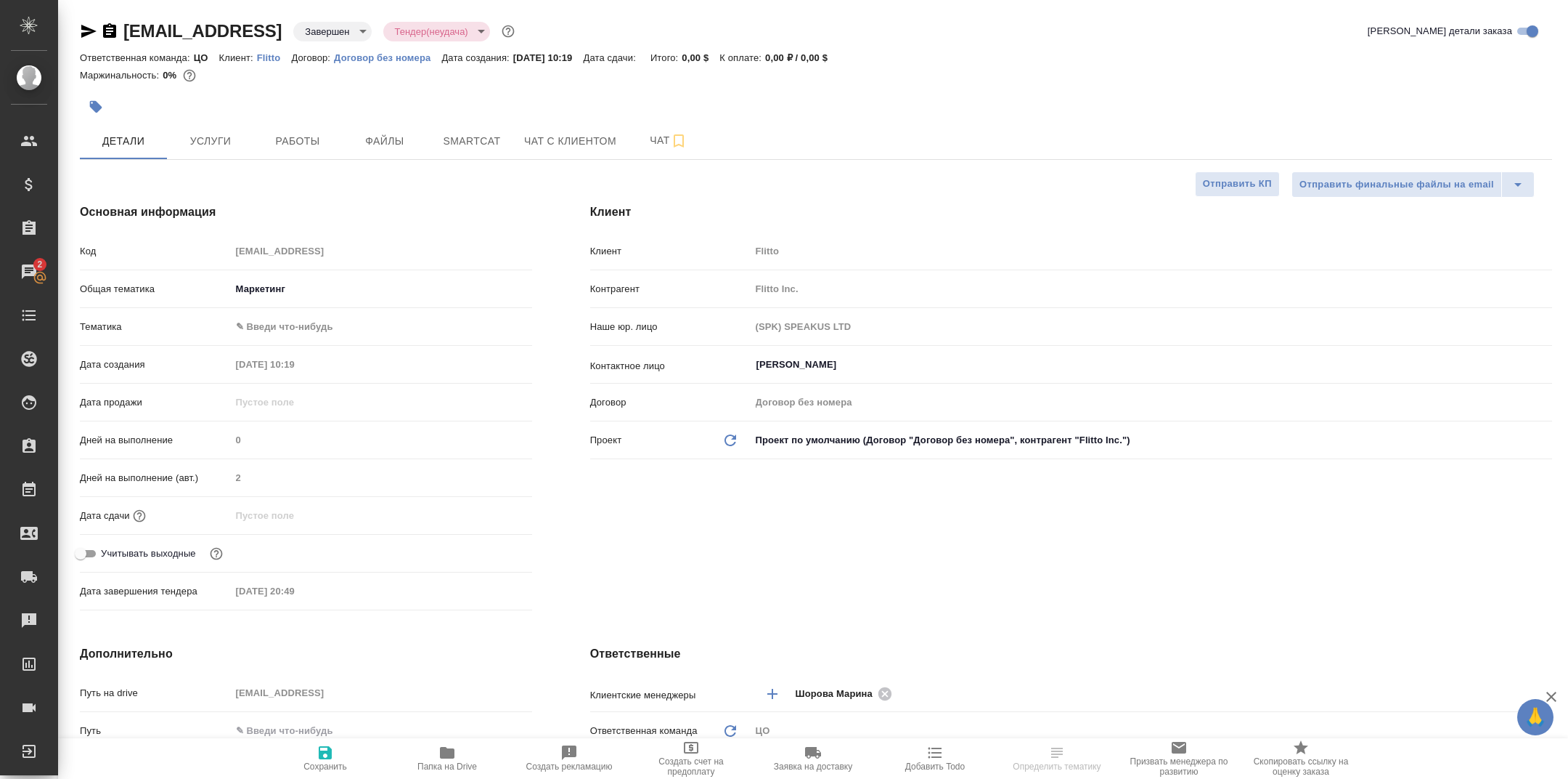
type textarea "x"
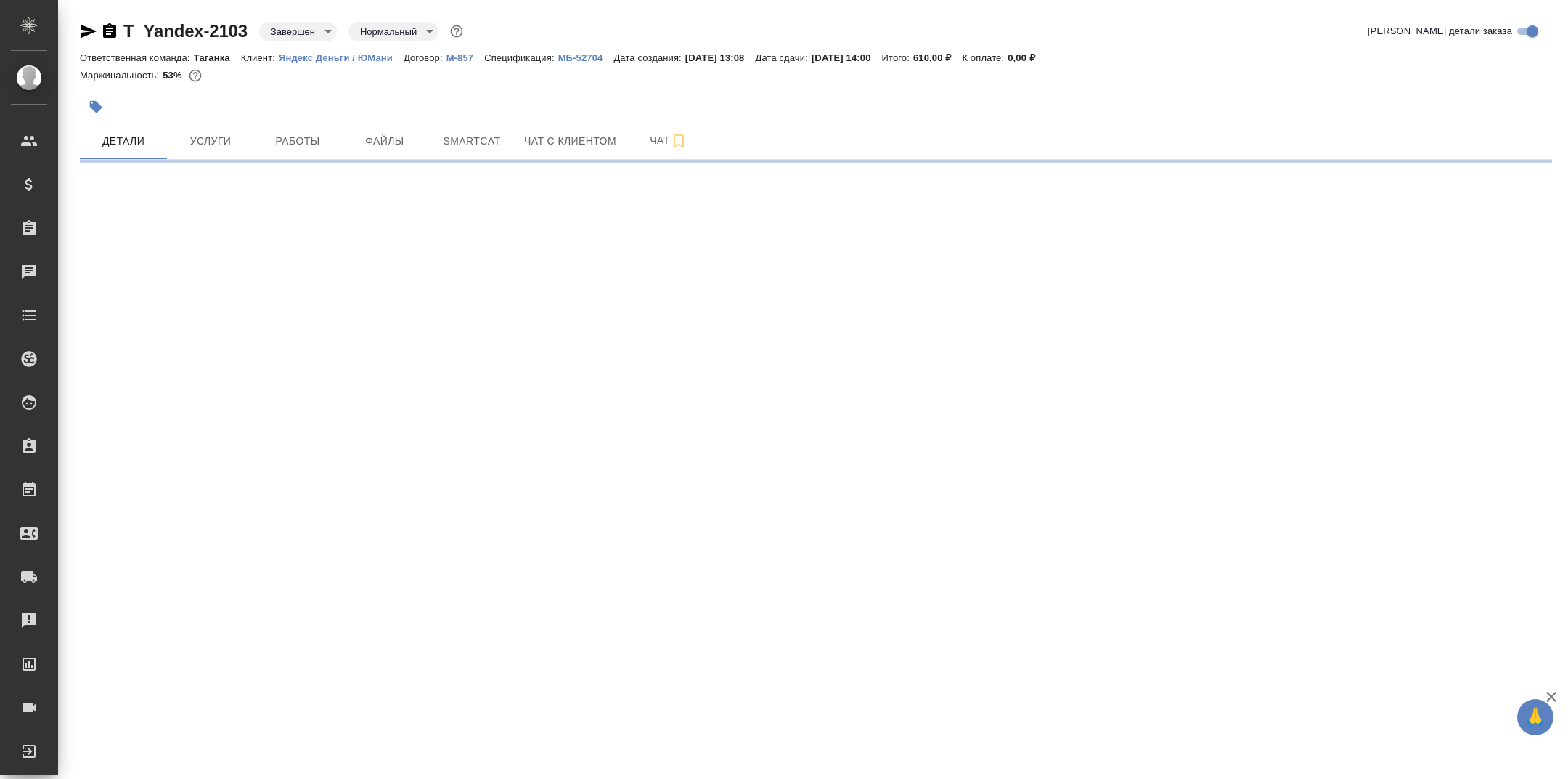
select select "RU"
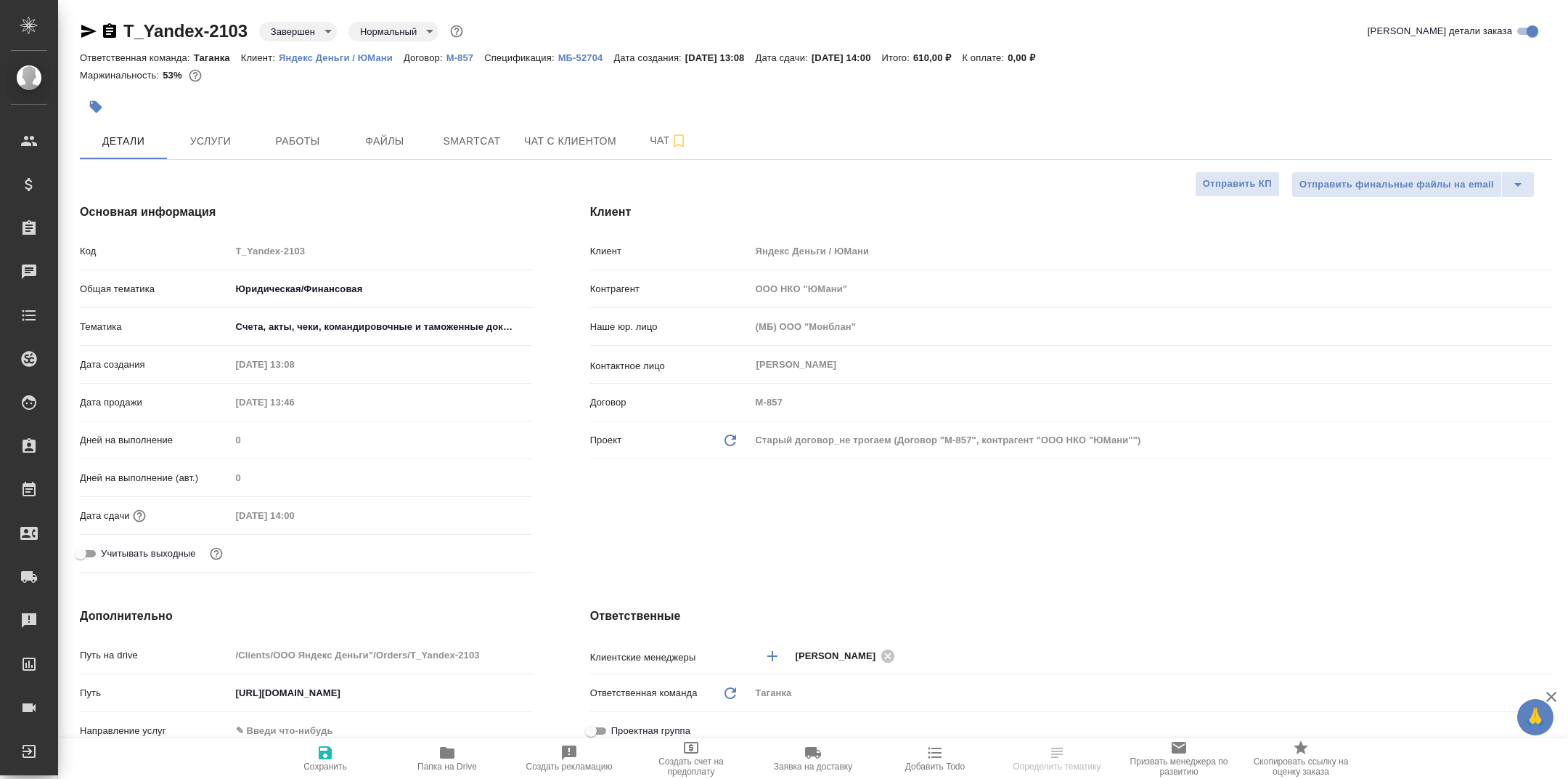
type textarea "x"
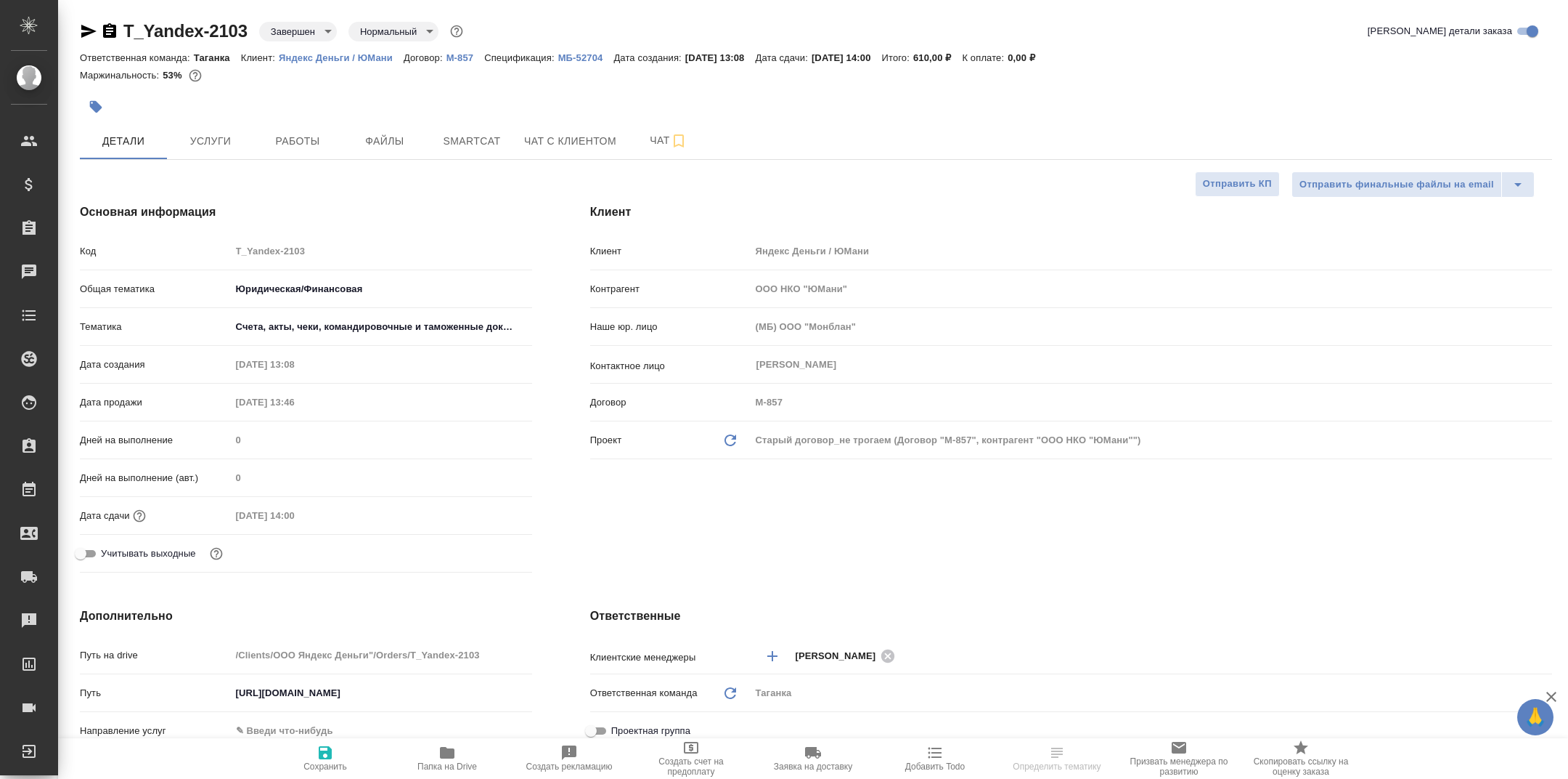
type textarea "x"
click at [463, 746] on span "Папка на Drive" at bounding box center [447, 758] width 104 height 28
type textarea "x"
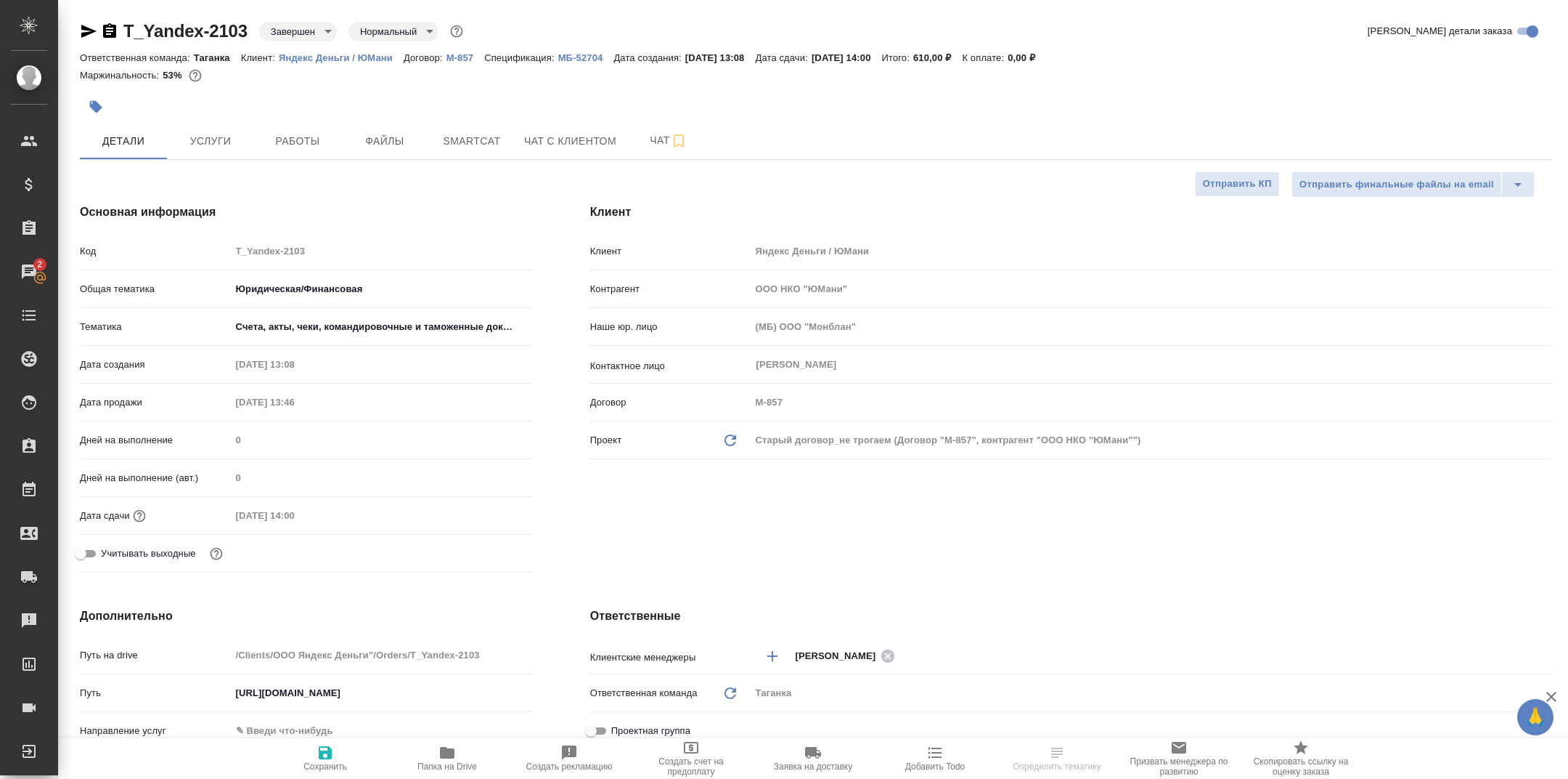
type textarea "x"
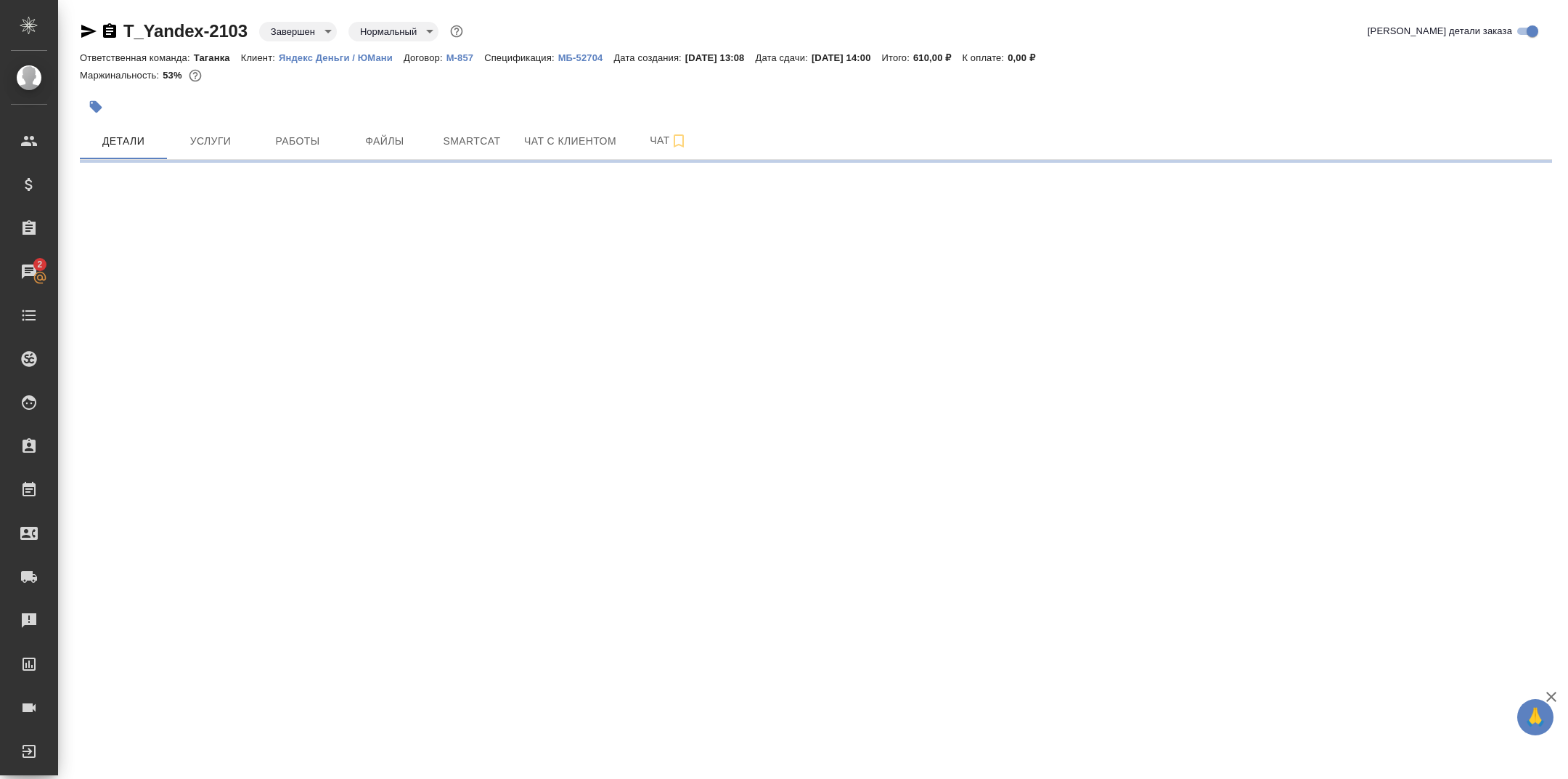
select select "RU"
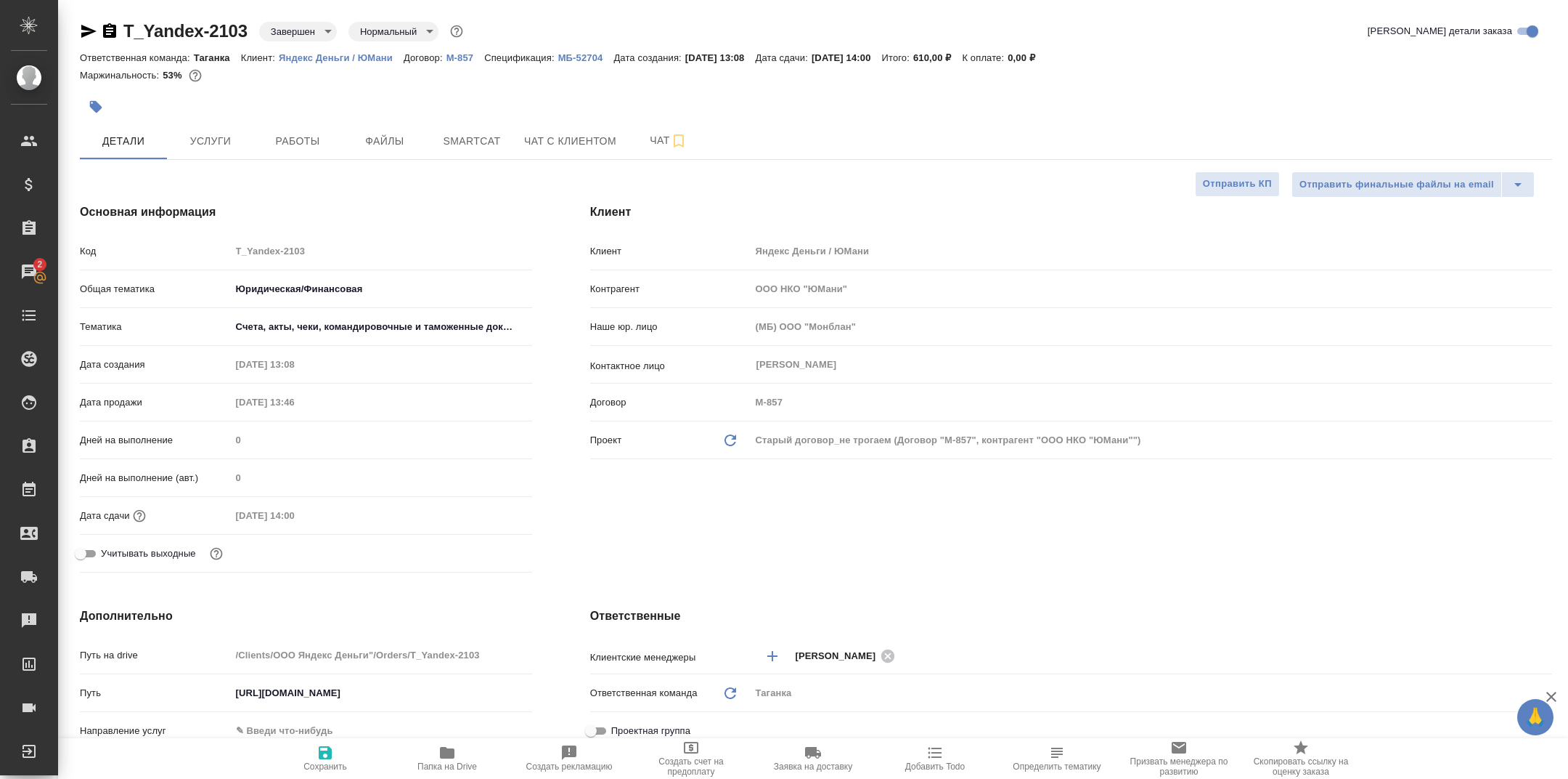
type textarea "x"
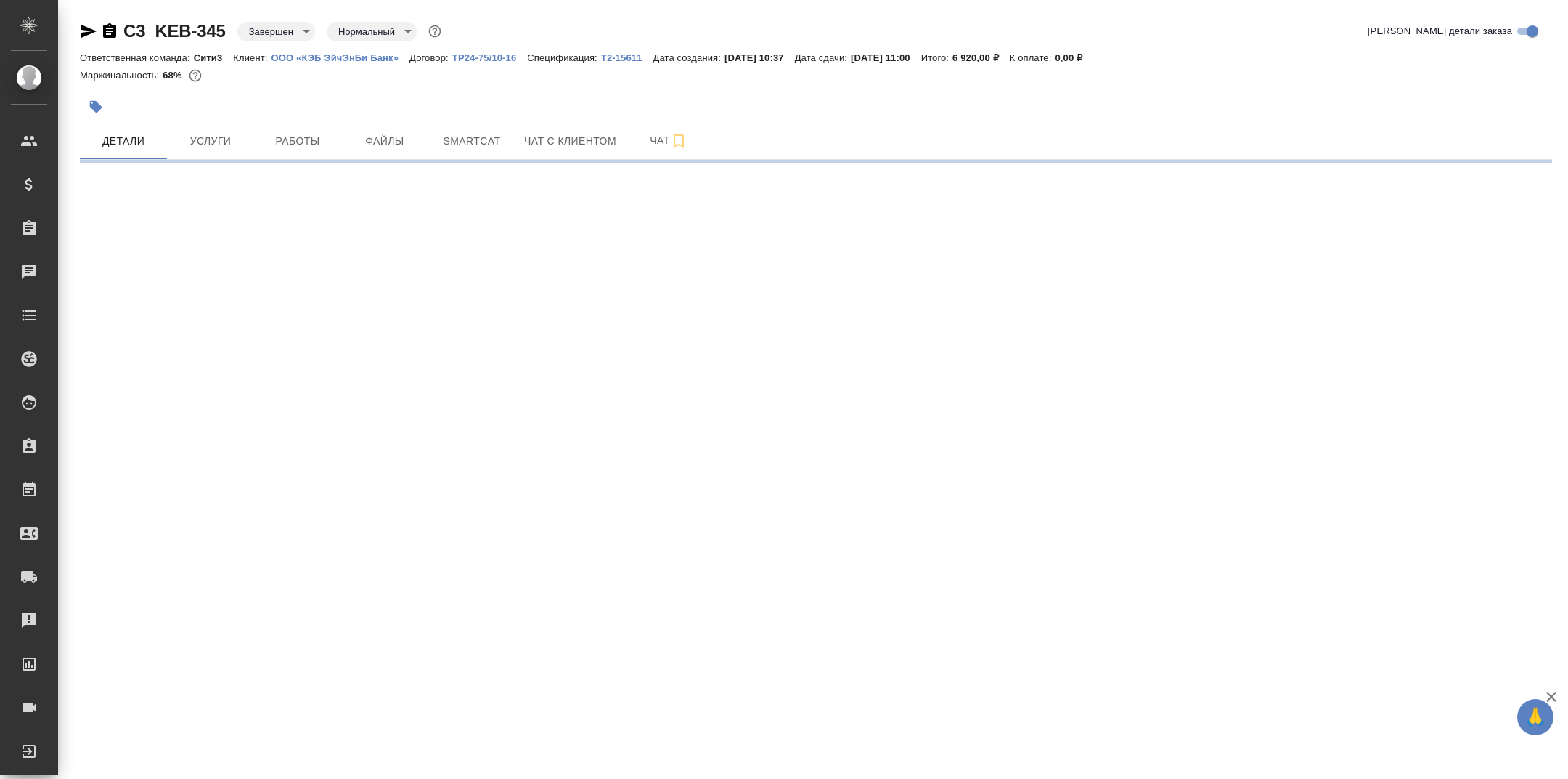
select select "RU"
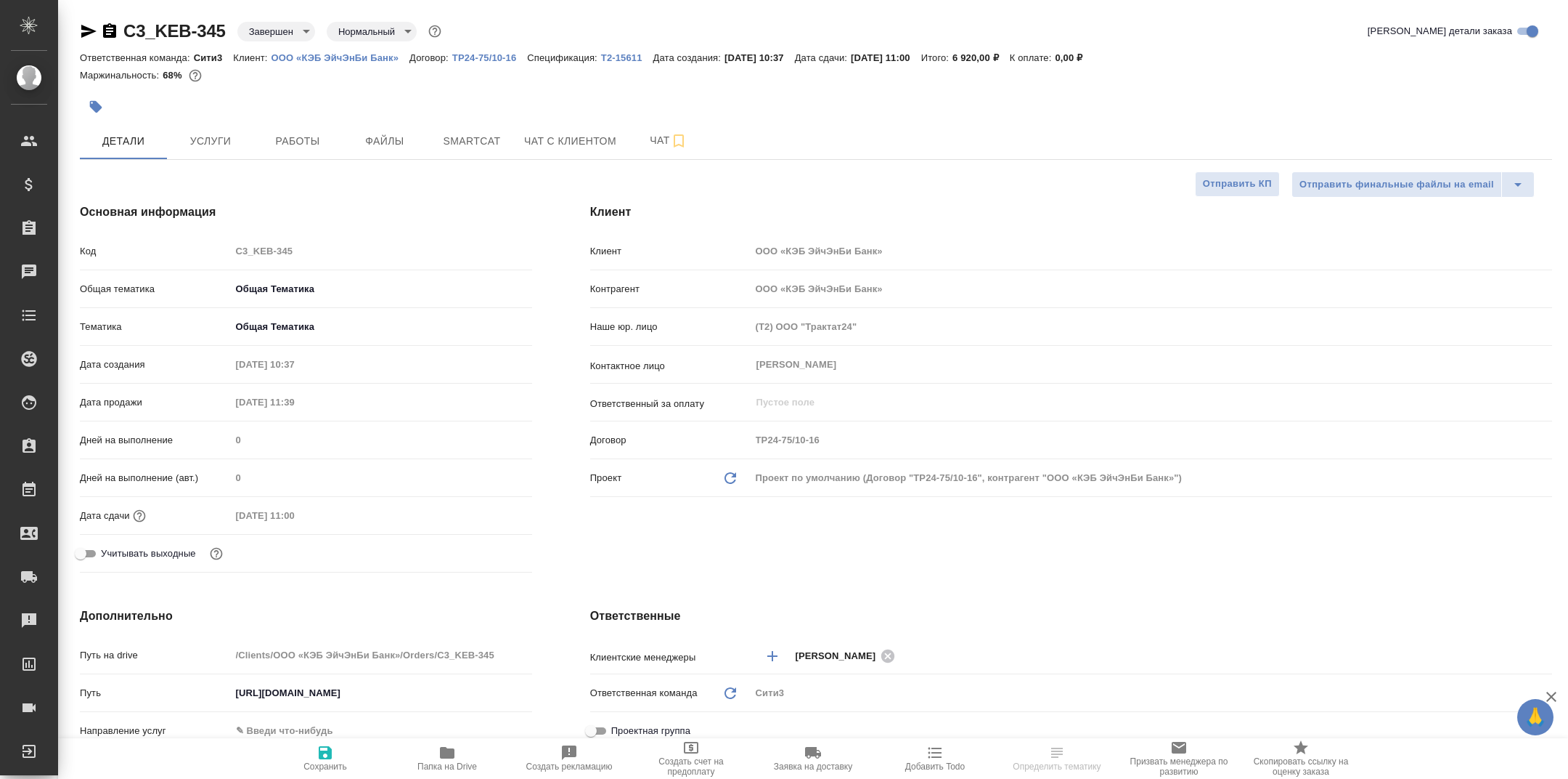
type textarea "x"
click at [443, 745] on icon "button" at bounding box center [447, 753] width 18 height 18
type textarea "x"
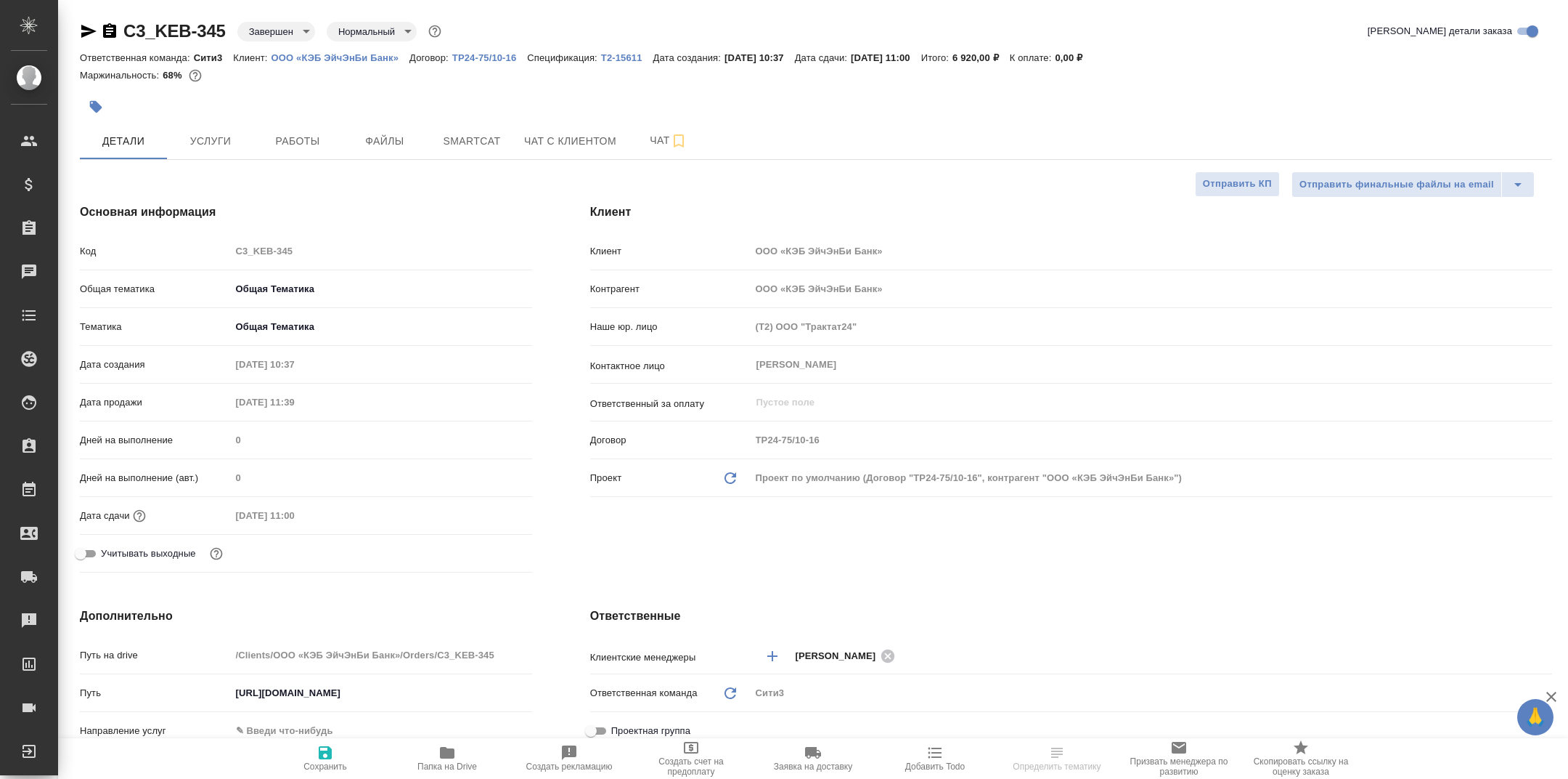
type textarea "x"
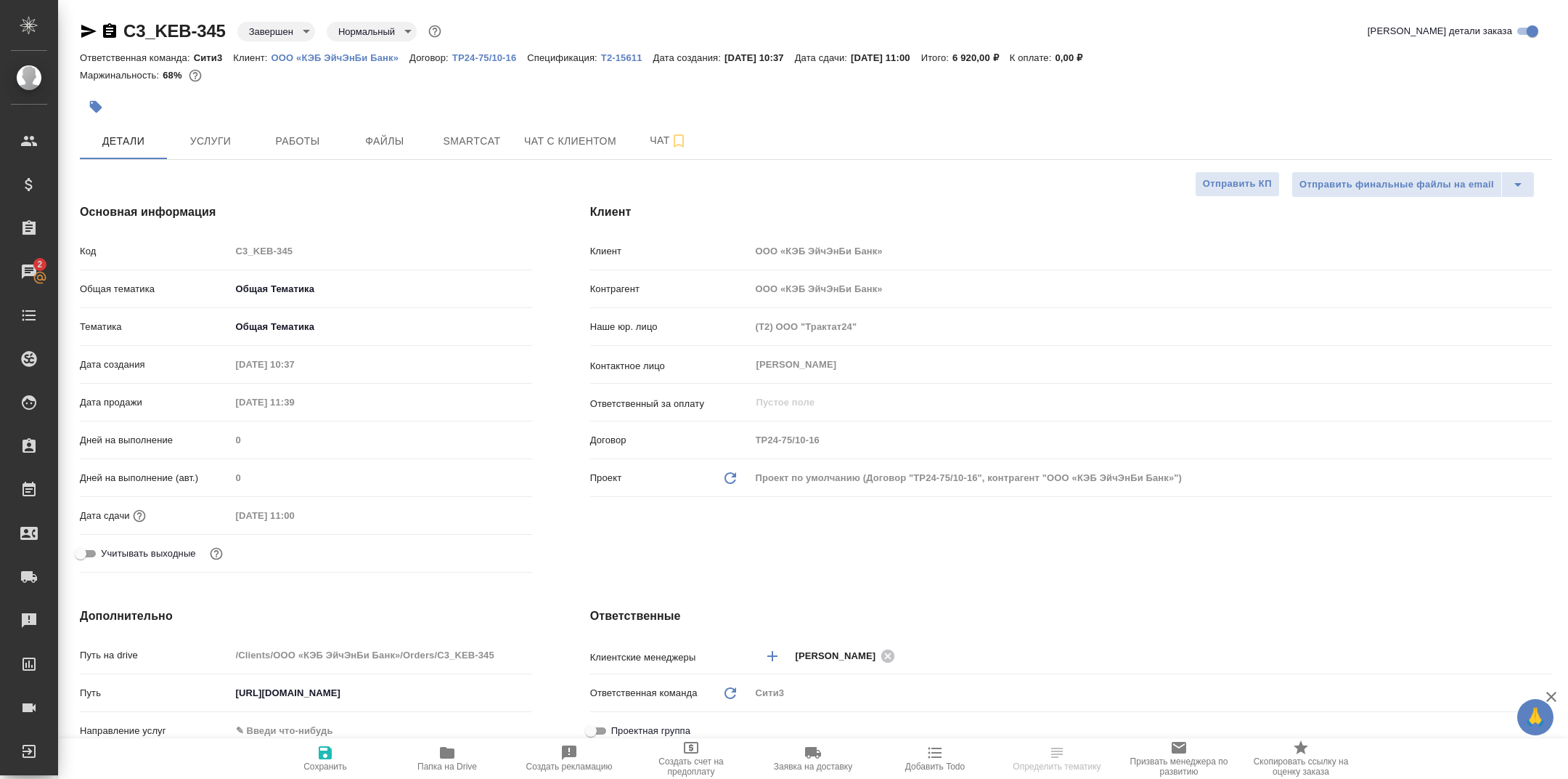
type textarea "x"
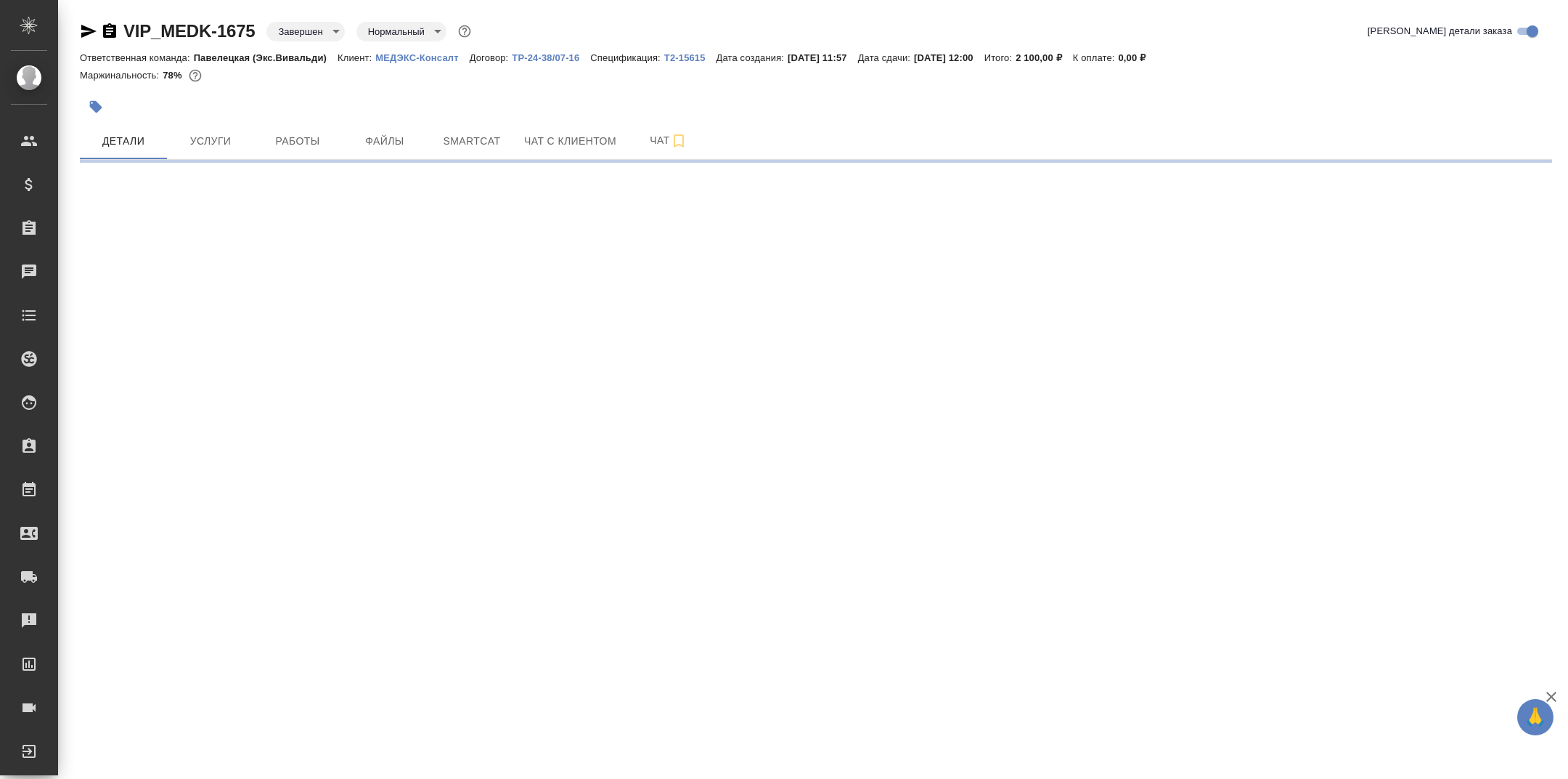
select select "RU"
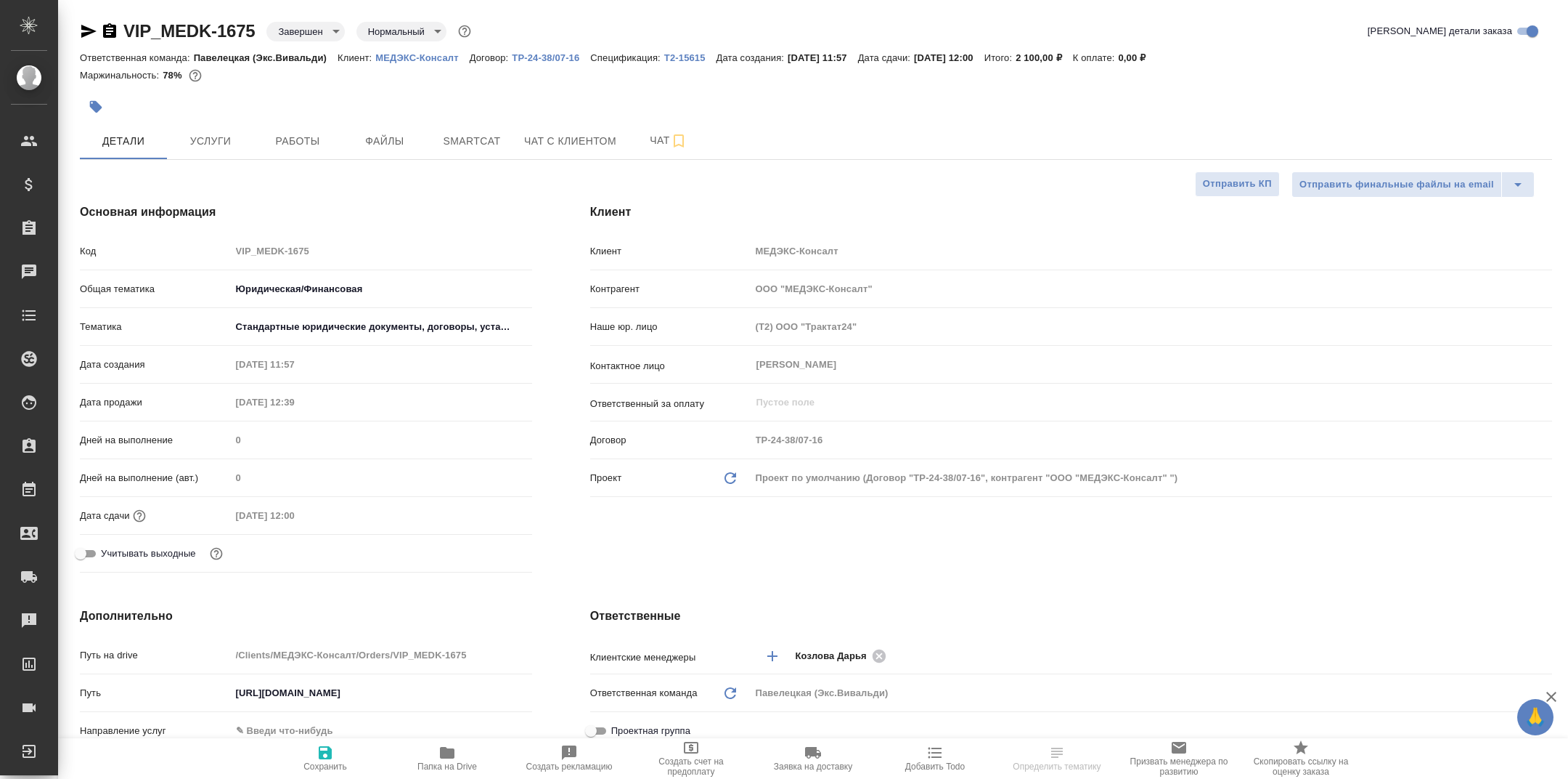
type textarea "x"
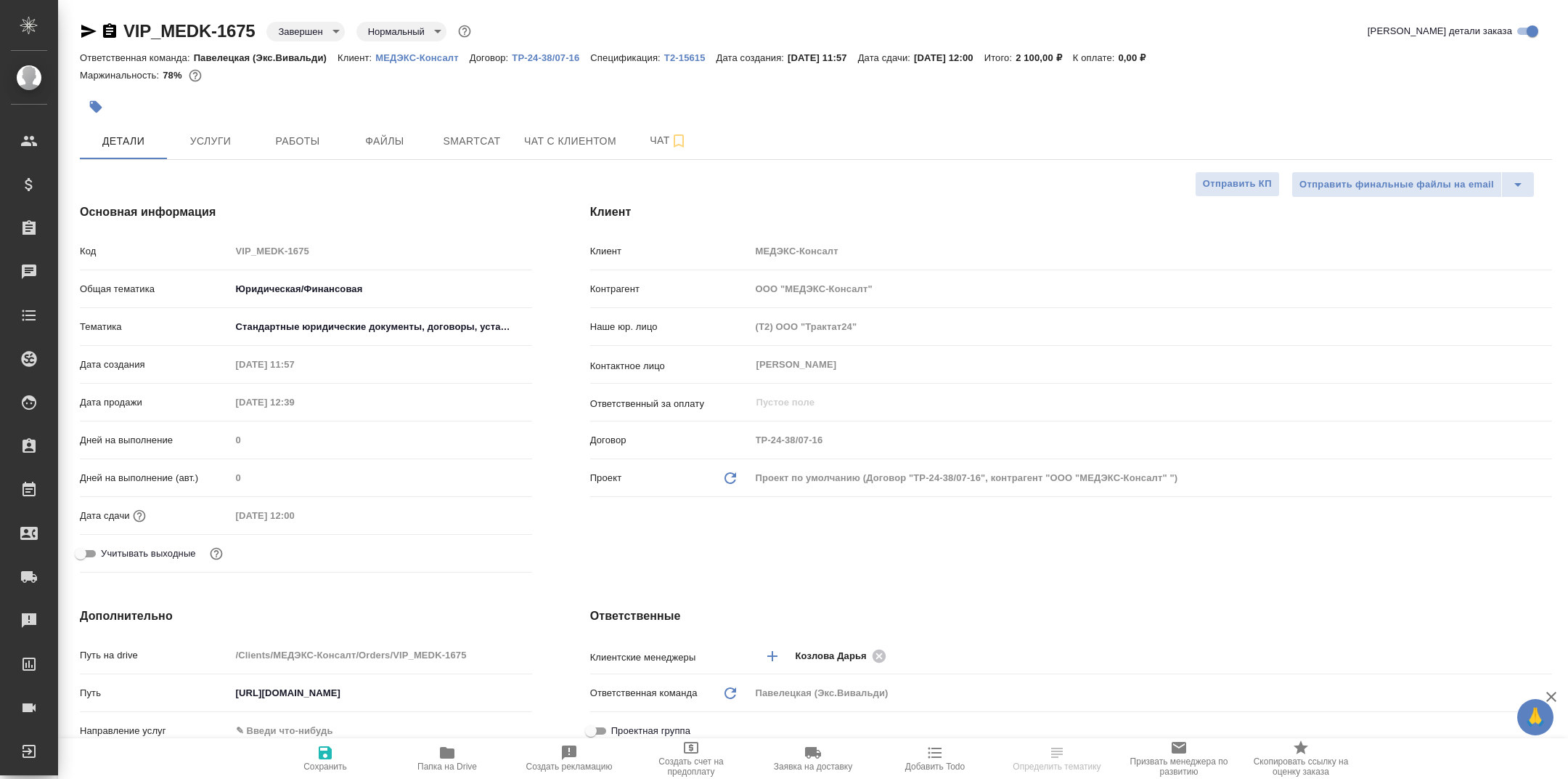
type textarea "x"
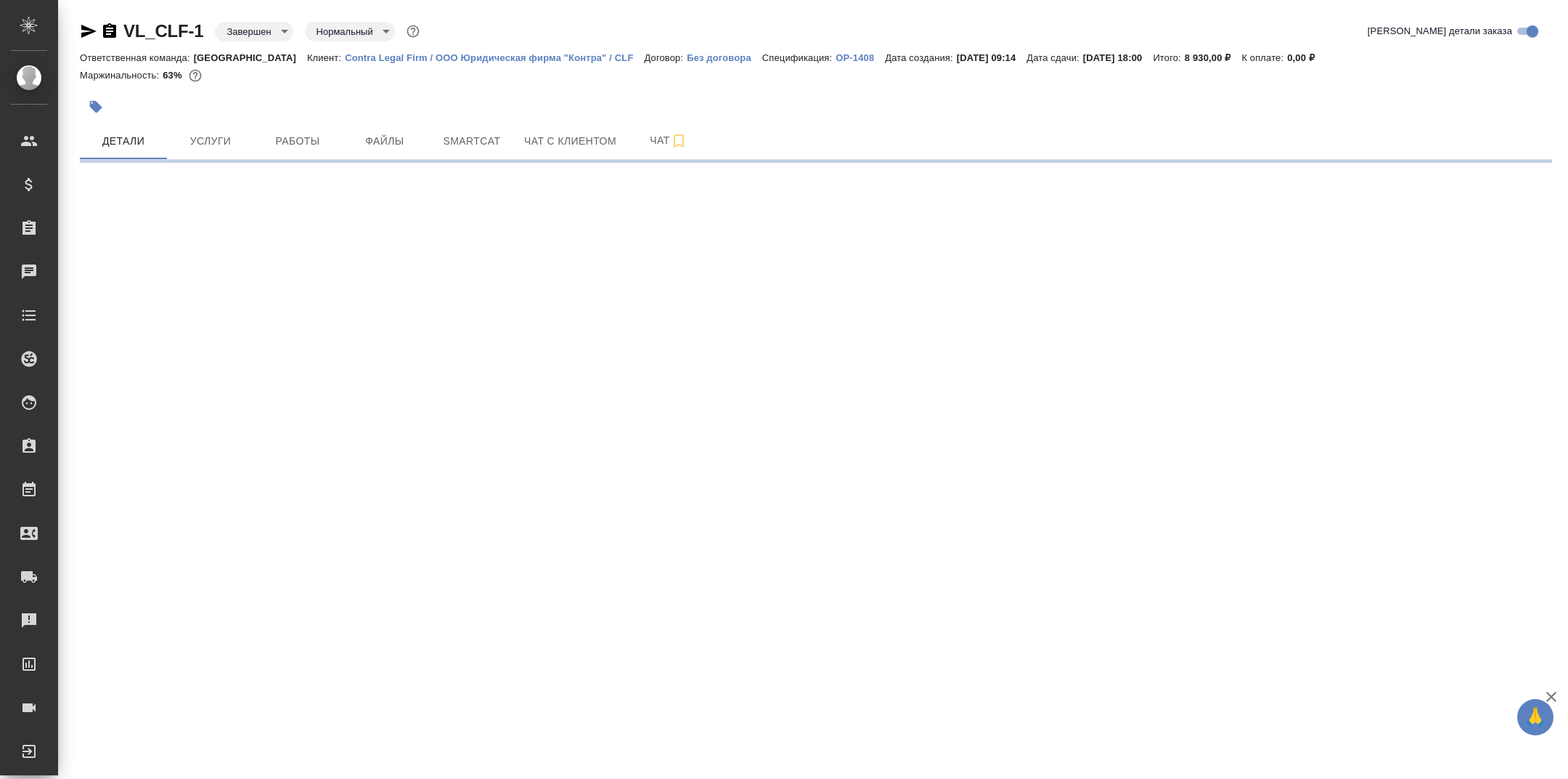
select select "RU"
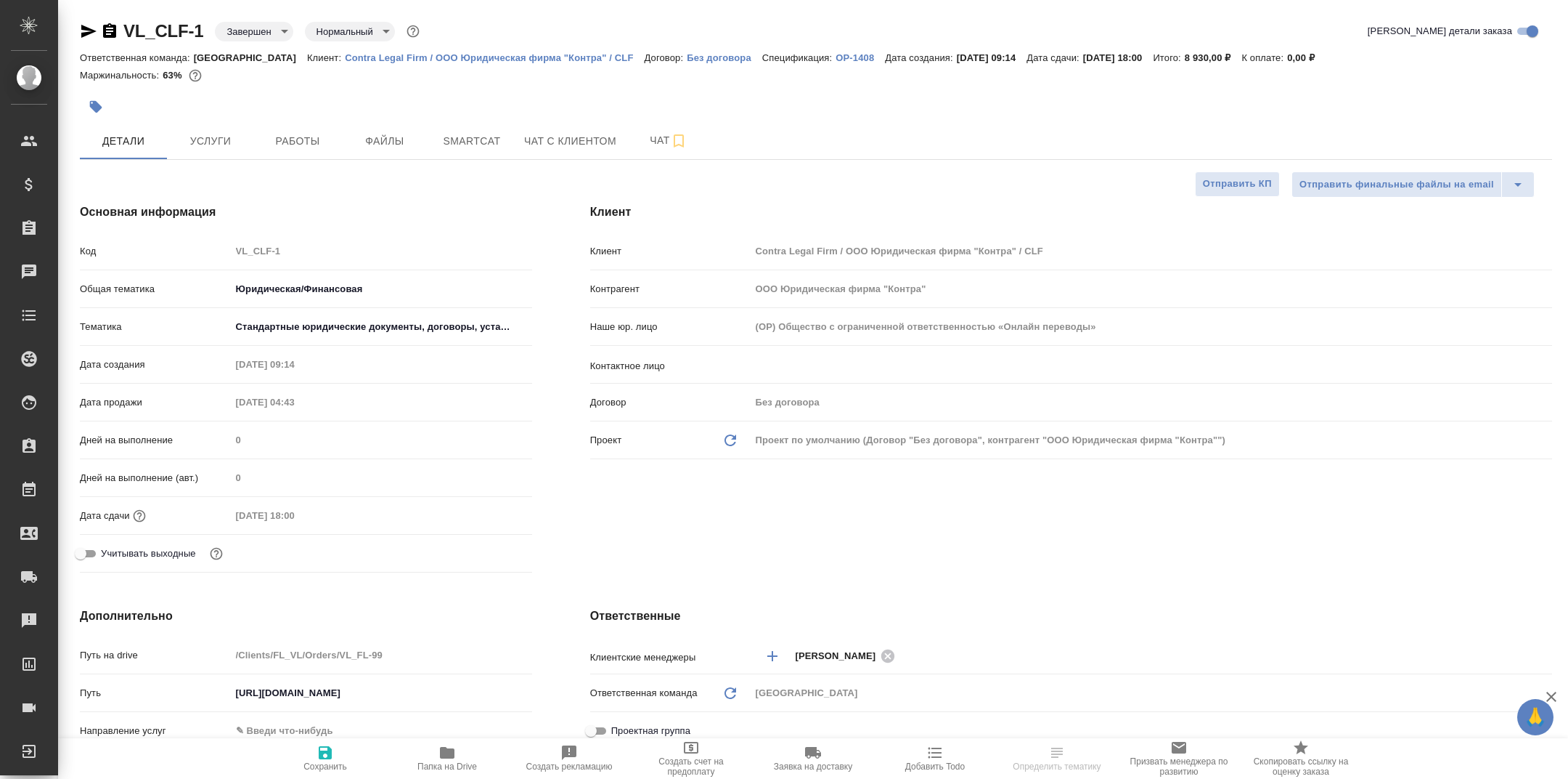
type textarea "x"
click at [439, 760] on icon "button" at bounding box center [447, 753] width 18 height 18
type textarea "x"
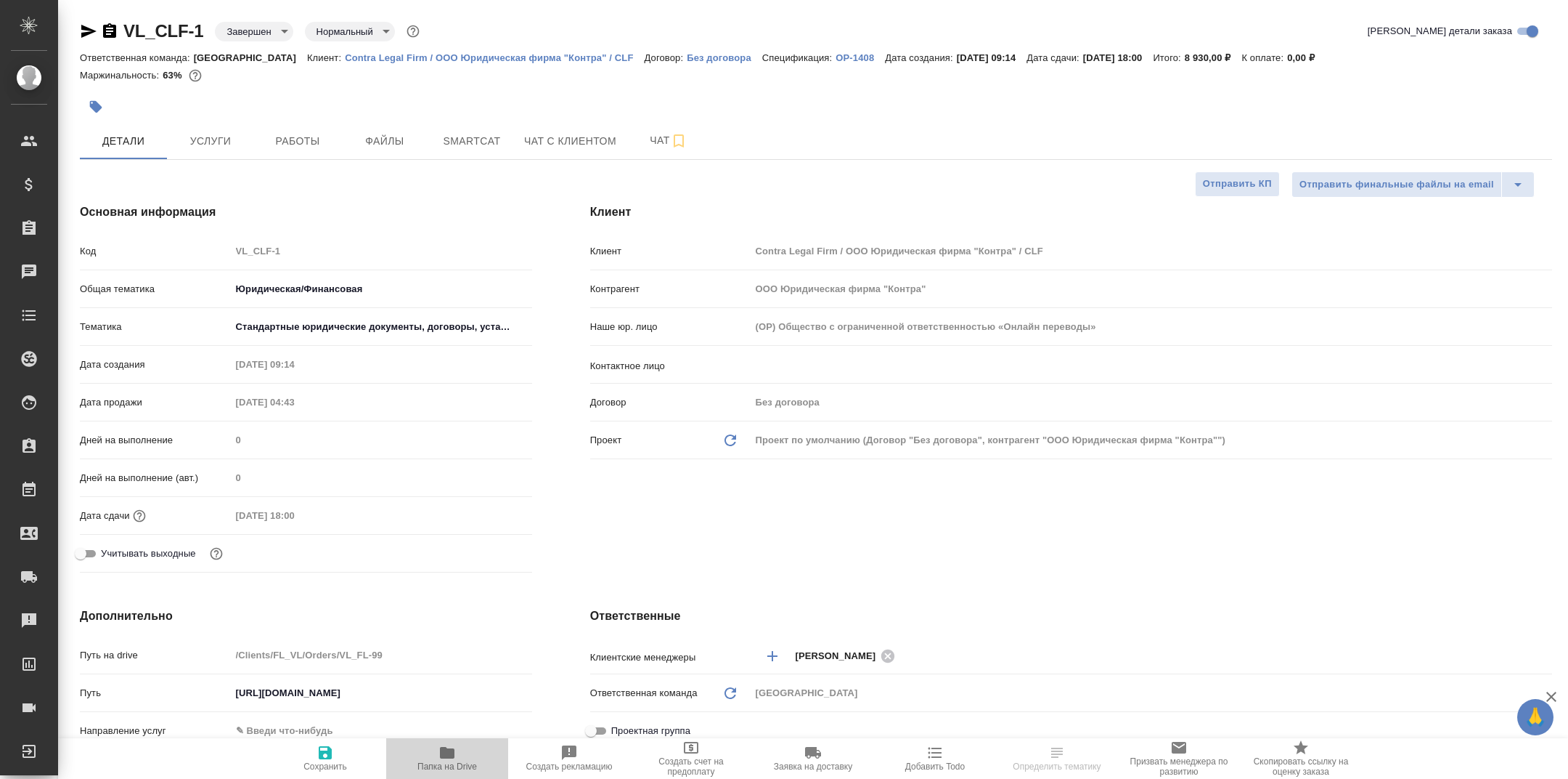
type textarea "x"
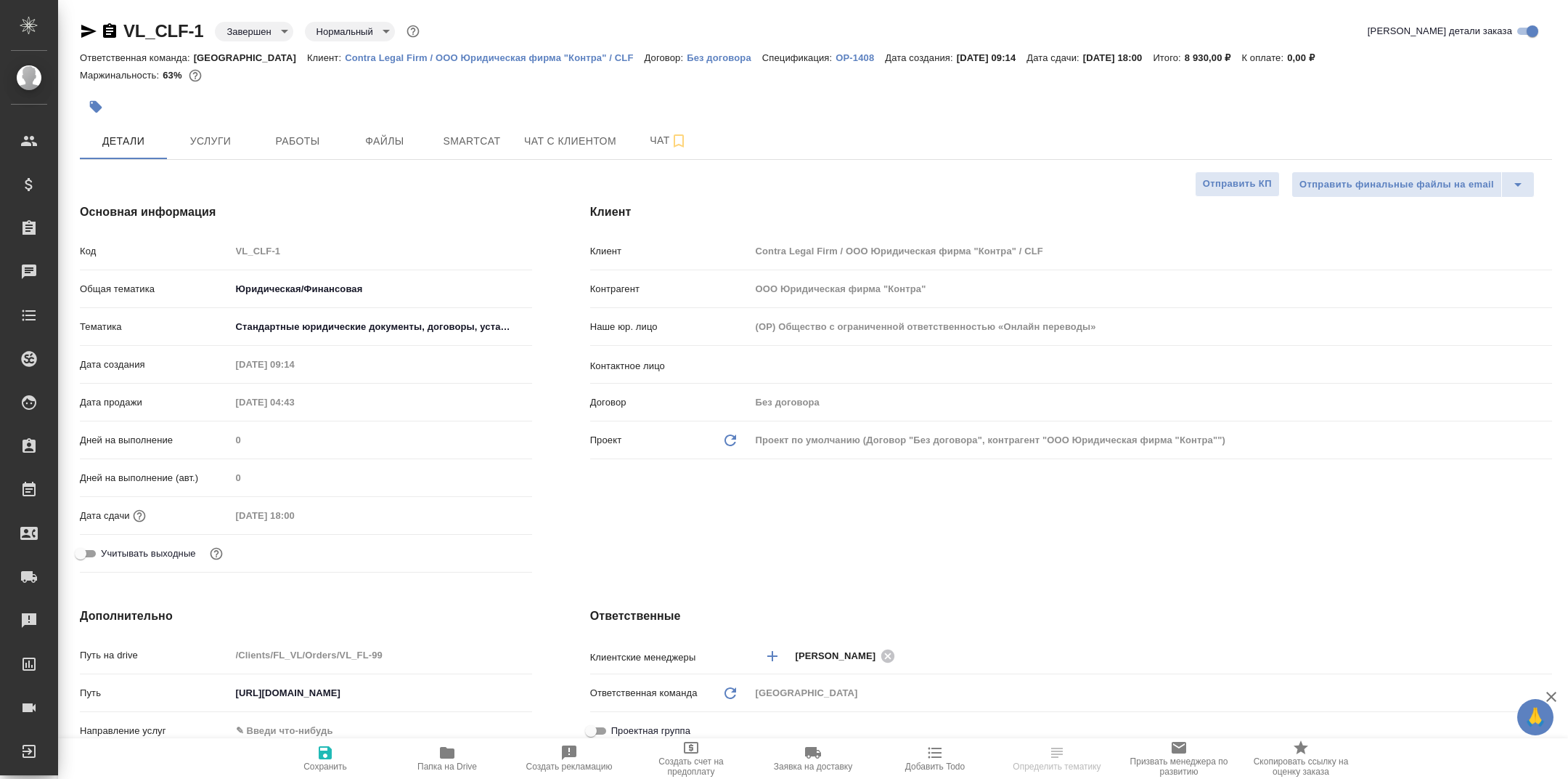
type textarea "x"
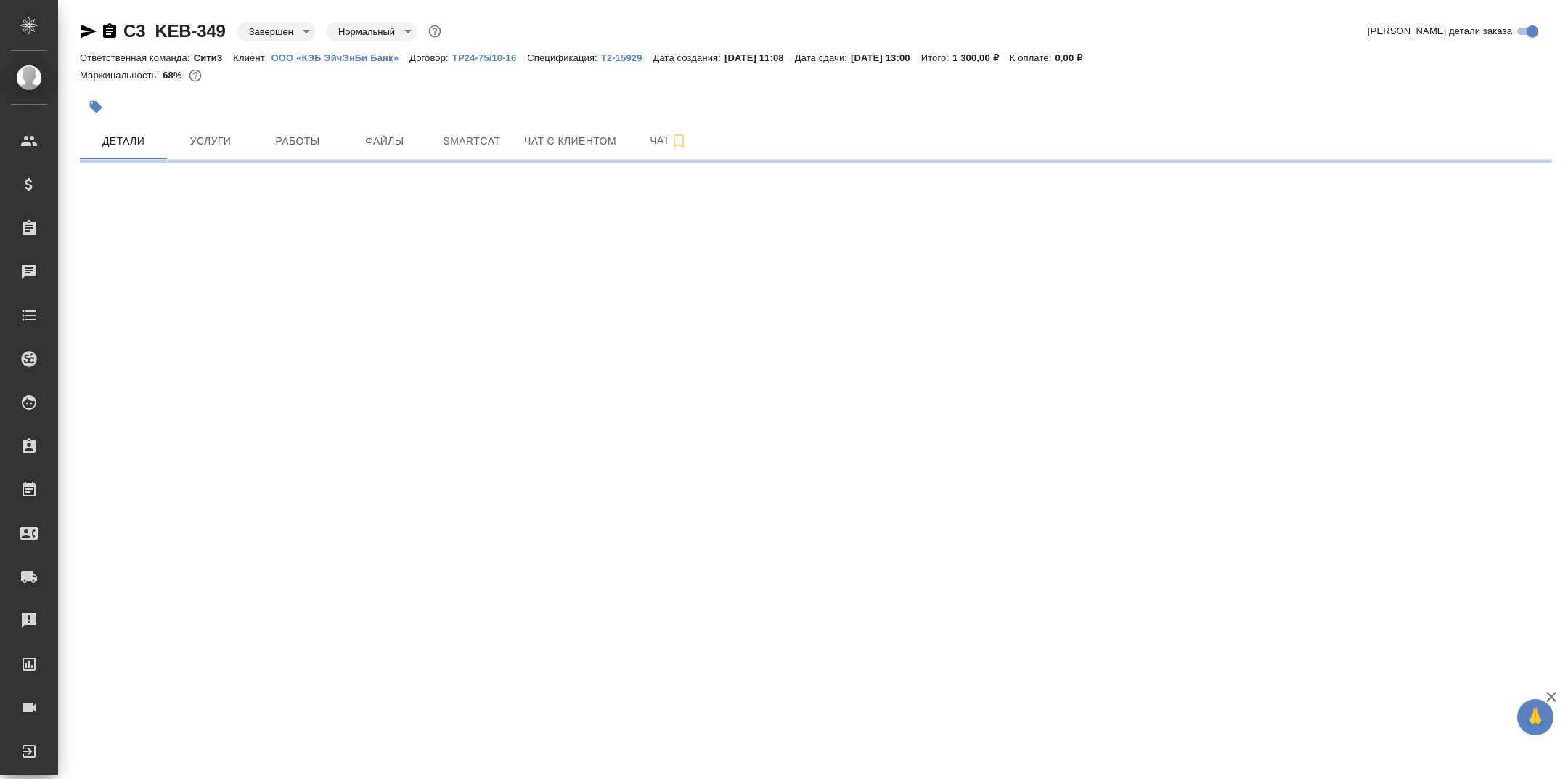
select select "RU"
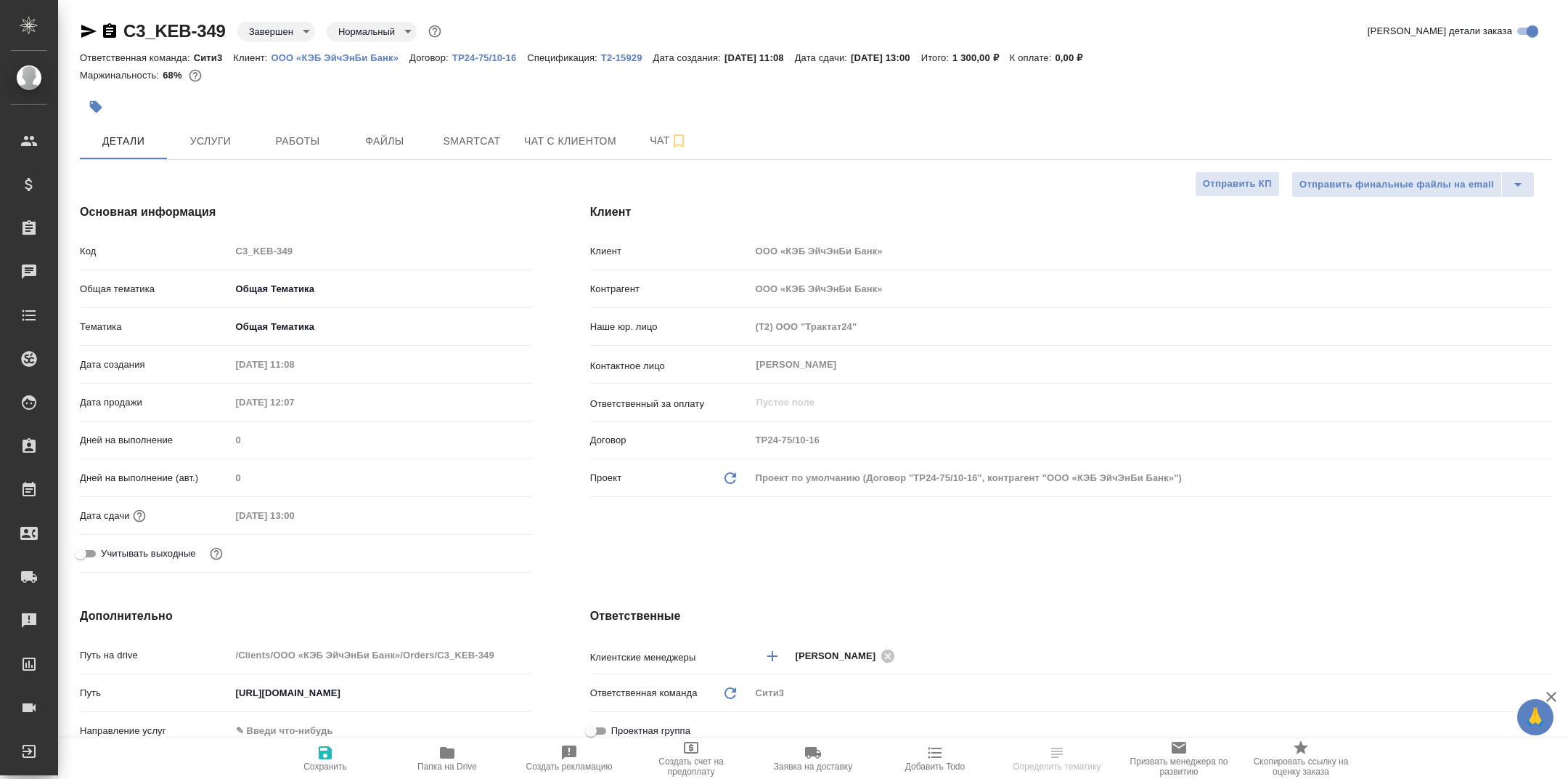
type textarea "x"
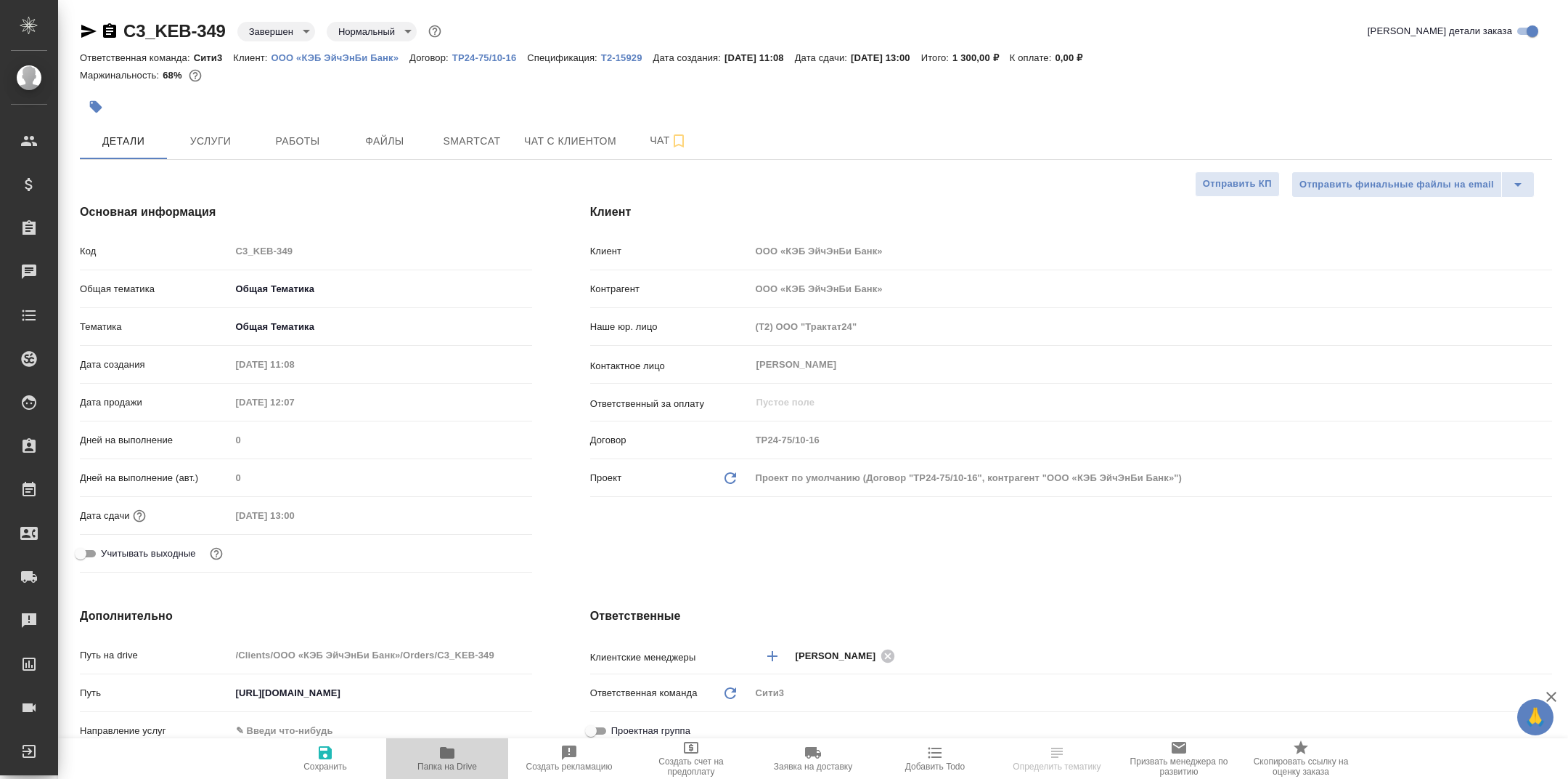
type textarea "x"
click at [423, 760] on span "Папка на Drive" at bounding box center [447, 758] width 104 height 28
type textarea "x"
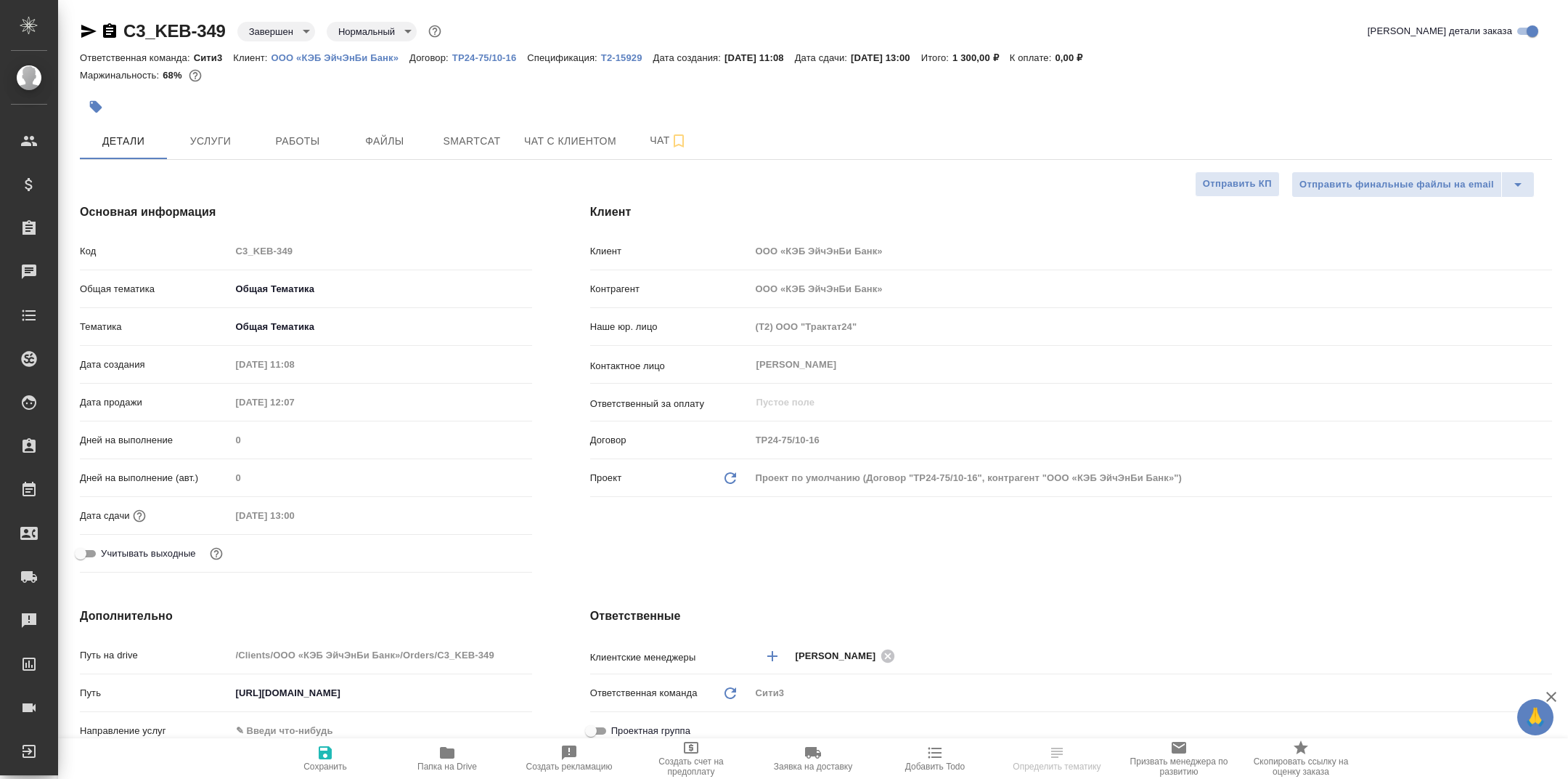
type textarea "x"
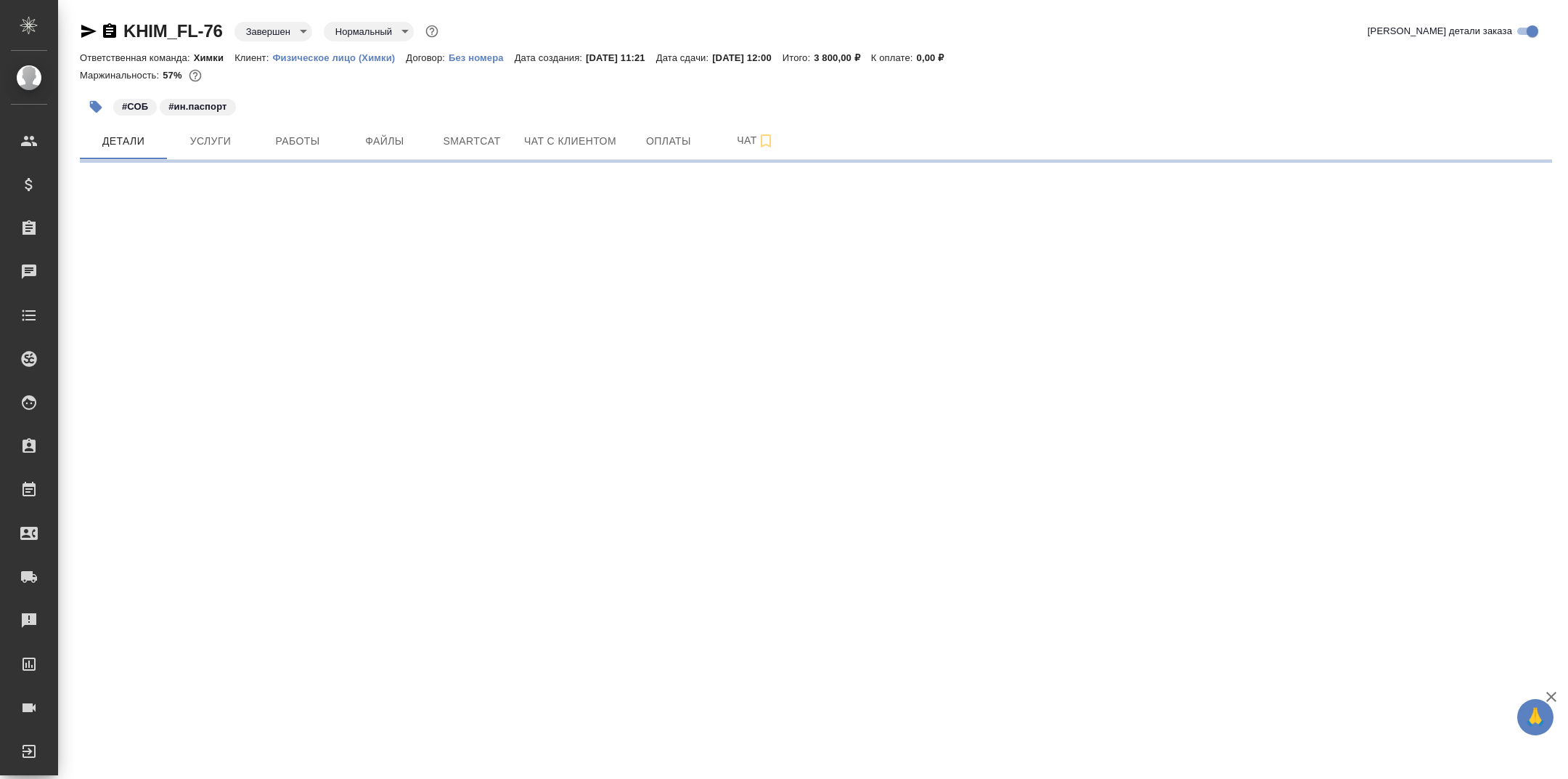
select select "RU"
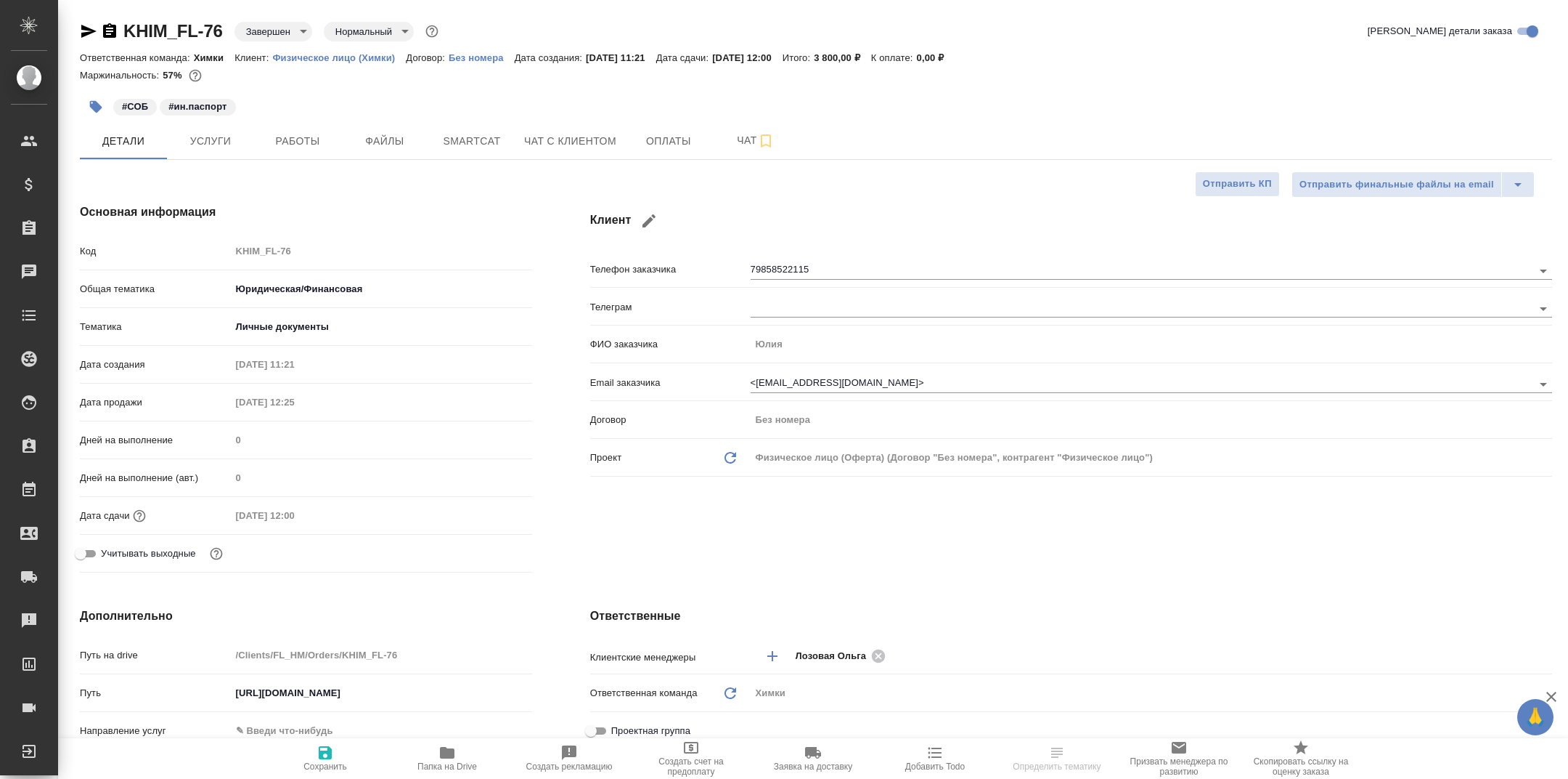
type textarea "x"
click at [429, 751] on span "Папка на Drive" at bounding box center [447, 758] width 104 height 28
type textarea "x"
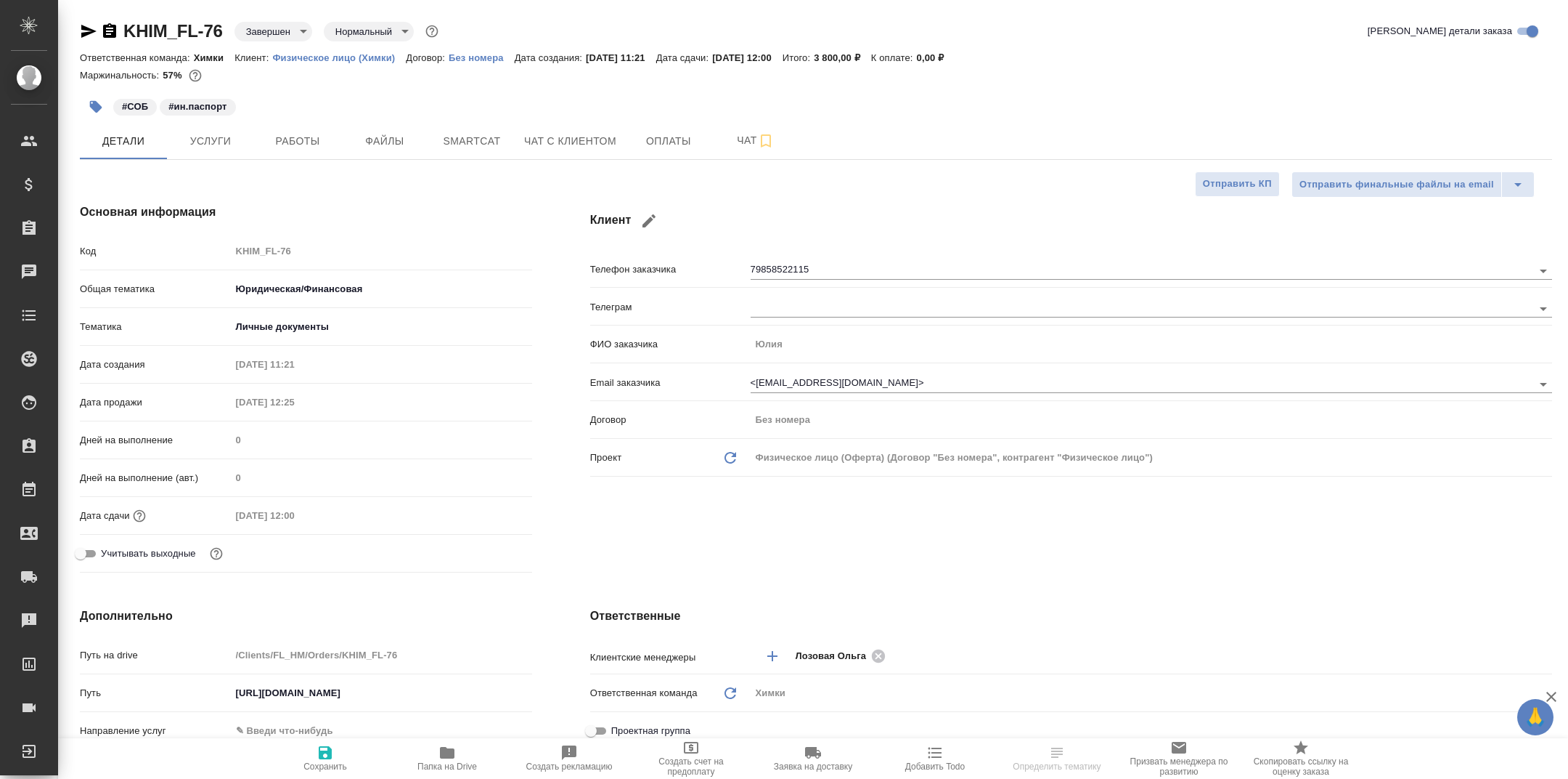
type textarea "x"
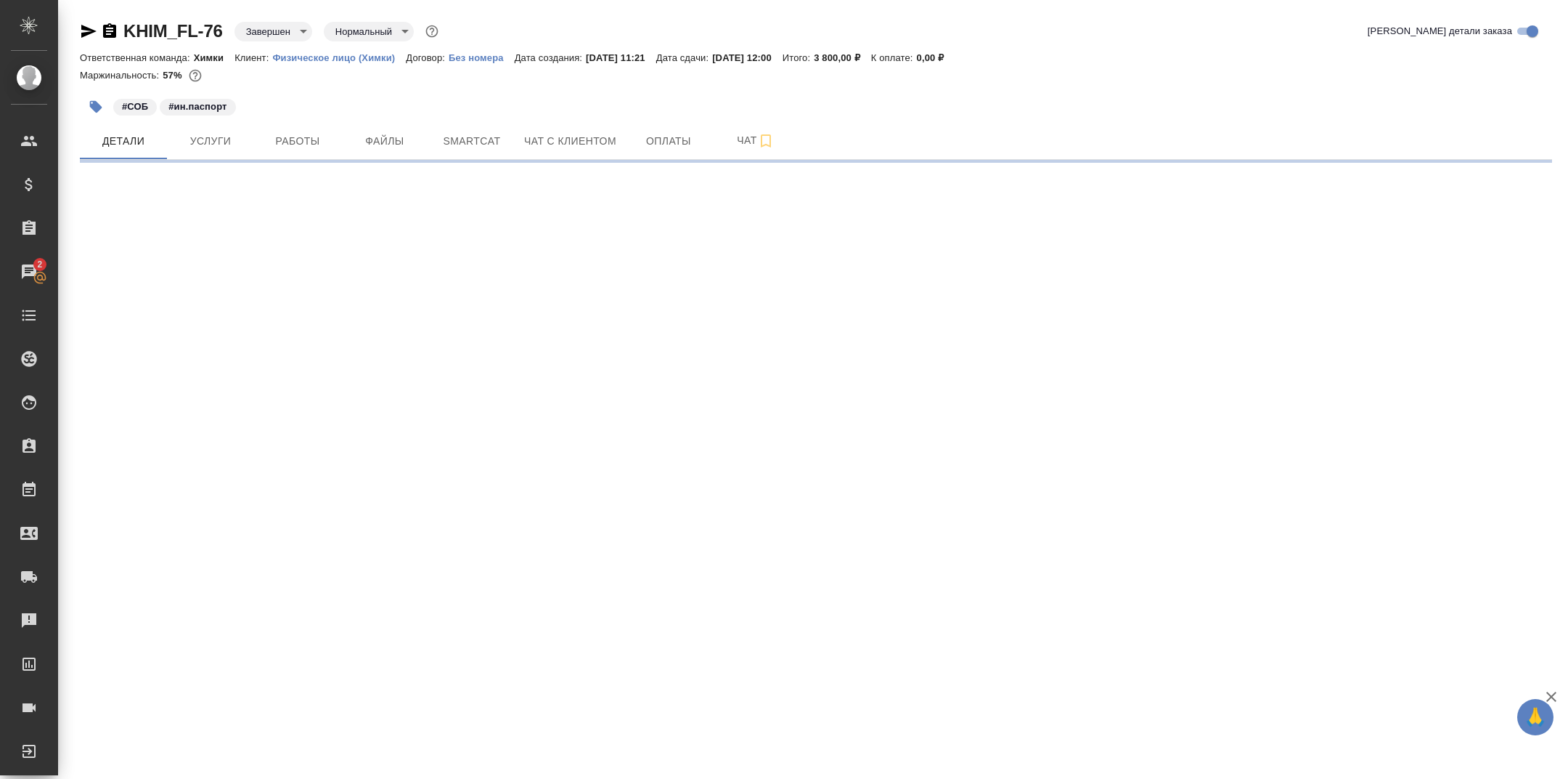
select select "RU"
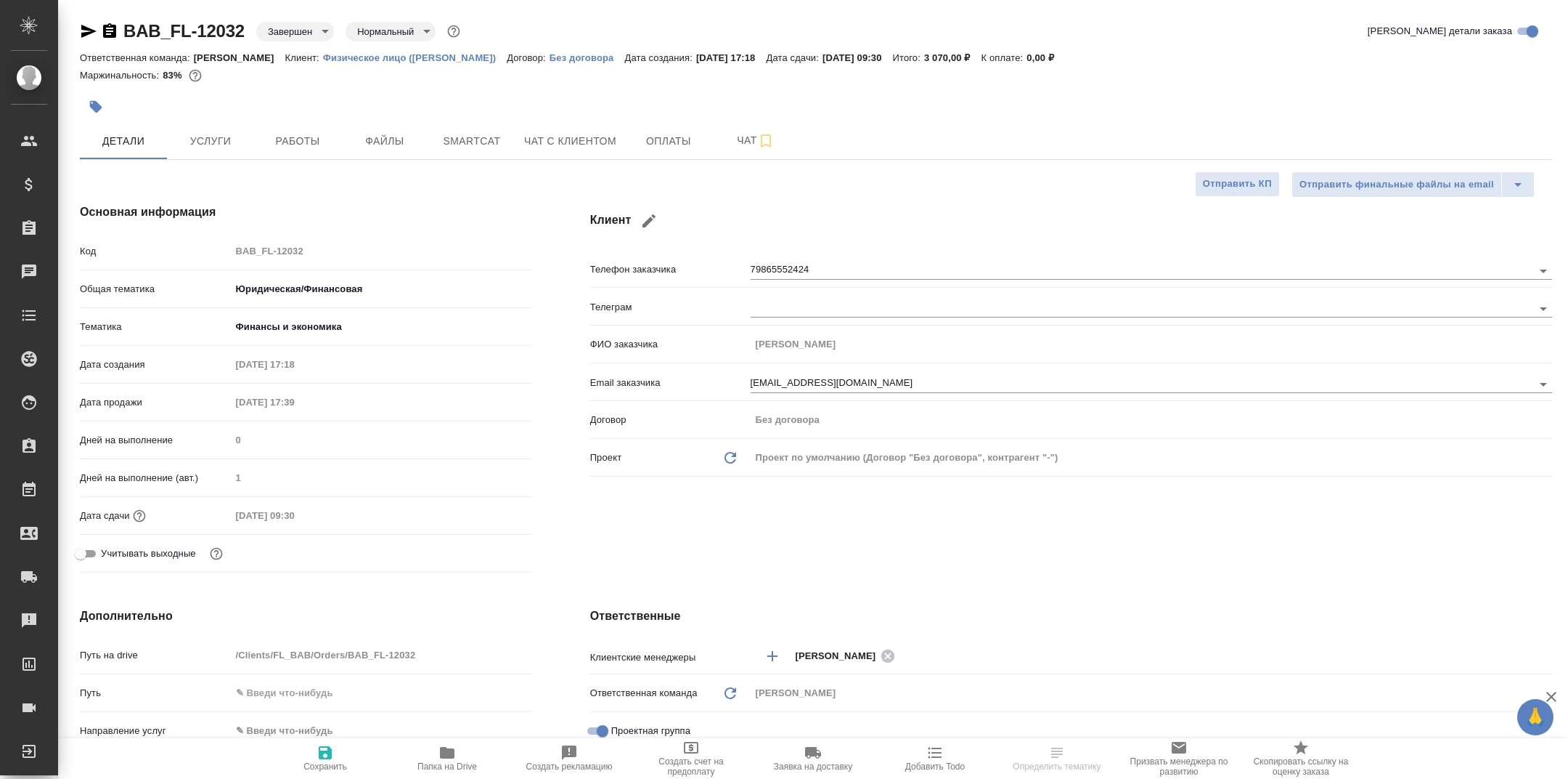
type textarea "x"
click at [399, 761] on span "Папка на Drive" at bounding box center [447, 758] width 104 height 28
type textarea "x"
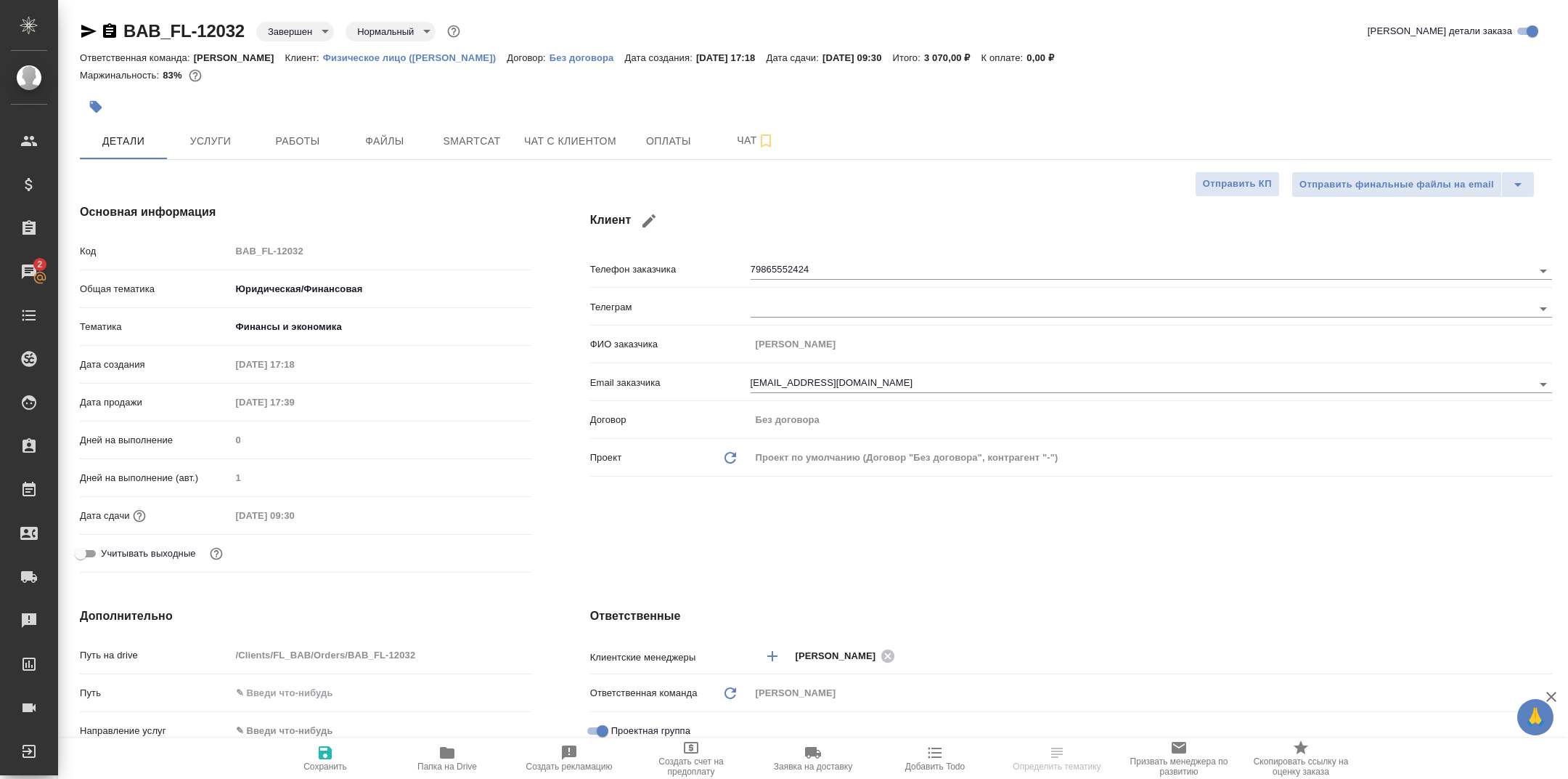
type textarea "x"
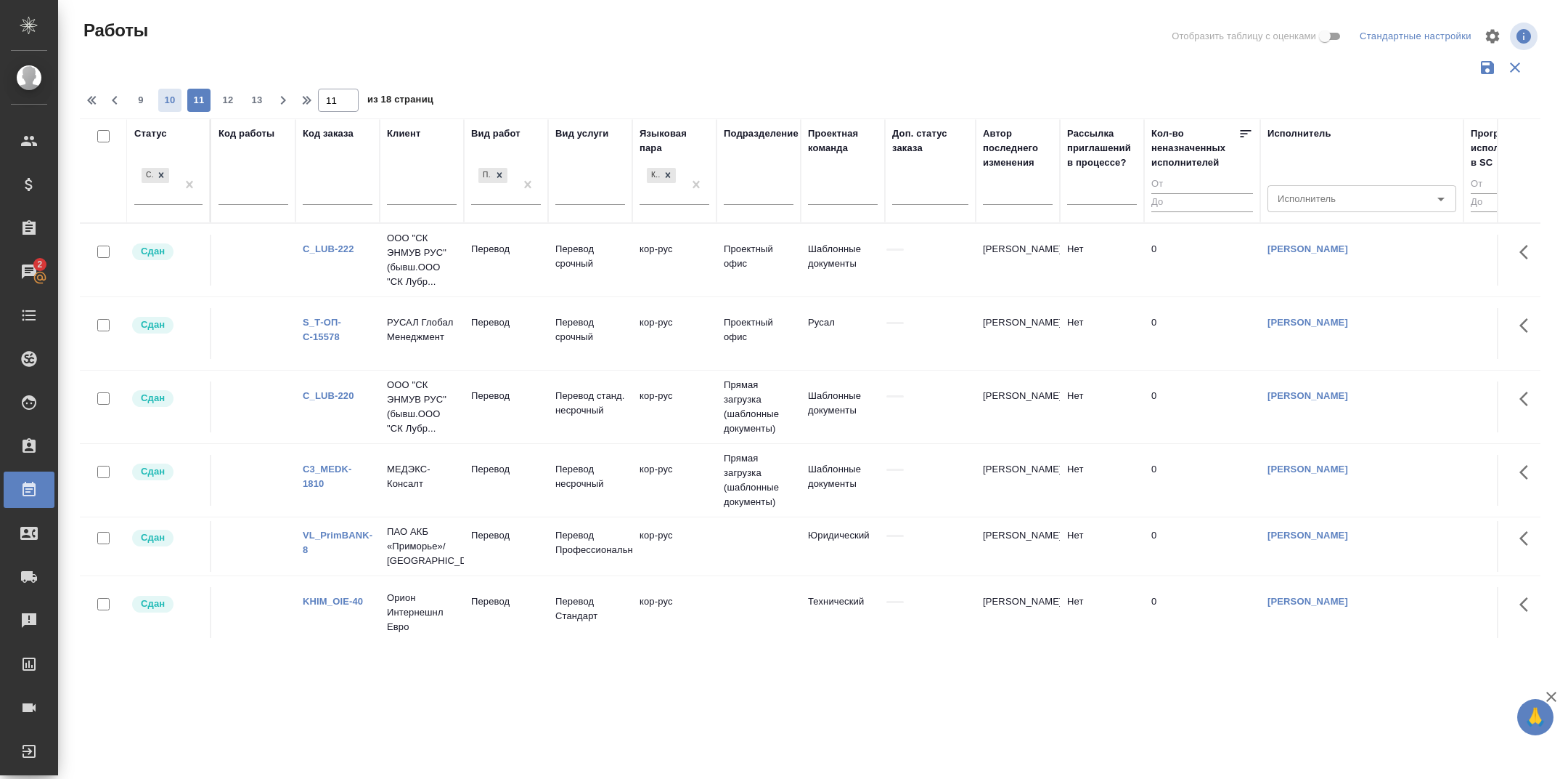
click at [173, 95] on span "10" at bounding box center [170, 100] width 23 height 15
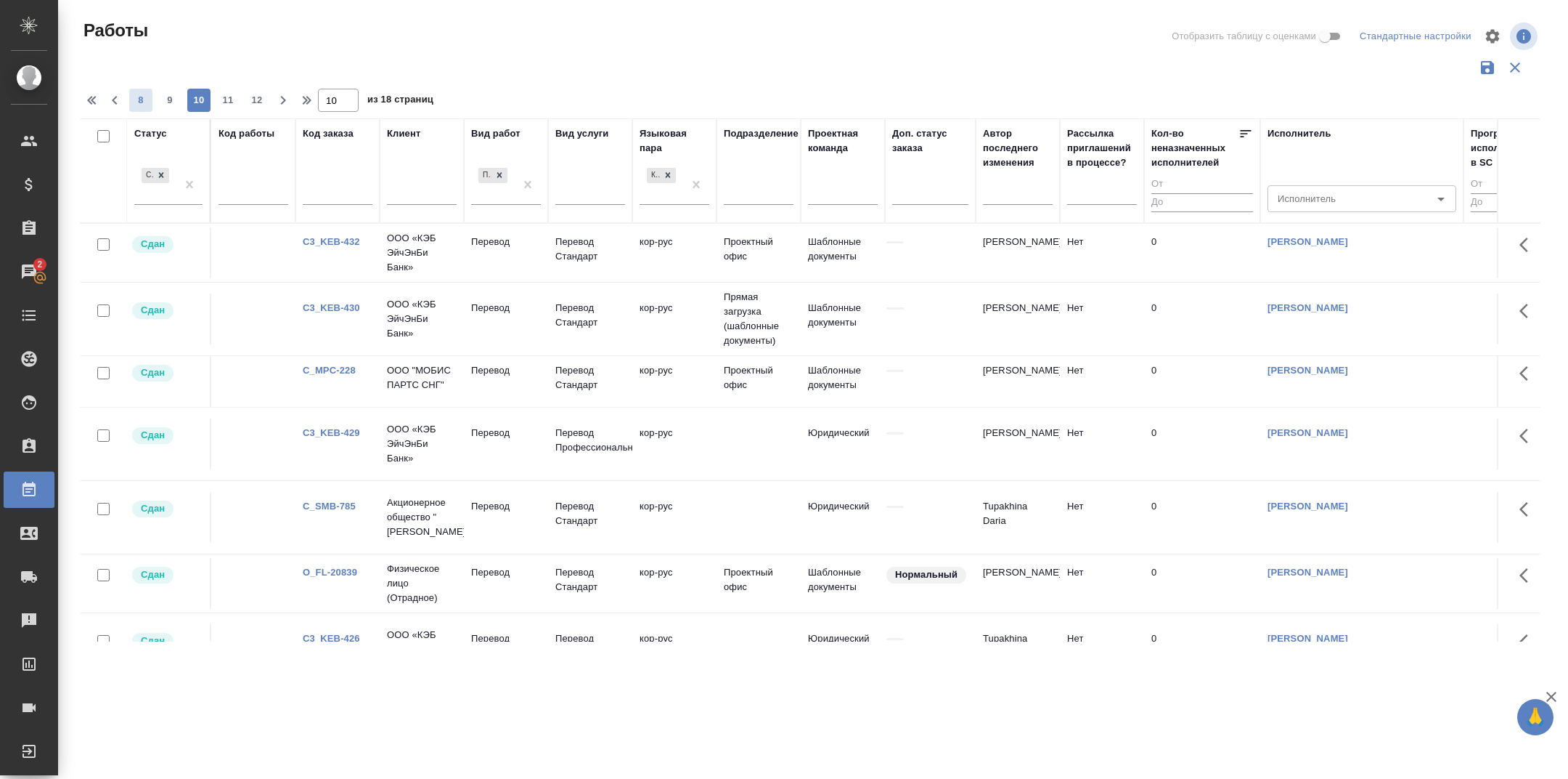
click at [170, 99] on span "9" at bounding box center [170, 100] width 23 height 15
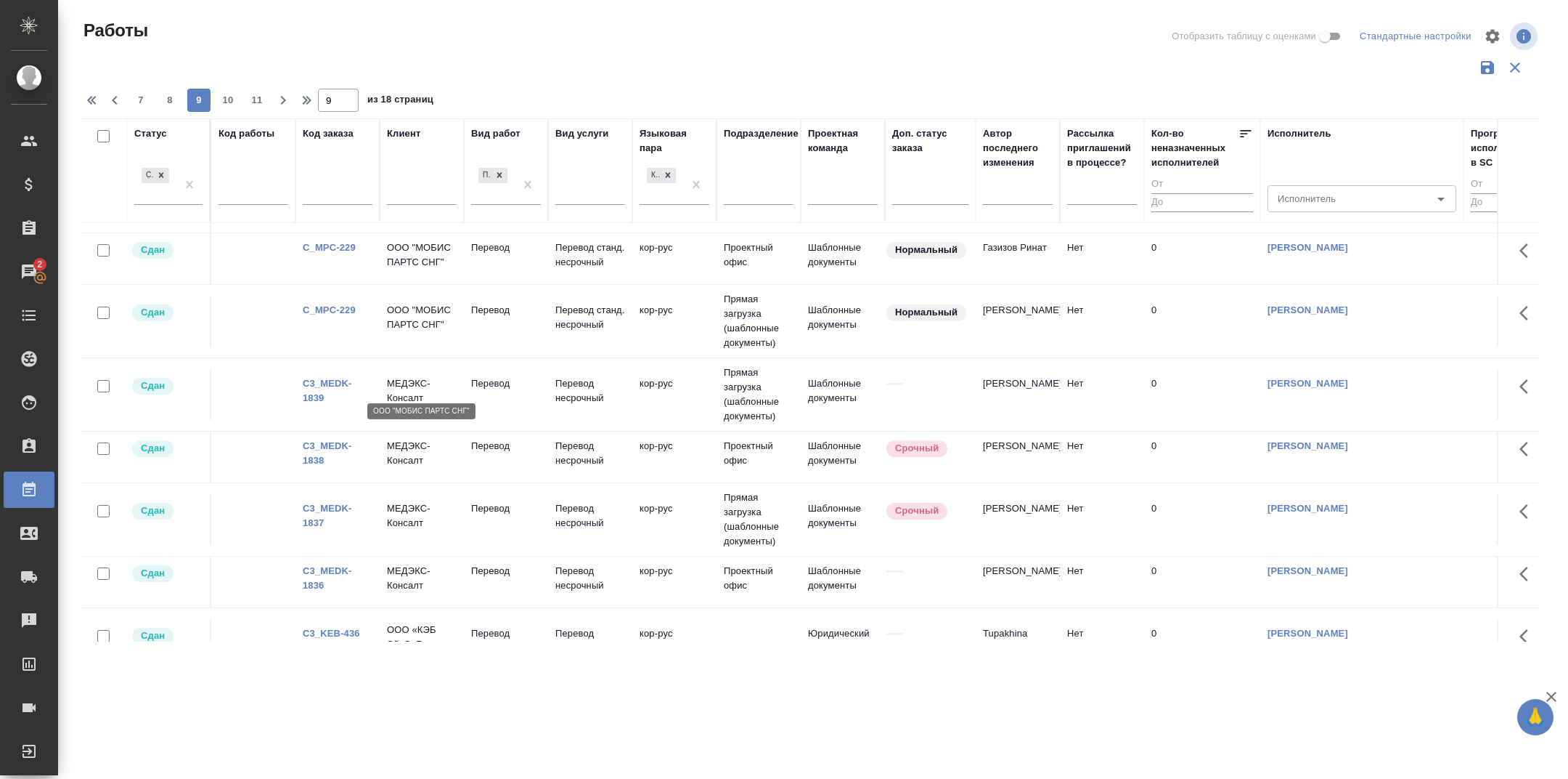
scroll to position [1251, 0]
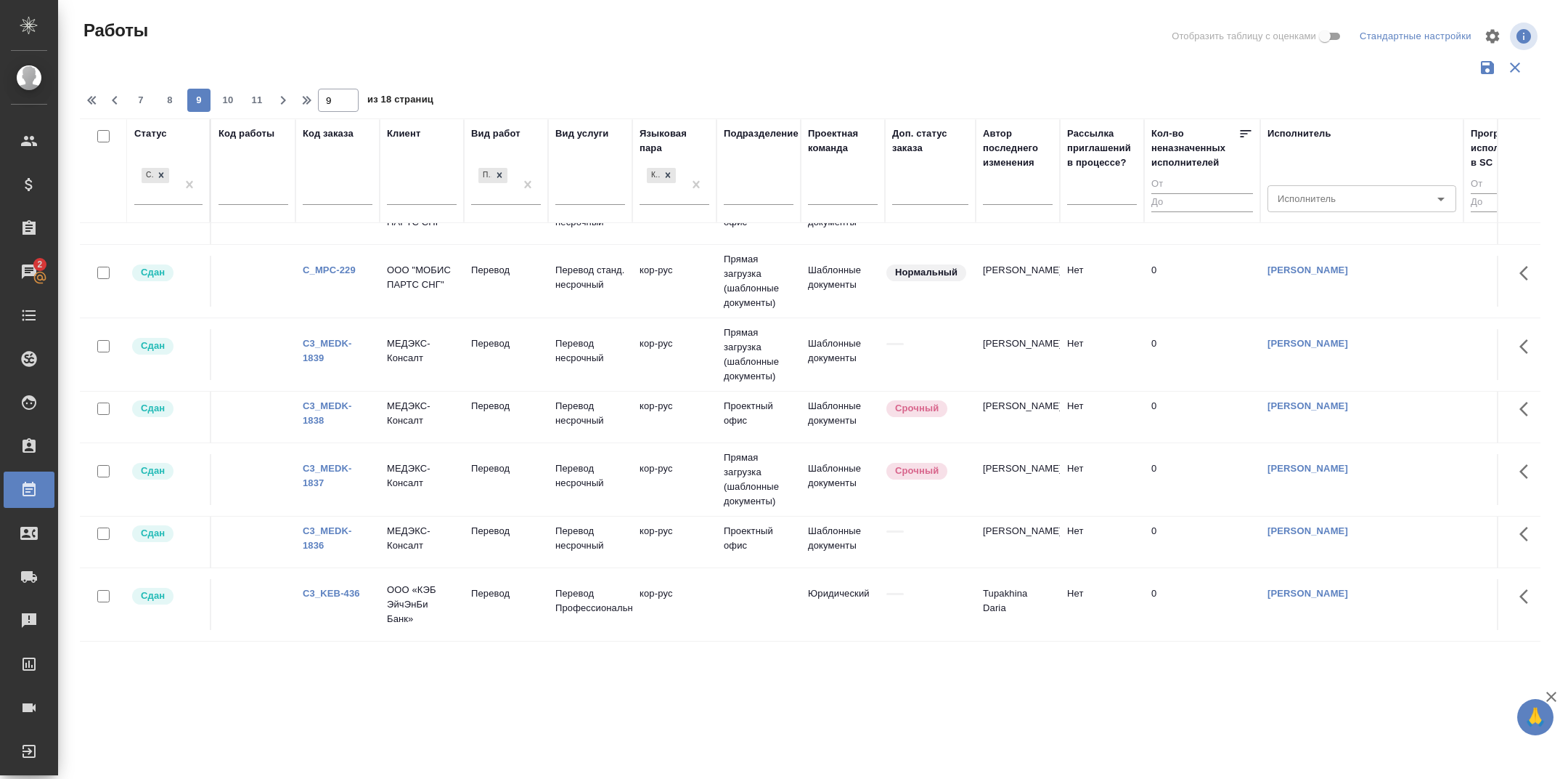
click at [330, 276] on link "C_MPC-229" at bounding box center [329, 269] width 53 height 11
click at [165, 97] on span "8" at bounding box center [170, 100] width 23 height 15
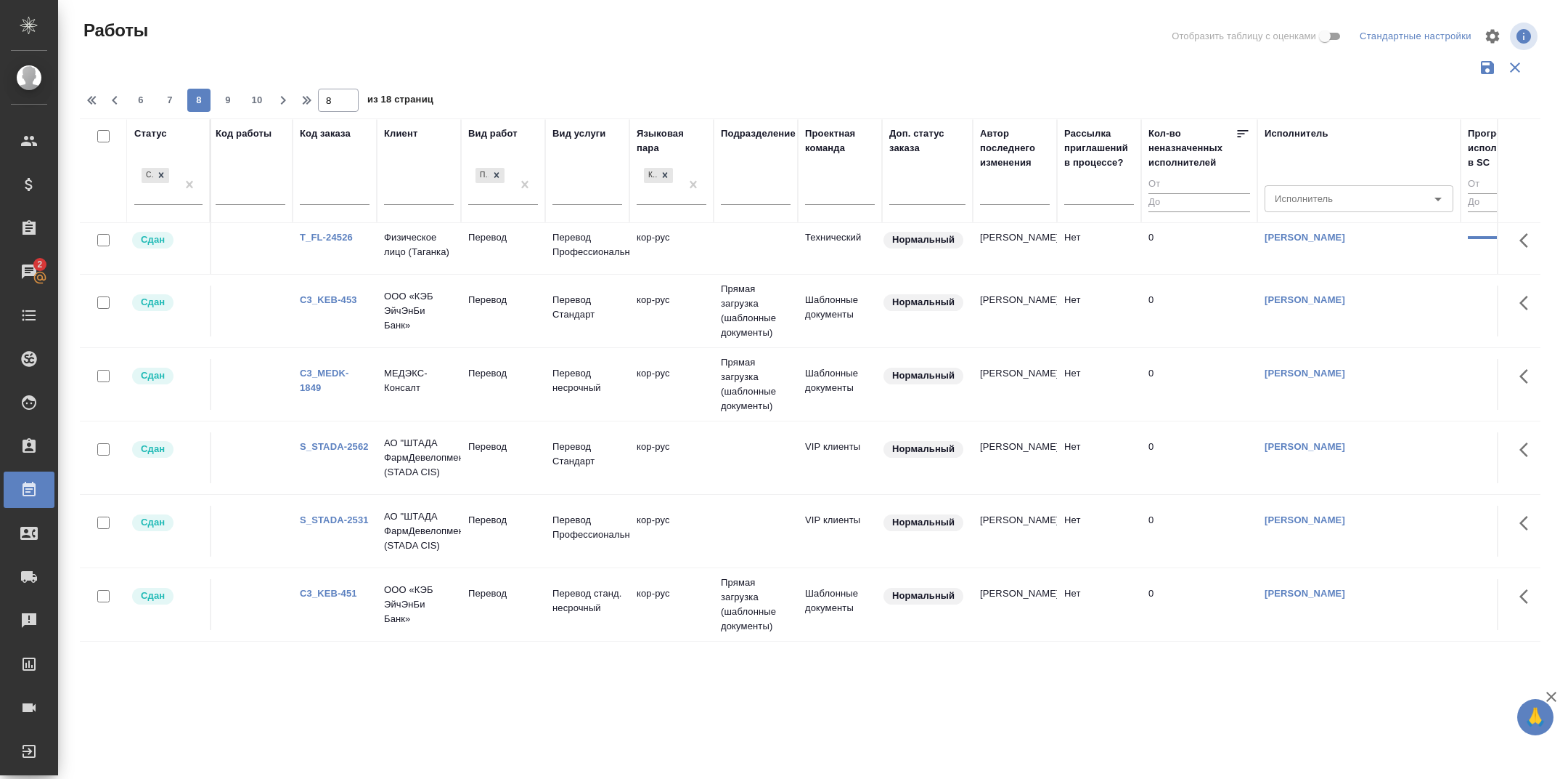
scroll to position [1332, 3]
click at [171, 100] on span "7" at bounding box center [170, 100] width 23 height 15
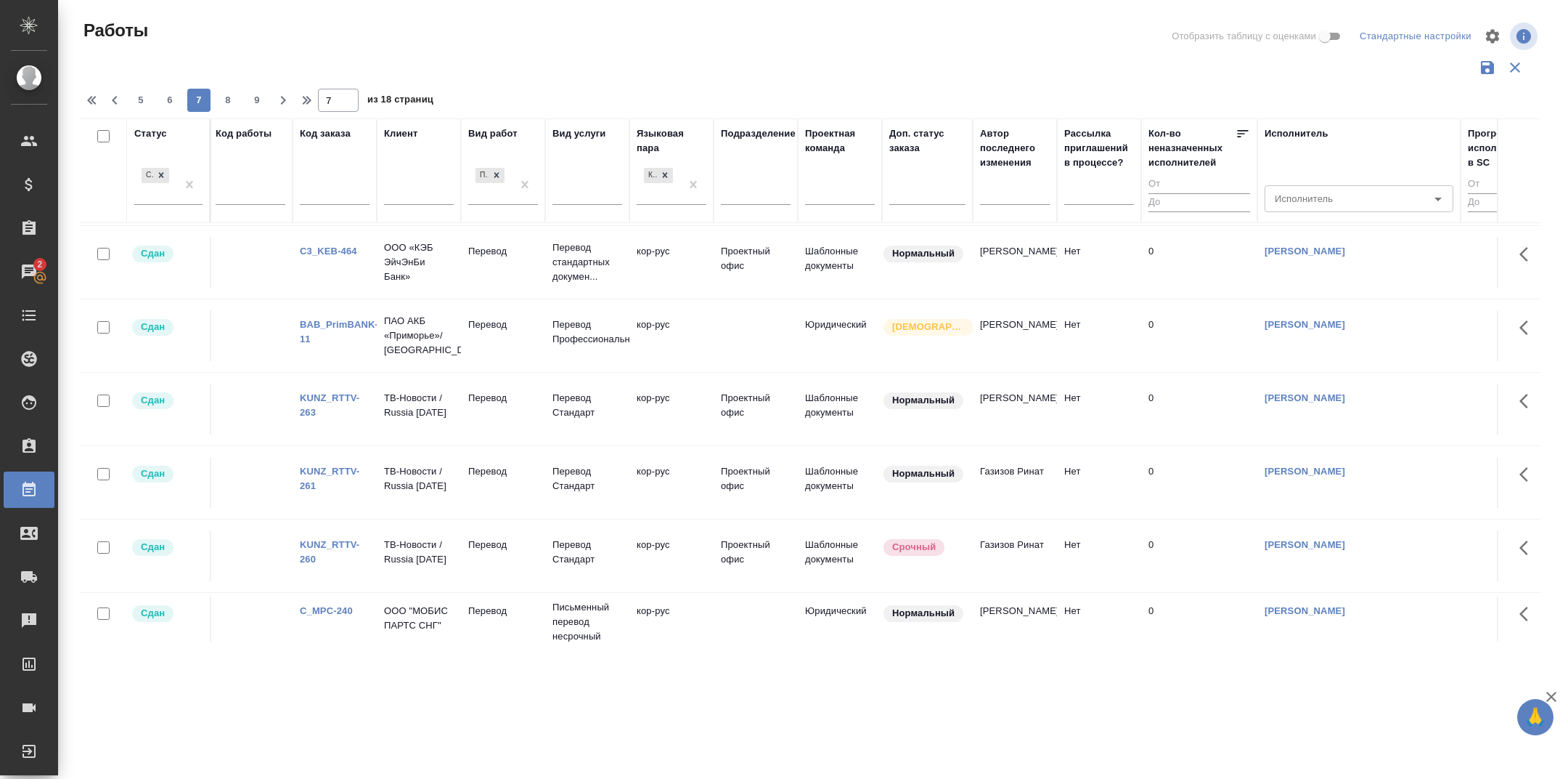
scroll to position [1324, 3]
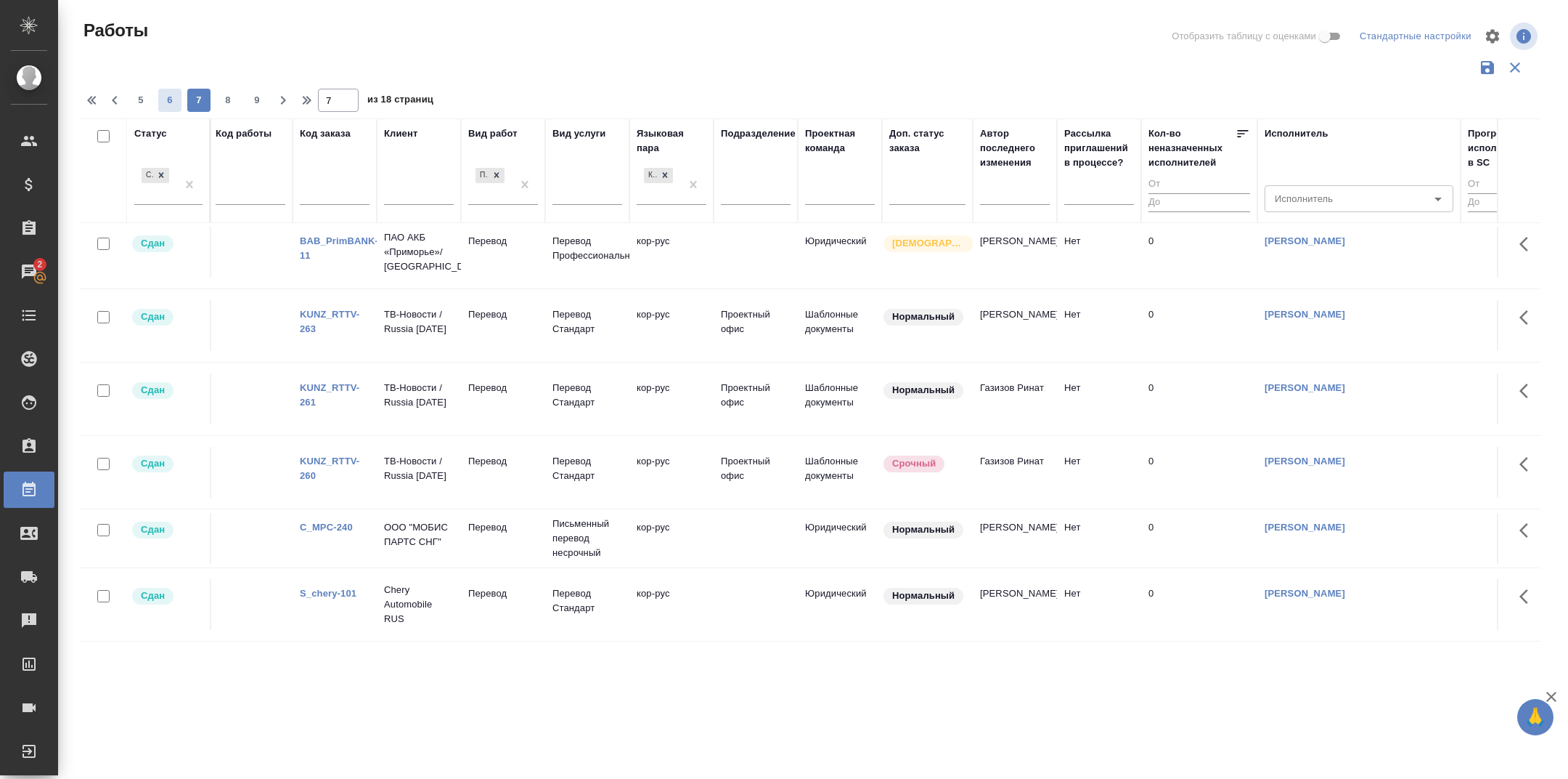
click at [174, 100] on span "6" at bounding box center [170, 100] width 23 height 15
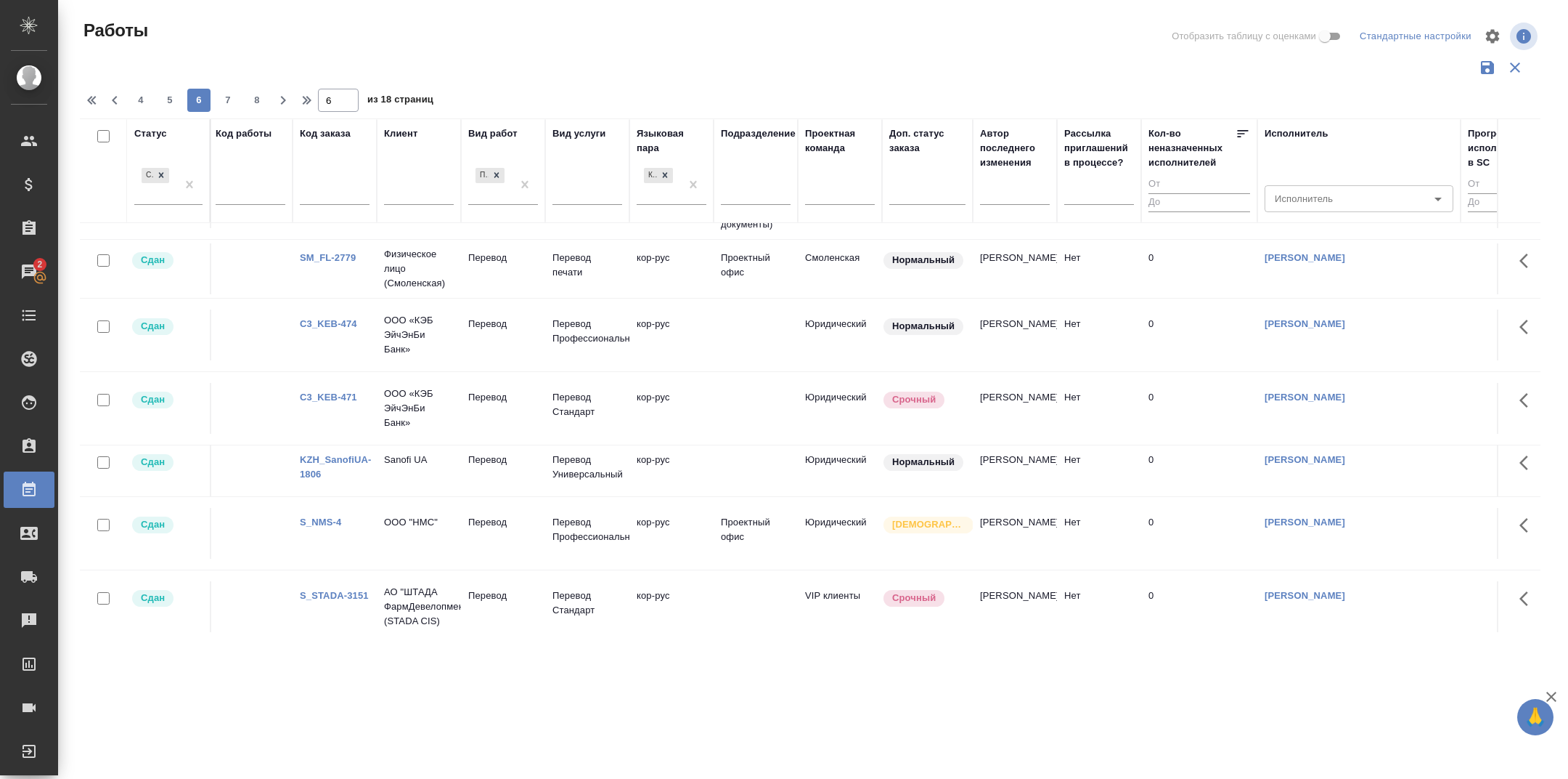
scroll to position [1302, 3]
click at [175, 93] on span "5" at bounding box center [170, 100] width 23 height 15
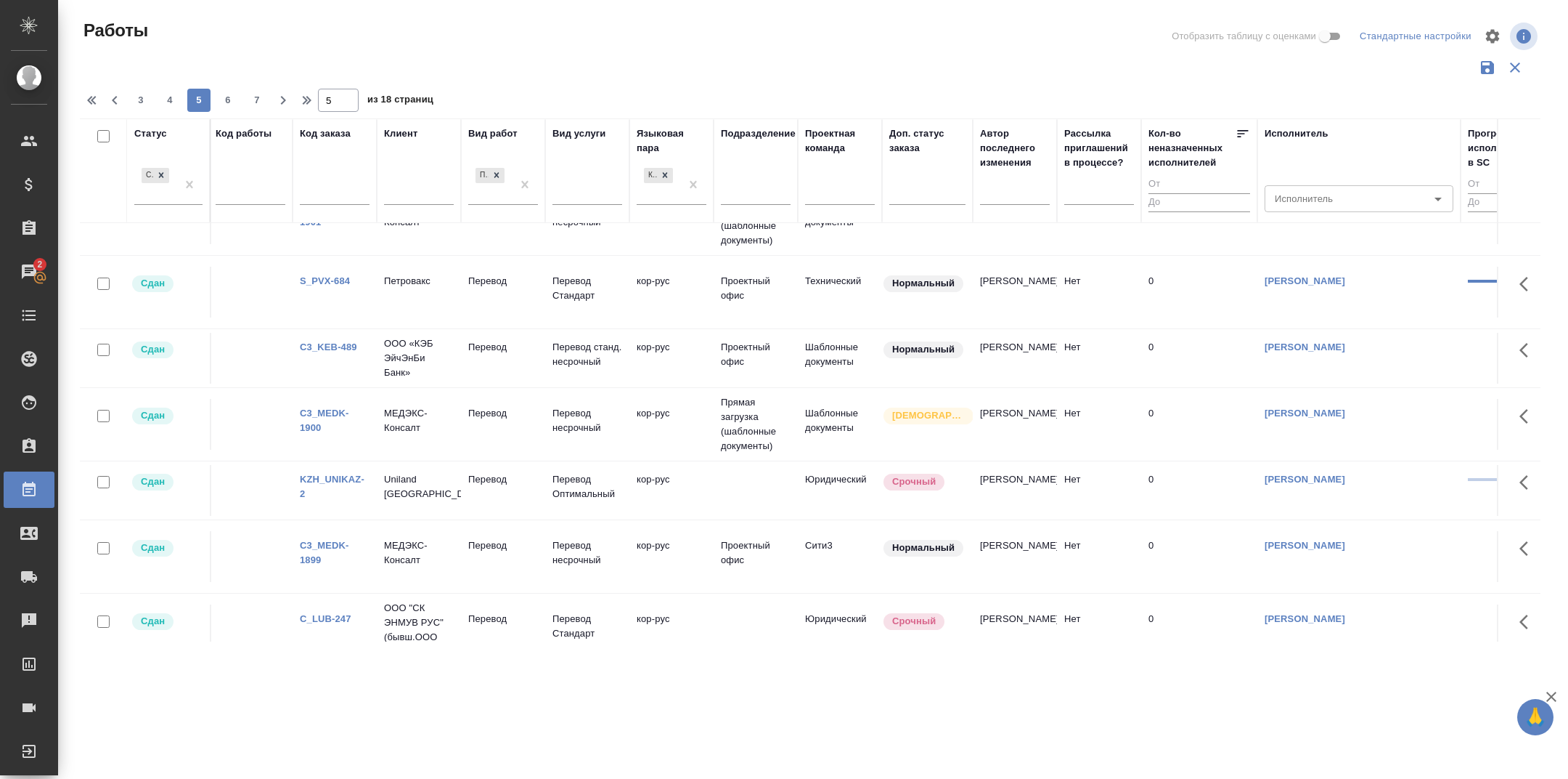
scroll to position [1368, 3]
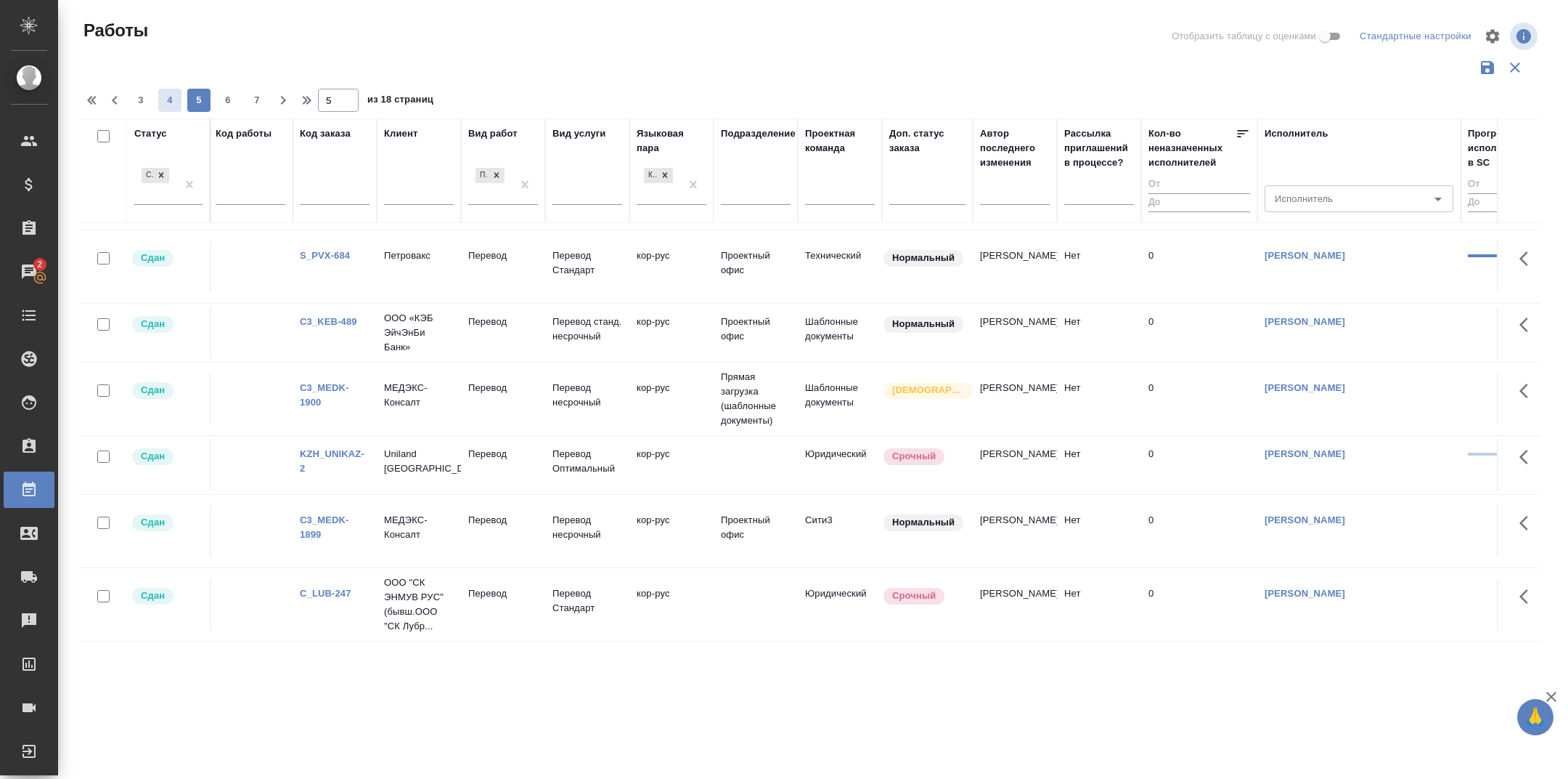
click at [170, 104] on span "4" at bounding box center [170, 100] width 23 height 15
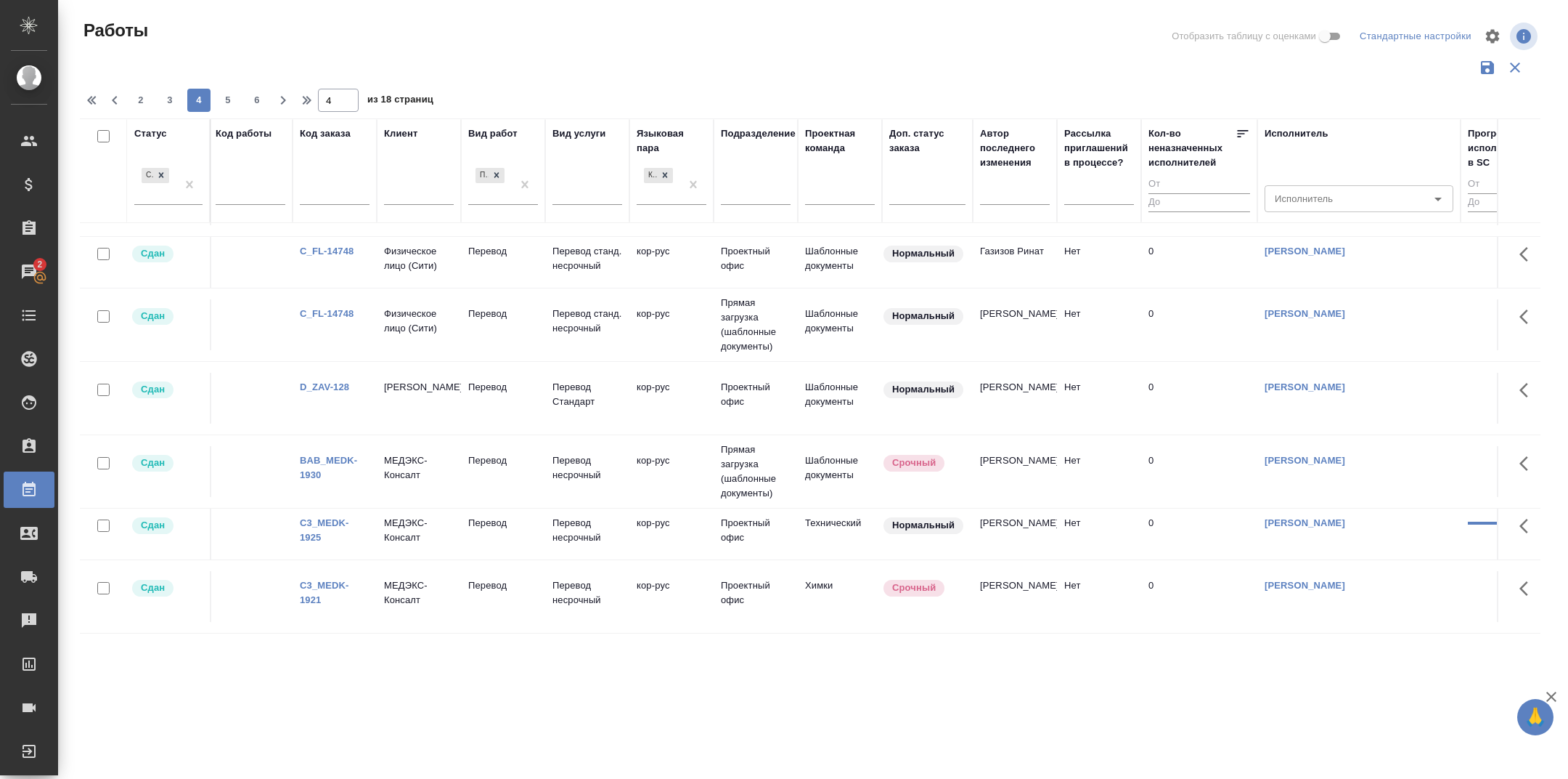
scroll to position [1081, 3]
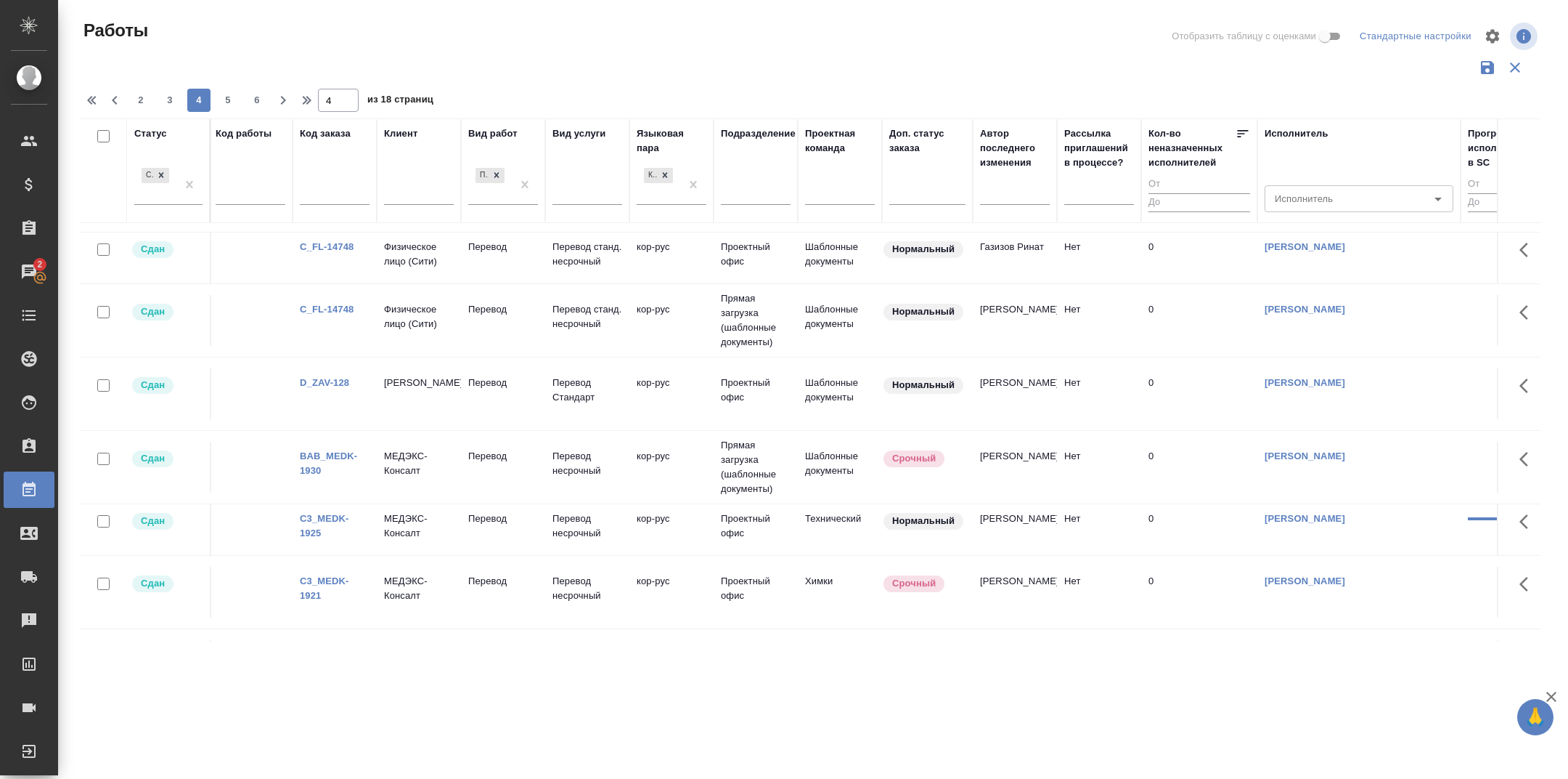
click at [344, 314] on link "C_FL-14748" at bounding box center [326, 309] width 53 height 11
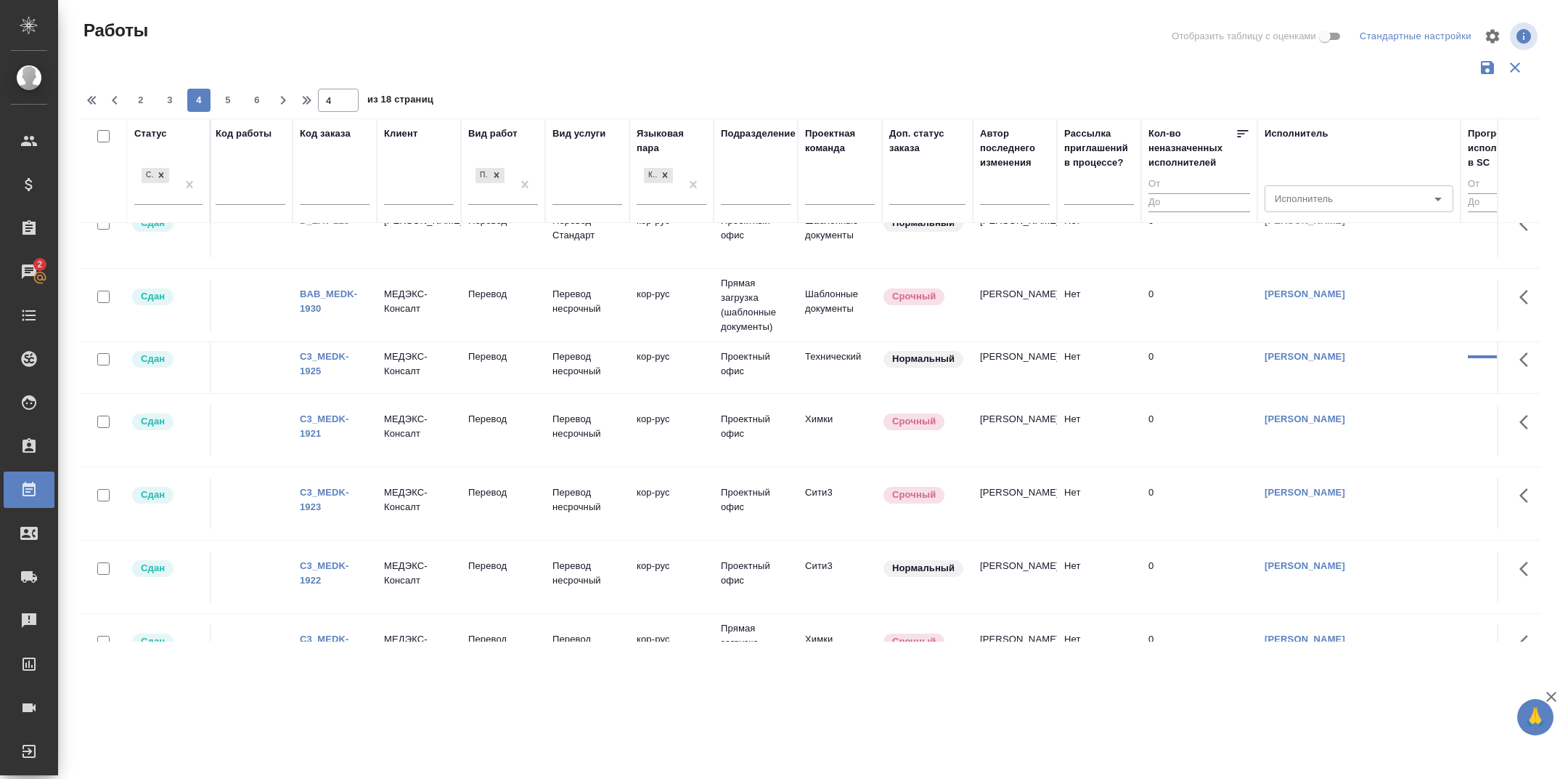
scroll to position [1312, 3]
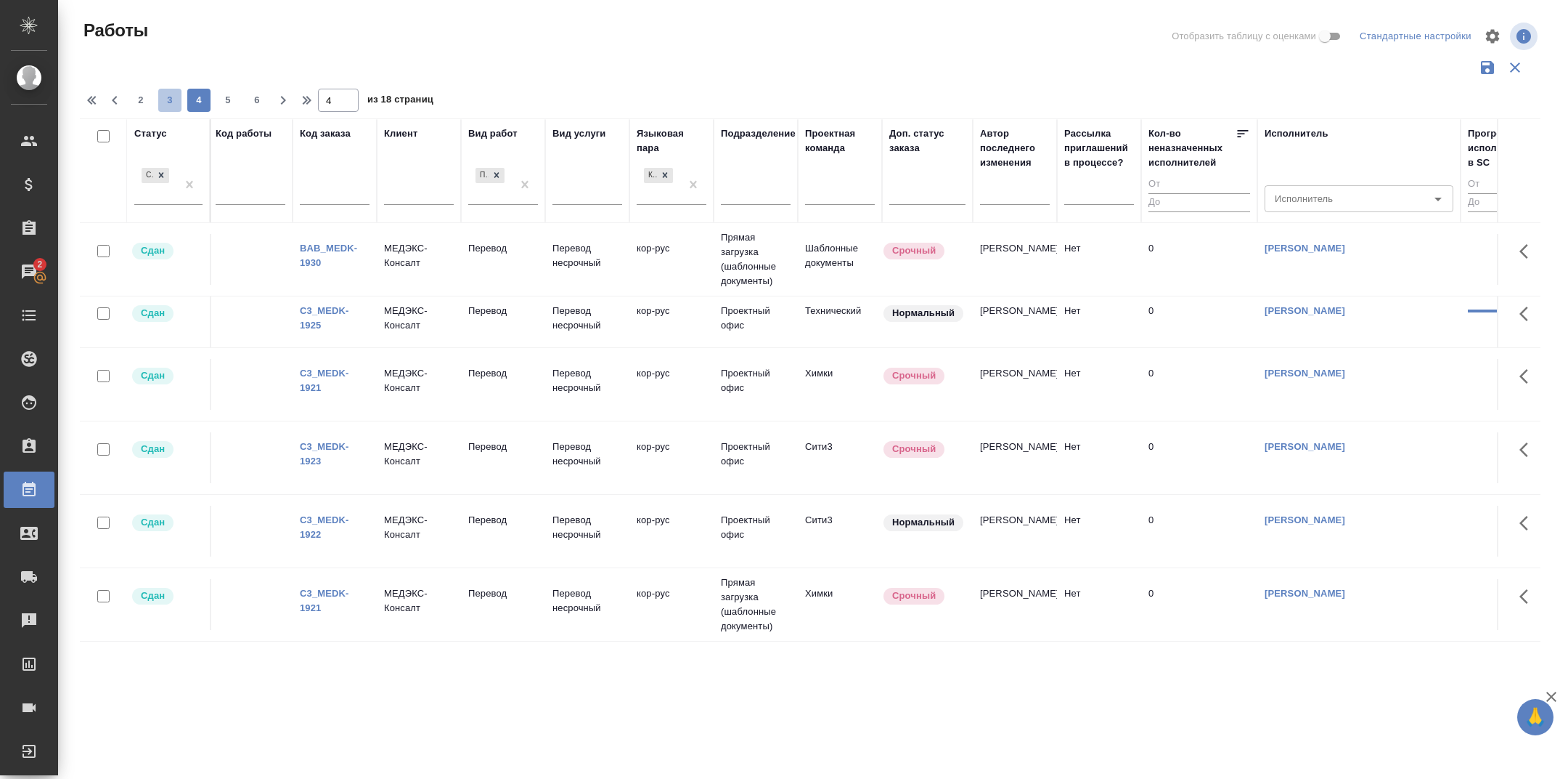
click at [168, 97] on span "3" at bounding box center [170, 100] width 23 height 15
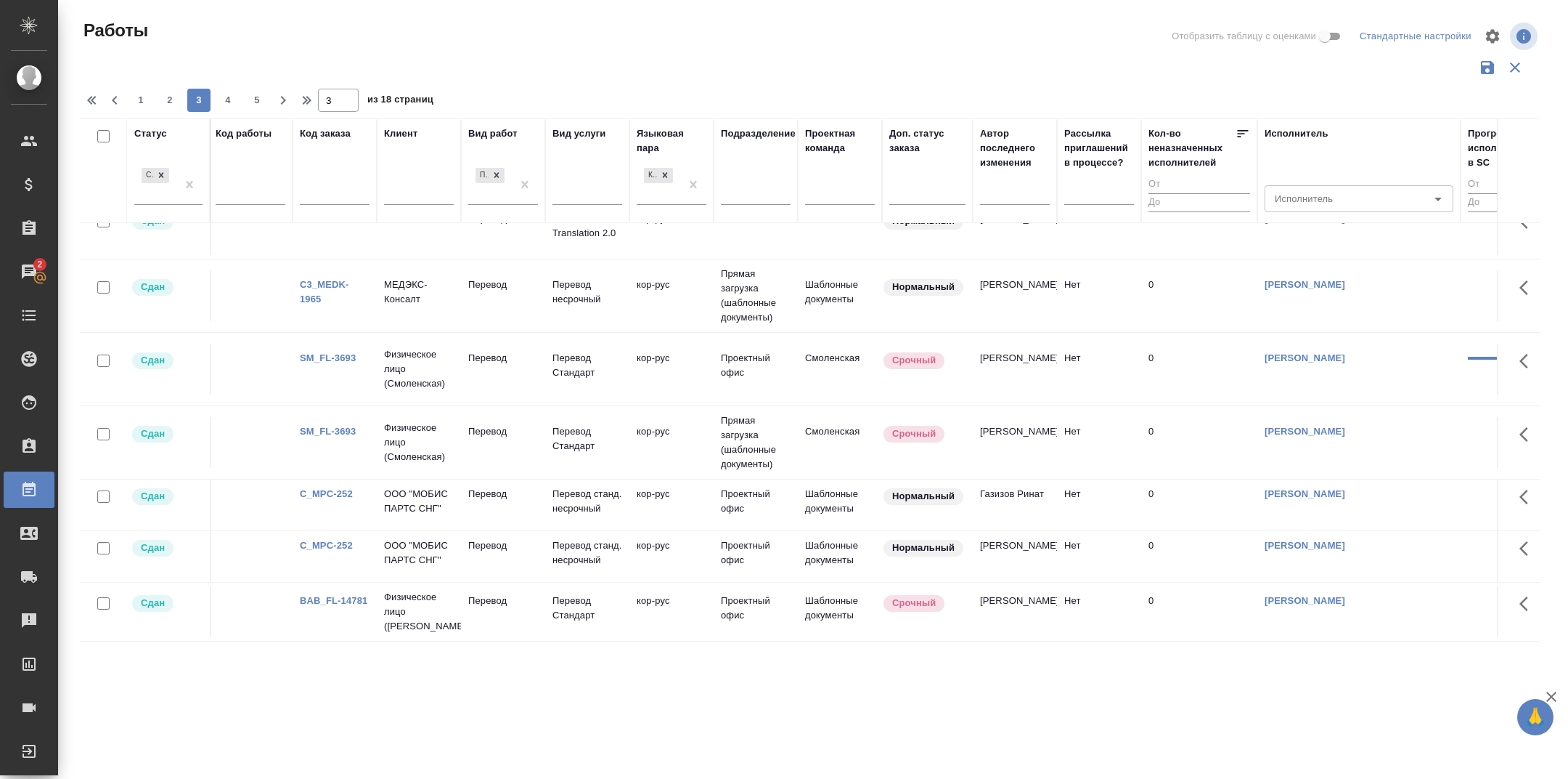
scroll to position [1284, 3]
click at [174, 94] on span "2" at bounding box center [170, 100] width 23 height 15
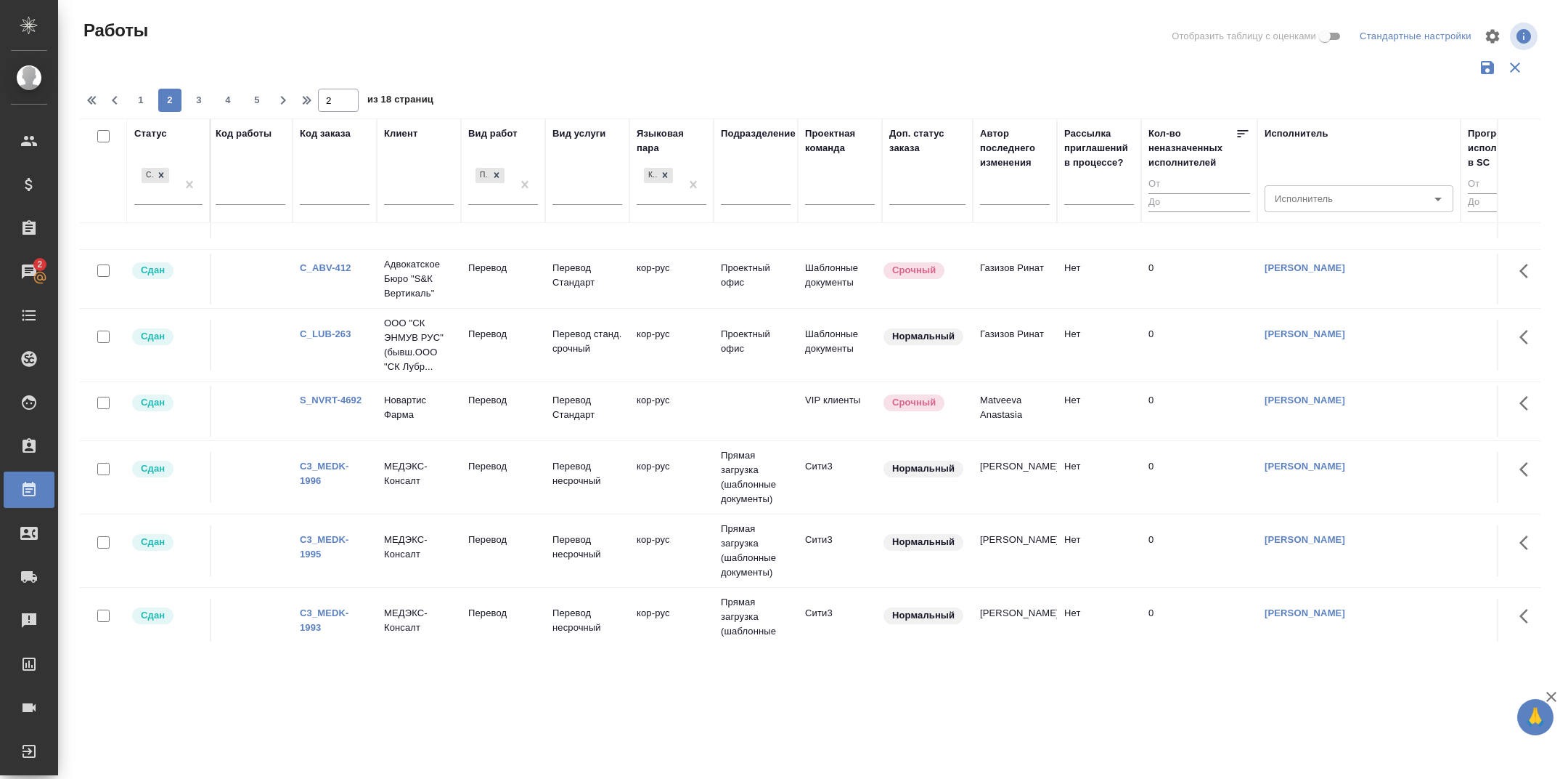
scroll to position [1316, 3]
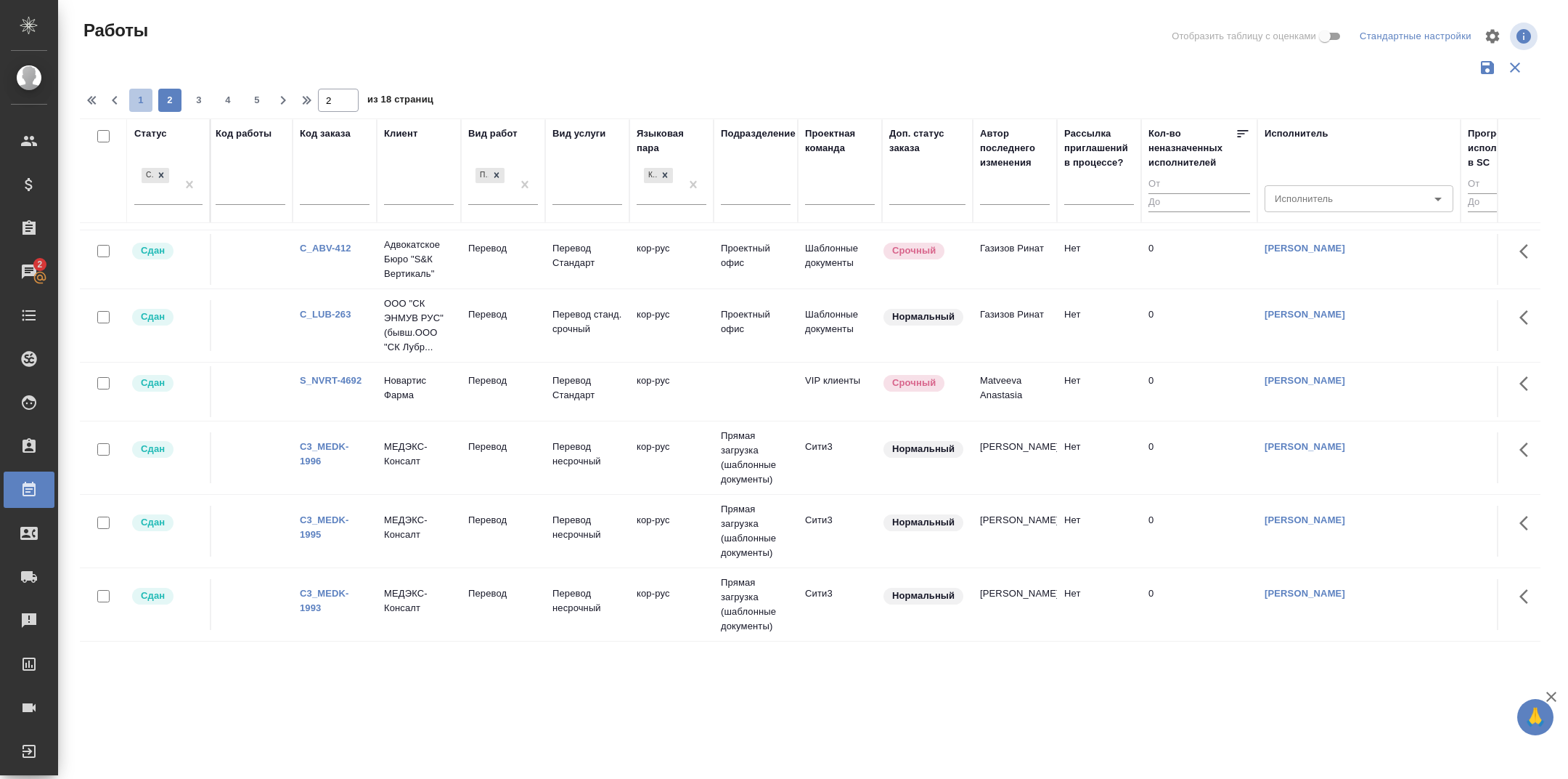
click at [147, 104] on span "1" at bounding box center [141, 100] width 23 height 15
type input "1"
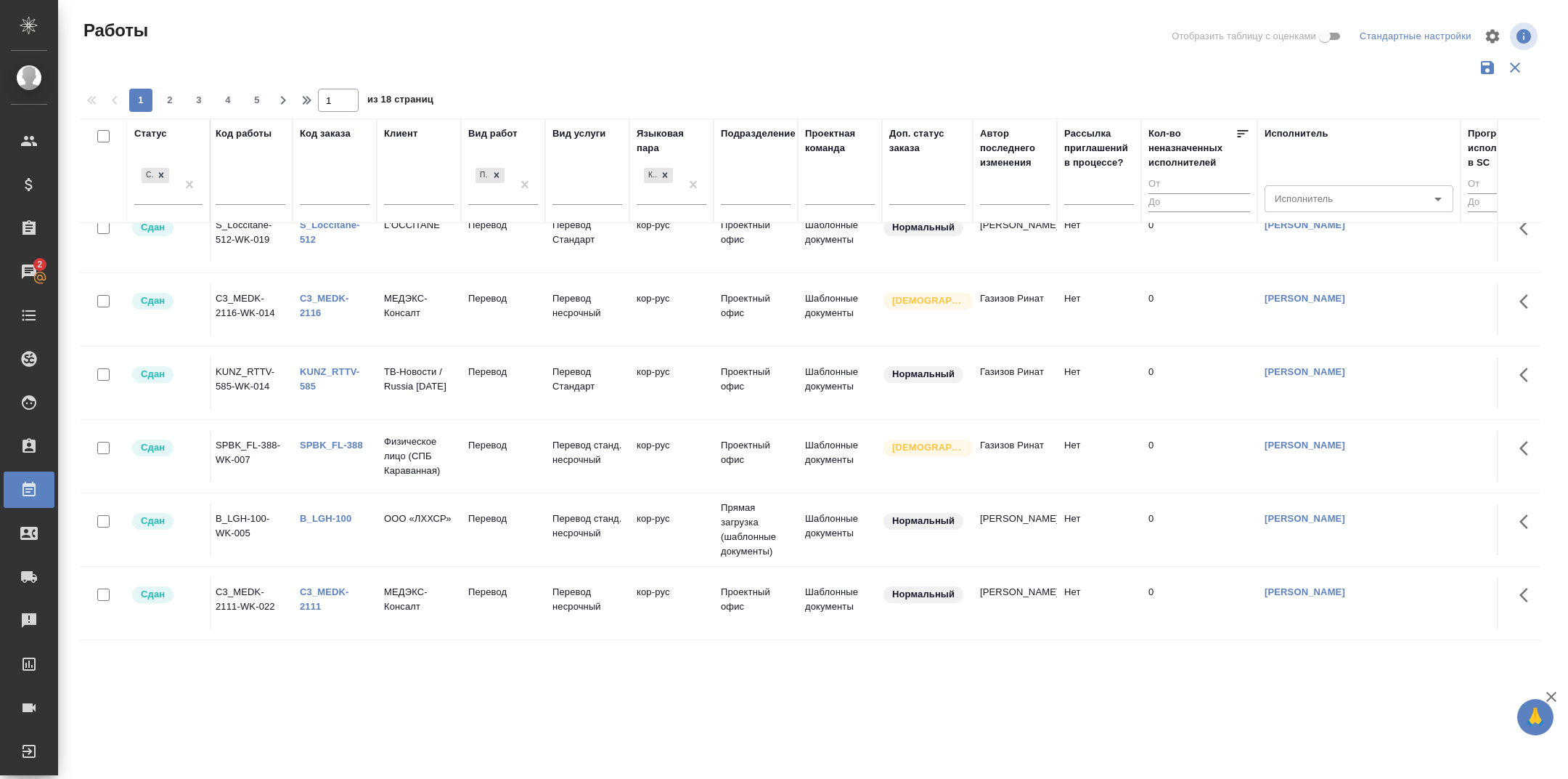
scroll to position [0, 3]
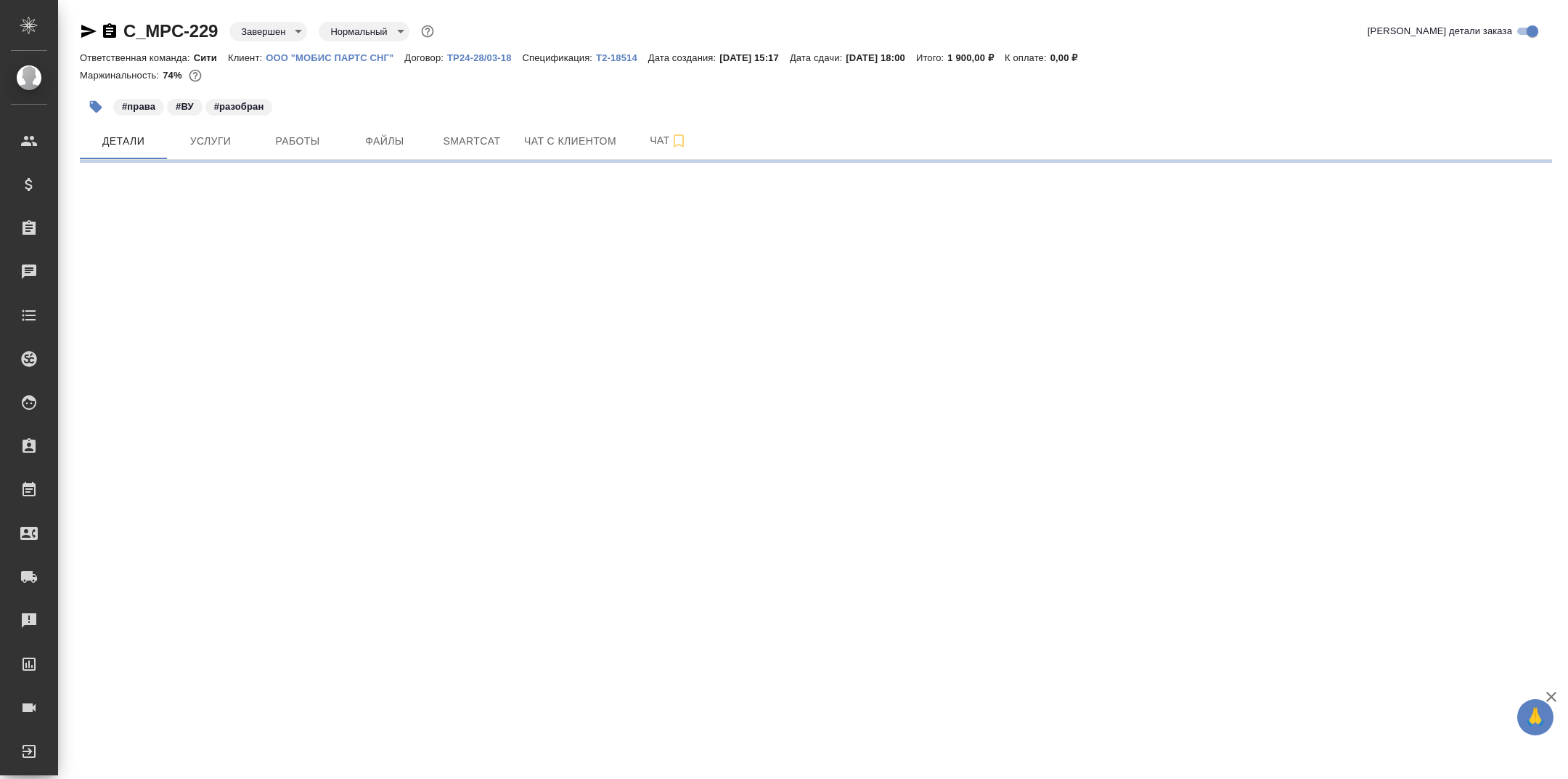
select select "RU"
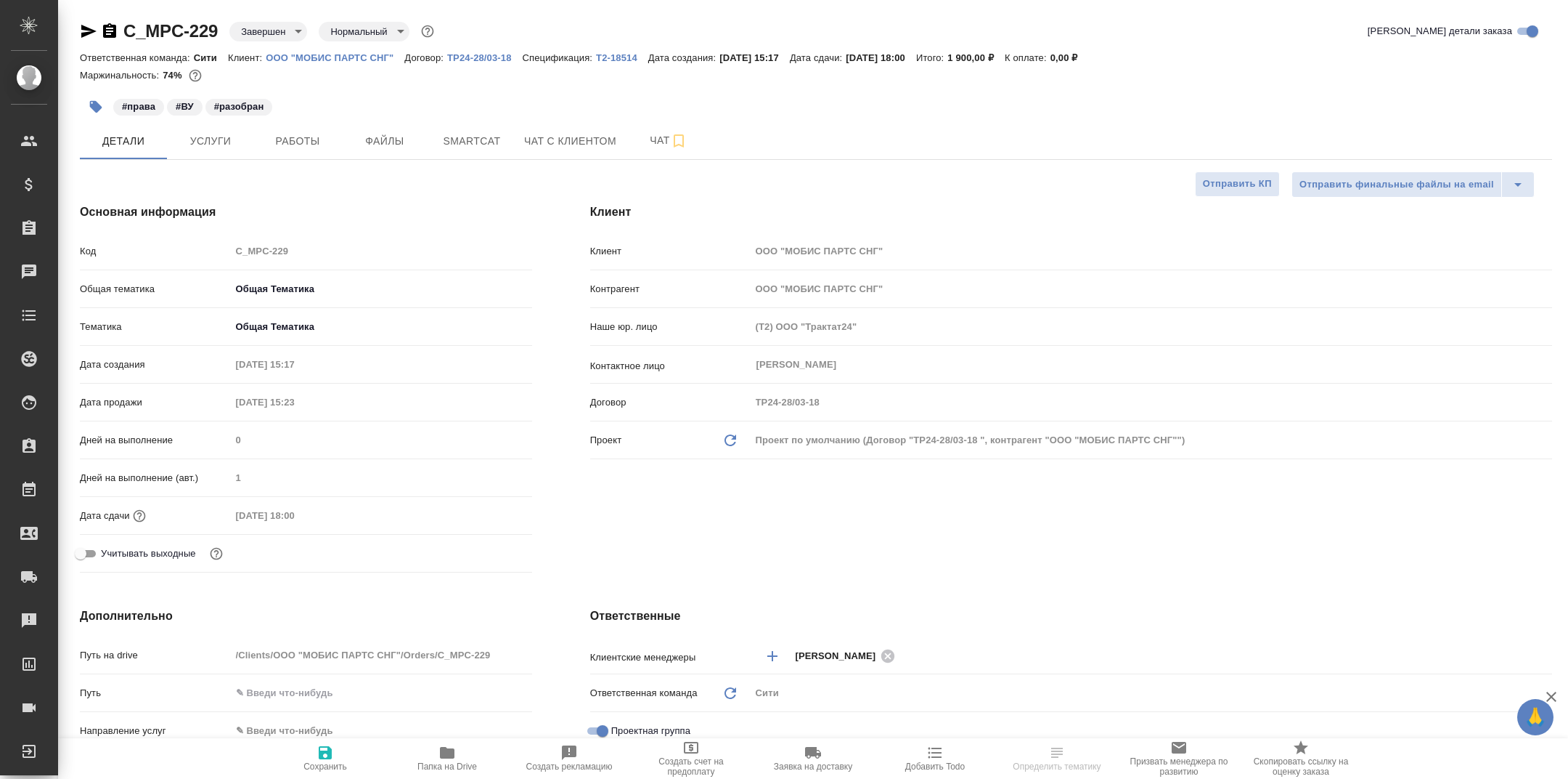
type textarea "x"
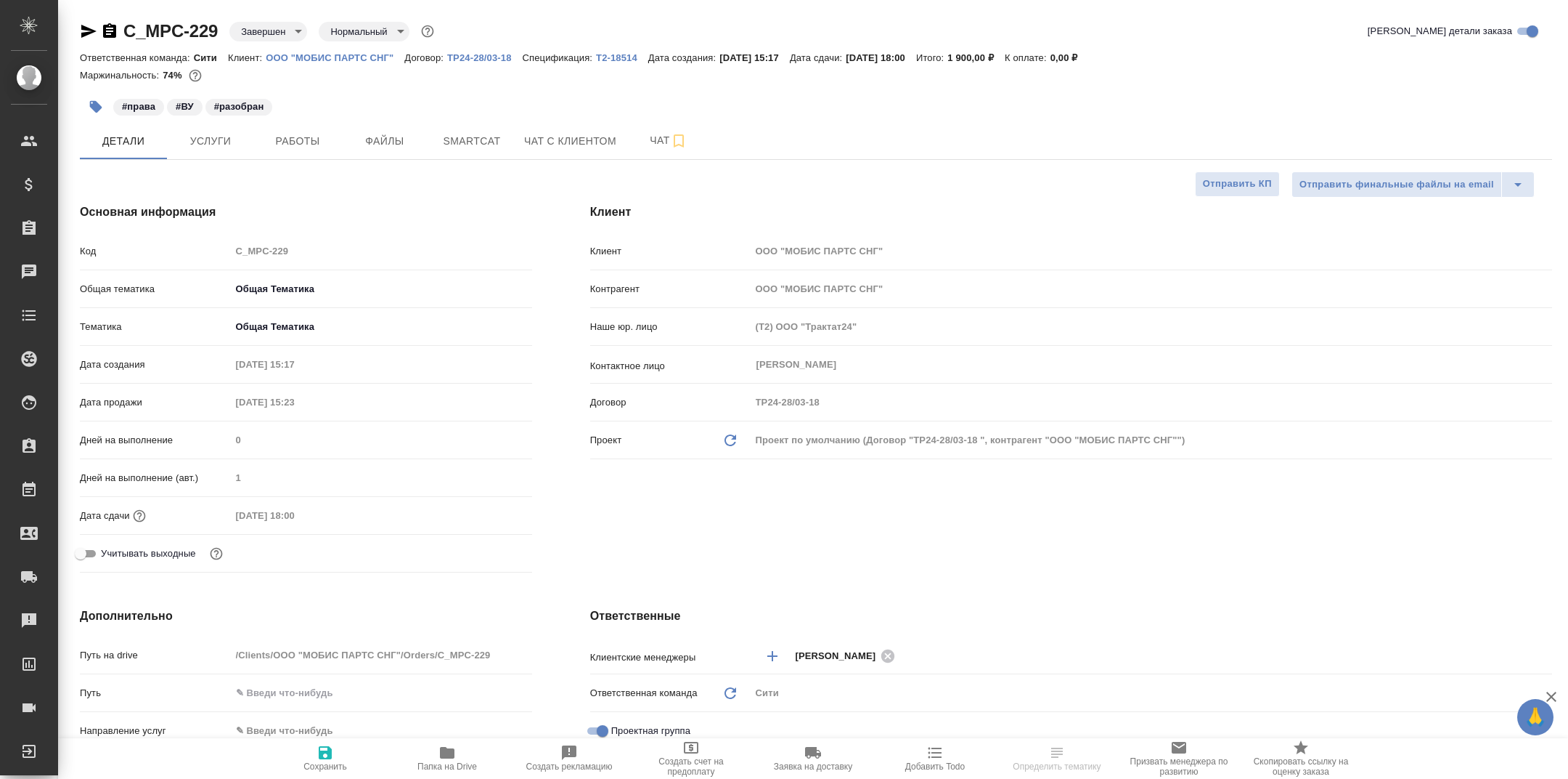
type textarea "x"
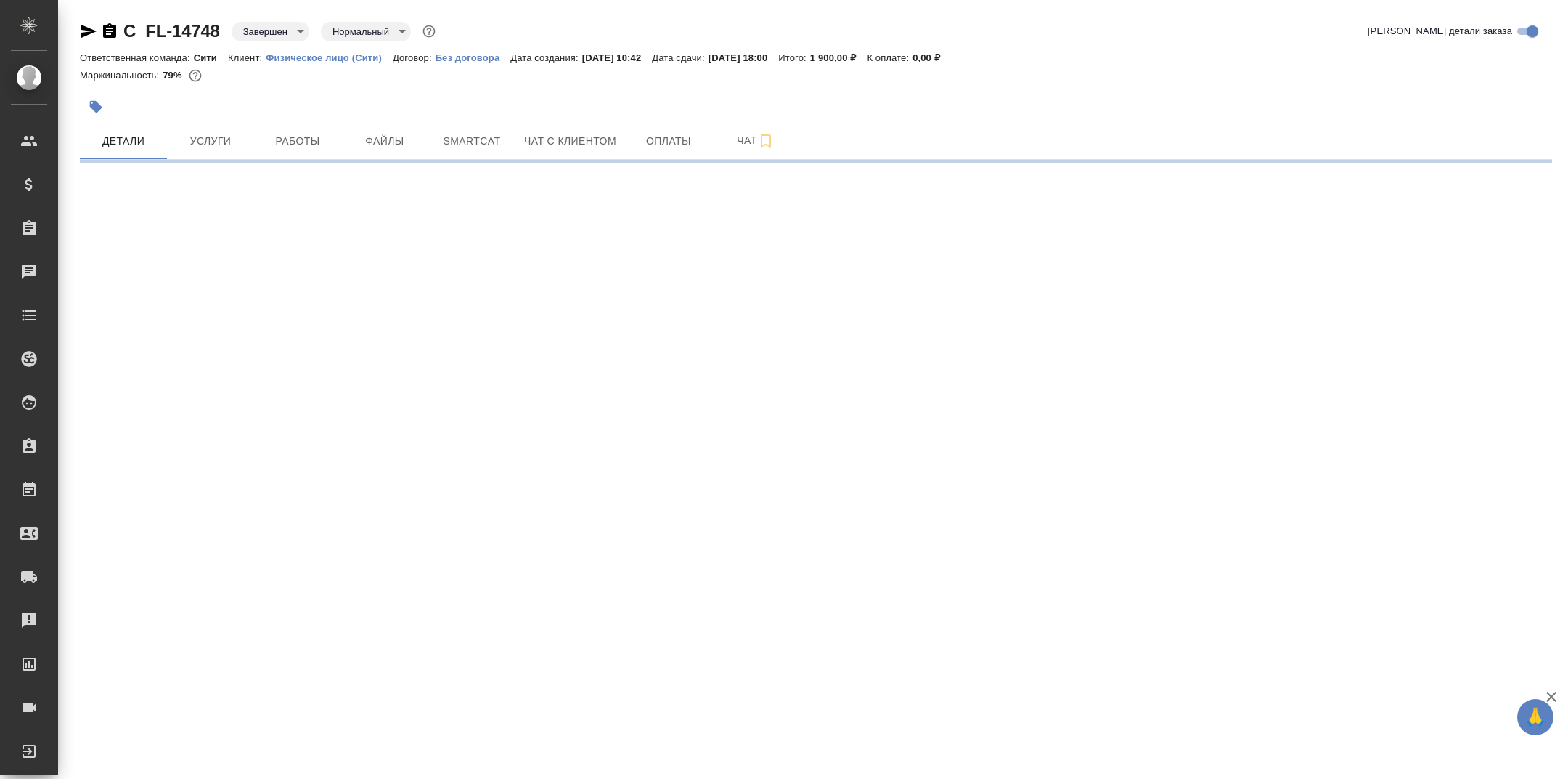
select select "RU"
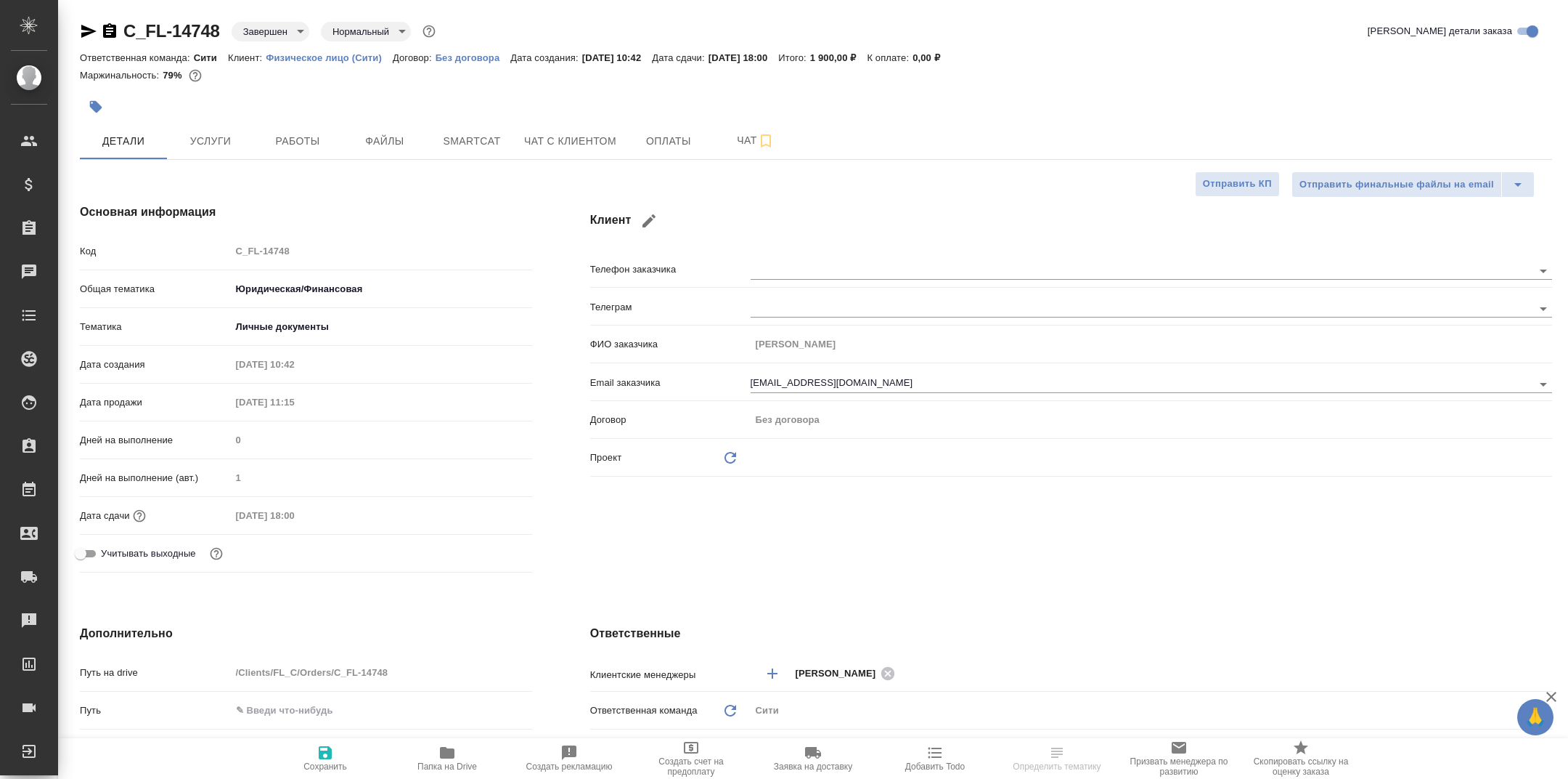
type textarea "x"
click at [447, 761] on span "Папка на Drive" at bounding box center [447, 766] width 60 height 10
type textarea "x"
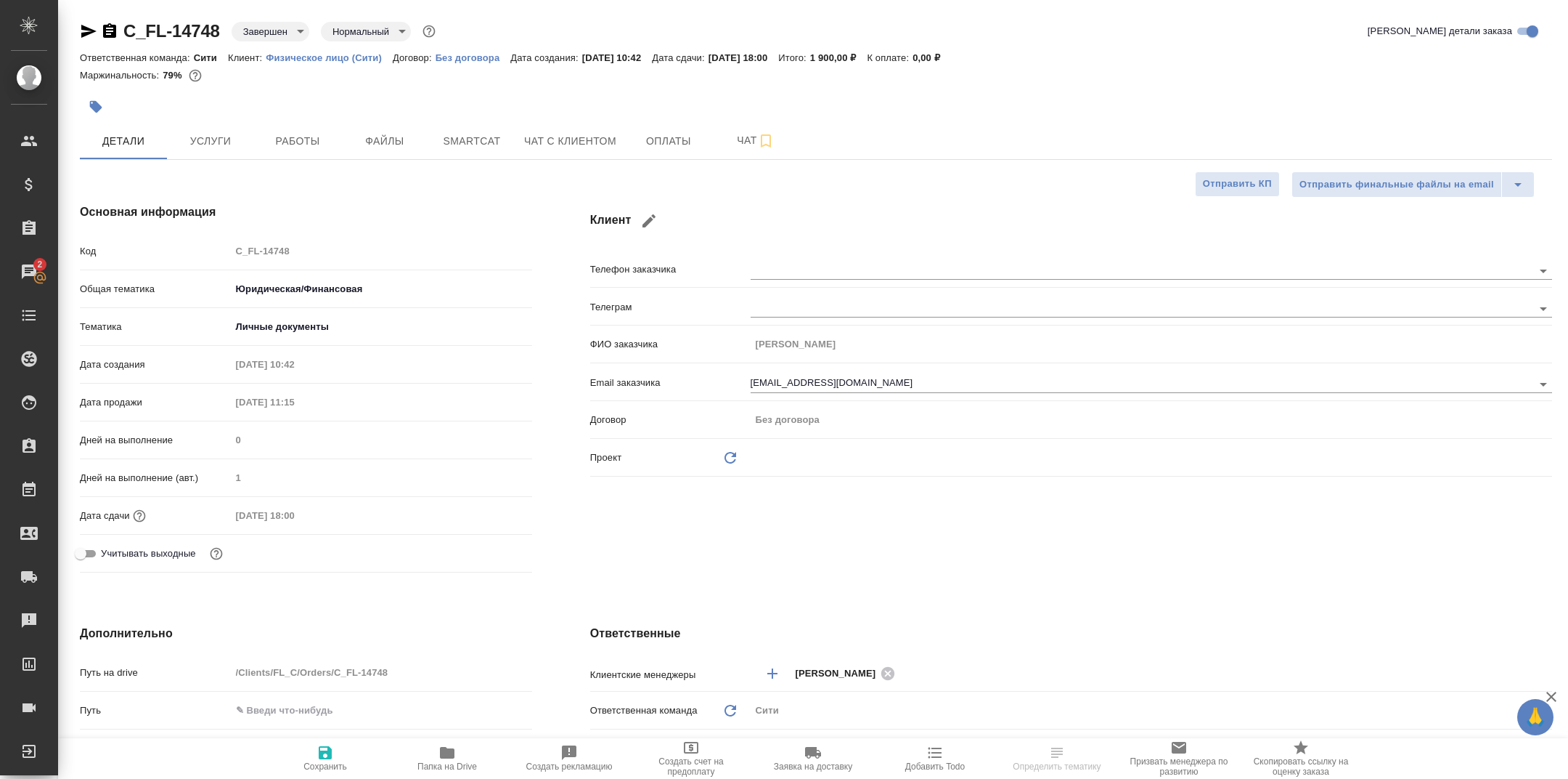
type textarea "x"
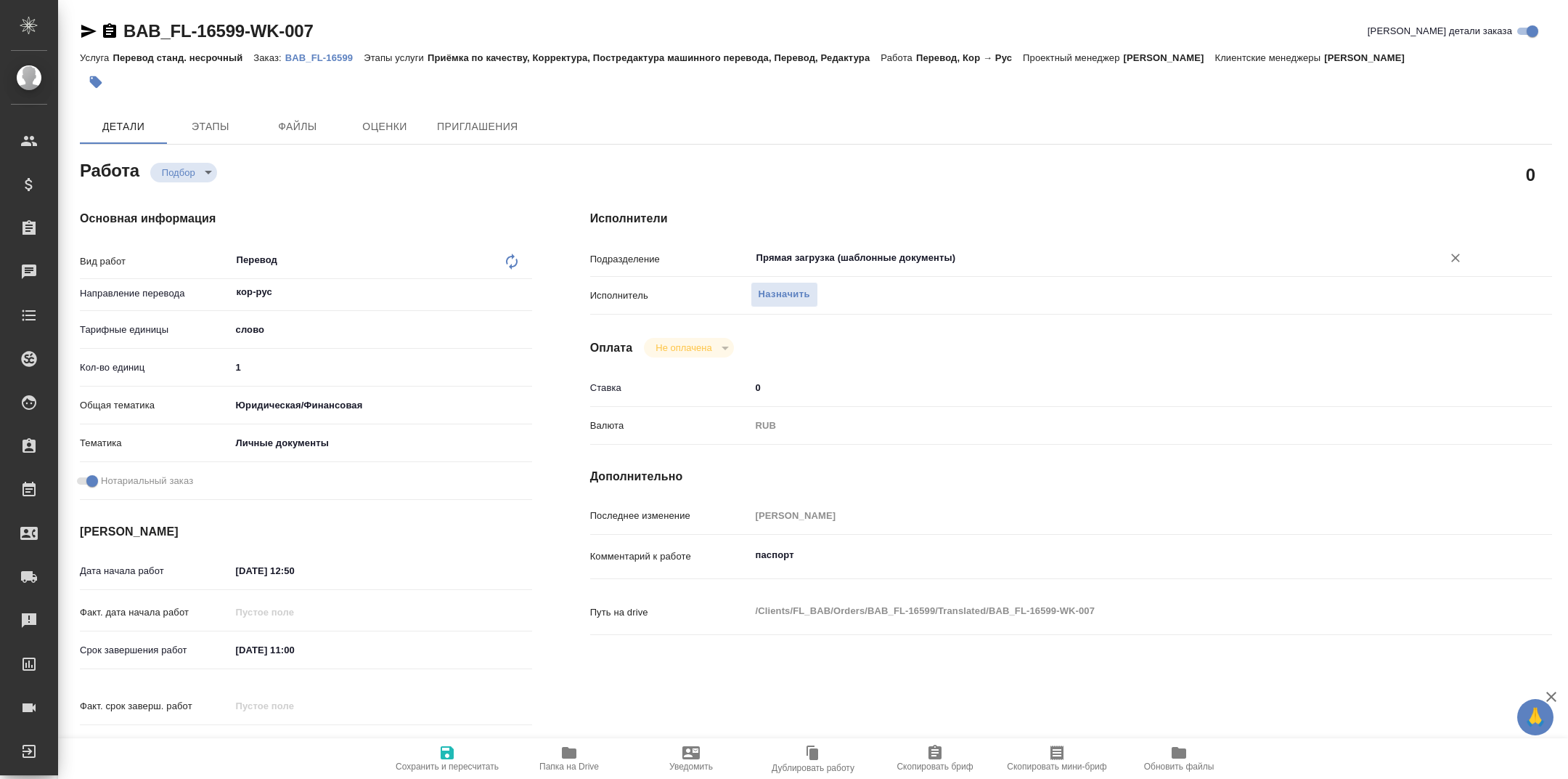
type textarea "x"
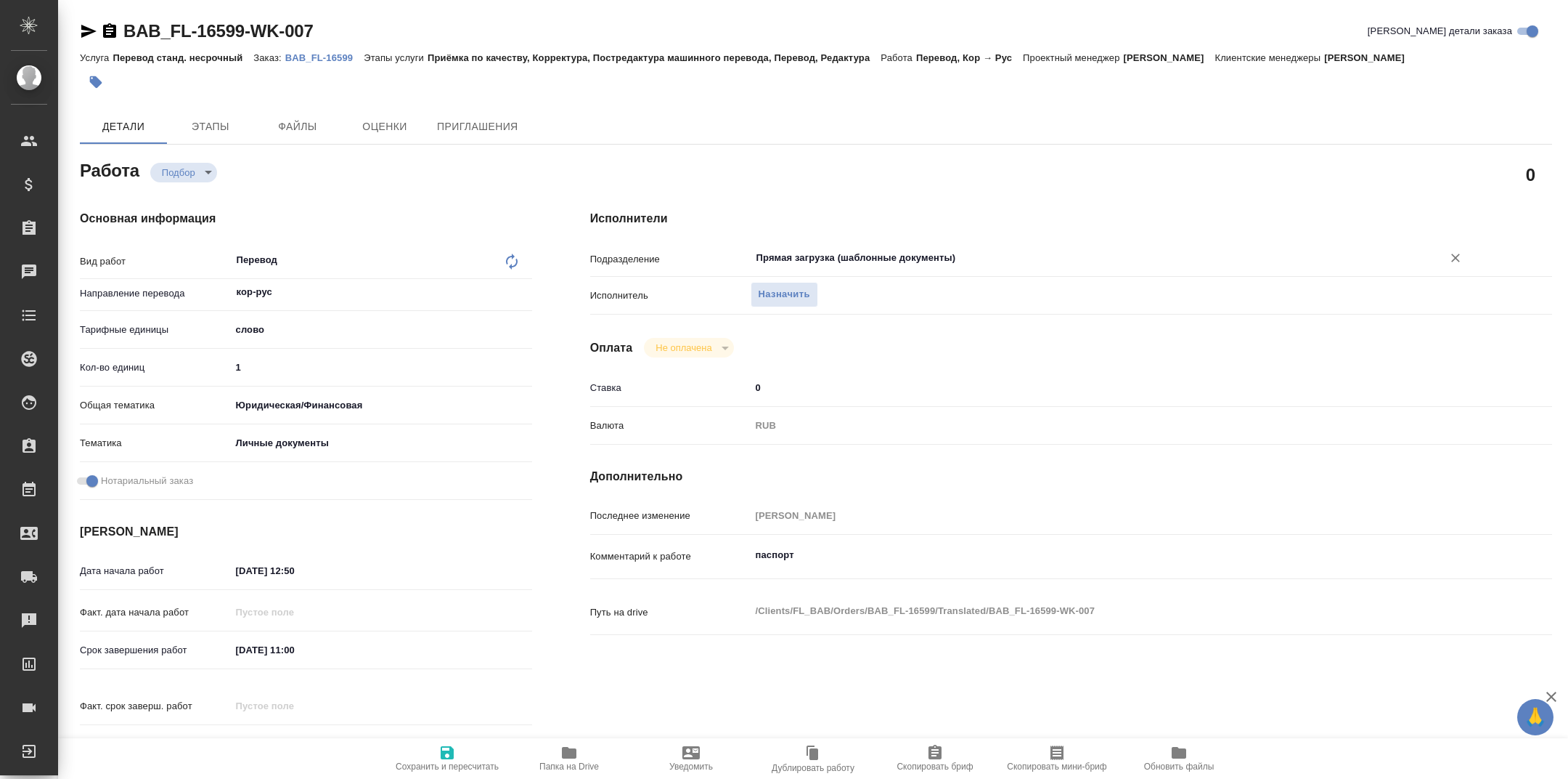
type textarea "x"
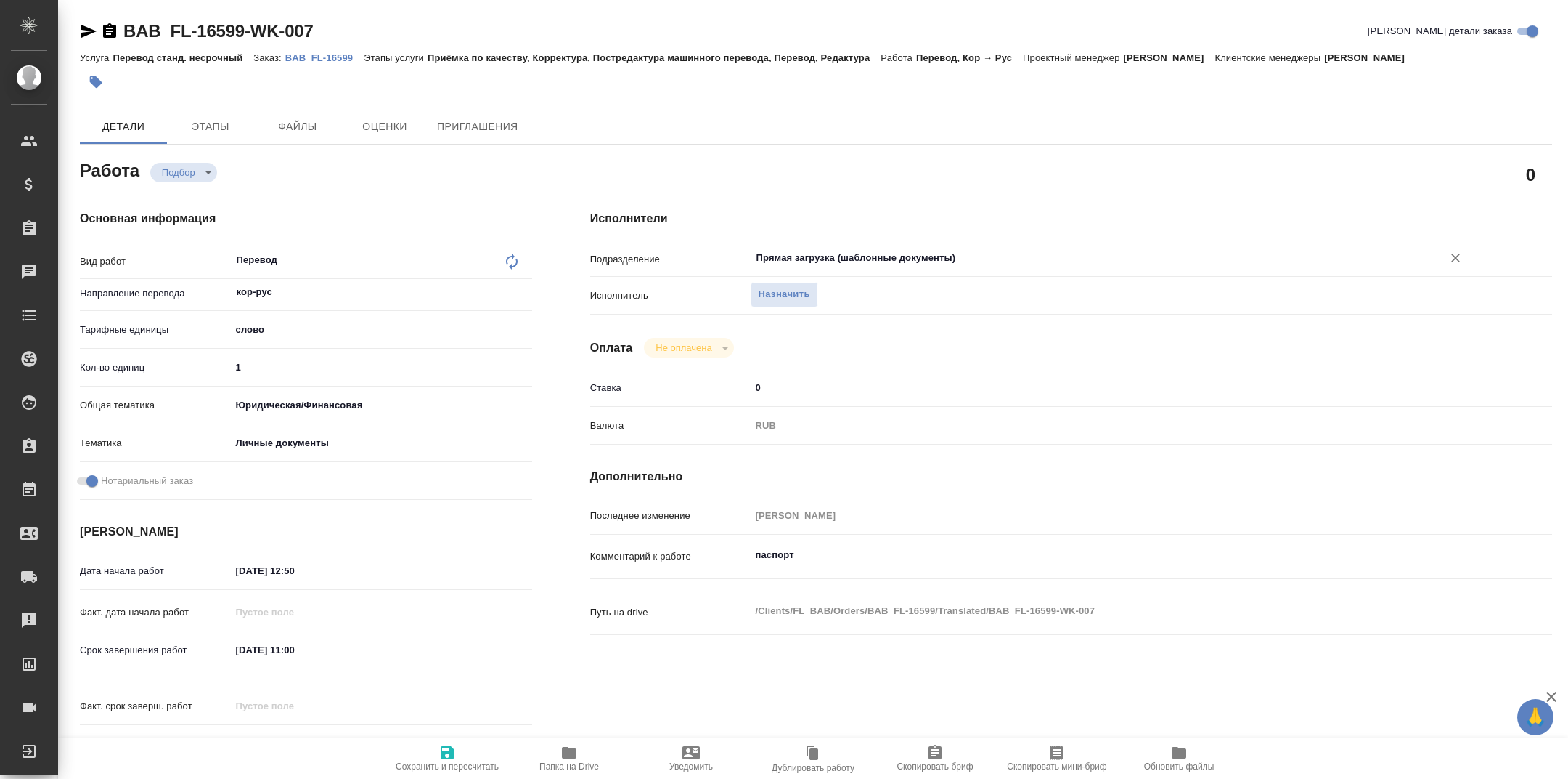
type textarea "x"
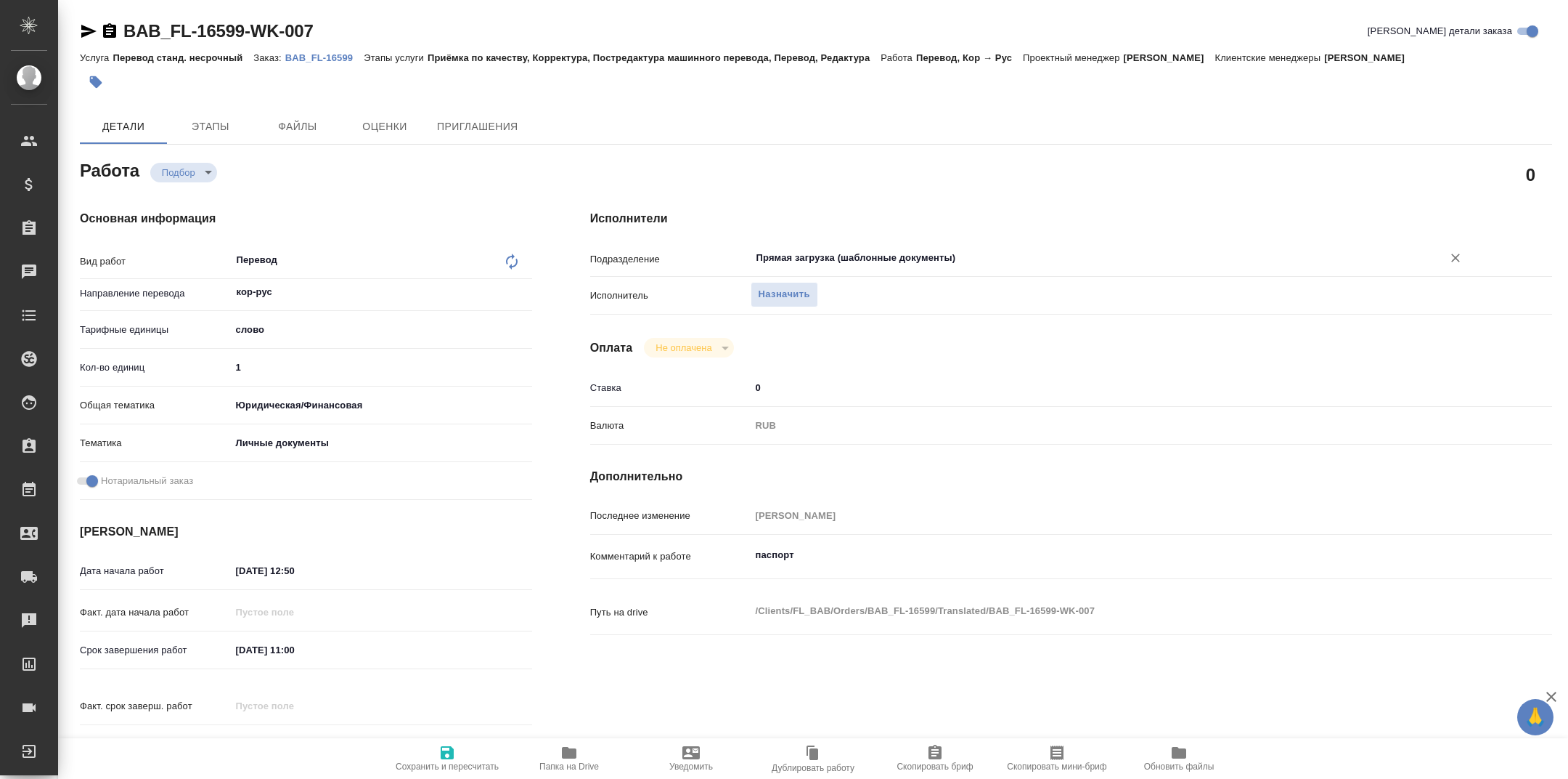
click at [817, 259] on input "Прямая загрузка (шаблонные документы)" at bounding box center [1087, 258] width 664 height 18
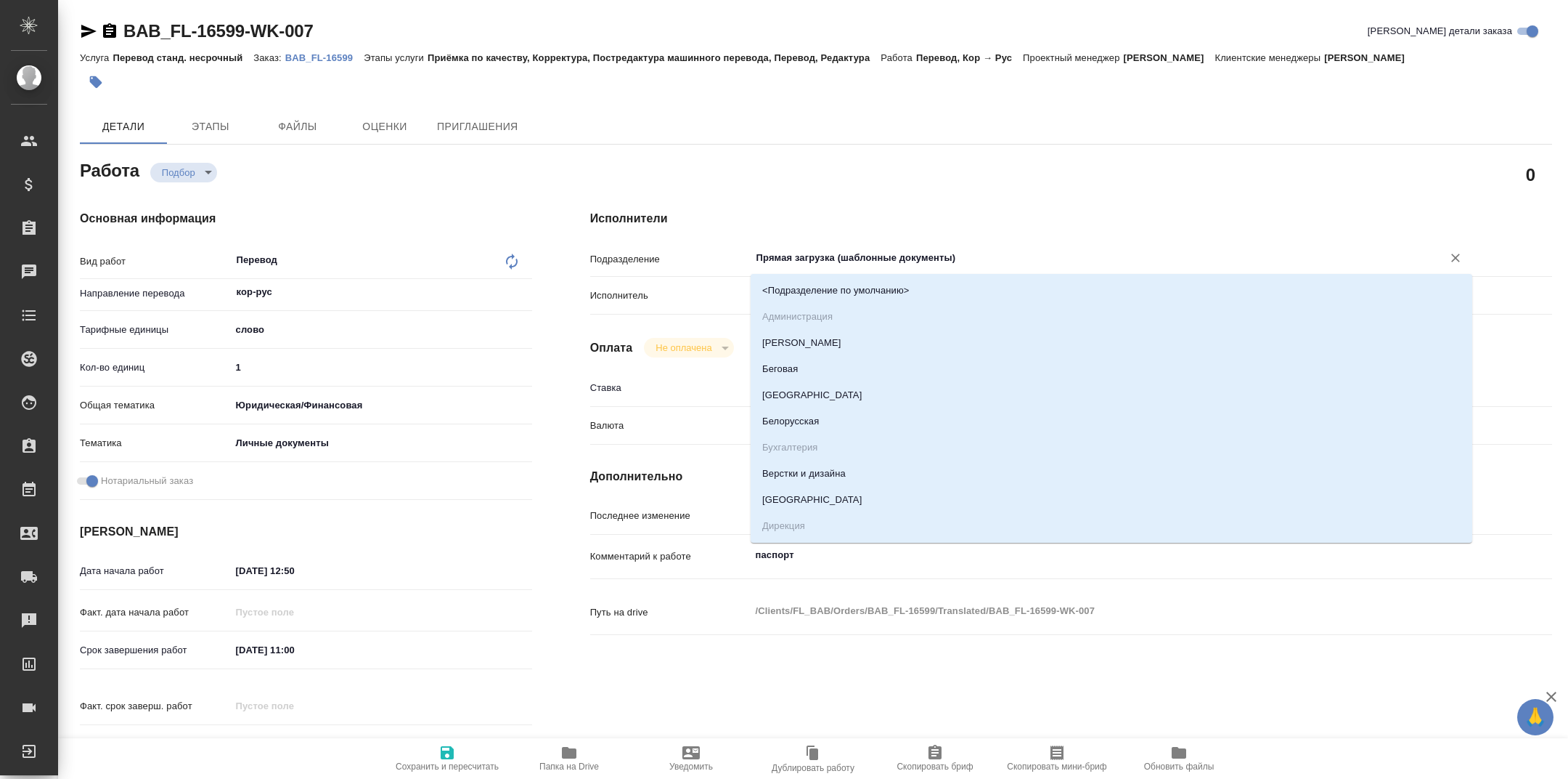
type textarea "x"
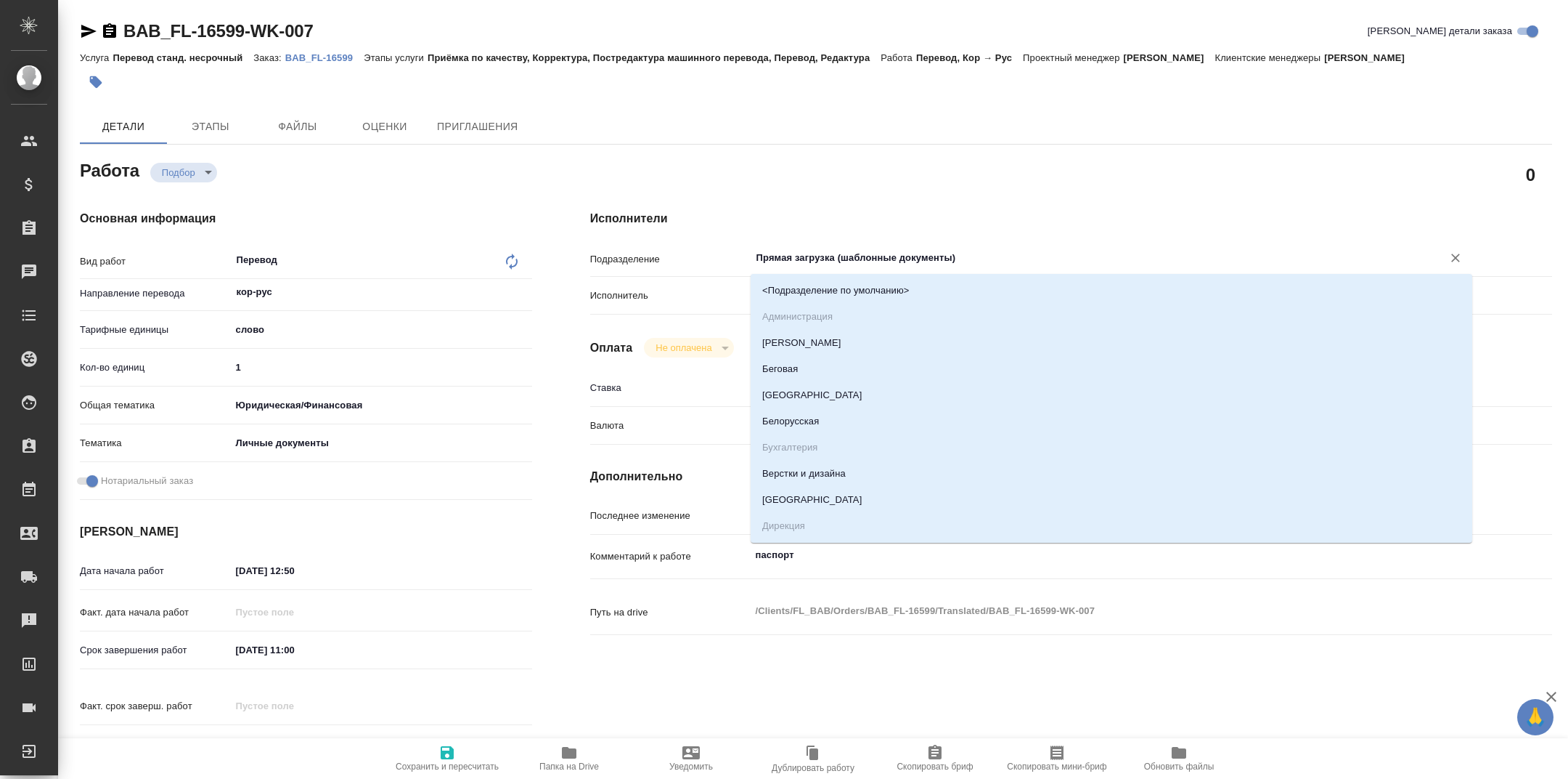
type textarea "x"
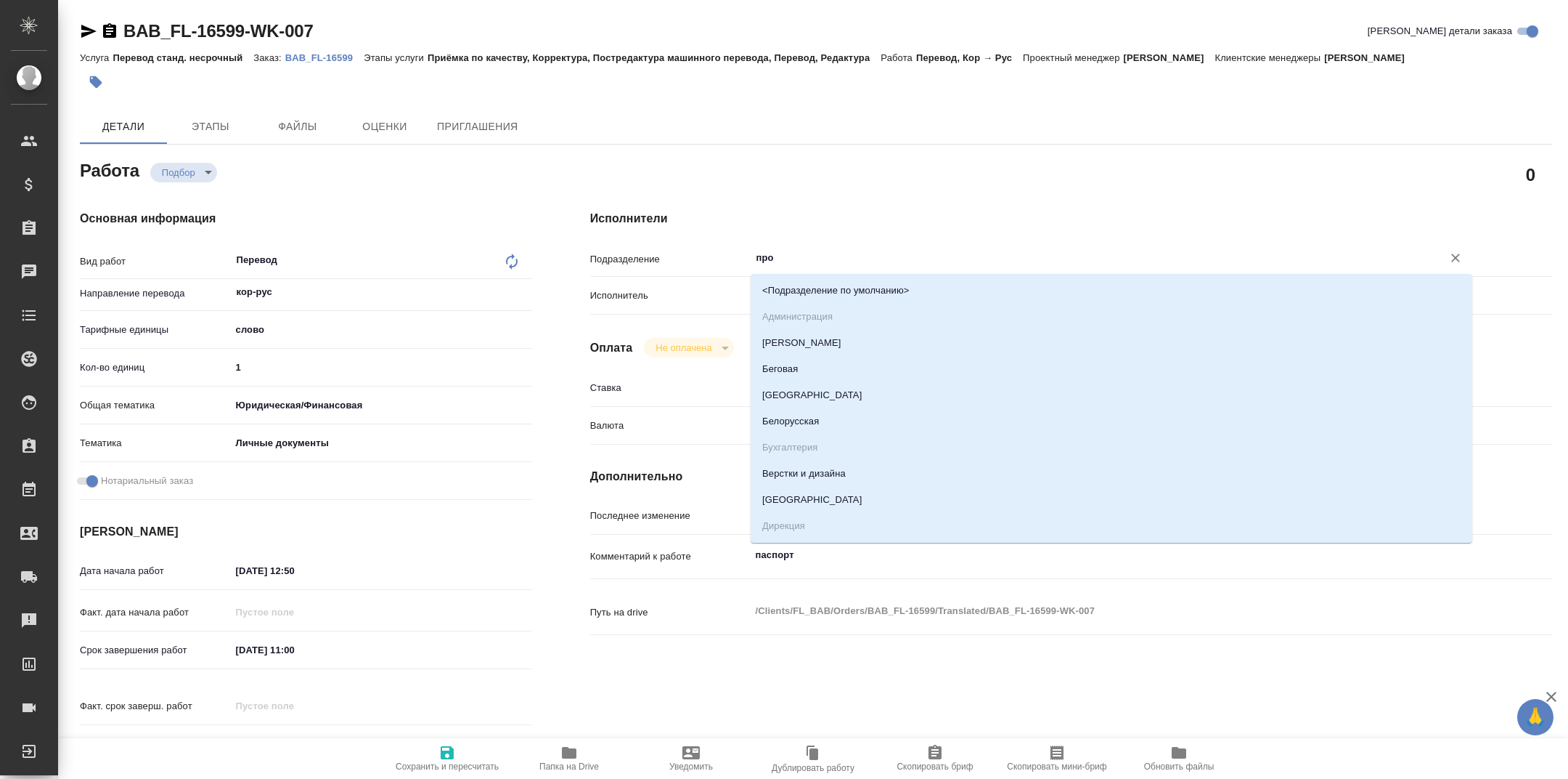
type input "прое"
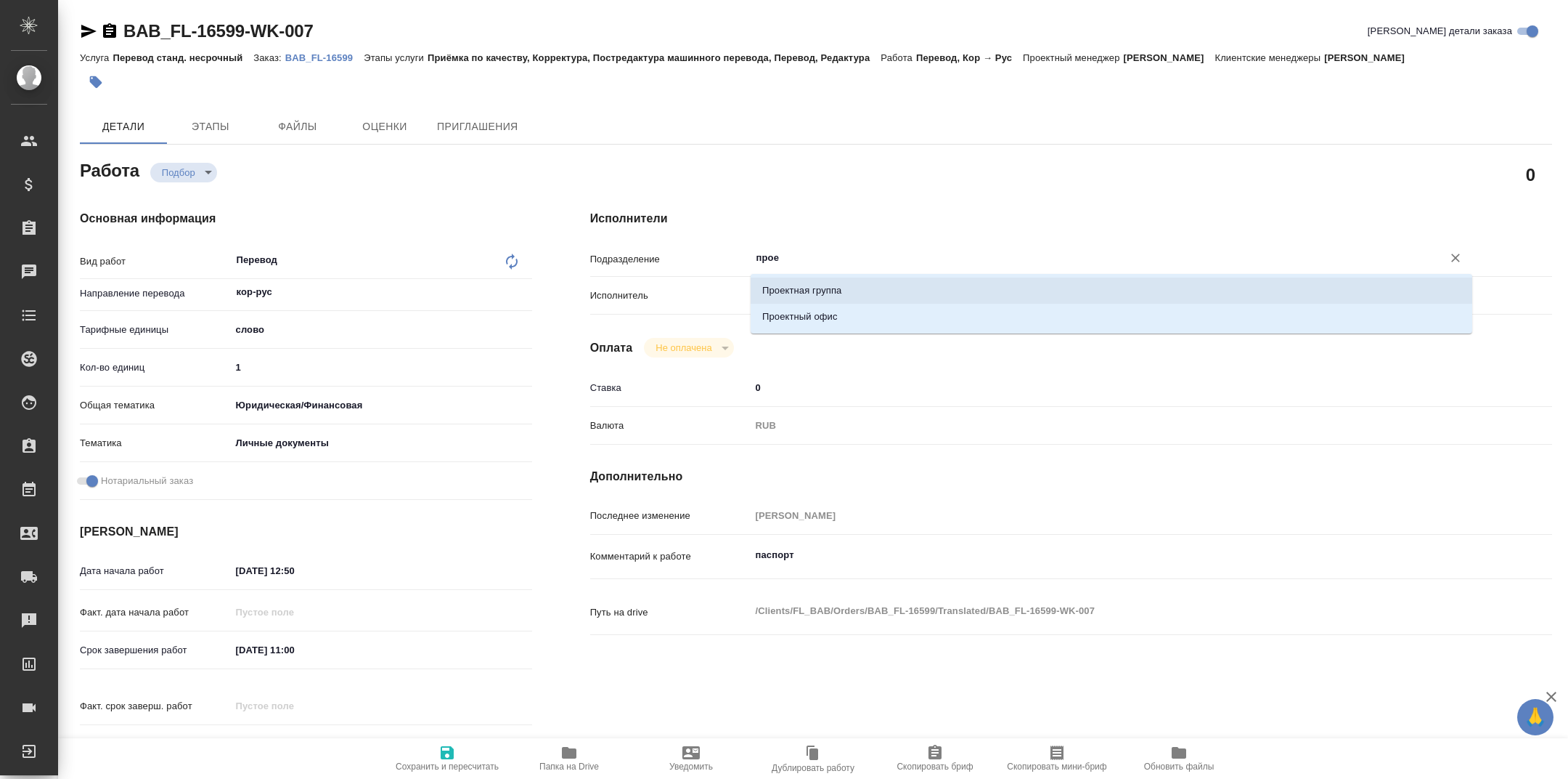
type textarea "x"
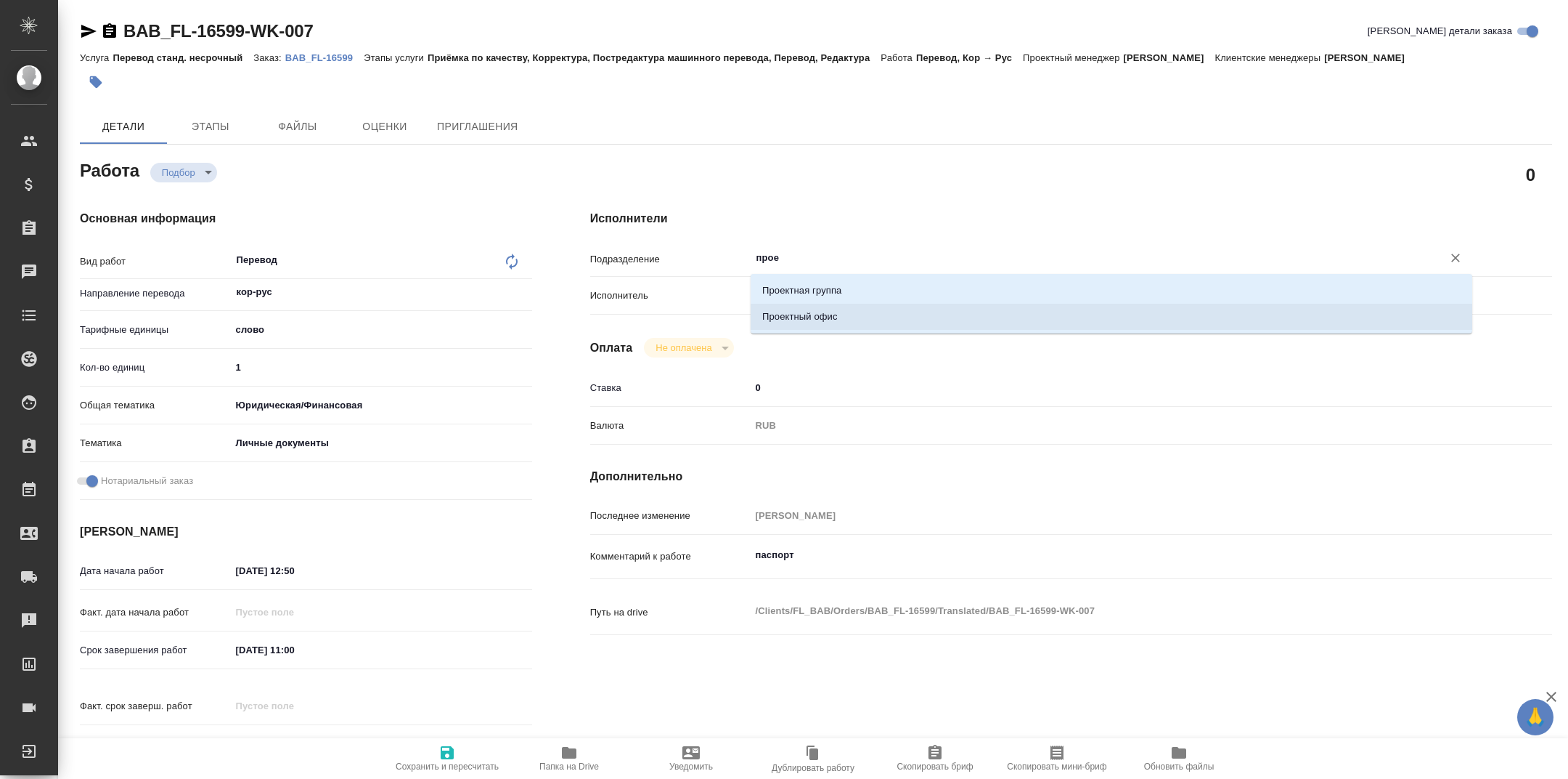
click at [837, 307] on li "Проектный офис" at bounding box center [1111, 317] width 722 height 26
type textarea "x"
type input "Проектный офис"
type textarea "x"
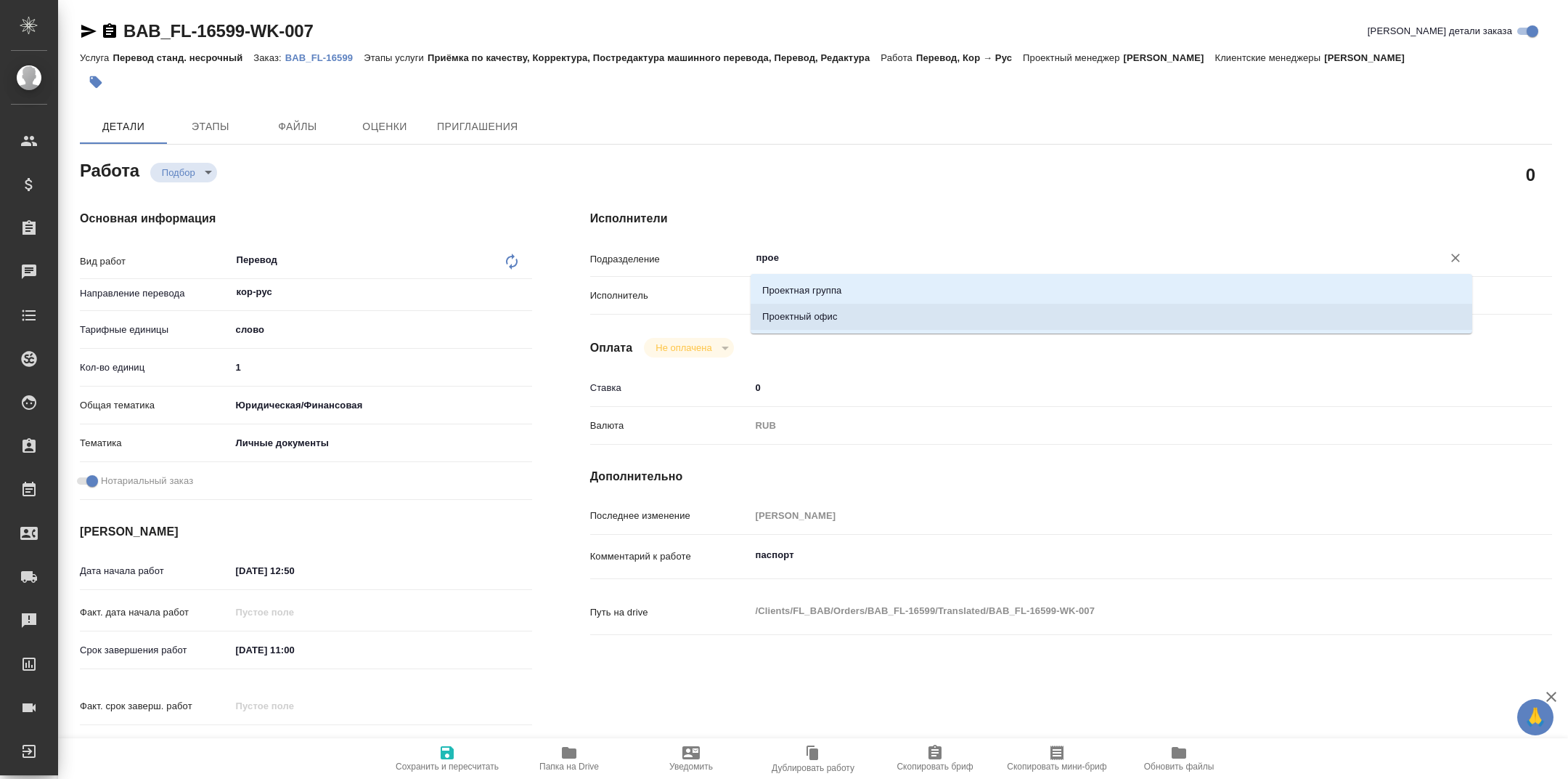
type textarea "x"
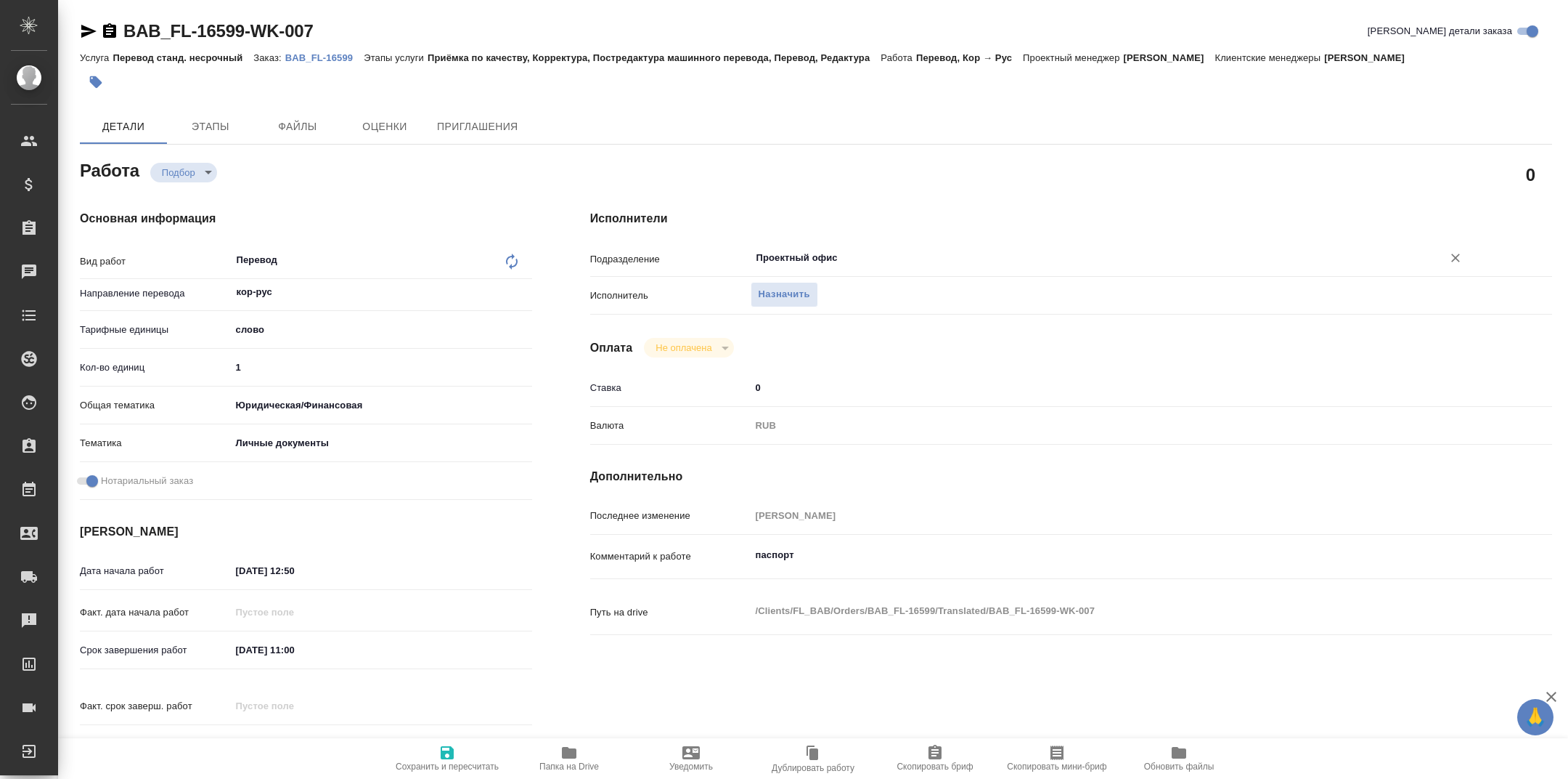
type textarea "x"
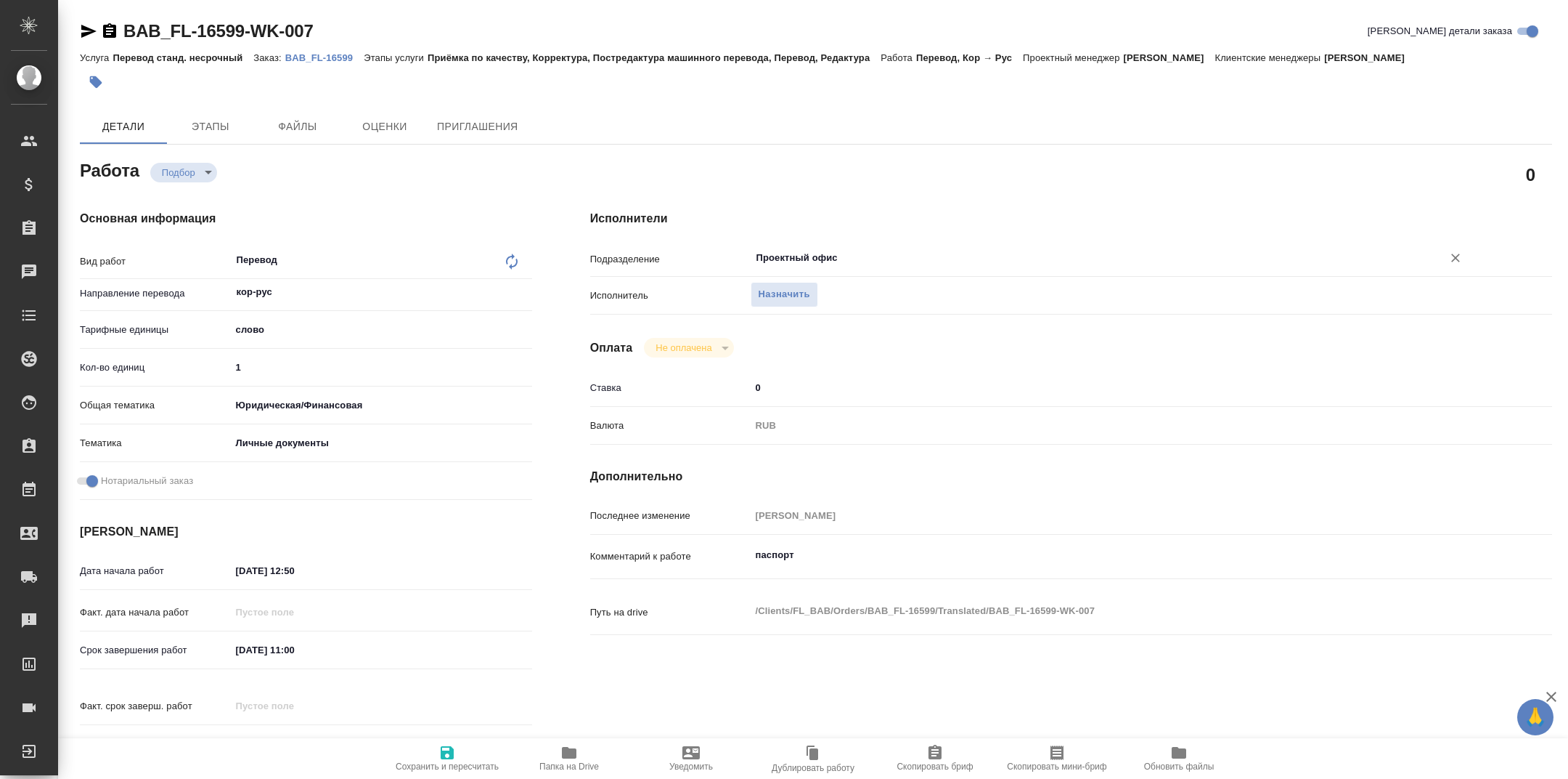
type input "Проектный офис"
click at [447, 746] on icon "button" at bounding box center [447, 753] width 18 height 18
type textarea "x"
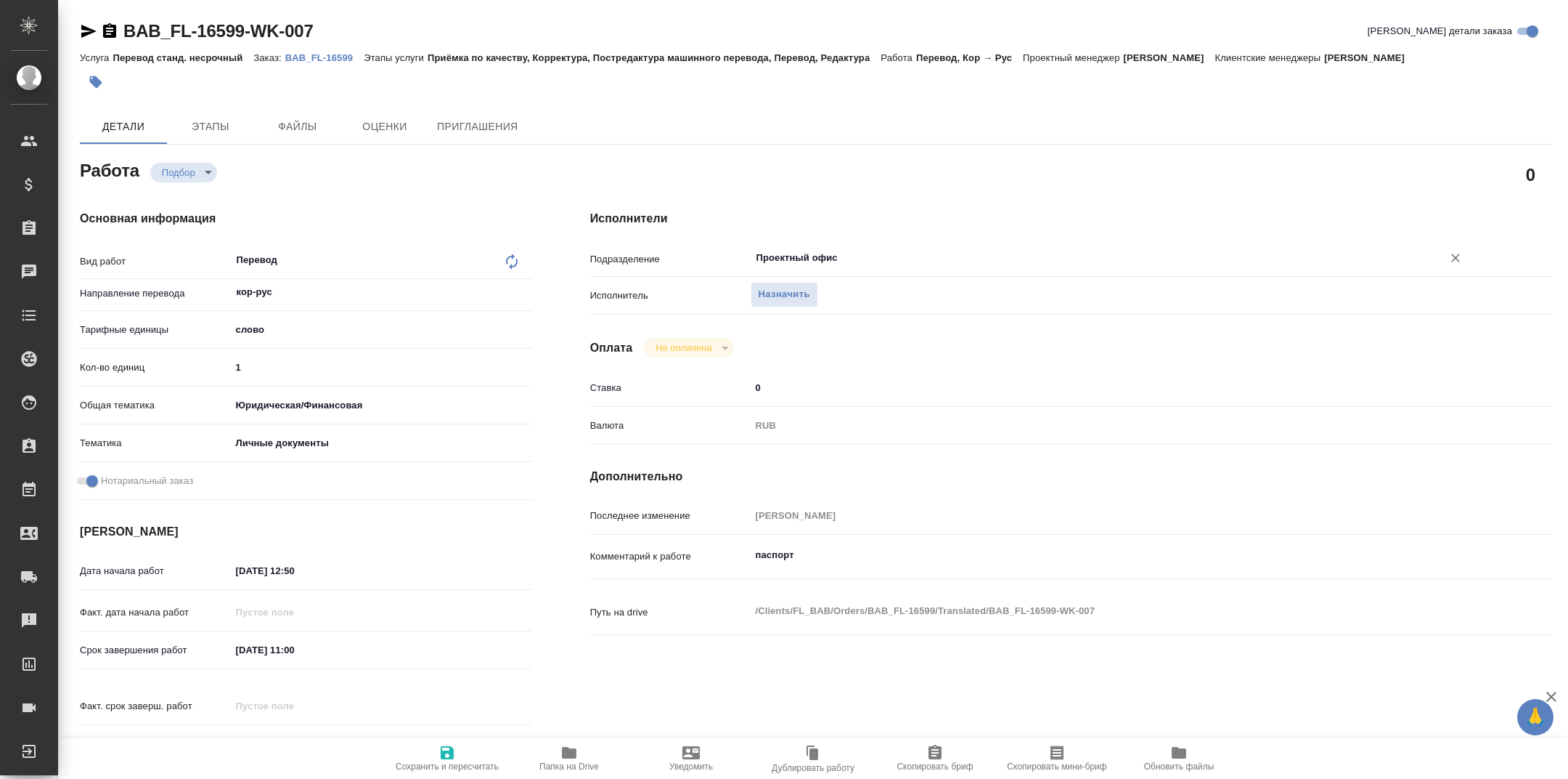
type textarea "x"
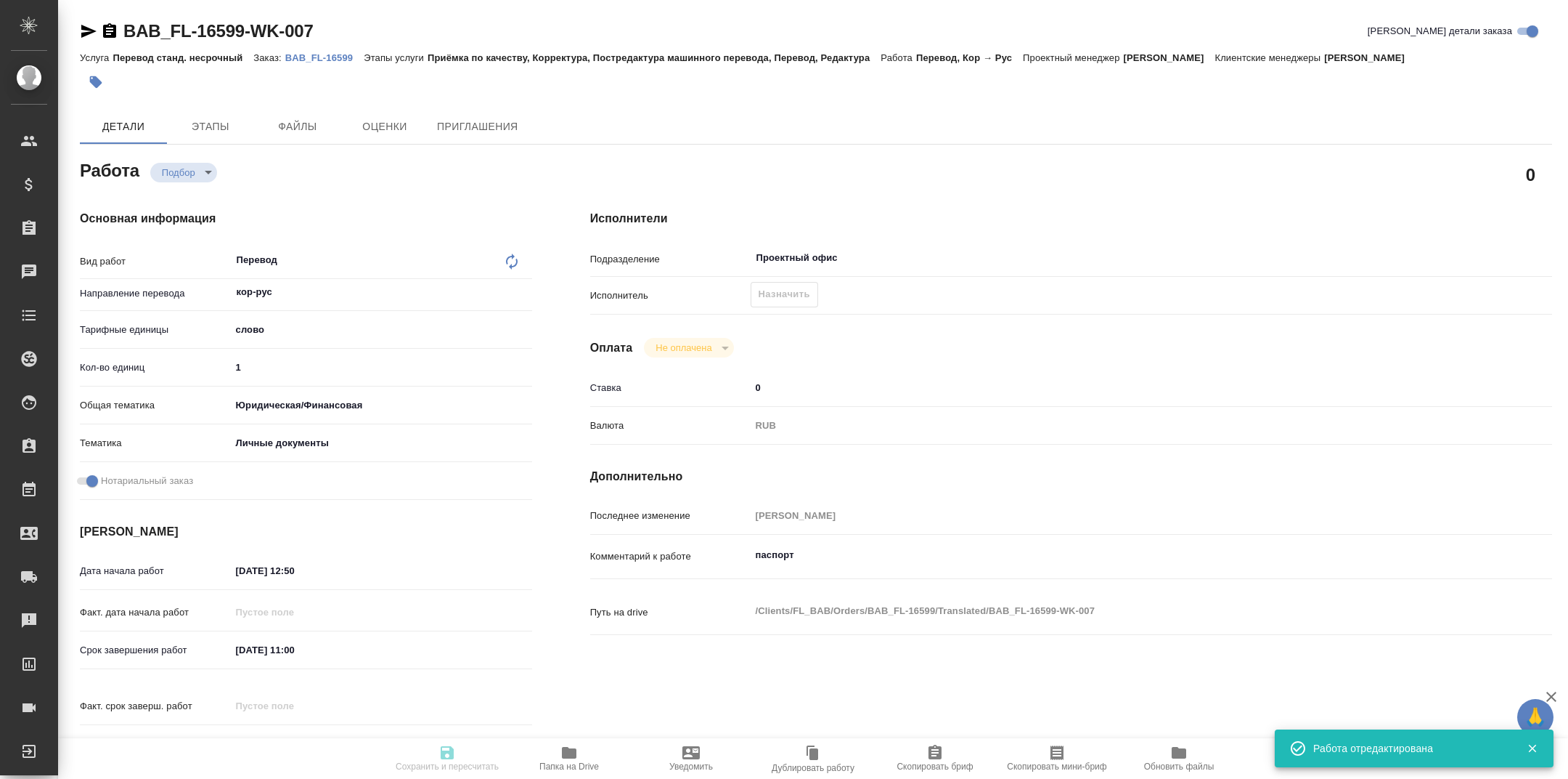
type textarea "x"
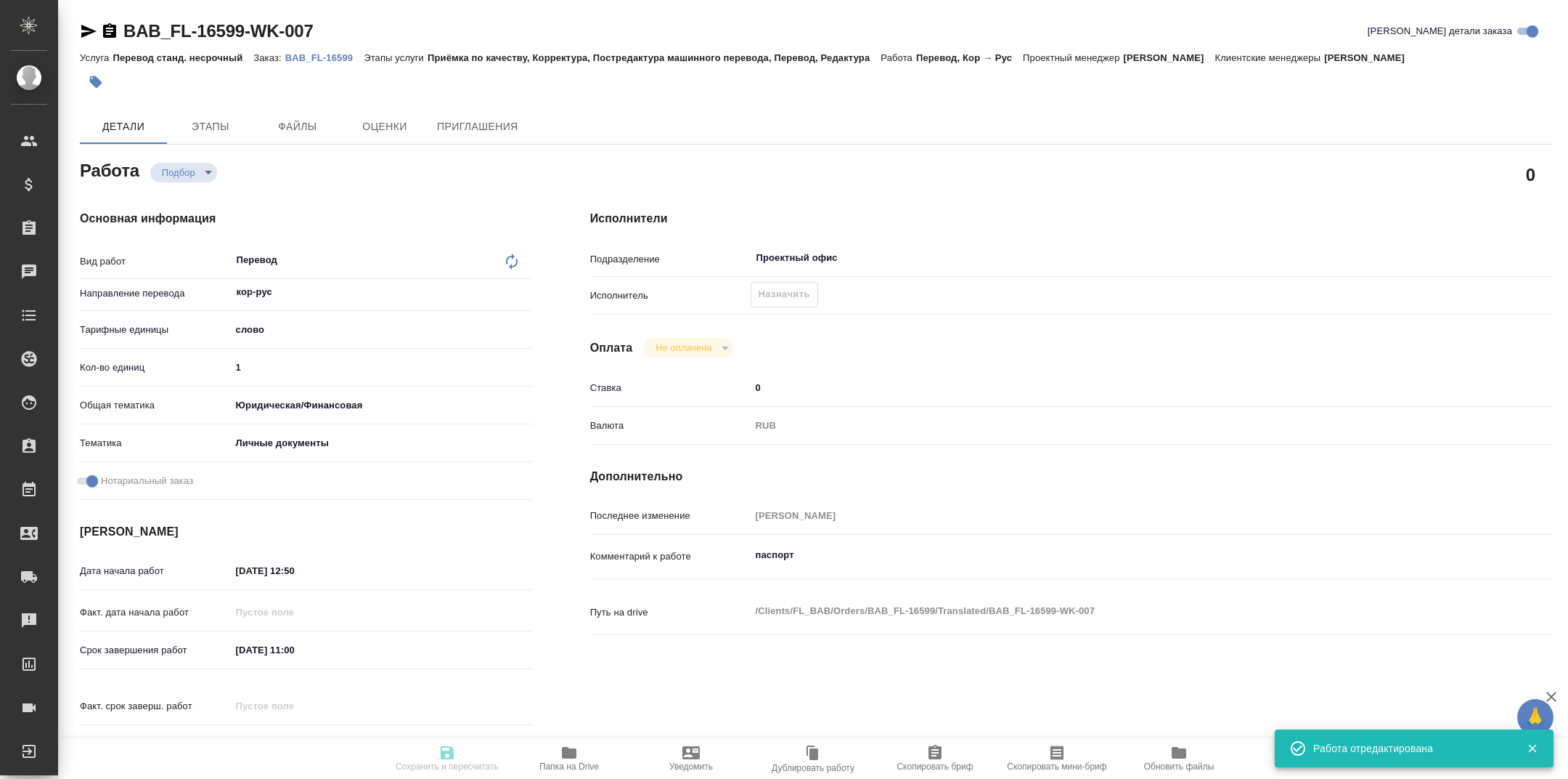
type input "recruiting"
type textarea "Перевод"
type textarea "x"
type input "кор-рус"
type input "5a8b1489cc6b4906c91bfd90"
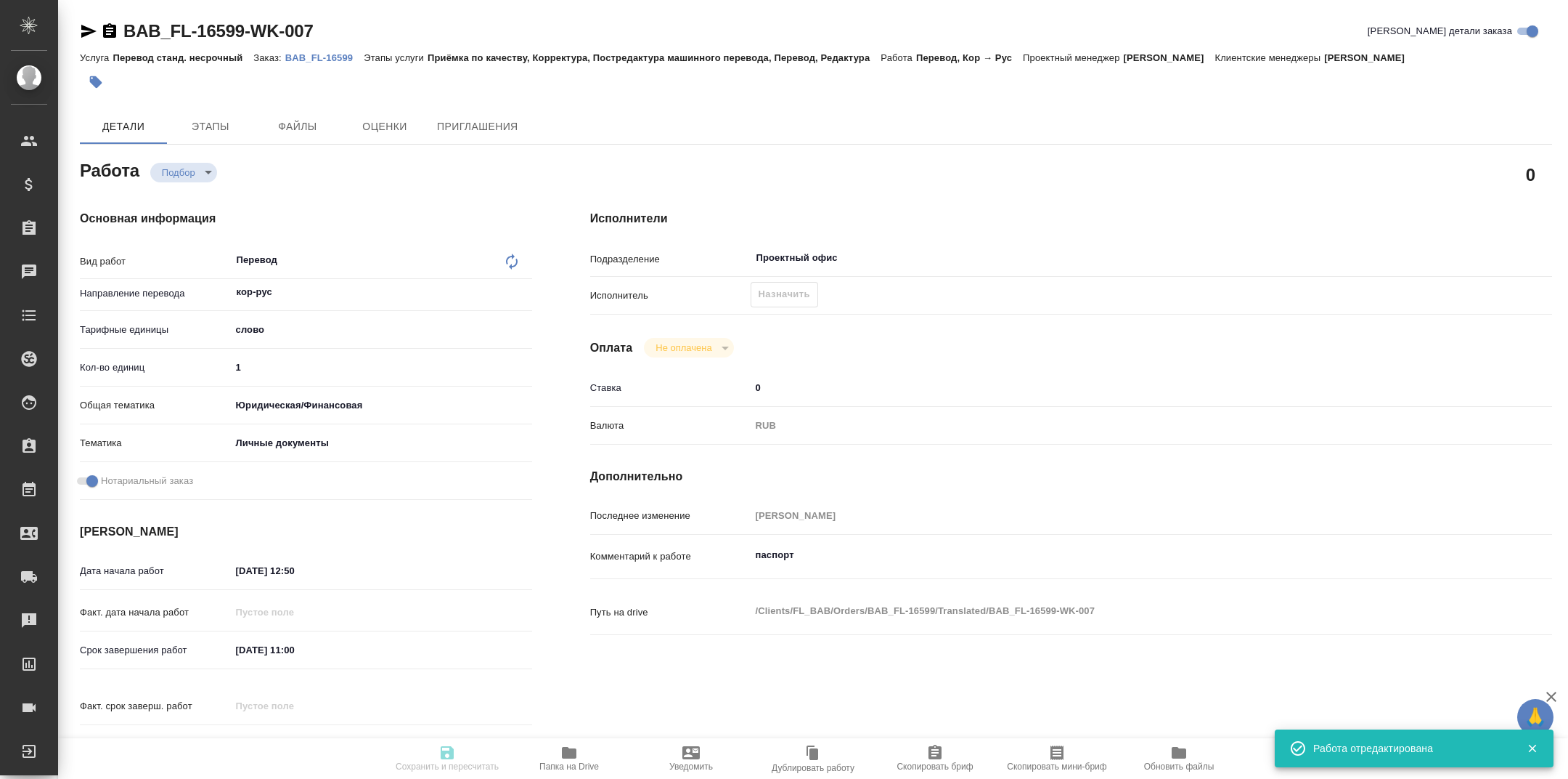
type input "1"
type input "yr-fn"
type input "5a8b8b956a9677013d343cfe"
checkbox input "true"
type input "30.09.2025 12:50"
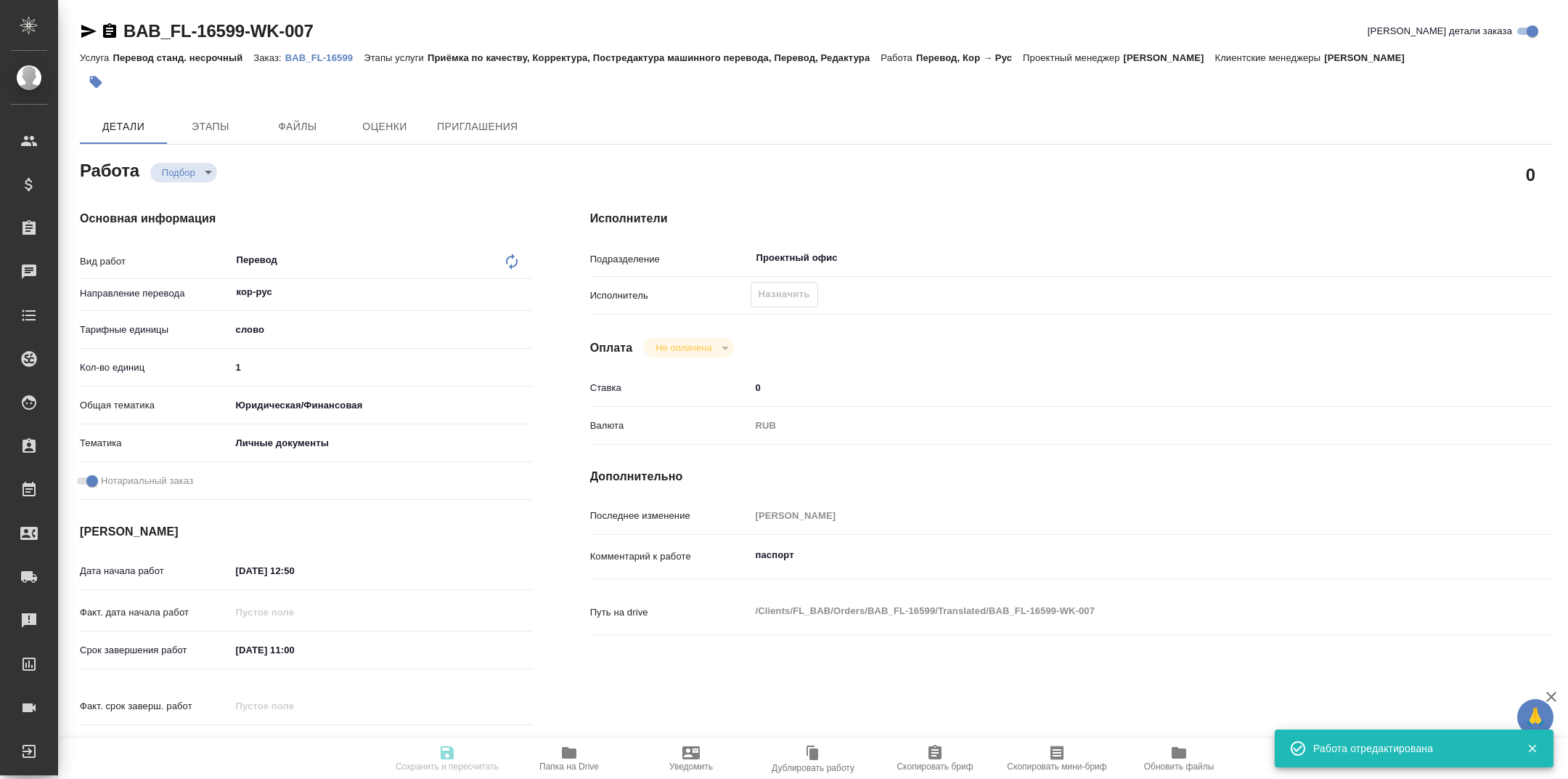
type input "01.10.2025 11:00"
type input "01.10.2025 12:00"
type input "Проектный офис"
type input "notPayed"
type input "0"
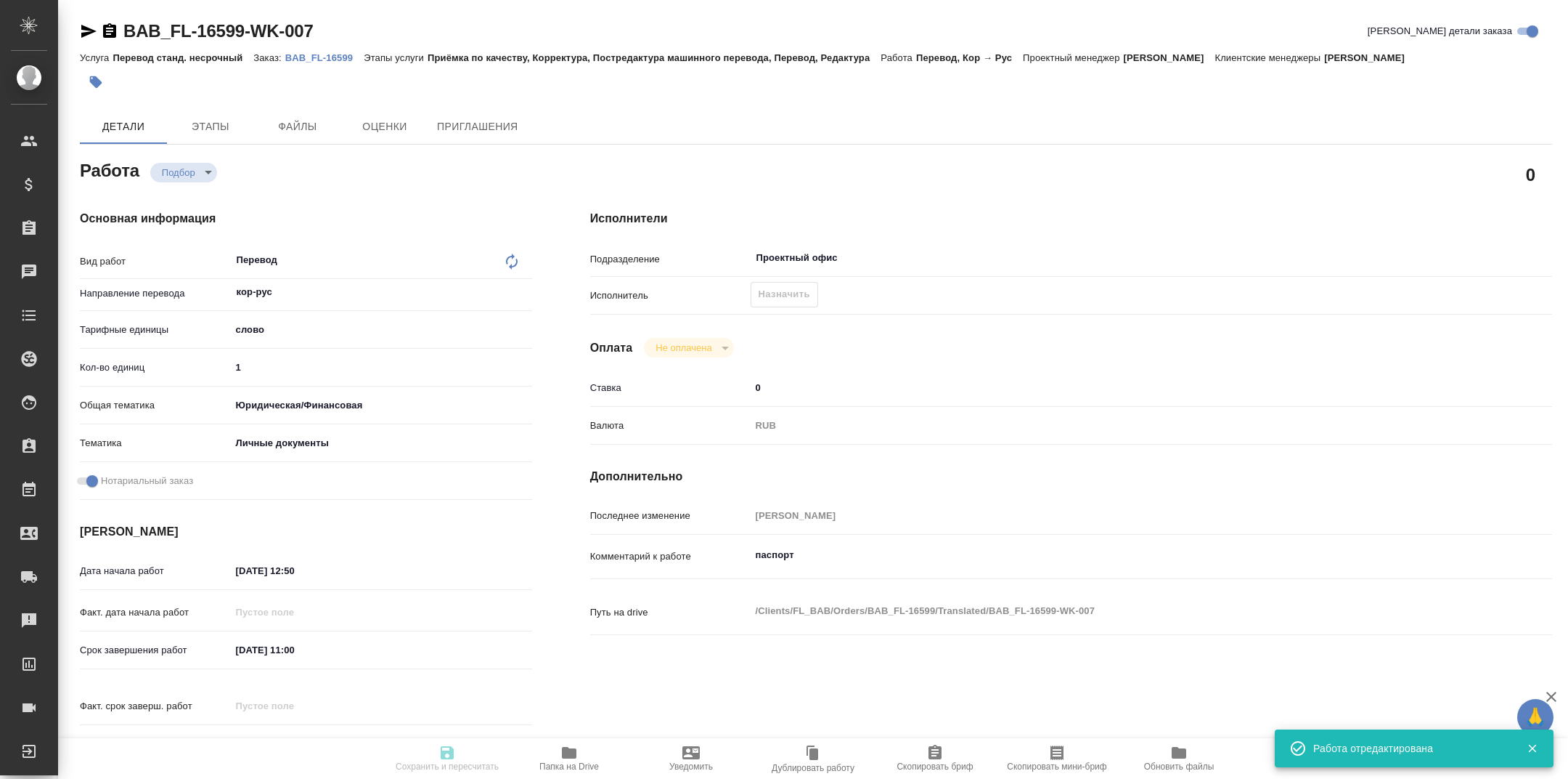
type input "RUB"
type input "Тарабановская Анастасия"
type textarea "паспорт"
type textarea "x"
type textarea "/Clients/FL_BAB/Orders/BAB_FL-16599/Translated/BAB_FL-16599-WK-007"
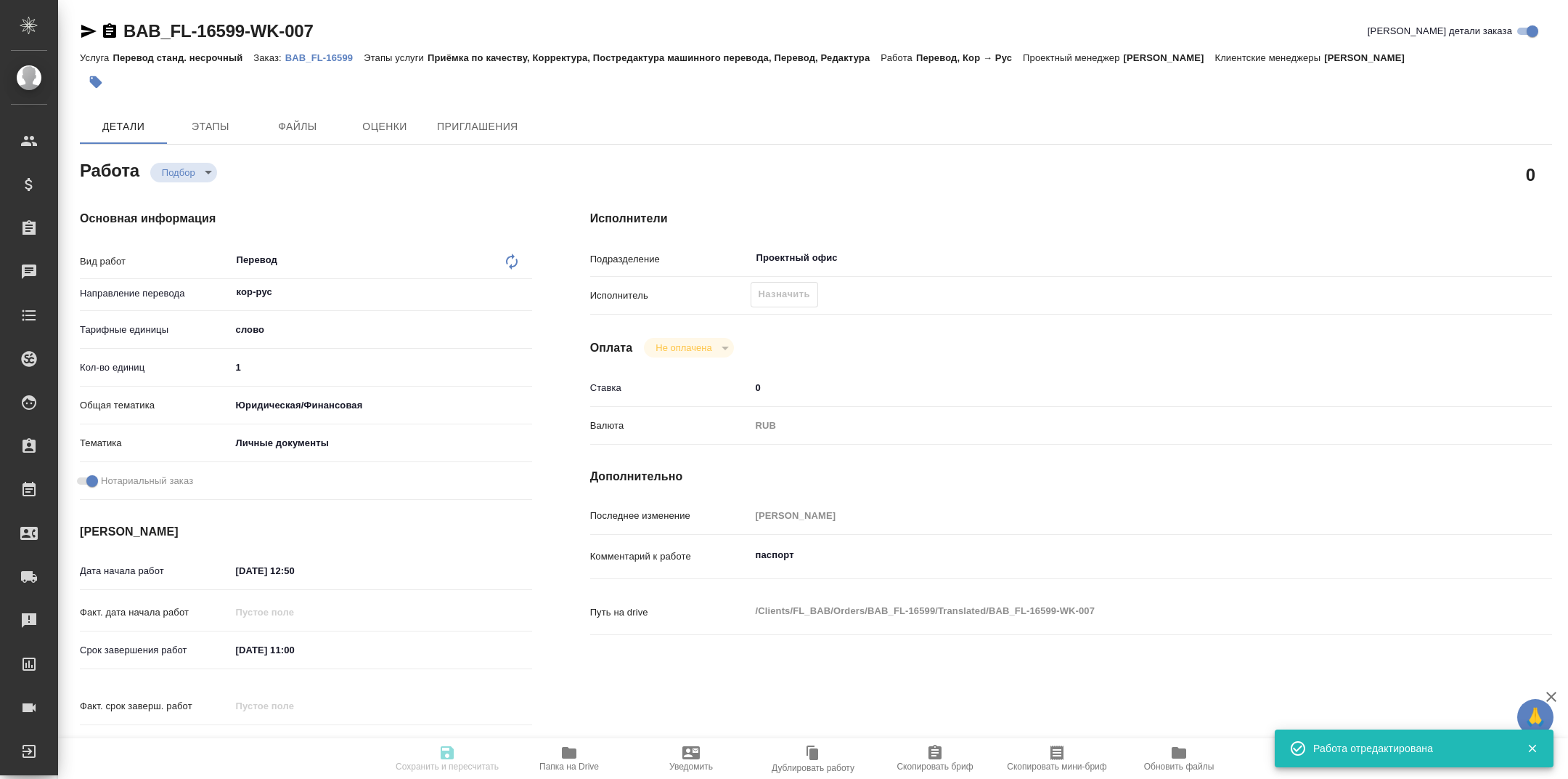
type textarea "x"
type input "BAB_FL-16599"
type input "Перевод станд. несрочный"
type input "Приёмка по качеству, Корректура, Постредактура машинного перевода, Перевод, Ред…"
type input "Голубев Дмитрий"
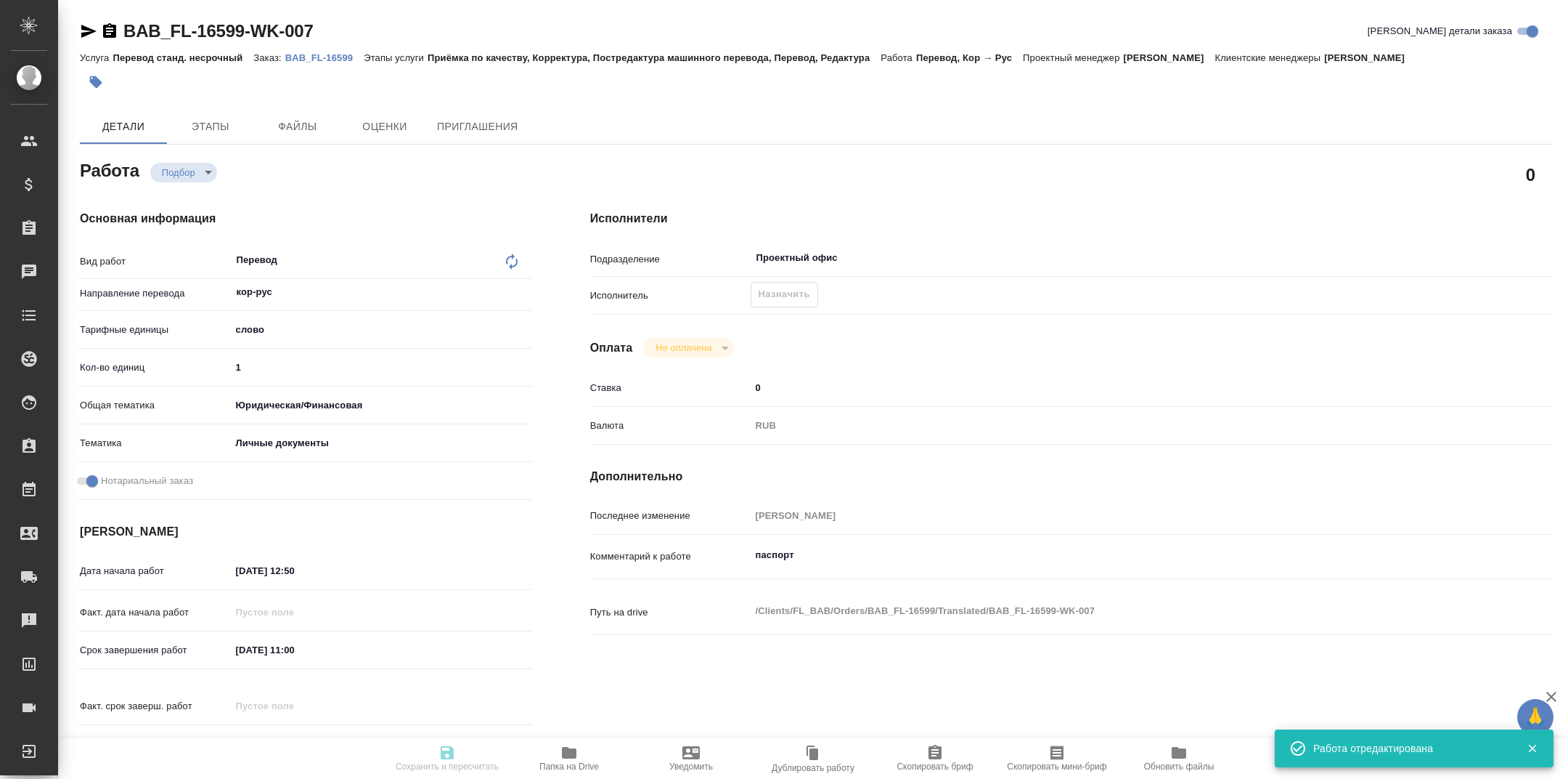
type input "/Clients/FL_BAB/Orders/BAB_FL-16599"
type textarea "x"
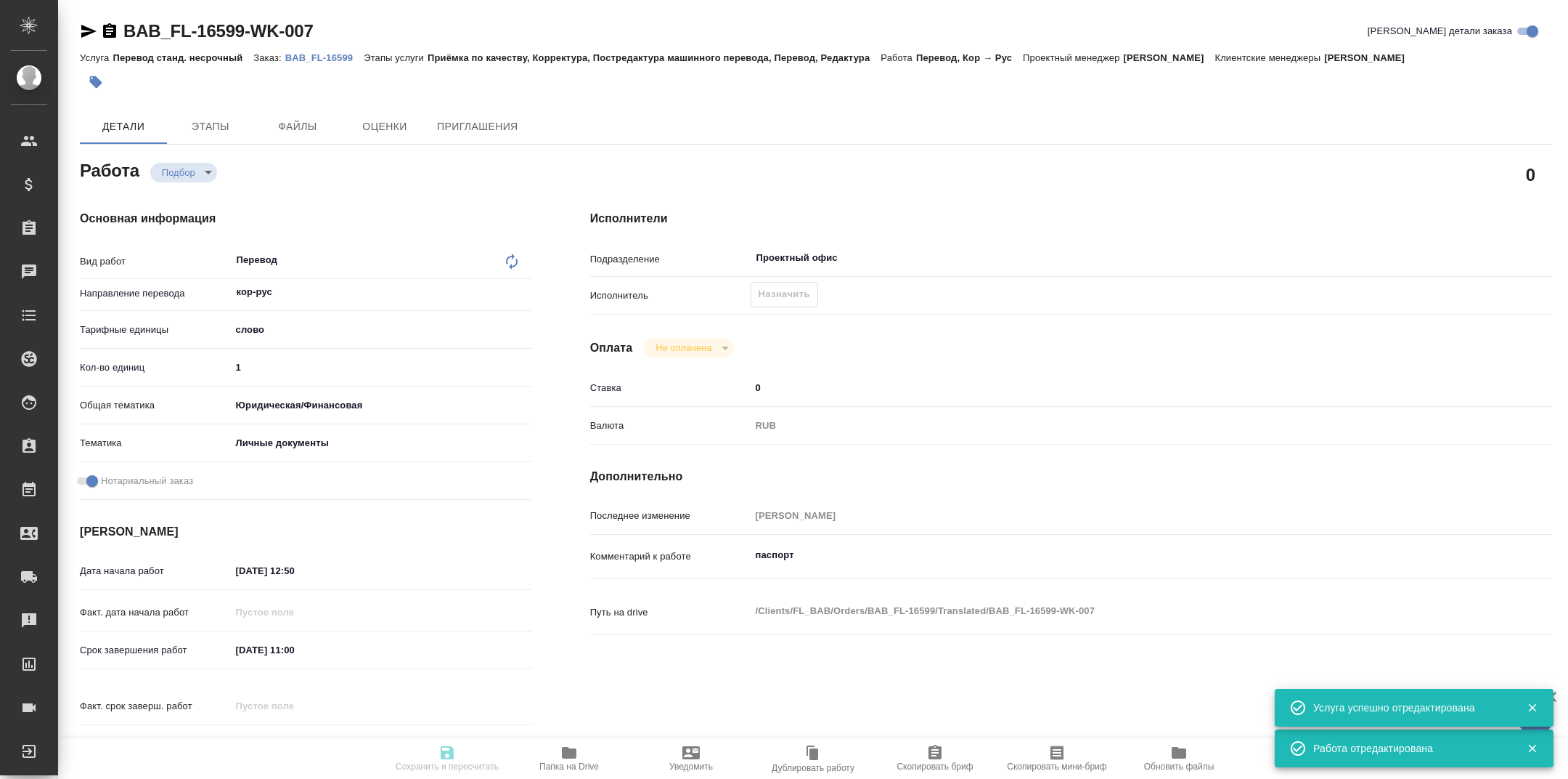
type textarea "x"
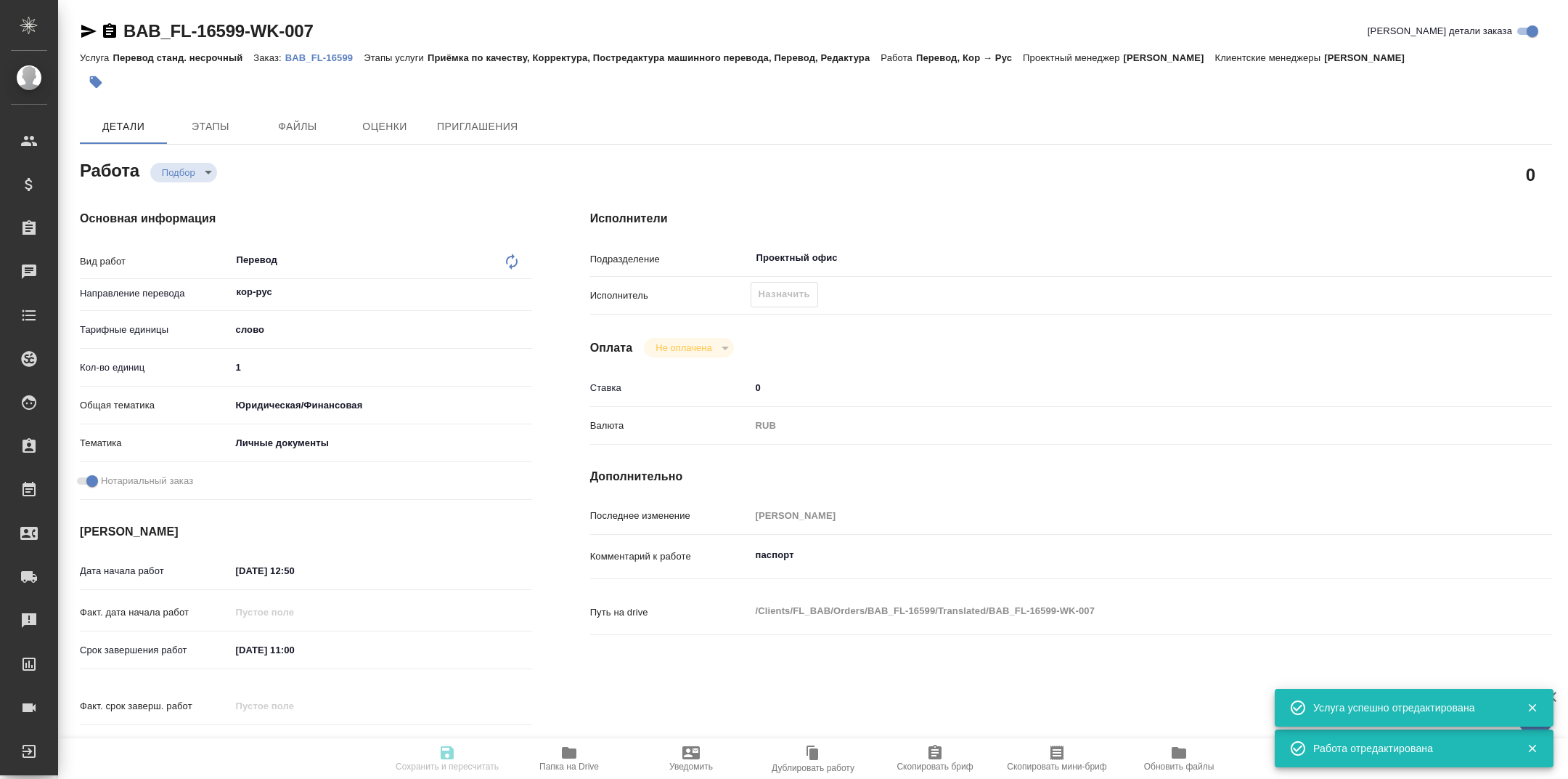
type textarea "x"
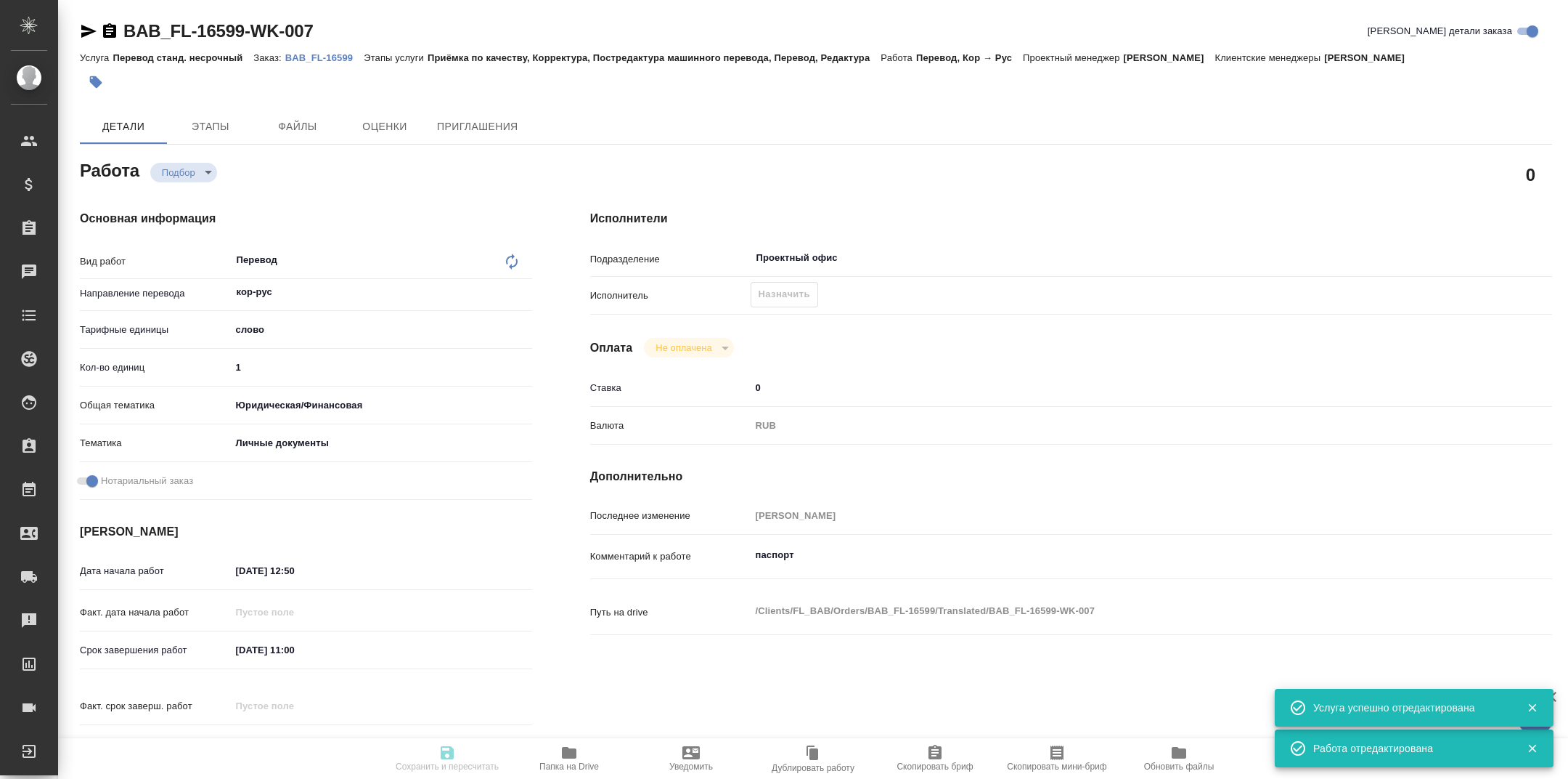
type textarea "x"
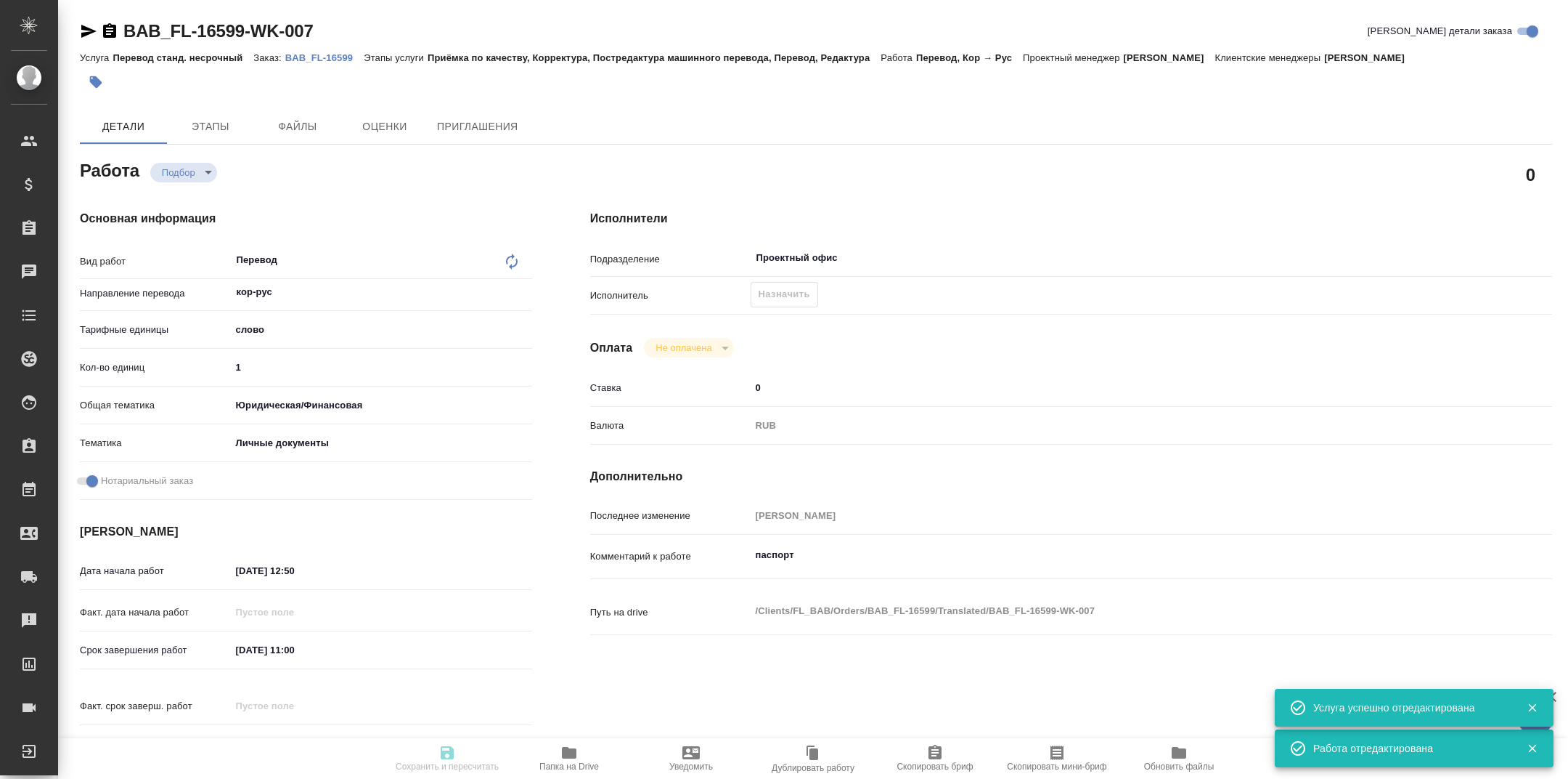
type textarea "x"
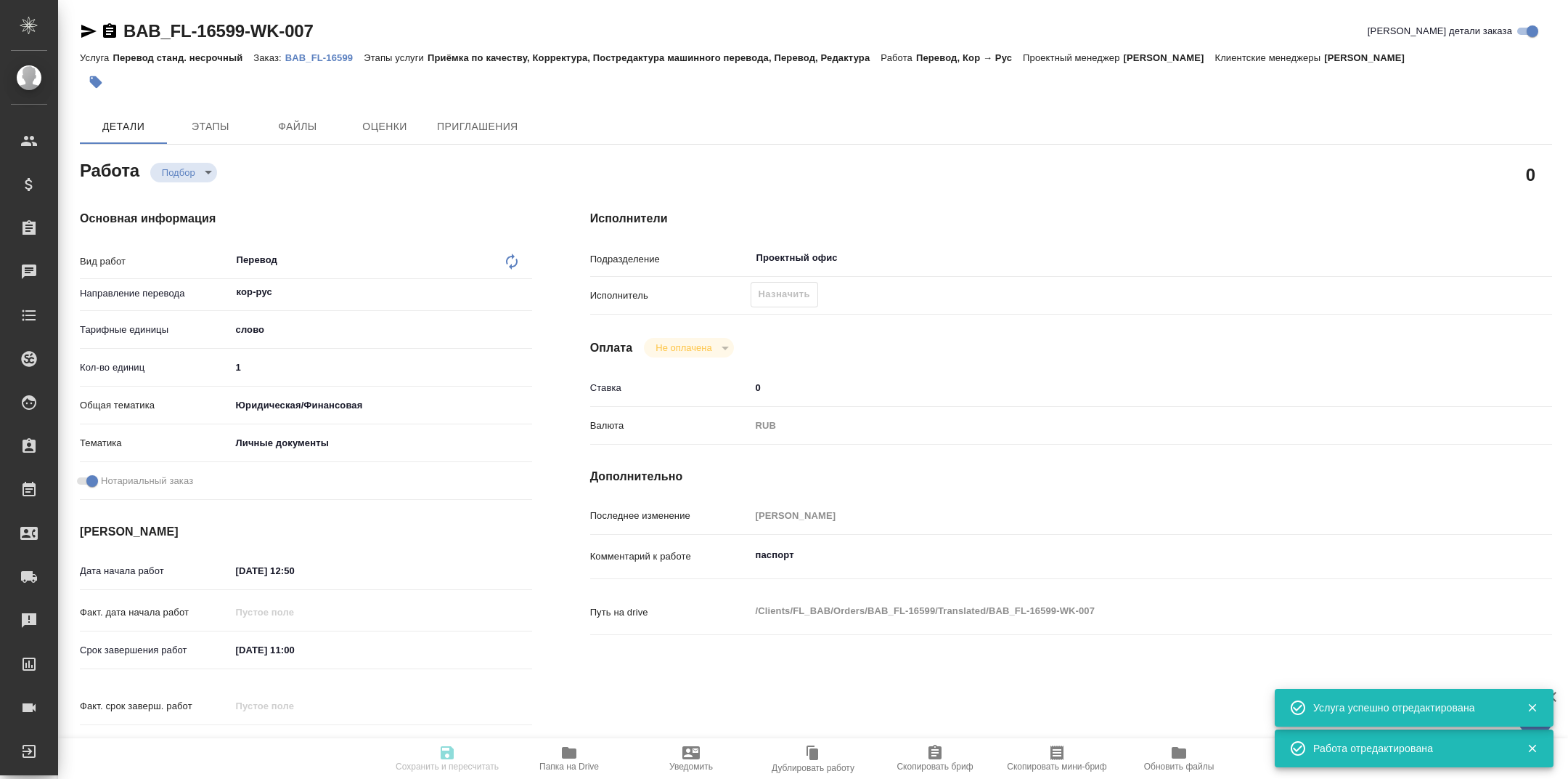
type input "recruiting"
type textarea "Перевод"
type textarea "x"
type input "кор-рус"
type input "5a8b1489cc6b4906c91bfd90"
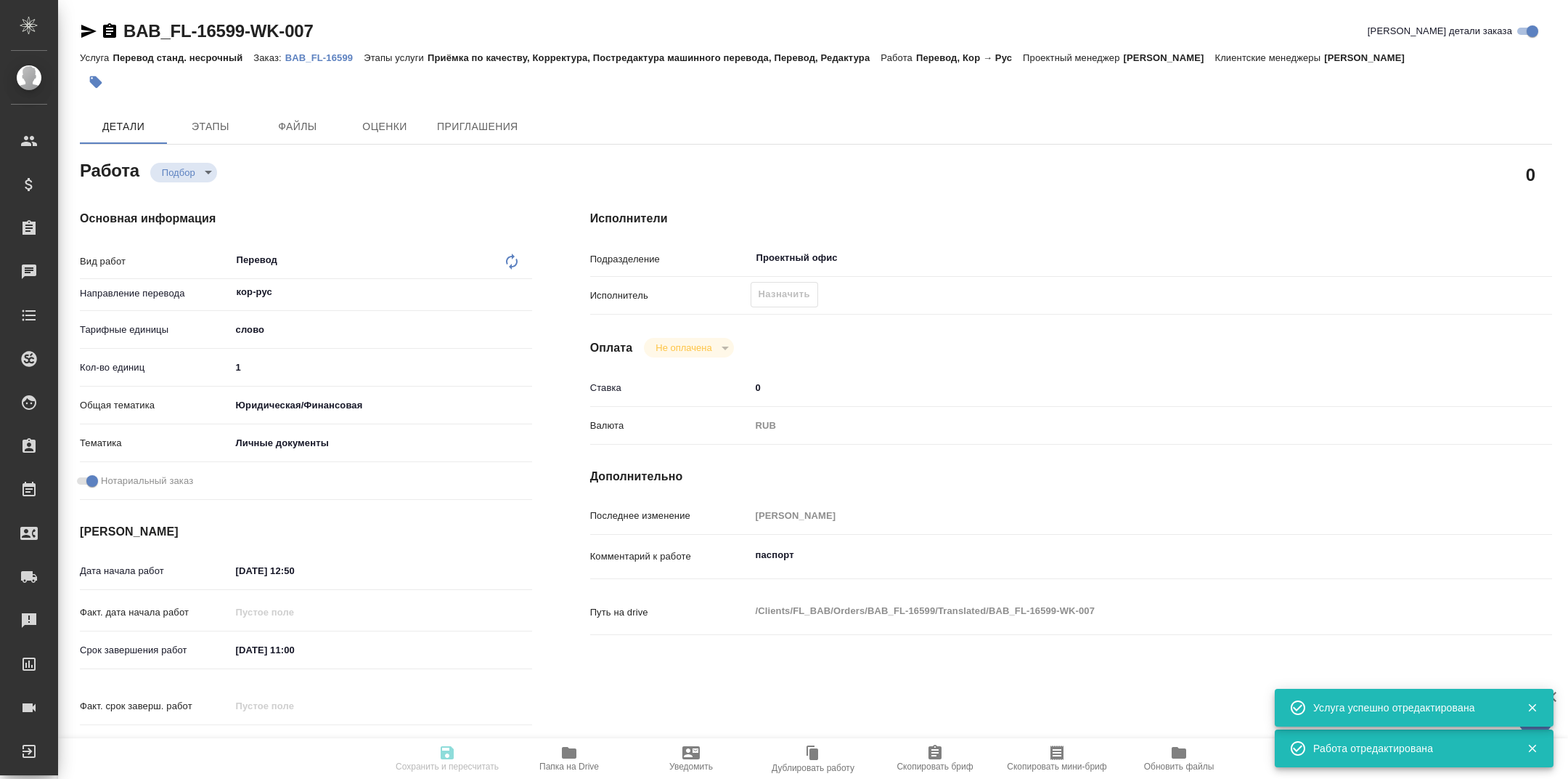
type input "1"
type input "yr-fn"
type input "5a8b8b956a9677013d343cfe"
checkbox input "true"
type input "30.09.2025 12:50"
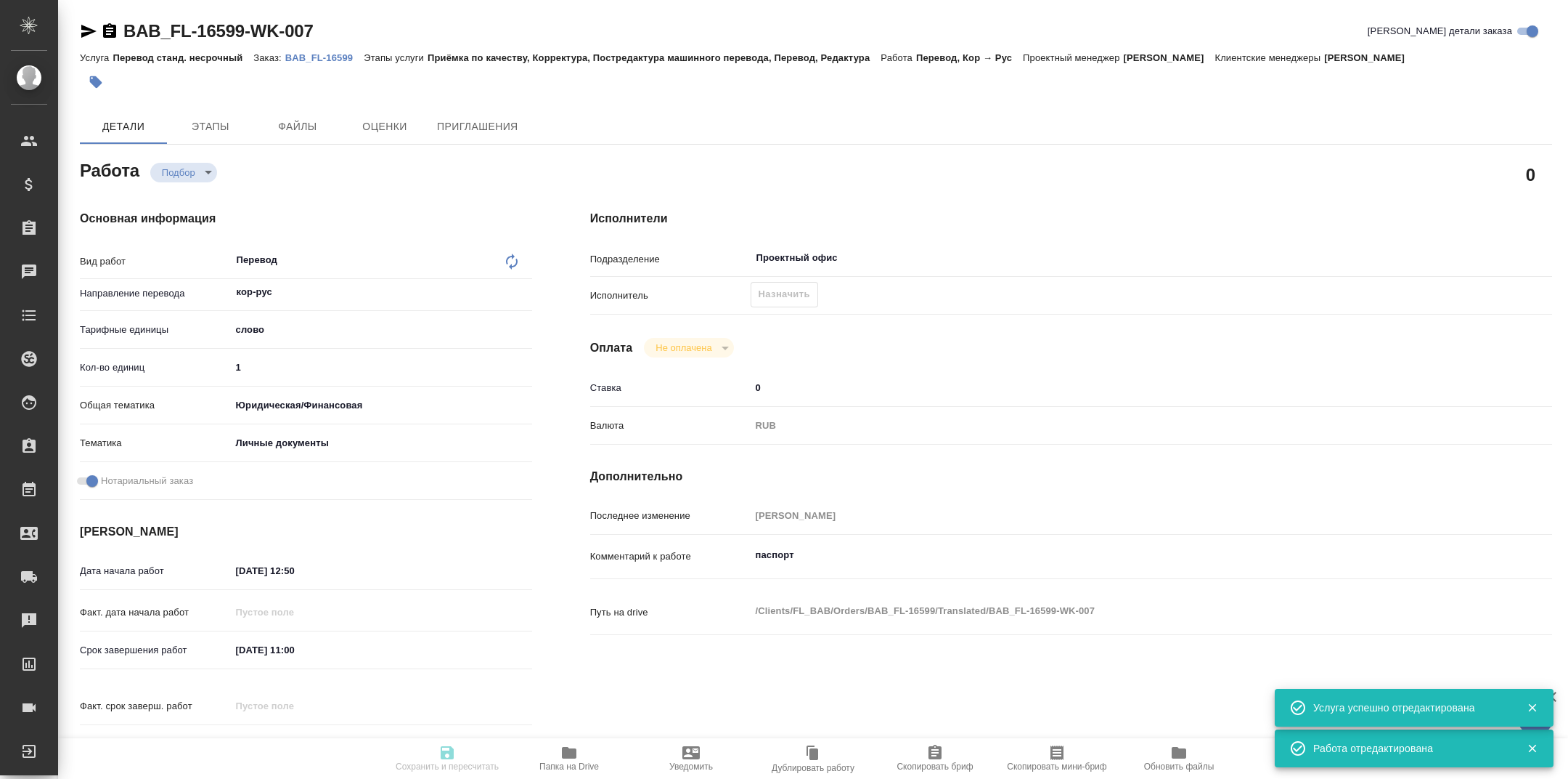
type input "01.10.2025 11:00"
type input "01.10.2025 12:00"
type input "Проектный офис"
type input "notPayed"
type input "0"
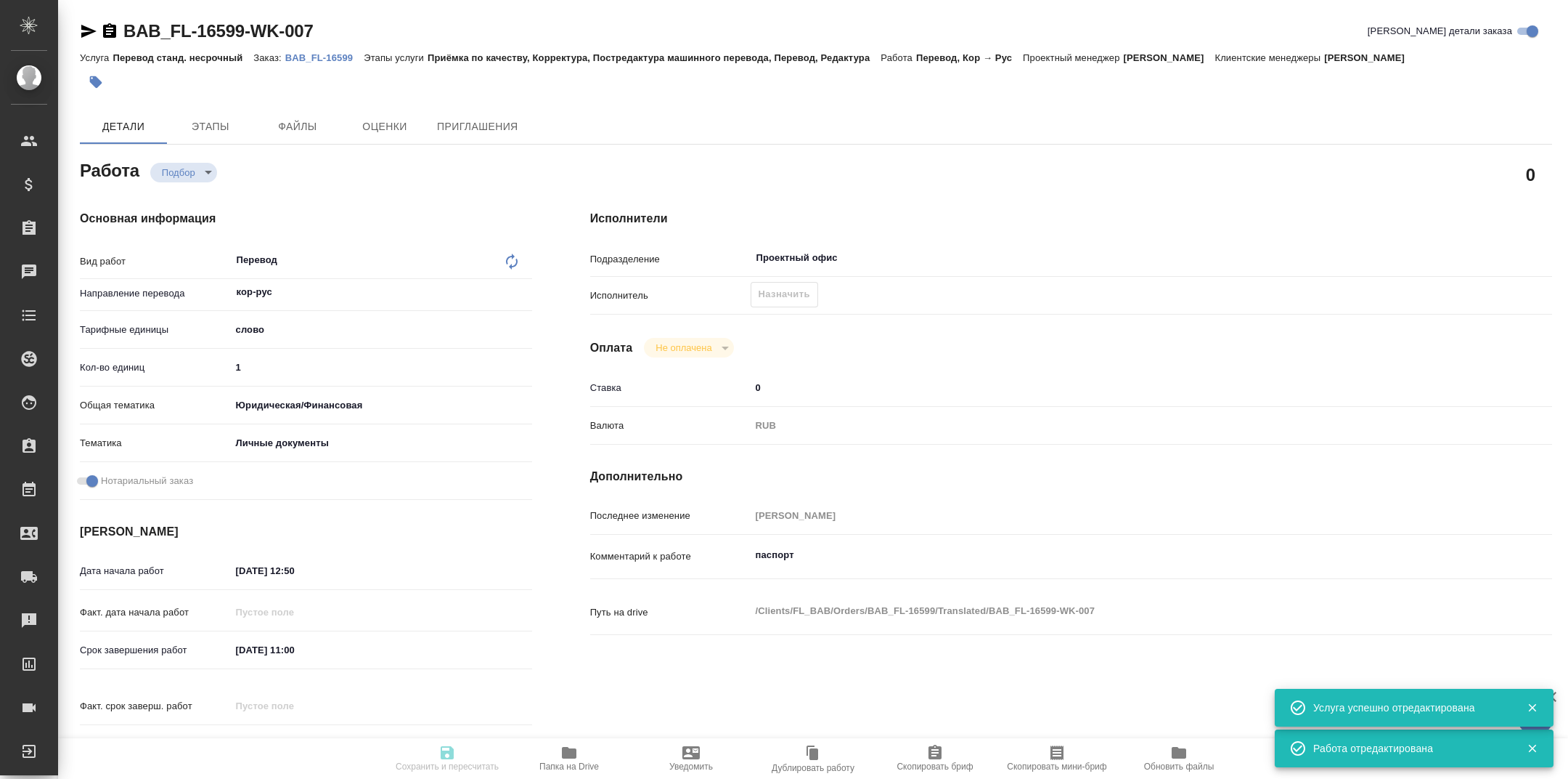
type input "RUB"
type input "Тарабановская Анастасия"
type textarea "паспорт"
type textarea "x"
type textarea "/Clients/FL_BAB/Orders/BAB_FL-16599/Translated/BAB_FL-16599-WK-007"
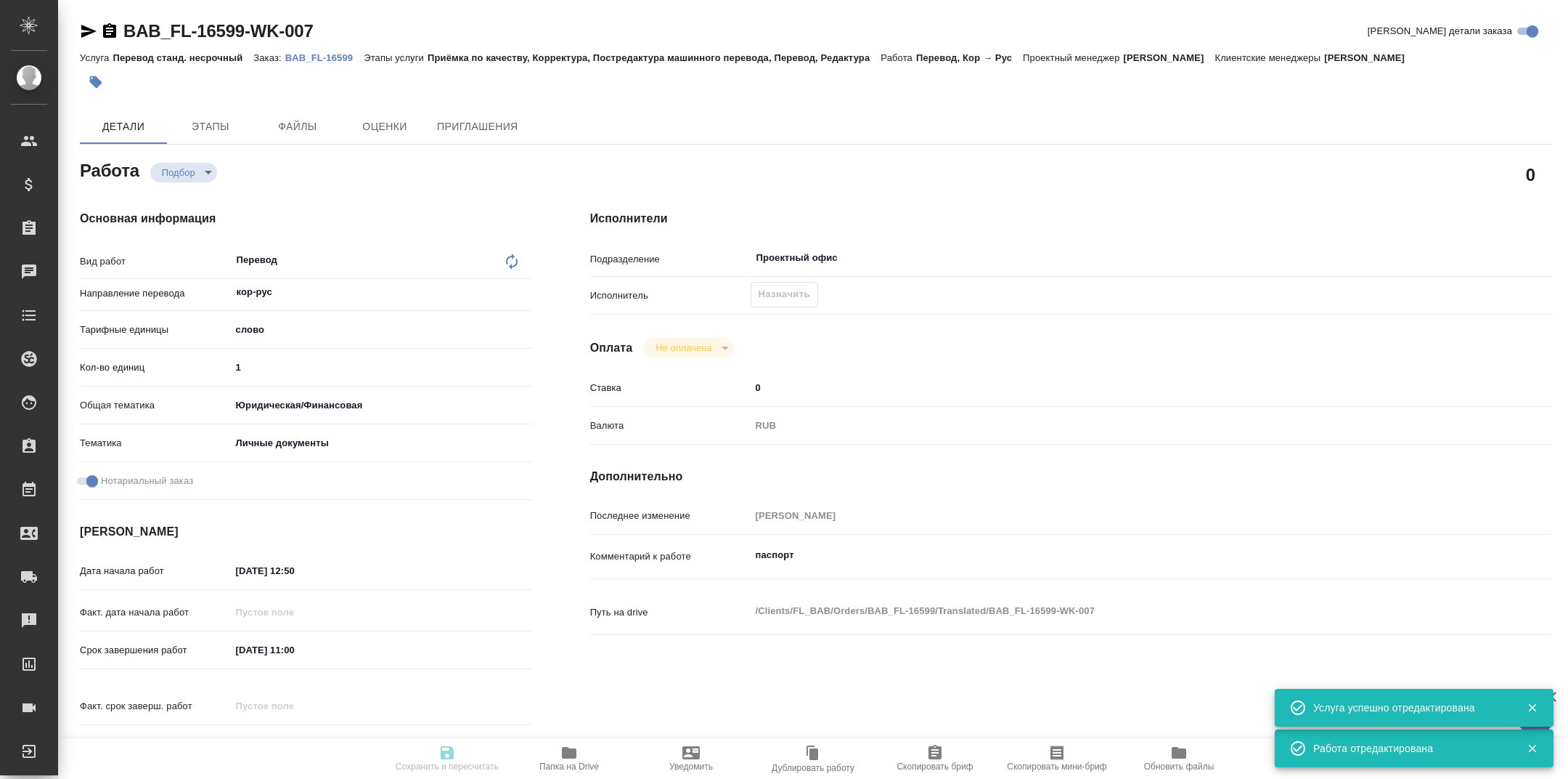
type textarea "x"
type input "BAB_FL-16599"
type input "Перевод станд. несрочный"
type input "Приёмка по качеству, Корректура, Постредактура машинного перевода, Перевод, Ред…"
type input "Голубев Дмитрий"
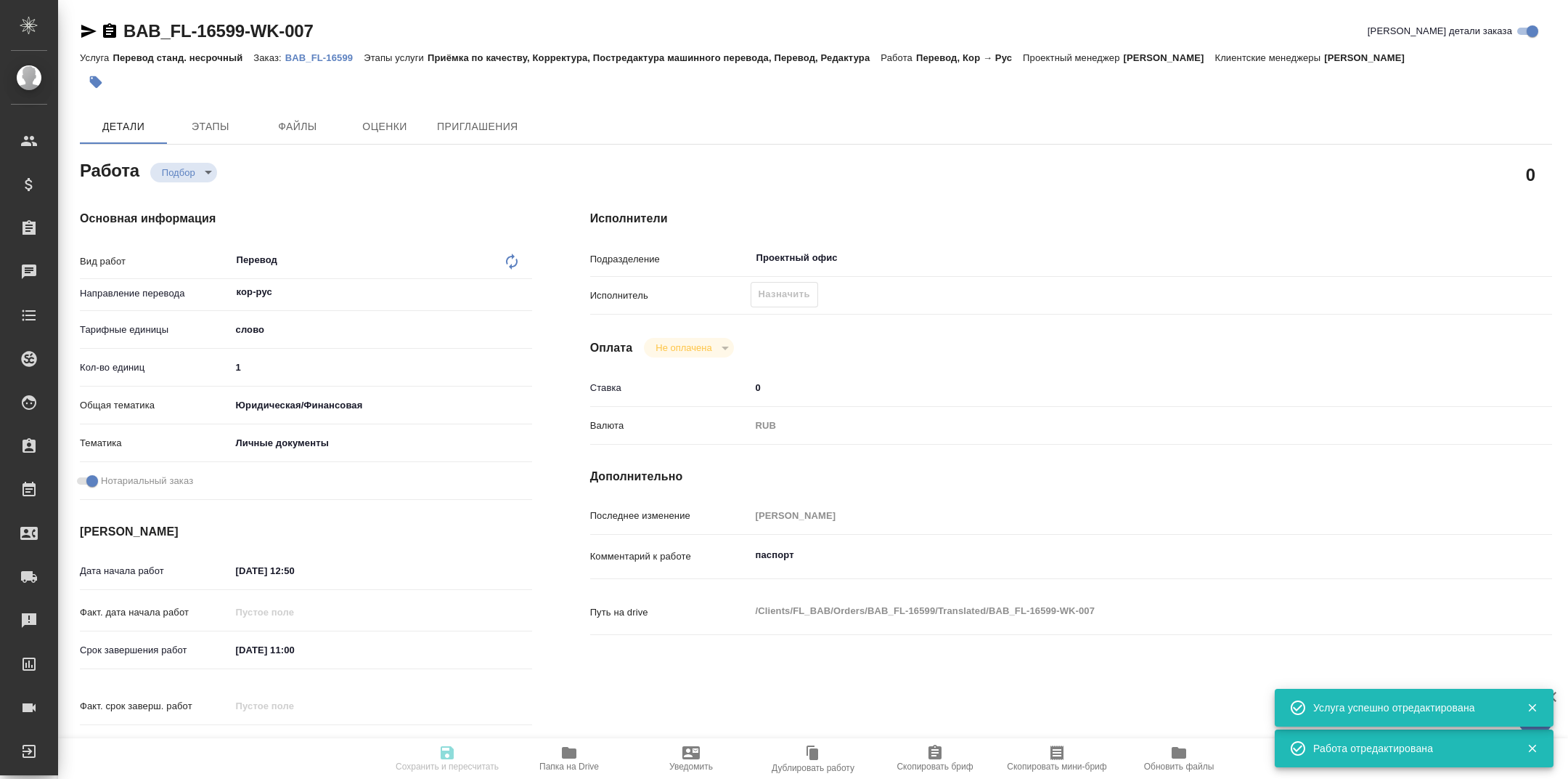
type input "/Clients/FL_BAB/Orders/BAB_FL-16599"
type textarea "x"
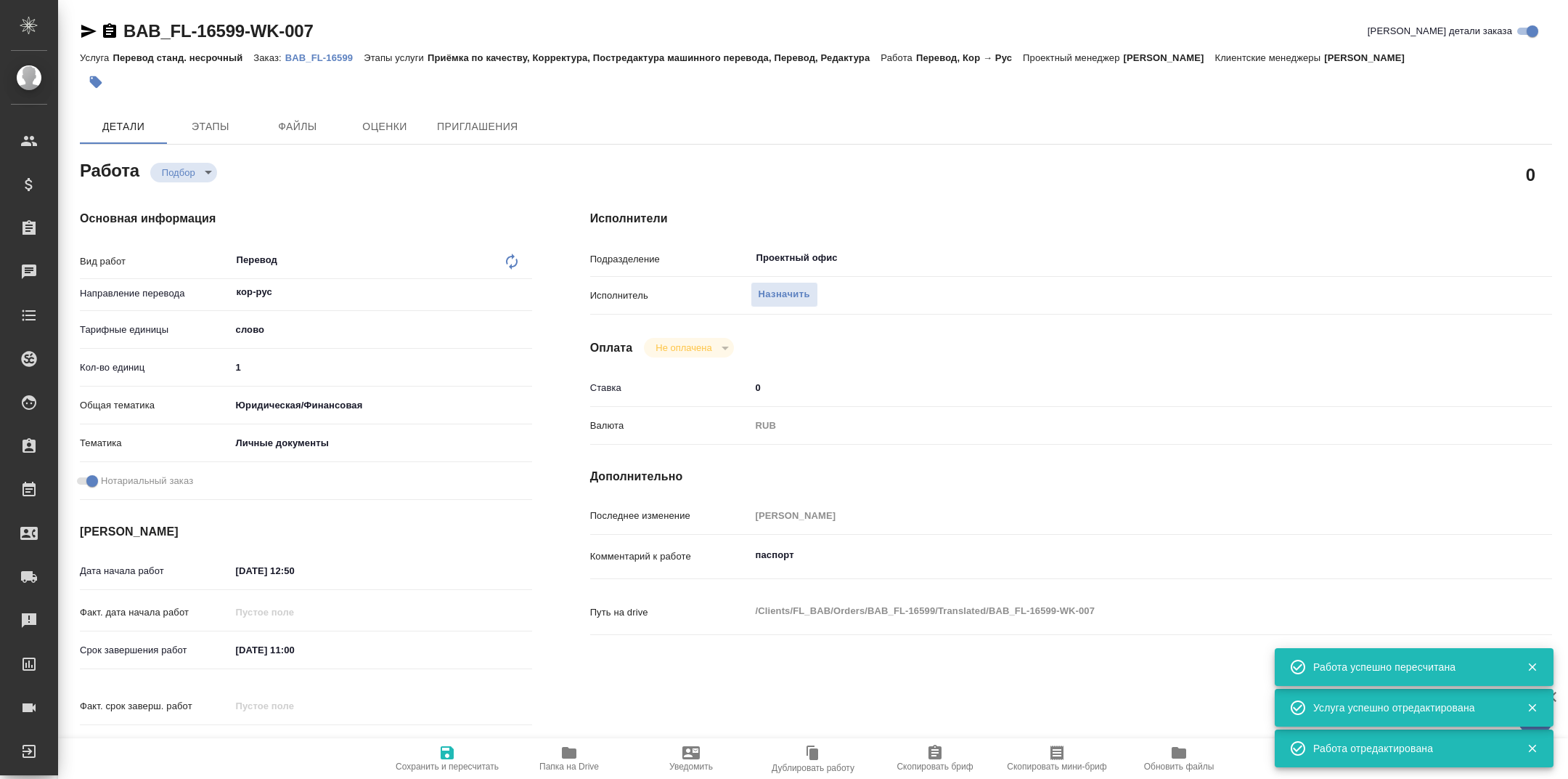
type textarea "x"
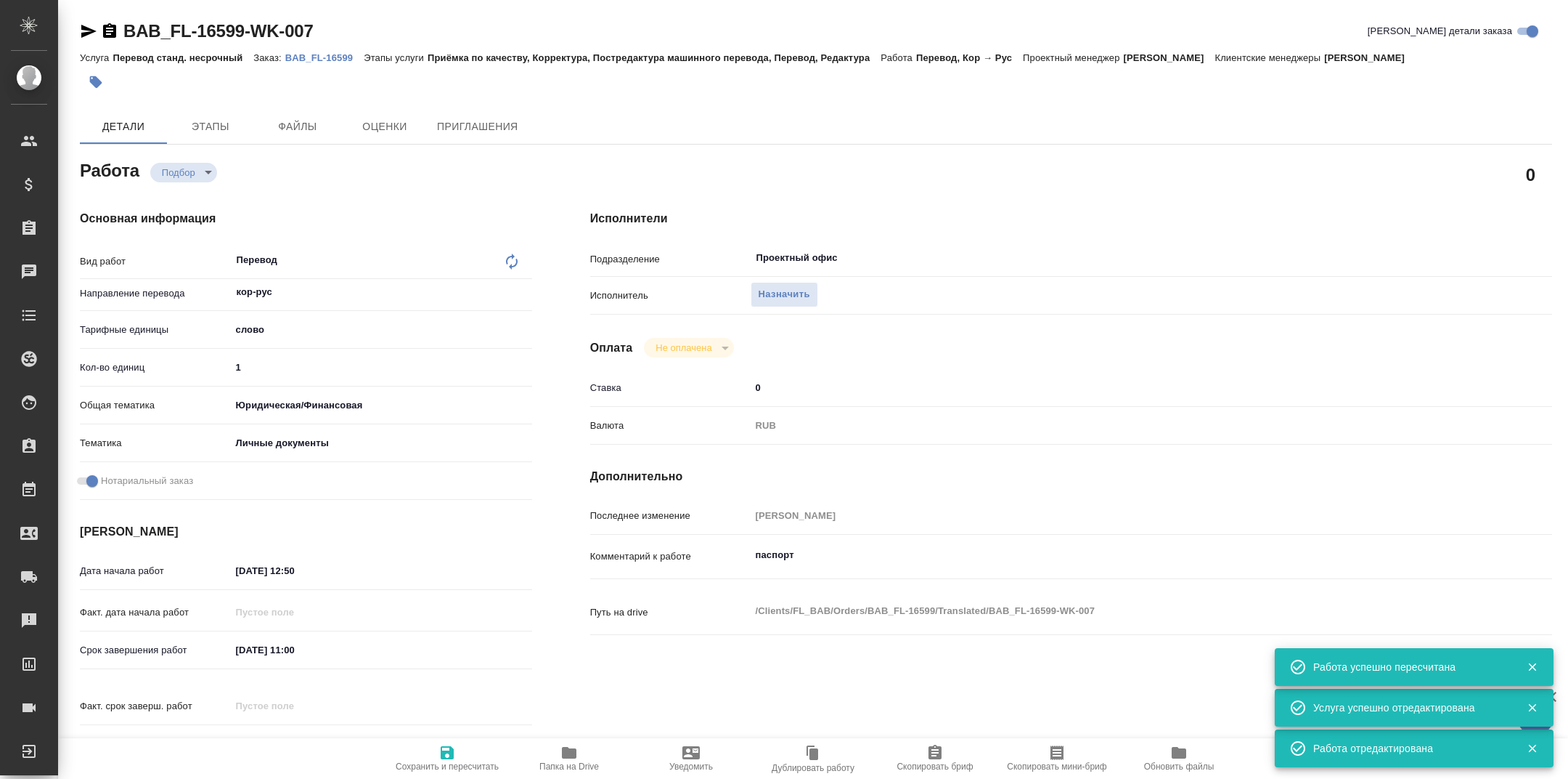
type textarea "x"
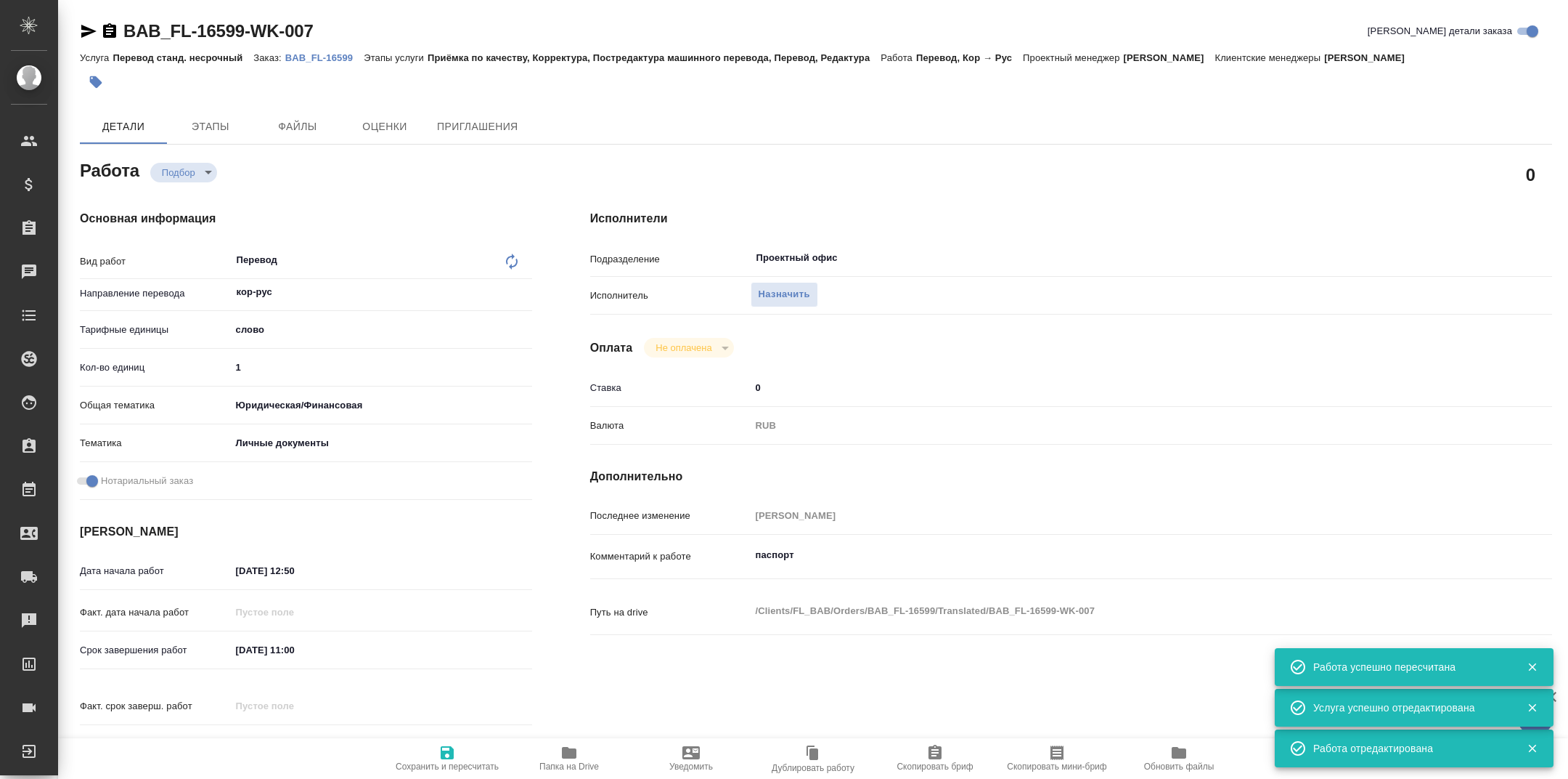
type textarea "x"
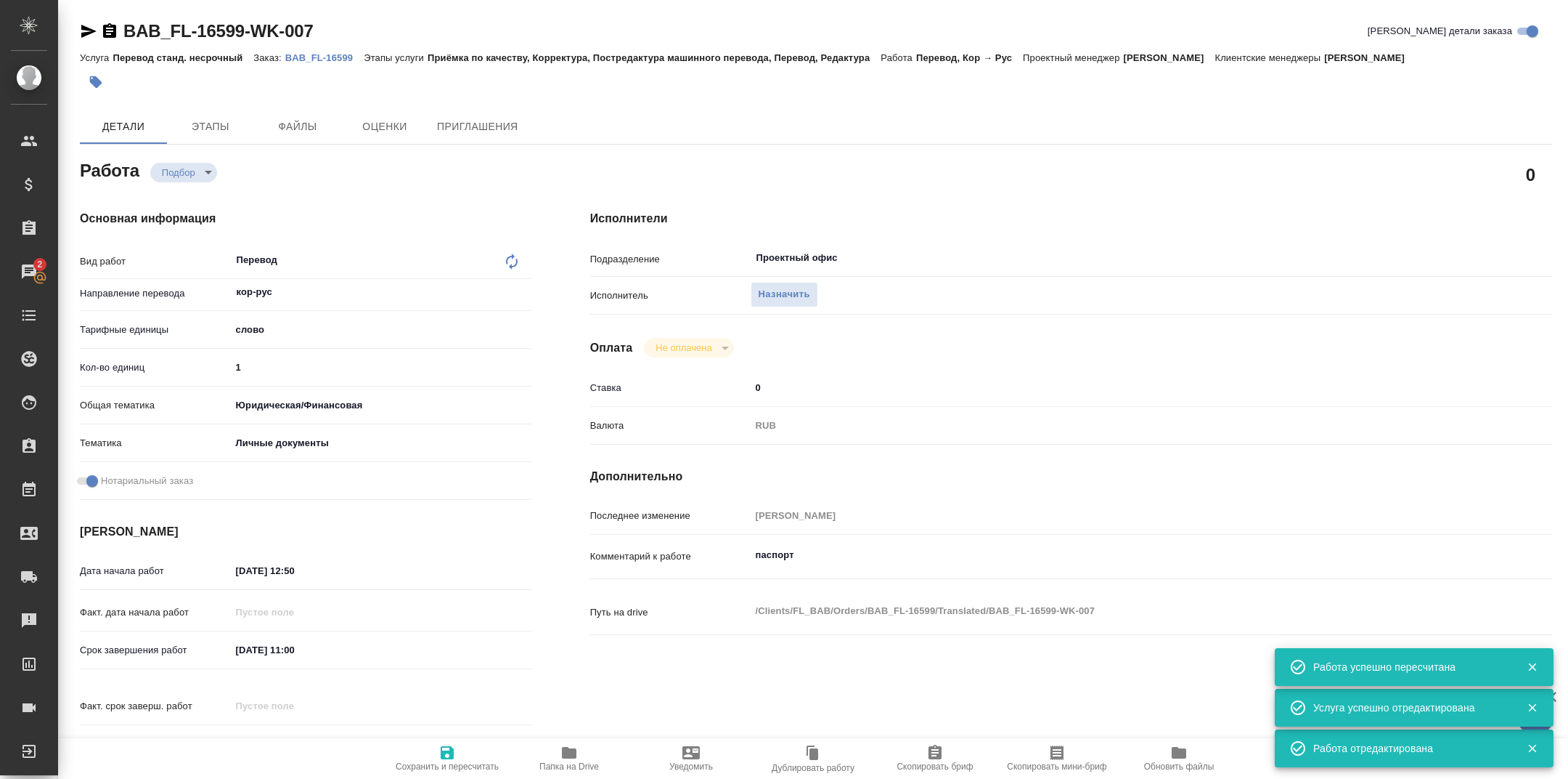
type textarea "x"
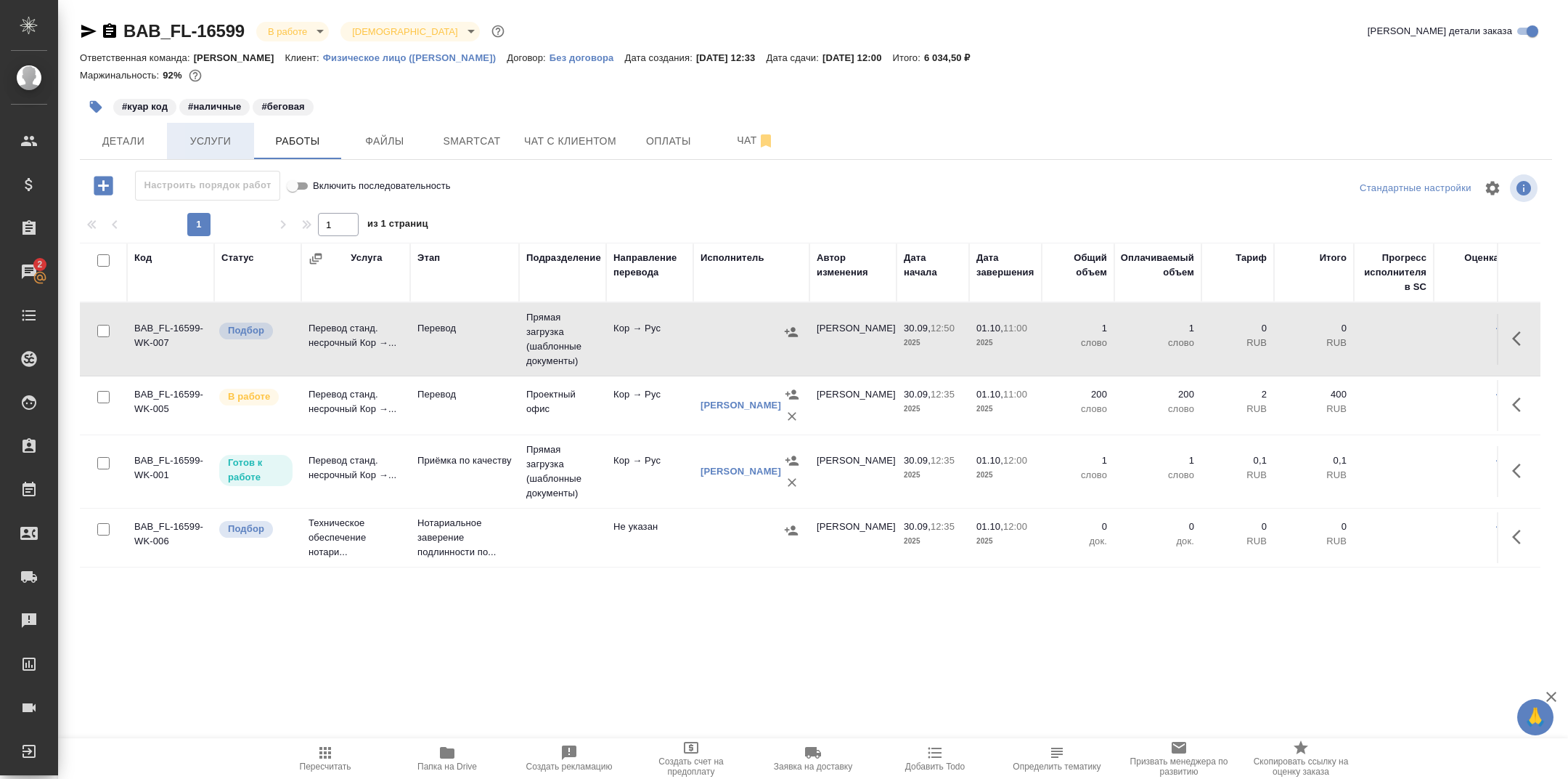
click at [205, 138] on span "Услуги" at bounding box center [211, 141] width 70 height 18
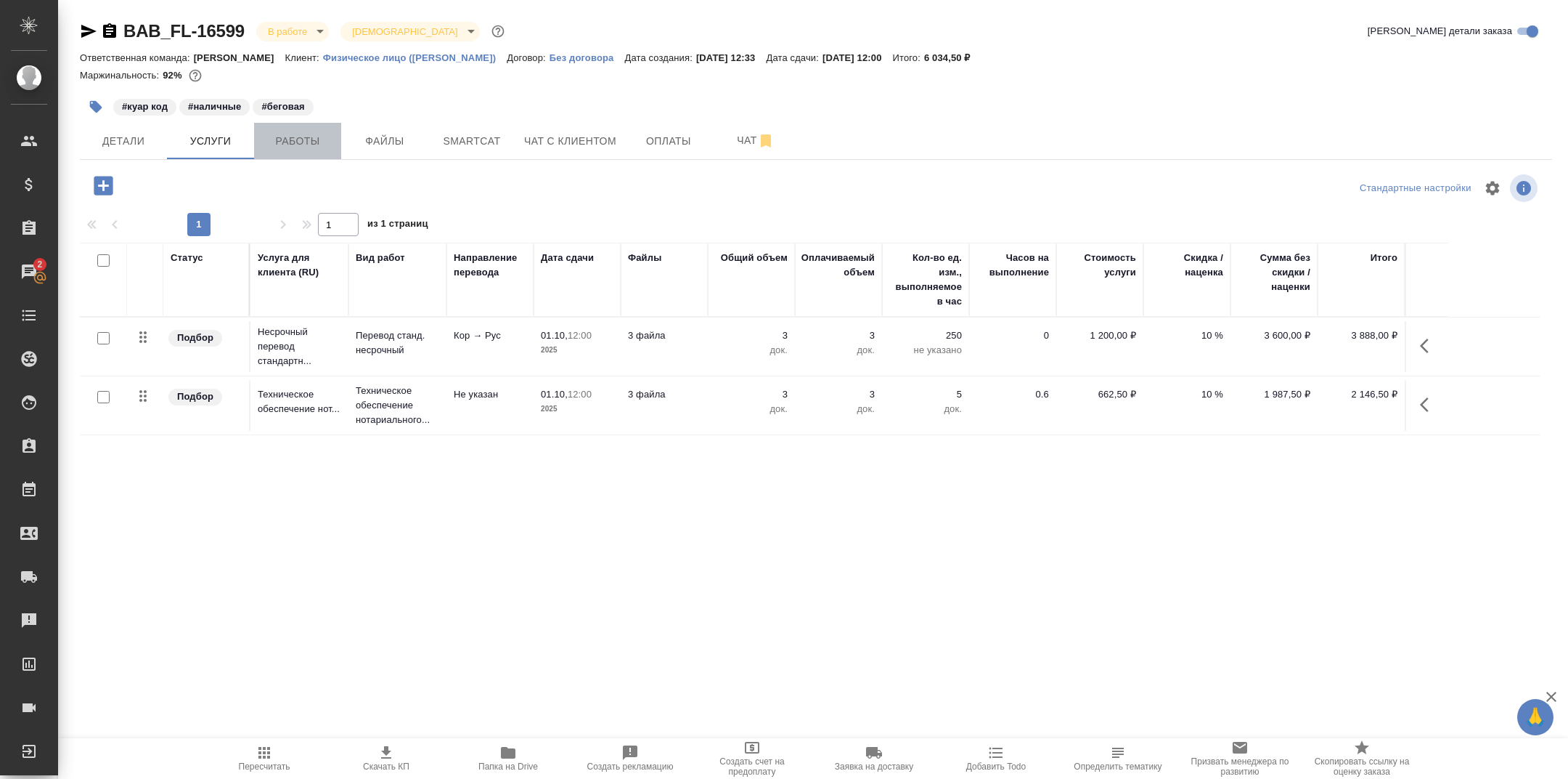
click at [310, 135] on span "Работы" at bounding box center [298, 141] width 70 height 18
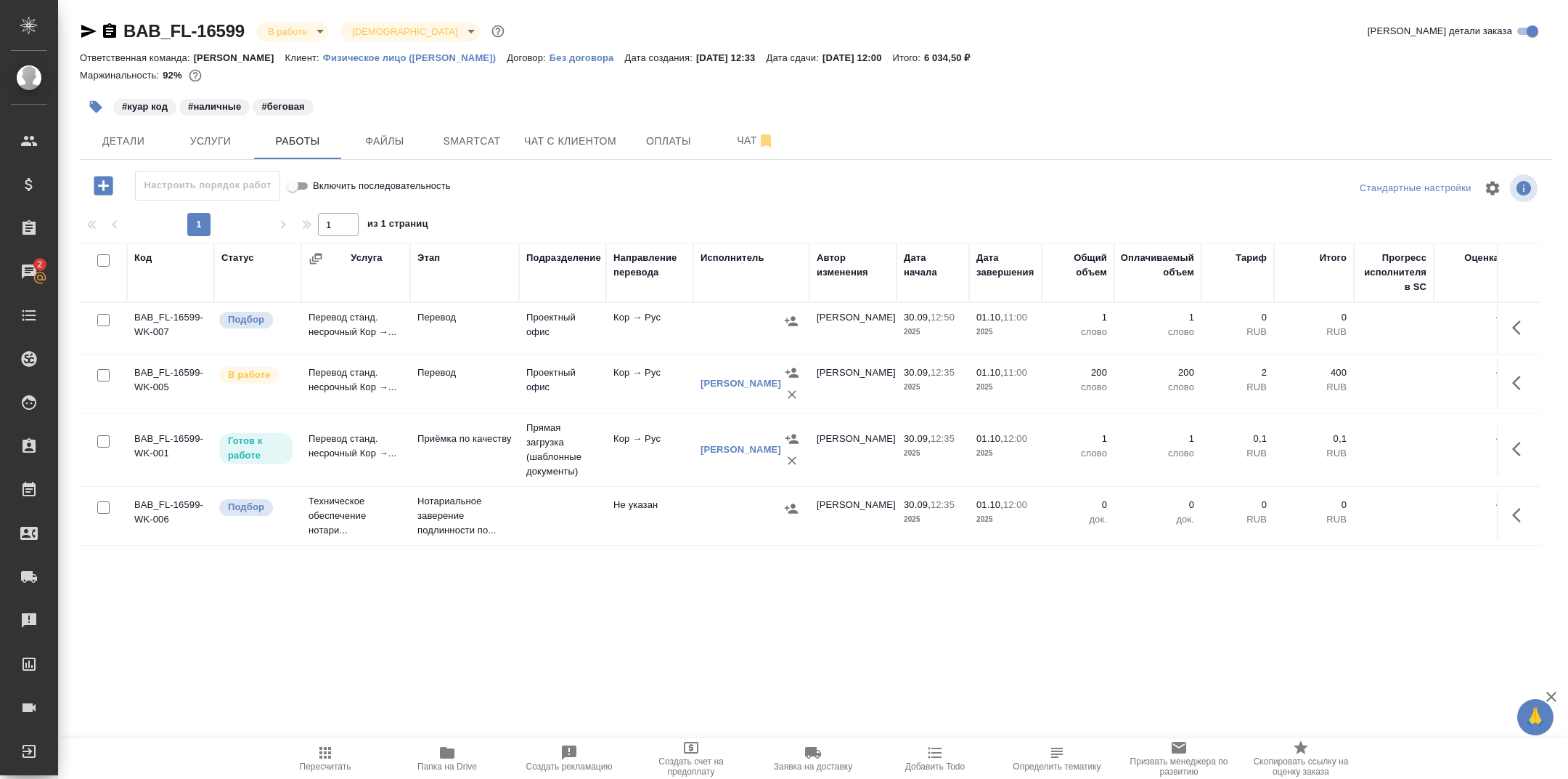
click at [1520, 325] on icon "button" at bounding box center [1521, 328] width 18 height 18
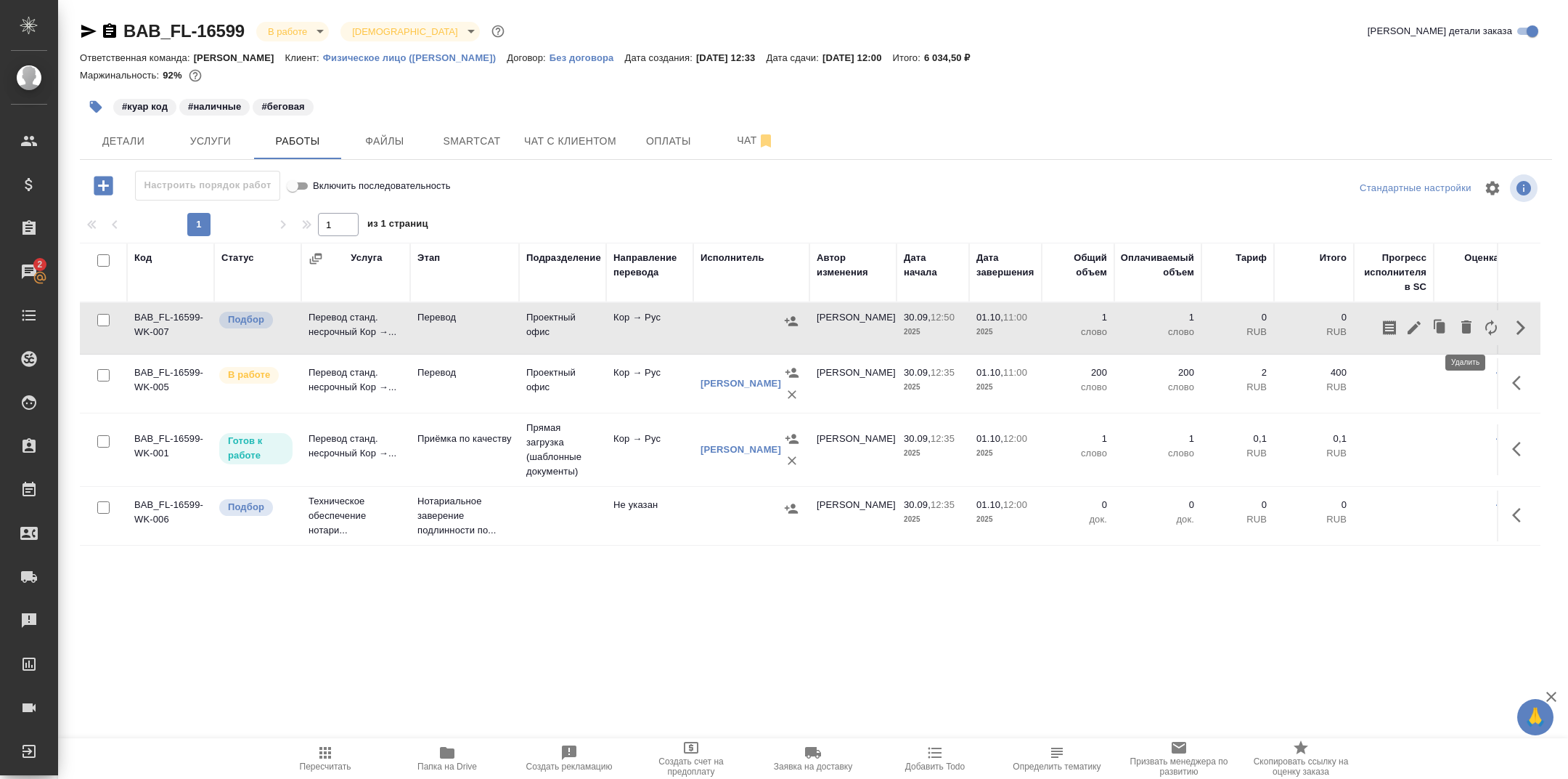
click at [1467, 321] on icon "button" at bounding box center [1466, 327] width 10 height 13
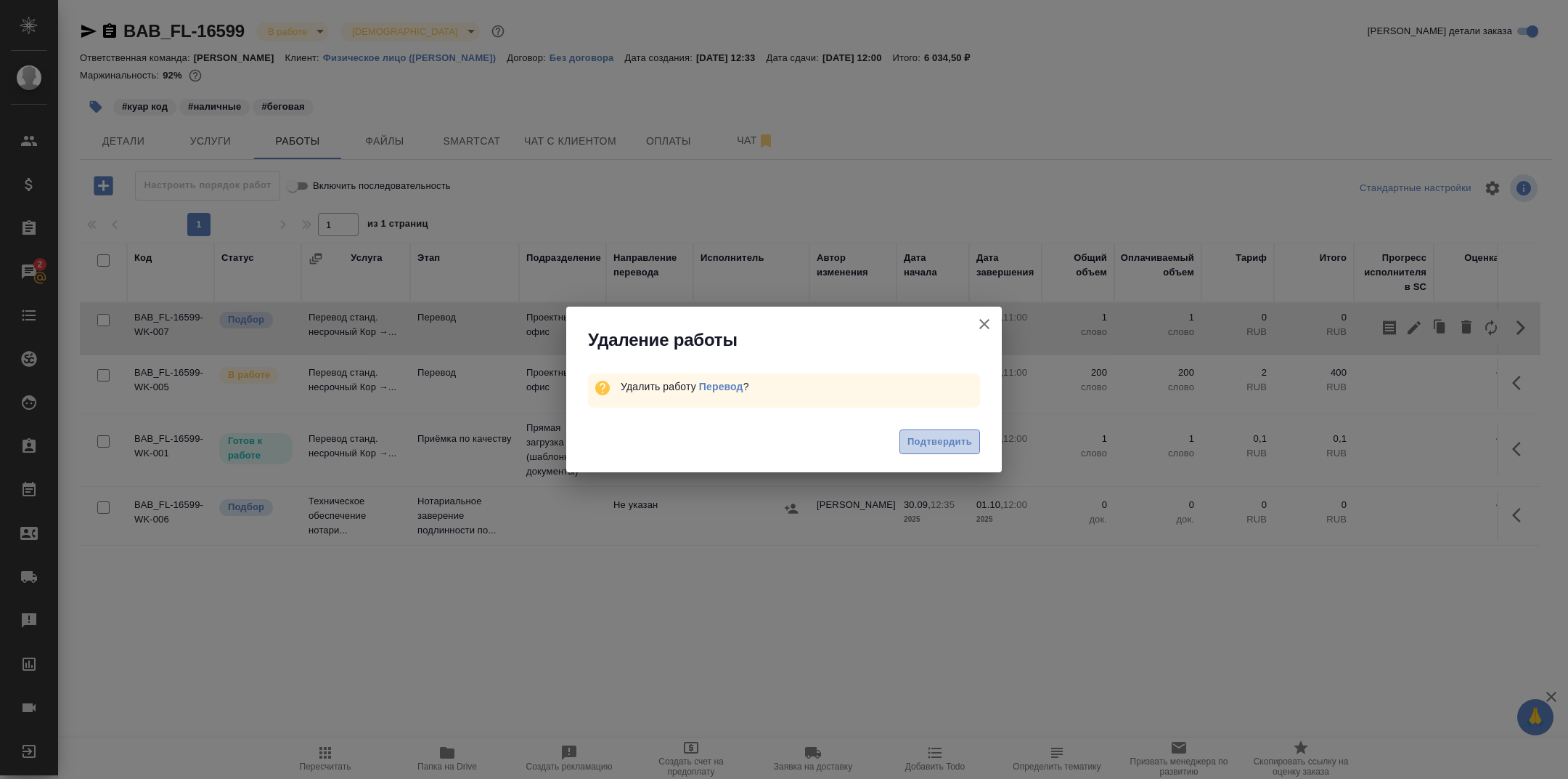
click at [939, 431] on button "Подтвердить" at bounding box center [940, 441] width 80 height 26
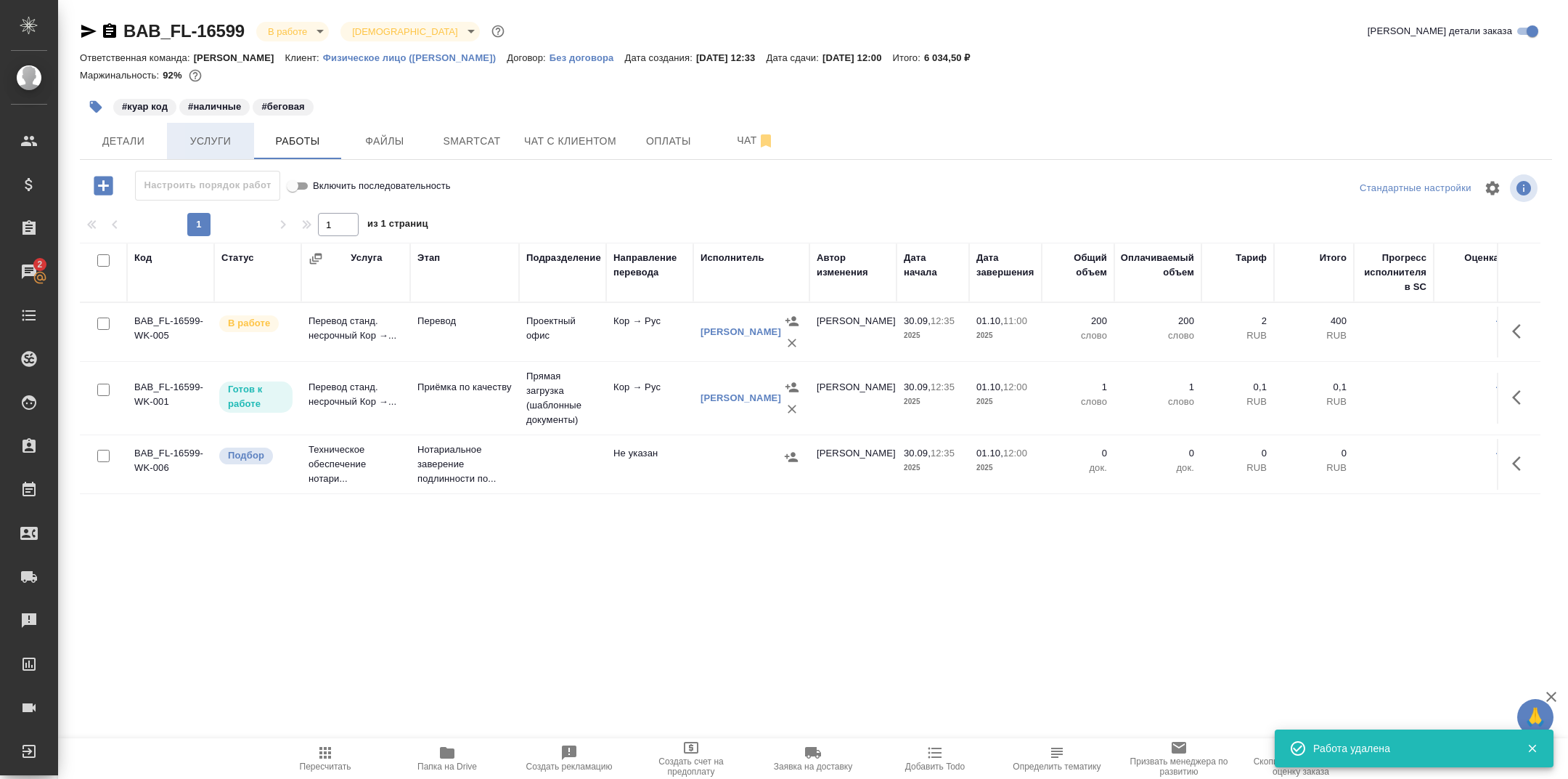
click at [217, 126] on button "Услуги" at bounding box center [211, 141] width 87 height 36
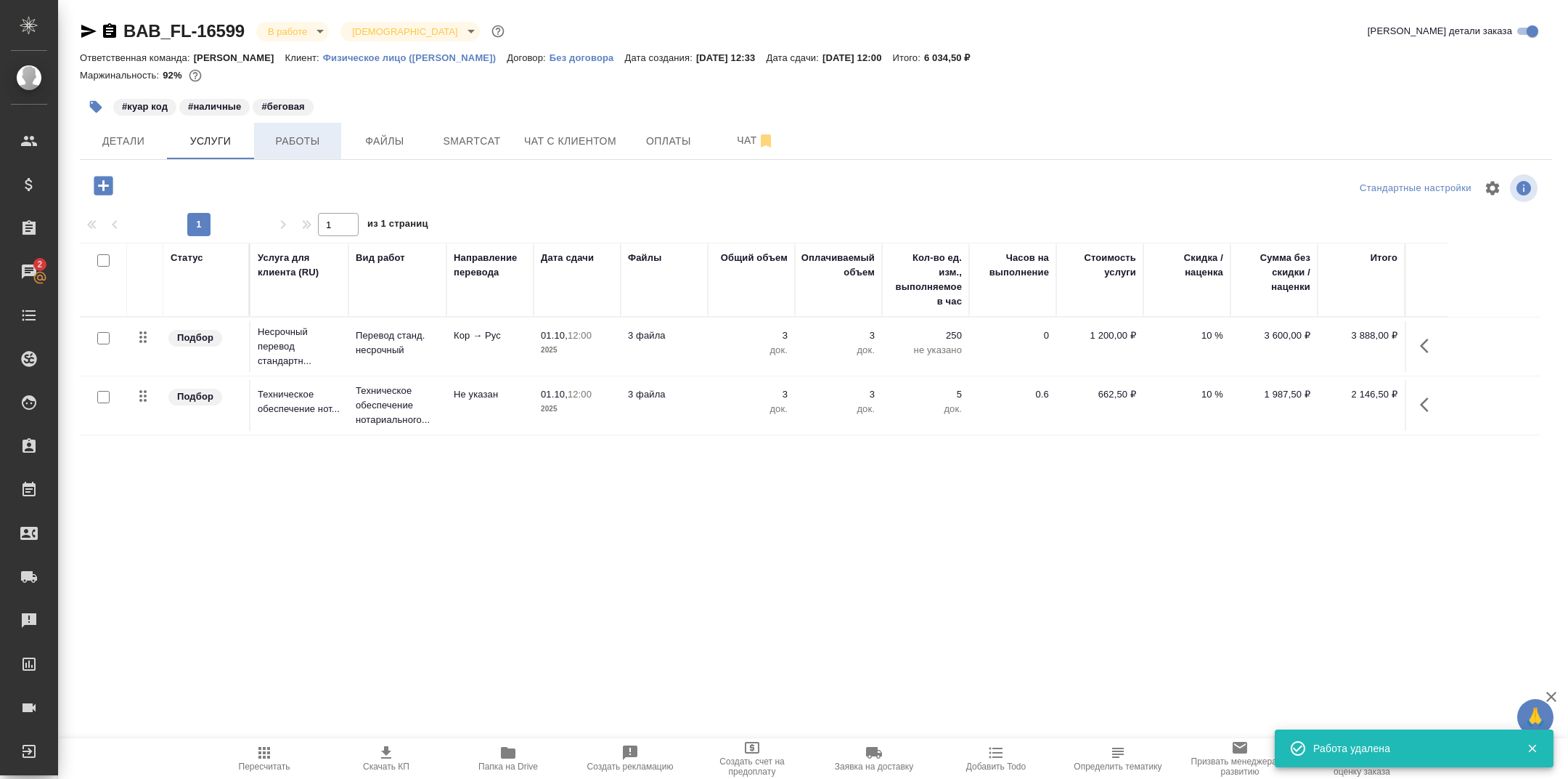
click at [292, 143] on span "Работы" at bounding box center [298, 141] width 70 height 18
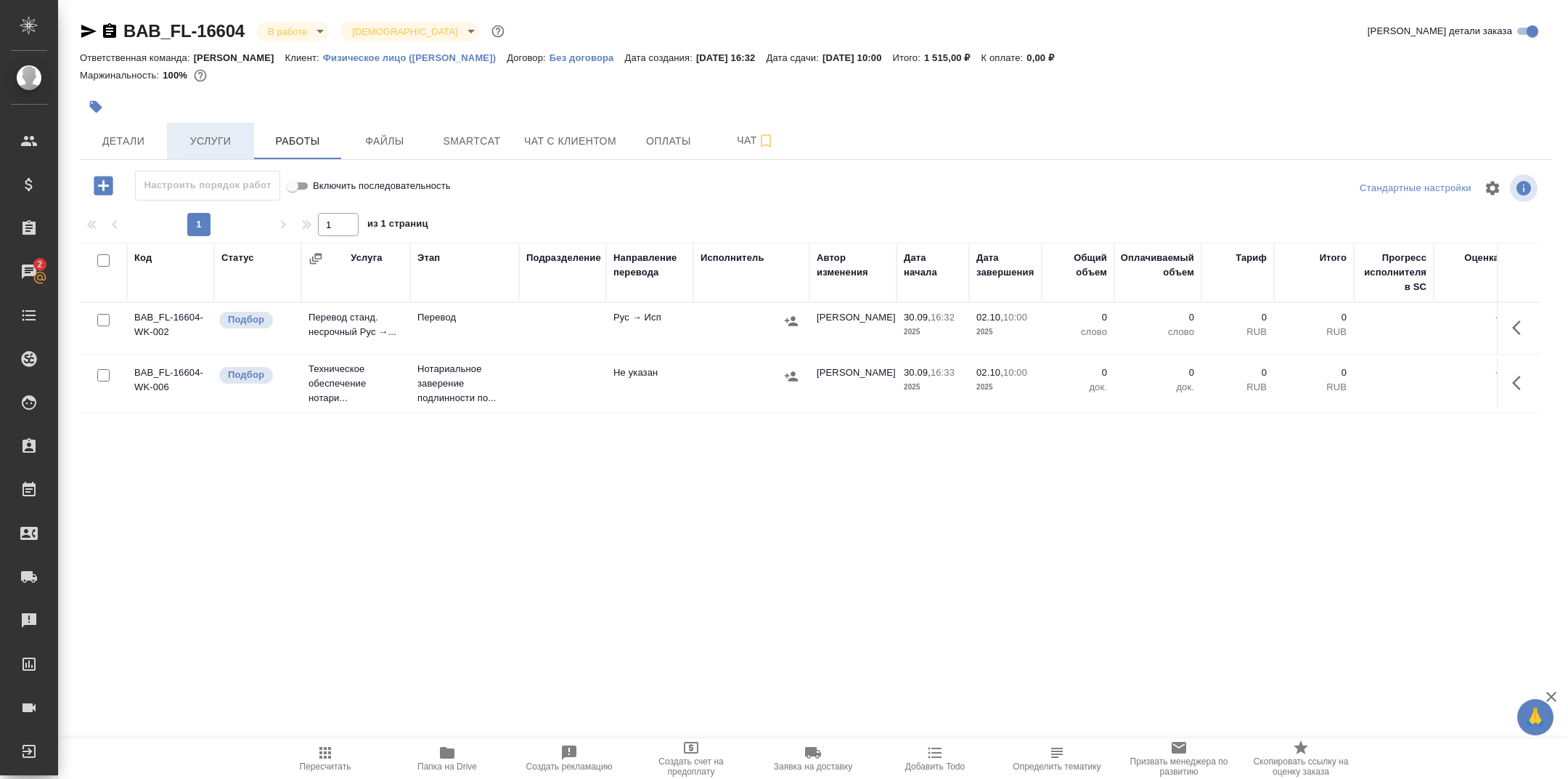
drag, startPoint x: 0, startPoint y: 0, endPoint x: 207, endPoint y: 122, distance: 240.3
click at [207, 123] on button "Услуги" at bounding box center [211, 141] width 87 height 36
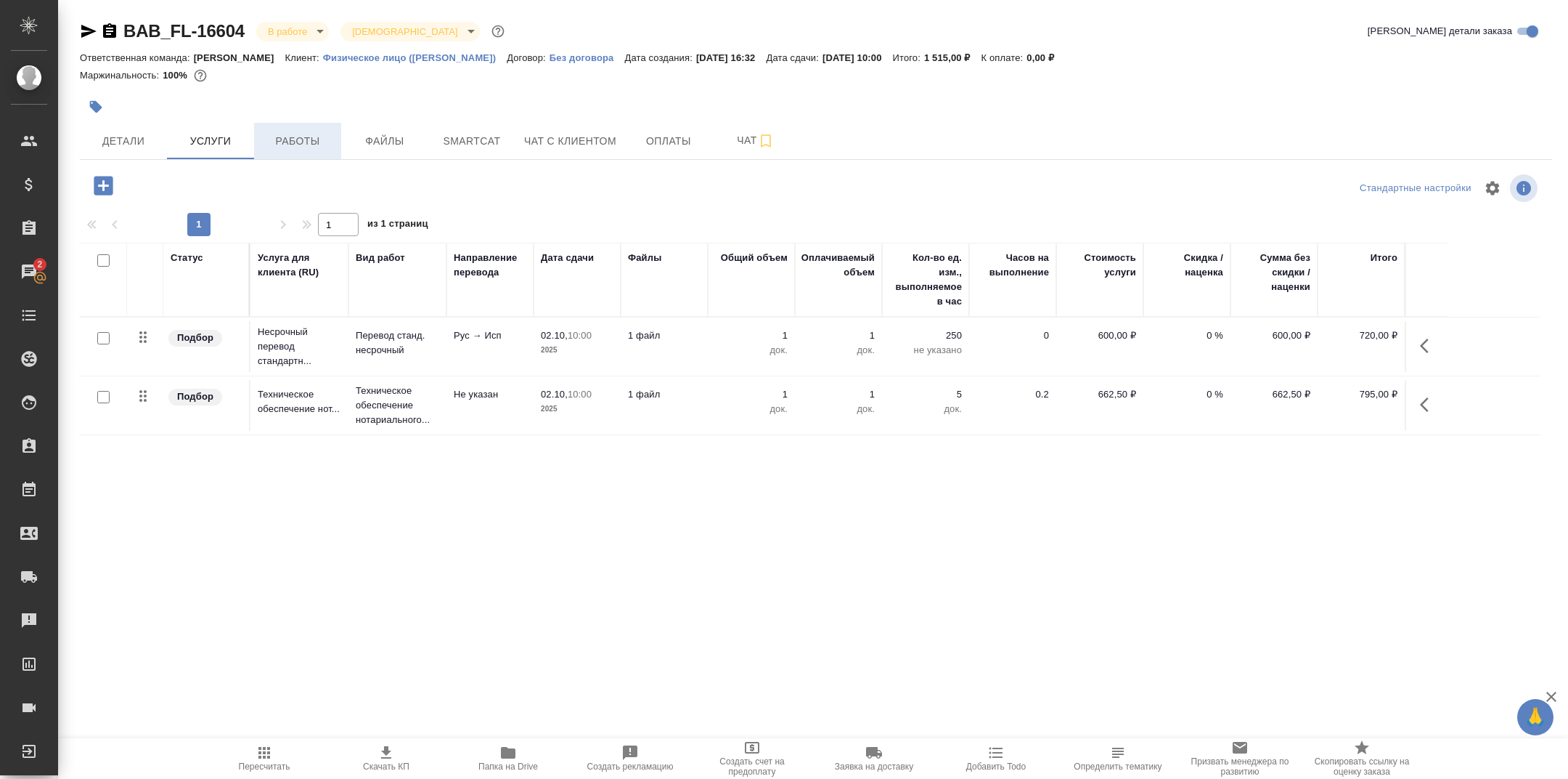
click at [298, 143] on span "Работы" at bounding box center [298, 141] width 70 height 18
